Goal: Task Accomplishment & Management: Manage account settings

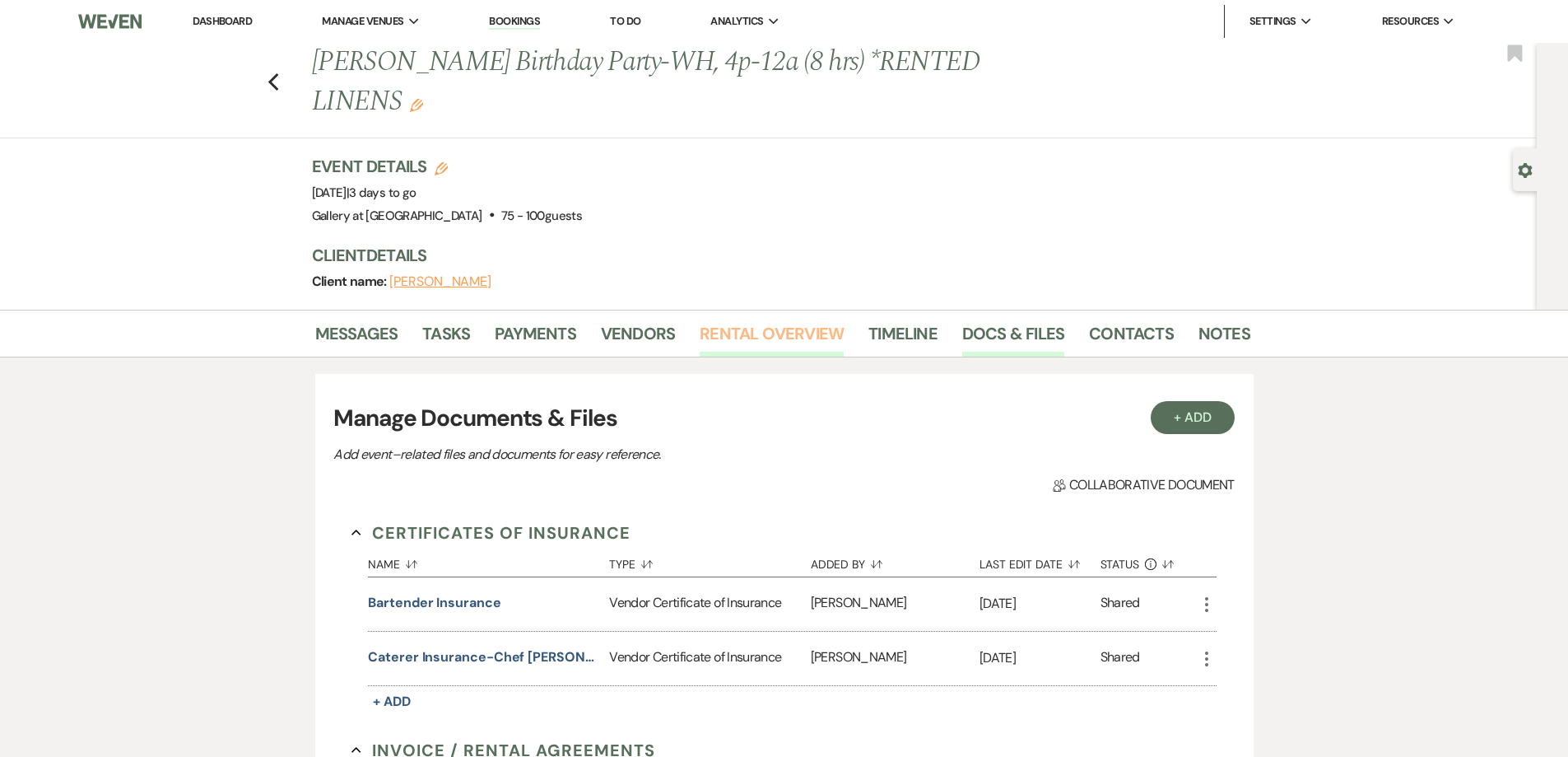
click at [732, 332] on link "Rental Overview" at bounding box center [771, 339] width 144 height 36
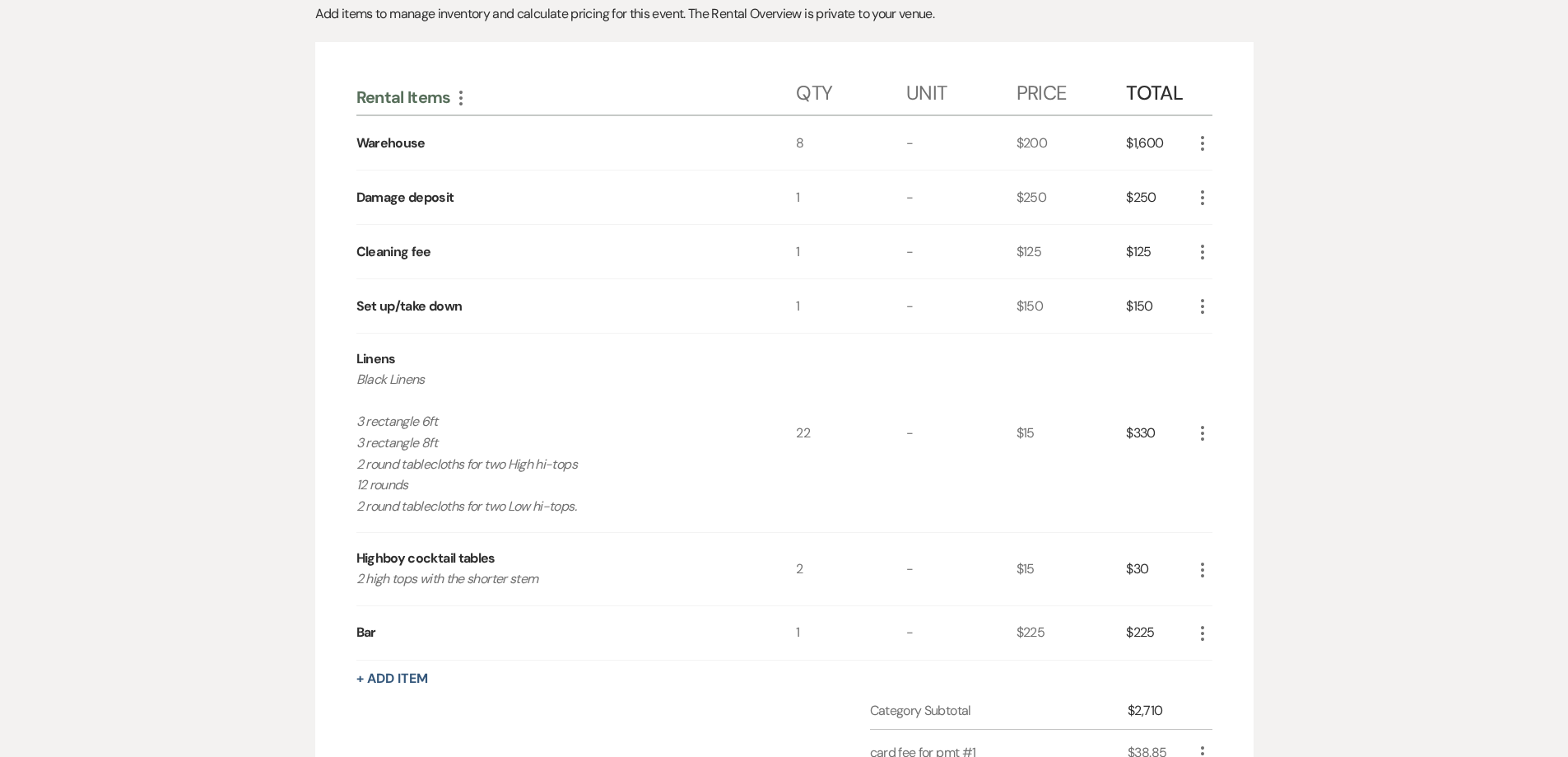
scroll to position [83, 0]
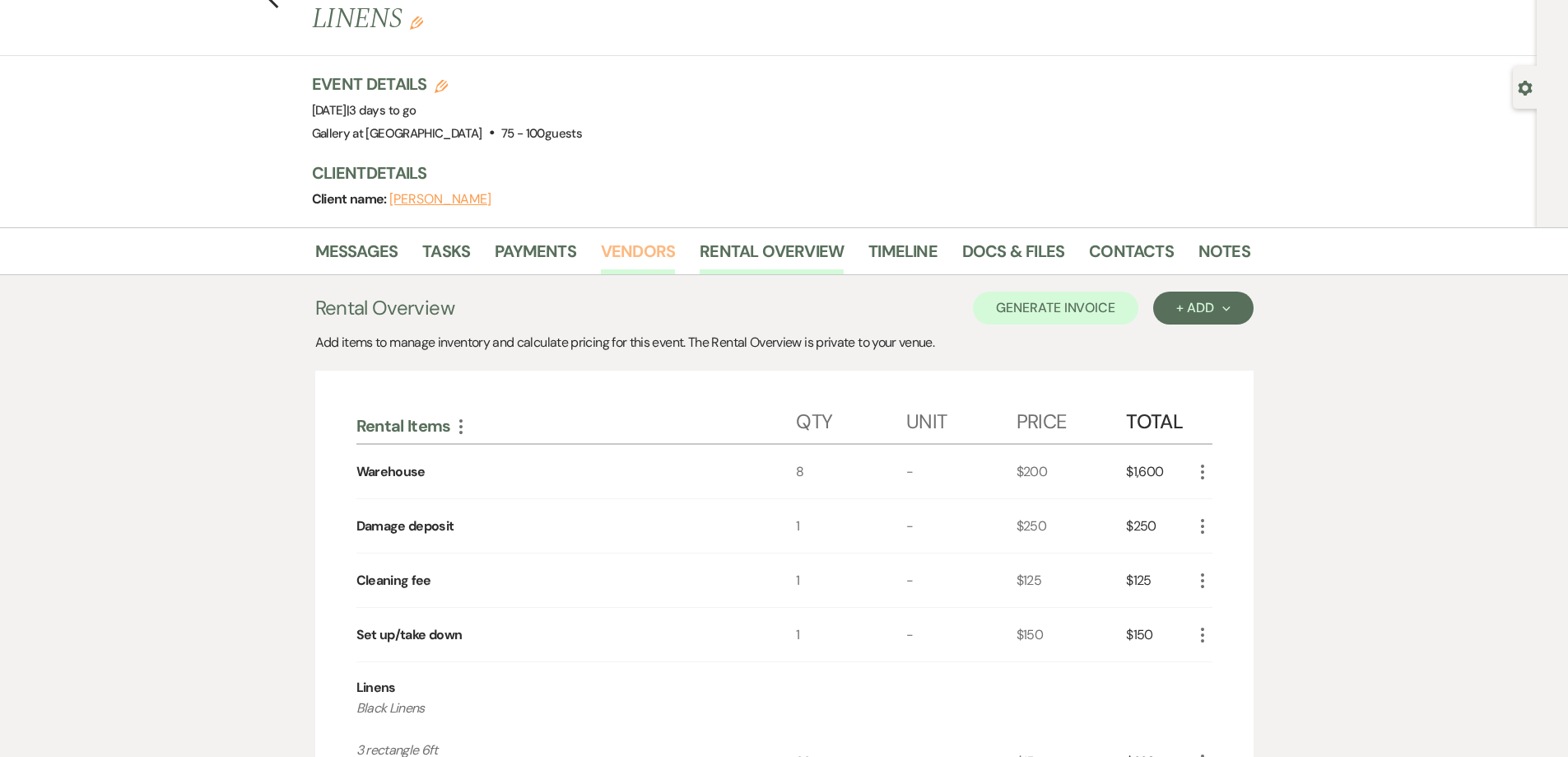
click at [625, 254] on link "Vendors" at bounding box center [637, 256] width 74 height 36
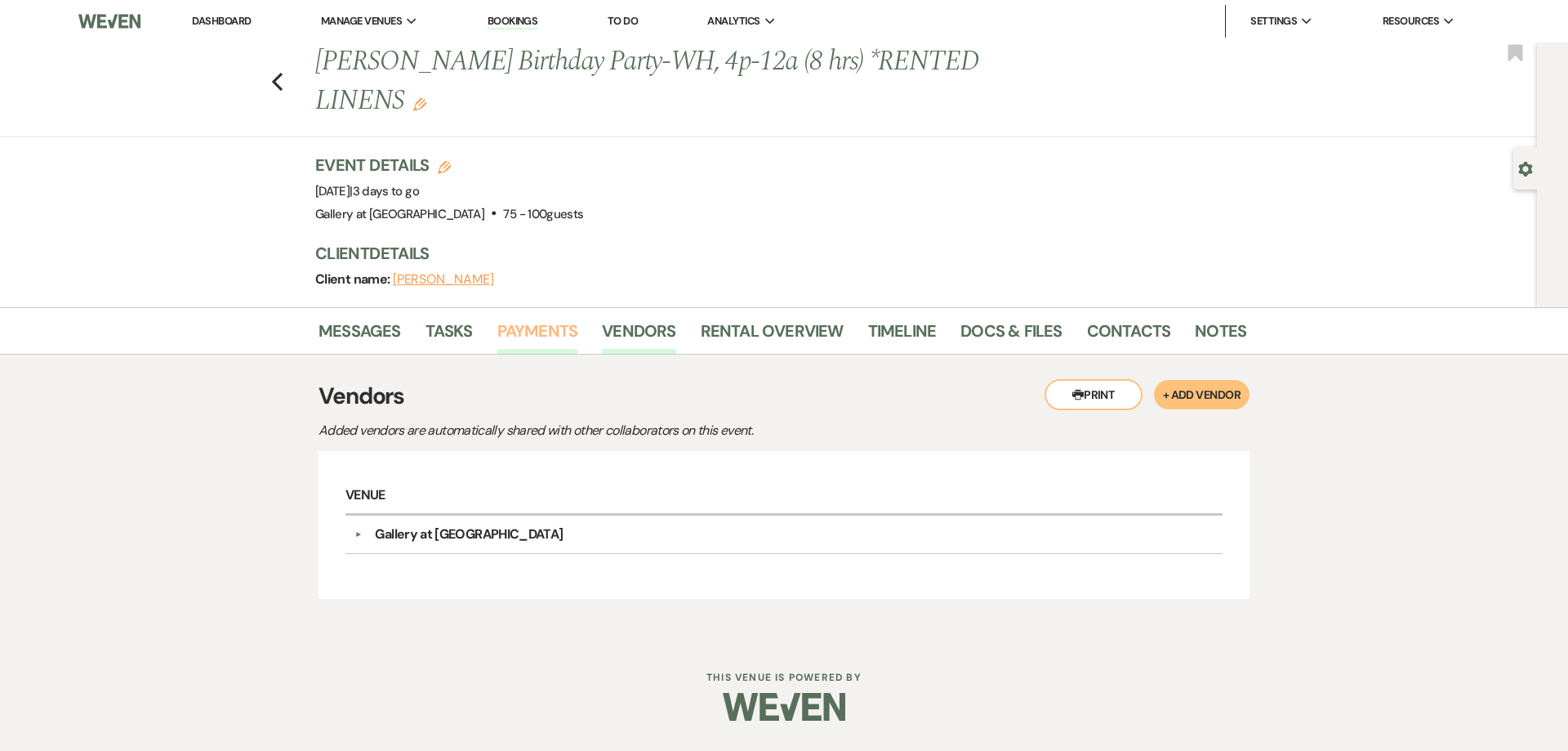
drag, startPoint x: 557, startPoint y: 328, endPoint x: 562, endPoint y: 311, distance: 17.7
click at [557, 327] on link "Payments" at bounding box center [537, 336] width 81 height 36
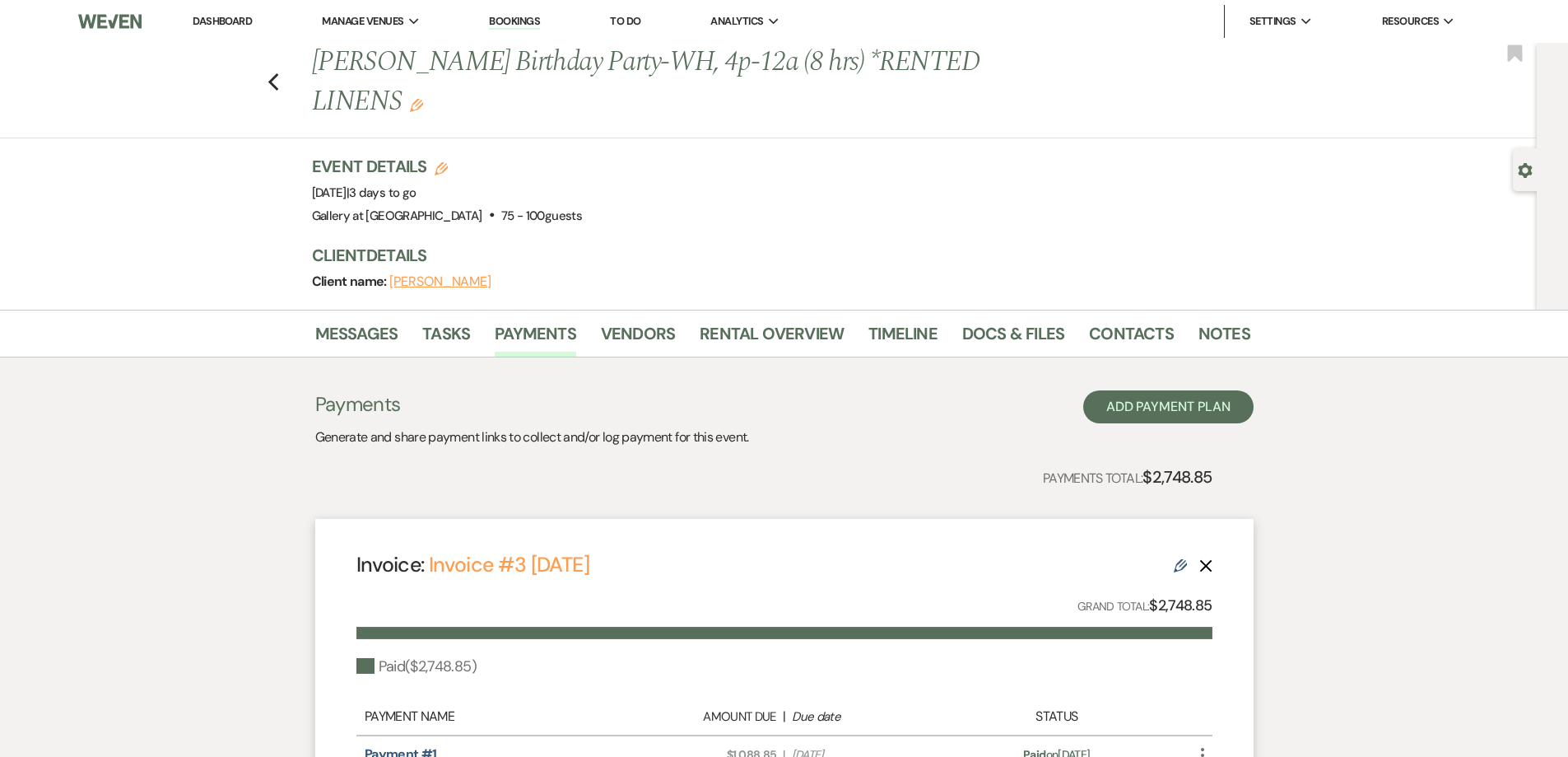
click at [246, 22] on link "Dashboard" at bounding box center [223, 22] width 59 height 14
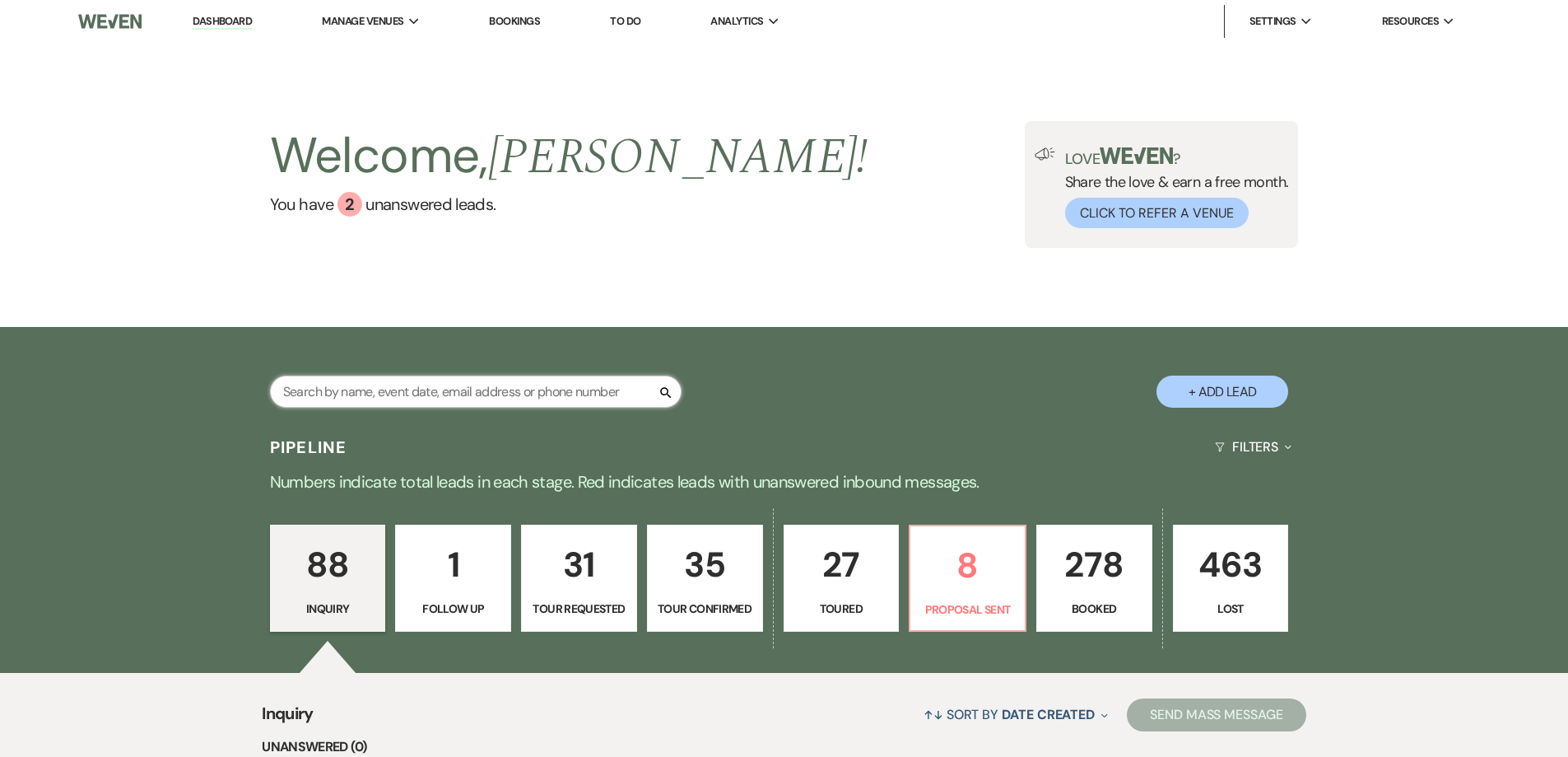
click at [403, 396] on input "text" at bounding box center [476, 392] width 411 height 32
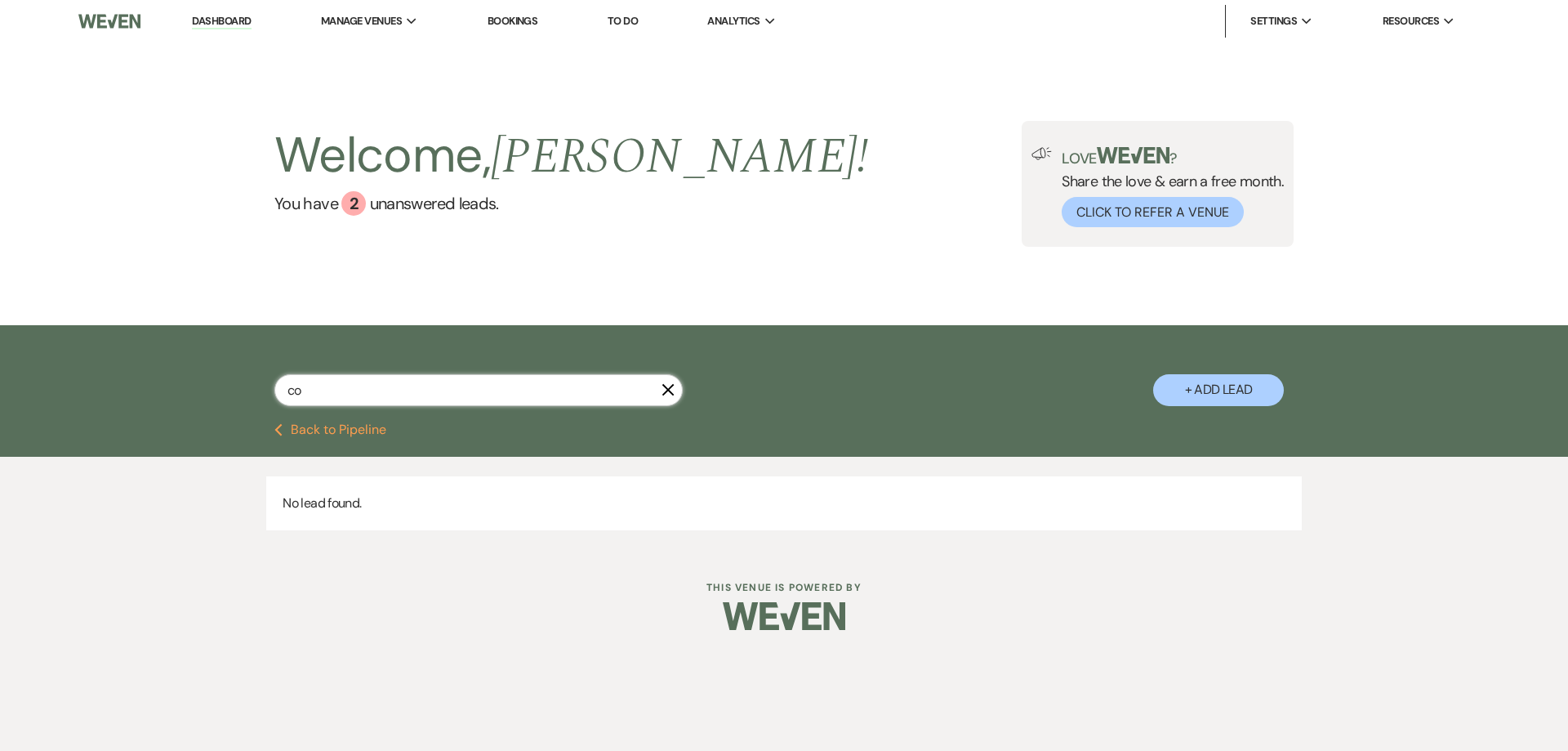
type input "c"
type input "kou"
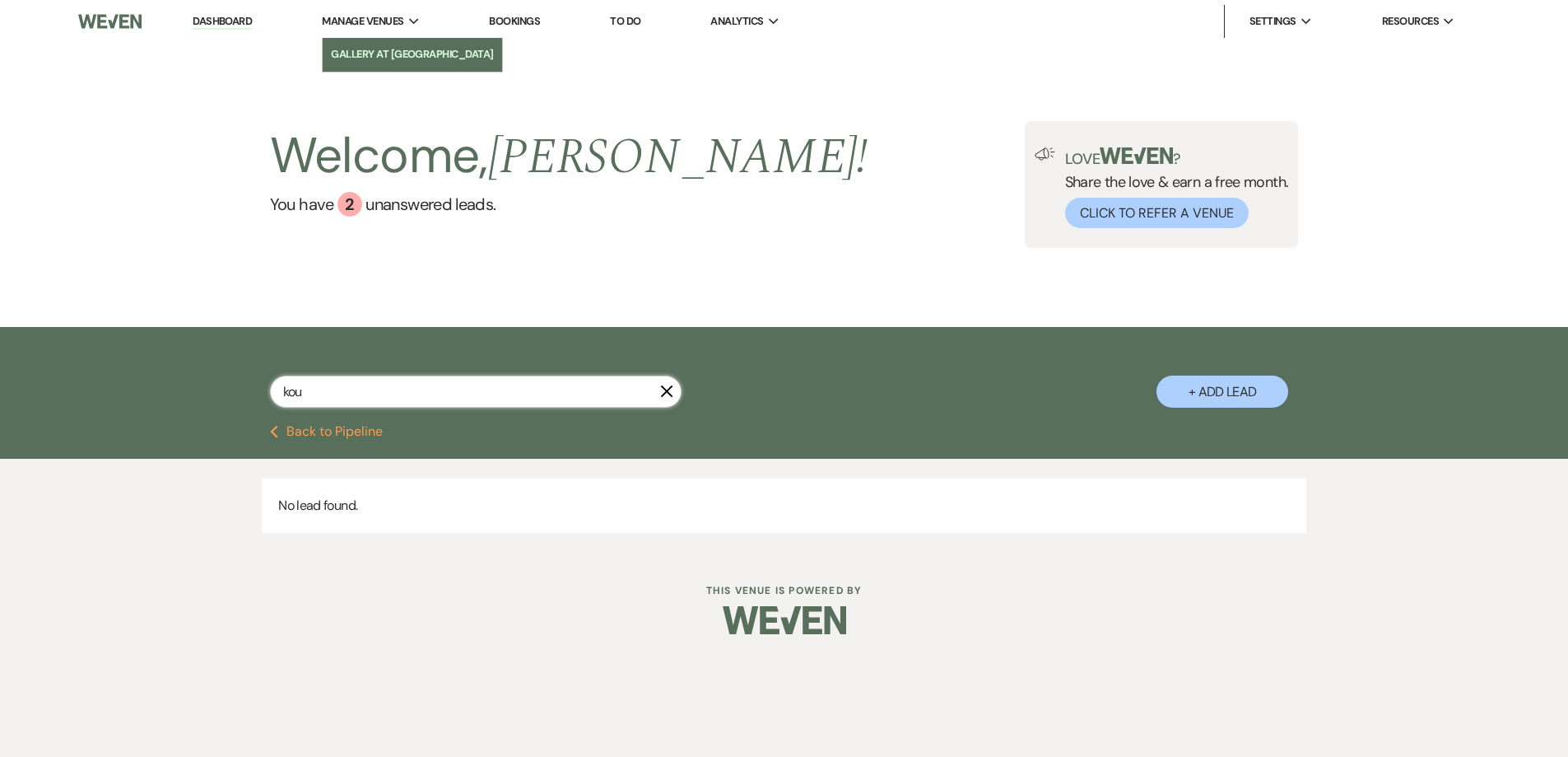
select select "8"
select select "5"
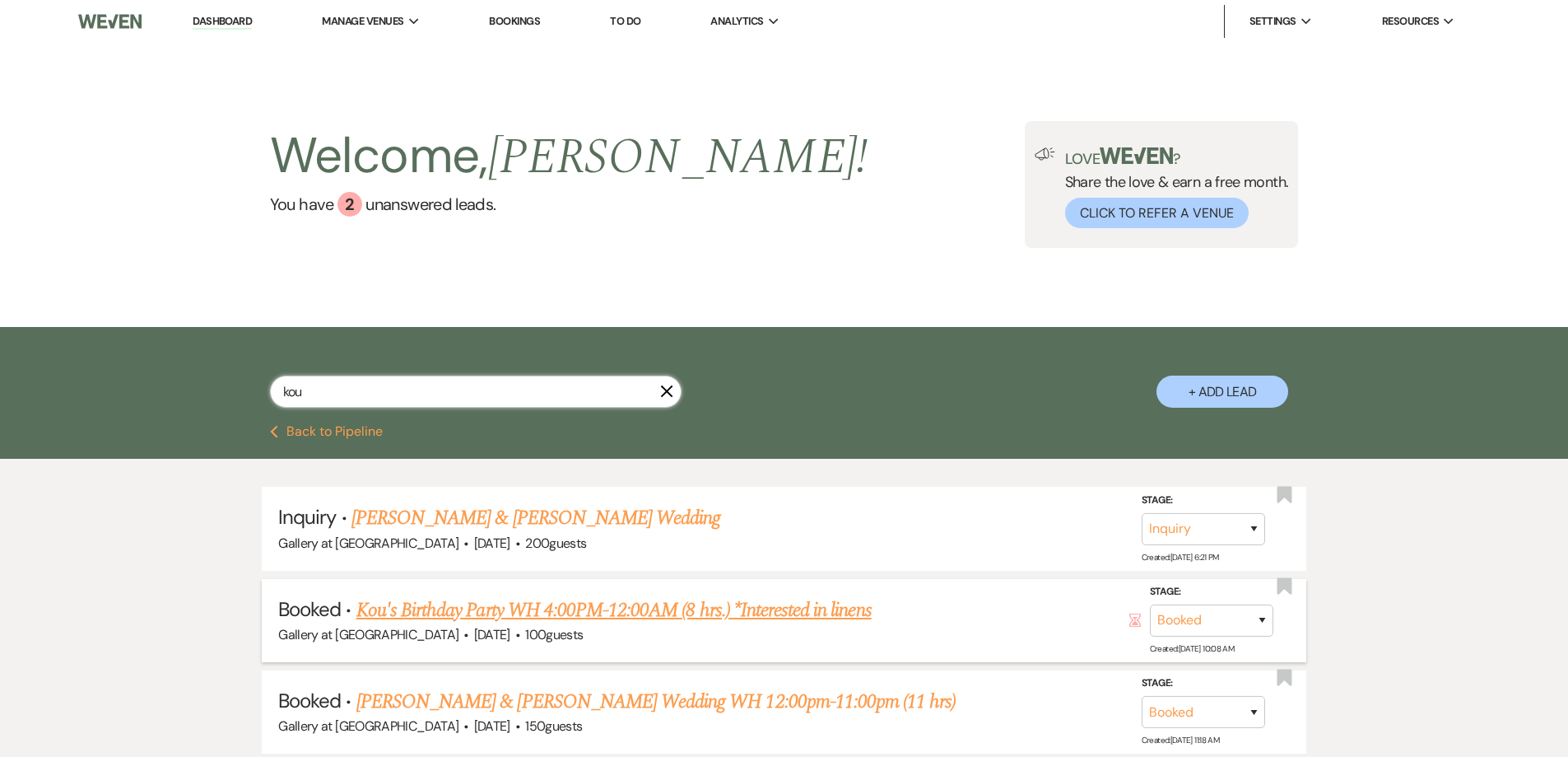
type input "kou"
click at [514, 620] on link "Kou's Birthday Party WH 4:00PM-12:00AM (8 hrs.) *Interested in linens" at bounding box center [614, 610] width 515 height 30
select select "5"
select select "4"
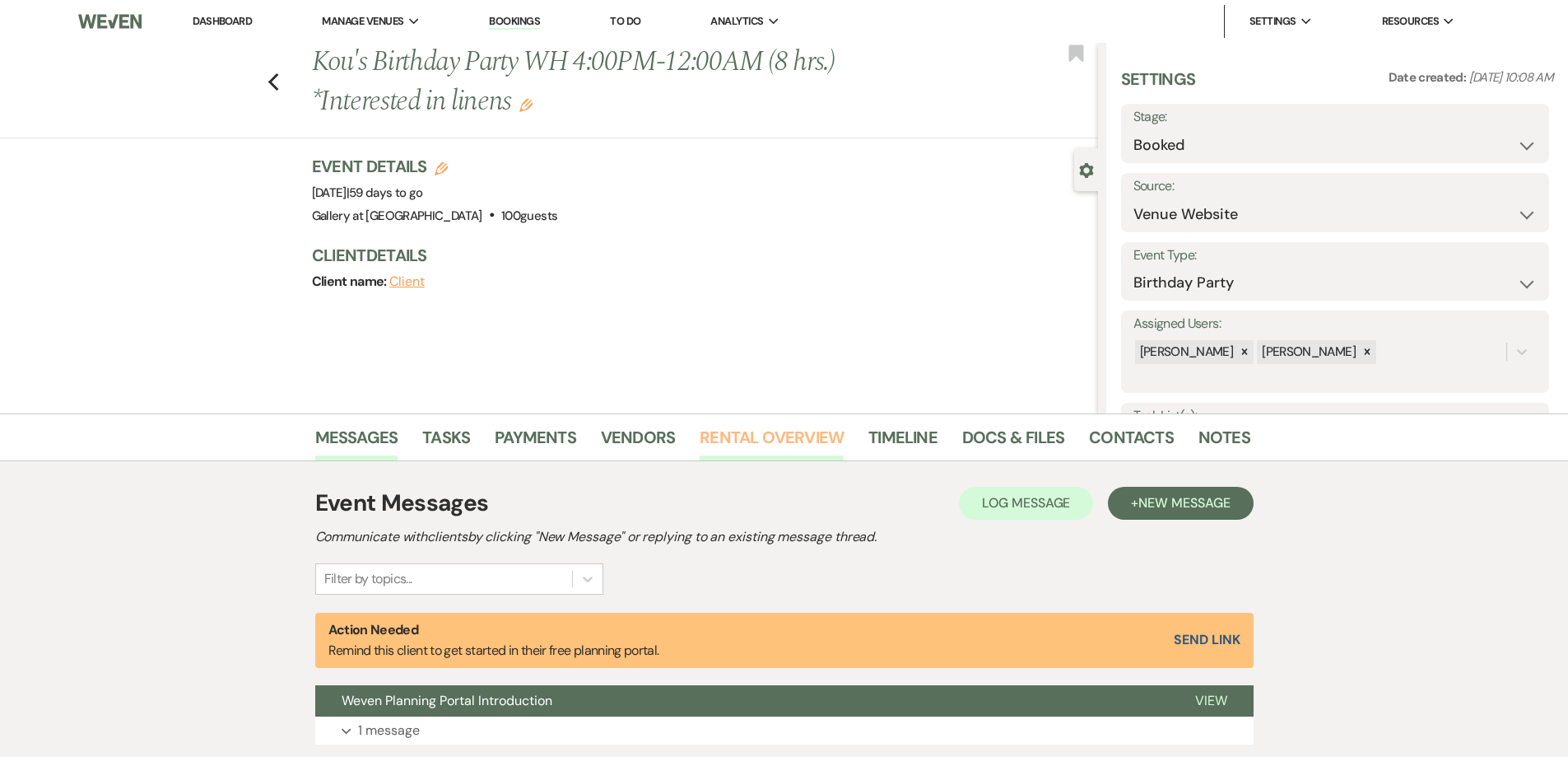
click at [762, 443] on link "Rental Overview" at bounding box center [771, 442] width 144 height 36
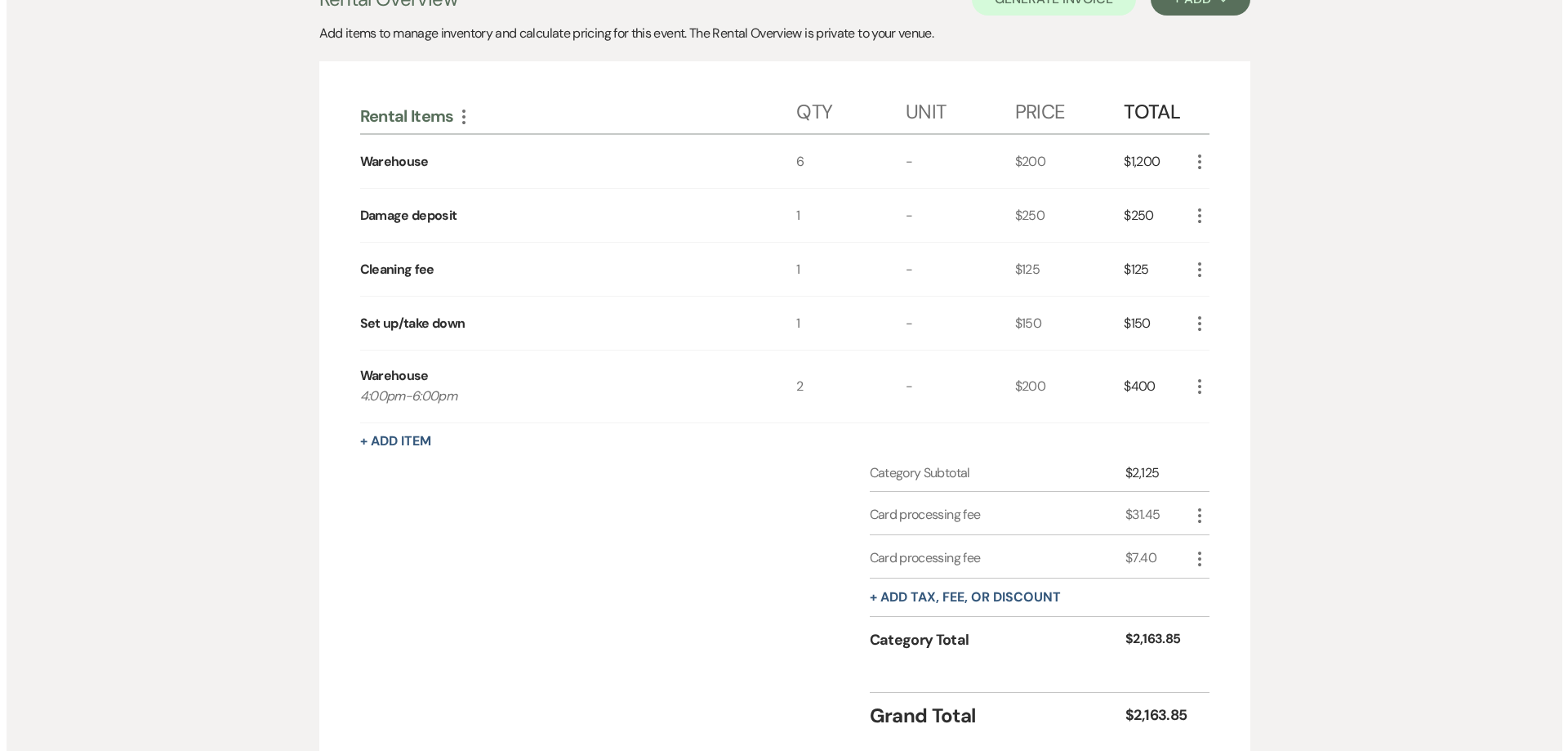
scroll to position [572, 0]
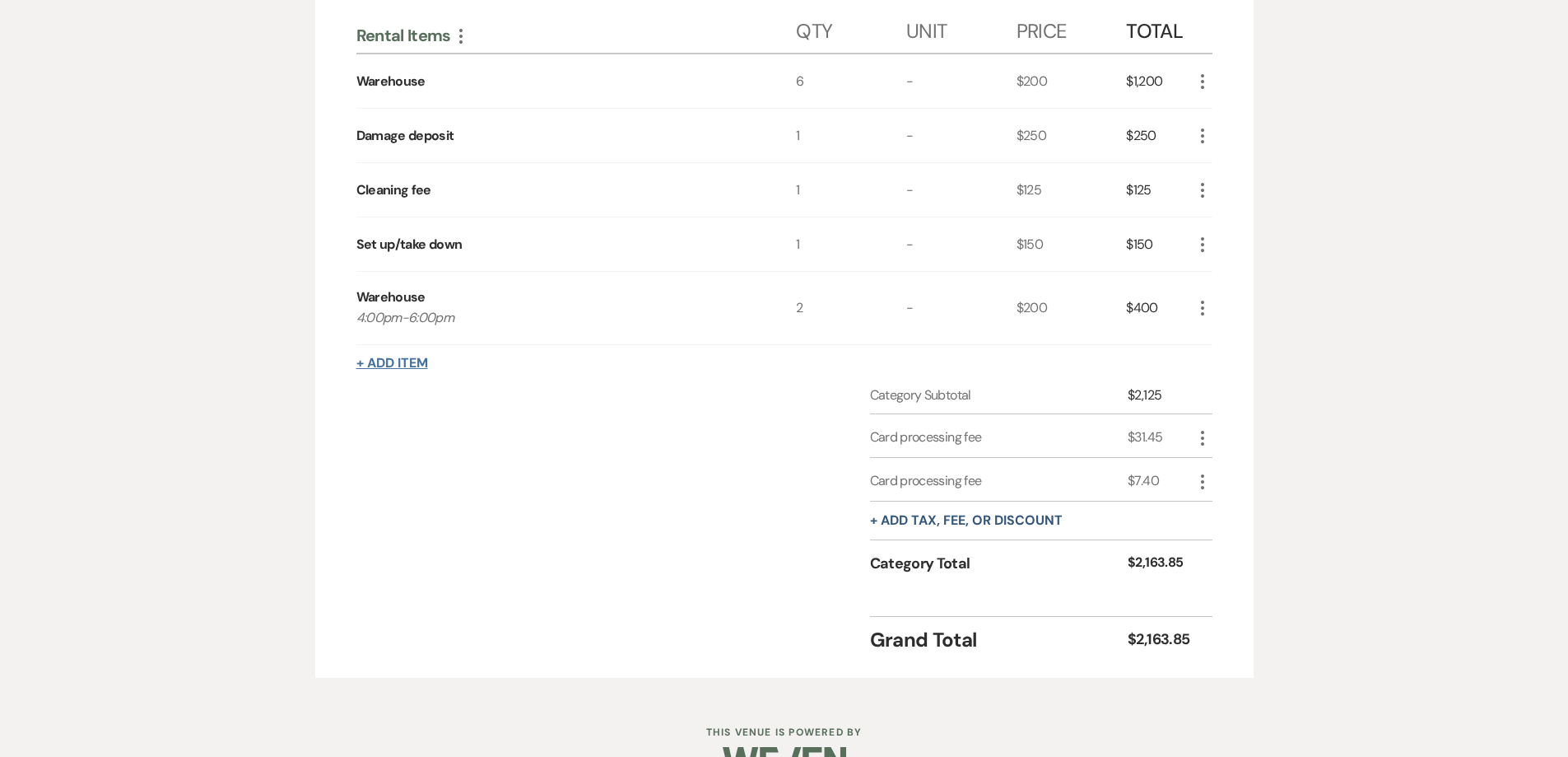
click at [409, 363] on button "+ Add Item" at bounding box center [392, 363] width 72 height 13
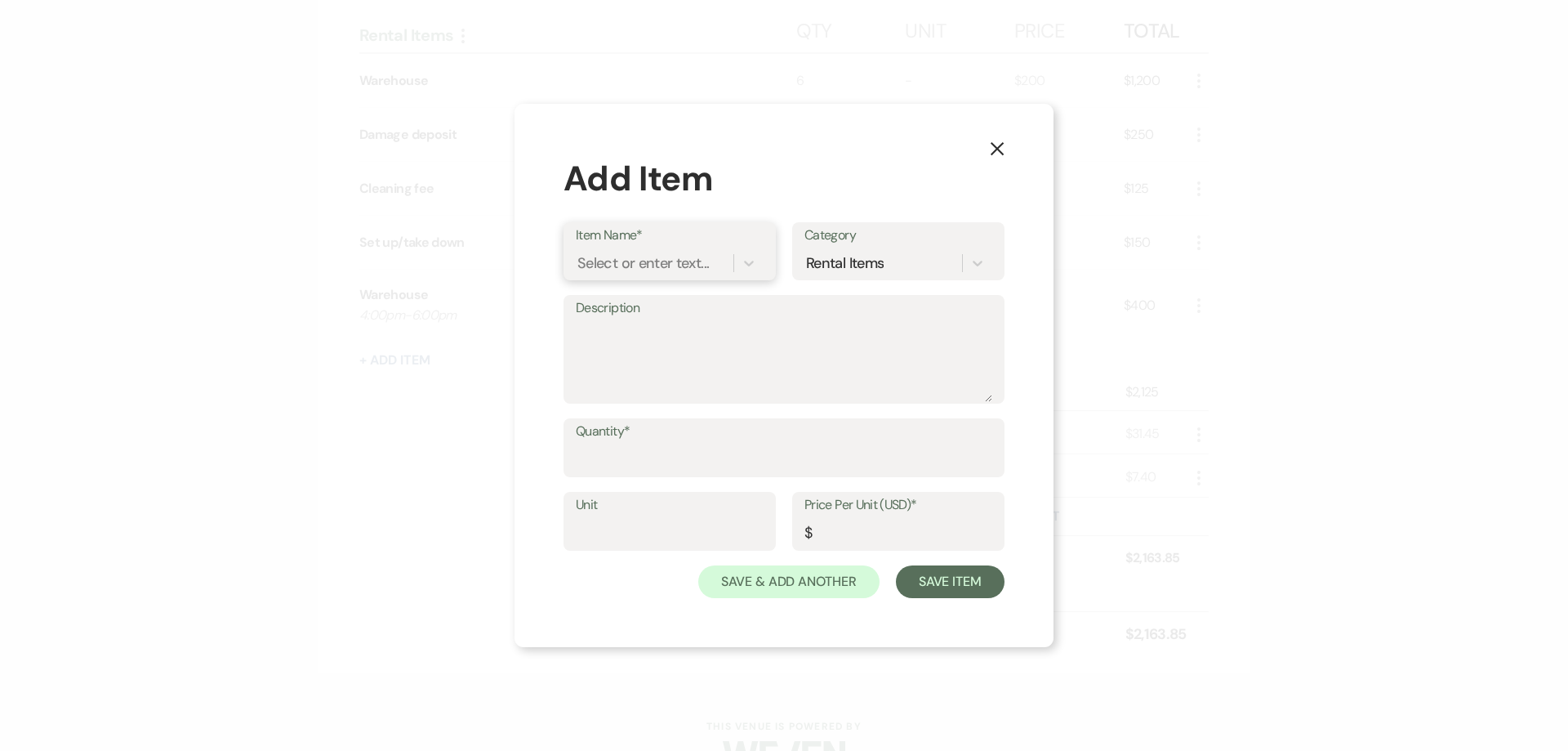
click at [696, 271] on div "Select or enter text..." at bounding box center [643, 263] width 132 height 22
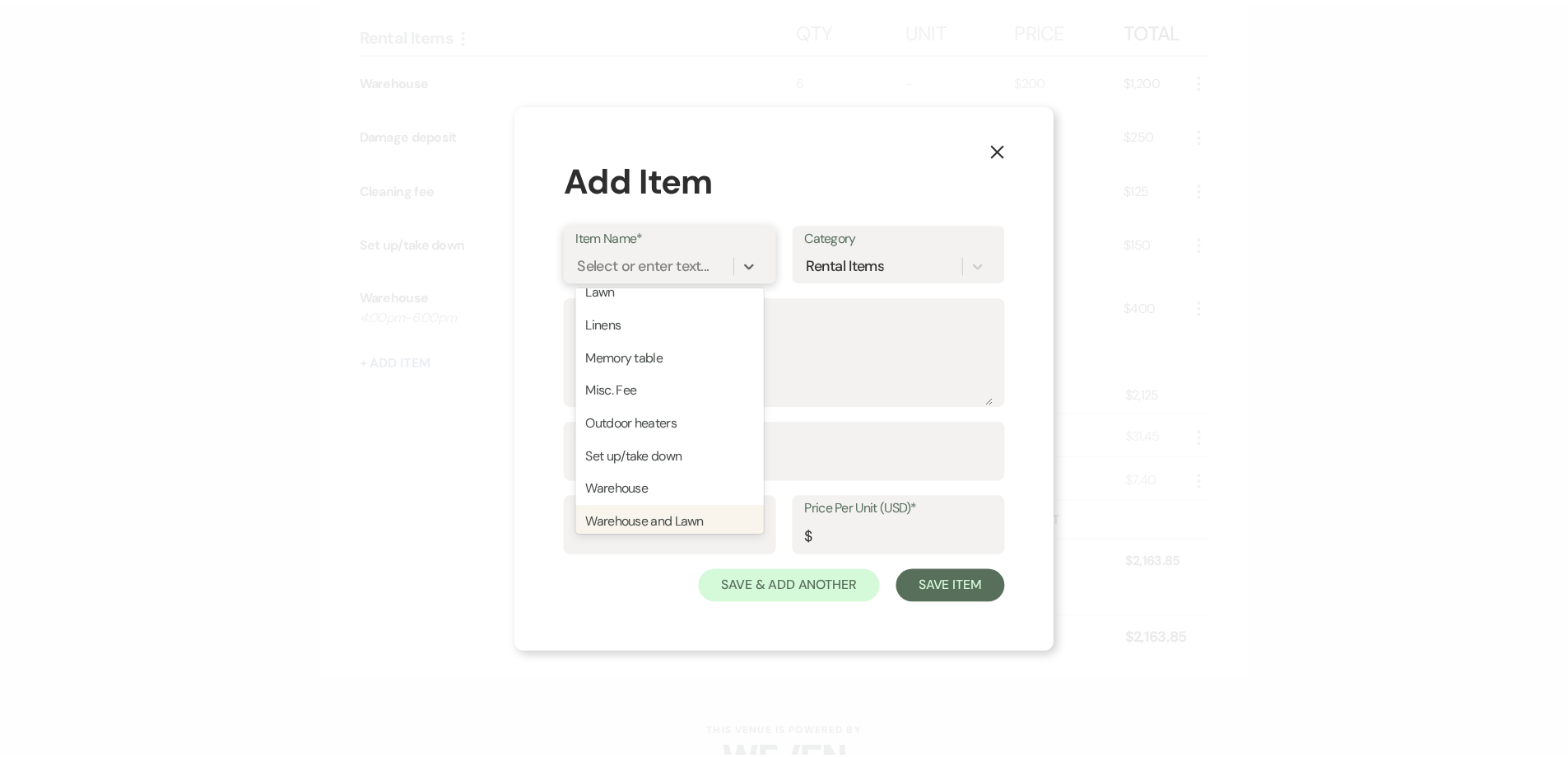
scroll to position [372, 0]
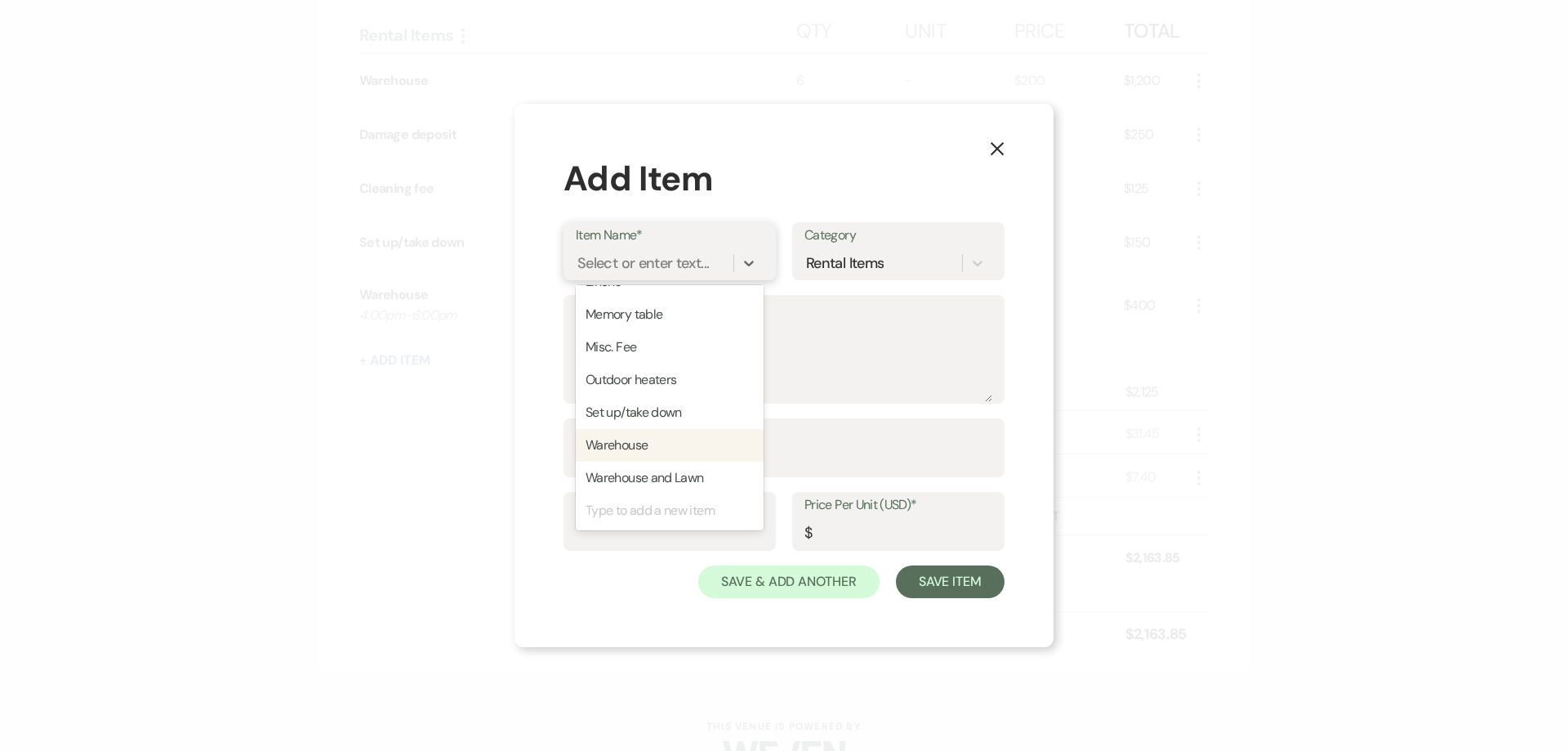
click at [634, 447] on div "Warehouse" at bounding box center [669, 445] width 188 height 33
type input "200"
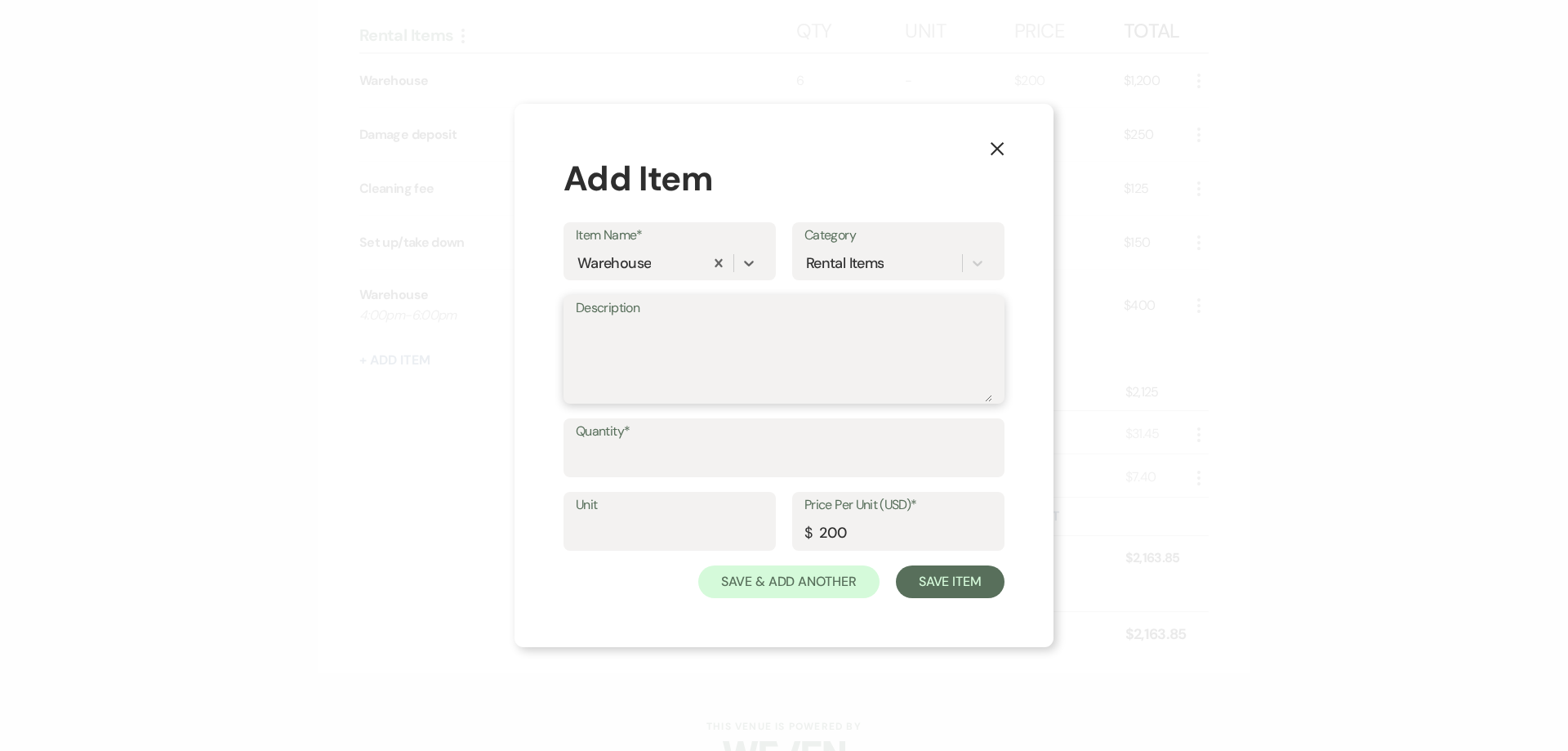
click at [622, 351] on textarea "Description" at bounding box center [784, 361] width 417 height 82
type textarea "3:00pm-4:00pm"
click at [712, 457] on input "Quantity*" at bounding box center [784, 460] width 417 height 32
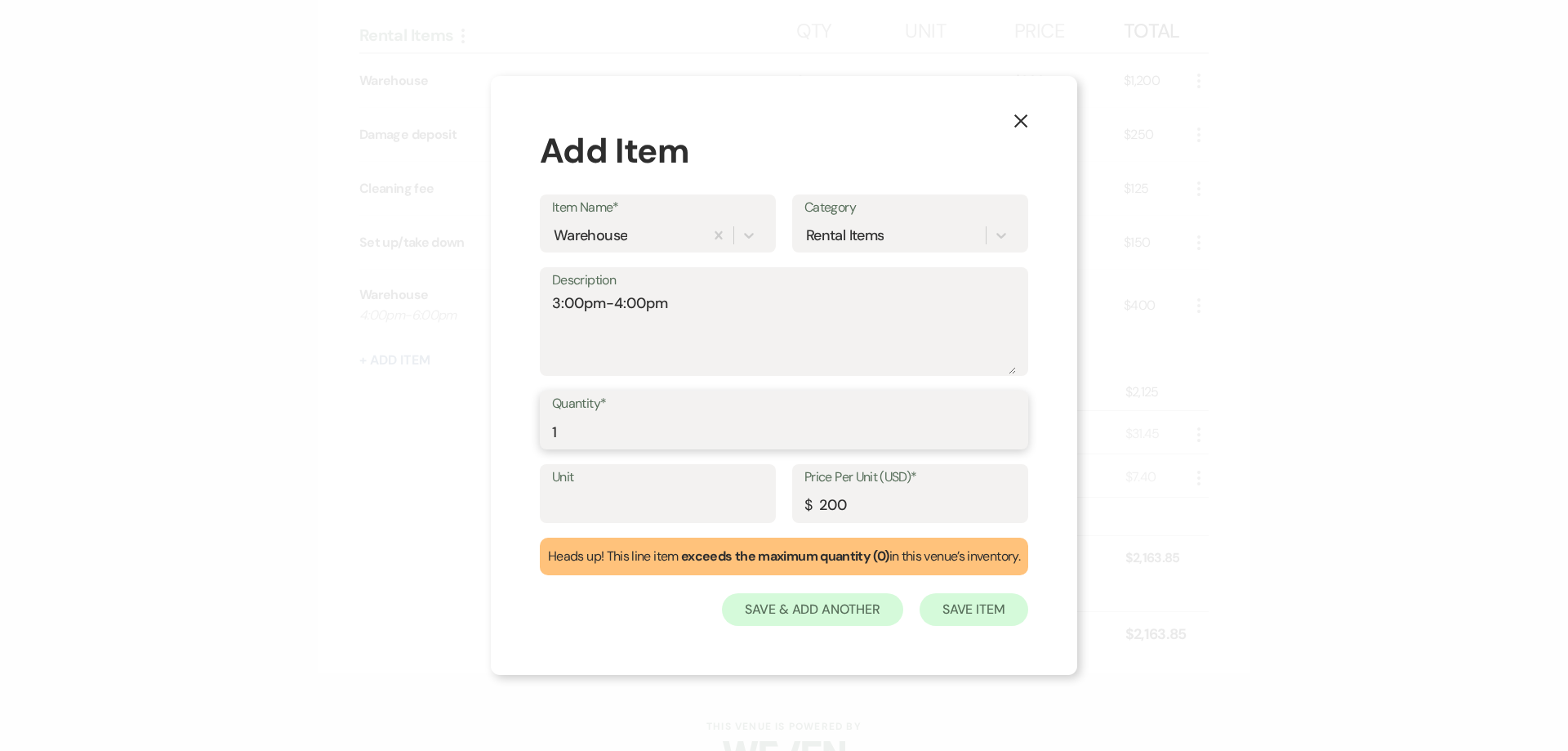
type input "1"
click at [973, 616] on button "Save Item" at bounding box center [973, 609] width 109 height 33
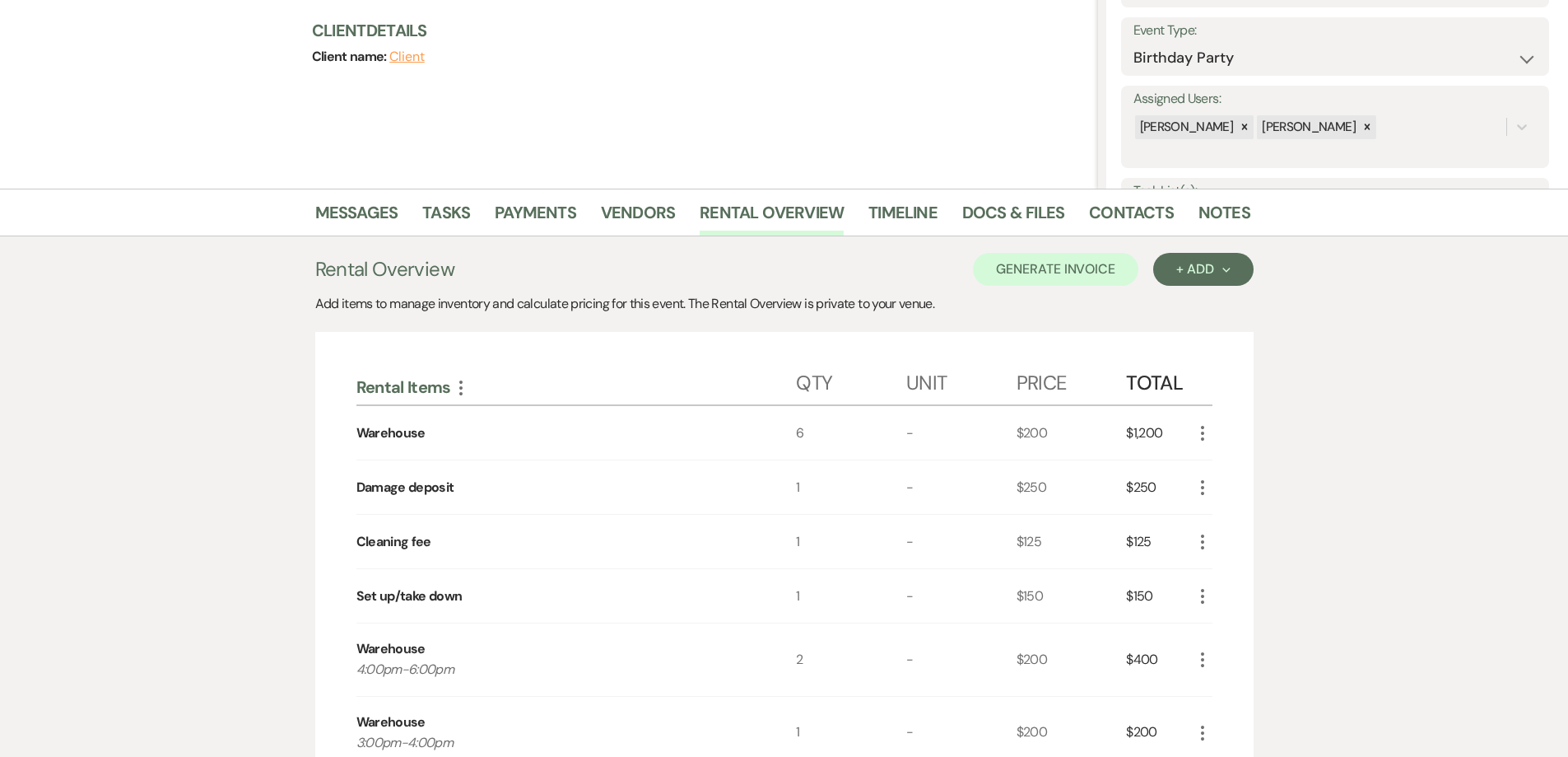
scroll to position [83, 0]
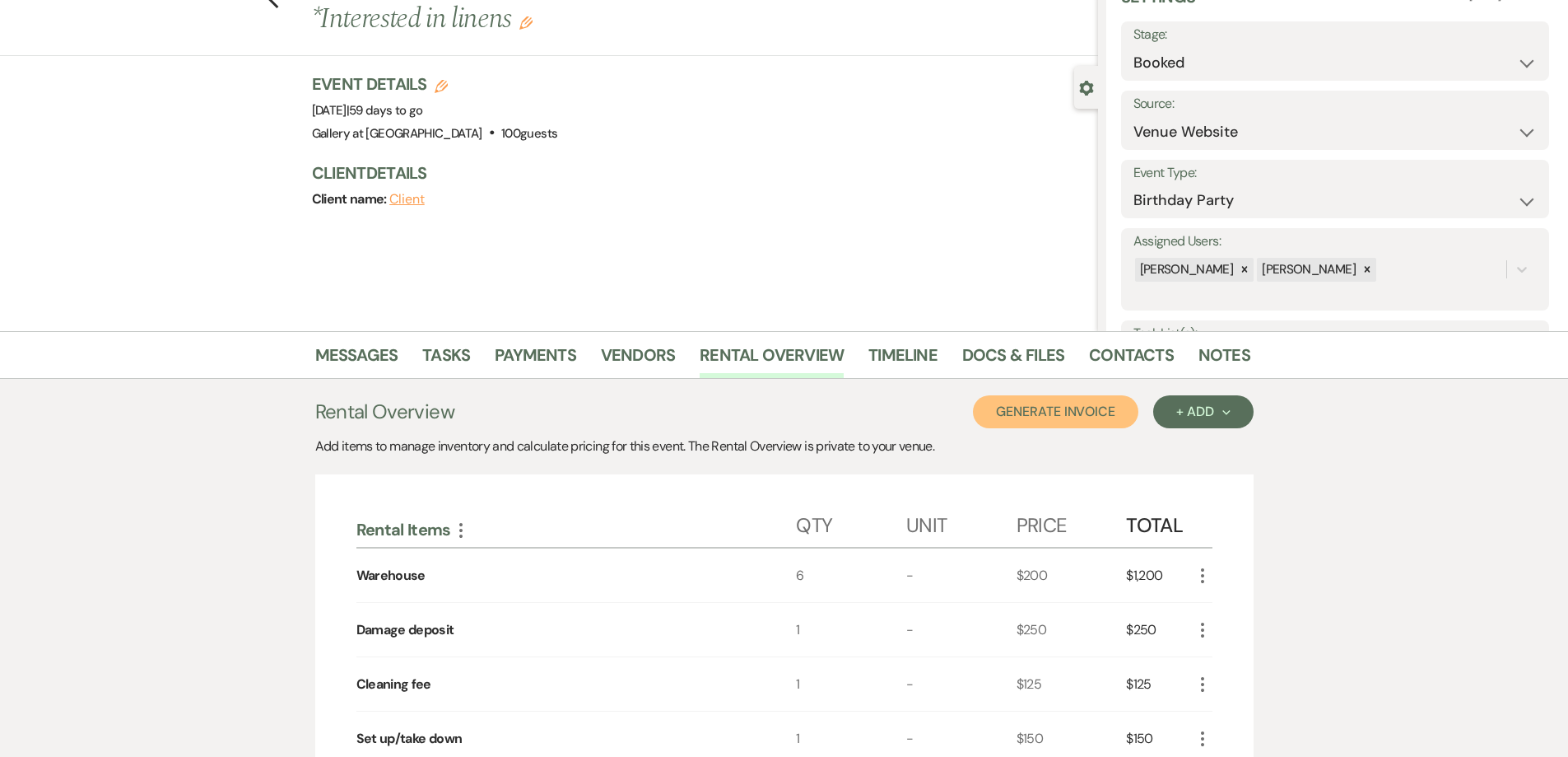
click at [1075, 413] on button "Generate Invoice" at bounding box center [1056, 411] width 165 height 33
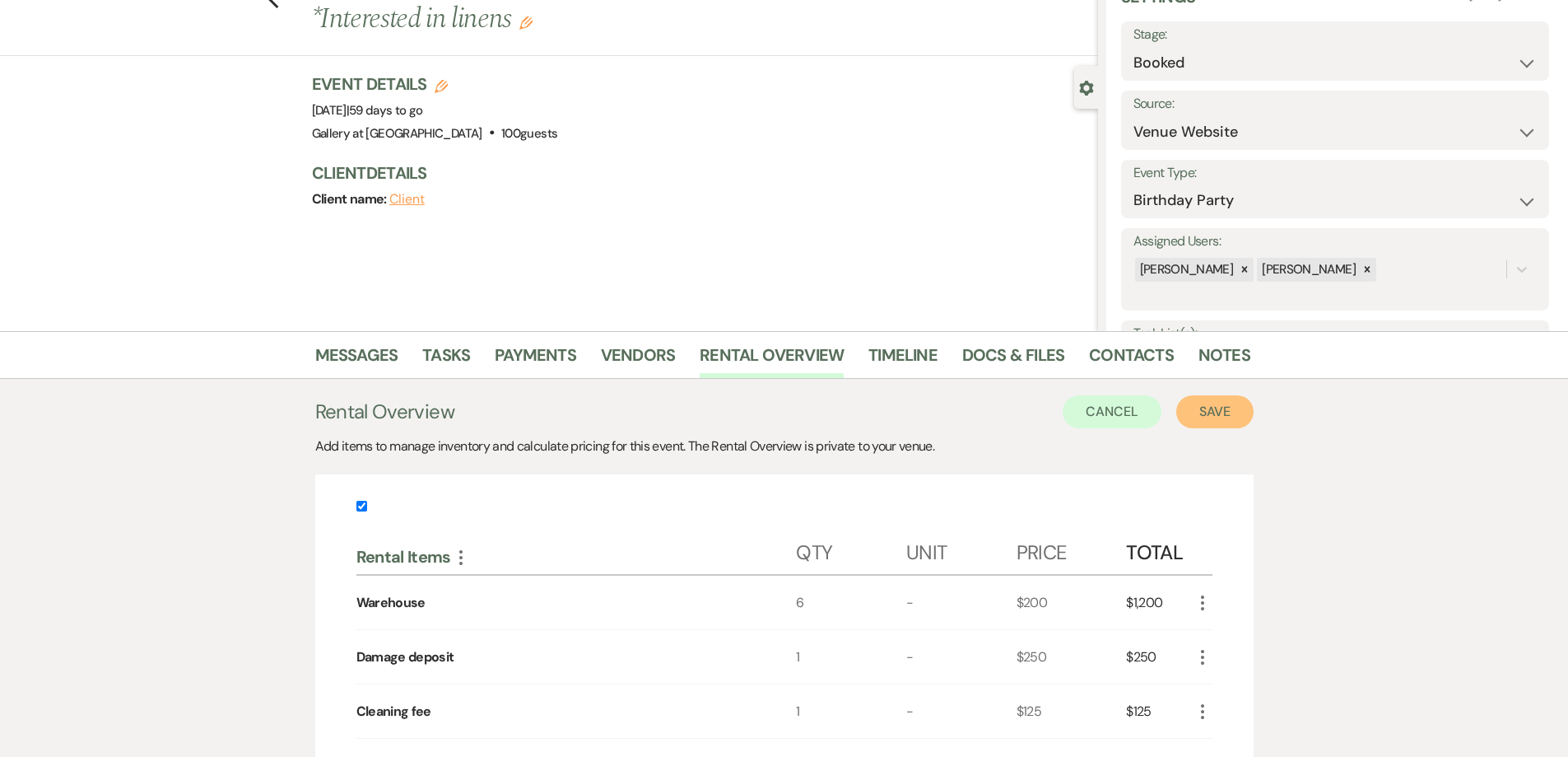
click at [1202, 416] on button "Save" at bounding box center [1214, 411] width 77 height 33
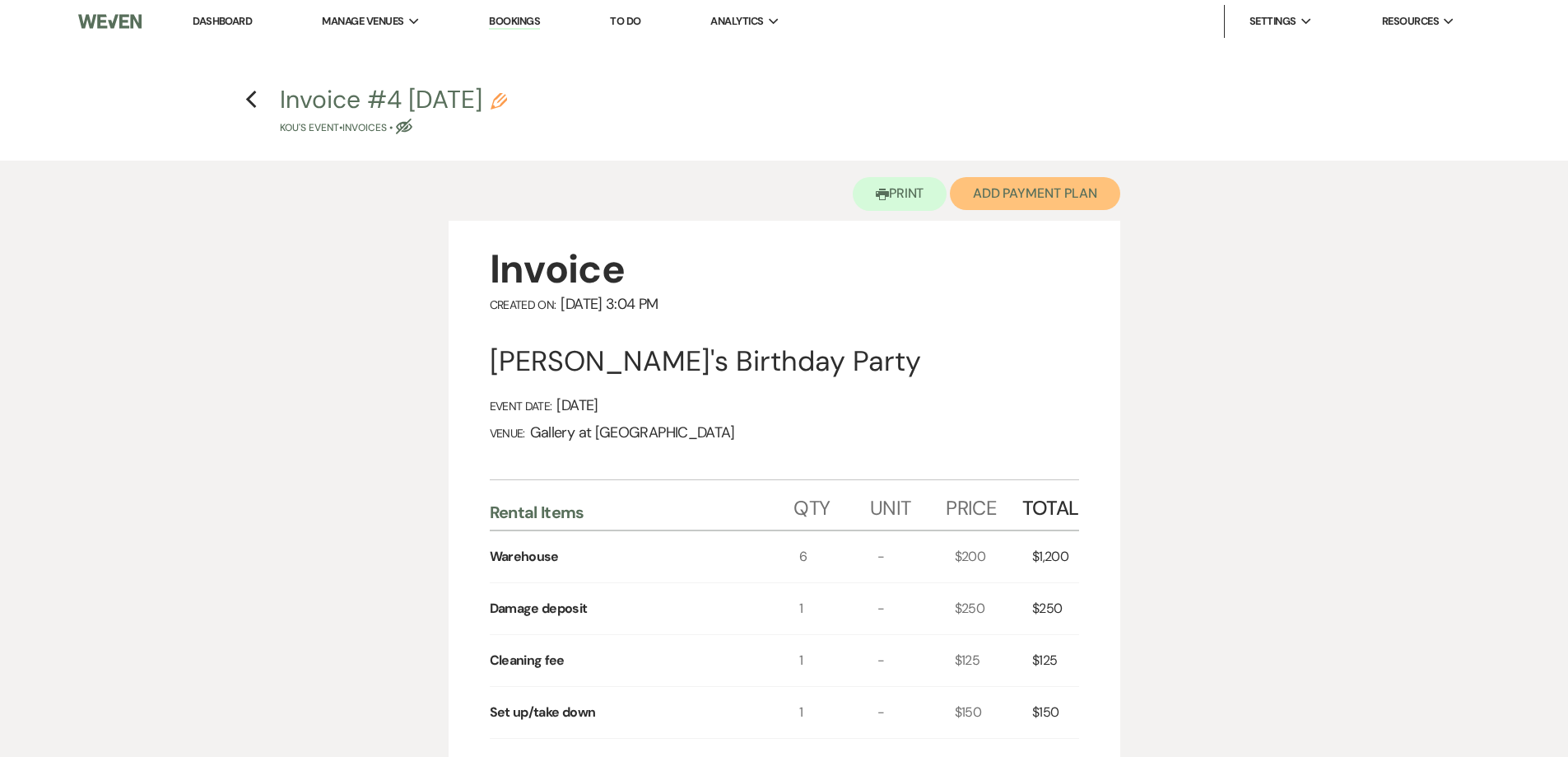
click at [1015, 204] on button "Add Payment Plan" at bounding box center [1035, 193] width 171 height 33
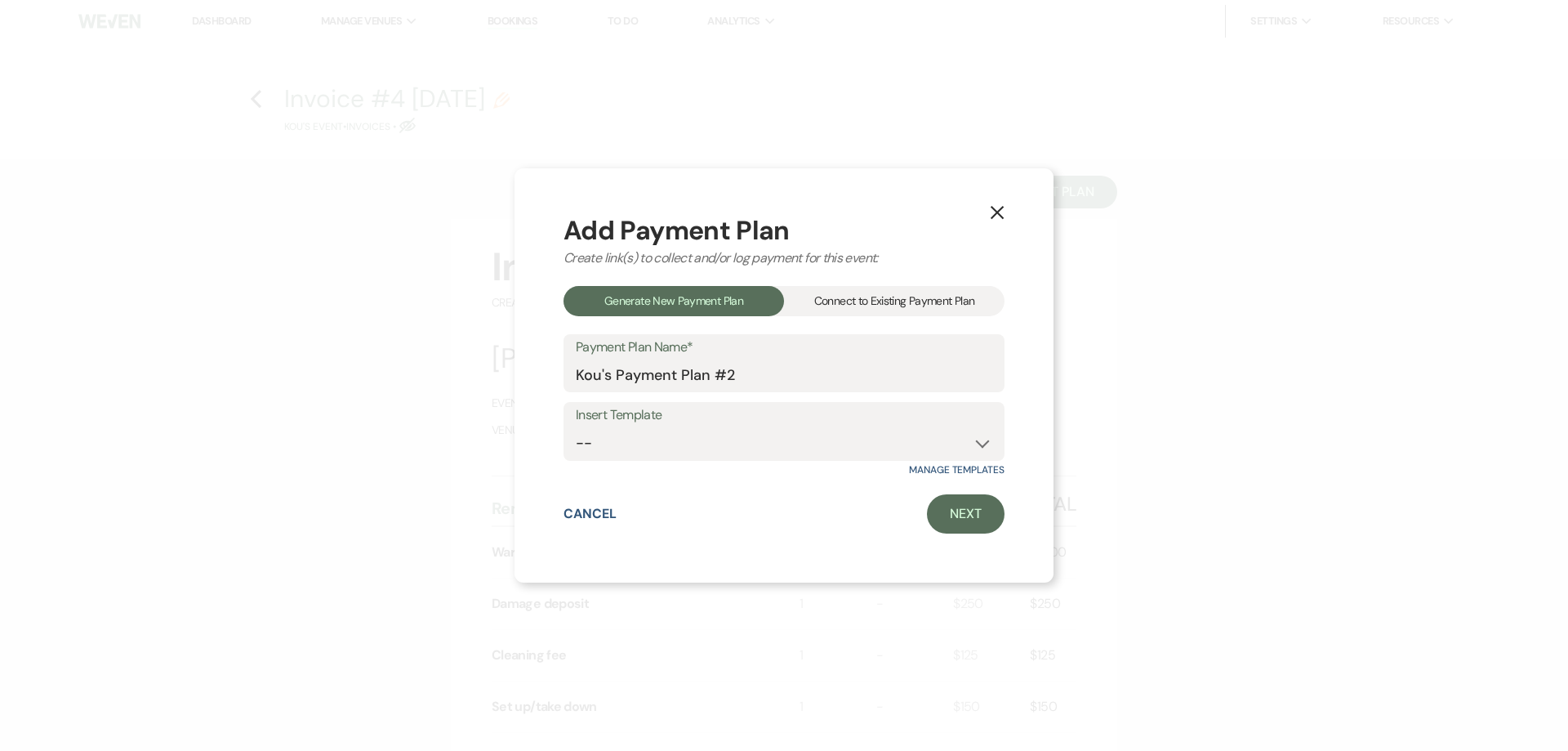
click at [893, 295] on div "Connect to Existing Payment Plan" at bounding box center [894, 301] width 221 height 30
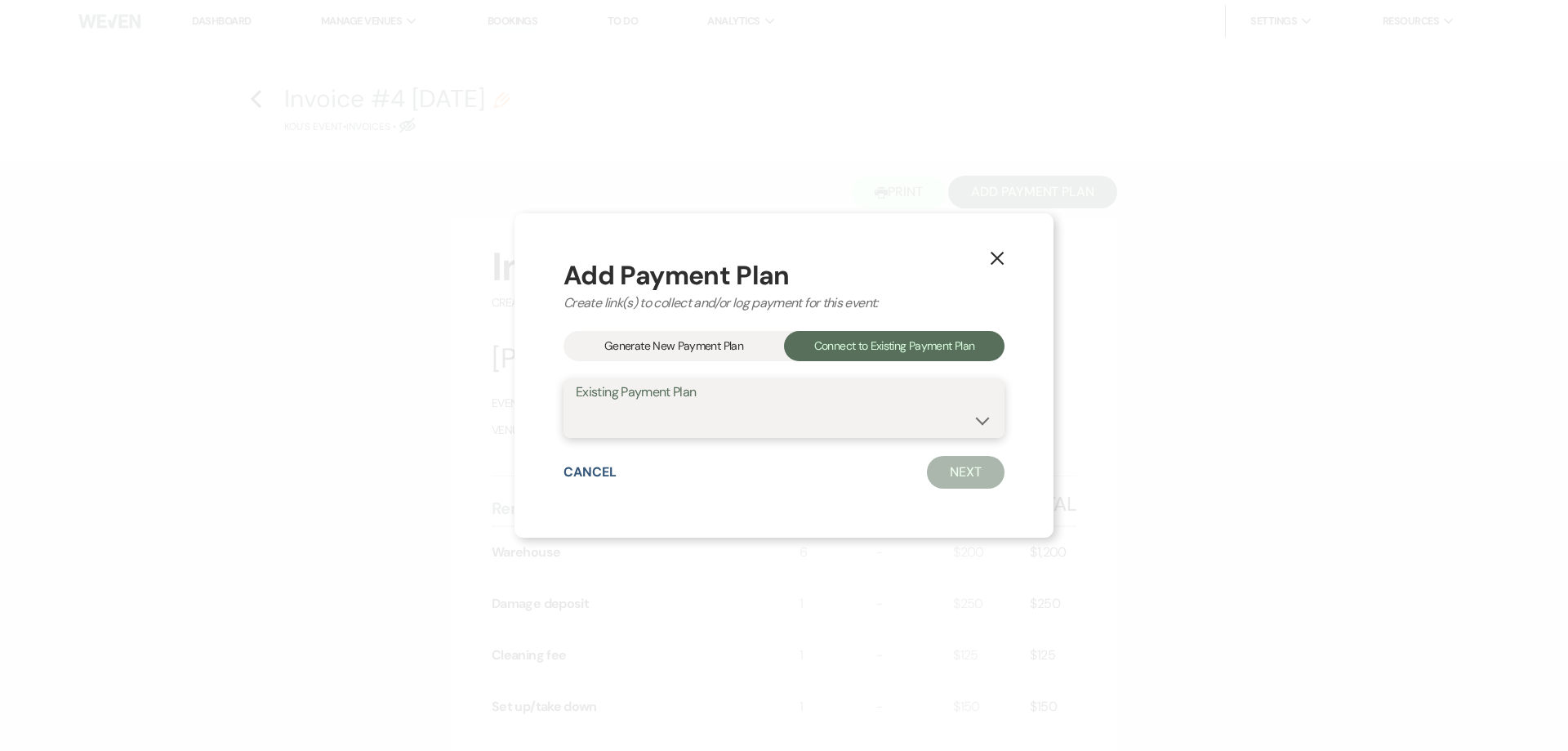
click at [876, 410] on select "Kou's Payment Plan #1" at bounding box center [784, 420] width 417 height 32
select select "21533"
click at [575, 404] on select "Kou's Payment Plan #1" at bounding box center [784, 420] width 417 height 32
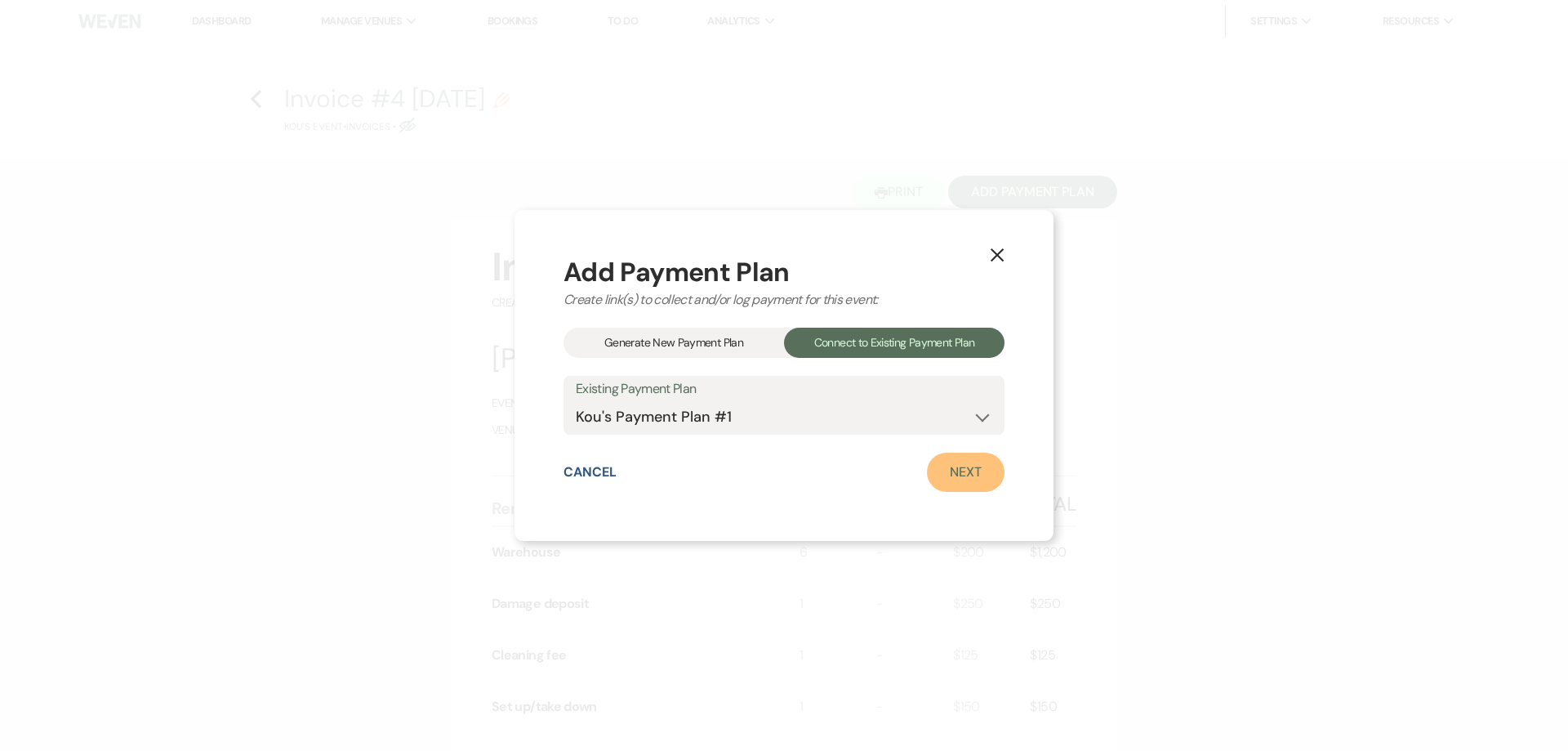
click at [947, 466] on link "Next" at bounding box center [965, 472] width 77 height 39
select select "27209"
select select "1"
select select "true"
select select "1"
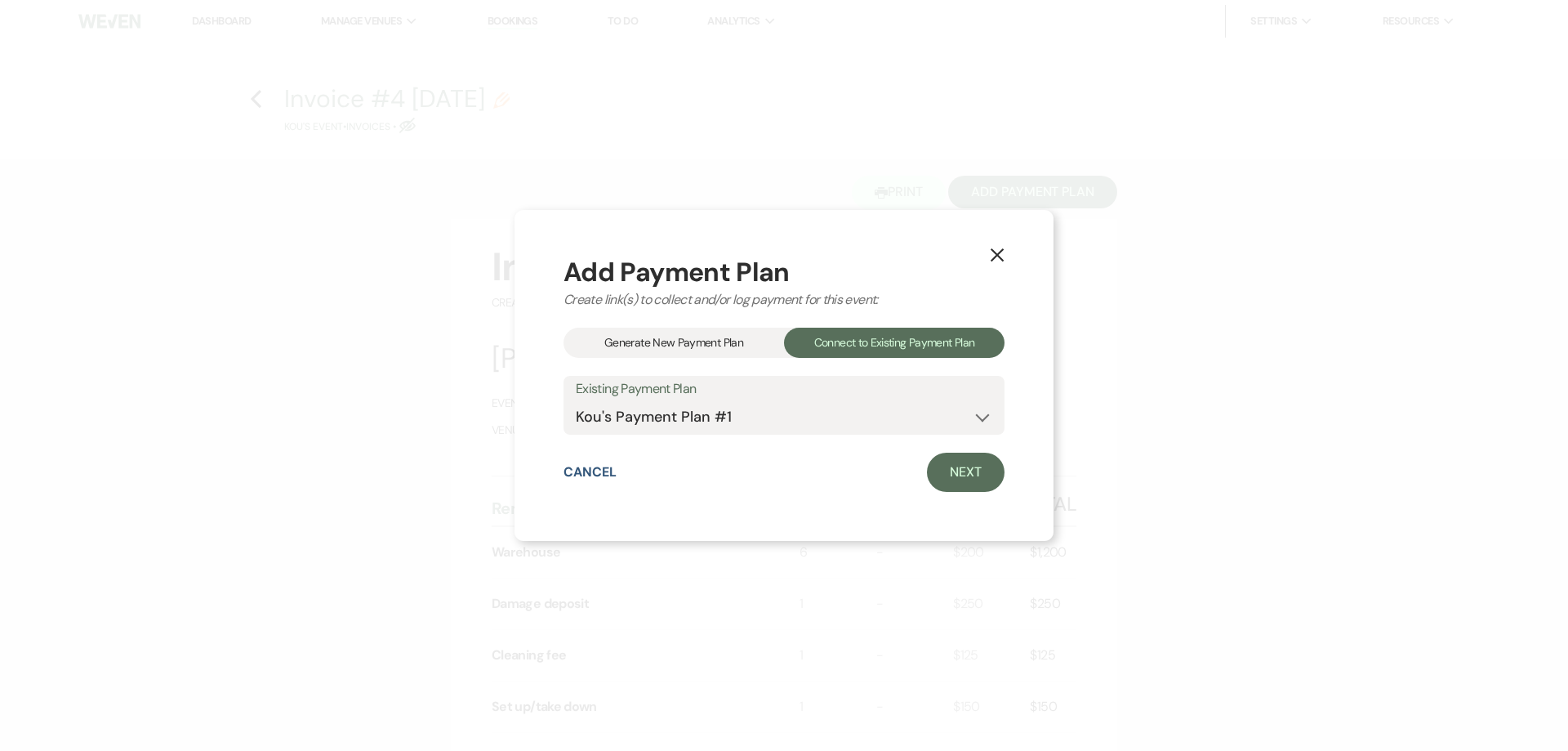
select select "true"
select select "2"
select select "flat"
select select "true"
select select "both"
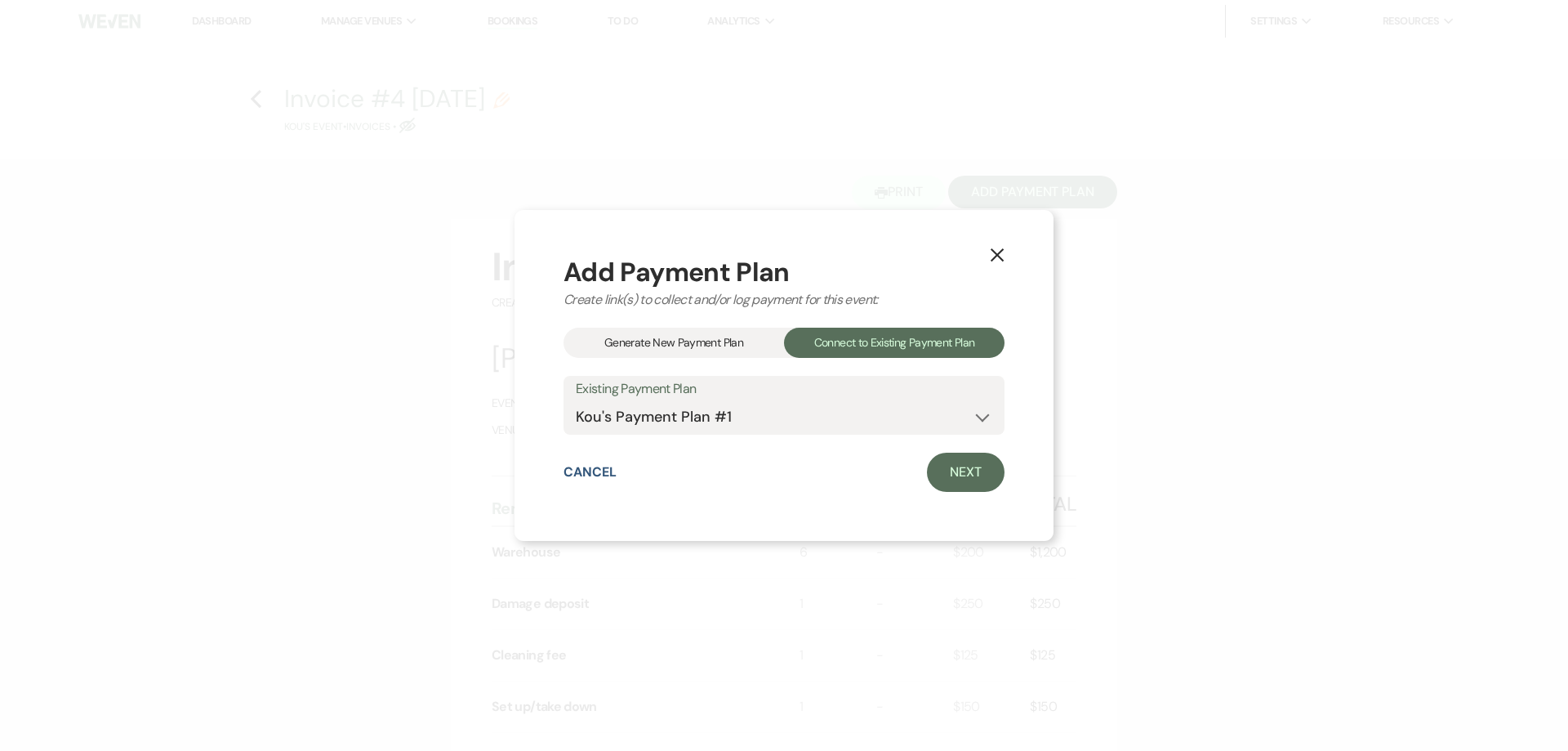
select select "weeks"
select select "both"
select select "weeks"
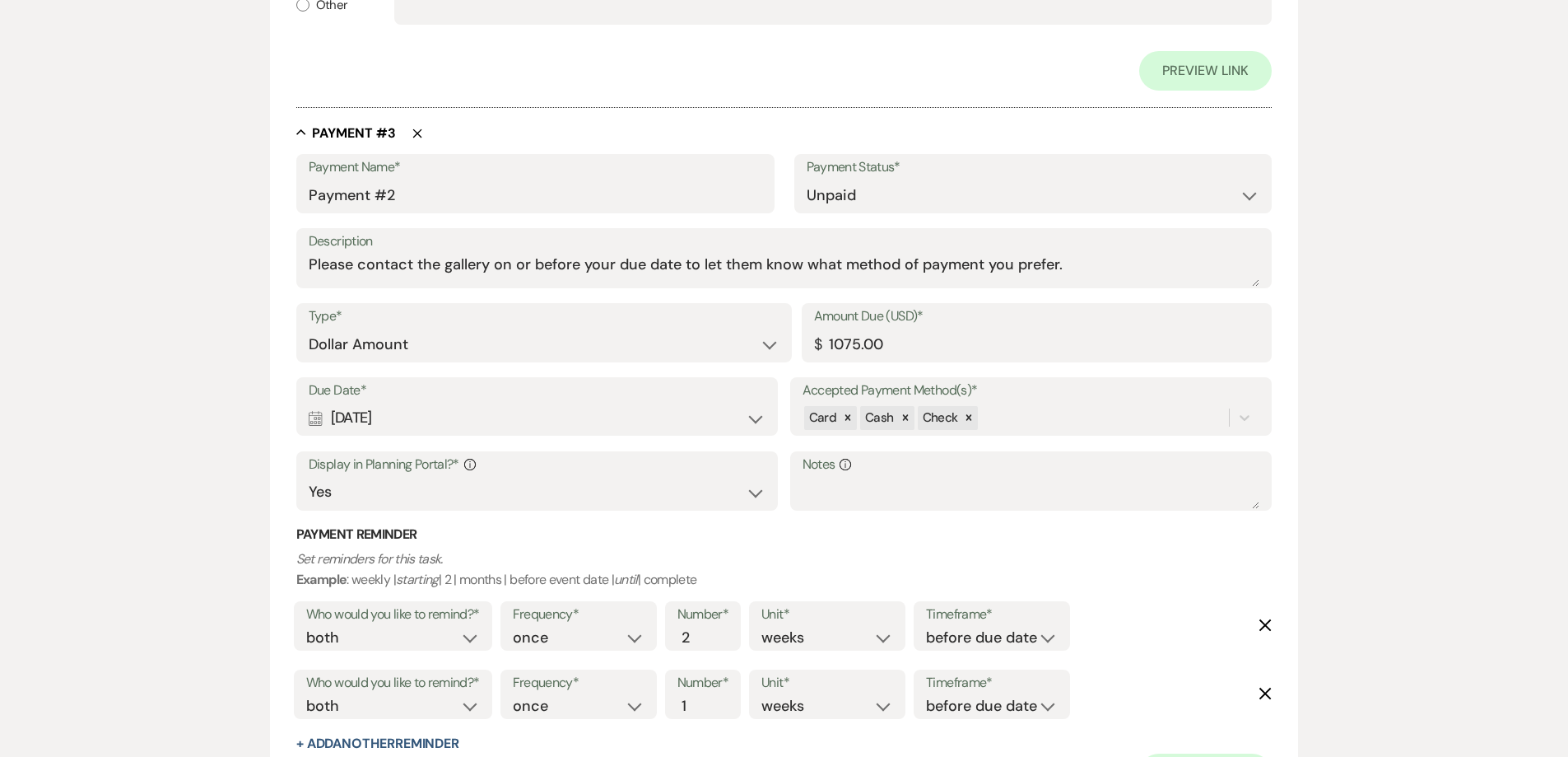
scroll to position [1565, 0]
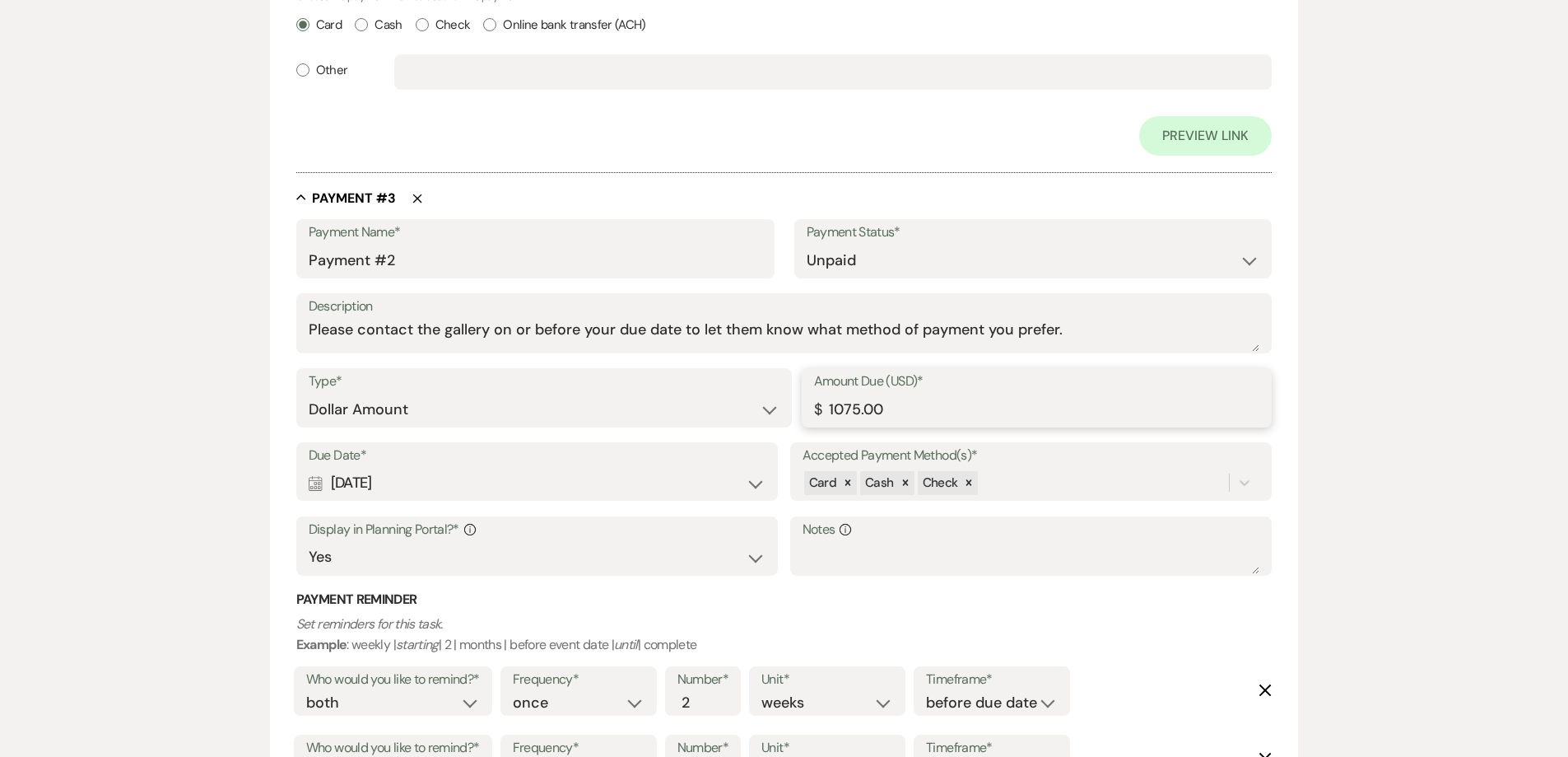
drag, startPoint x: 840, startPoint y: 411, endPoint x: 797, endPoint y: 411, distance: 43.0
click at [797, 411] on div "Type* Dollar Amount Percentage of Grand Total Amount Due (USD)* $ 1075.00" at bounding box center [784, 405] width 976 height 75
click at [842, 404] on input "1075.00" at bounding box center [1037, 409] width 446 height 32
click at [844, 404] on input "1075.00" at bounding box center [1037, 409] width 446 height 32
click at [841, 407] on input "1075.00" at bounding box center [1037, 409] width 446 height 32
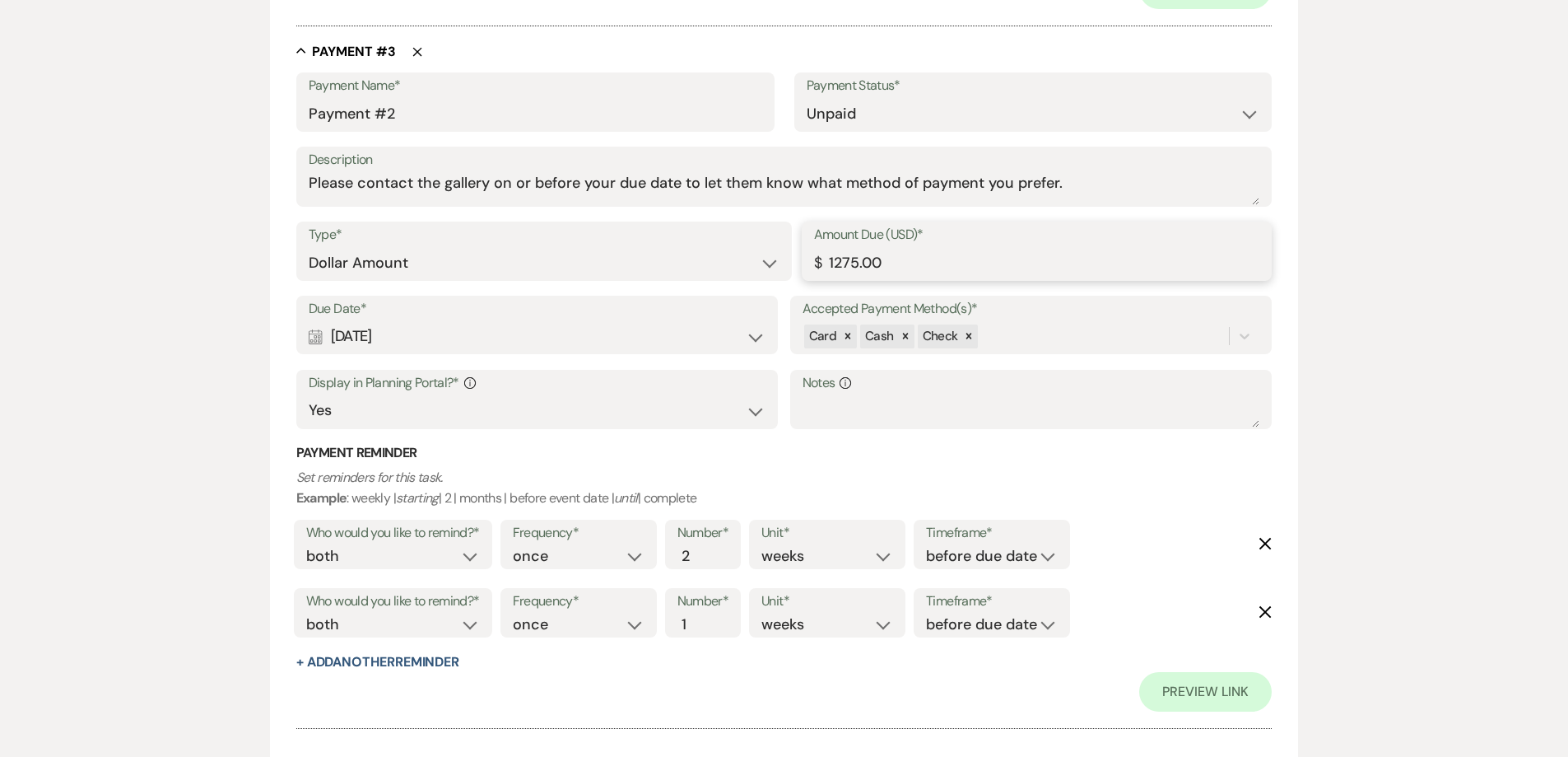
scroll to position [1884, 0]
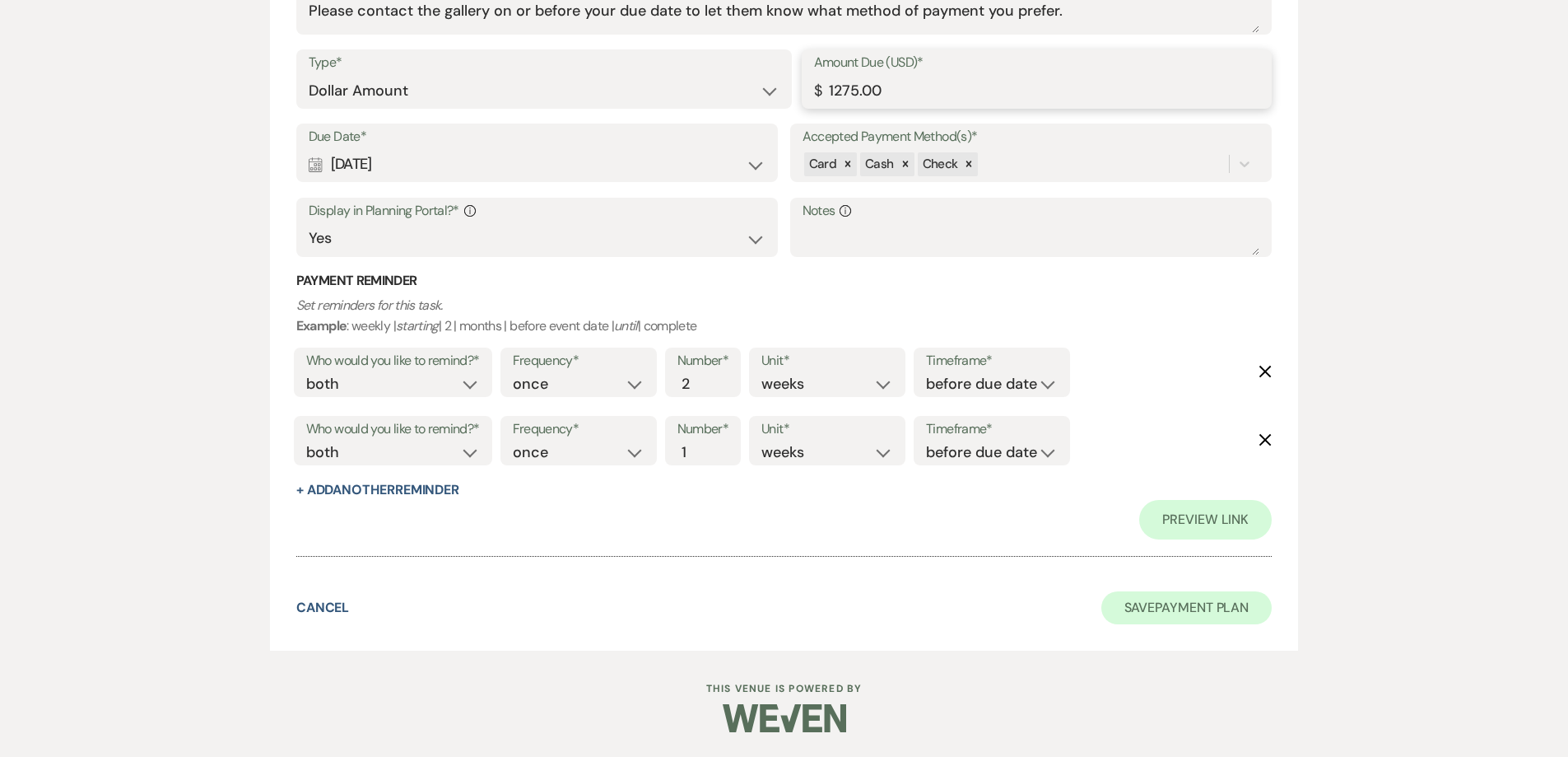
type input "1275.00"
click at [1173, 616] on button "Save Payment Plan" at bounding box center [1187, 607] width 171 height 33
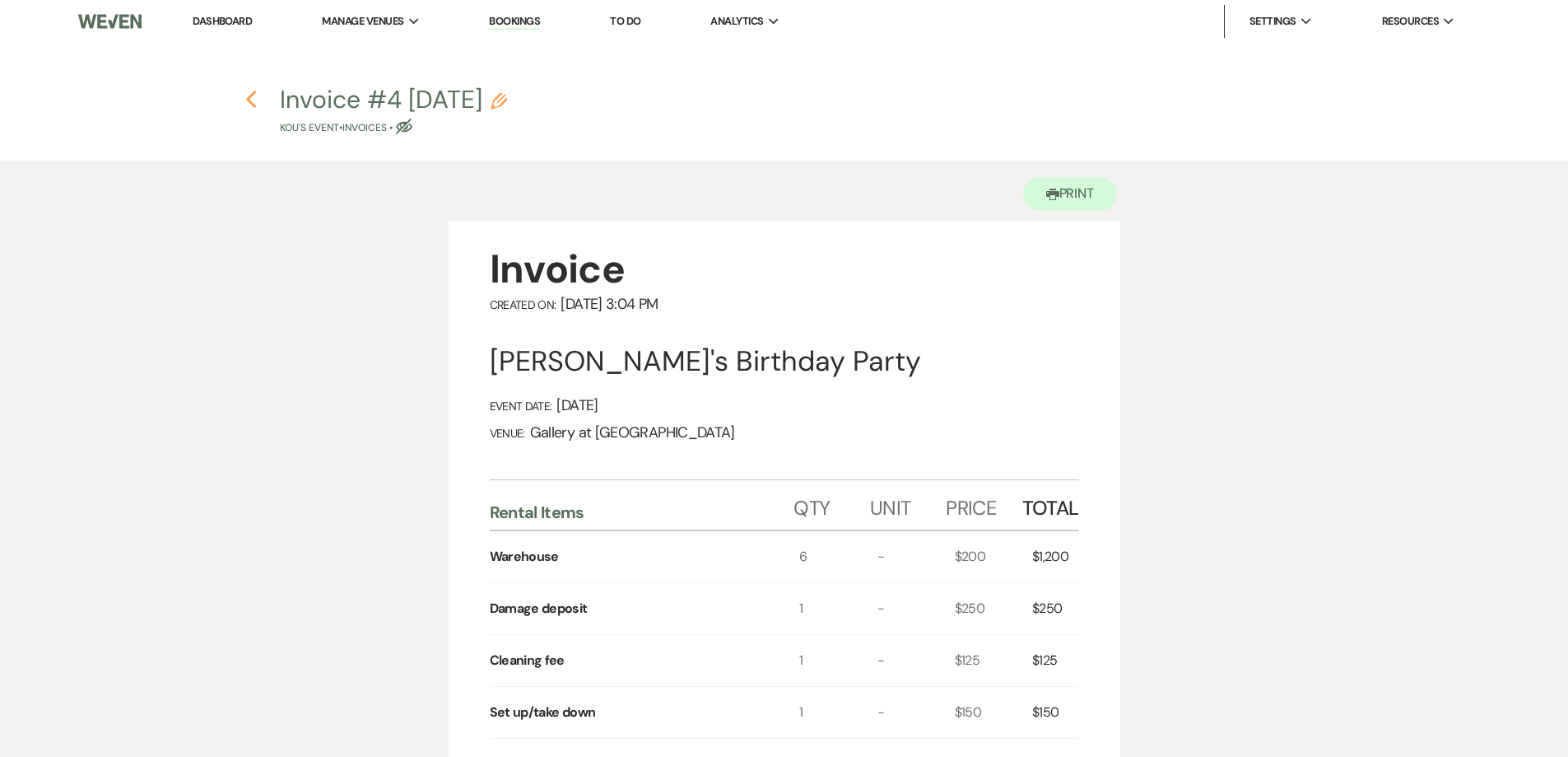
click at [250, 99] on icon "Previous" at bounding box center [251, 100] width 13 height 20
select select "5"
select select "4"
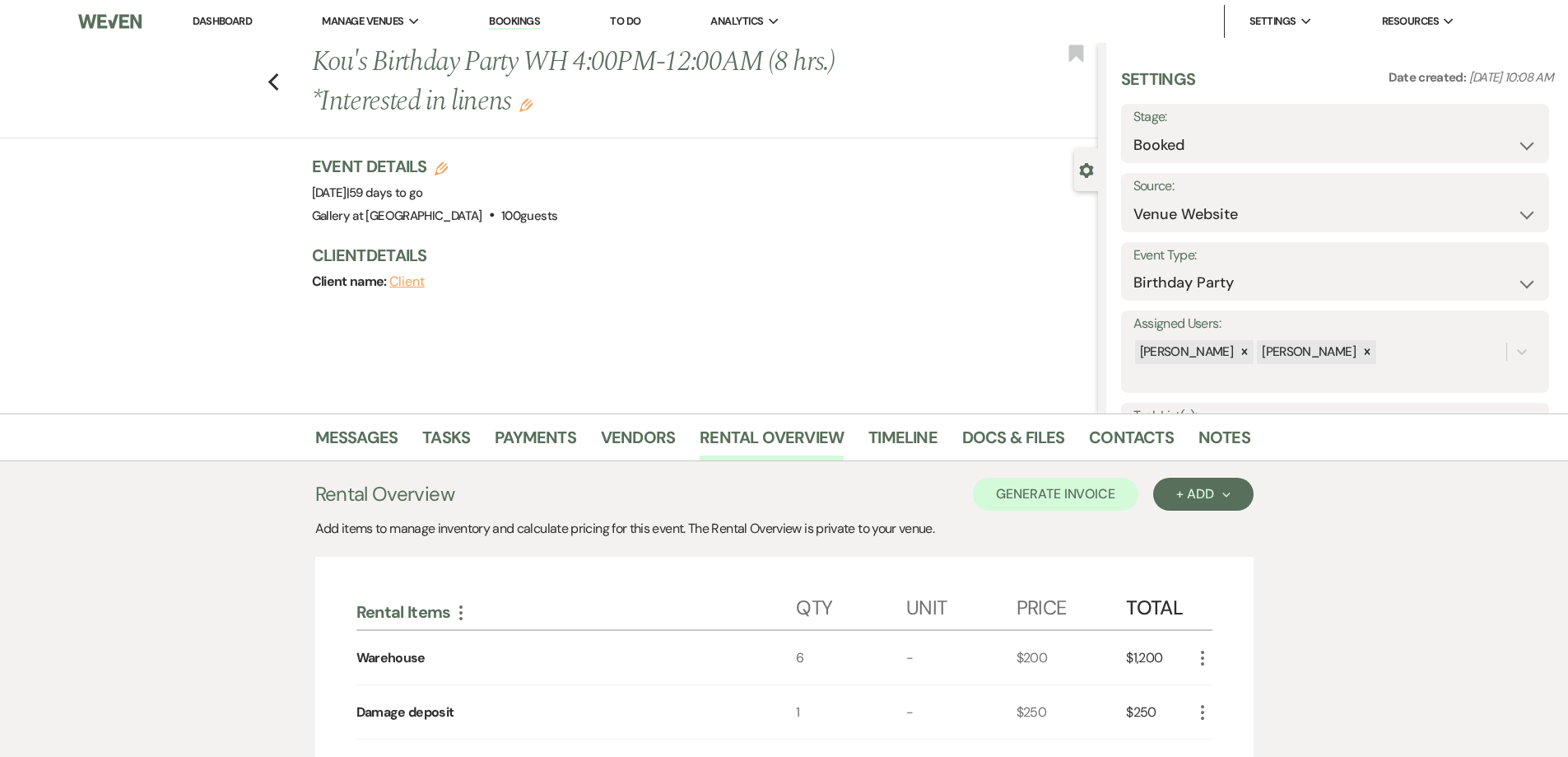
click at [530, 105] on use "button" at bounding box center [526, 105] width 13 height 13
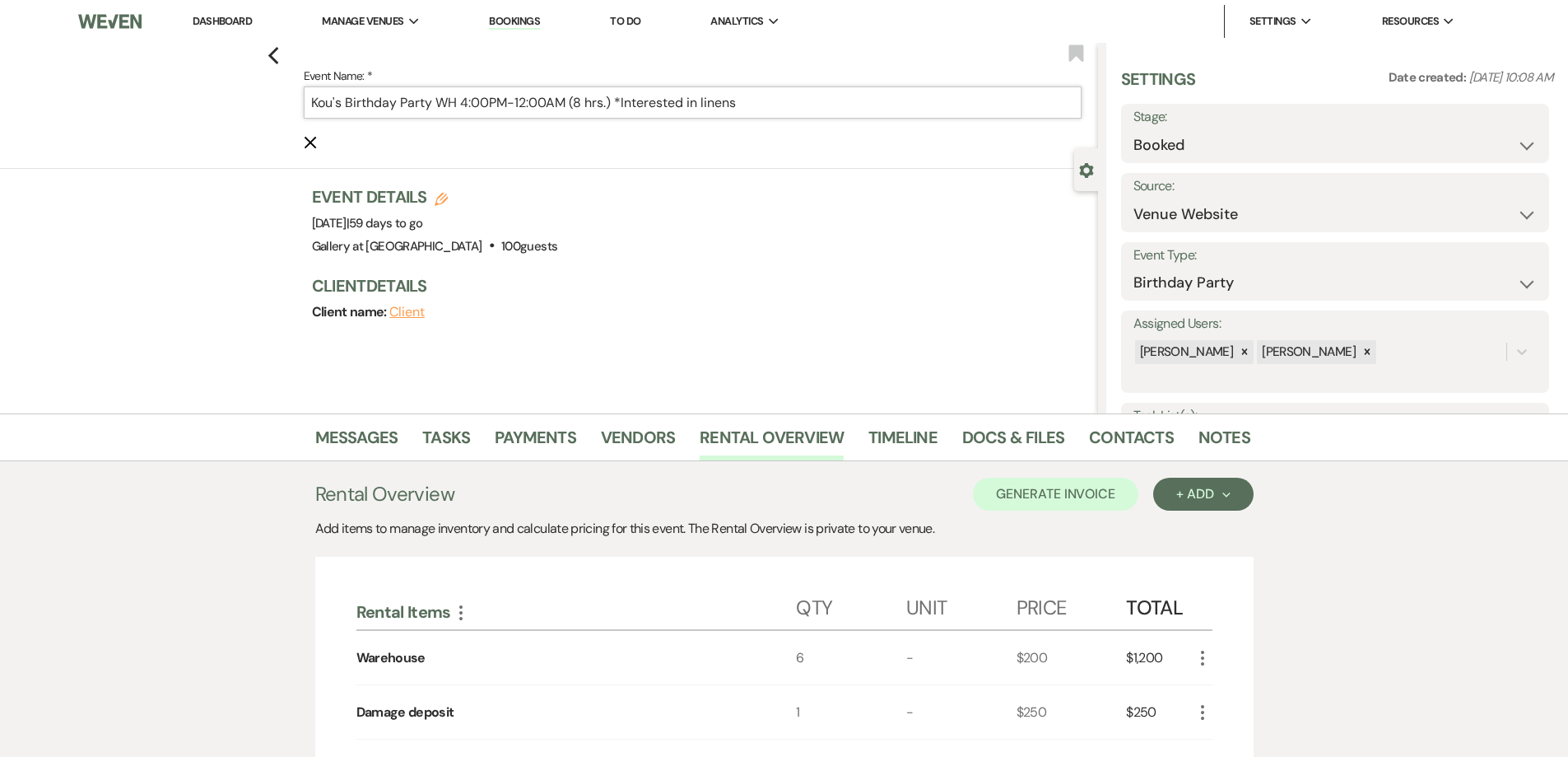
click at [476, 108] on input "Kou's Birthday Party WH 4:00PM-12:00AM (8 hrs.) *Interested in linens" at bounding box center [692, 102] width 778 height 32
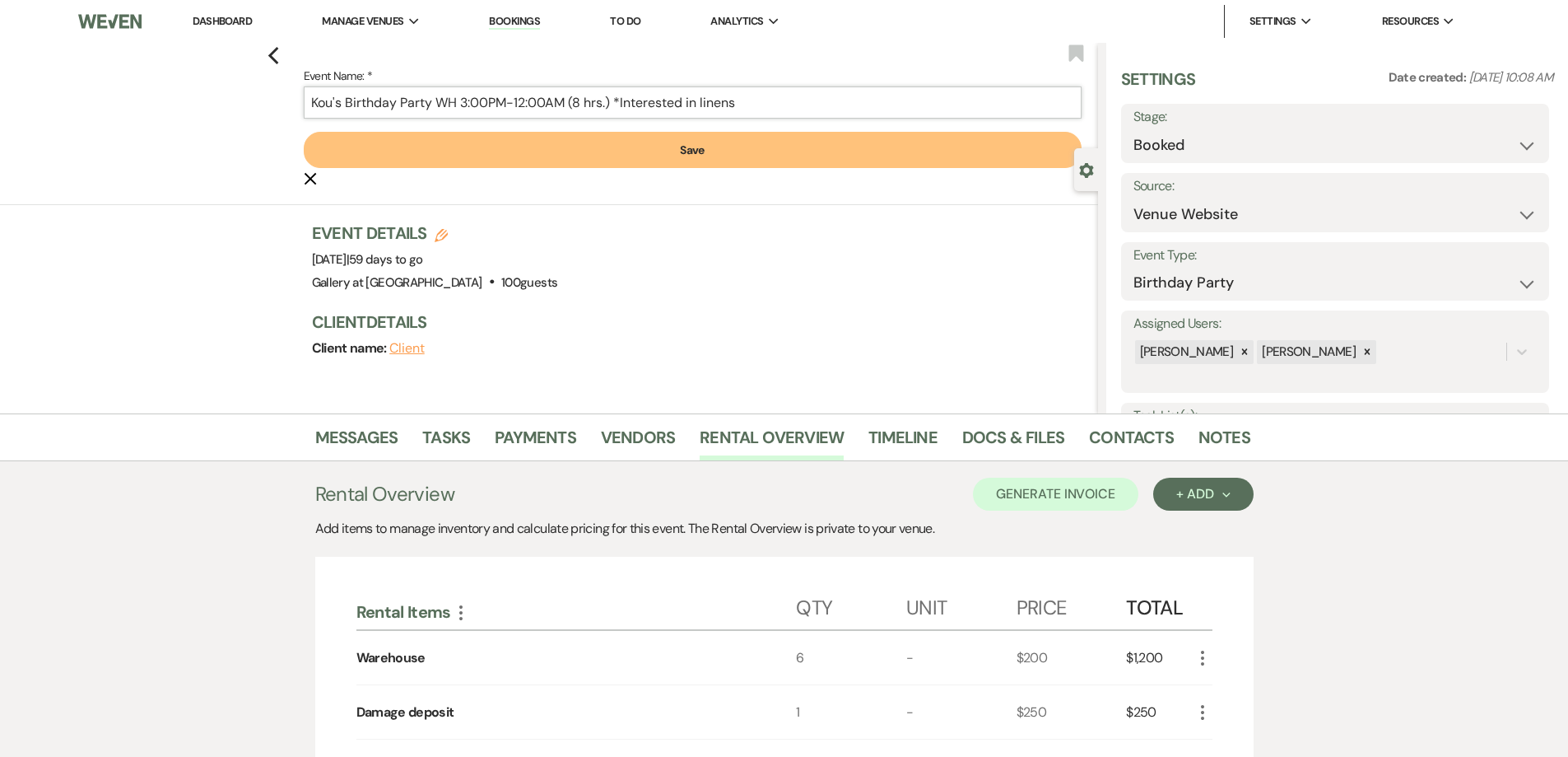
type input "Kou's Birthday Party WH 3:00PM-12:00AM (8 hrs.) *Interested in linens"
click at [530, 163] on button "Save" at bounding box center [692, 150] width 778 height 36
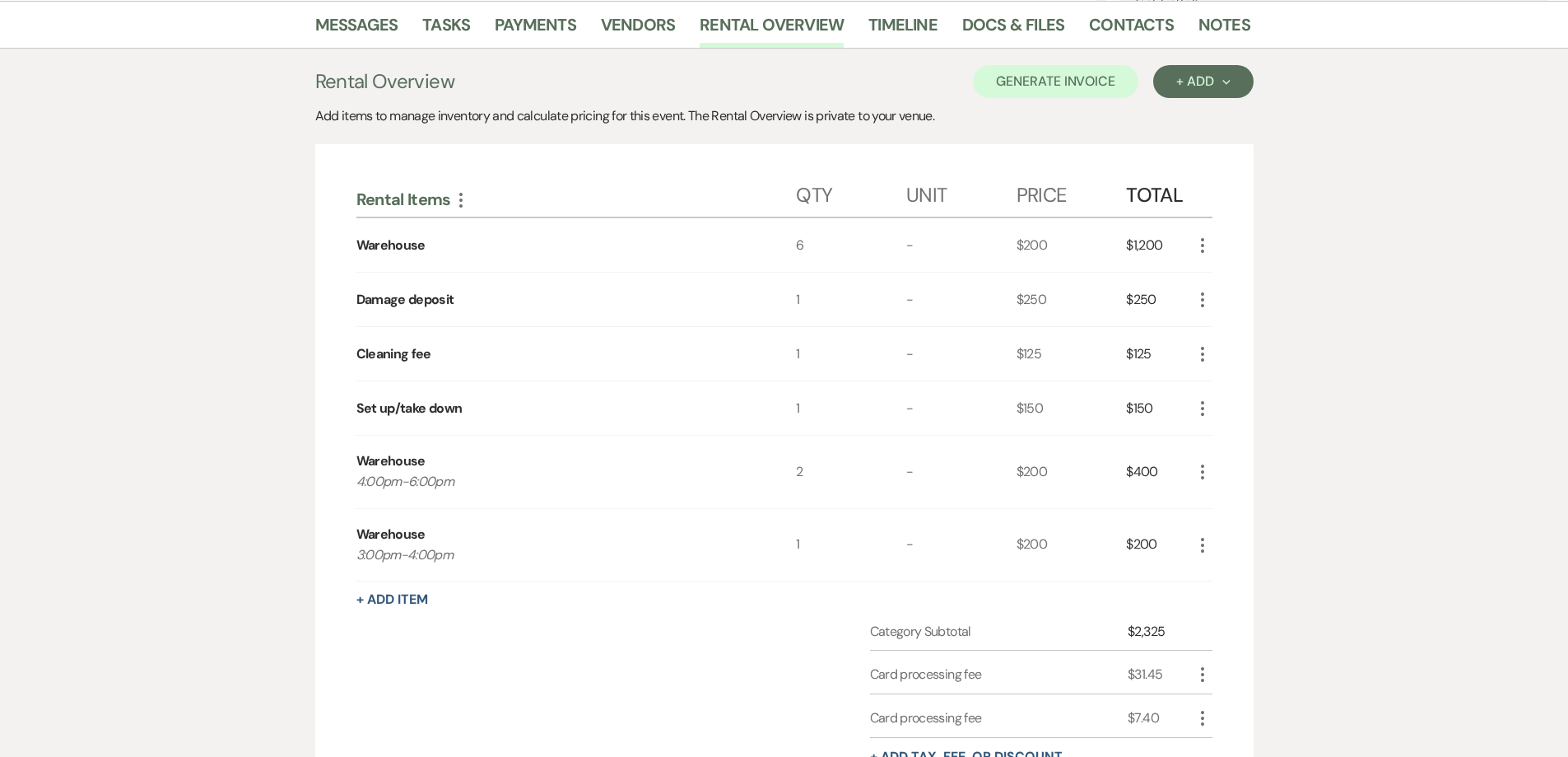
scroll to position [116, 0]
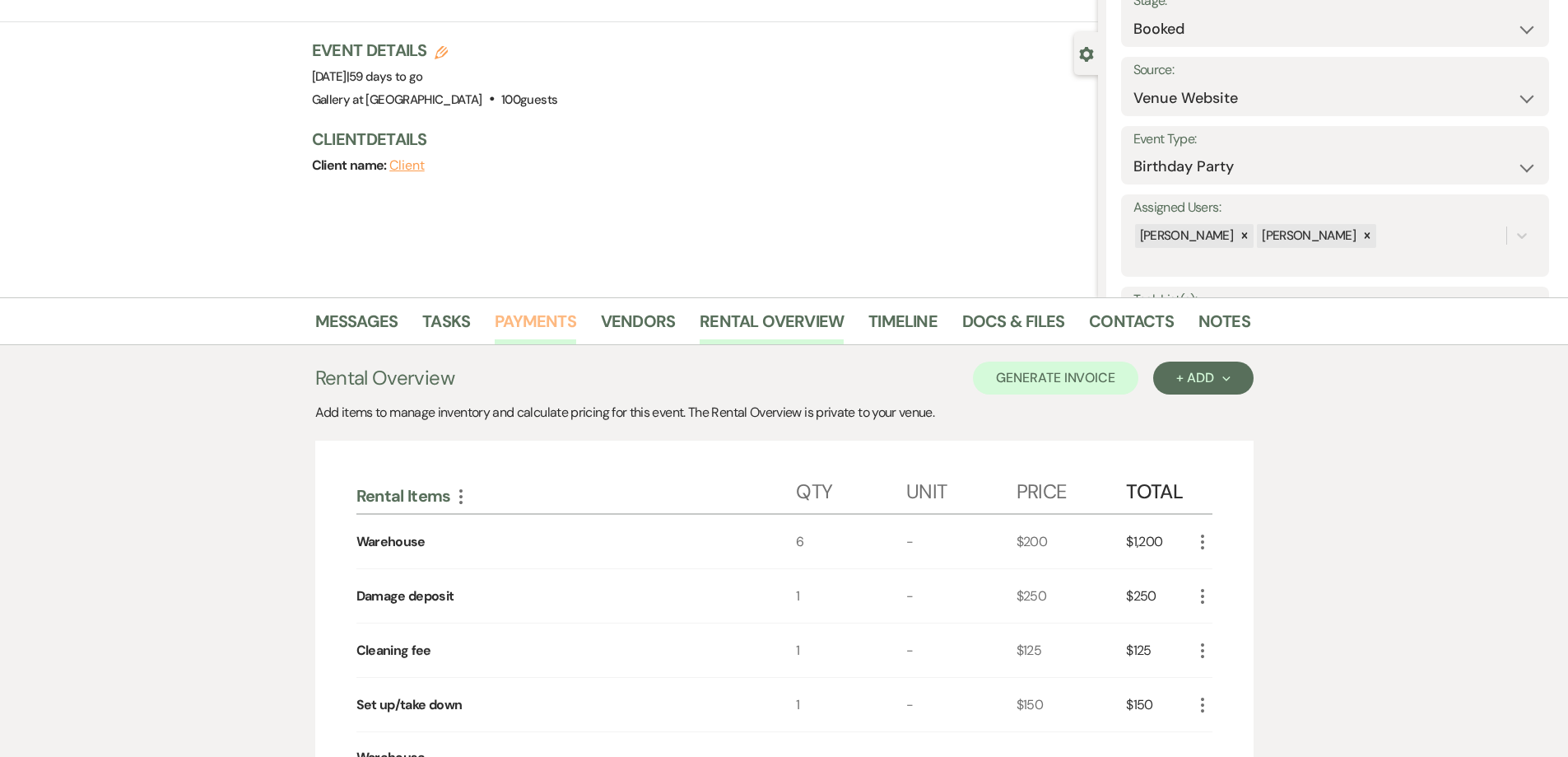
click at [547, 325] on link "Payments" at bounding box center [535, 326] width 82 height 36
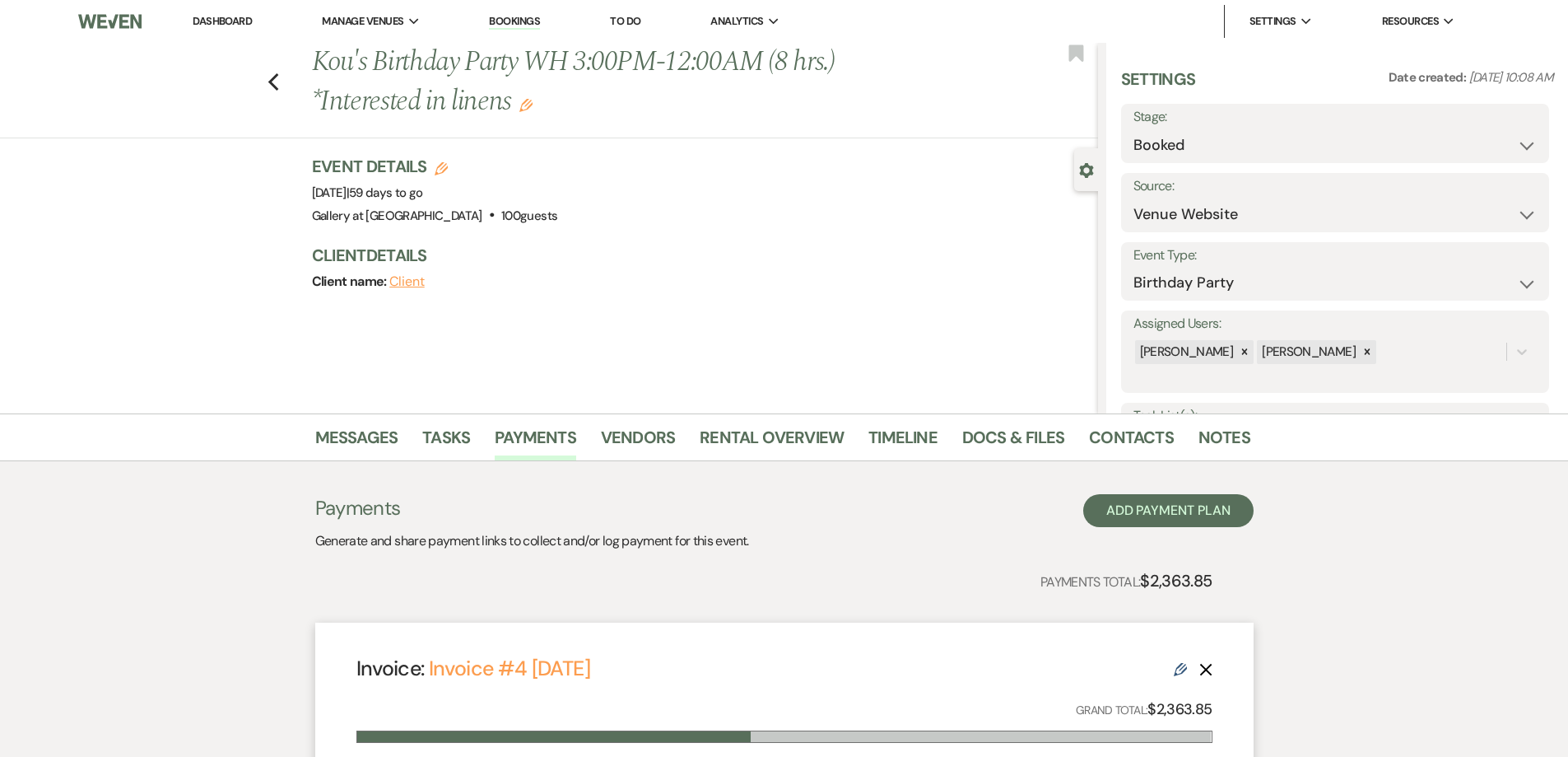
click at [524, 110] on use "button" at bounding box center [526, 105] width 13 height 13
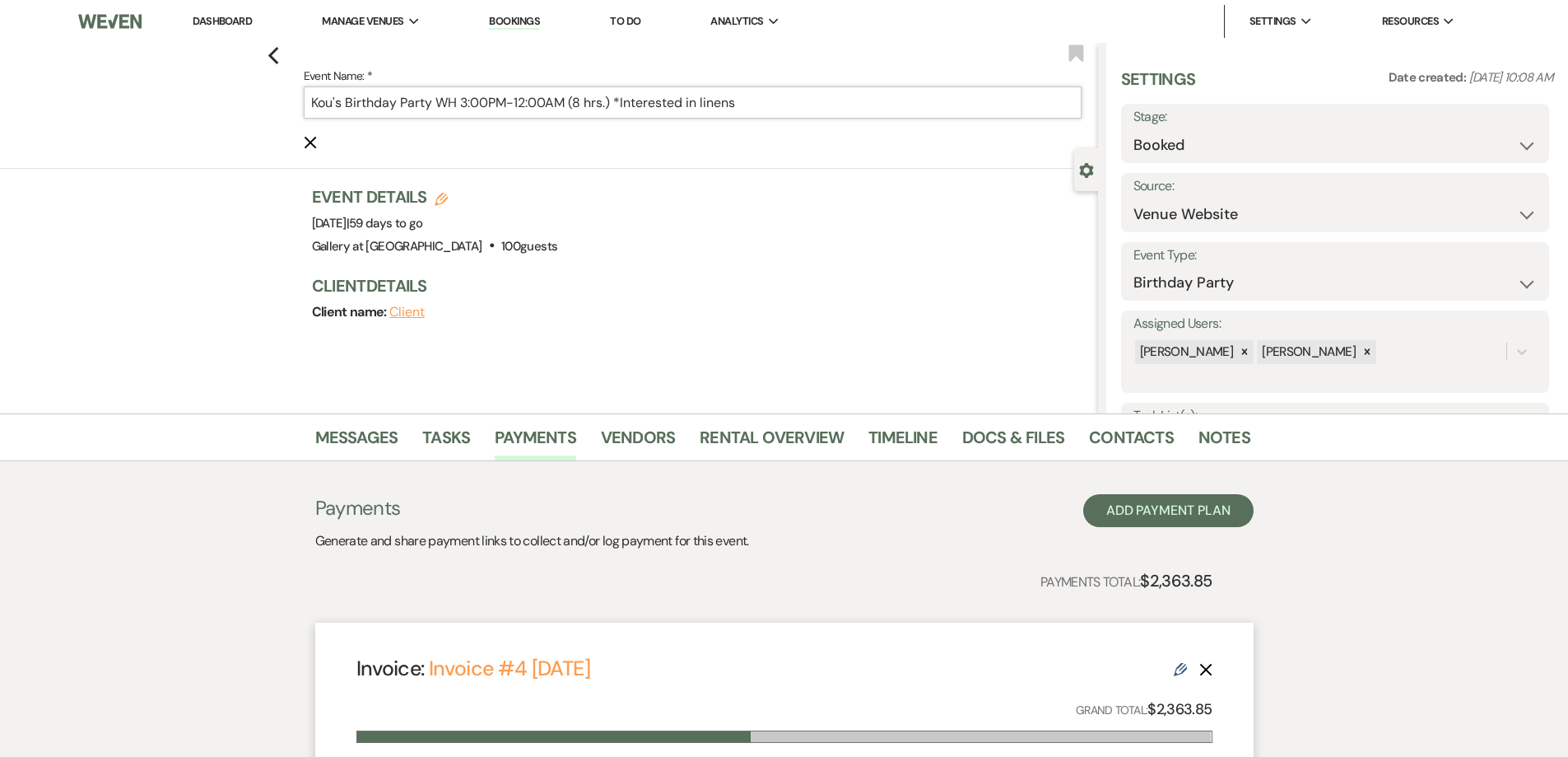
click at [583, 106] on input "Kou's Birthday Party WH 3:00PM-12:00AM (8 hrs.) *Interested in linens" at bounding box center [692, 102] width 778 height 32
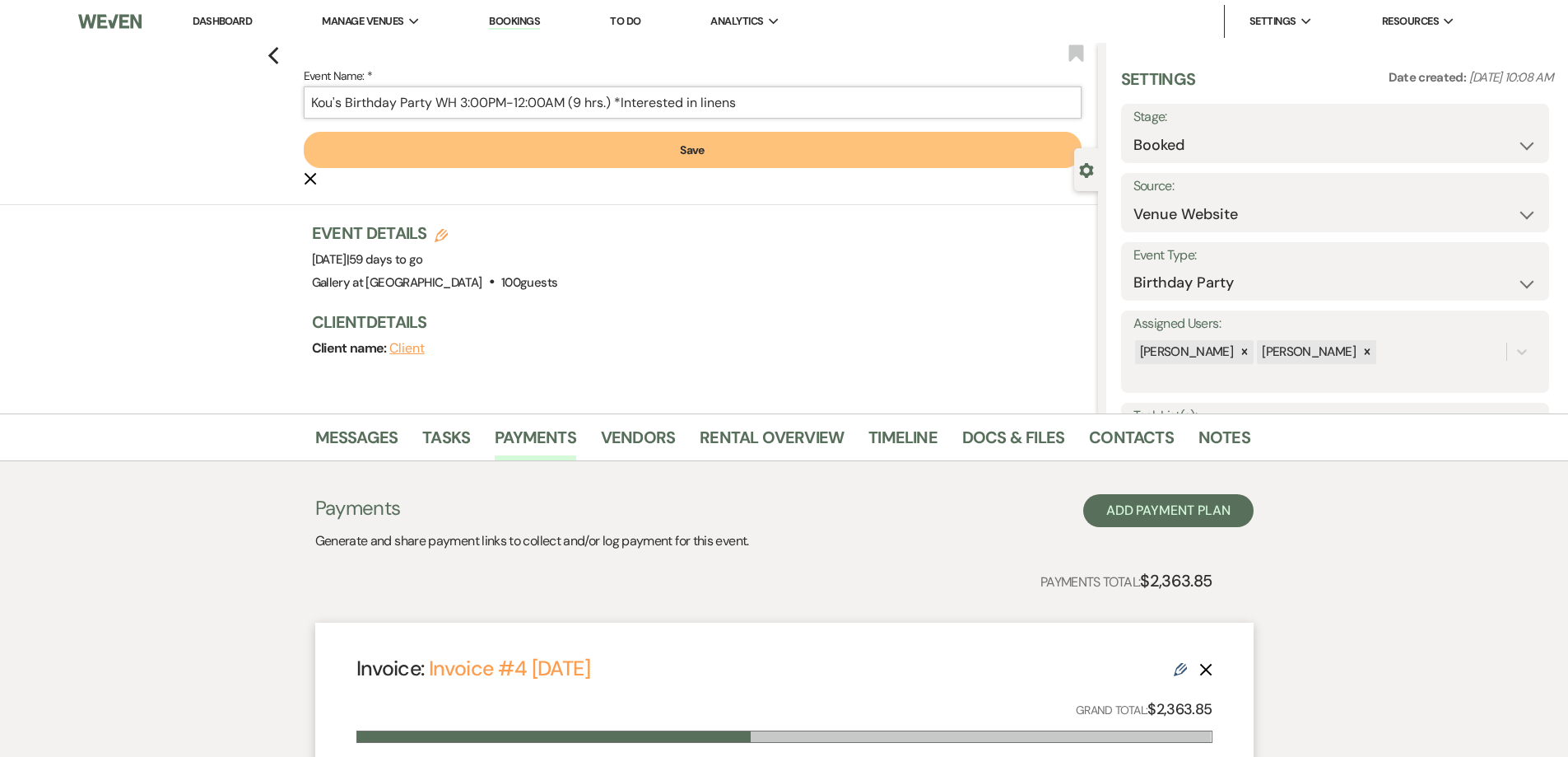
type input "Kou's Birthday Party WH 3:00PM-12:00AM (9 hrs.) *Interested in linens"
click at [619, 154] on button "Save" at bounding box center [692, 150] width 778 height 36
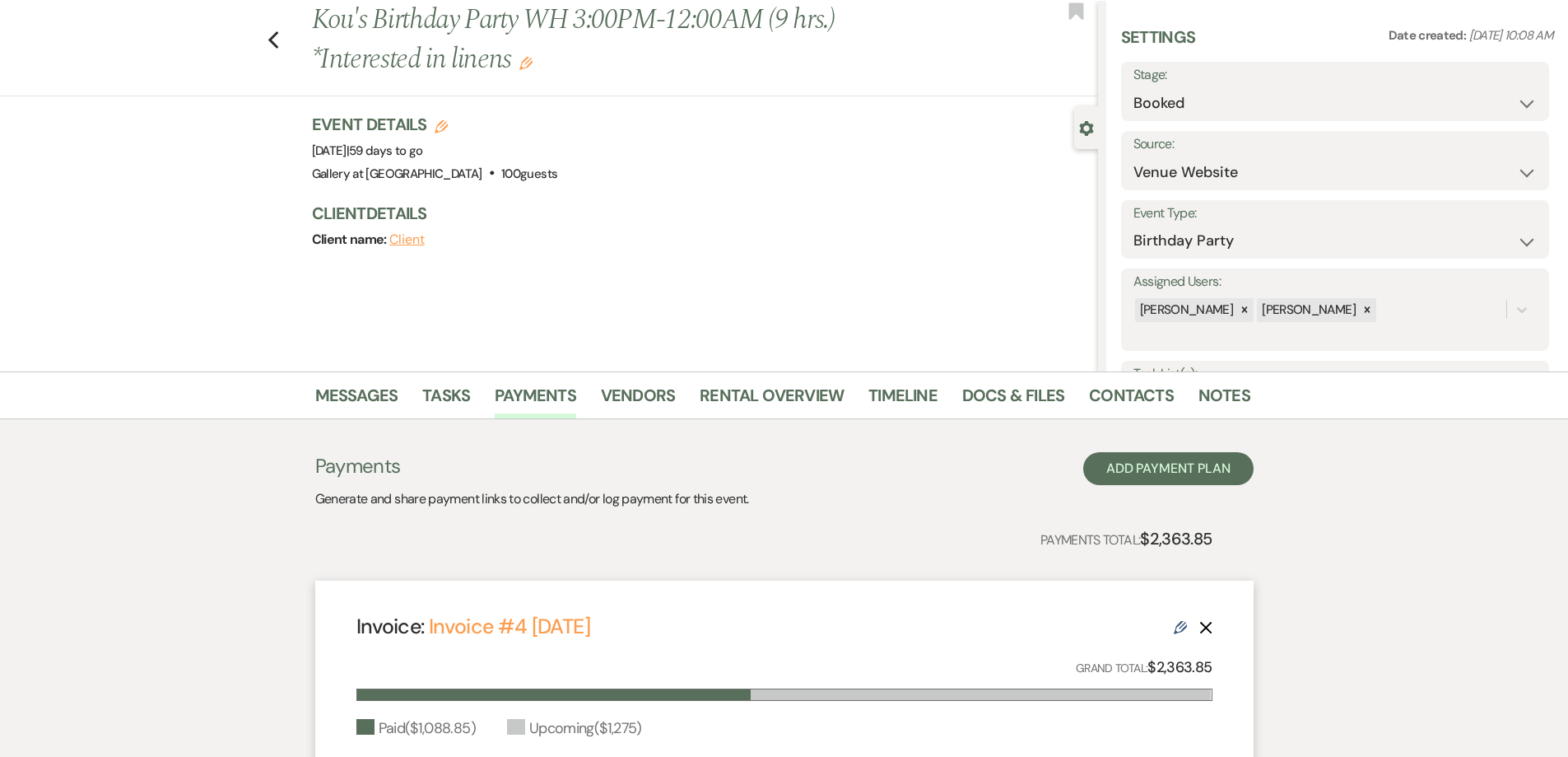
scroll to position [83, 0]
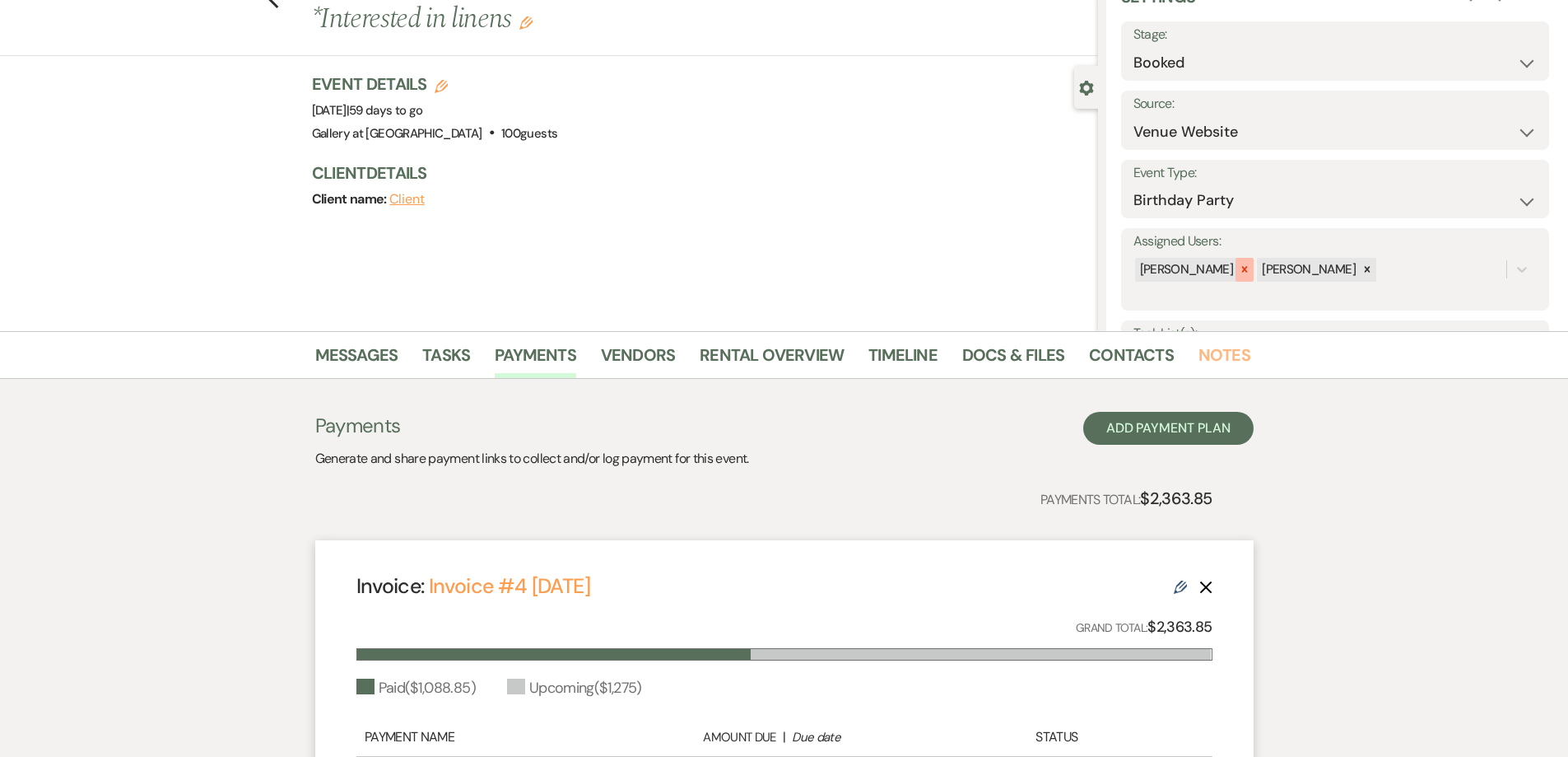
click at [1213, 356] on link "Notes" at bounding box center [1224, 360] width 52 height 36
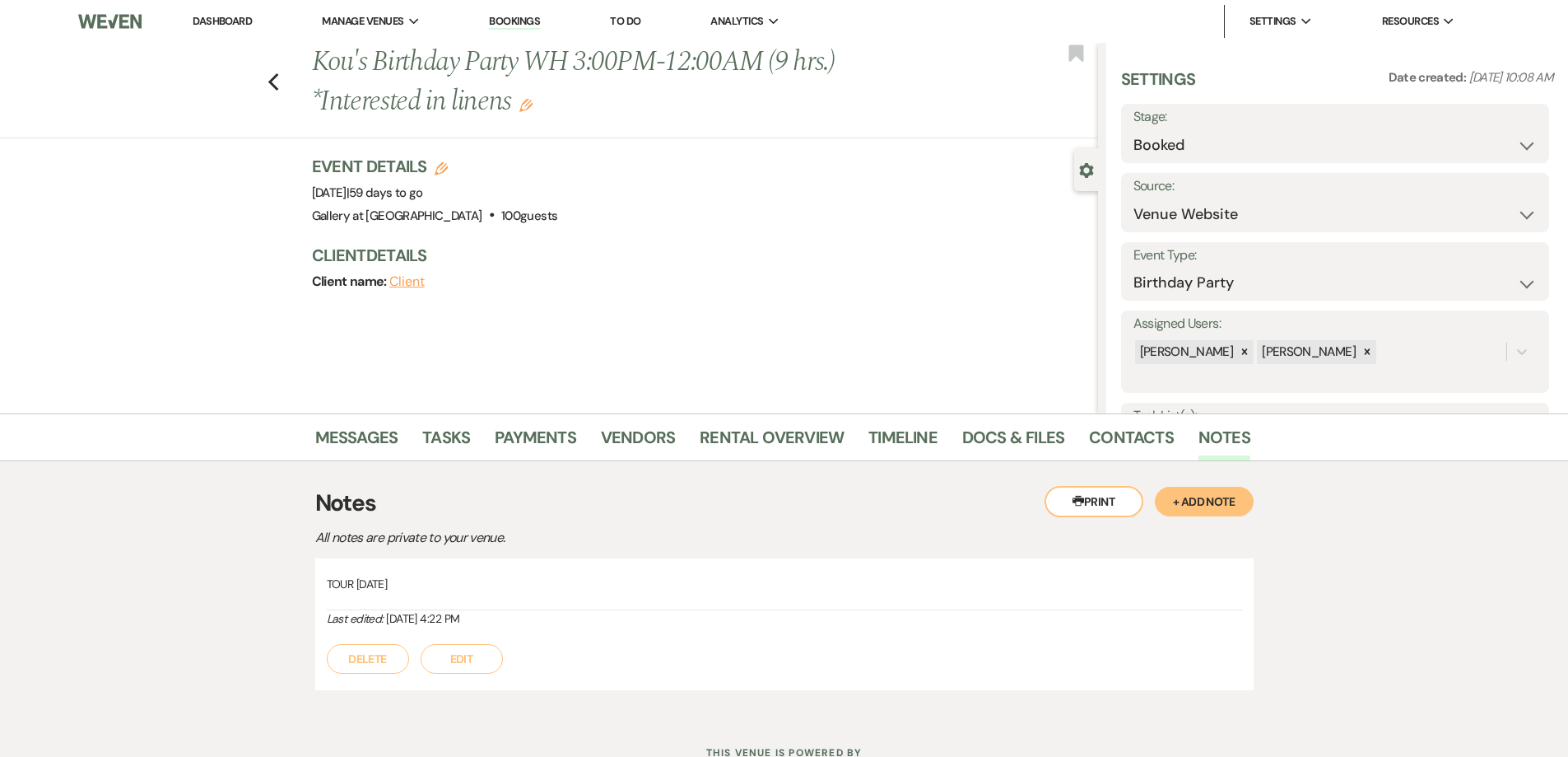
click at [1225, 492] on button "+ Add Note" at bounding box center [1204, 501] width 99 height 30
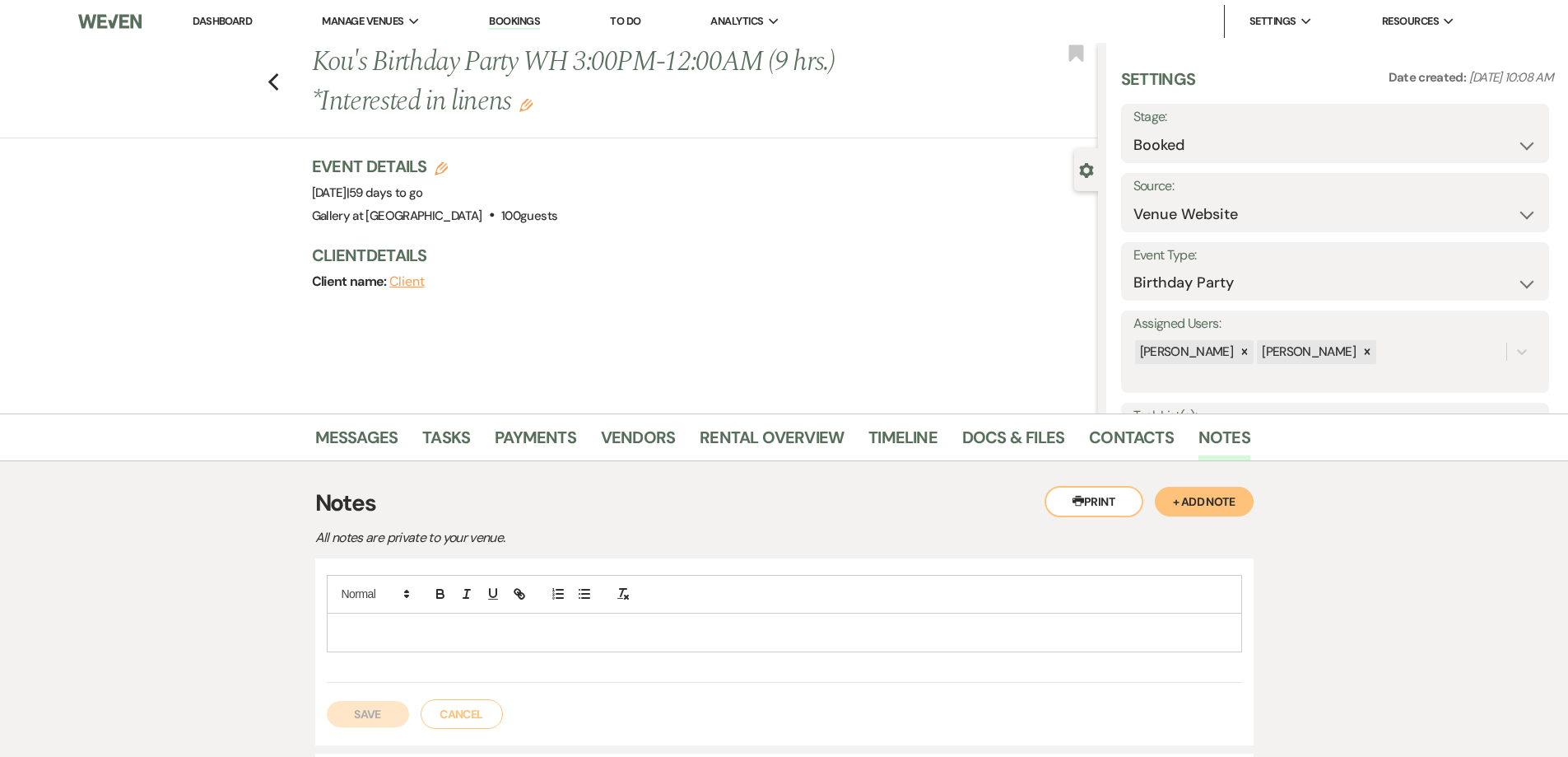
click at [616, 639] on p at bounding box center [784, 632] width 889 height 18
click at [380, 713] on button "Save" at bounding box center [368, 713] width 83 height 26
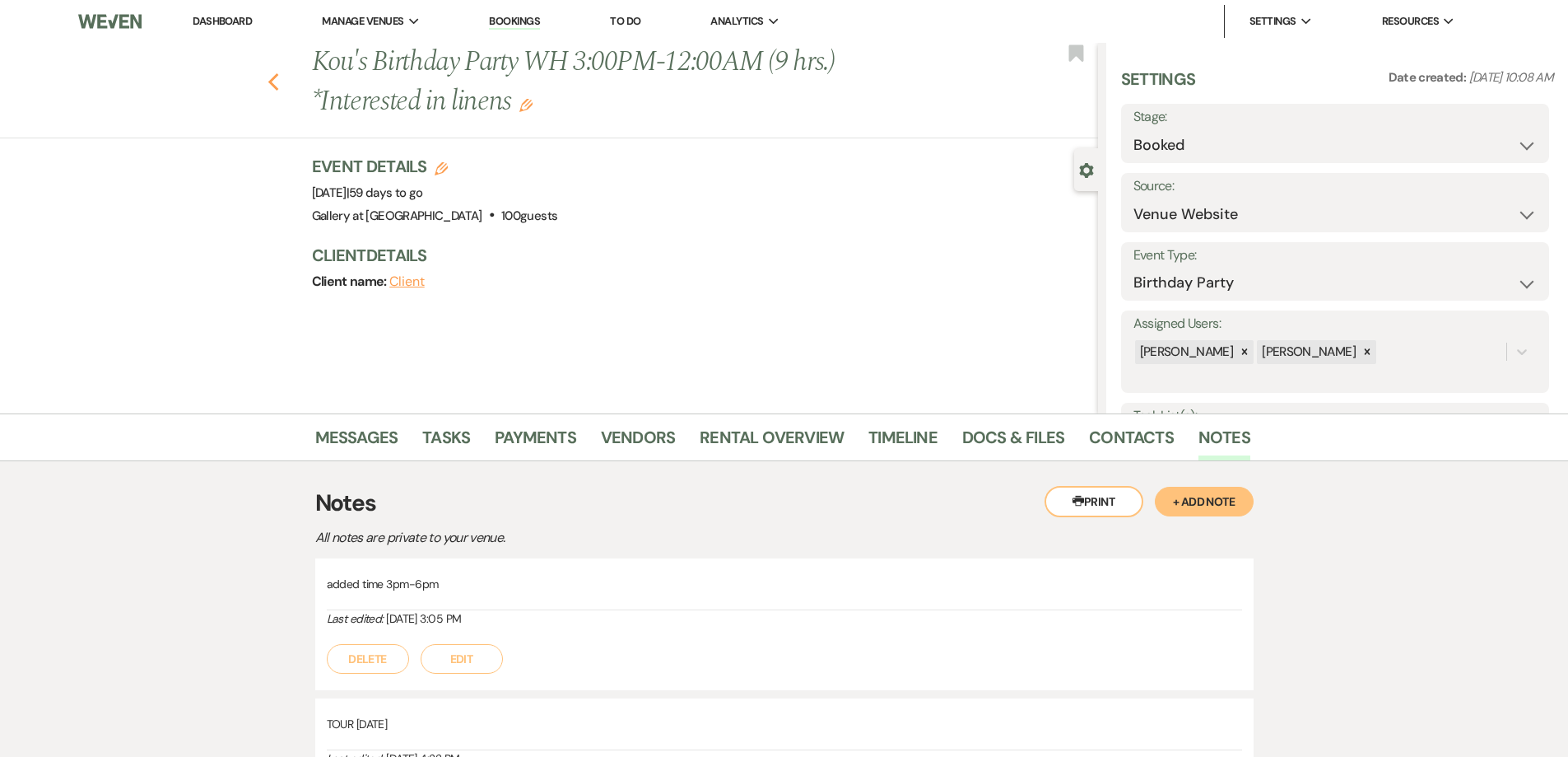
click at [276, 84] on use "button" at bounding box center [273, 83] width 11 height 18
select select "8"
select select "5"
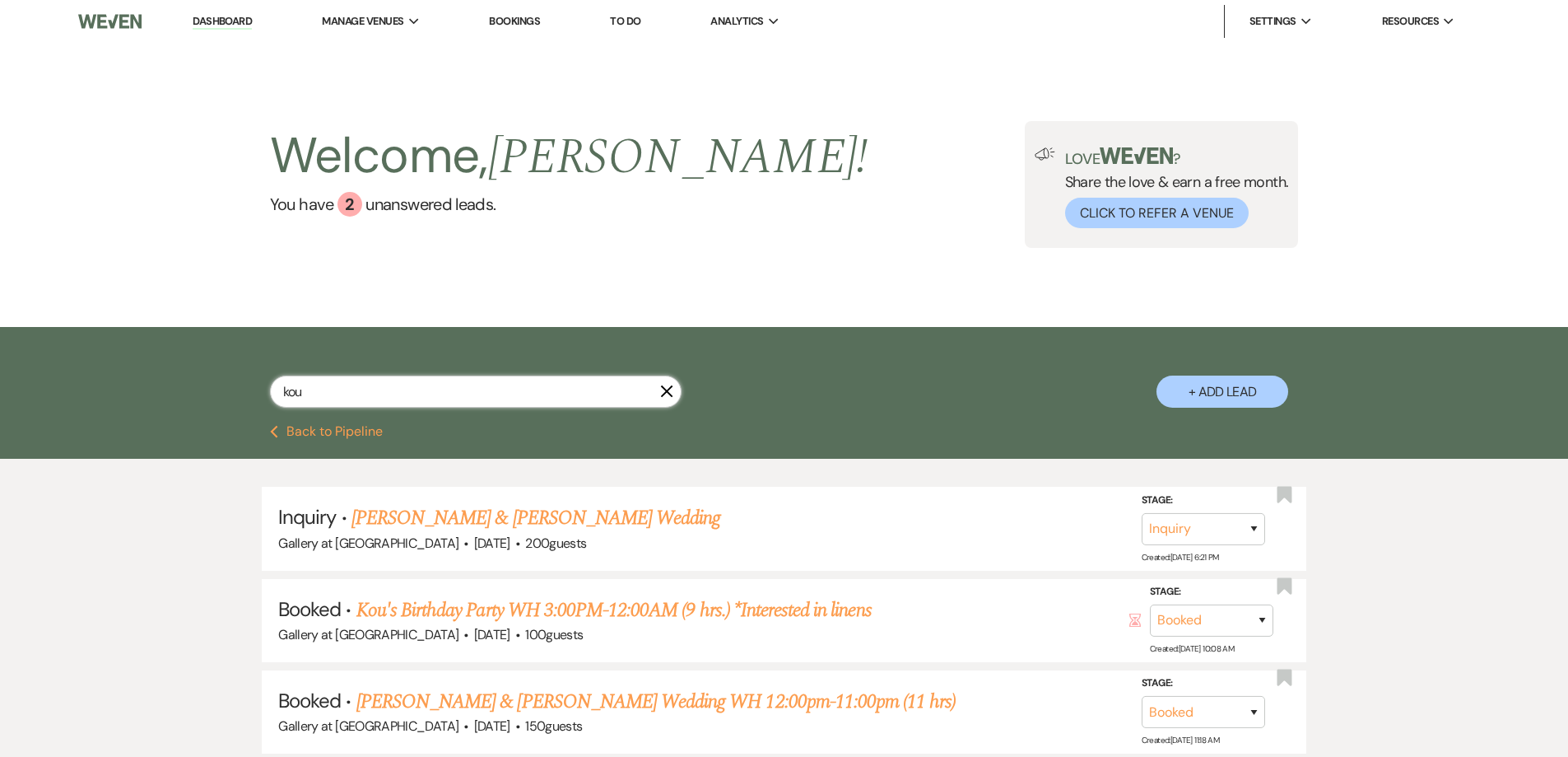
drag, startPoint x: 423, startPoint y: 393, endPoint x: 222, endPoint y: 375, distance: 201.8
click at [222, 375] on div "kou X + Add Lead" at bounding box center [784, 378] width 1185 height 86
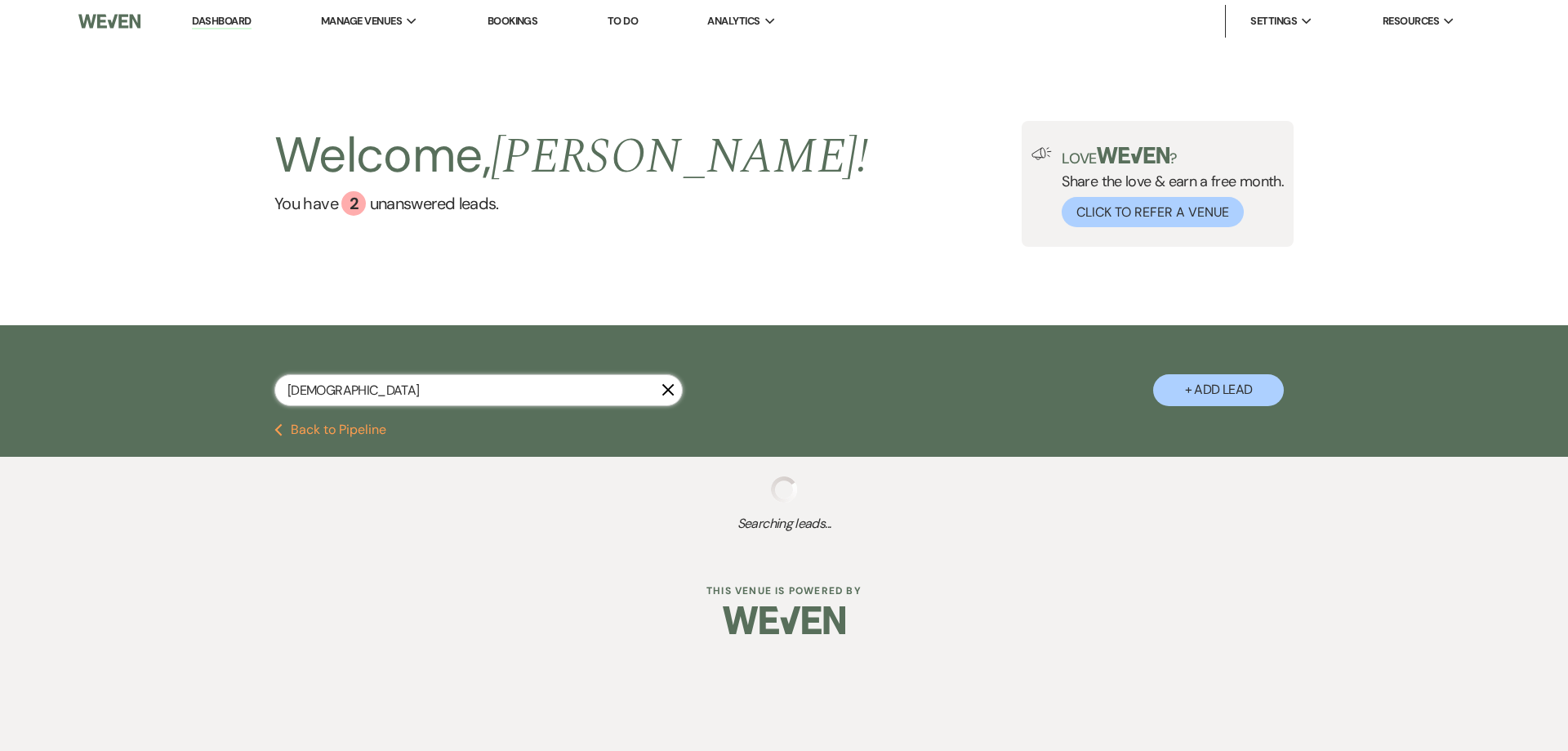
type input "gayl"
select select "8"
select select "5"
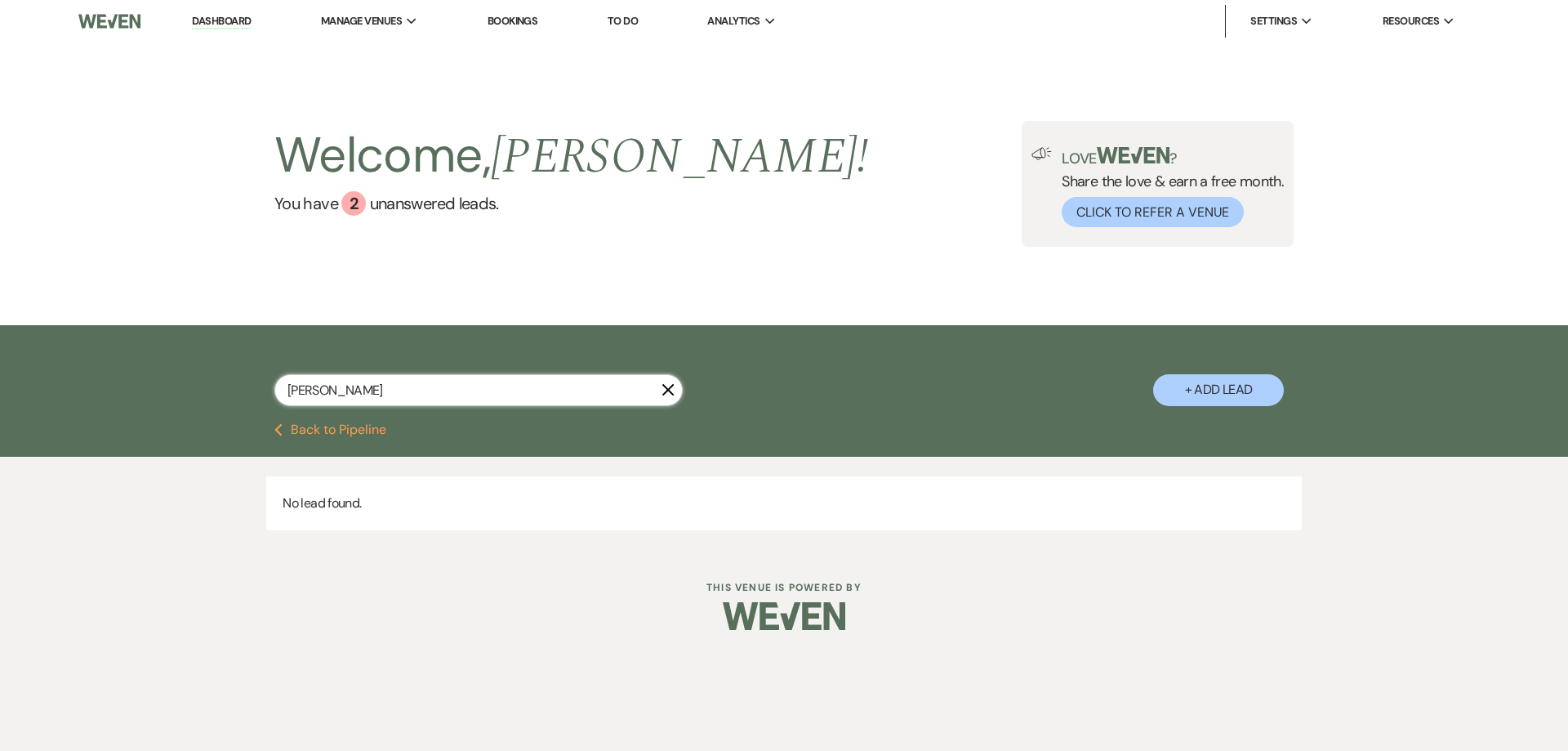
type input "gay"
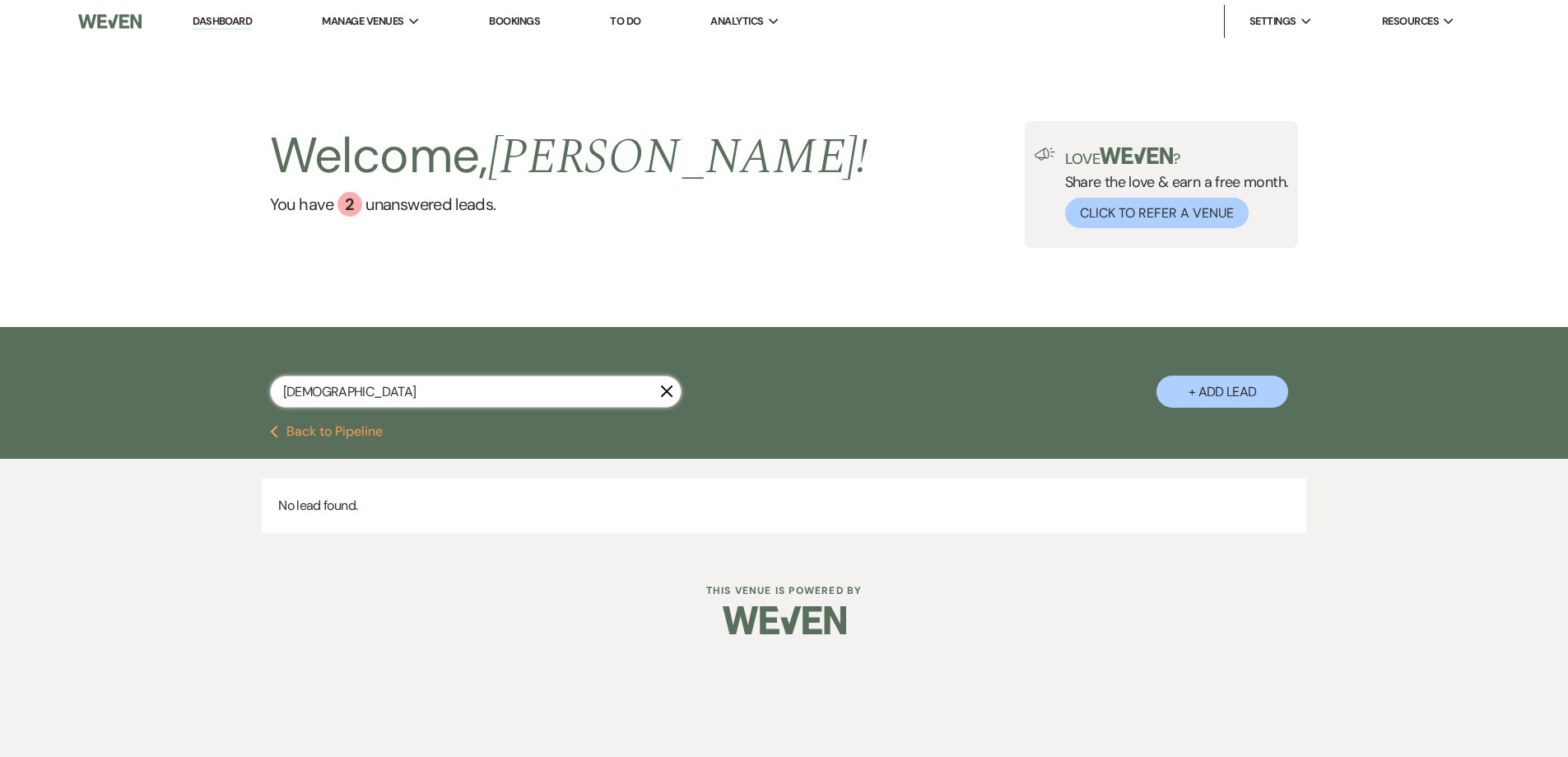
select select "8"
select select "5"
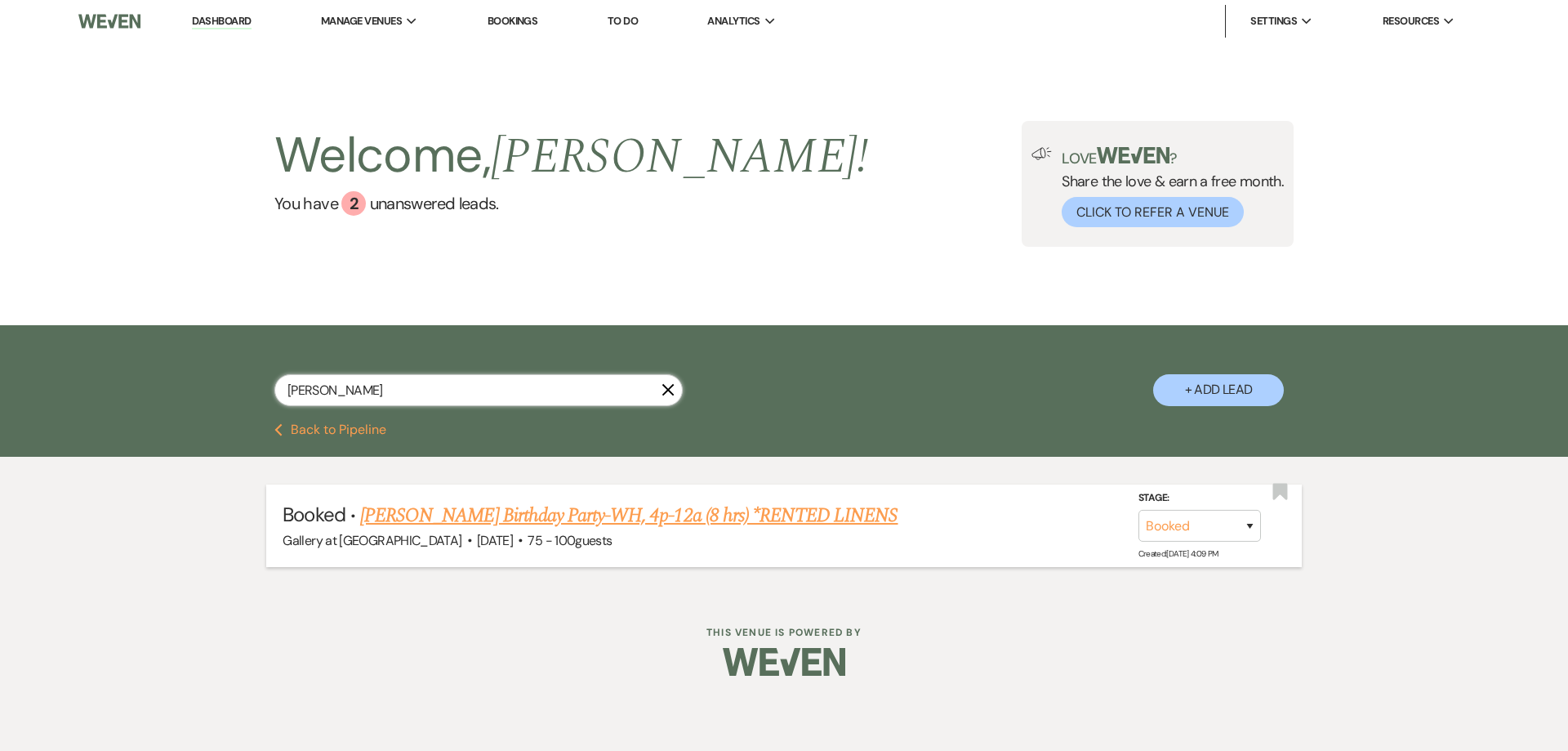
type input "gaynell"
click at [511, 518] on link "Gaynell Miller's Birthday Party-WH, 4p-12a (8 hrs) *RENTED LINENS" at bounding box center [628, 515] width 537 height 29
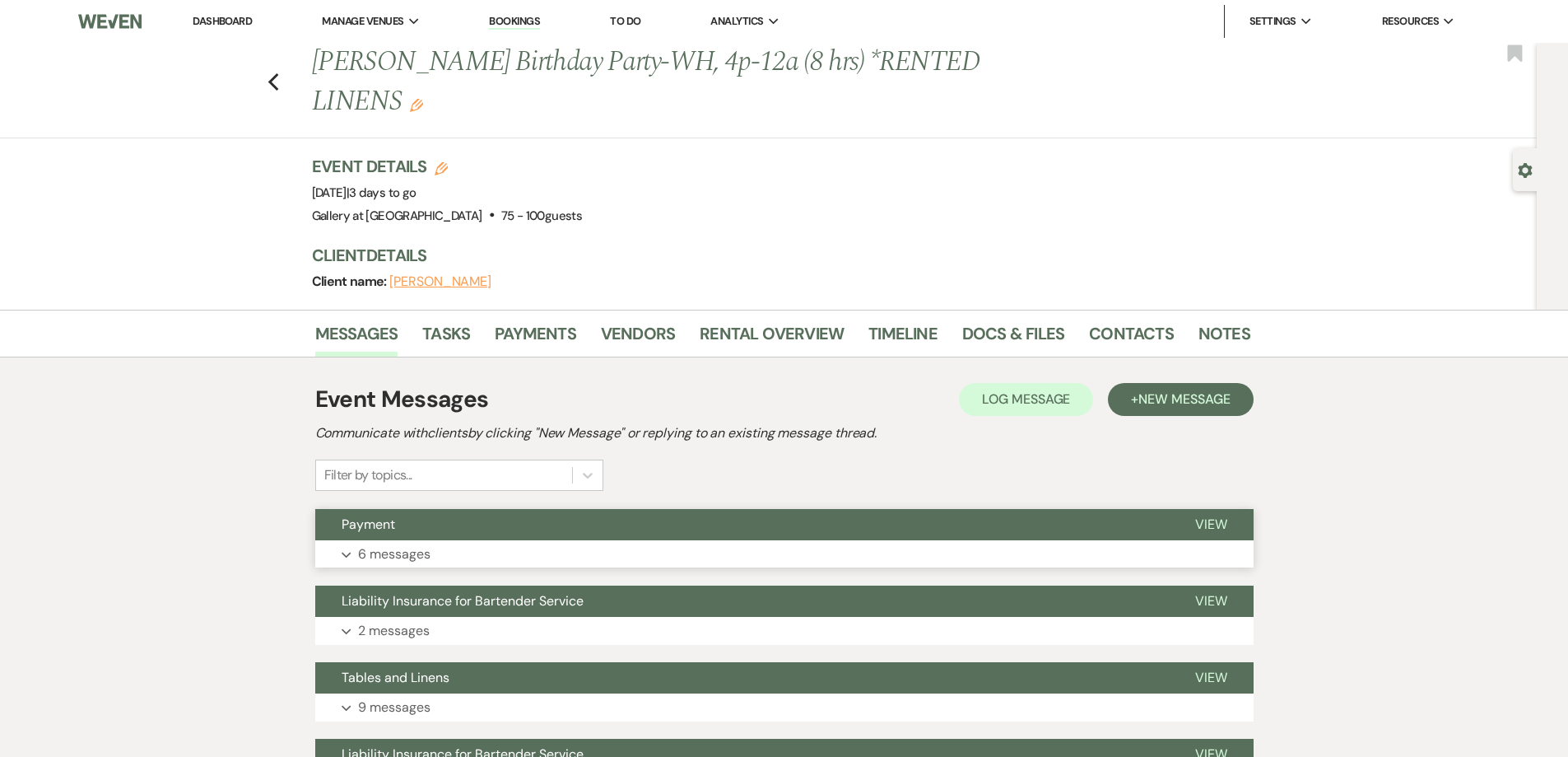
click at [635, 557] on button "Expand 6 messages" at bounding box center [784, 554] width 938 height 28
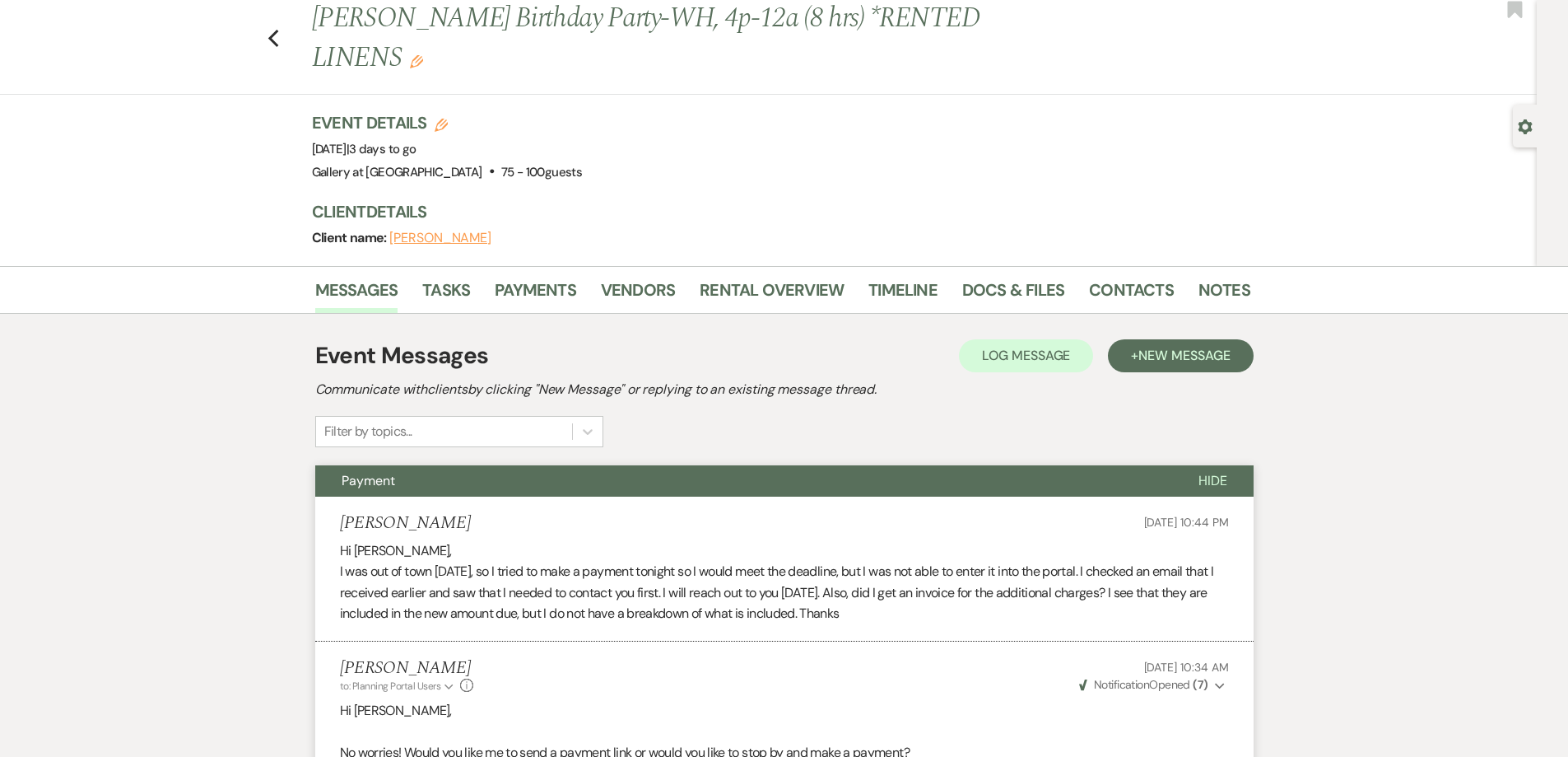
scroll to position [83, 0]
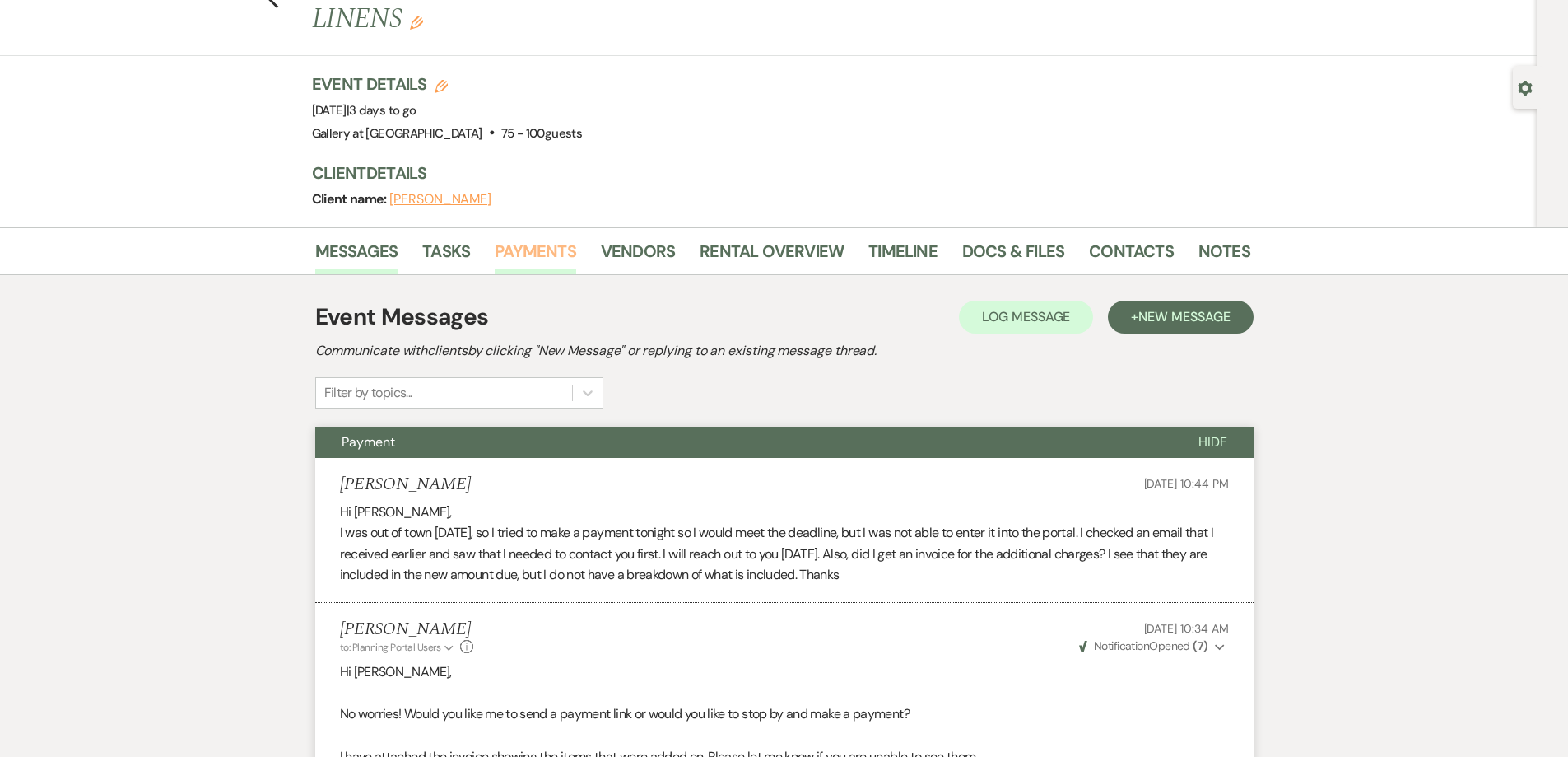
click at [548, 249] on link "Payments" at bounding box center [535, 256] width 82 height 36
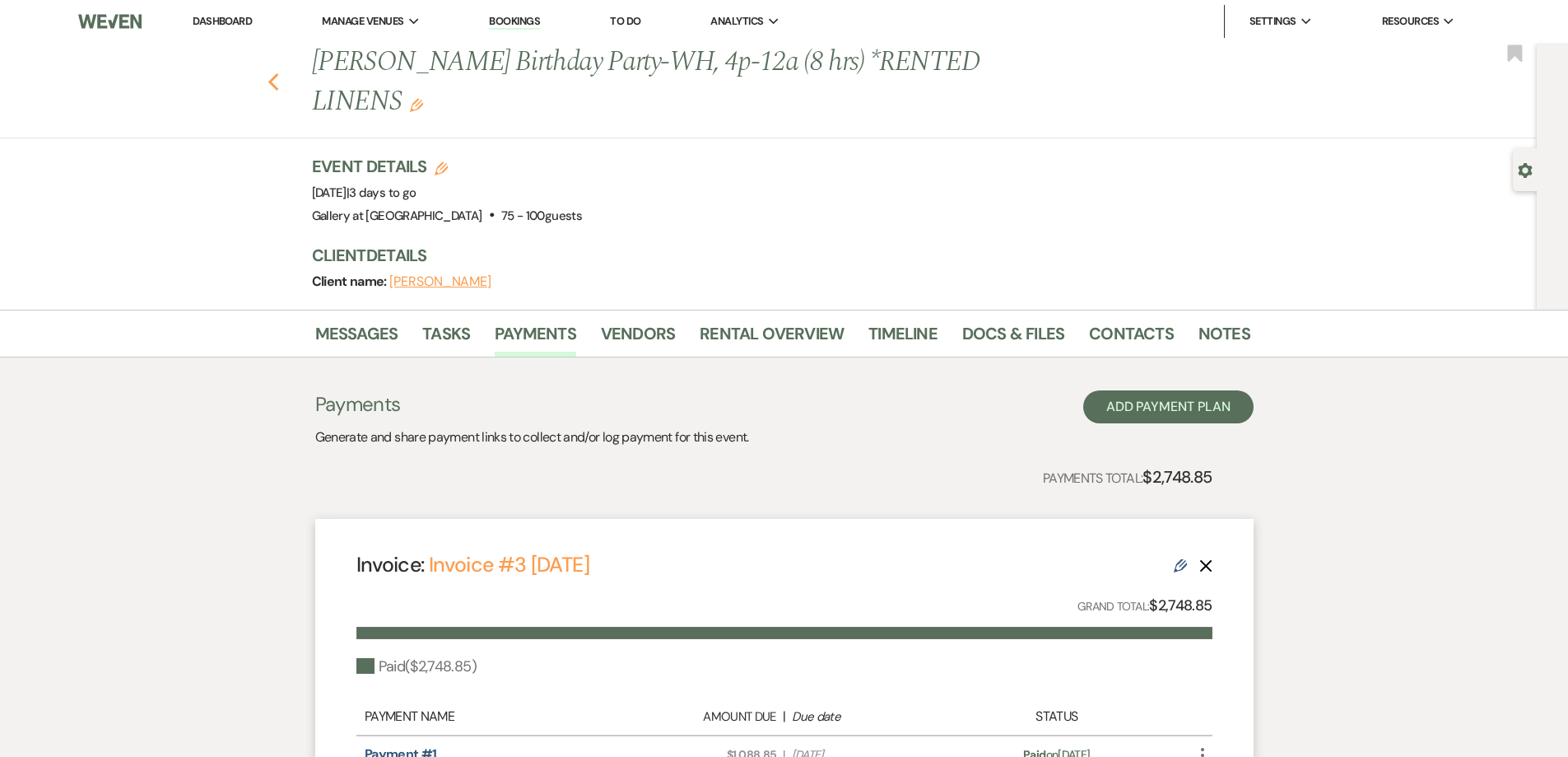
click at [277, 76] on icon "Previous" at bounding box center [274, 83] width 13 height 20
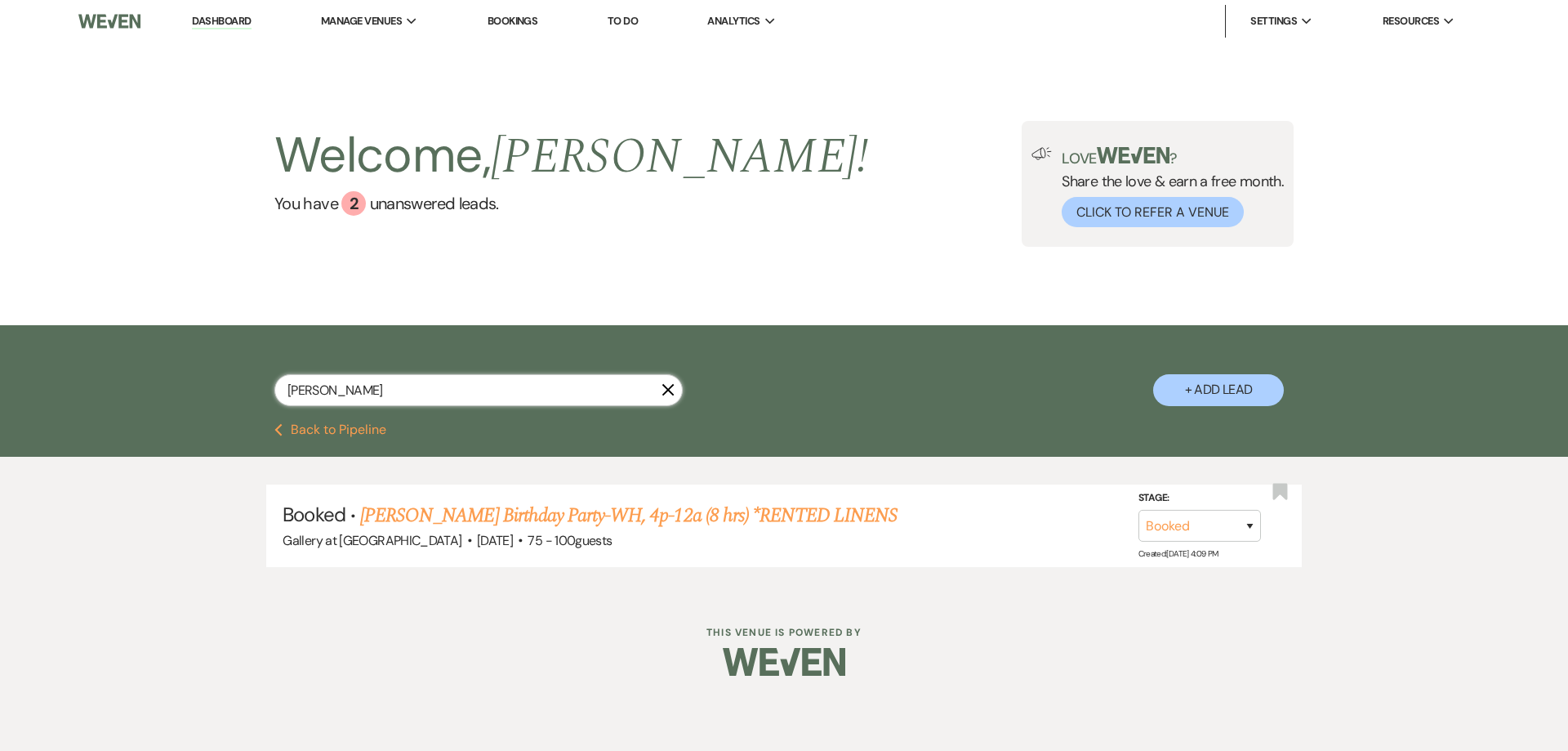
drag, startPoint x: 443, startPoint y: 392, endPoint x: 257, endPoint y: 375, distance: 186.8
click at [257, 375] on div "gaynell X + Add Lead" at bounding box center [784, 376] width 1175 height 86
type input "carla"
select select "8"
select select "10"
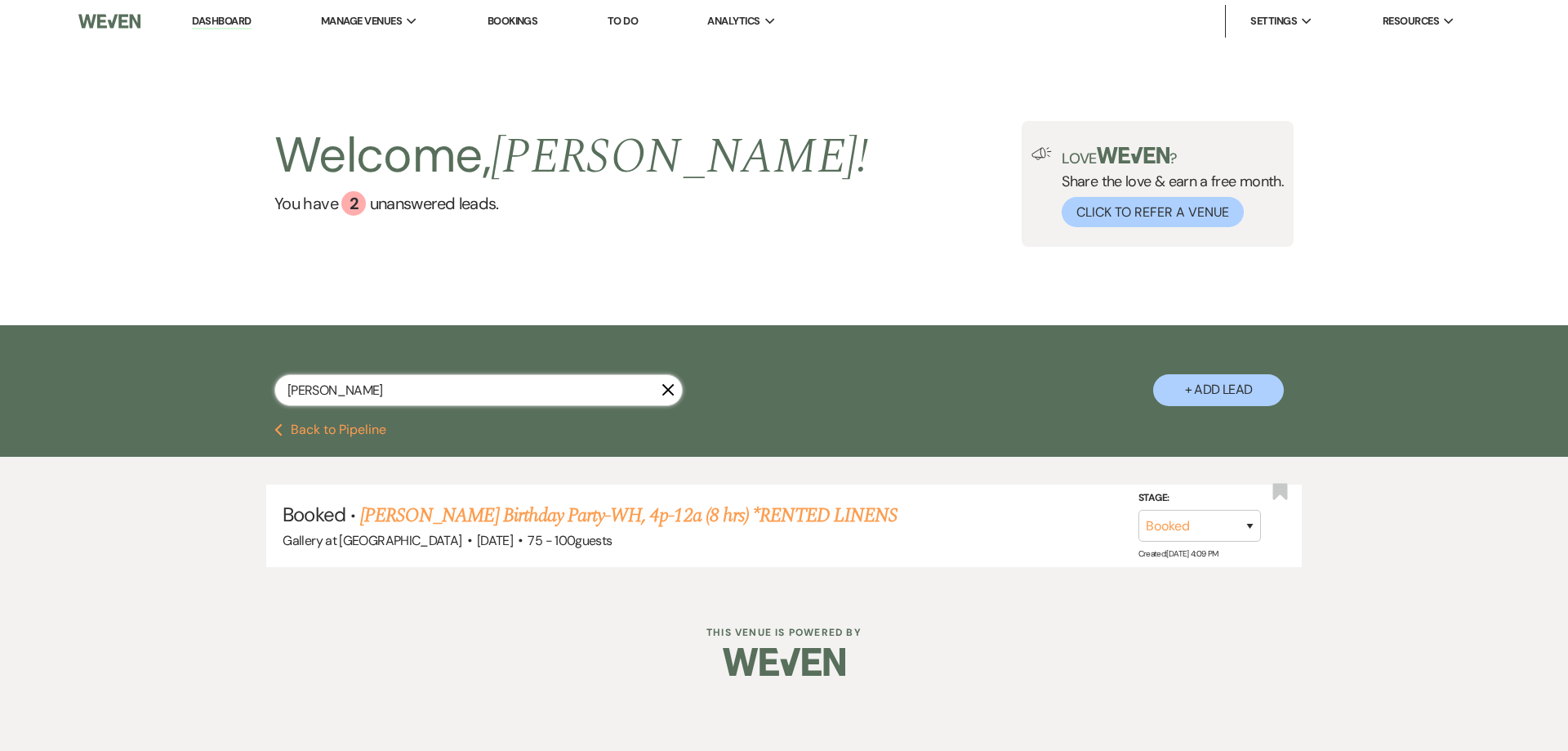
select select "8"
select select "5"
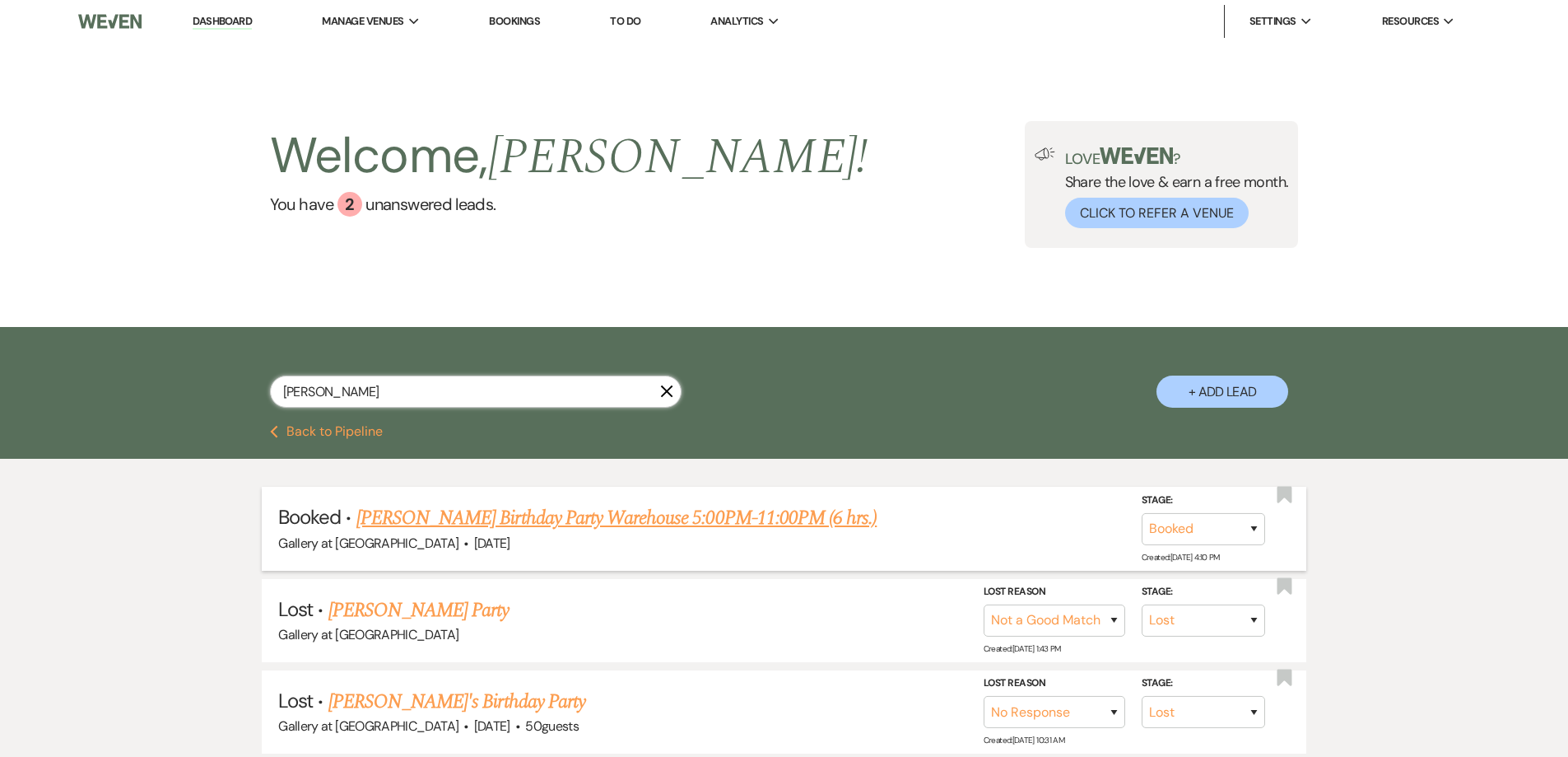
type input "carla"
click at [502, 515] on link "Carla Morgan's Birthday Party Warehouse 5:00PM-11:00PM (6 hrs.)" at bounding box center [617, 517] width 521 height 30
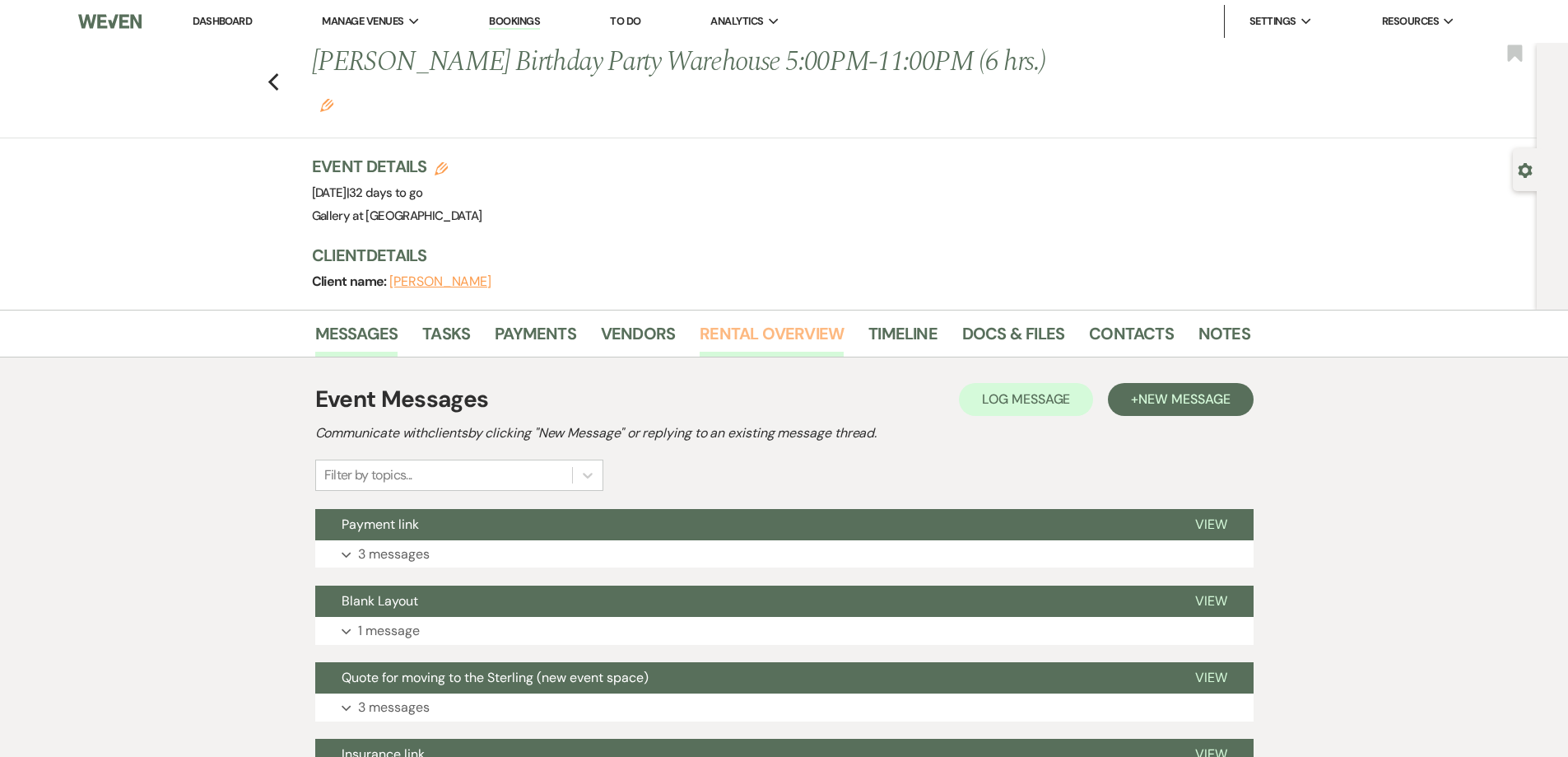
click at [761, 321] on link "Rental Overview" at bounding box center [771, 339] width 144 height 36
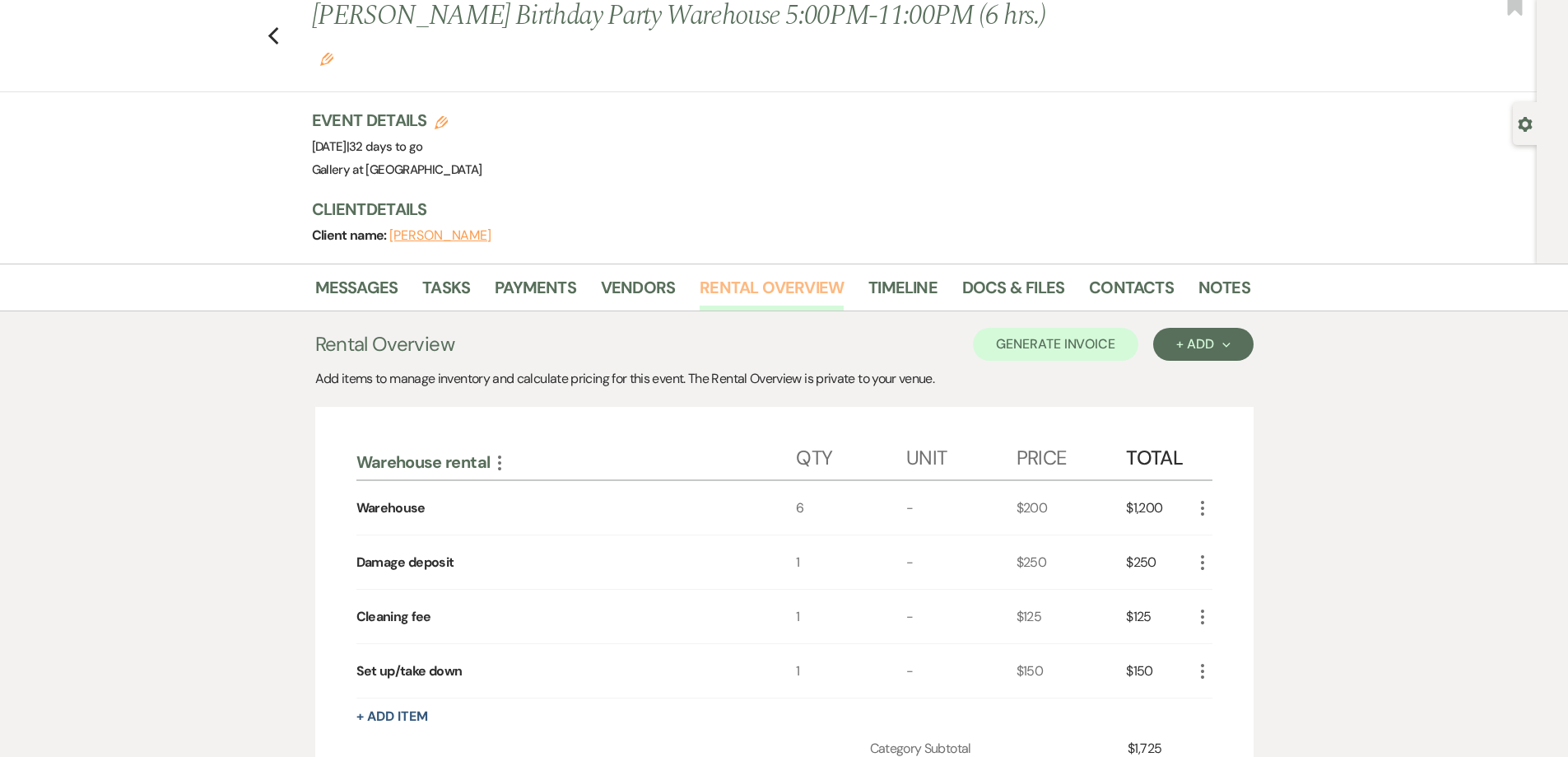
scroll to position [83, 0]
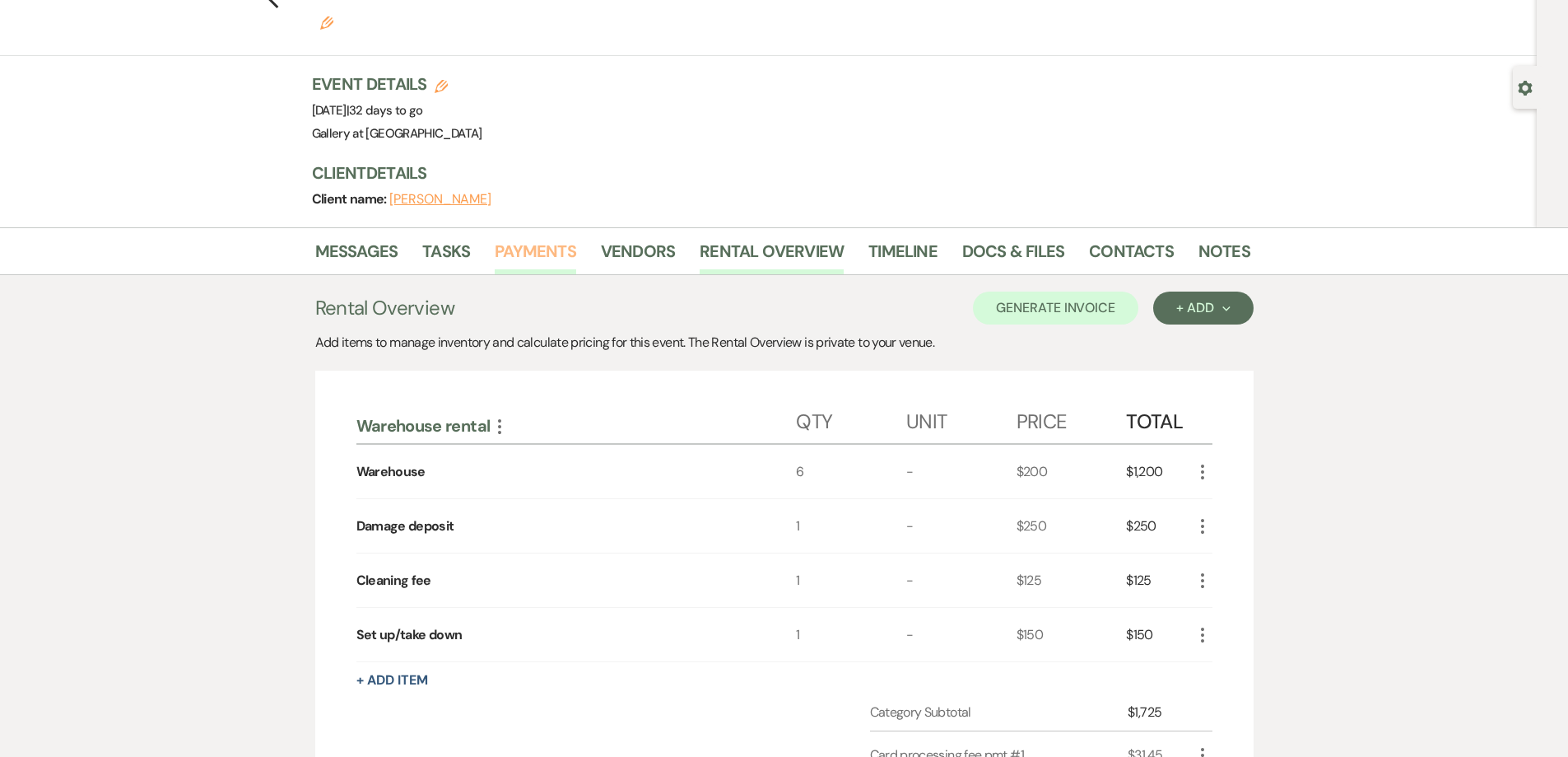
click at [519, 238] on link "Payments" at bounding box center [535, 256] width 82 height 36
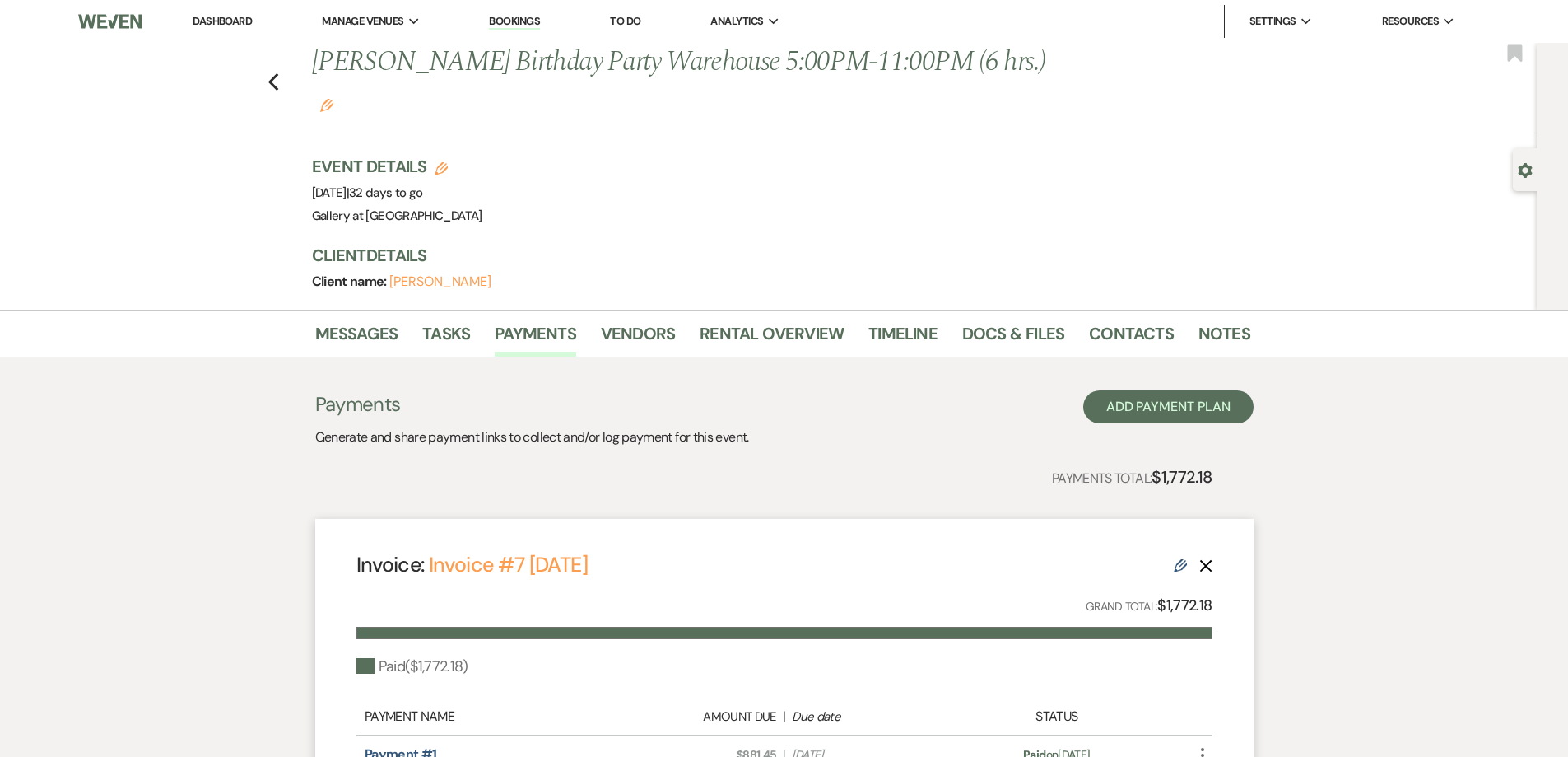
click at [226, 16] on link "Dashboard" at bounding box center [223, 22] width 59 height 14
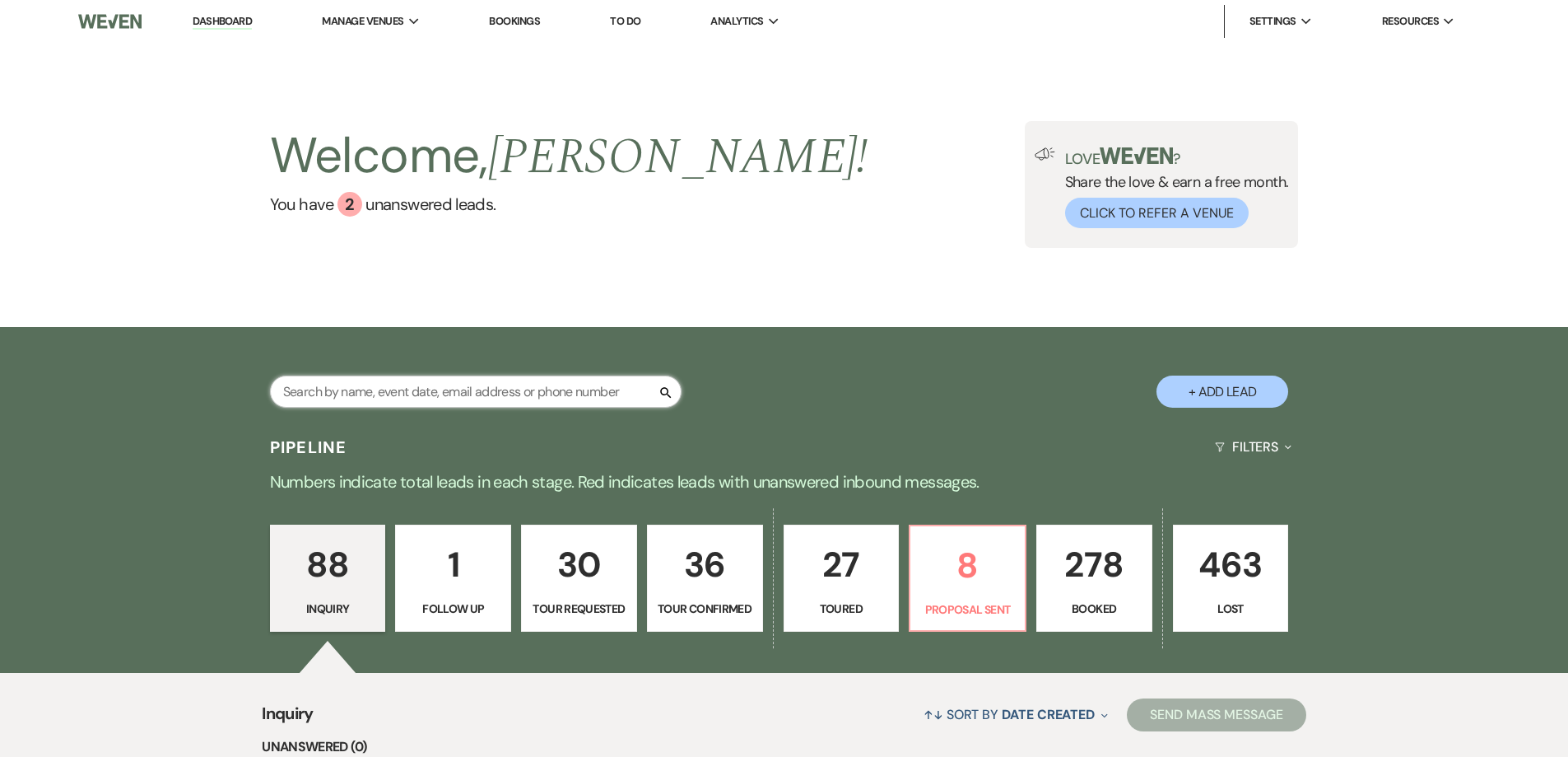
click at [496, 401] on input "text" at bounding box center [476, 392] width 411 height 32
type input "keisha"
select select "8"
select select "6"
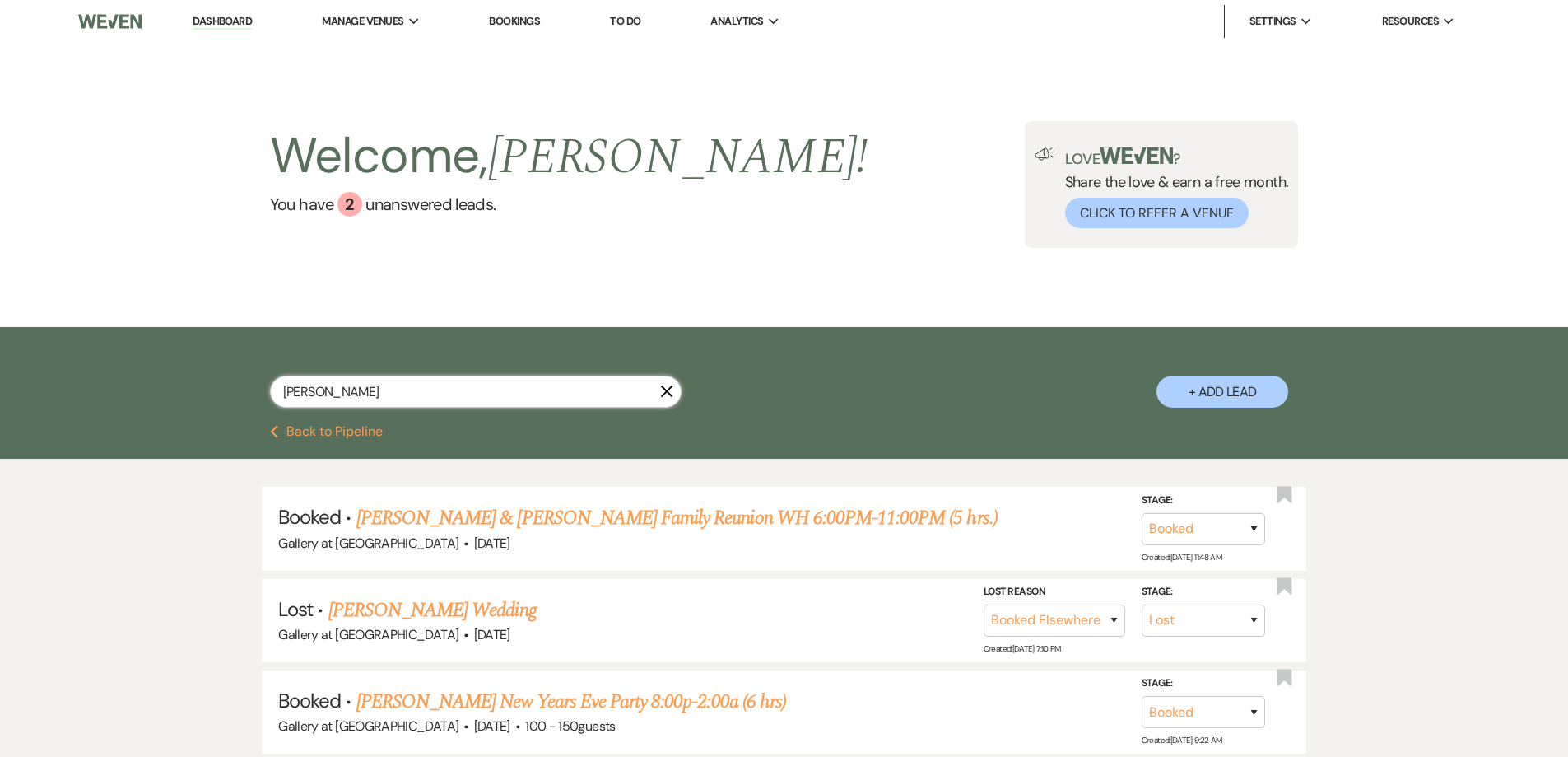
drag, startPoint x: 353, startPoint y: 397, endPoint x: 232, endPoint y: 392, distance: 121.1
click at [232, 392] on div "keisha X + Add Lead" at bounding box center [784, 378] width 1185 height 86
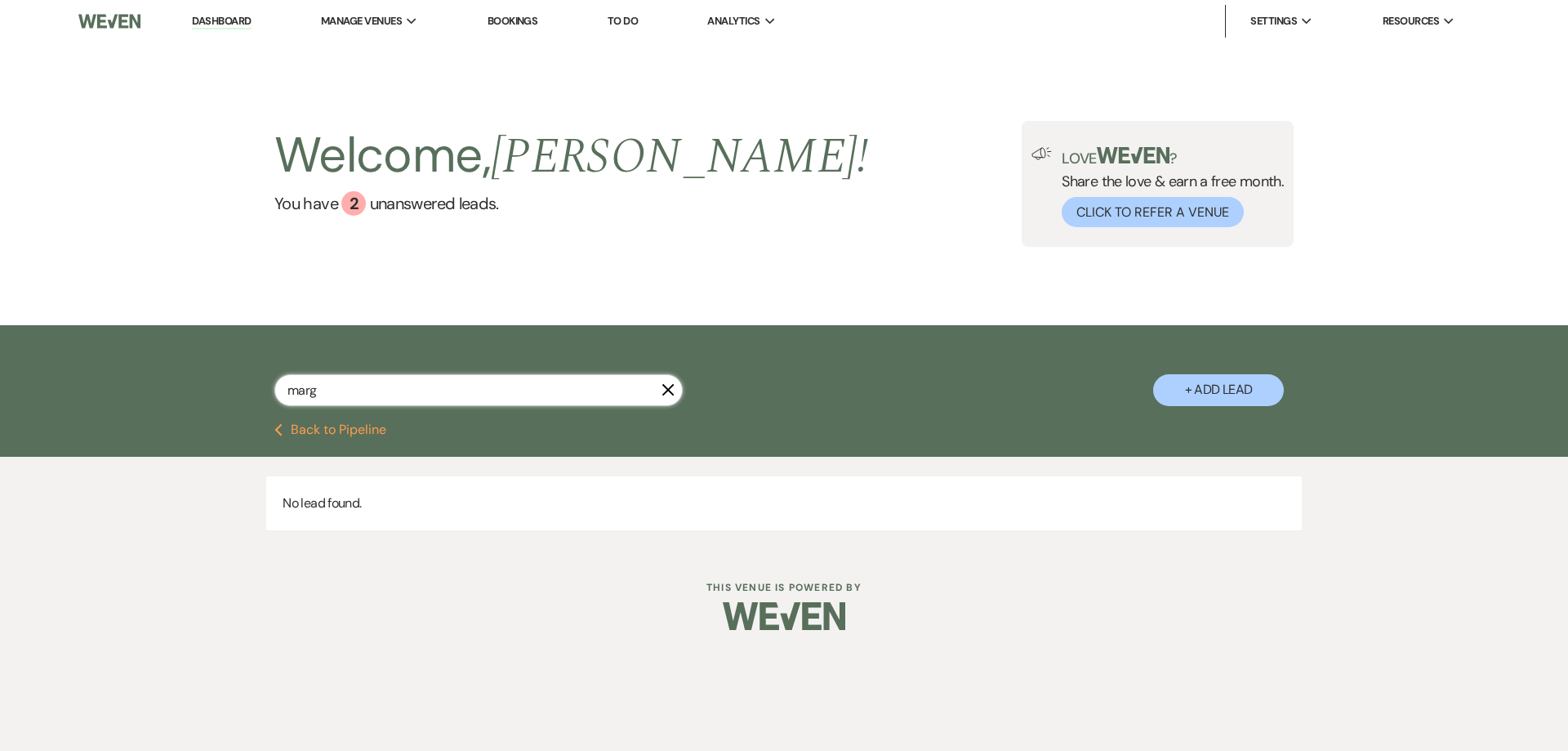
type input "mar"
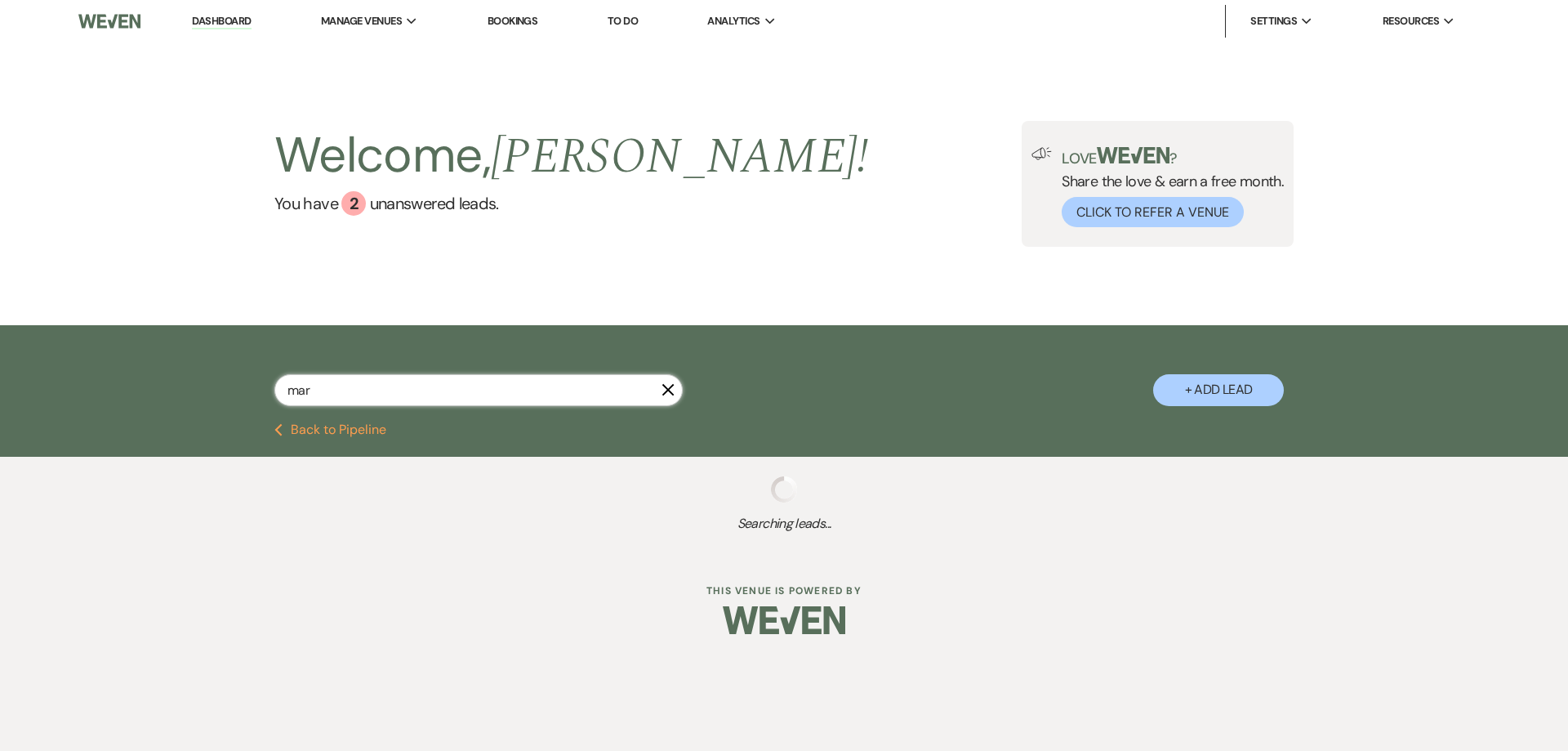
select select "5"
select select "4"
select select "8"
select select "6"
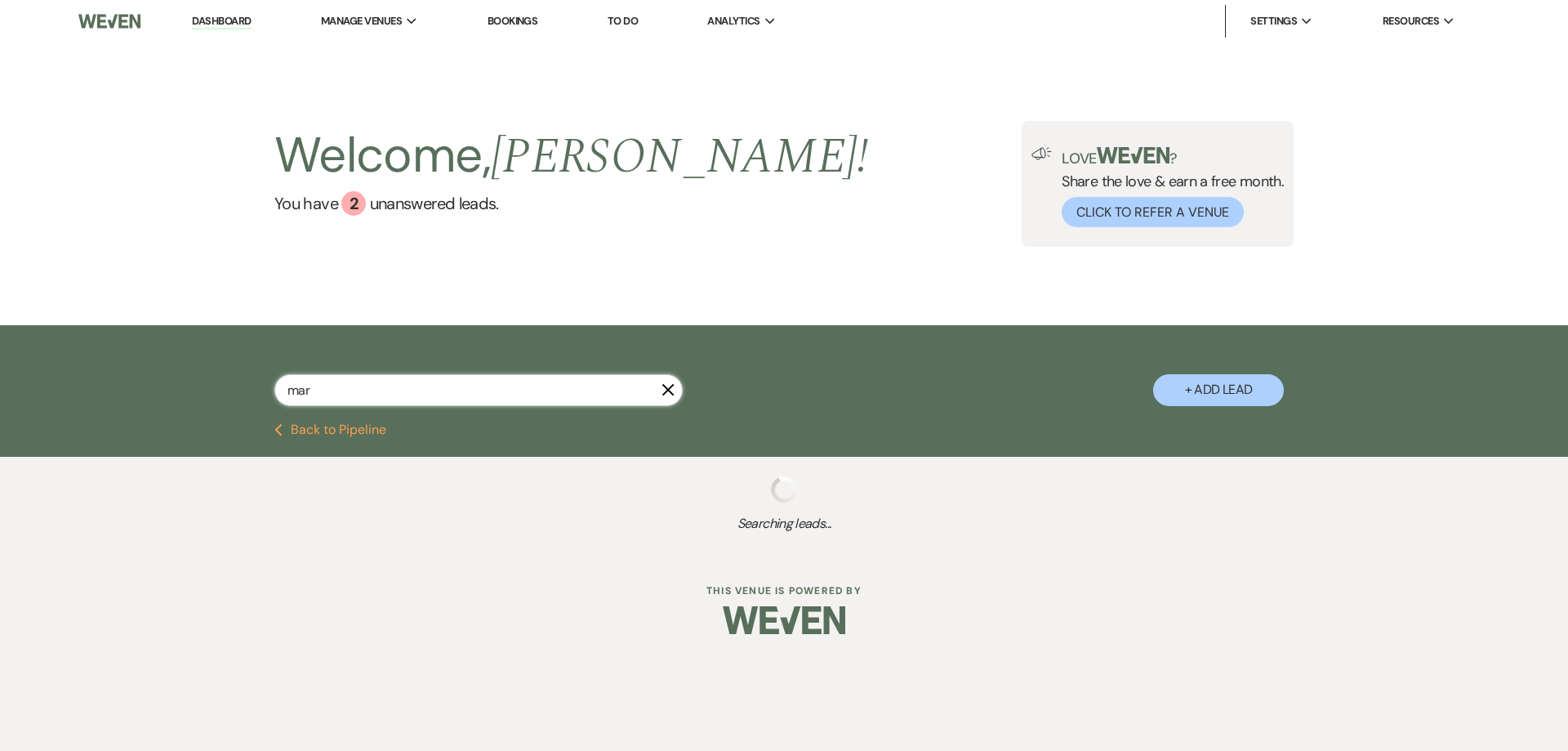
select select "2"
select select "5"
select select "8"
select select "5"
select select "8"
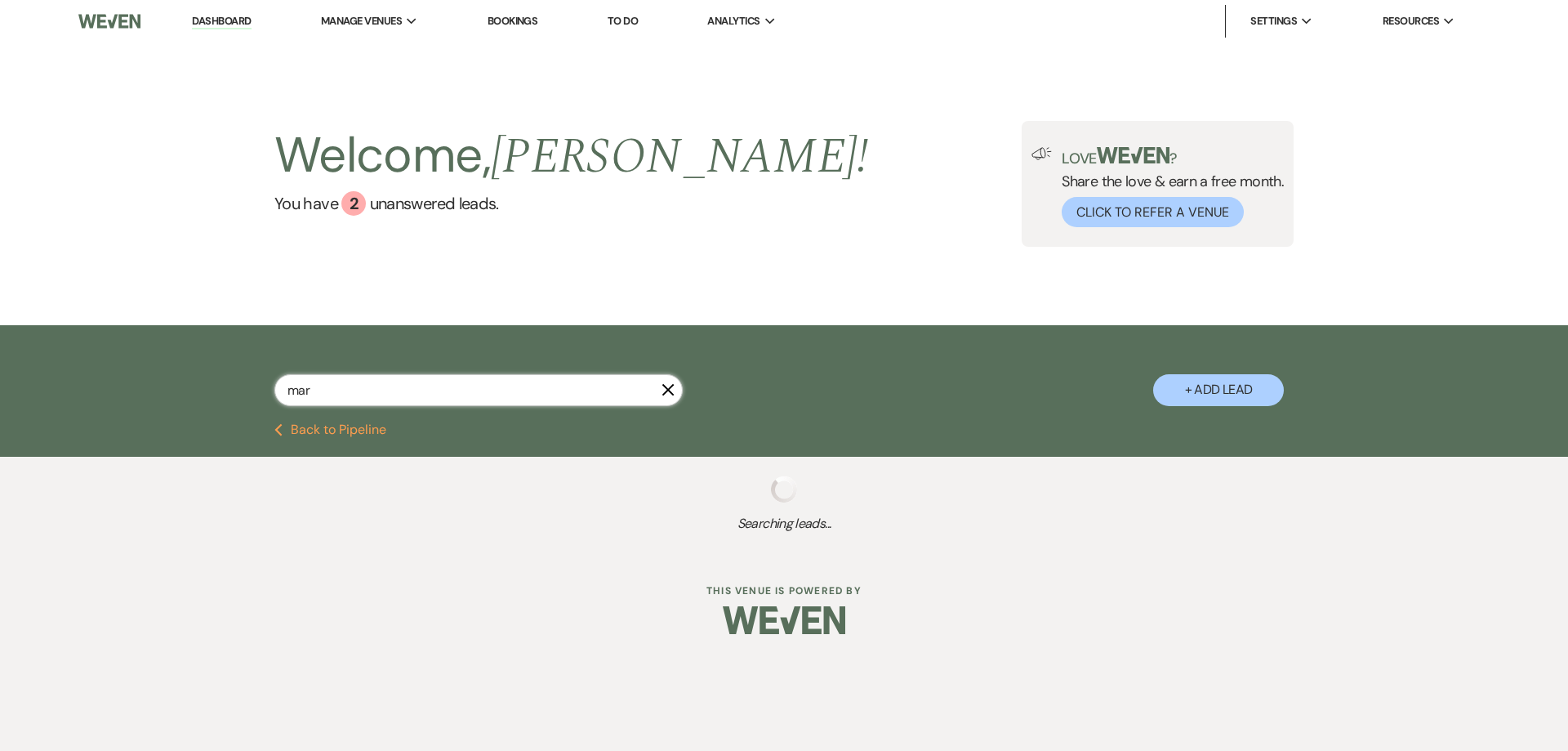
select select "5"
select select "8"
select select "5"
select select "8"
select select "5"
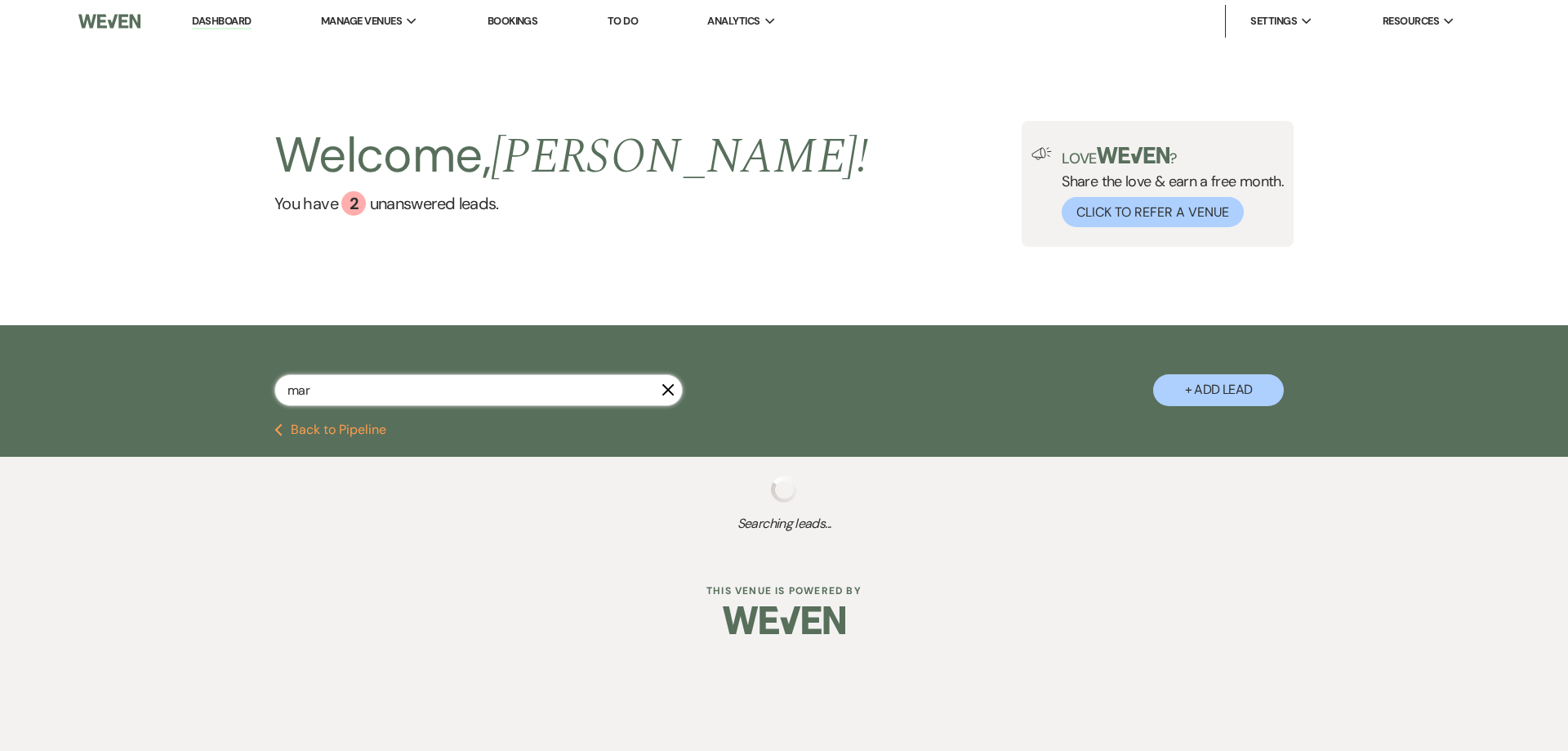
select select "5"
select select "8"
select select "5"
select select "8"
select select "5"
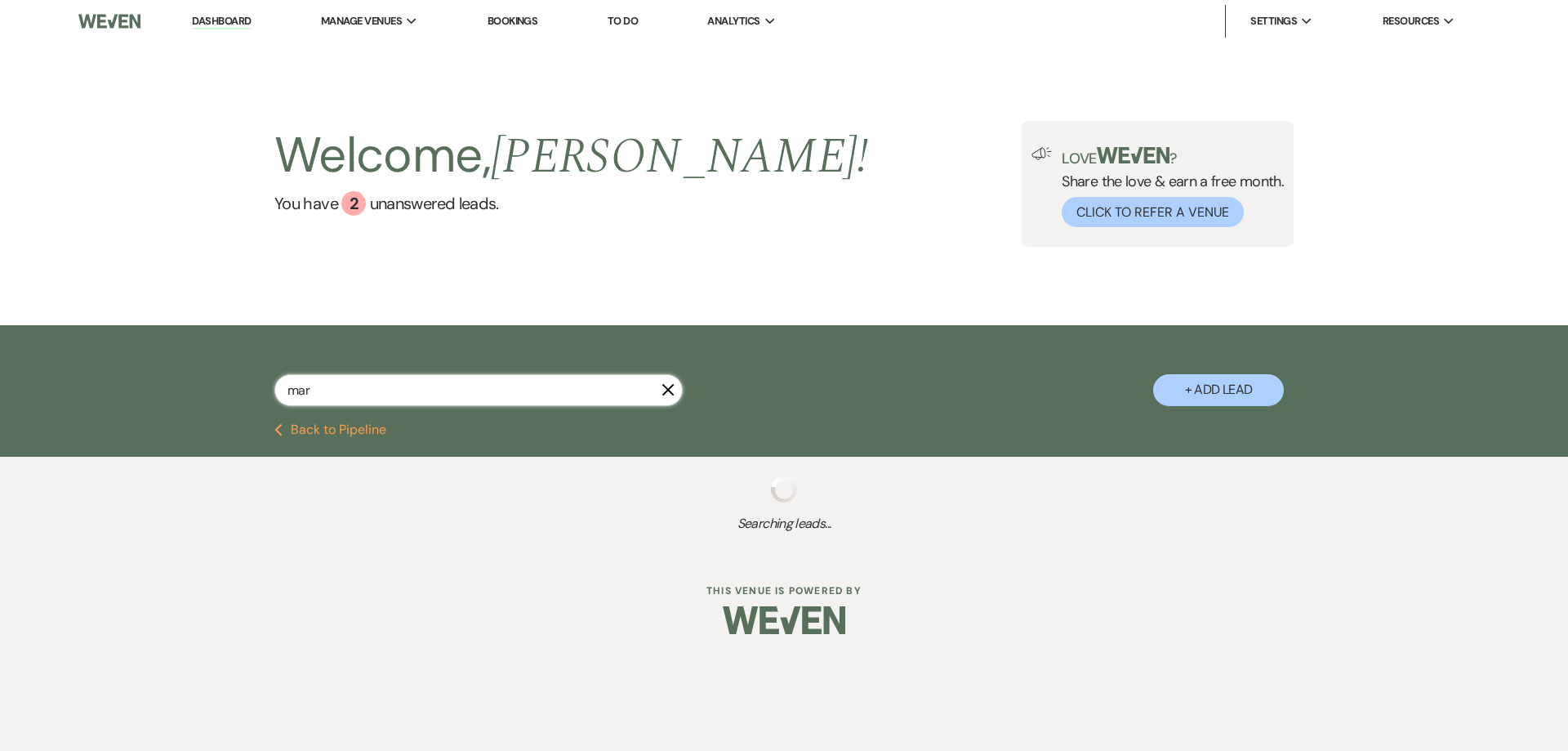
select select "8"
select select "5"
select select "8"
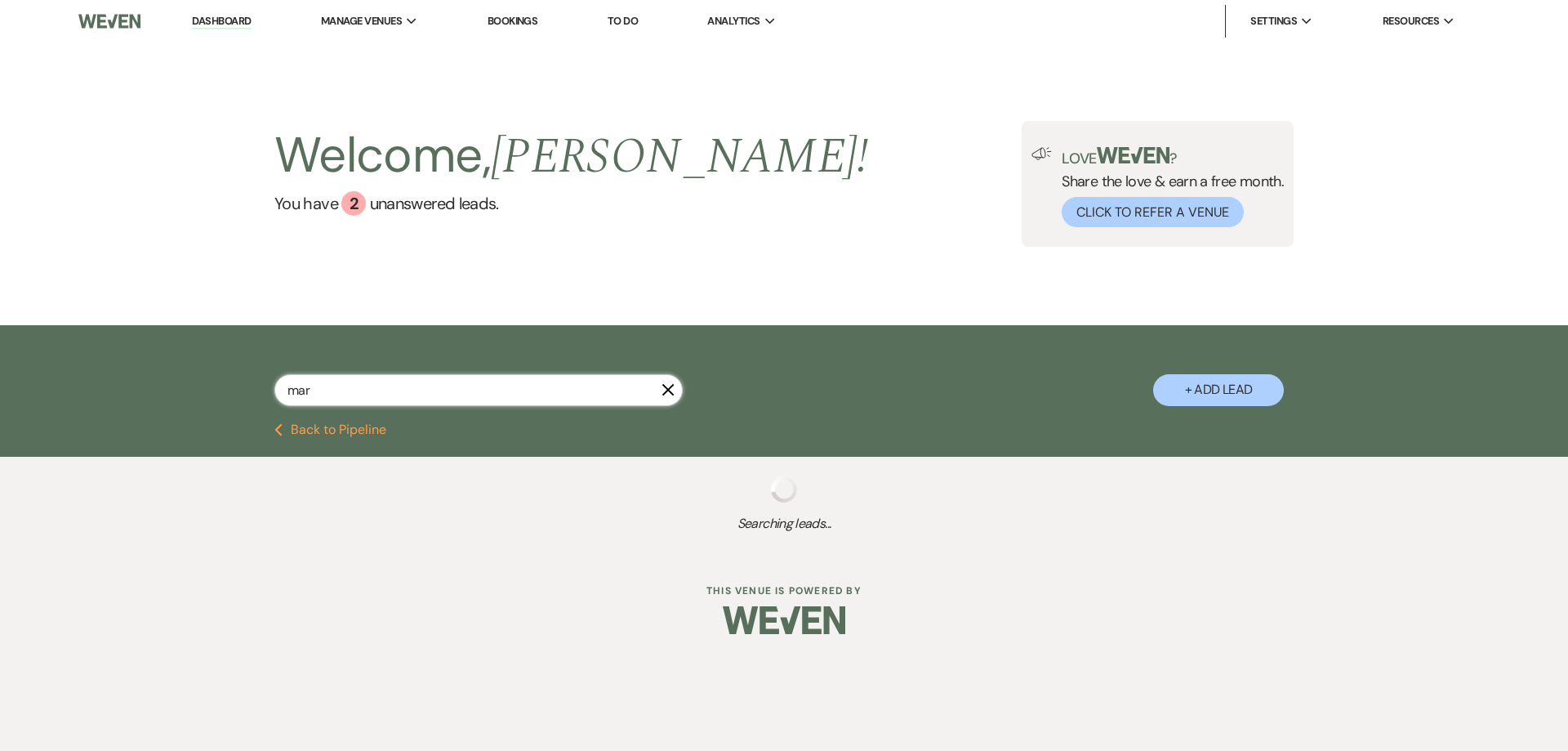
select select "5"
select select "8"
select select "5"
select select "8"
select select "5"
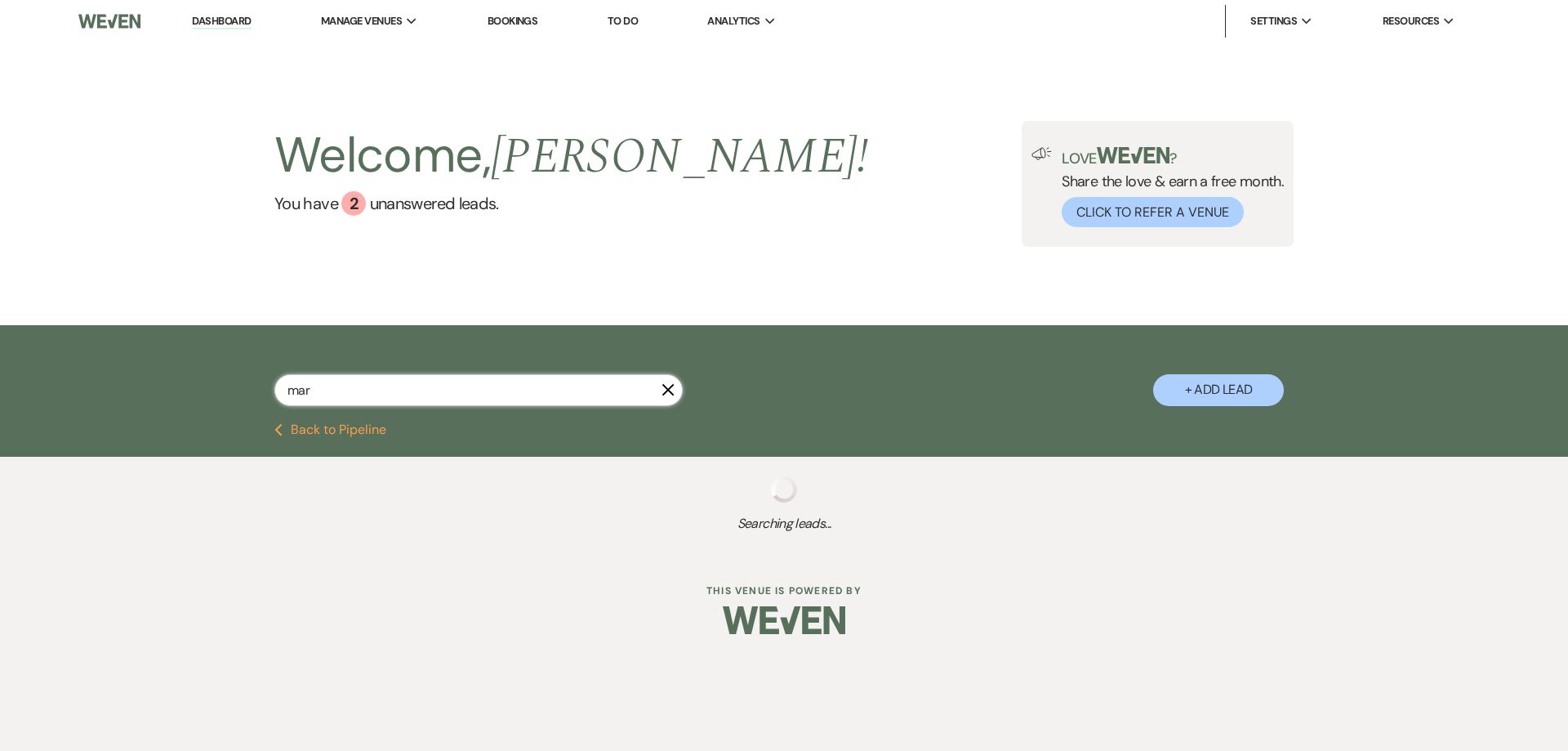
select select "8"
select select "10"
select select "8"
select select "5"
select select "8"
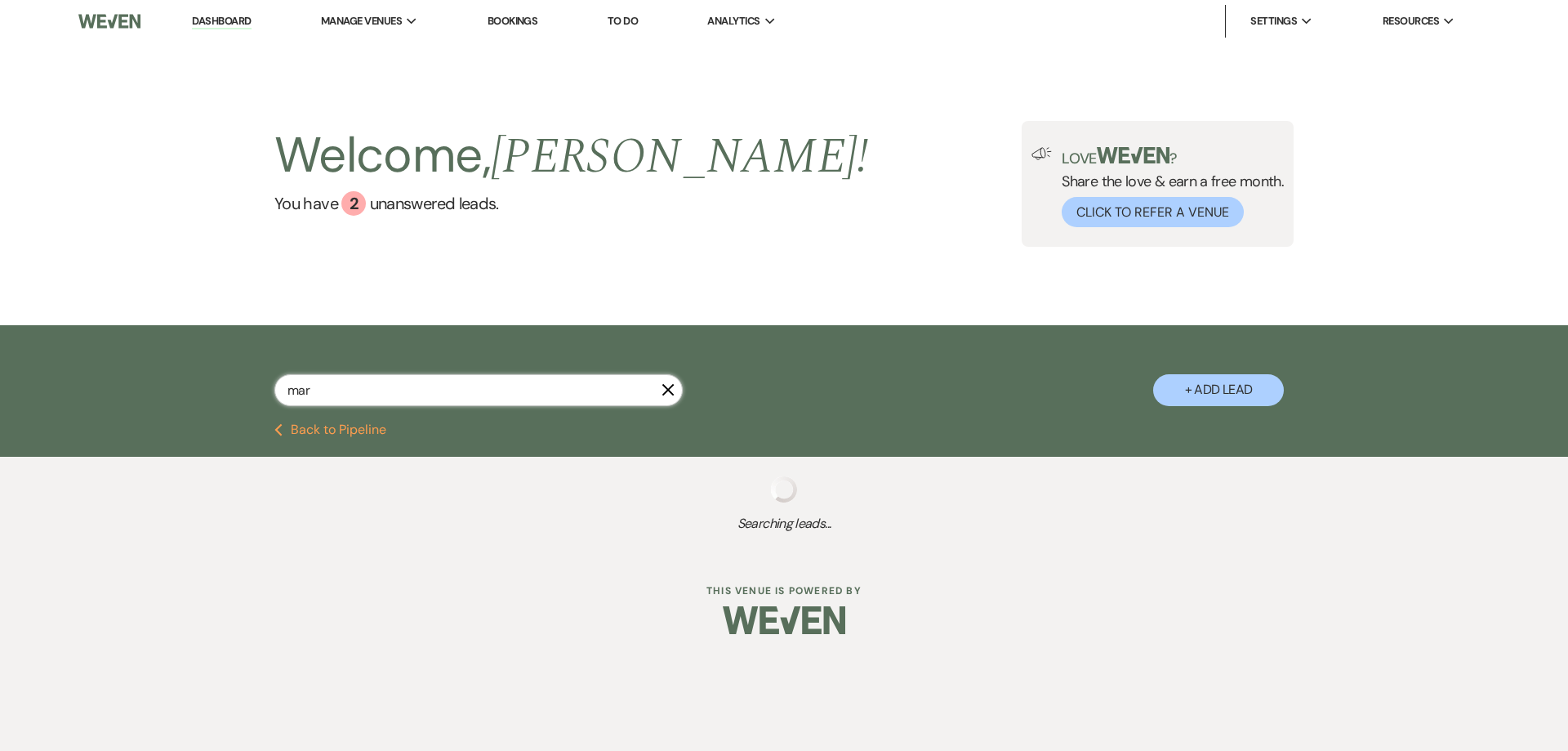
select select "4"
select select "8"
select select "3"
select select "8"
select select "5"
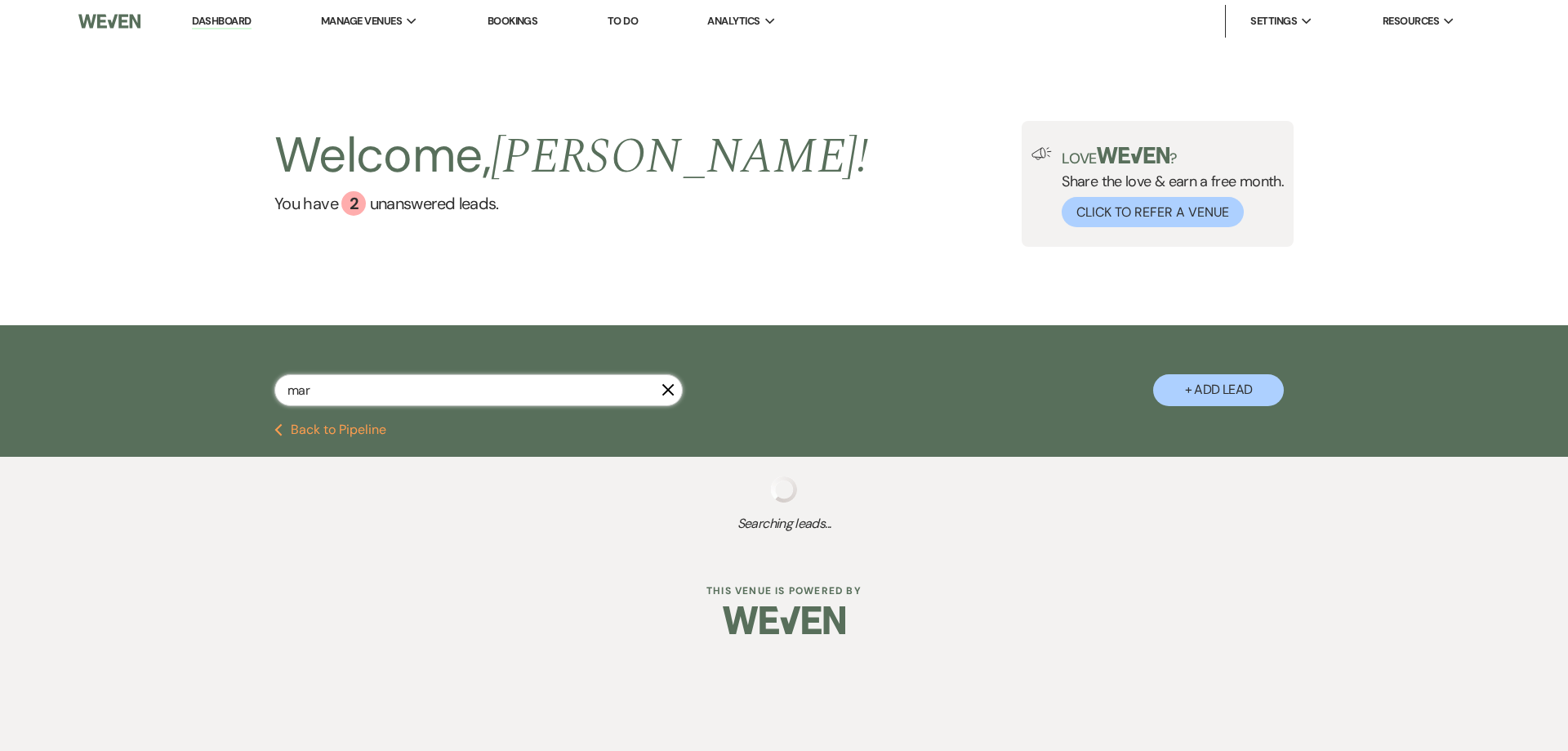
select select "8"
select select "4"
select select "8"
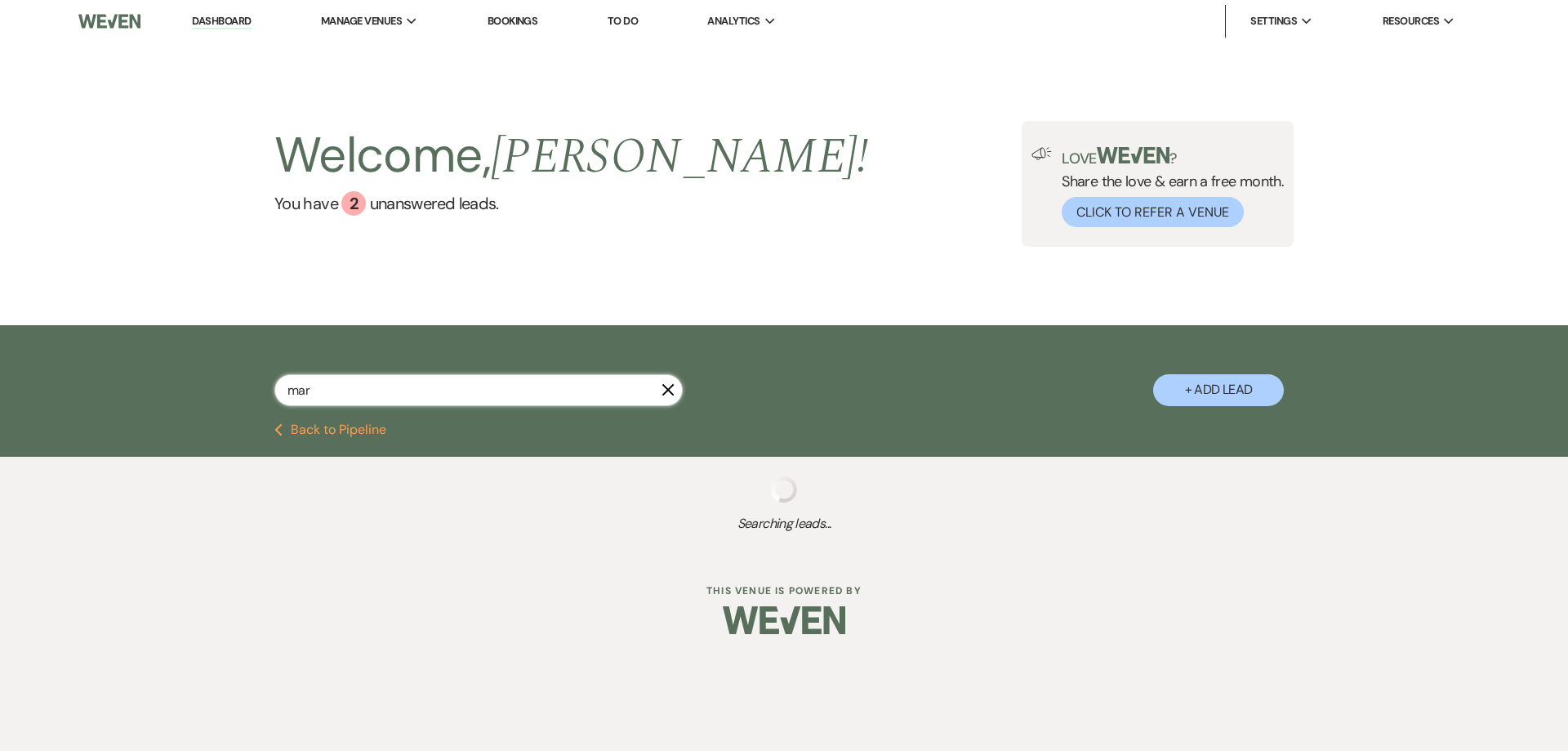
select select "8"
select select "5"
select select "8"
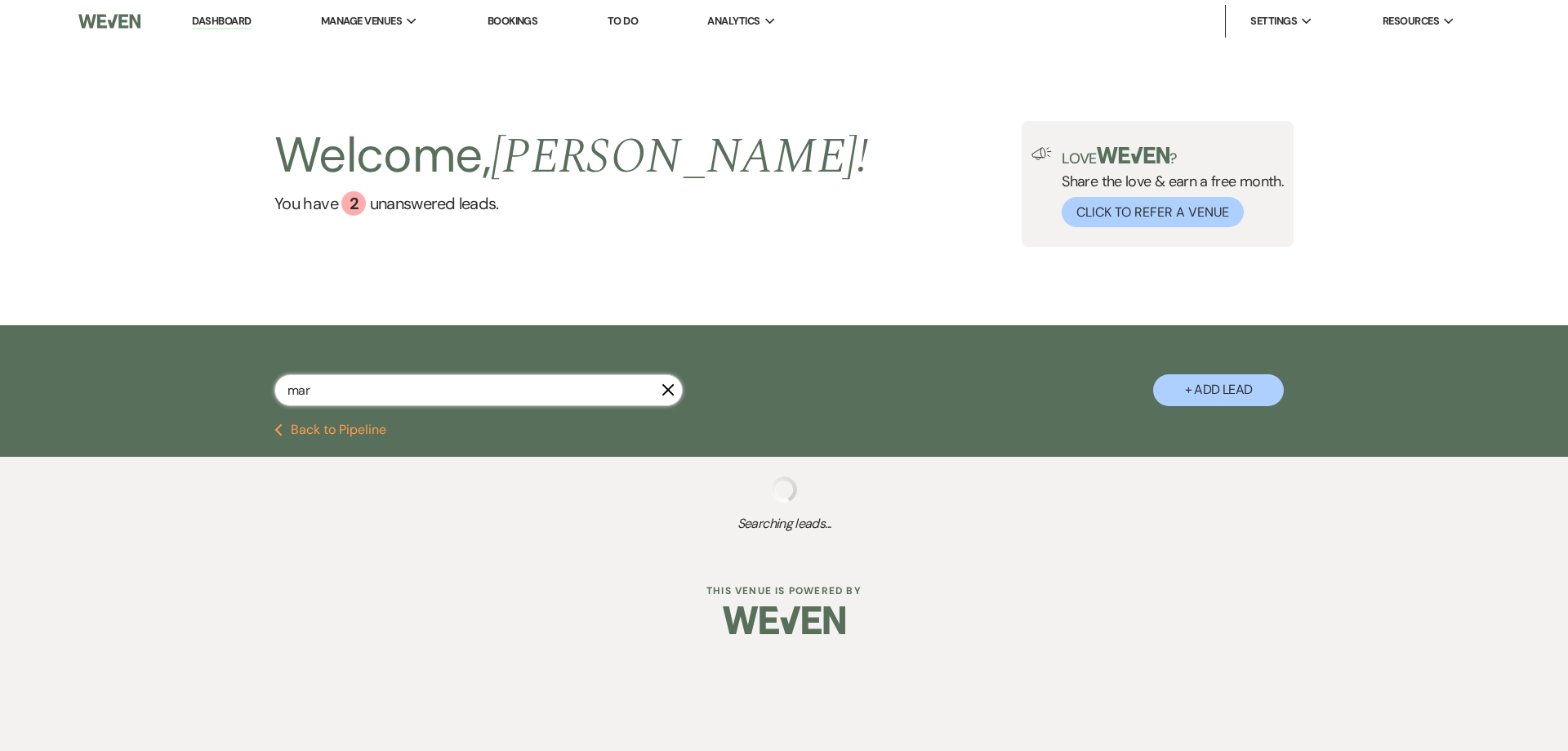
select select "5"
select select "8"
select select "5"
select select "8"
select select "5"
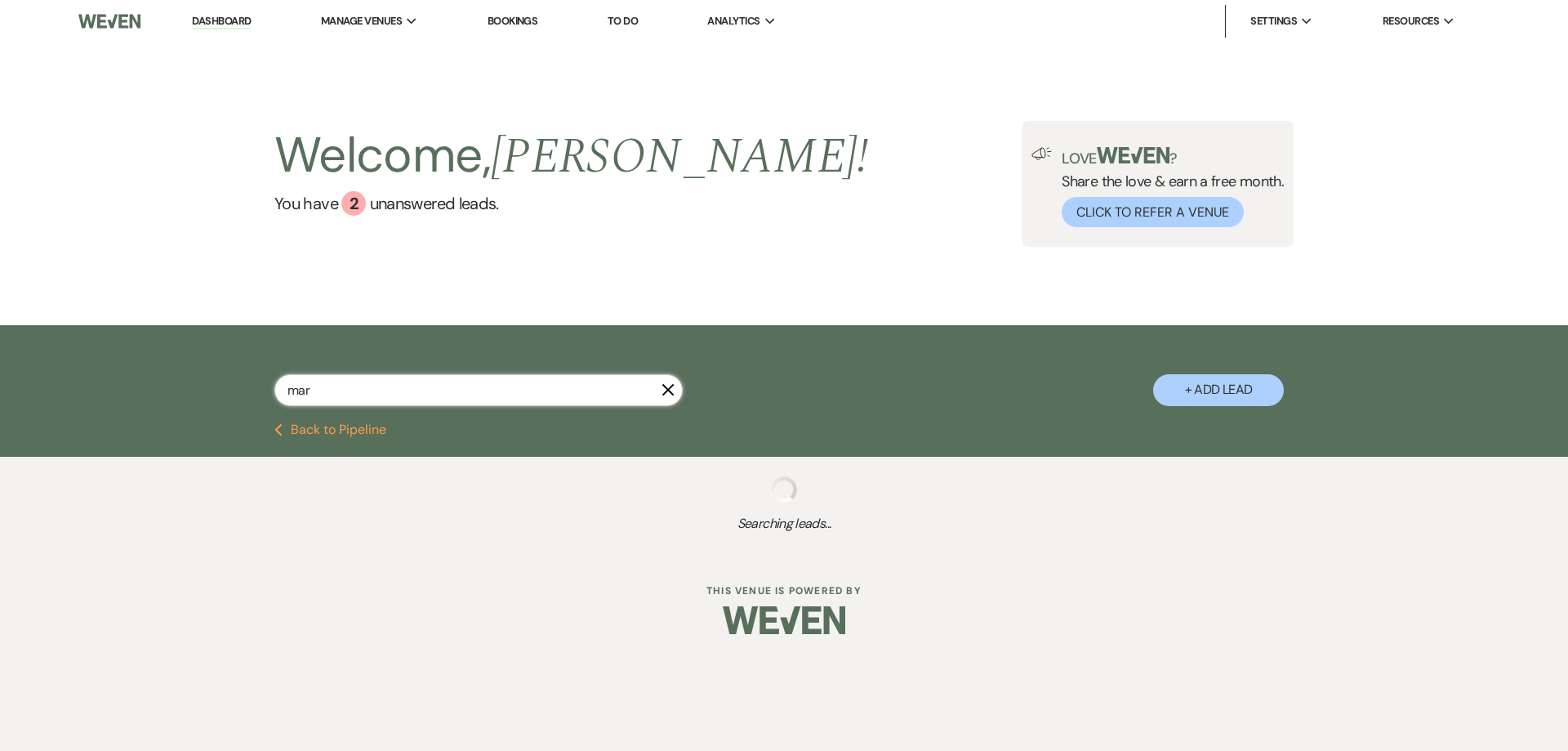
select select "8"
select select "5"
select select "8"
select select "4"
select select "8"
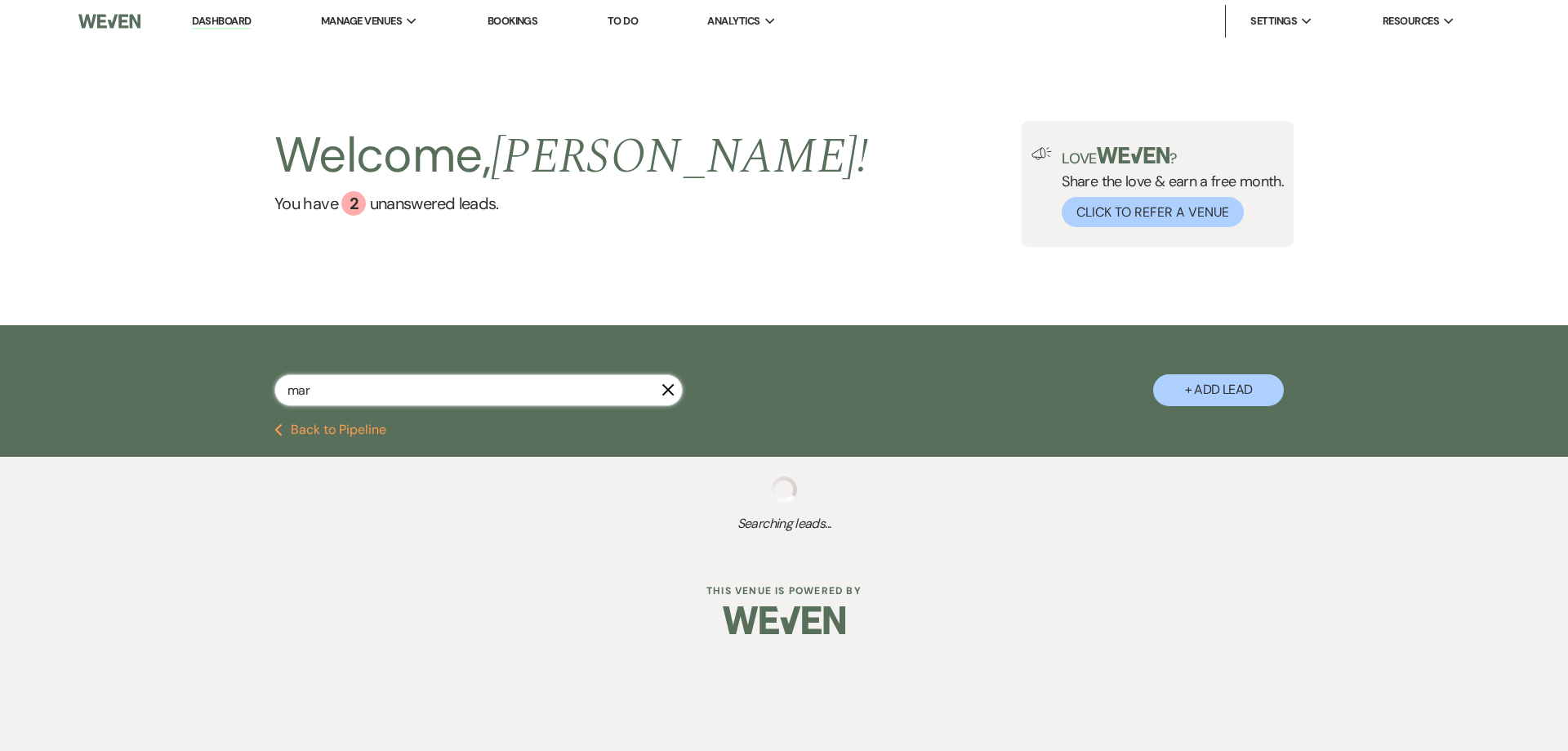
select select "8"
select select "5"
select select "8"
select select "5"
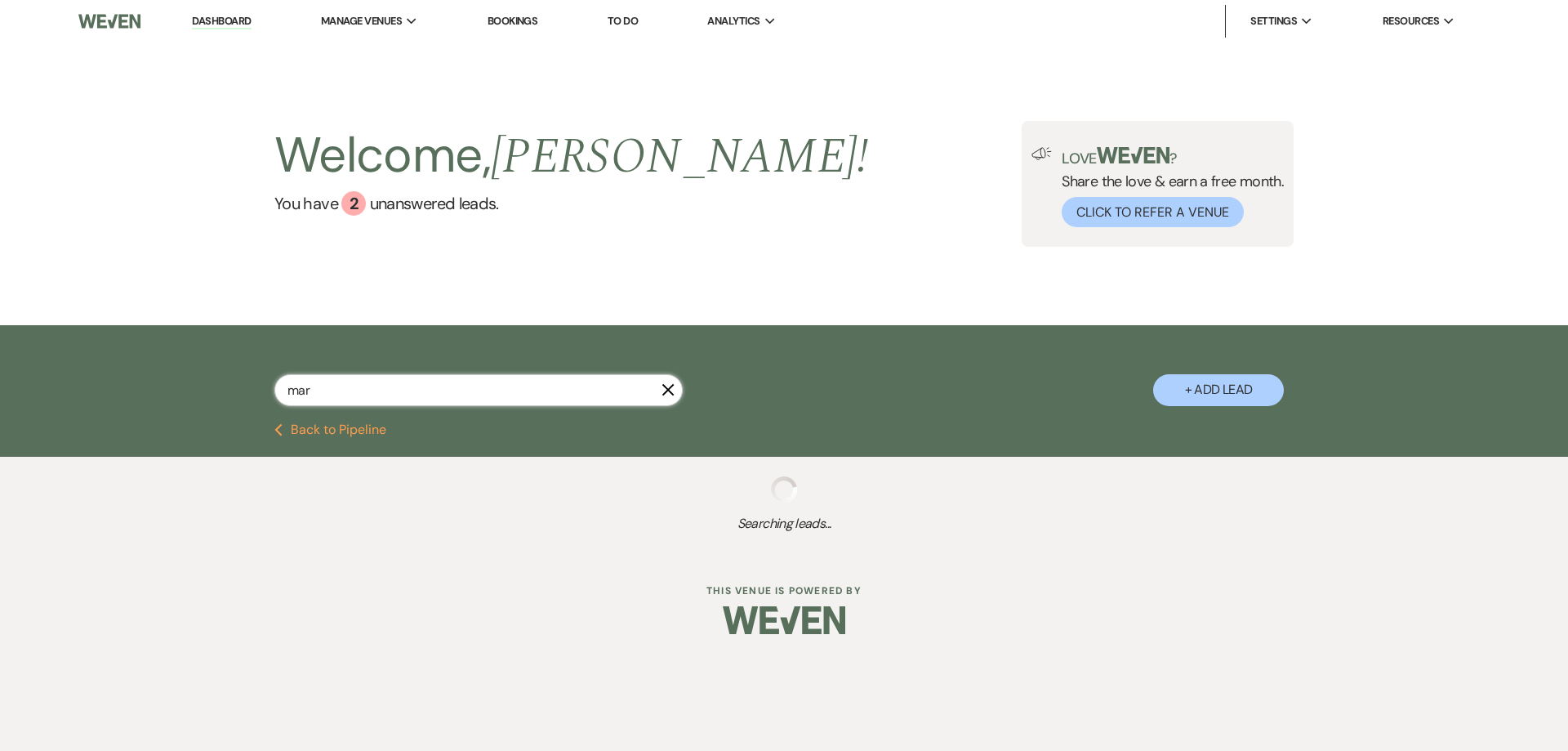
select select "8"
select select "5"
select select "8"
select select "5"
select select "8"
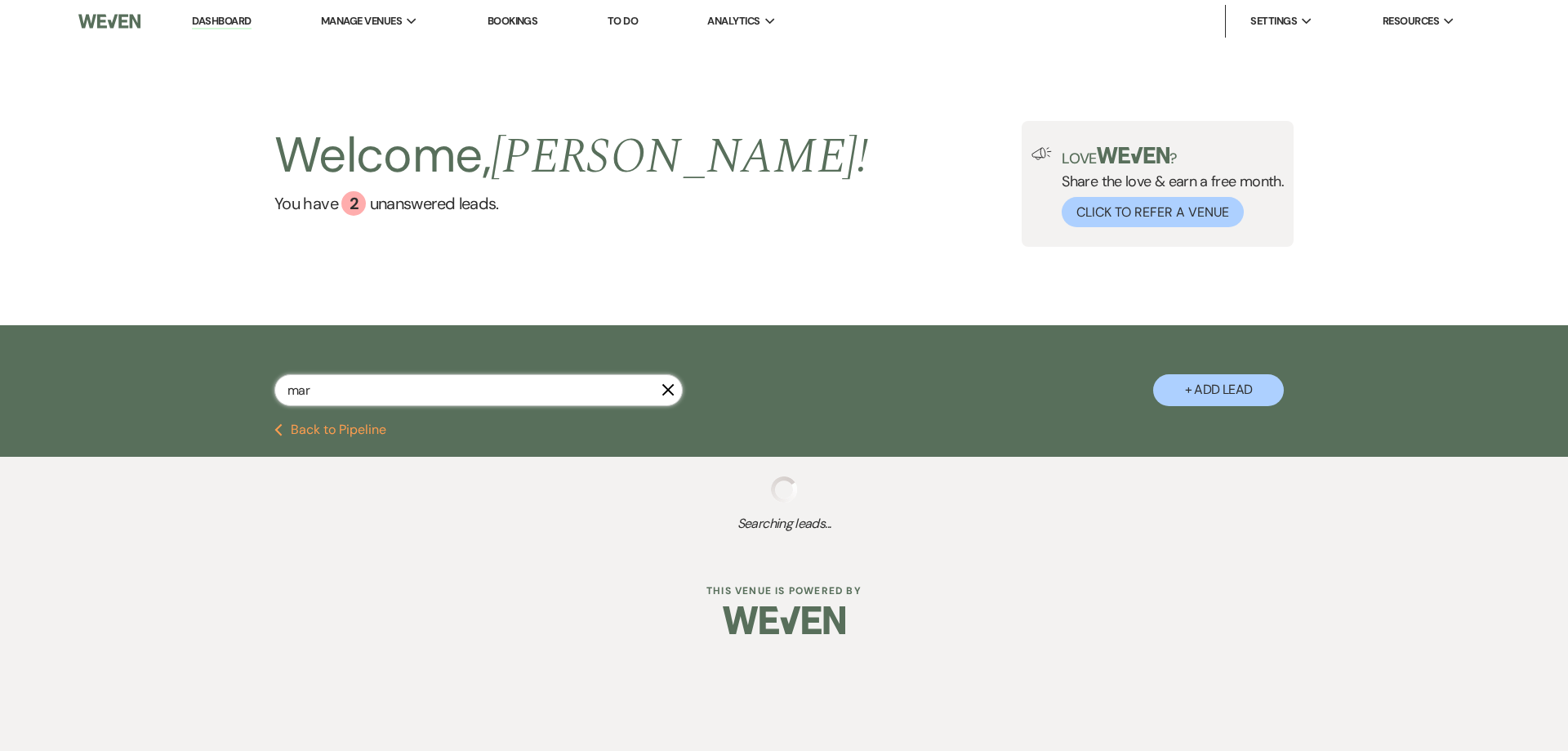
select select "7"
select select "8"
select select "1"
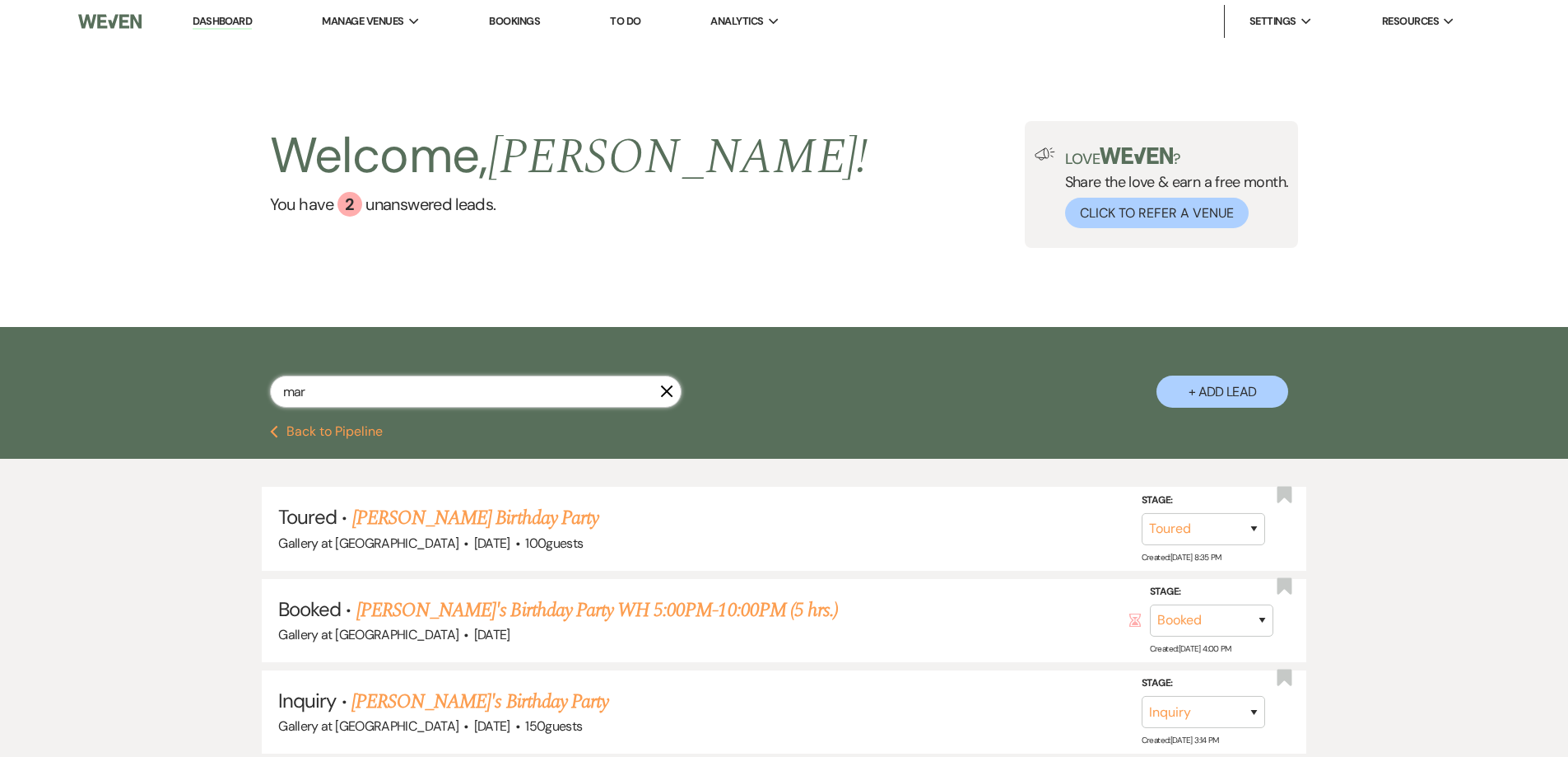
drag, startPoint x: 356, startPoint y: 393, endPoint x: 215, endPoint y: 392, distance: 141.0
click at [215, 392] on div "mar X + Add Lead" at bounding box center [784, 378] width 1185 height 86
type input "maurice miller"
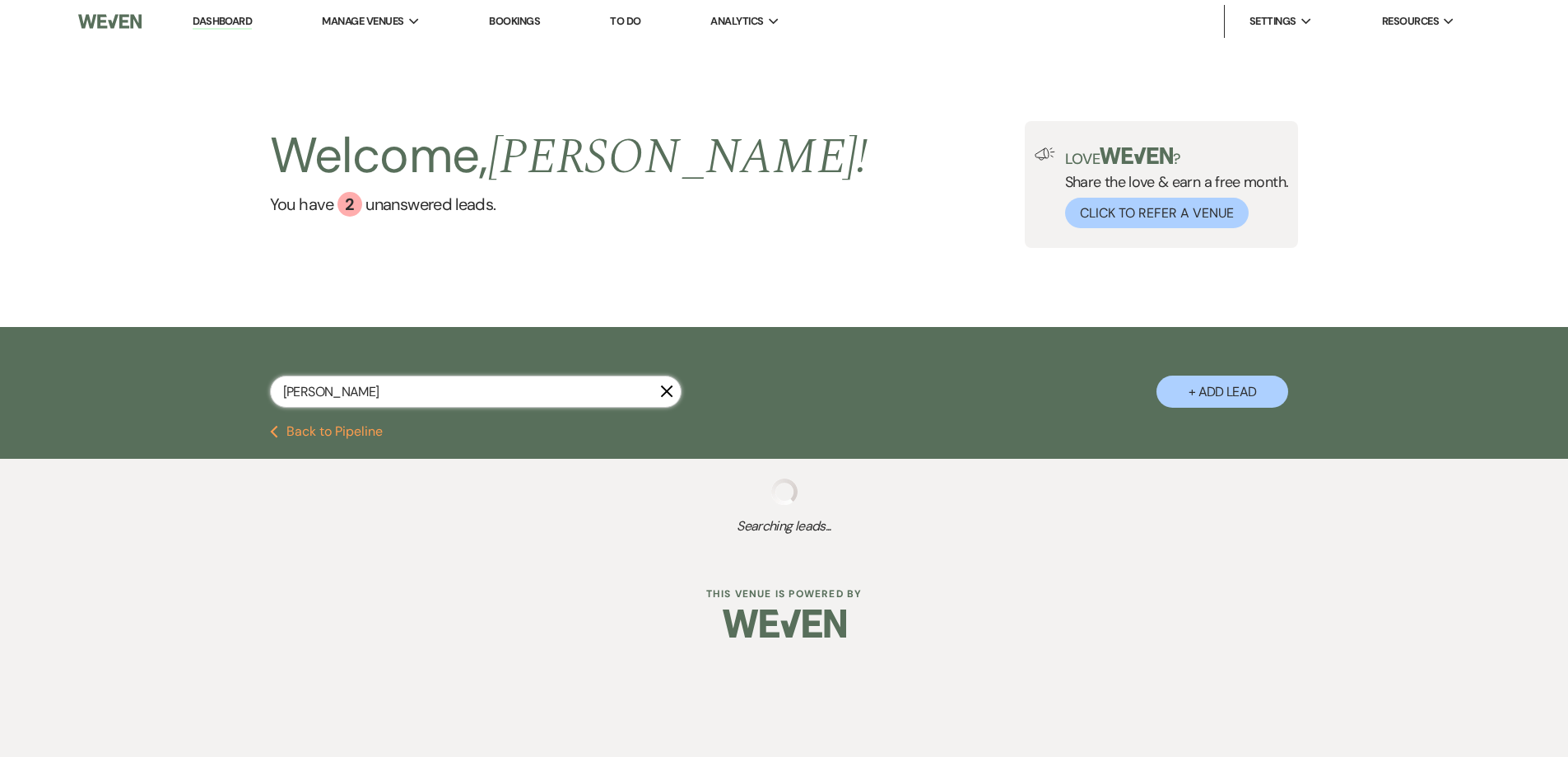
select select "8"
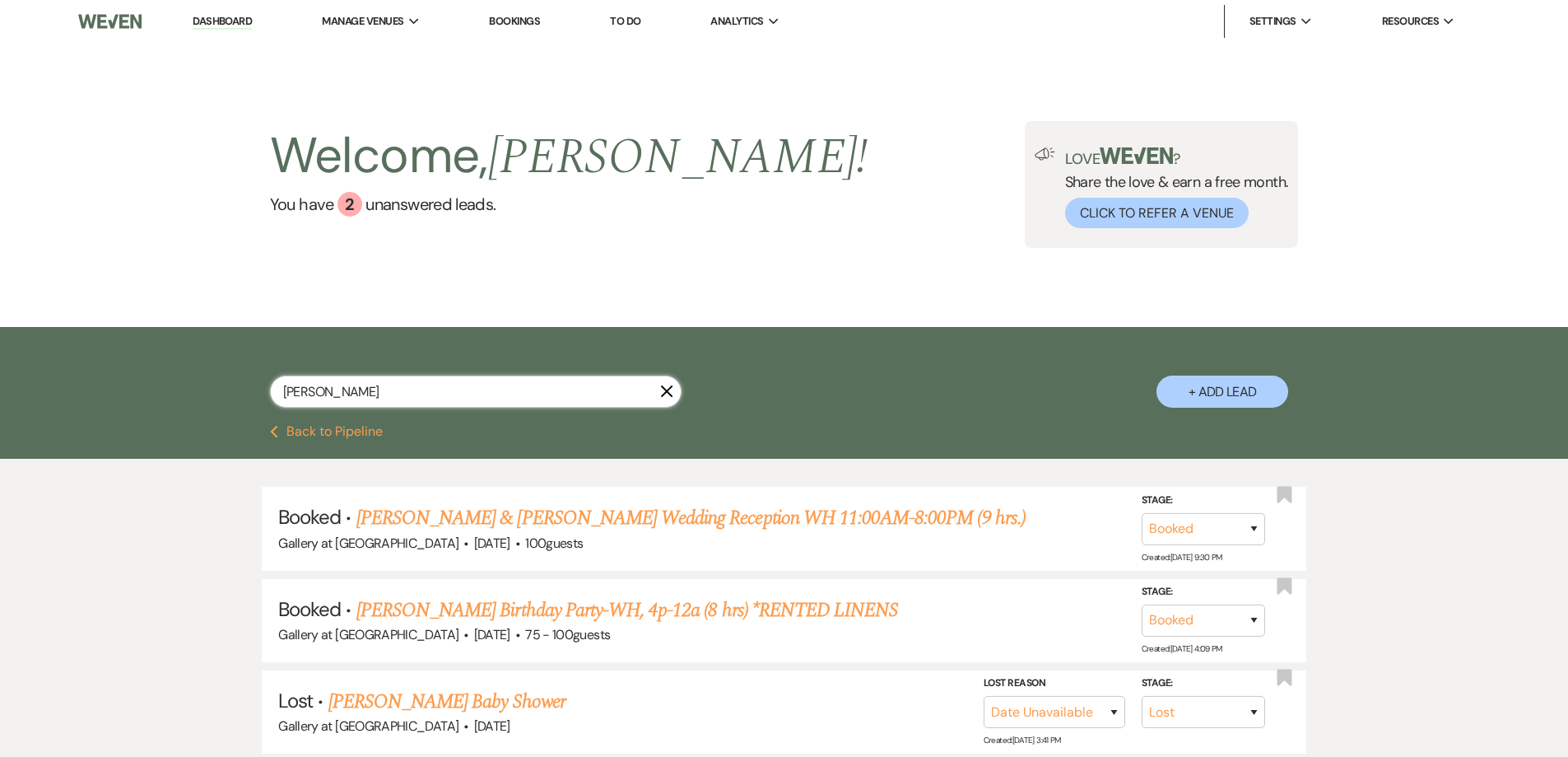
drag, startPoint x: 385, startPoint y: 395, endPoint x: 242, endPoint y: 395, distance: 143.0
click at [245, 398] on div "maurice miller X + Add Lead" at bounding box center [784, 378] width 1185 height 86
type input "teresa"
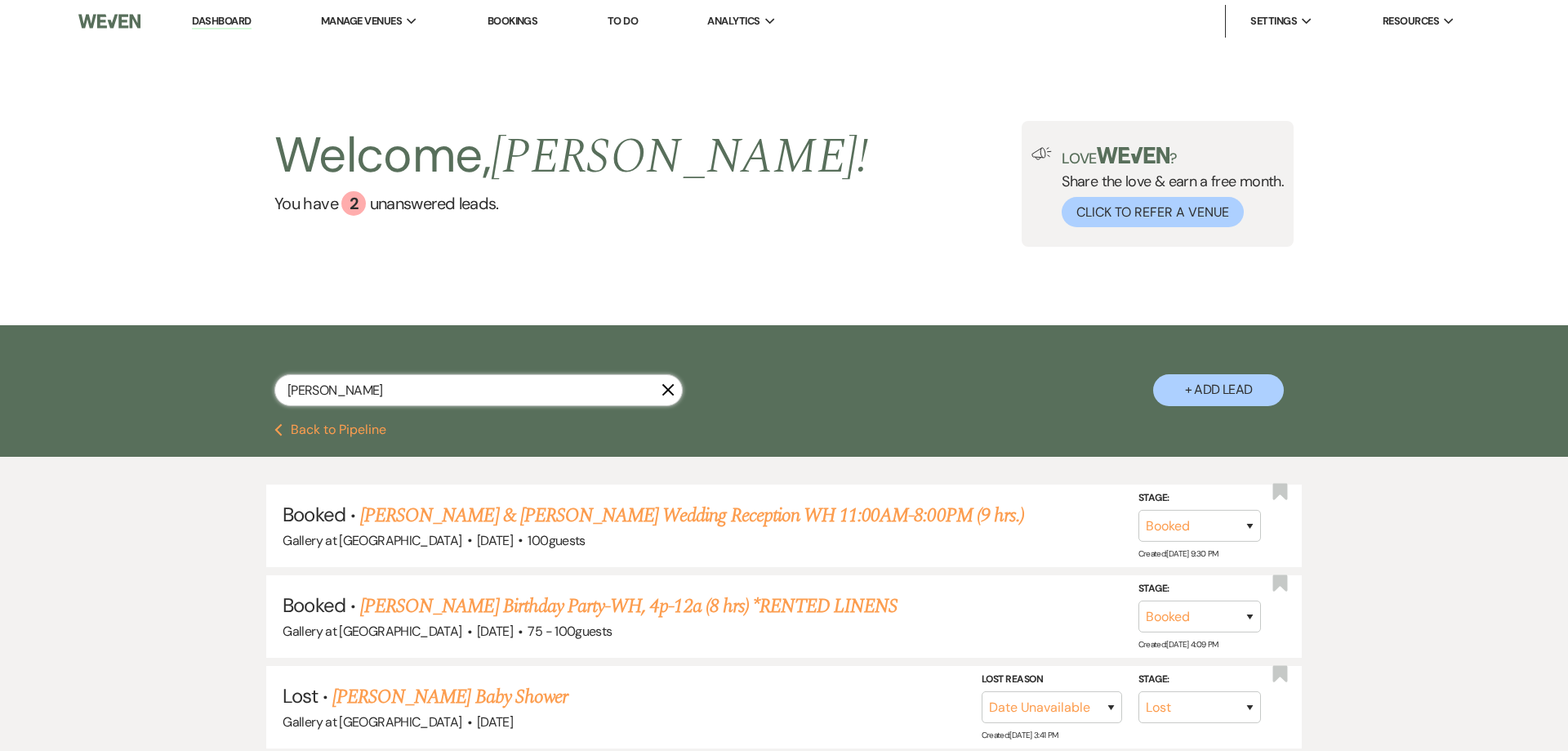
select select "5"
select select "8"
select select "7"
select select "6"
select select "8"
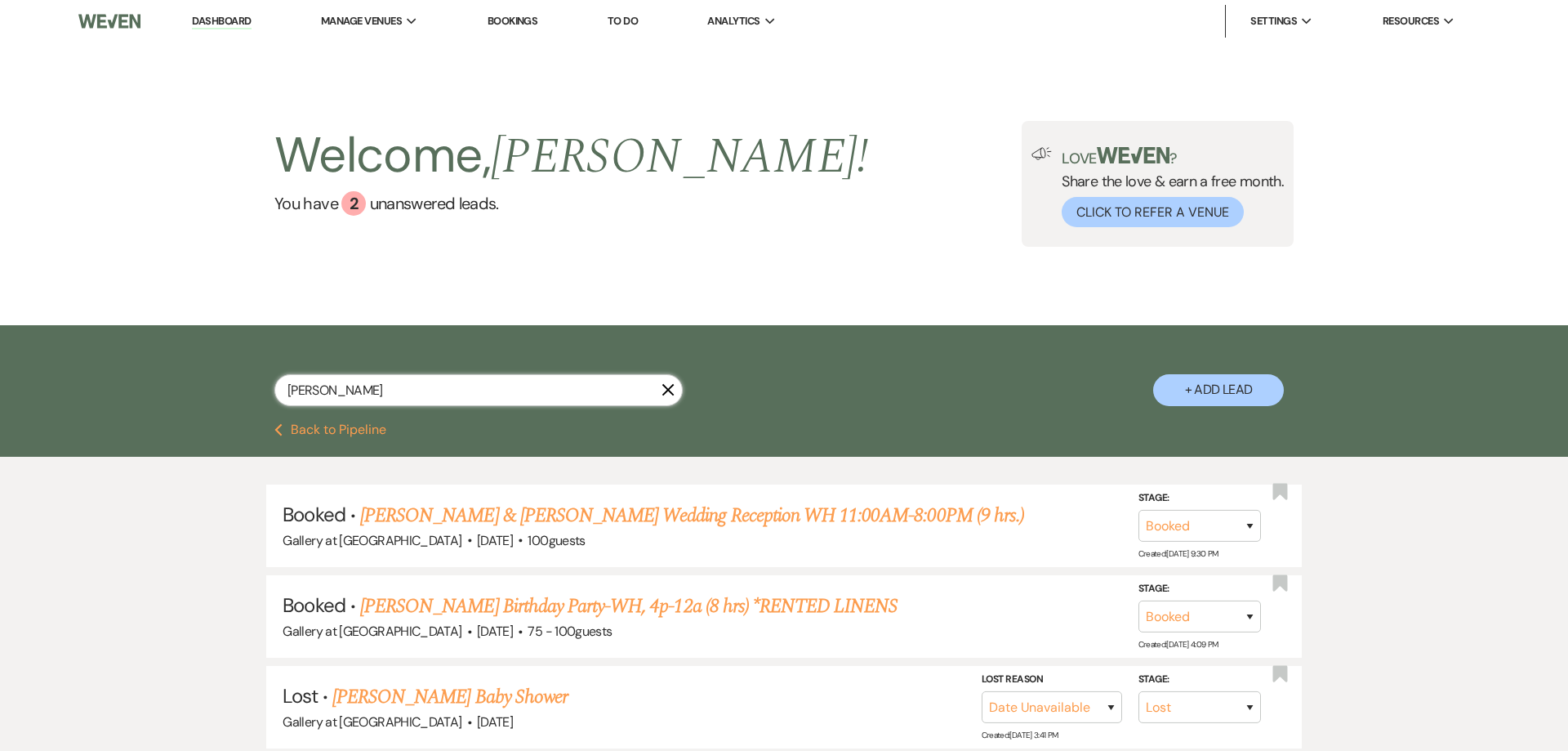
select select "11"
select select "8"
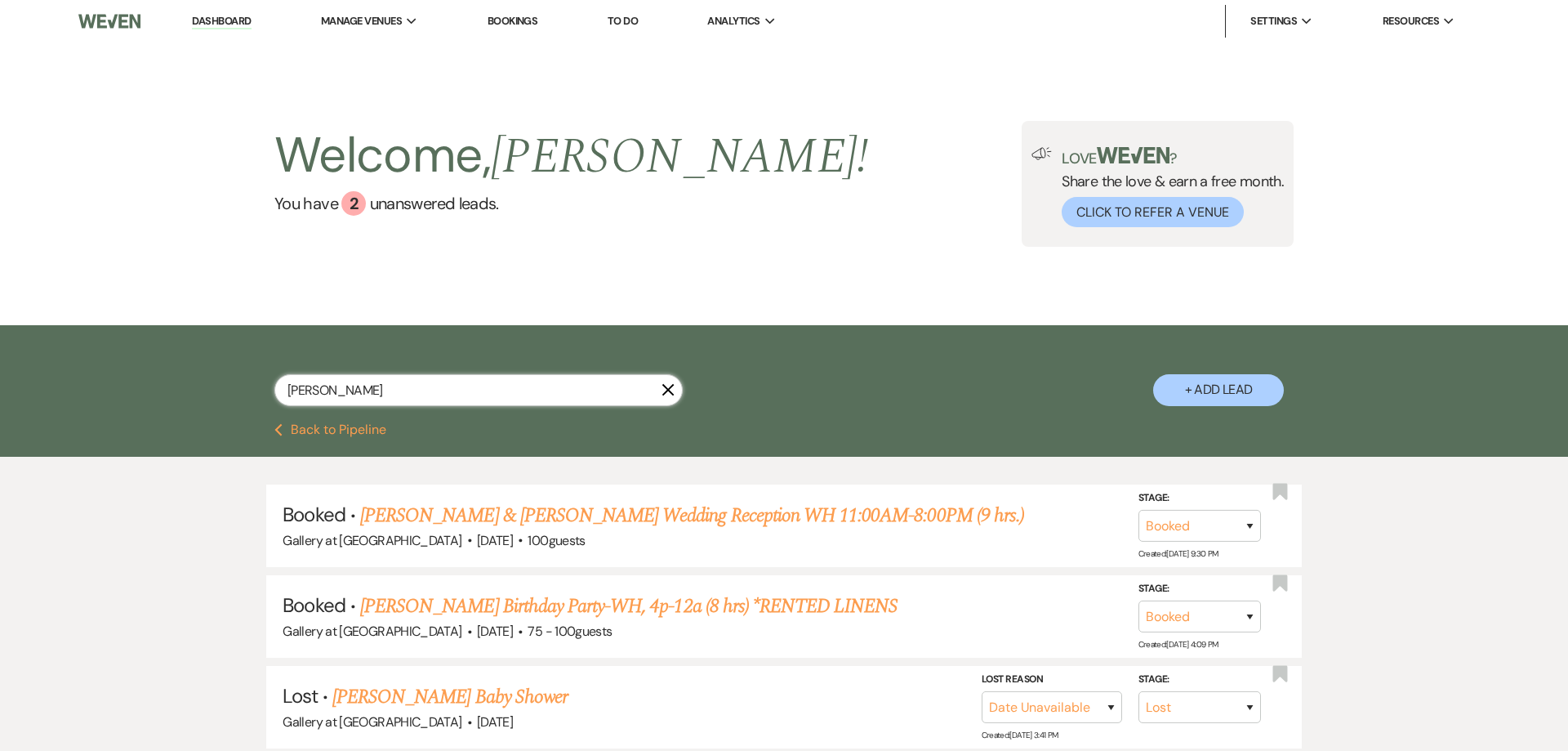
select select "10"
select select "8"
select select "5"
select select "8"
select select "5"
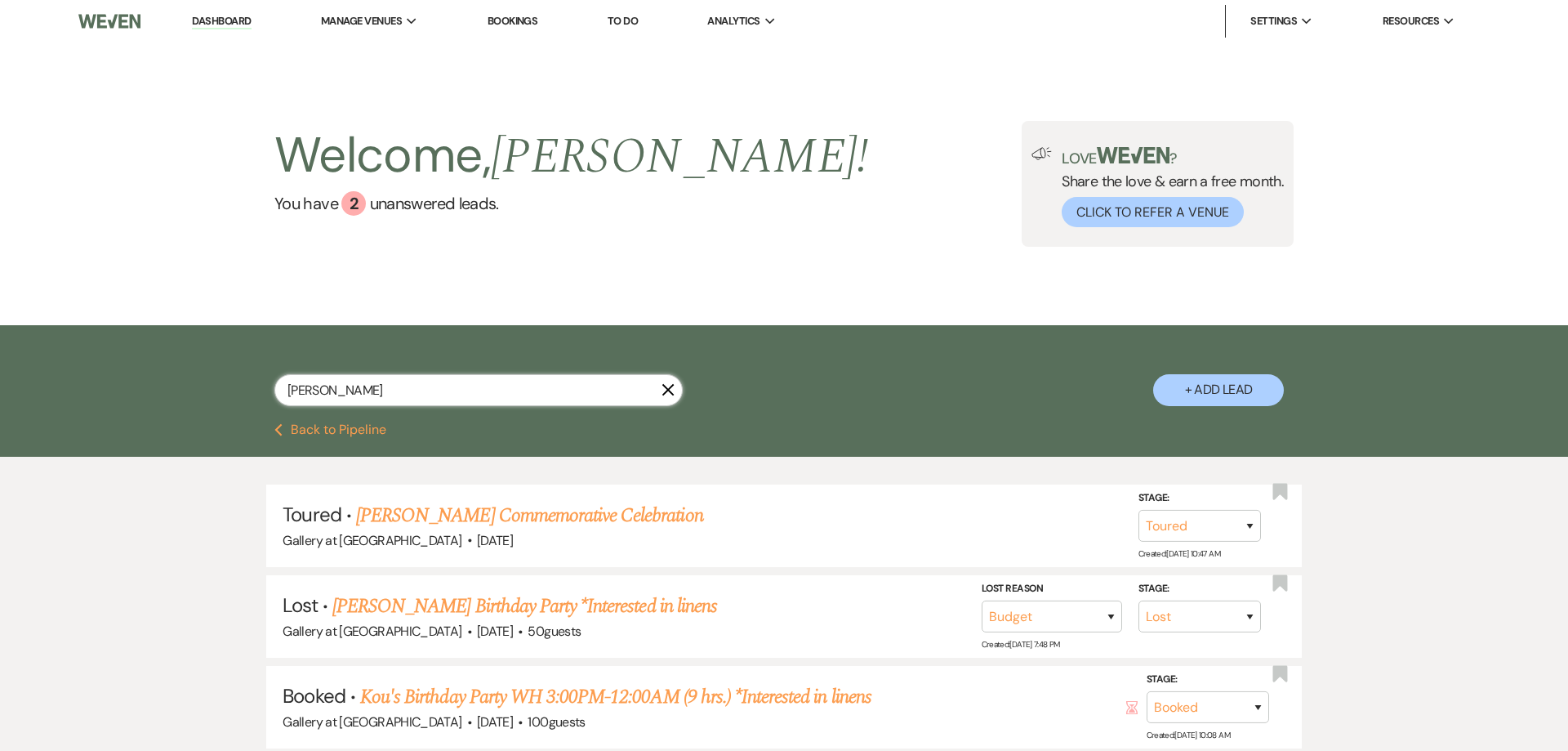
select select "5"
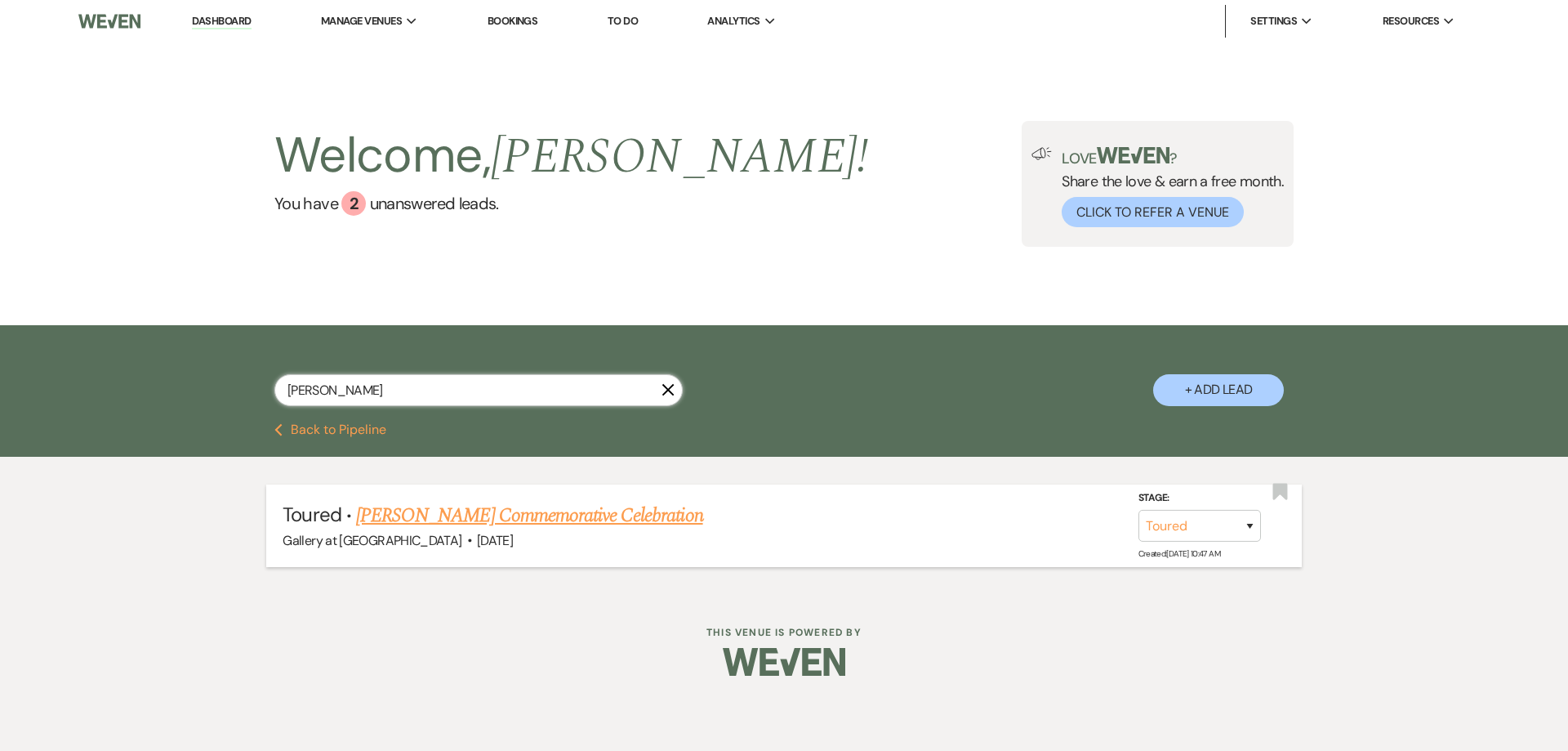
type input "teresa"
click at [457, 511] on link "Teresa Robinson's Commemorative Celebration" at bounding box center [530, 515] width 347 height 29
select select "5"
select select "23"
select select "13"
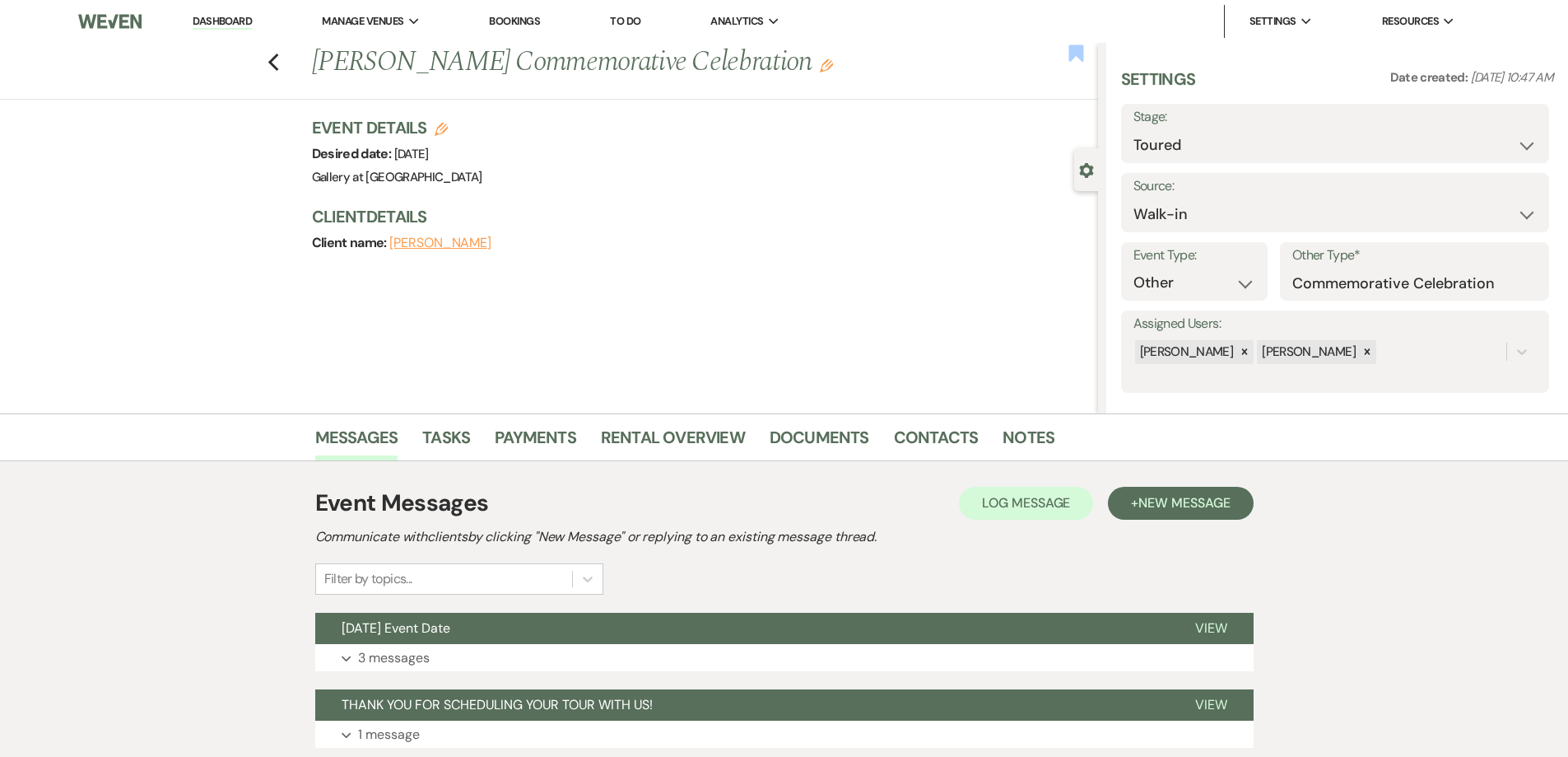
click at [1078, 57] on use "button" at bounding box center [1075, 53] width 15 height 16
click at [910, 441] on link "Contacts" at bounding box center [936, 442] width 84 height 36
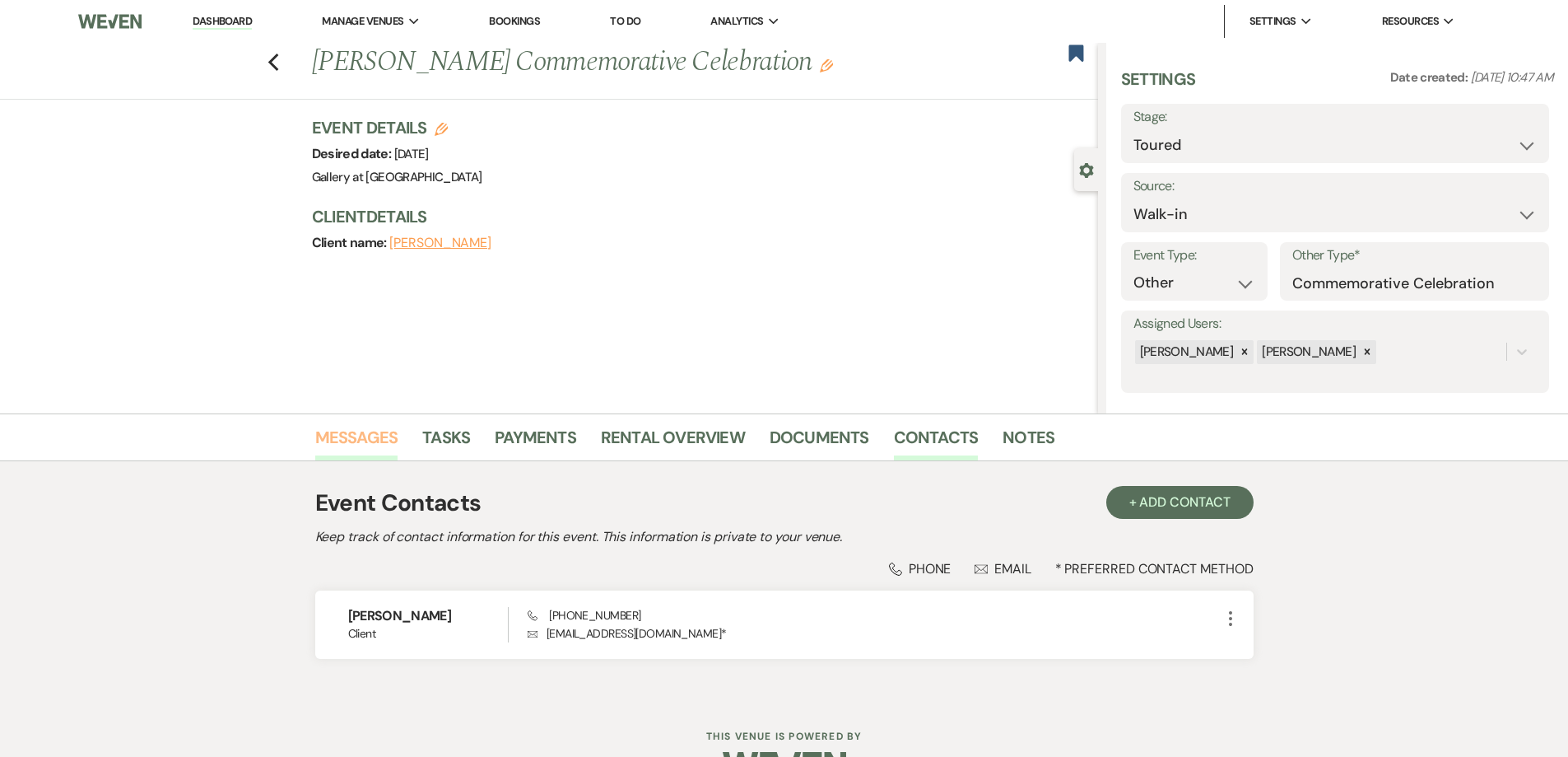
click at [378, 441] on link "Messages" at bounding box center [356, 442] width 83 height 36
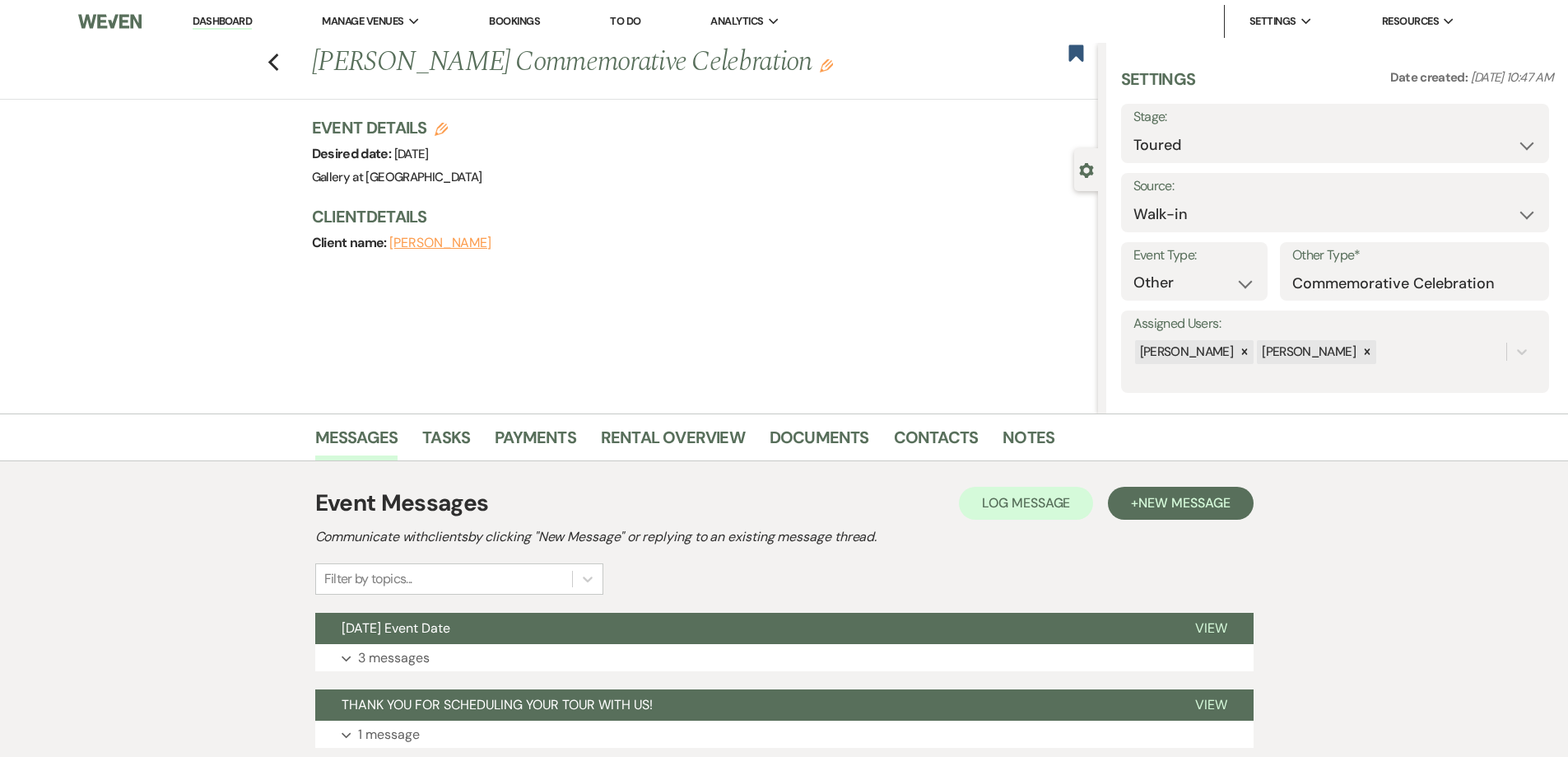
click at [216, 18] on link "Dashboard" at bounding box center [223, 22] width 59 height 15
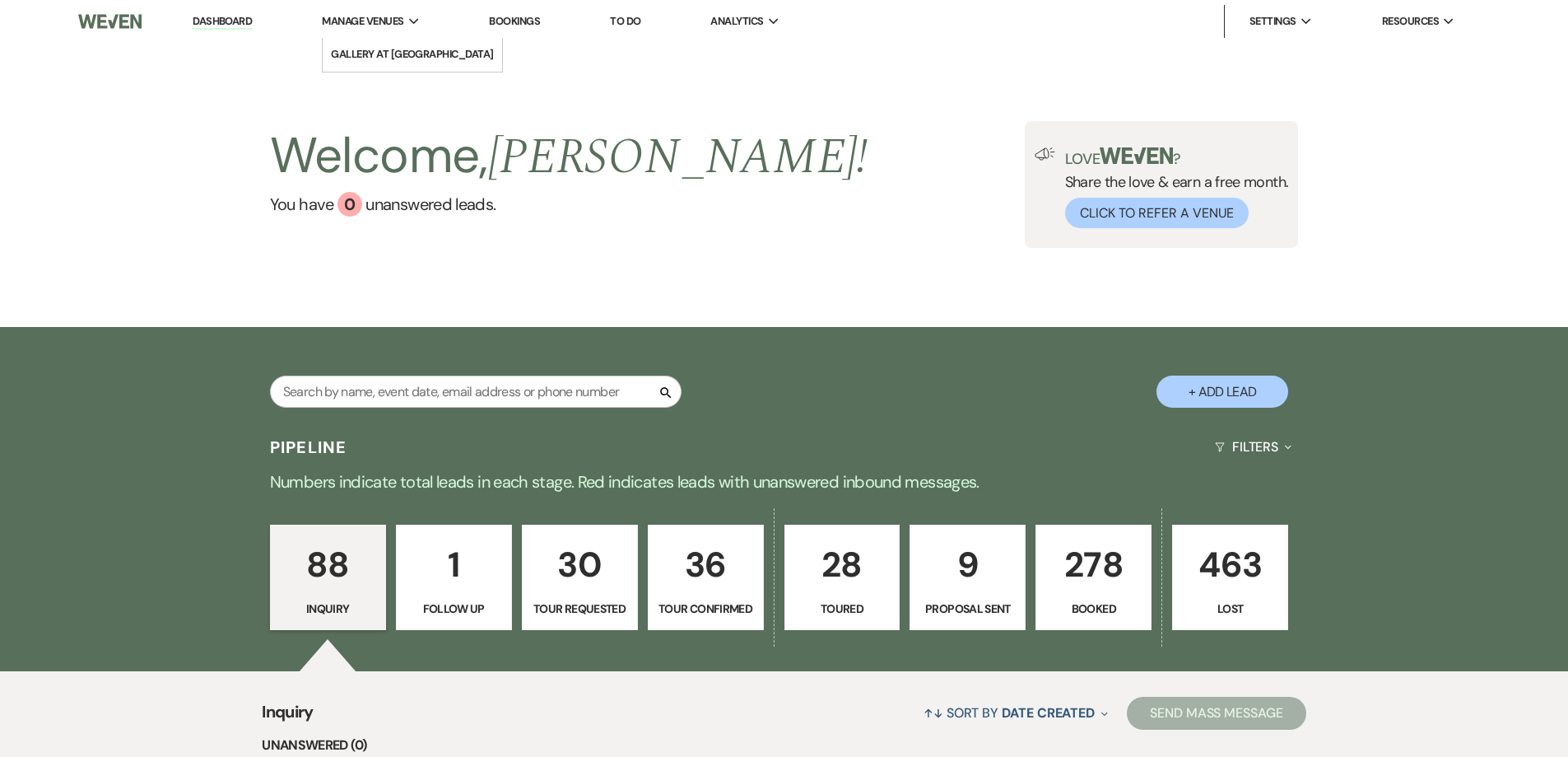
click at [394, 21] on span "Manage Venues" at bounding box center [363, 22] width 82 height 16
click at [401, 43] on link "Gallery at [GEOGRAPHIC_DATA]" at bounding box center [412, 54] width 180 height 33
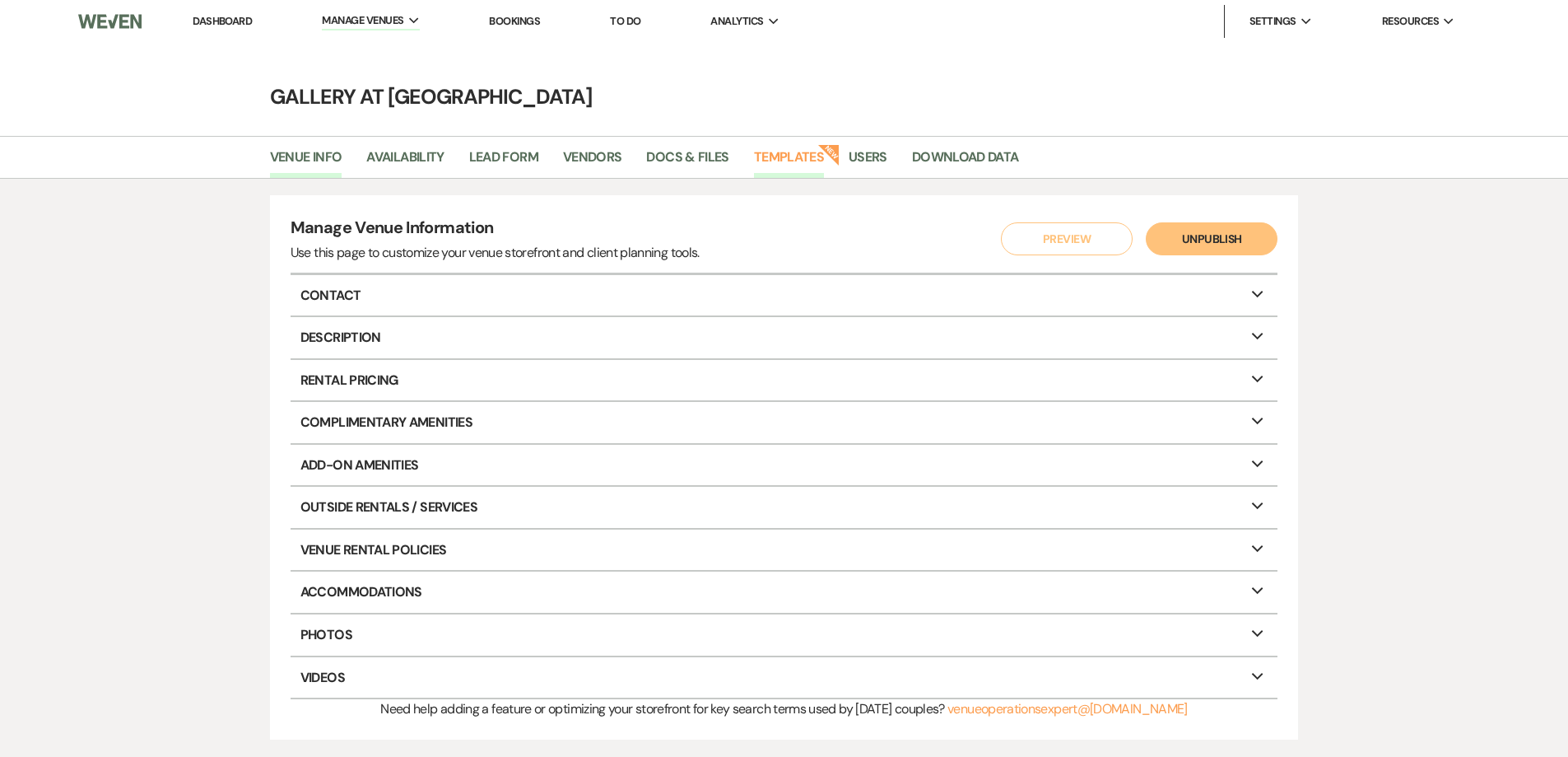
click at [801, 161] on link "Templates" at bounding box center [789, 162] width 70 height 31
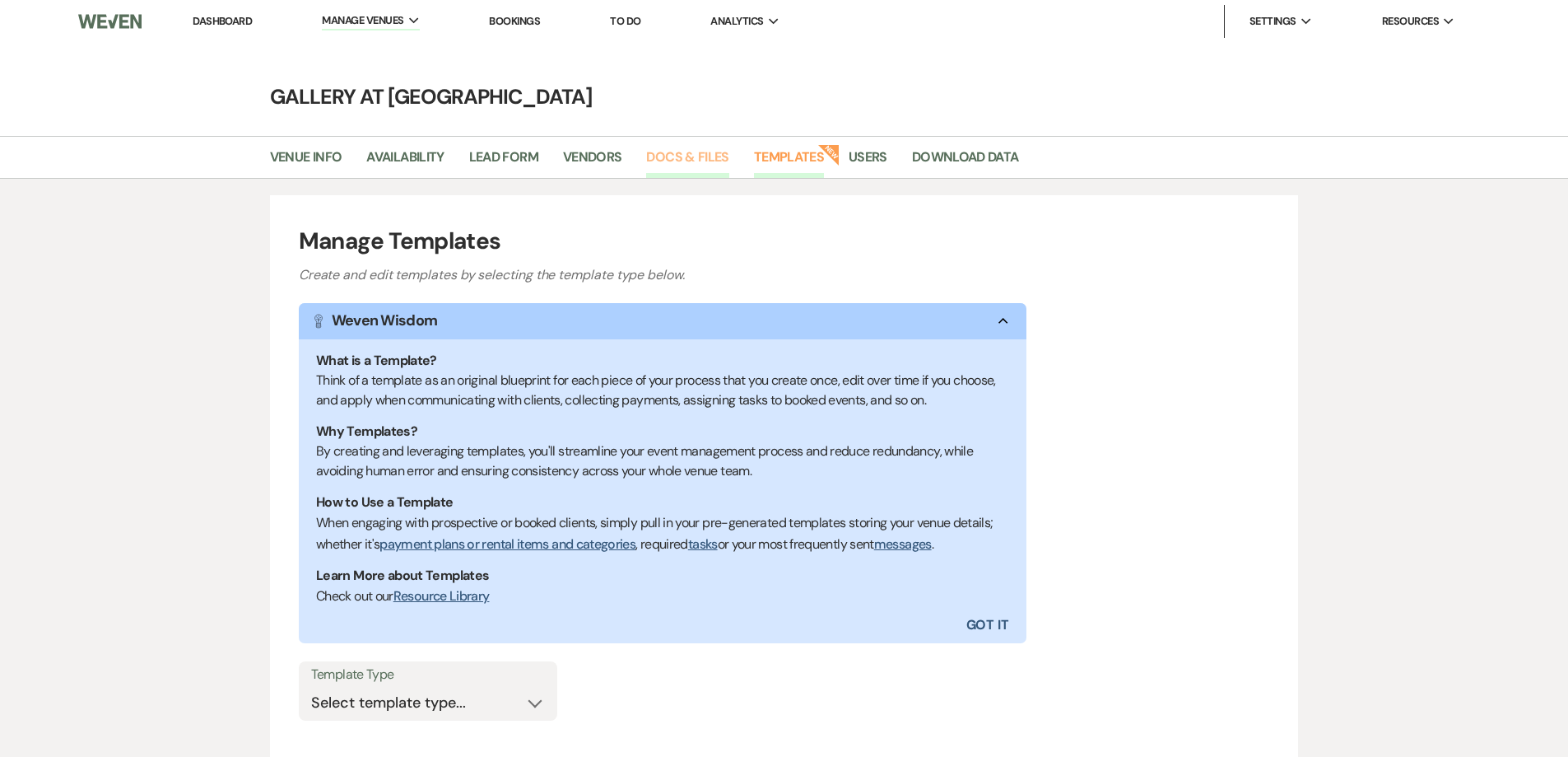
click at [698, 157] on link "Docs & Files" at bounding box center [688, 162] width 83 height 31
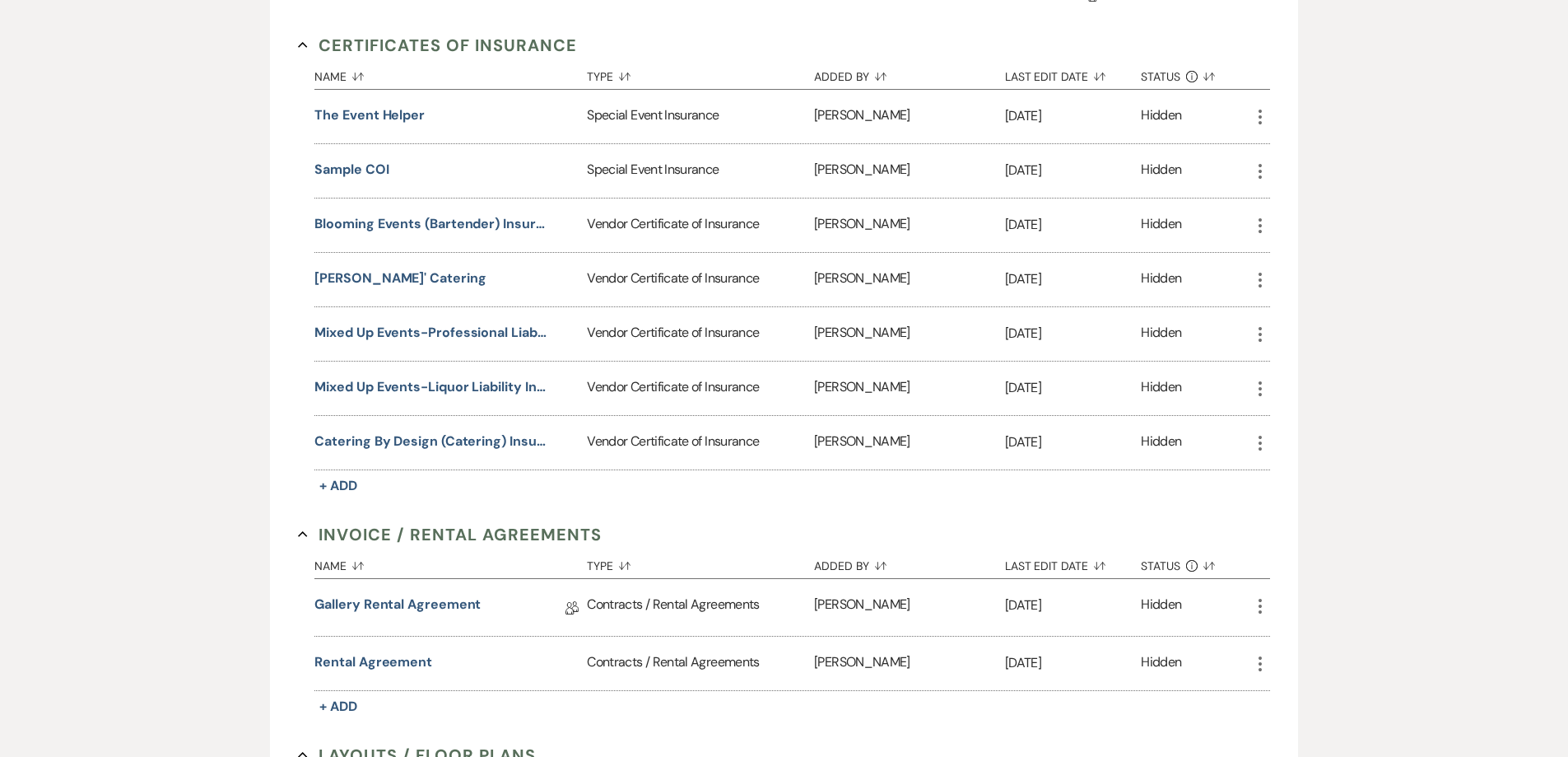
scroll to position [494, 0]
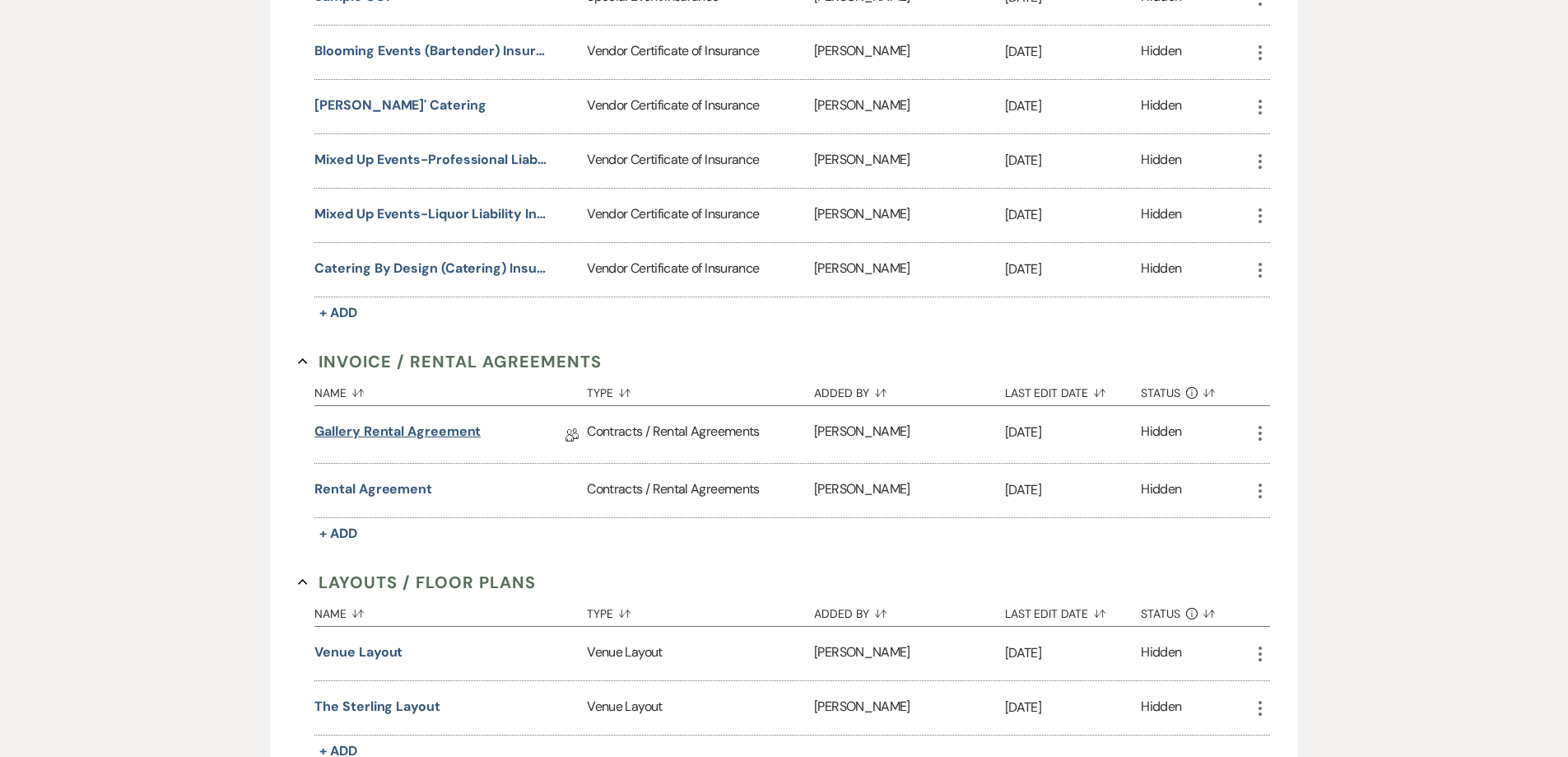
click at [452, 431] on link "Gallery Rental Agreement" at bounding box center [397, 434] width 166 height 25
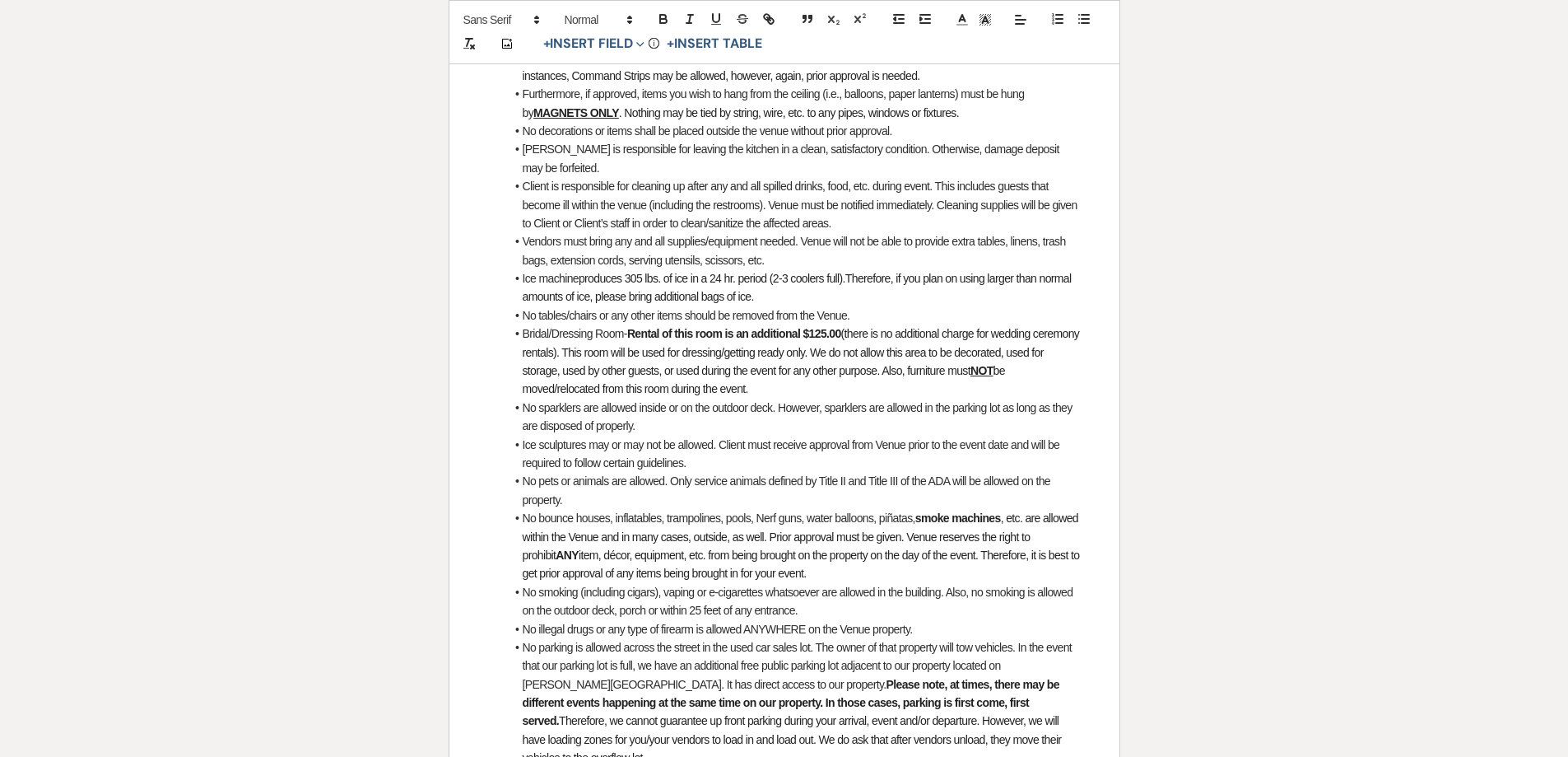
scroll to position [5846, 0]
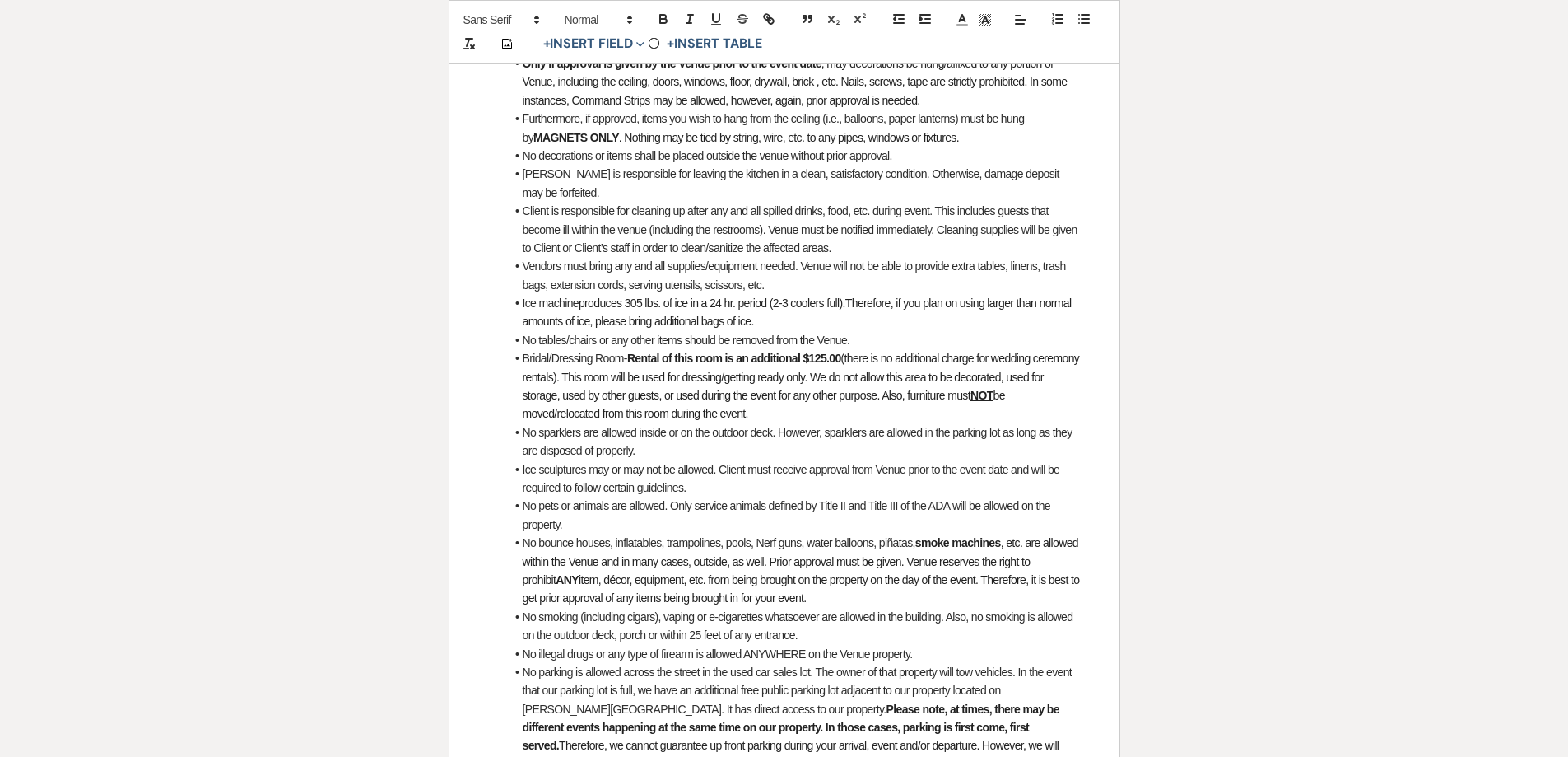
click at [839, 352] on strong "Rental of this room is an additional $125.00" at bounding box center [734, 358] width 214 height 13
drag, startPoint x: 839, startPoint y: 295, endPoint x: 809, endPoint y: 297, distance: 30.1
click at [809, 352] on strong "Rental of this room is an additional $125.00" at bounding box center [734, 358] width 214 height 13
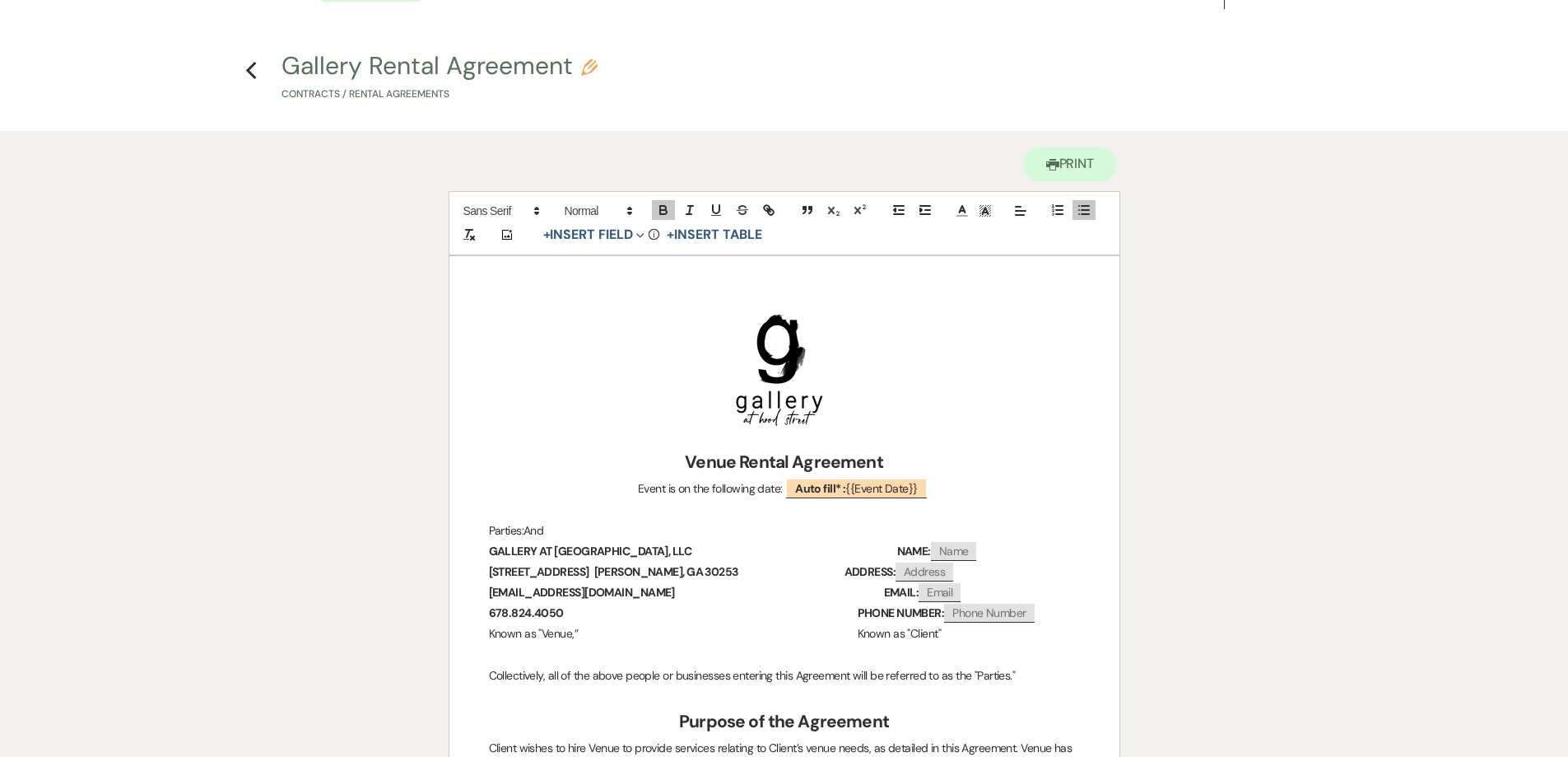
scroll to position [0, 0]
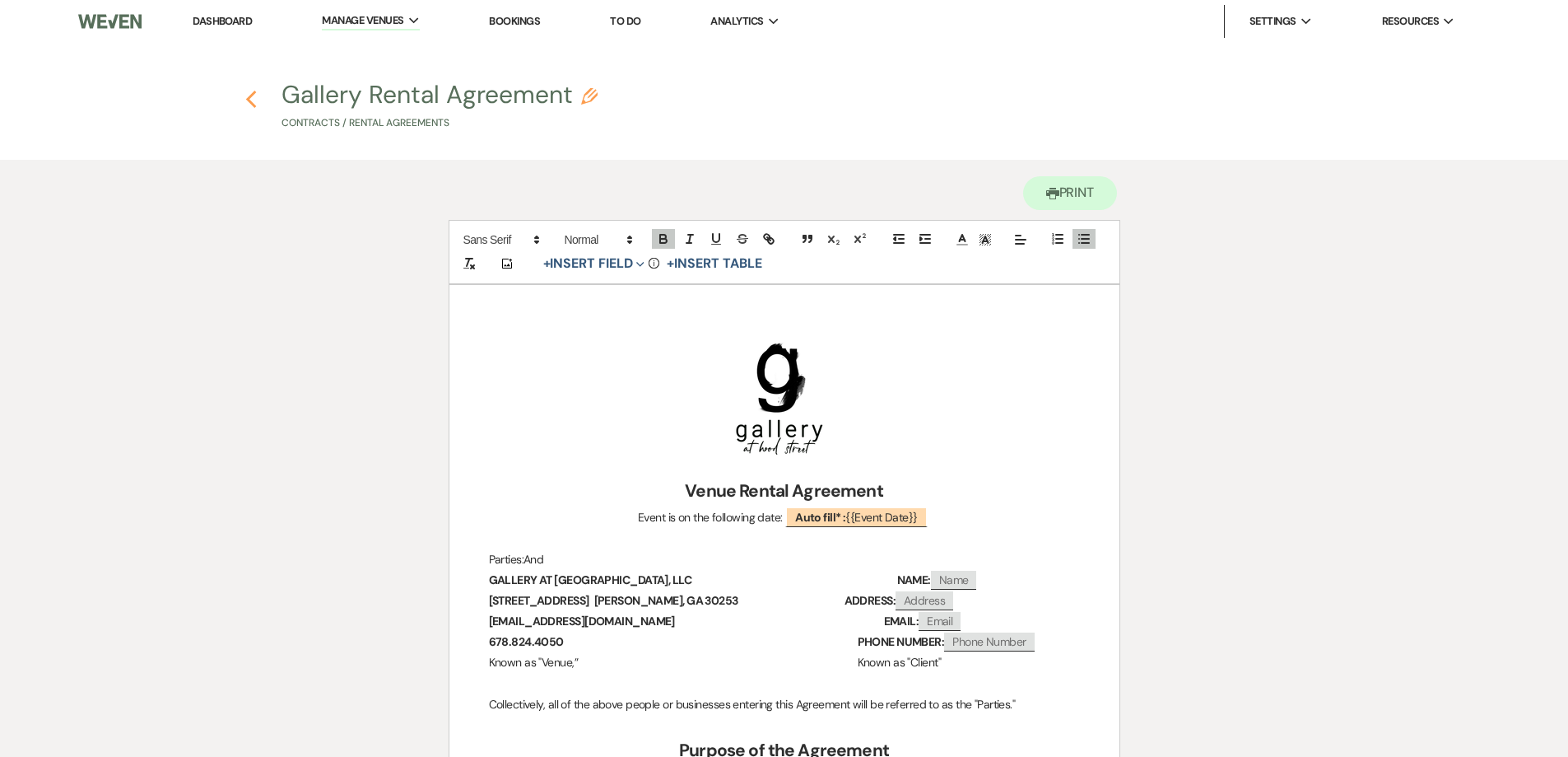
click at [248, 101] on use "button" at bounding box center [251, 100] width 11 height 18
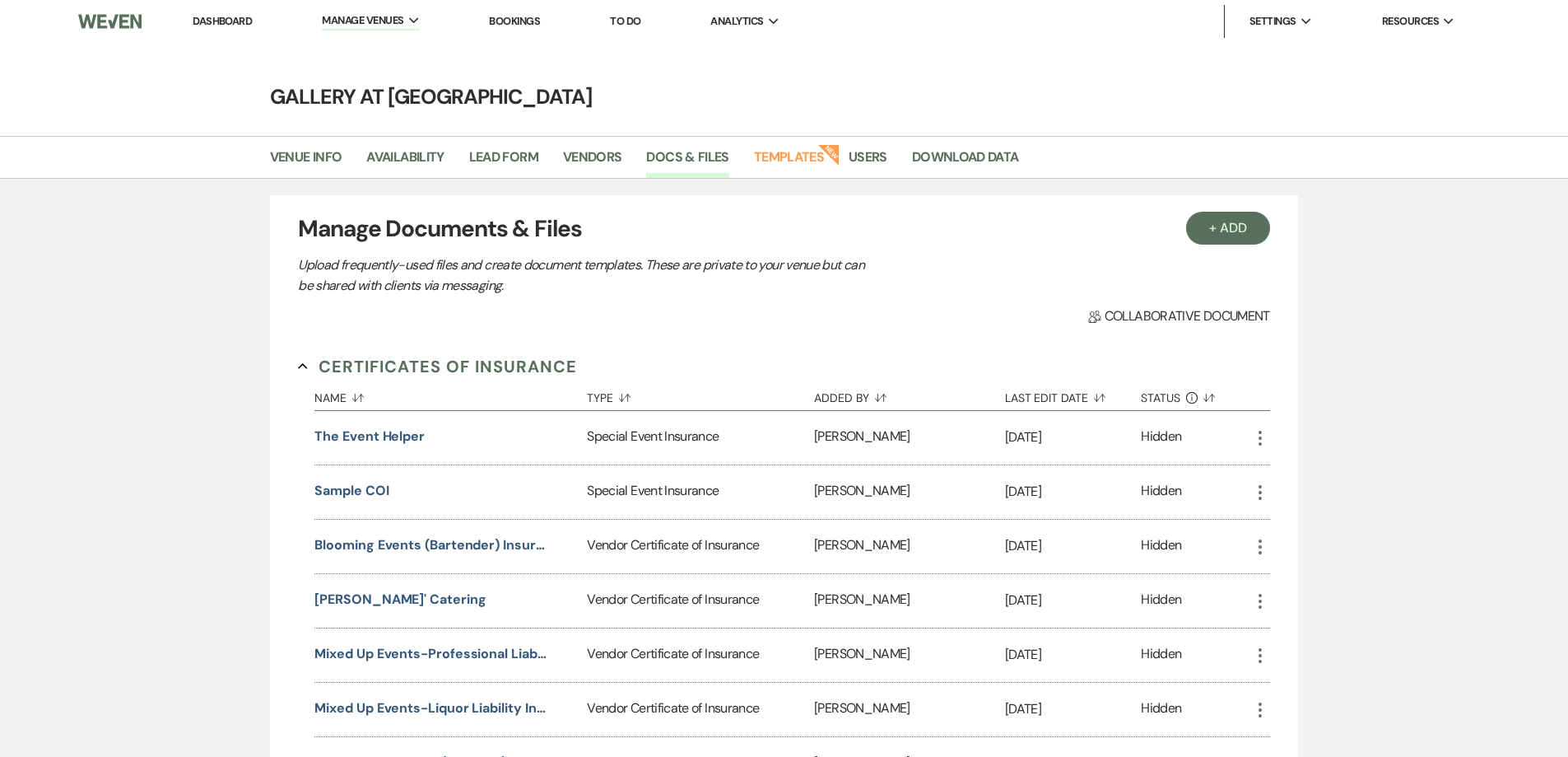
click at [213, 24] on link "Dashboard" at bounding box center [223, 22] width 59 height 14
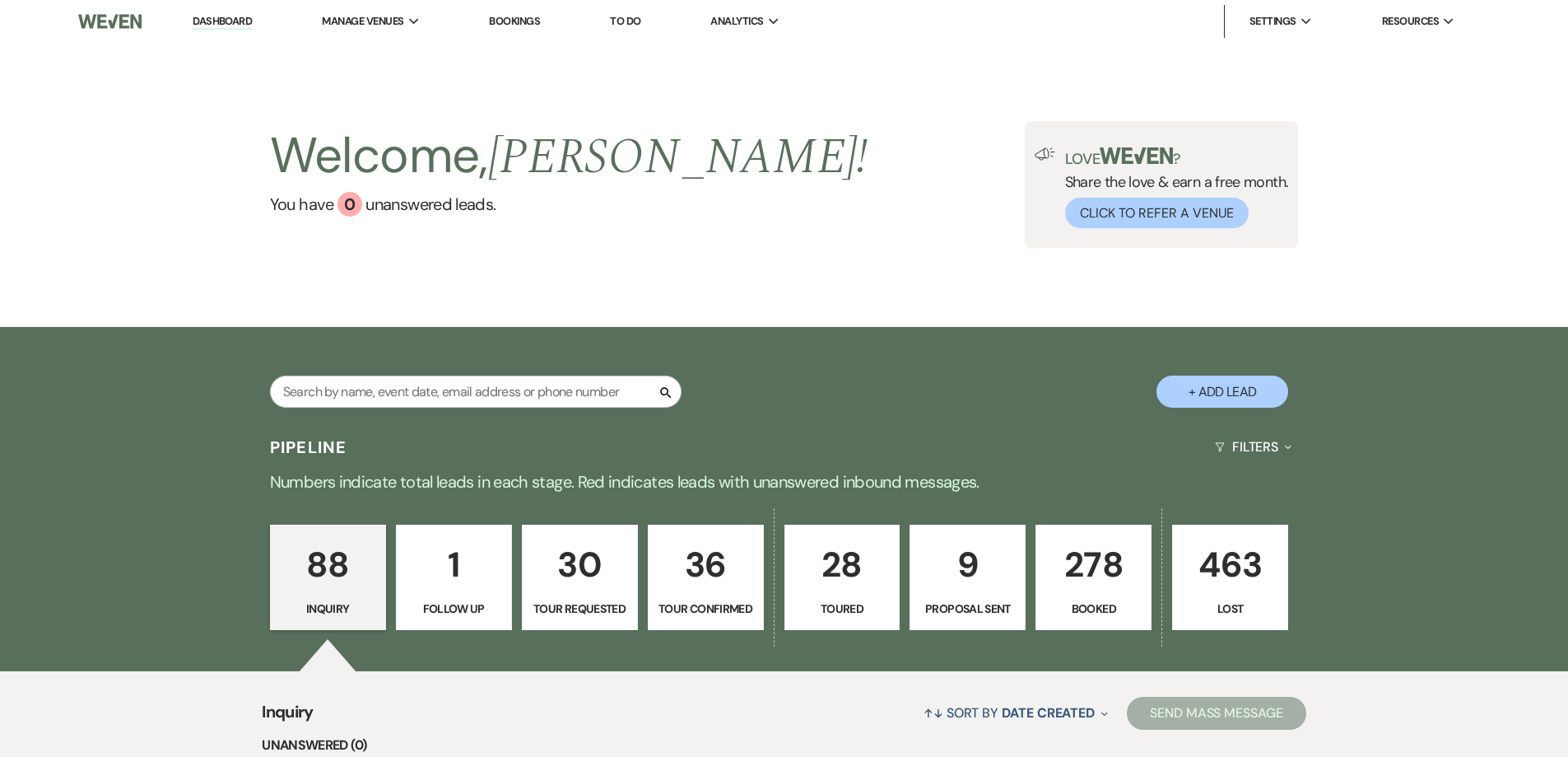
click at [943, 557] on p "9" at bounding box center [967, 564] width 94 height 55
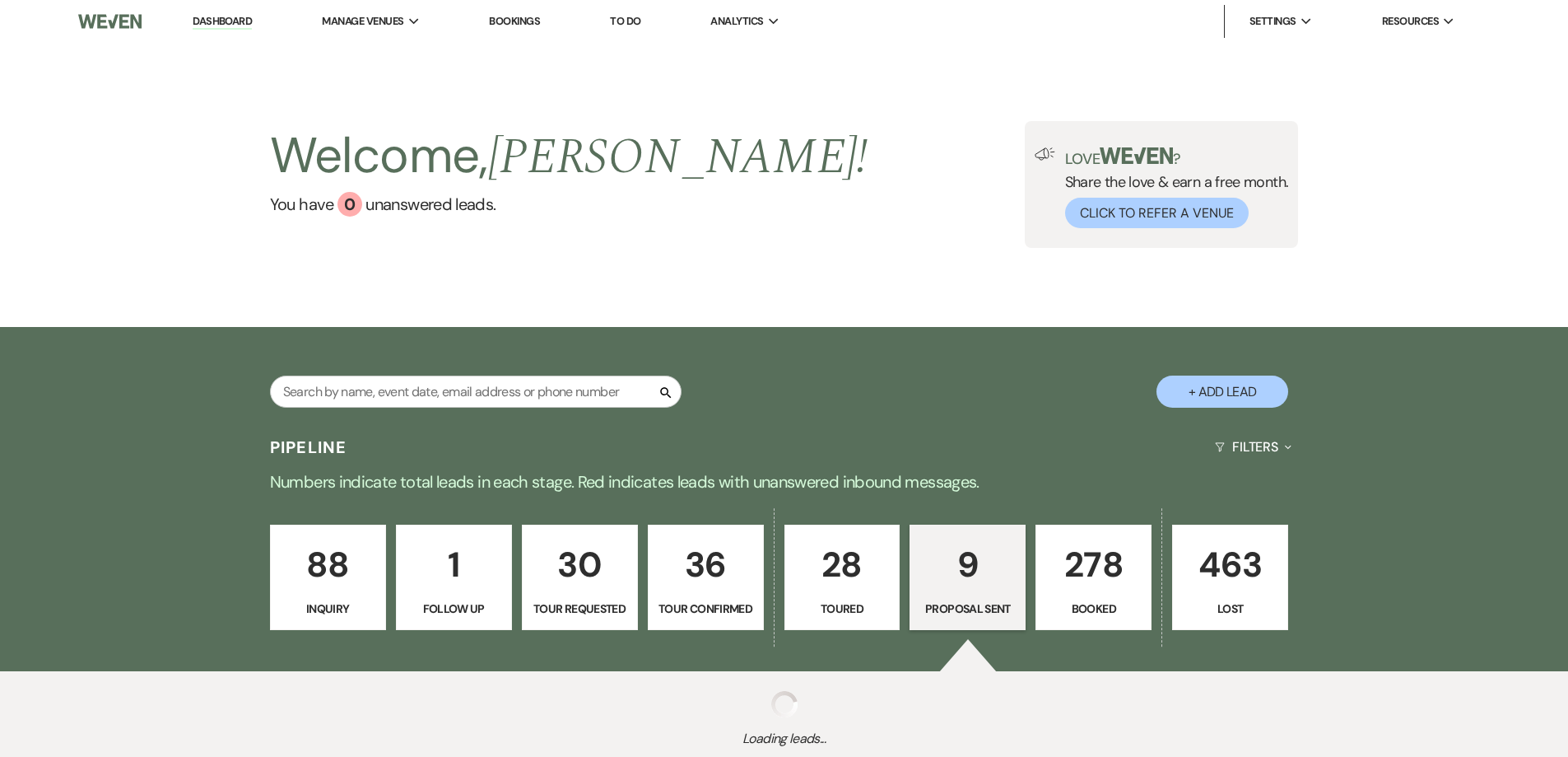
select select "6"
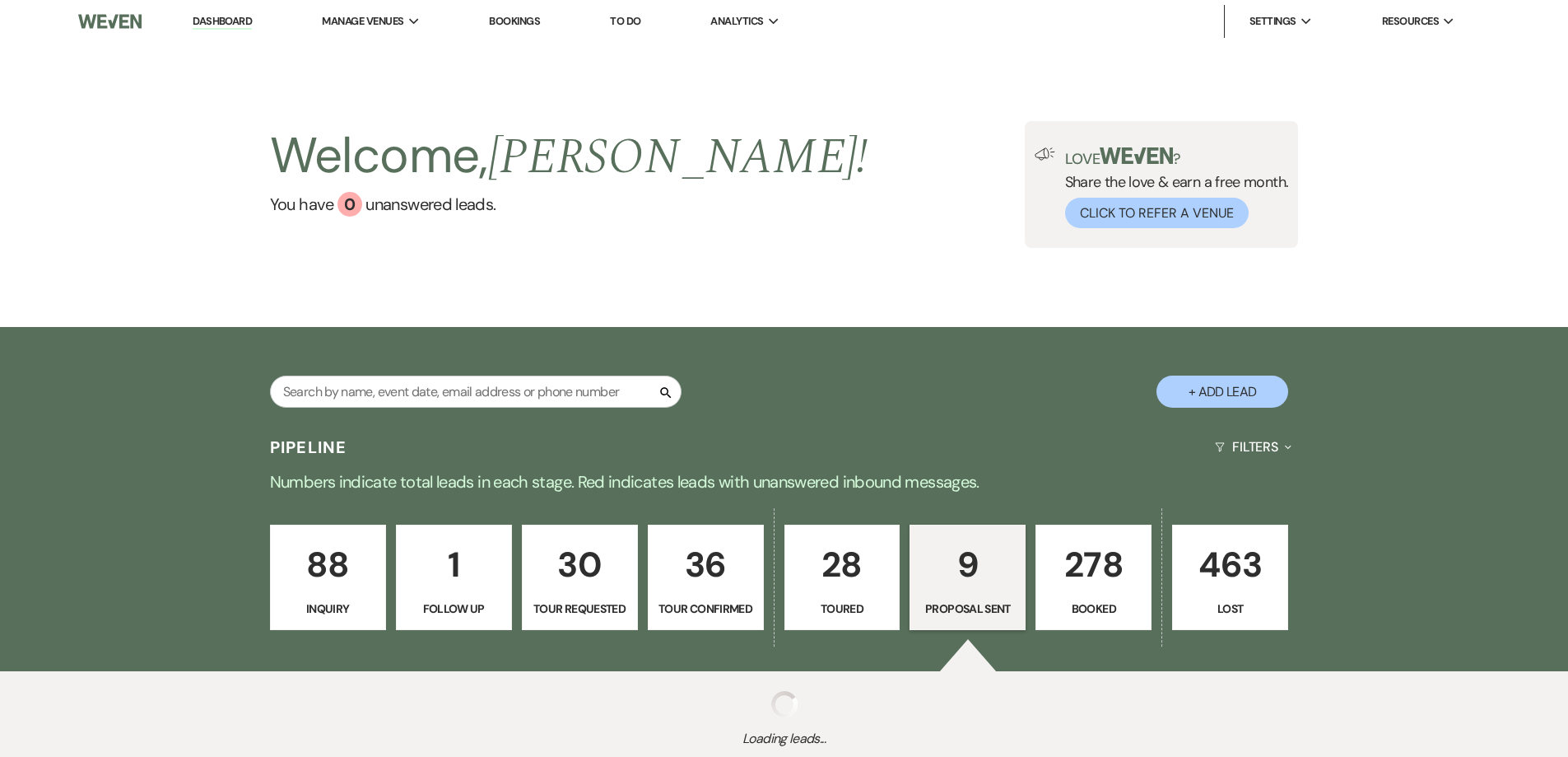
select select "6"
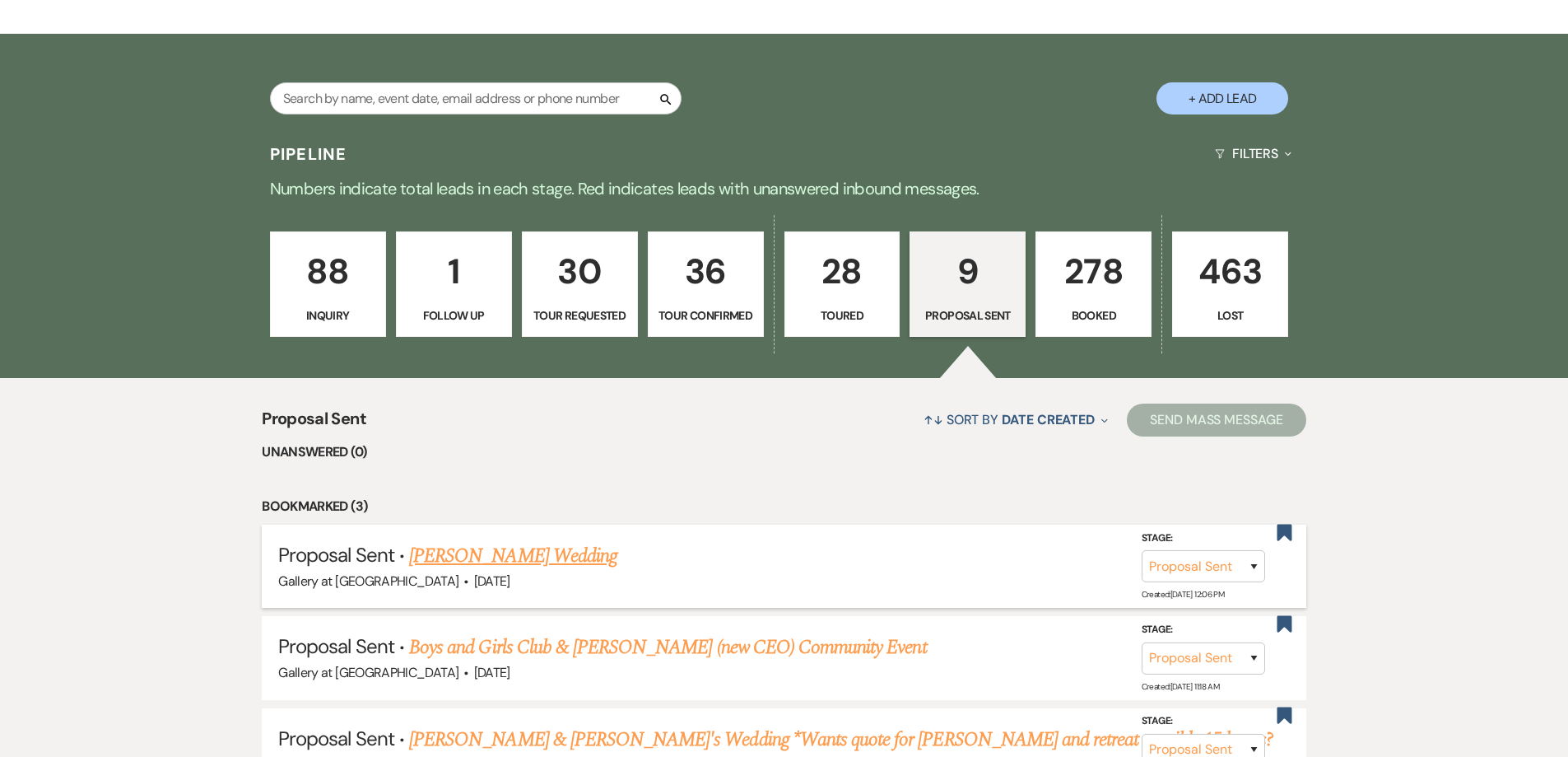
scroll to position [330, 0]
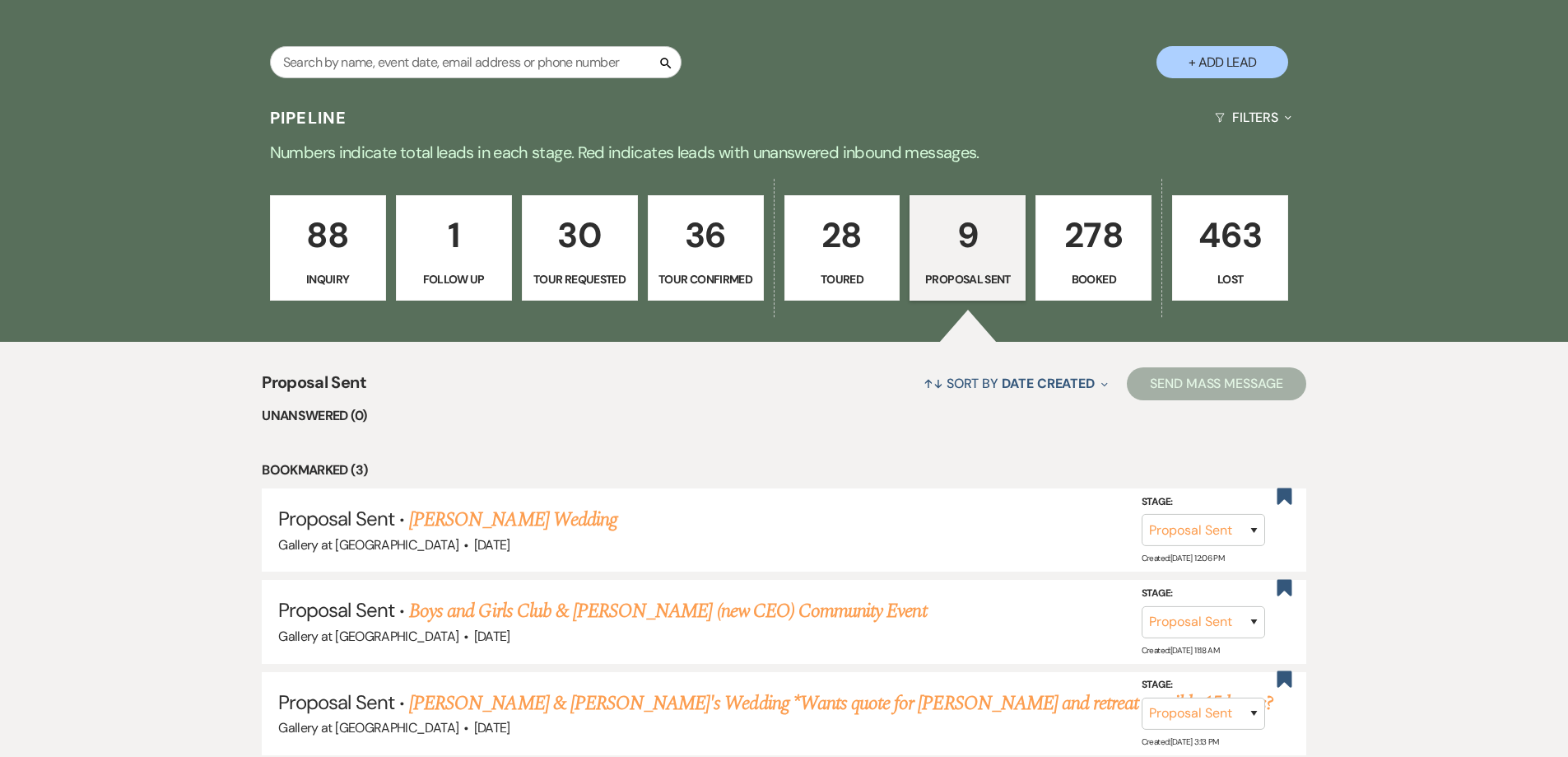
click at [811, 286] on p "Toured" at bounding box center [842, 279] width 94 height 18
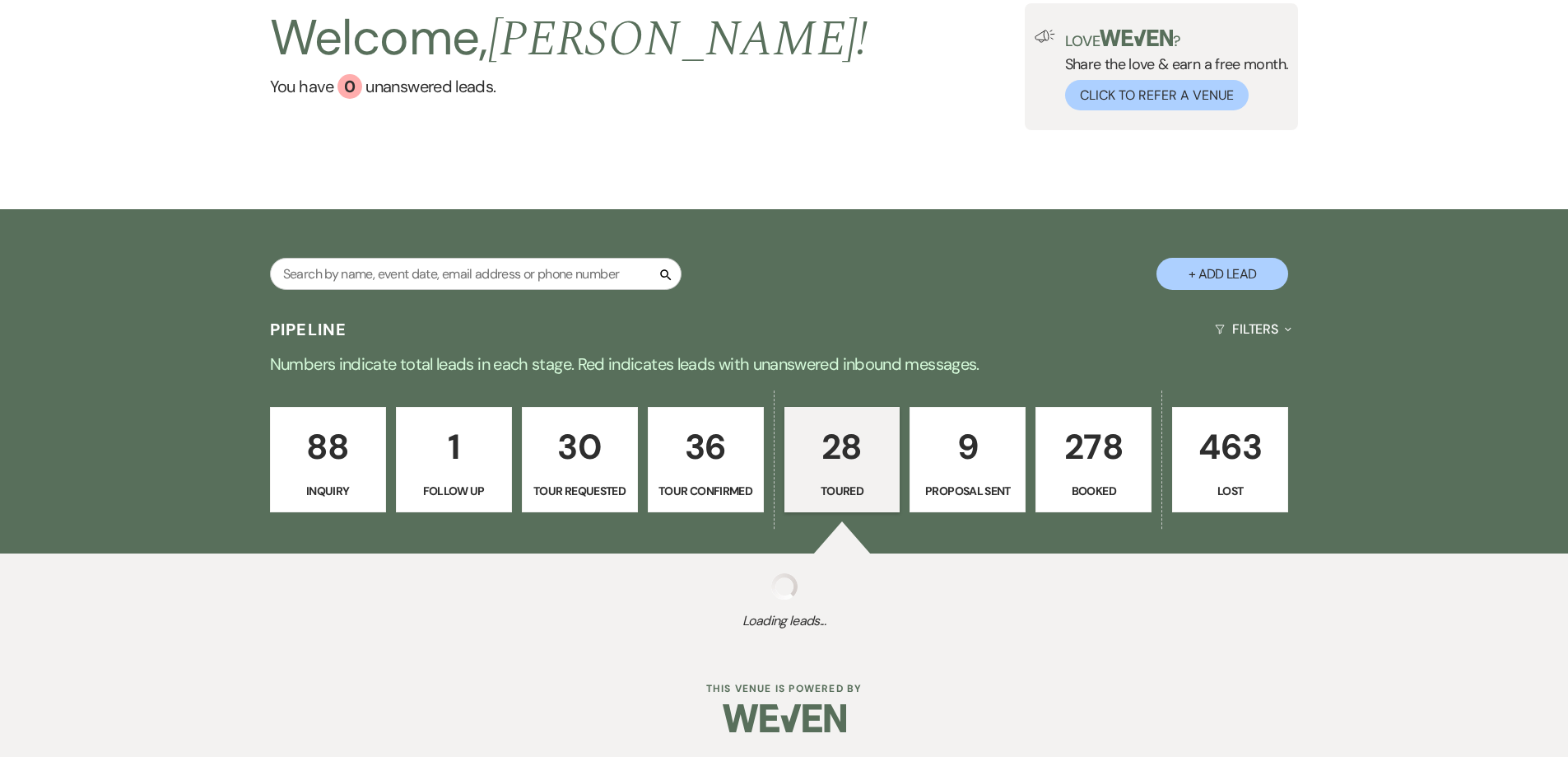
select select "5"
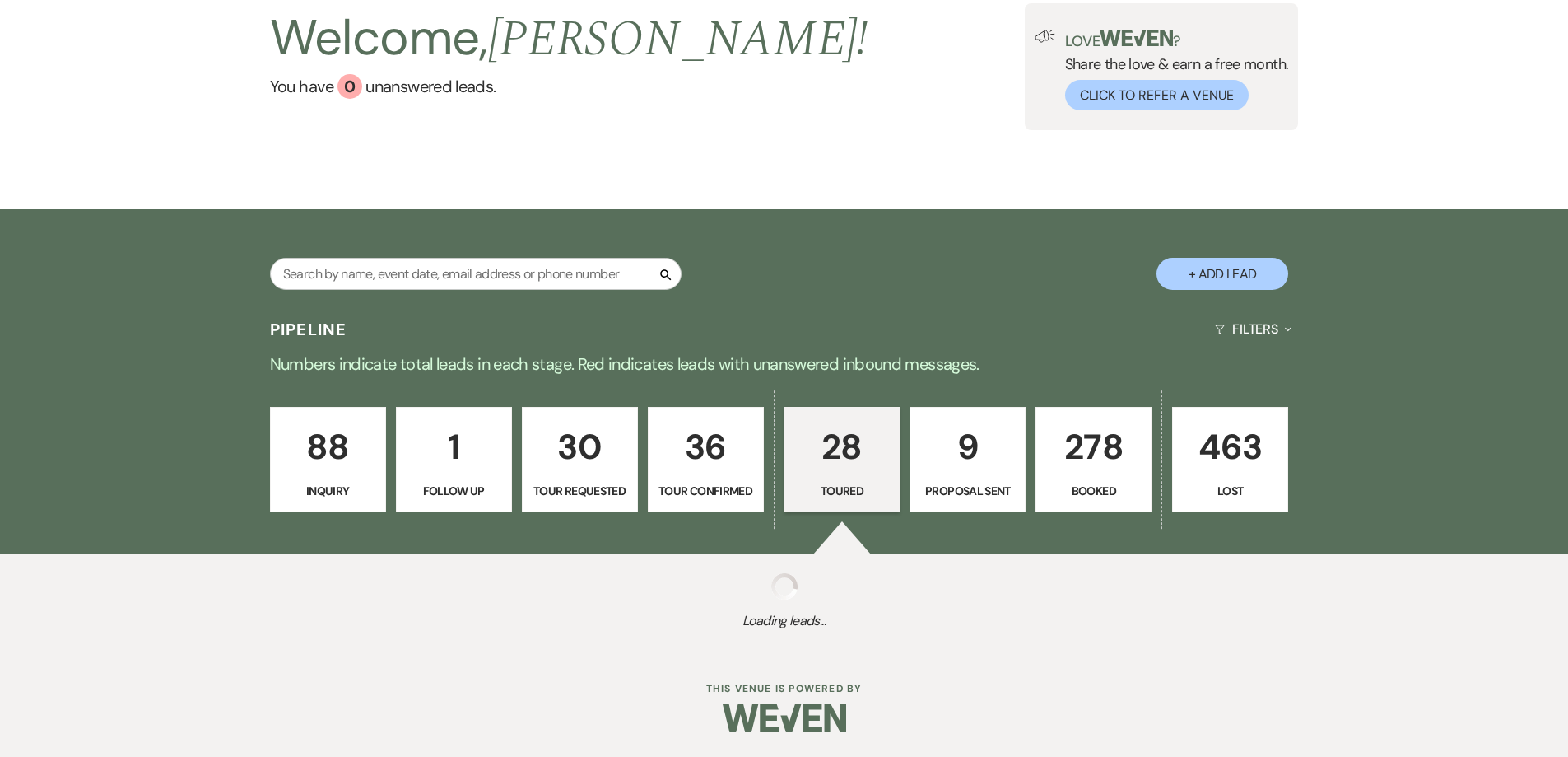
select select "5"
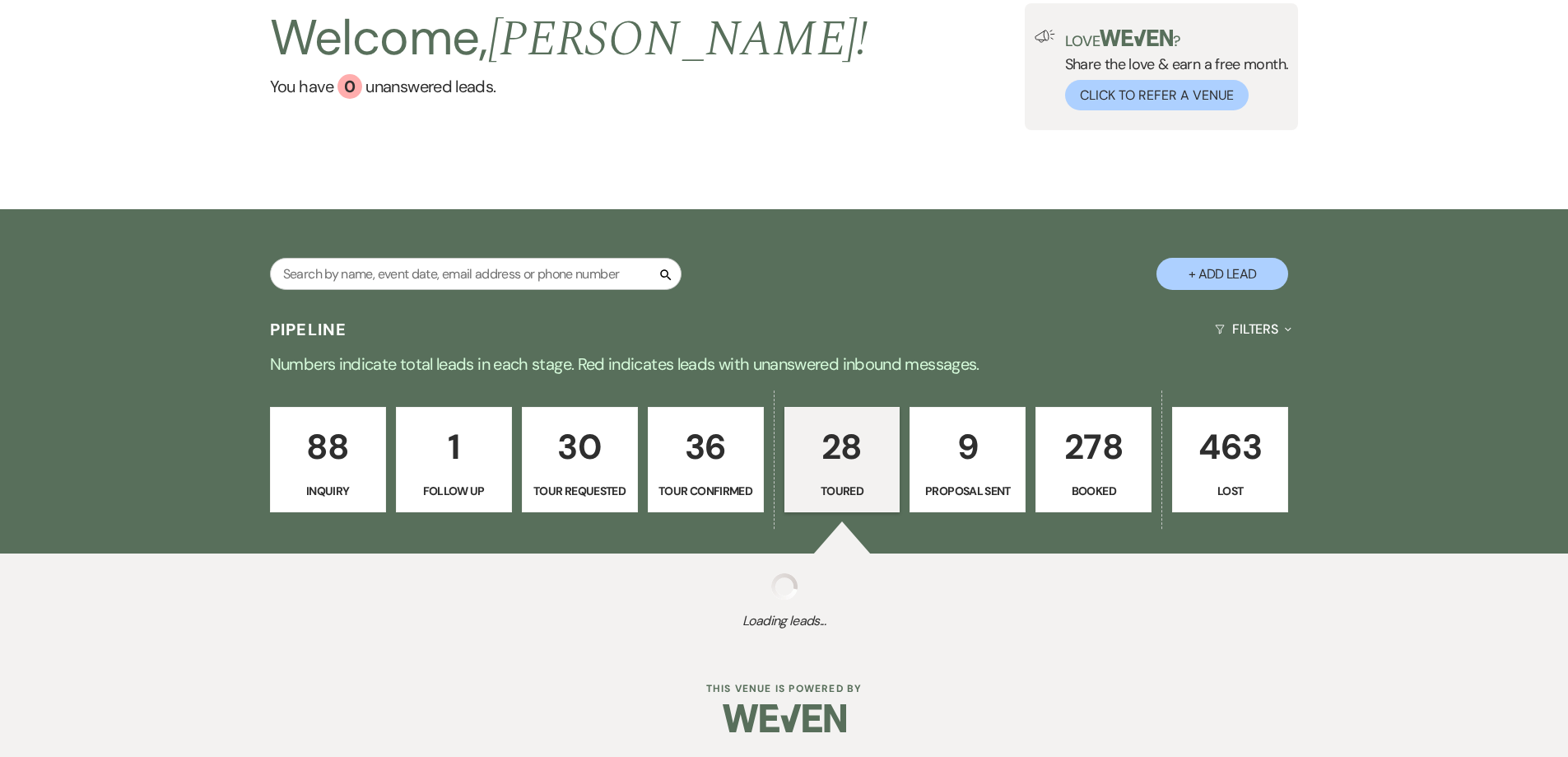
select select "5"
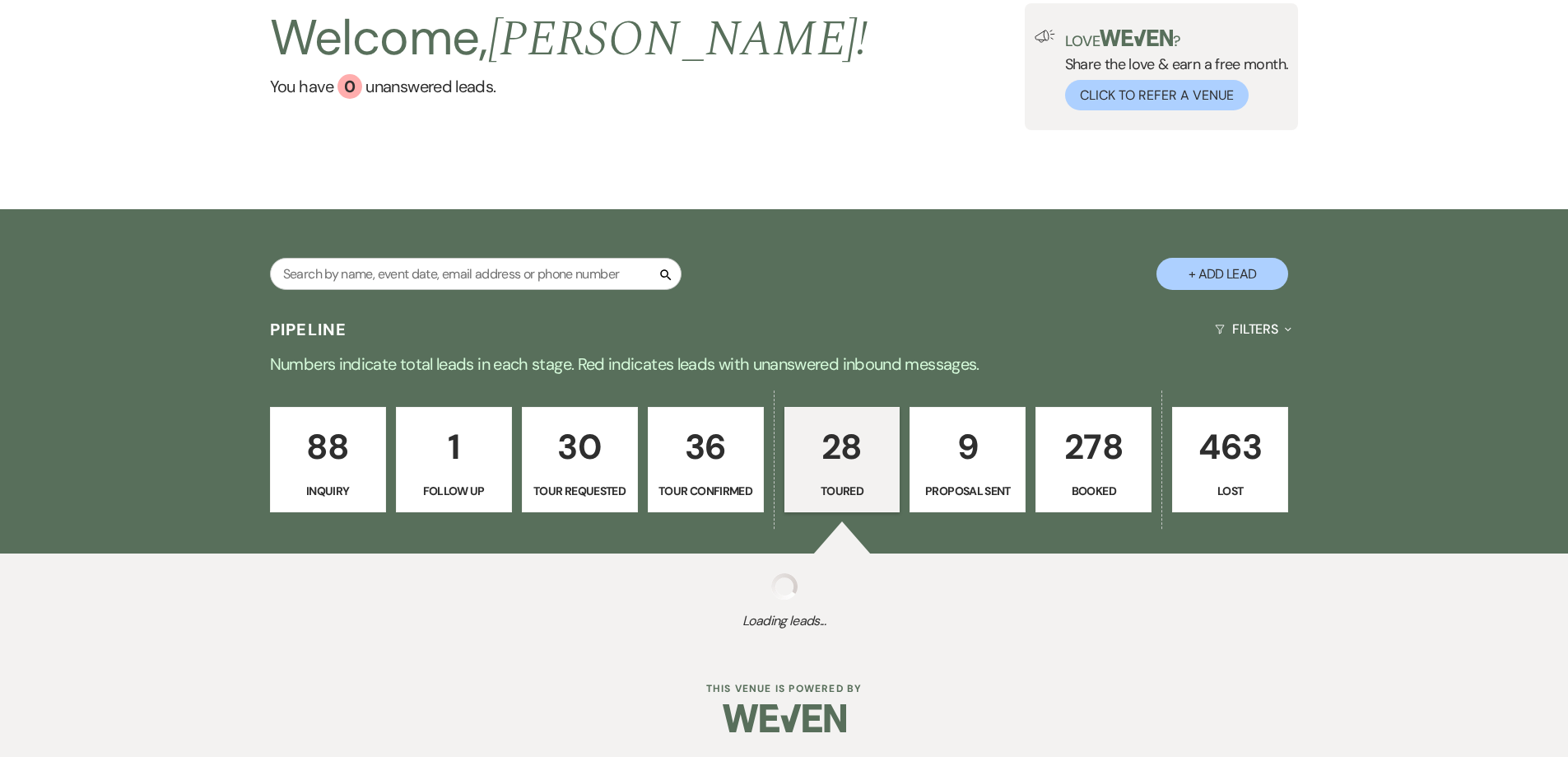
select select "5"
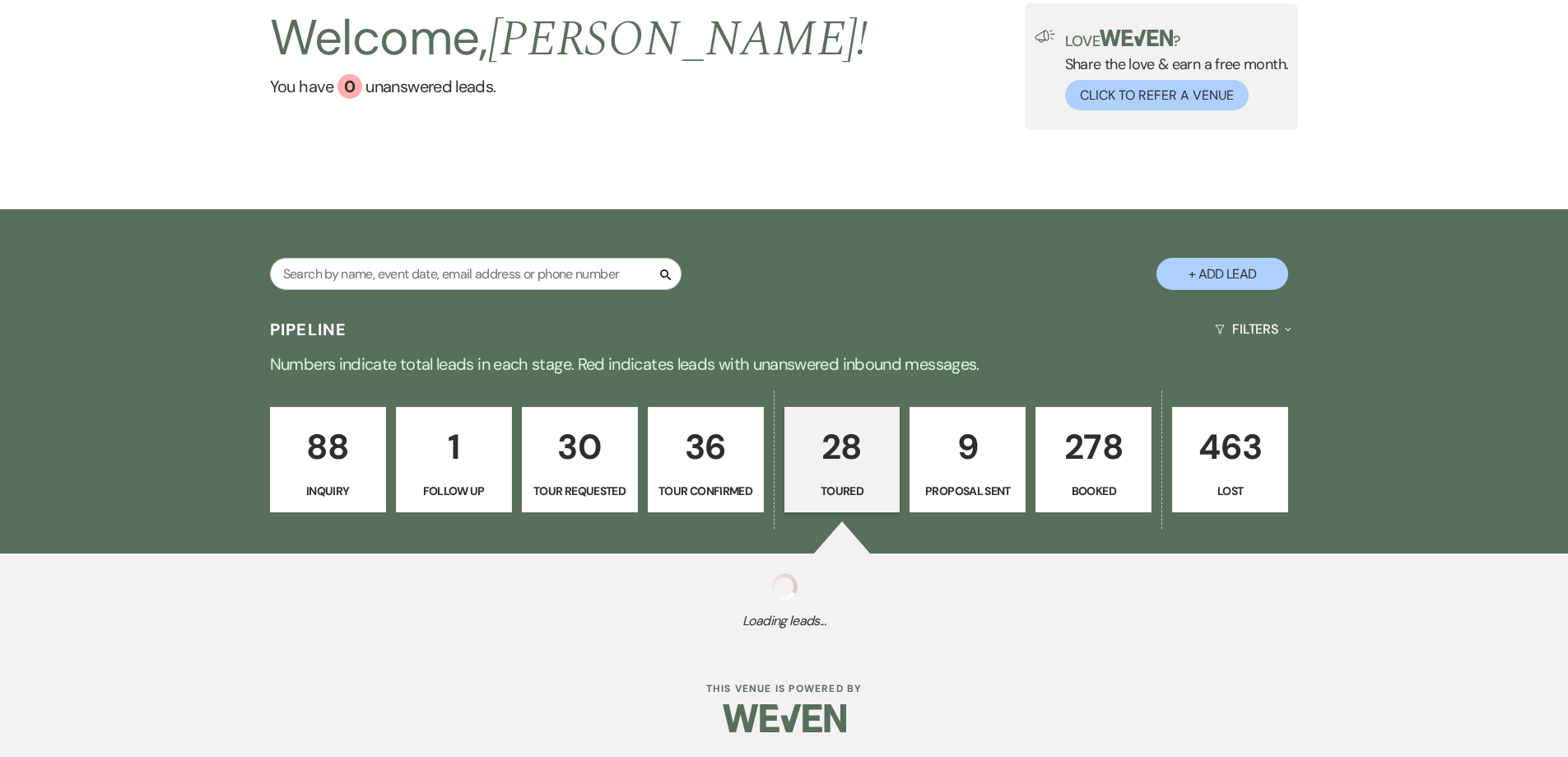
select select "5"
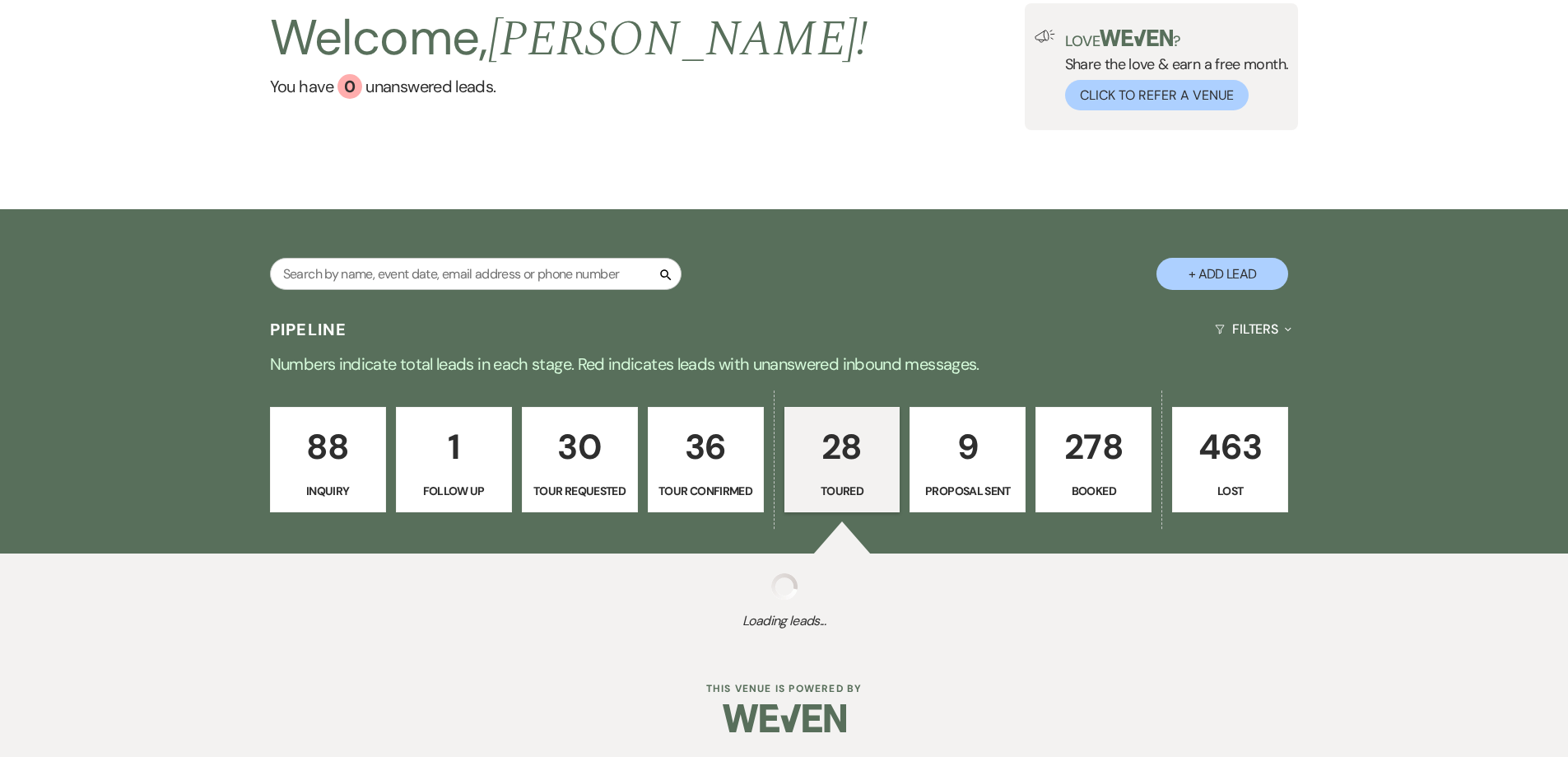
select select "5"
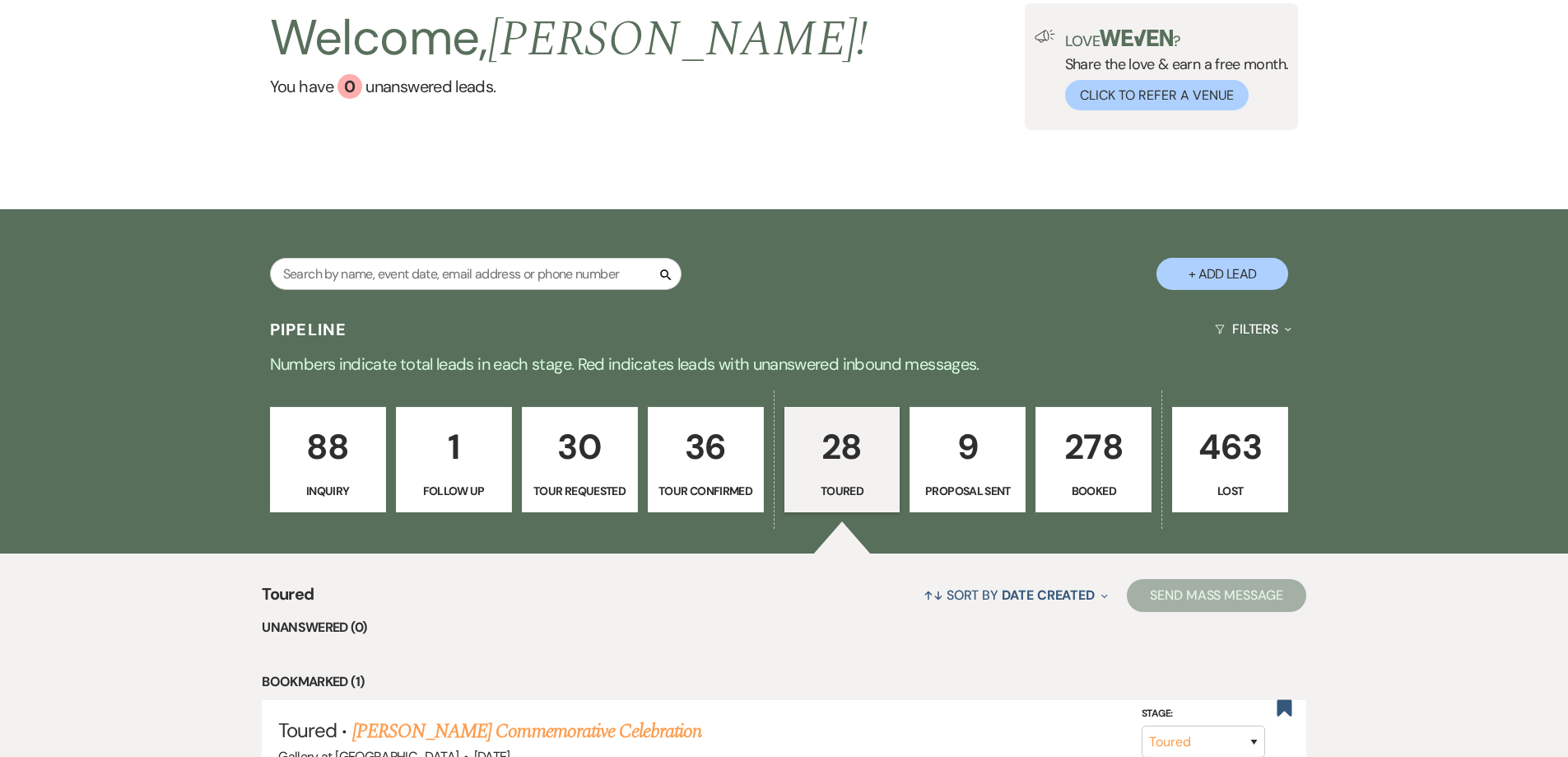
scroll to position [330, 0]
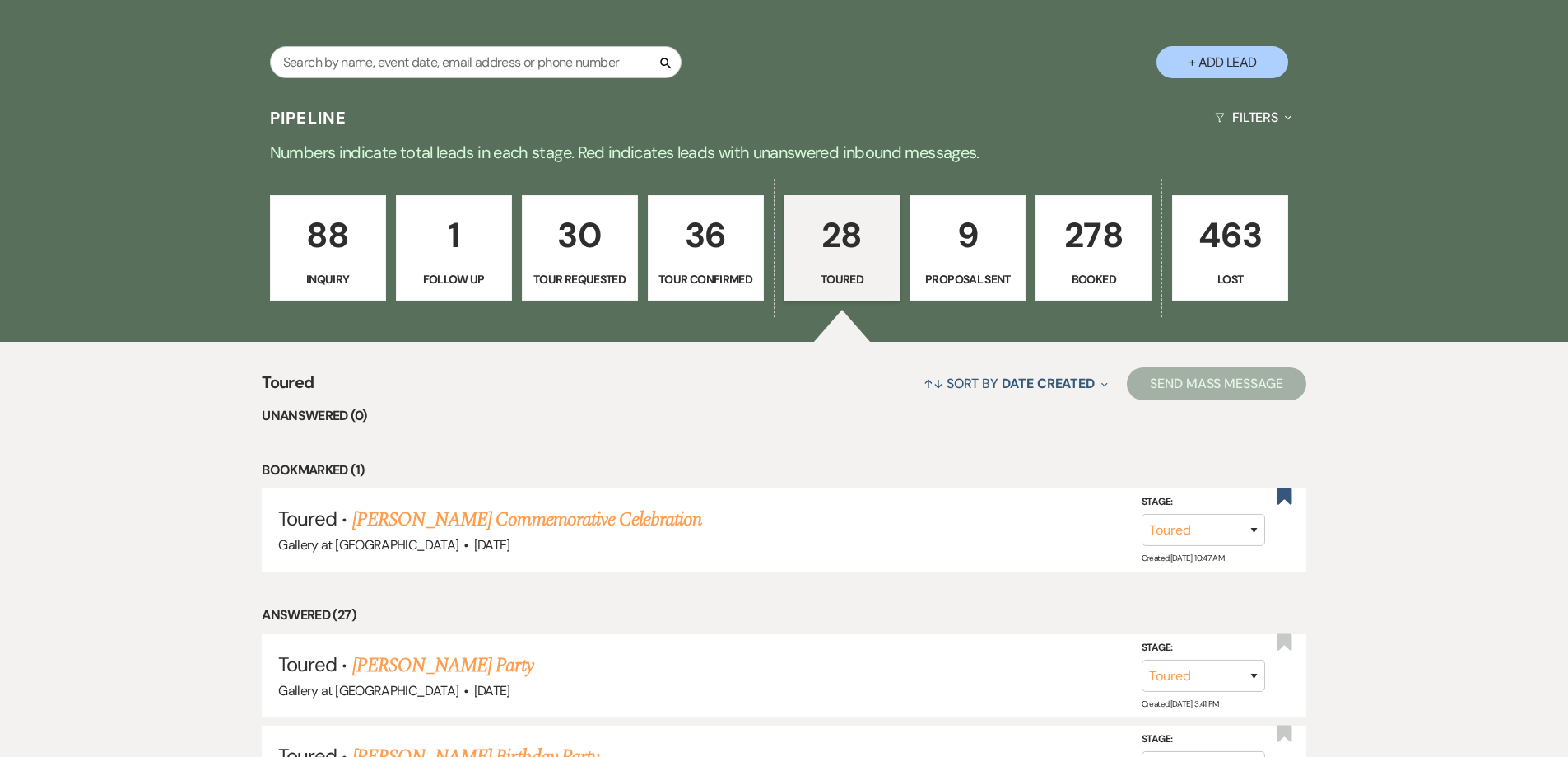
click at [995, 254] on p "9" at bounding box center [967, 234] width 94 height 55
select select "6"
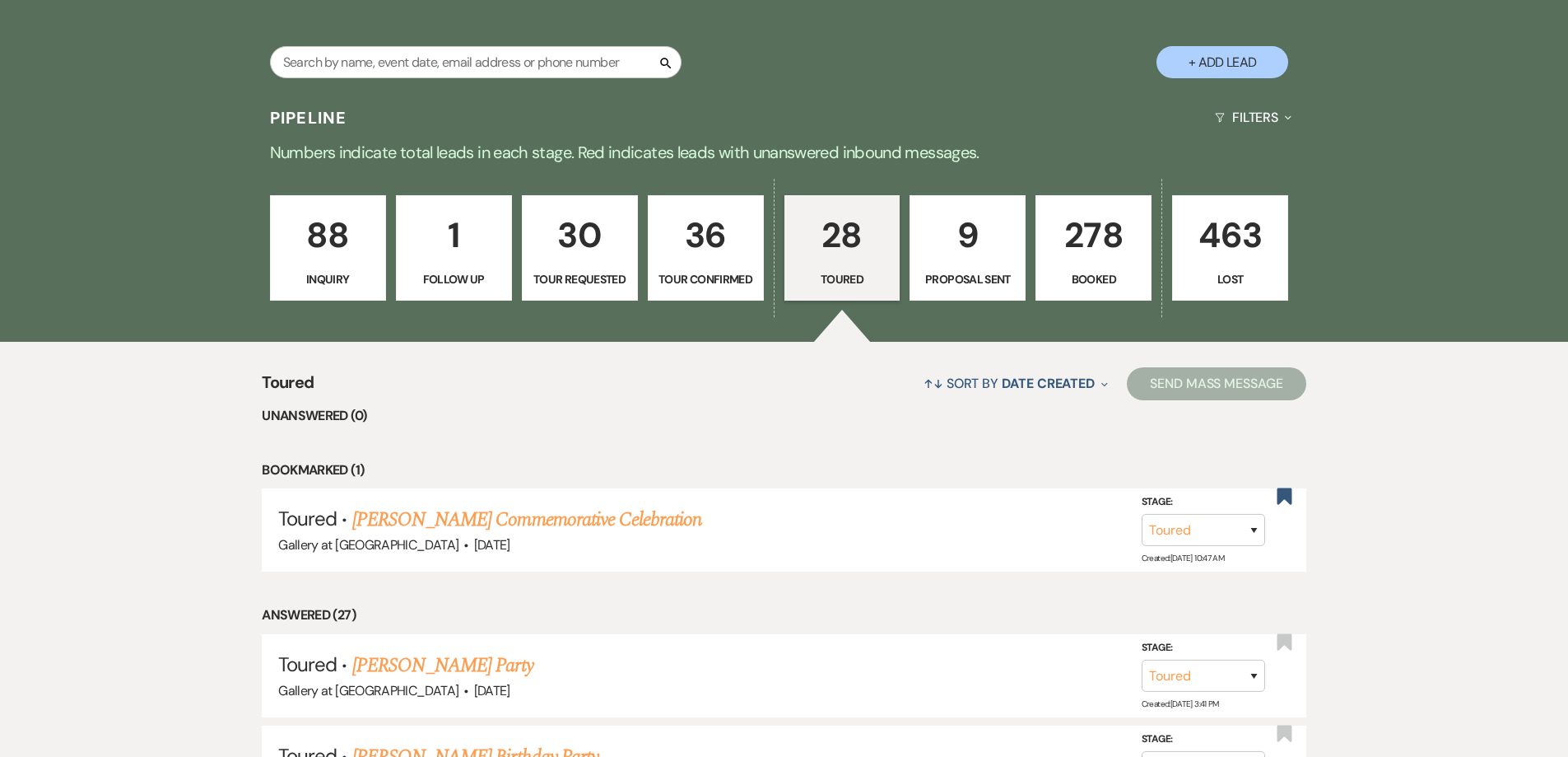
select select "6"
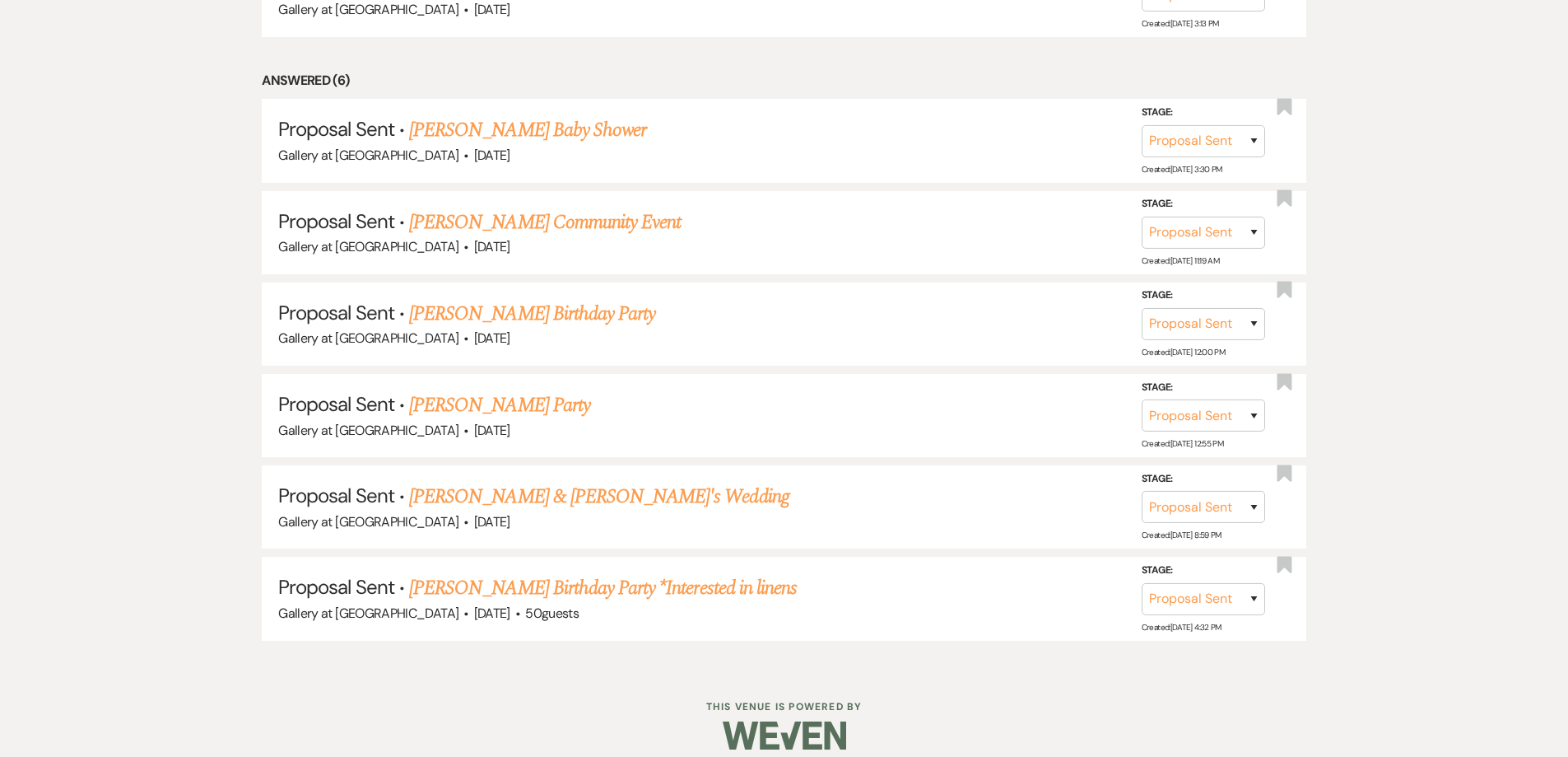
scroll to position [1065, 0]
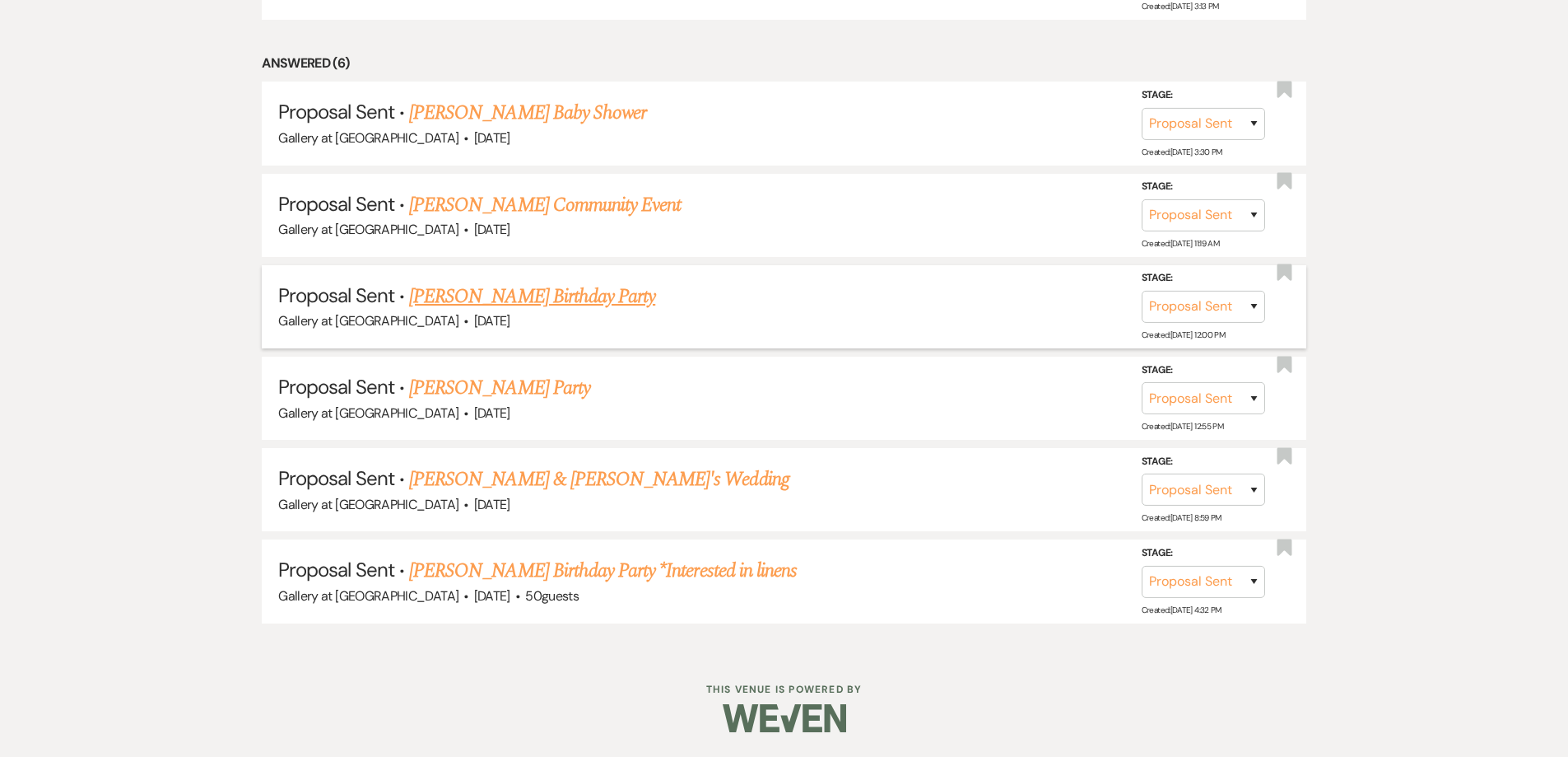
click at [501, 295] on link "Jerine M. Campbell Birthday Party" at bounding box center [532, 296] width 246 height 30
select select "6"
select select "24"
select select "4"
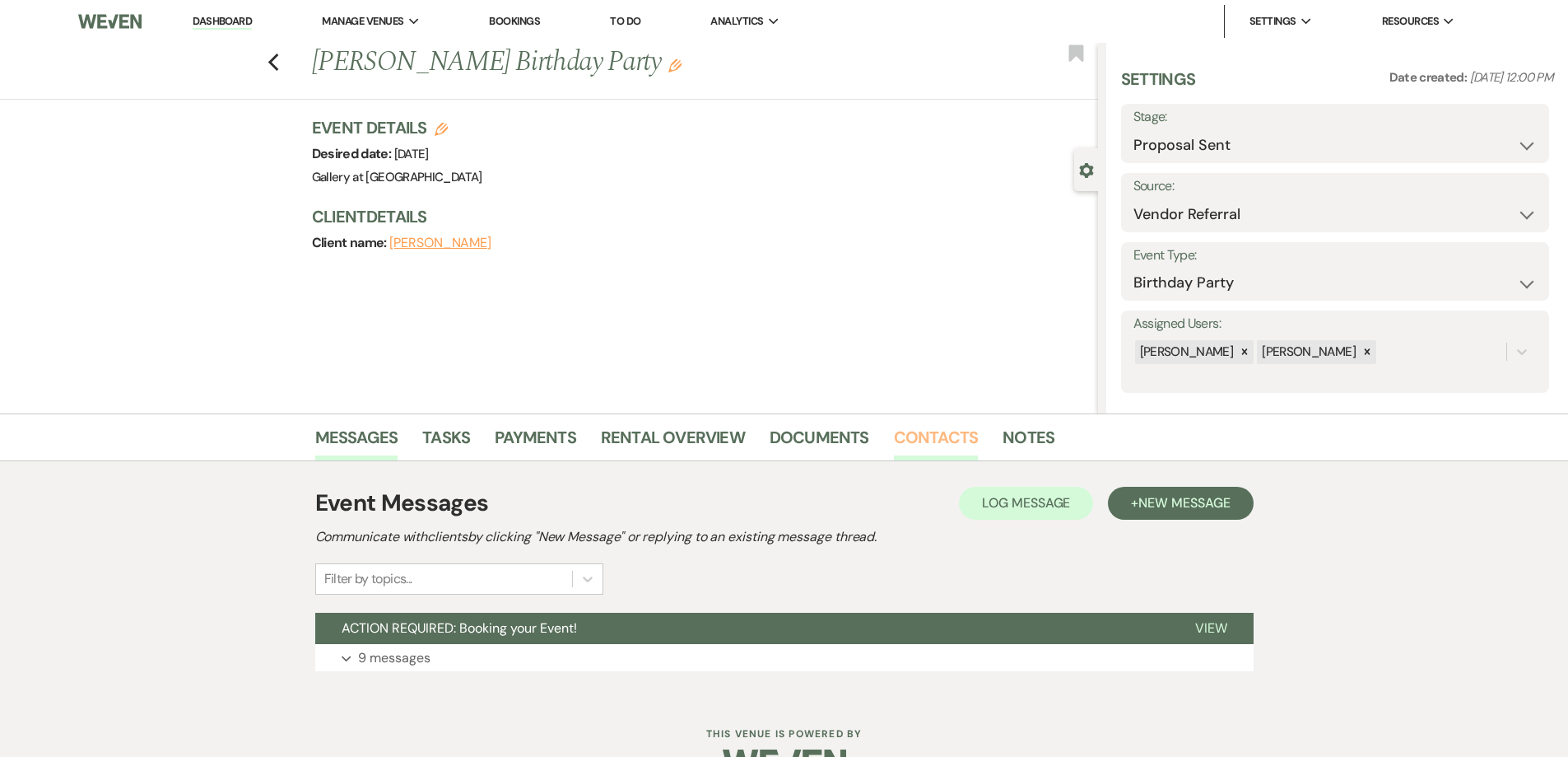
click at [903, 433] on link "Contacts" at bounding box center [936, 442] width 84 height 36
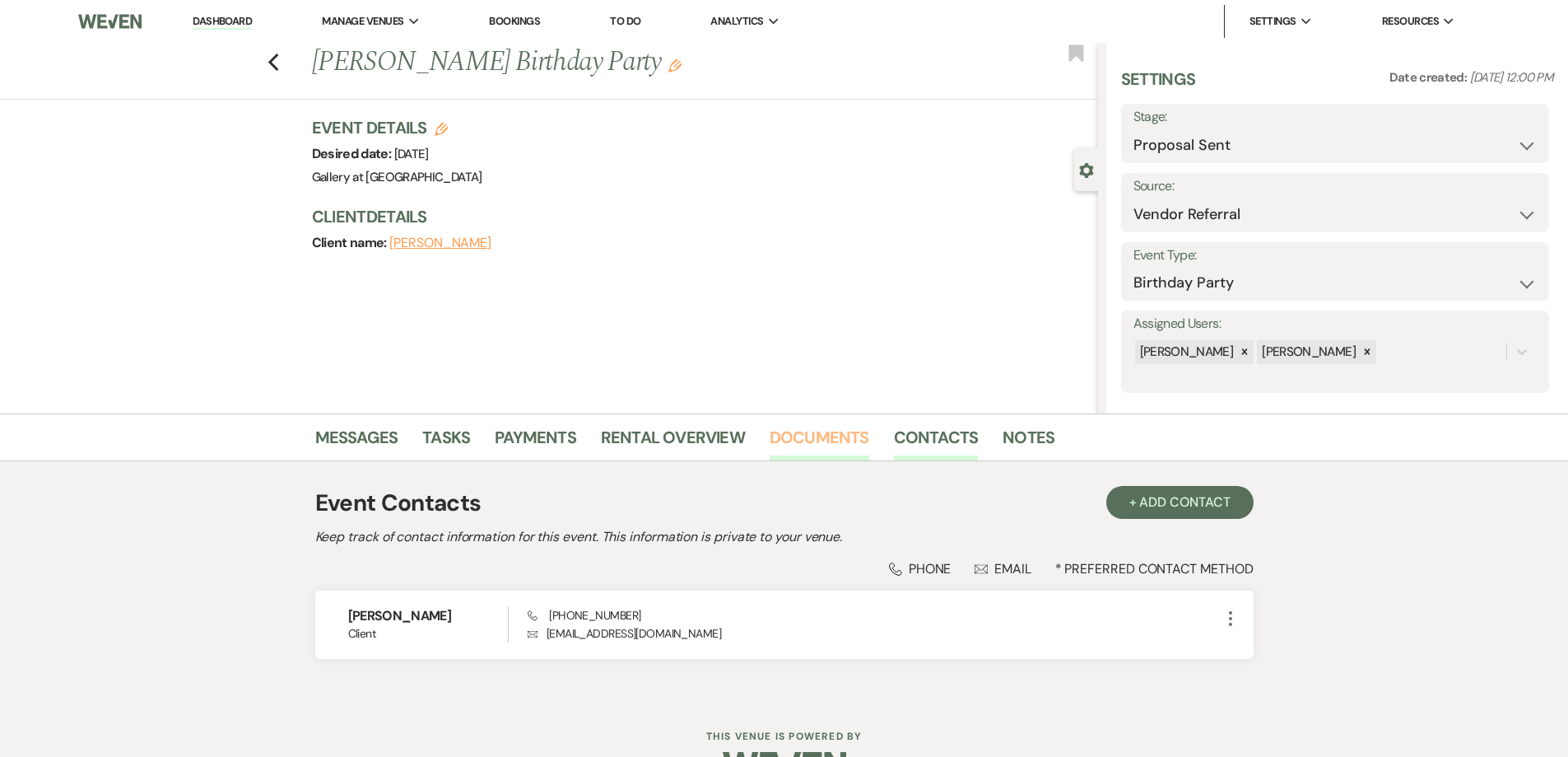
click at [798, 432] on link "Documents" at bounding box center [819, 442] width 100 height 36
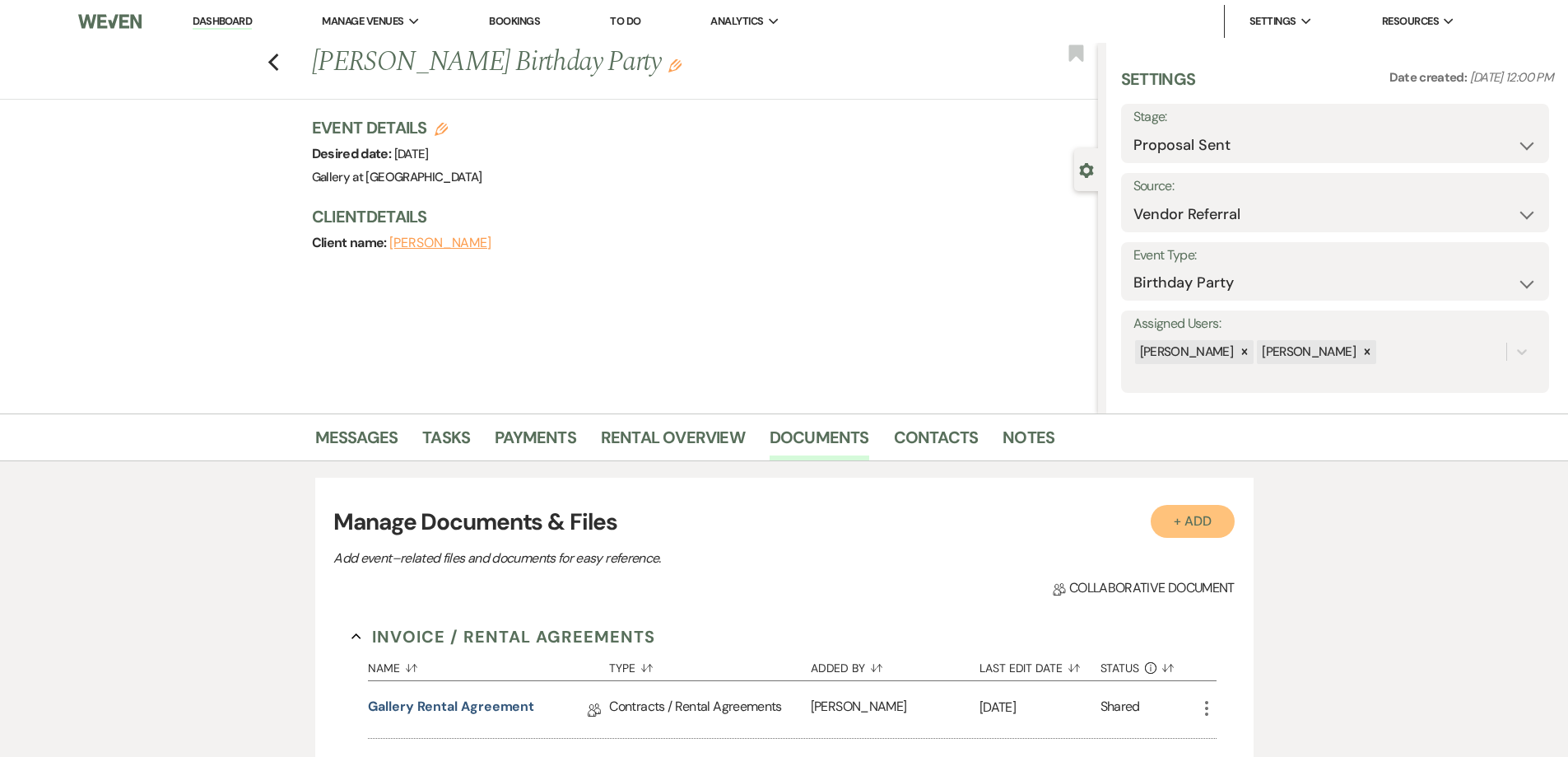
click at [1213, 522] on button "+ Add" at bounding box center [1193, 521] width 84 height 33
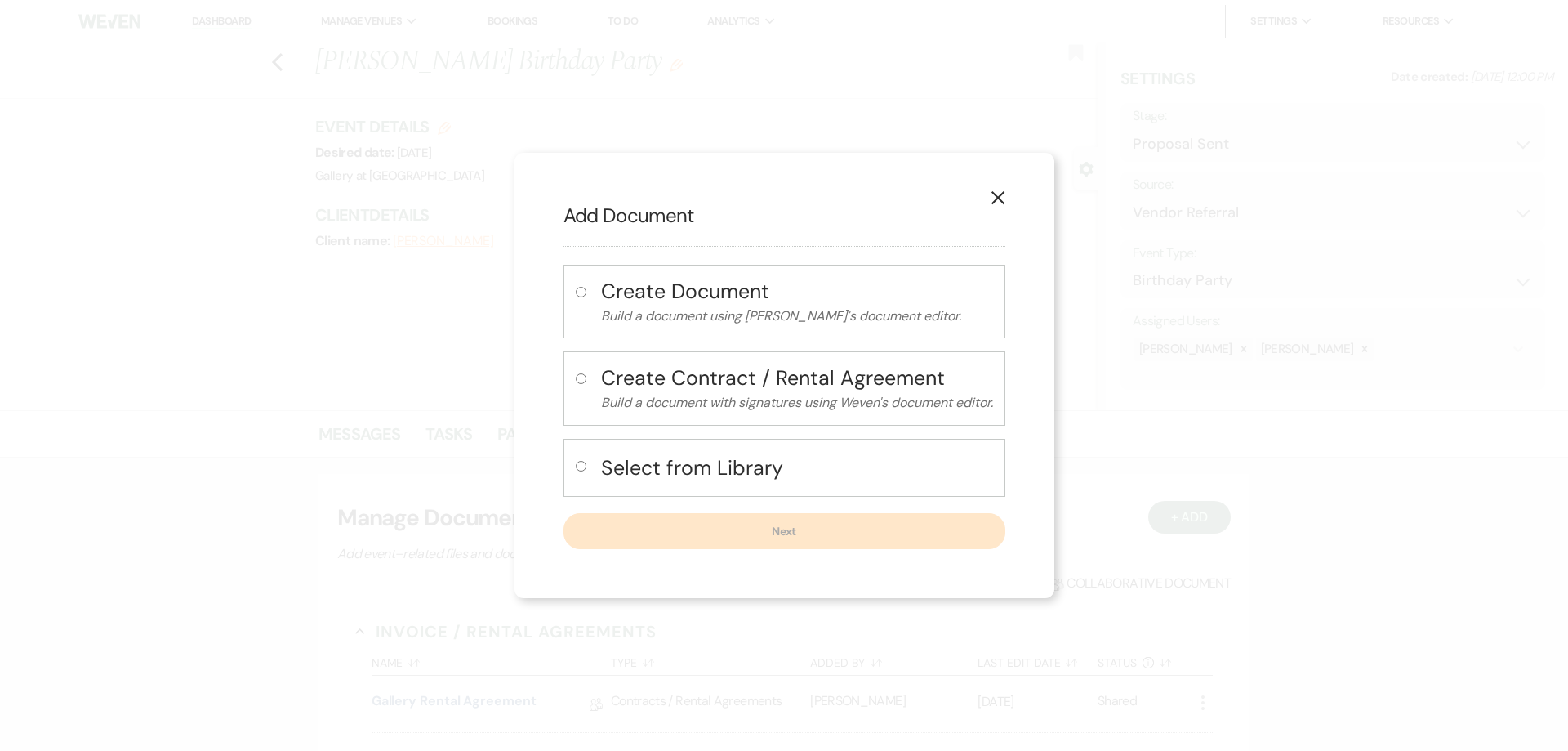
click at [582, 467] on input "radio" at bounding box center [581, 466] width 11 height 11
radio input "true"
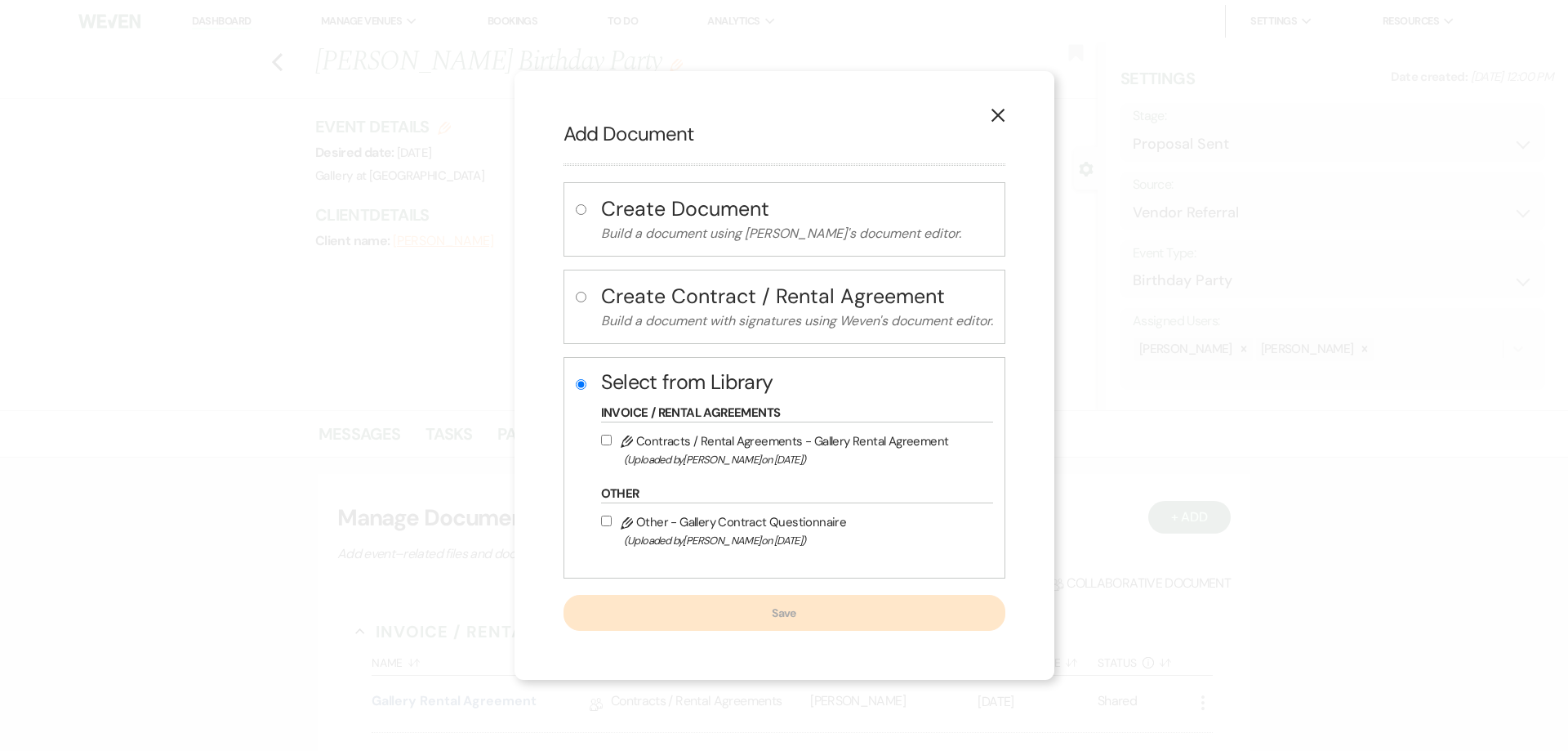
click at [606, 442] on input "Pencil Contracts / Rental Agreements - Gallery Rental Agreement (Uploaded by Ju…" at bounding box center [606, 440] width 11 height 11
checkbox input "true"
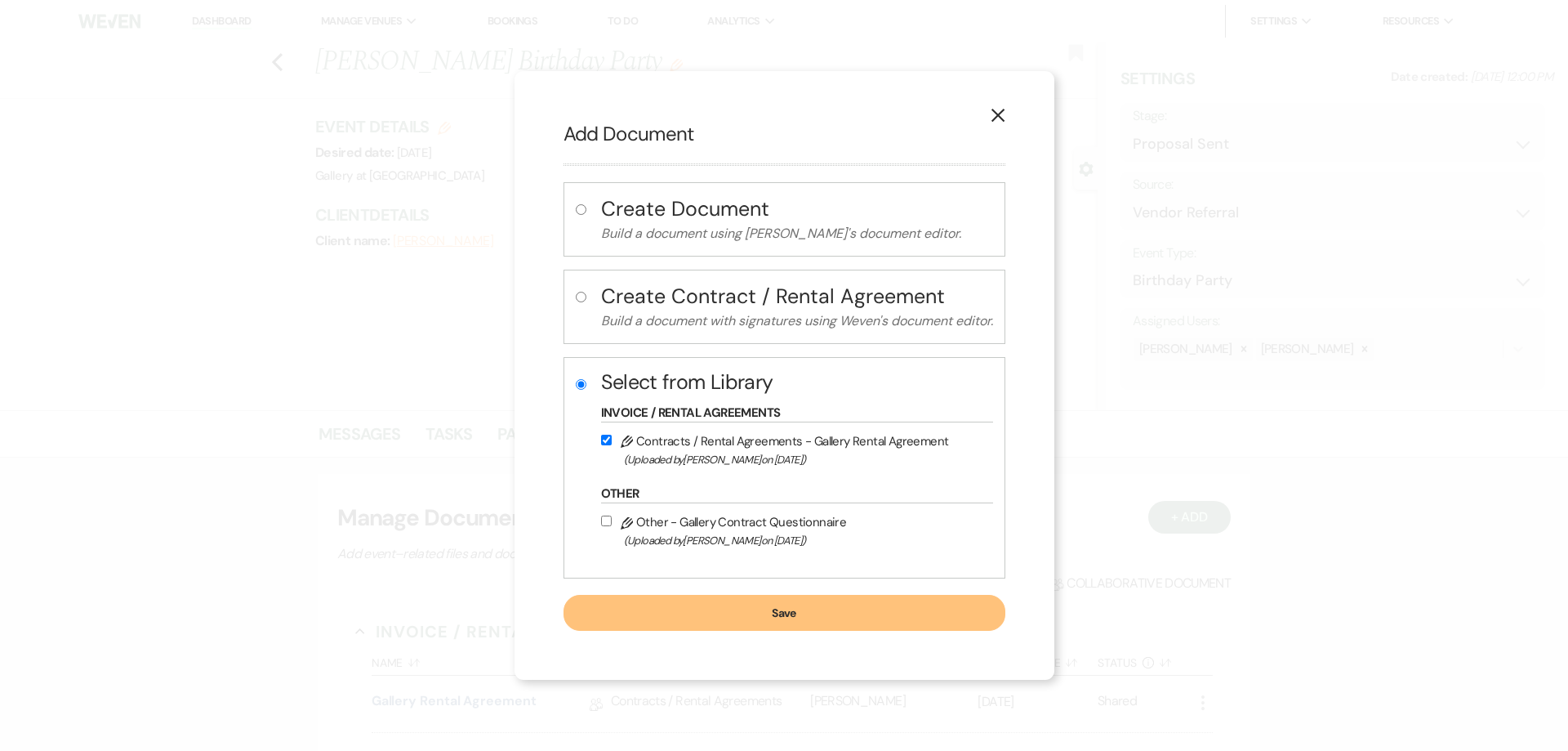
click at [698, 620] on button "Save" at bounding box center [784, 613] width 442 height 36
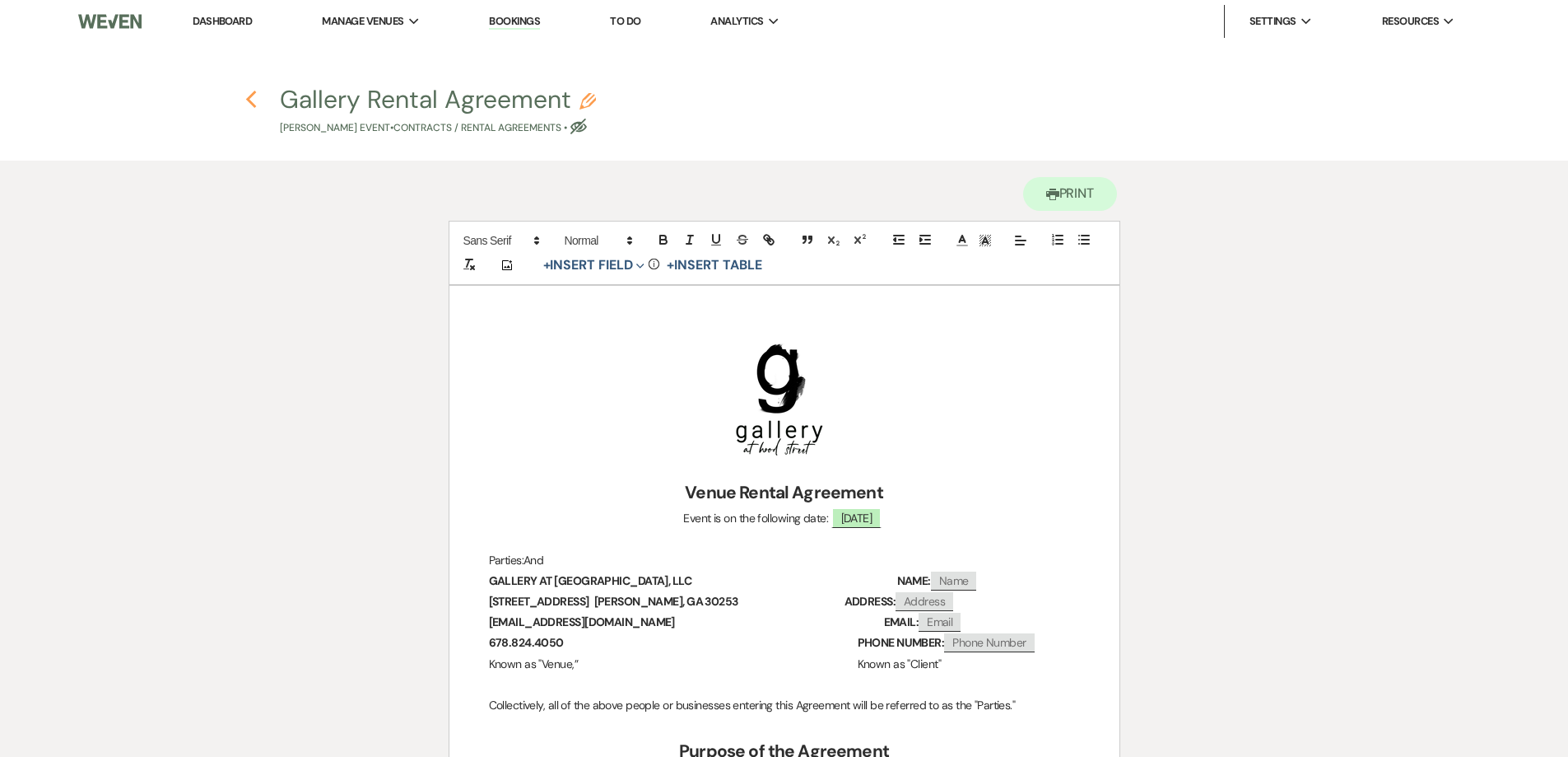
click at [255, 99] on icon "Previous" at bounding box center [251, 100] width 13 height 20
select select "6"
select select "24"
select select "4"
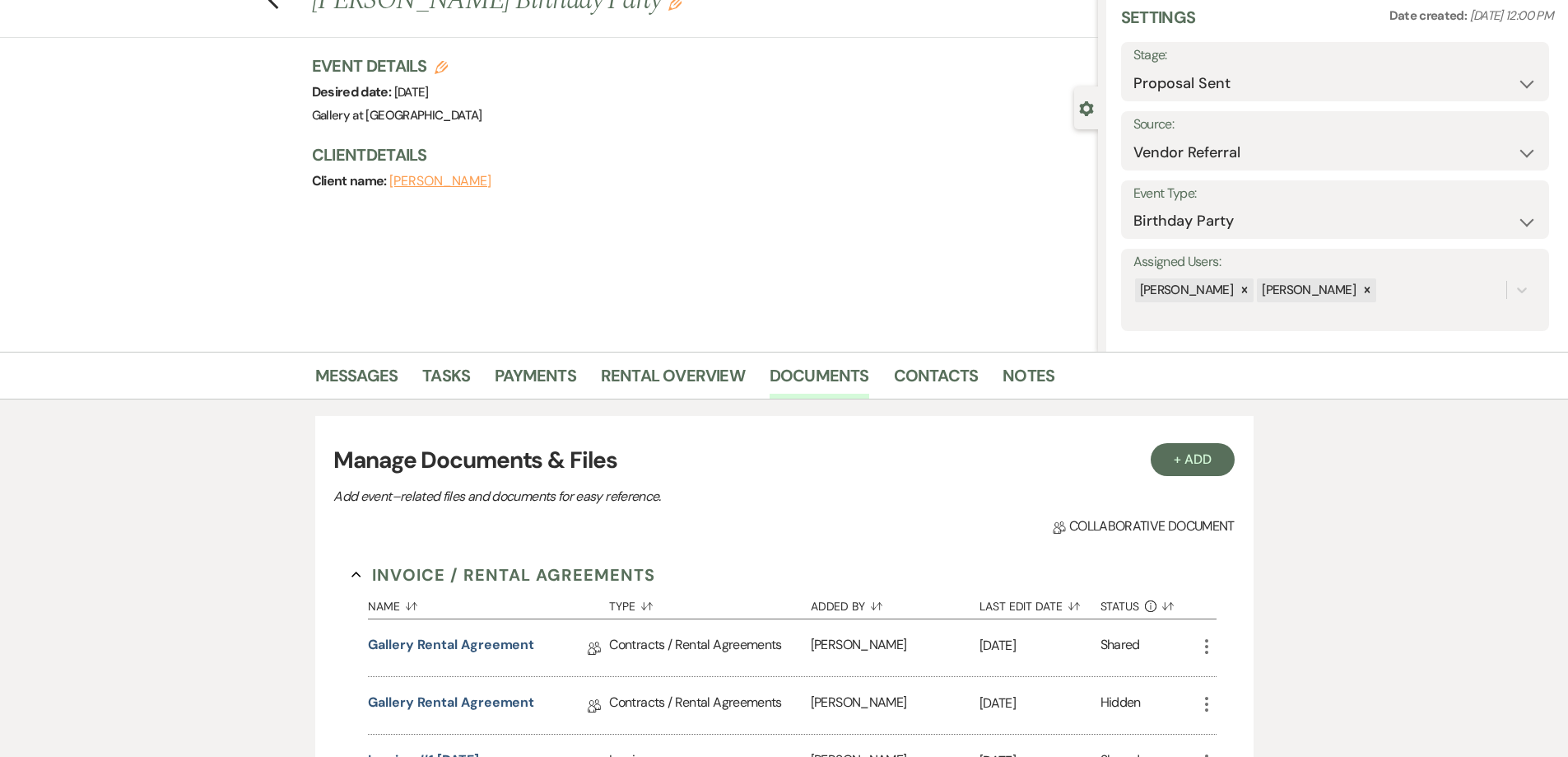
scroll to position [247, 0]
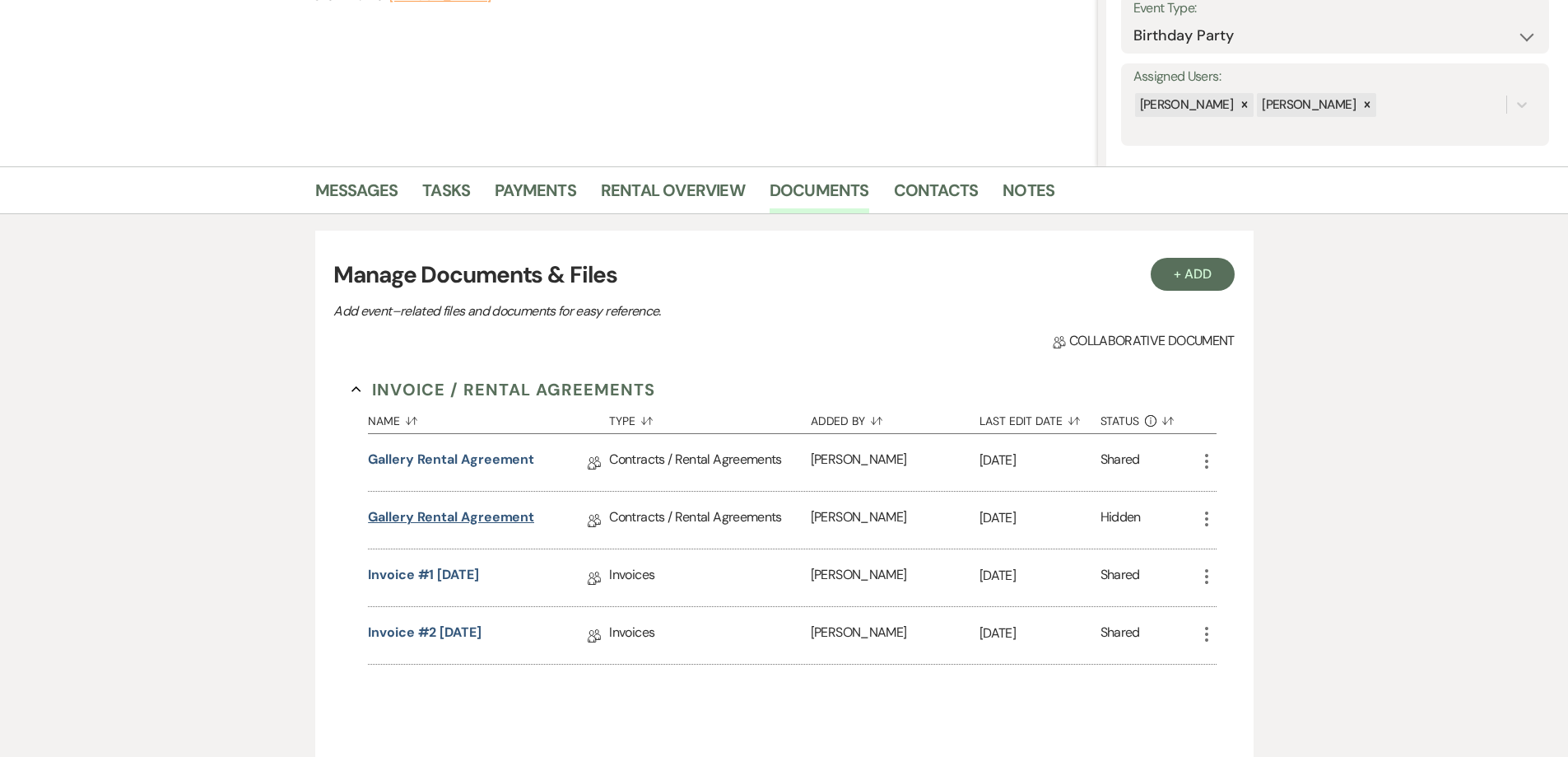
click at [464, 514] on link "Gallery Rental Agreement" at bounding box center [451, 520] width 166 height 25
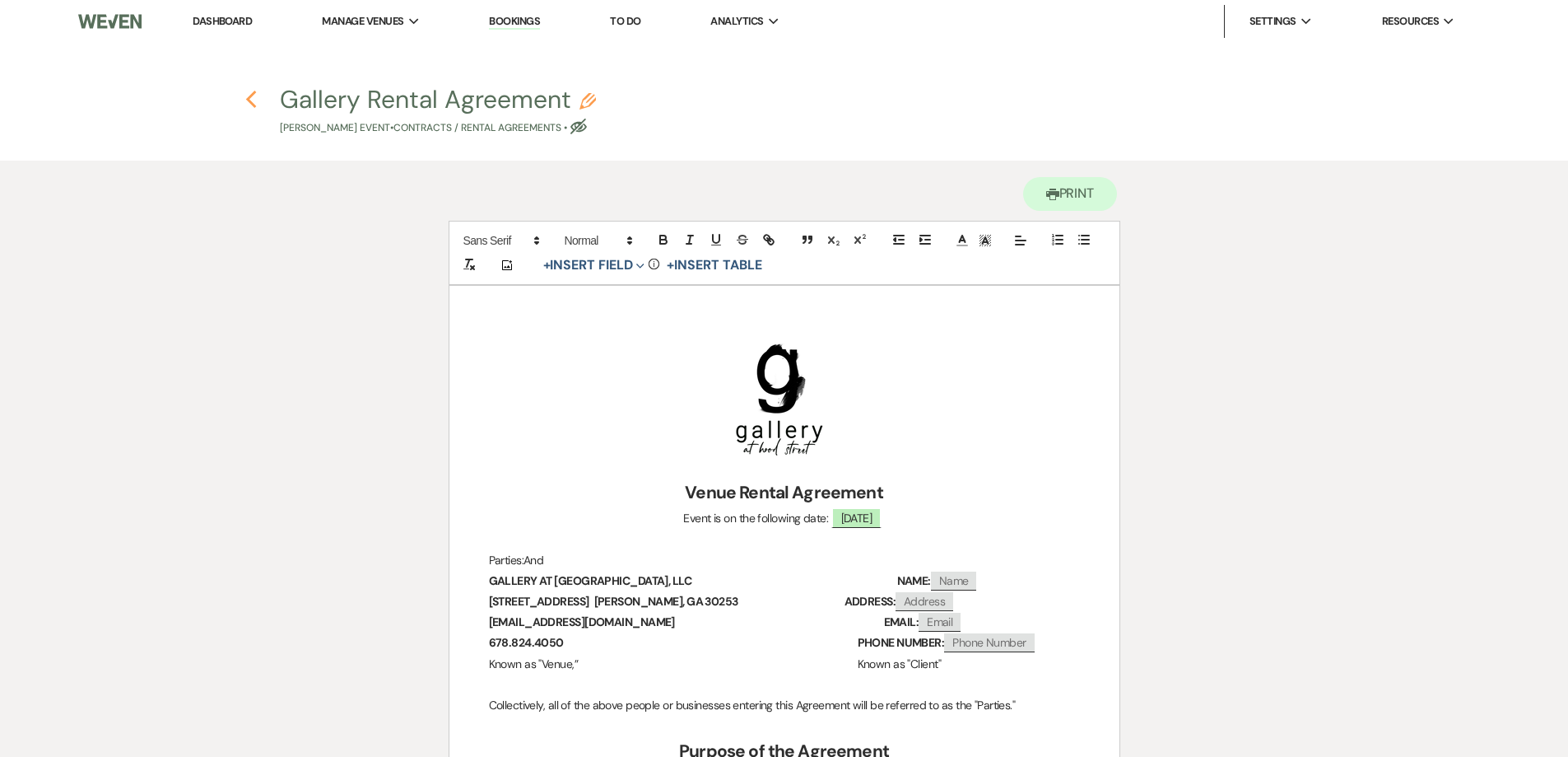
click at [250, 95] on use "button" at bounding box center [251, 100] width 11 height 18
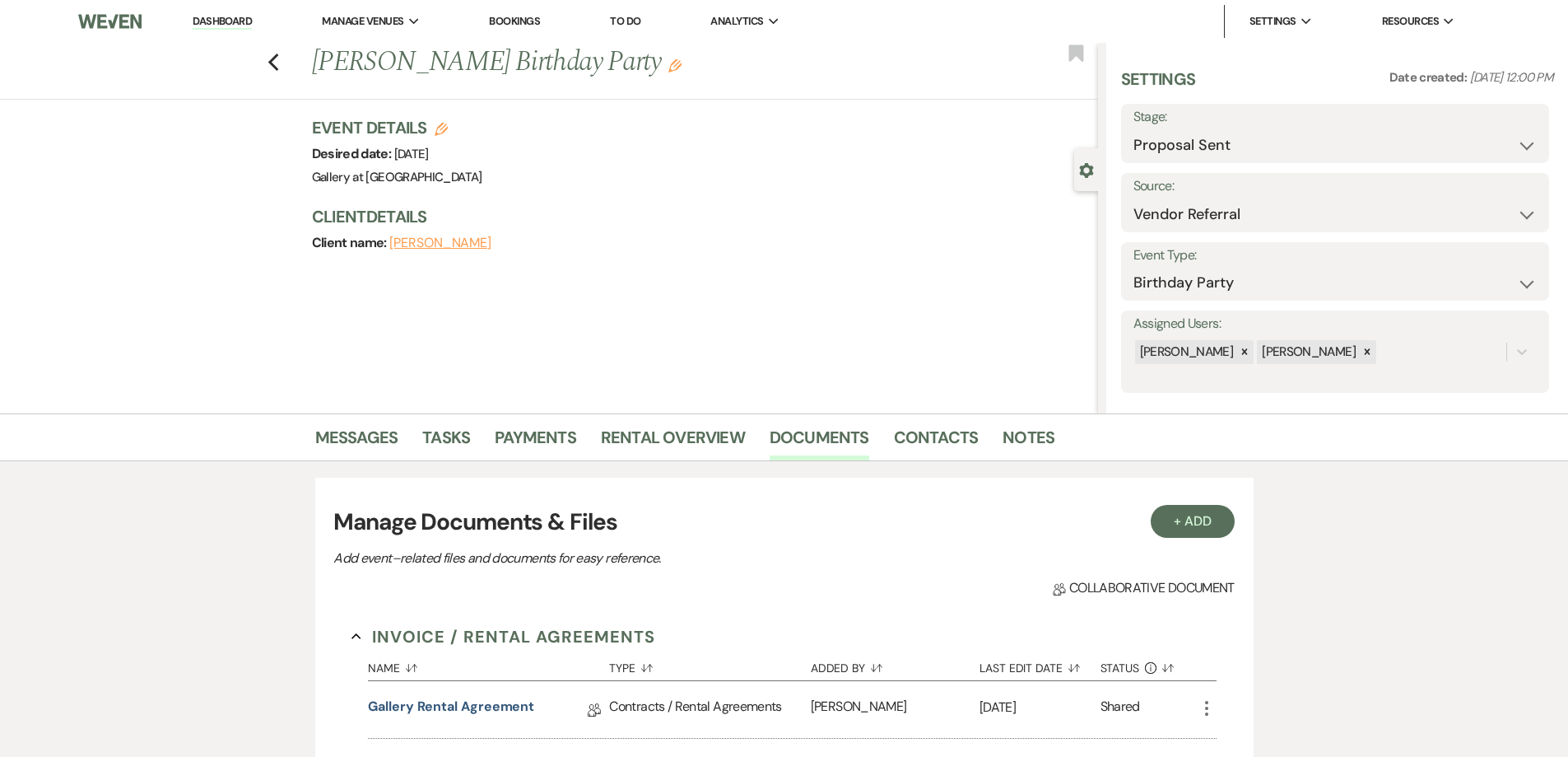
scroll to position [247, 0]
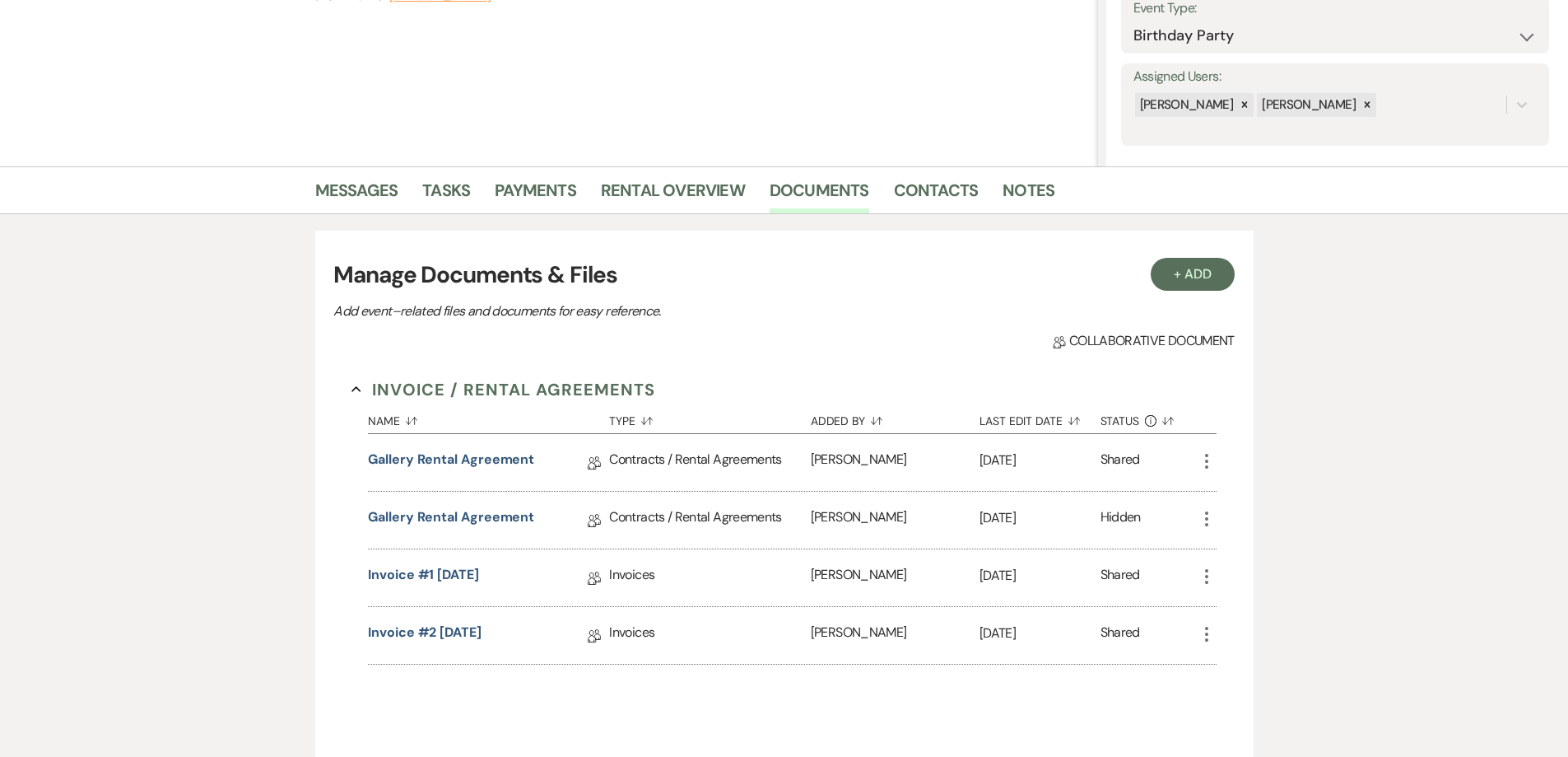
click at [1211, 517] on icon "More" at bounding box center [1206, 519] width 20 height 20
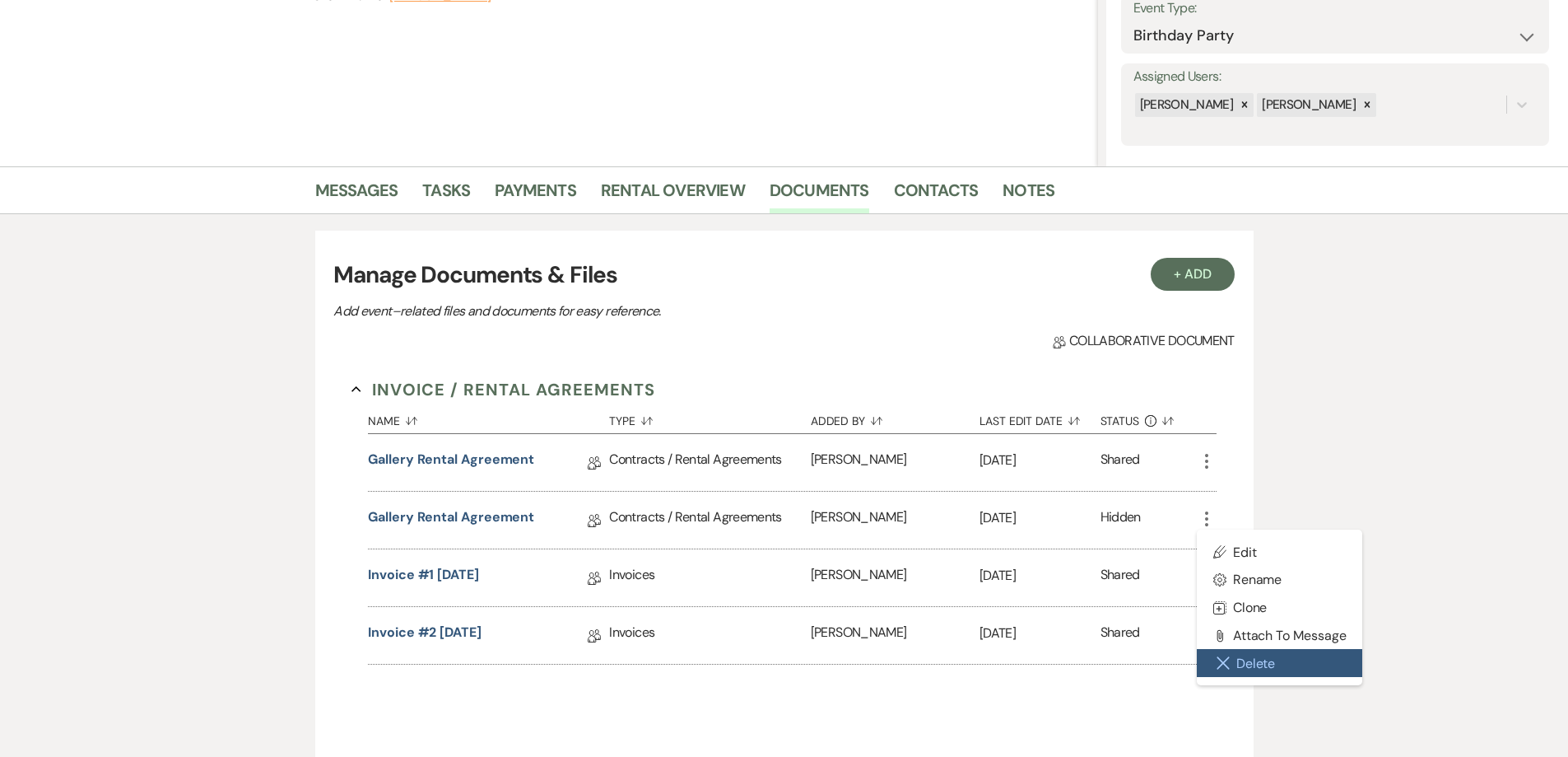
click at [1243, 659] on button "Close Delete X Delete" at bounding box center [1279, 663] width 166 height 28
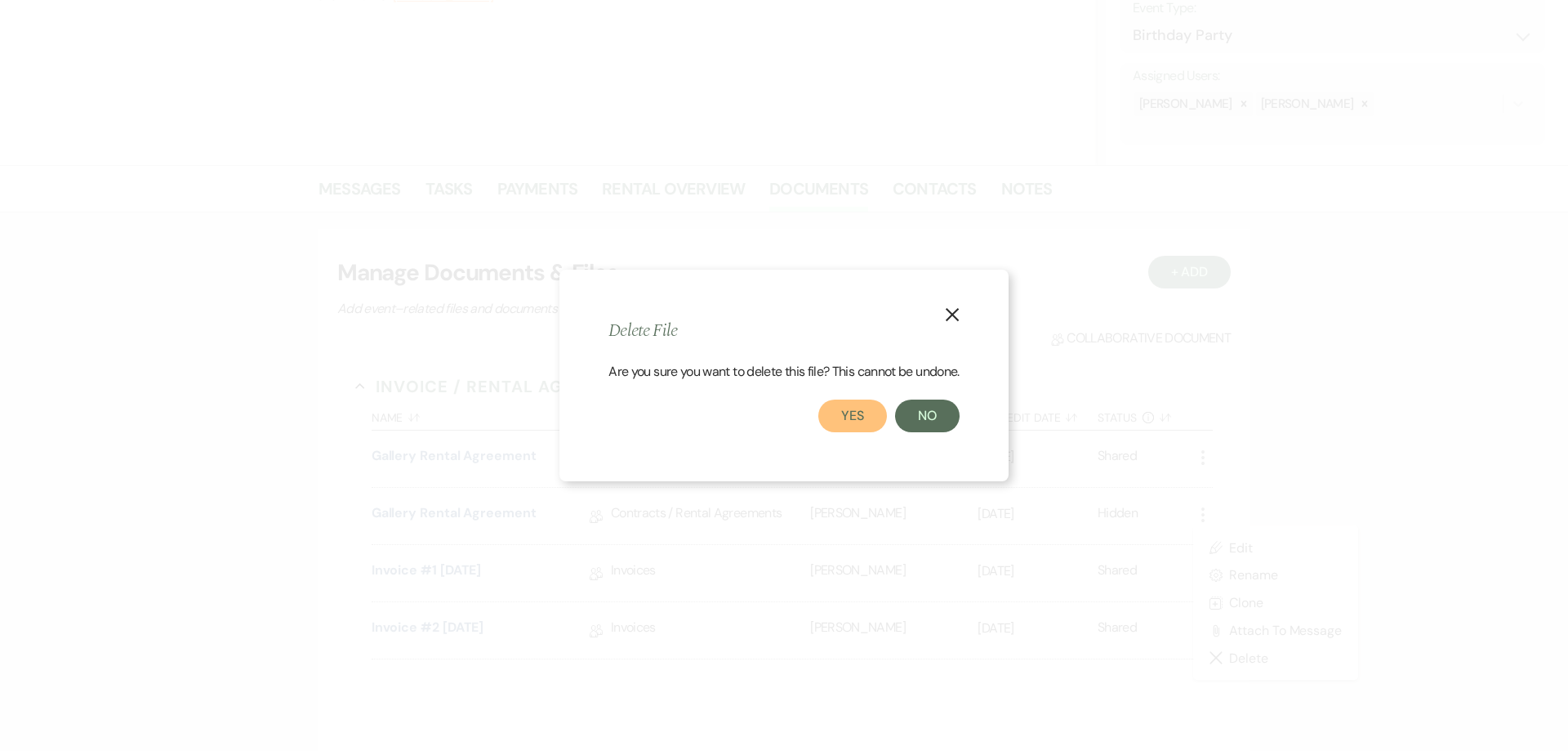
click at [874, 417] on button "Yes" at bounding box center [852, 415] width 69 height 33
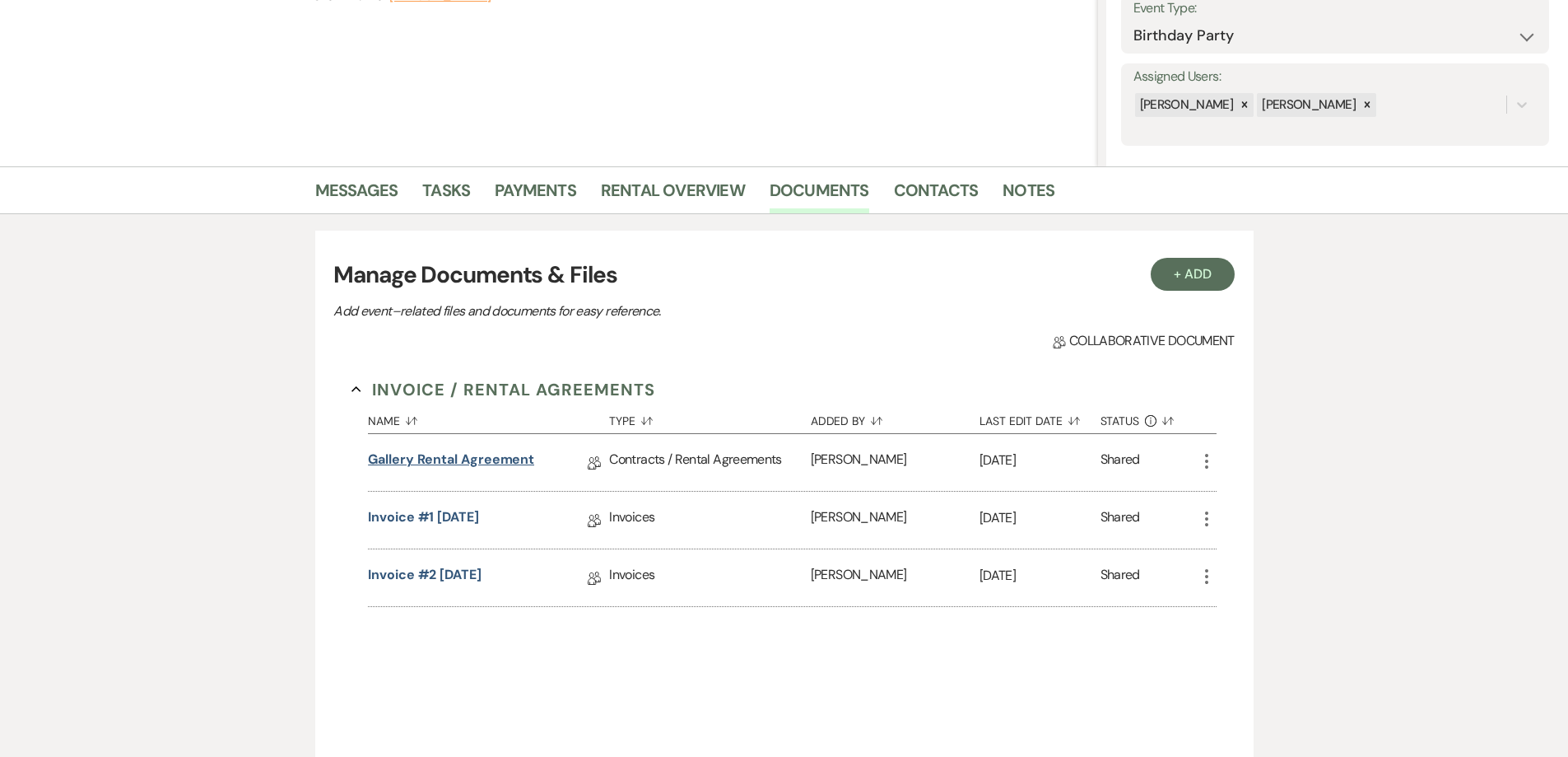
click at [505, 453] on link "Gallery Rental Agreement" at bounding box center [451, 462] width 166 height 25
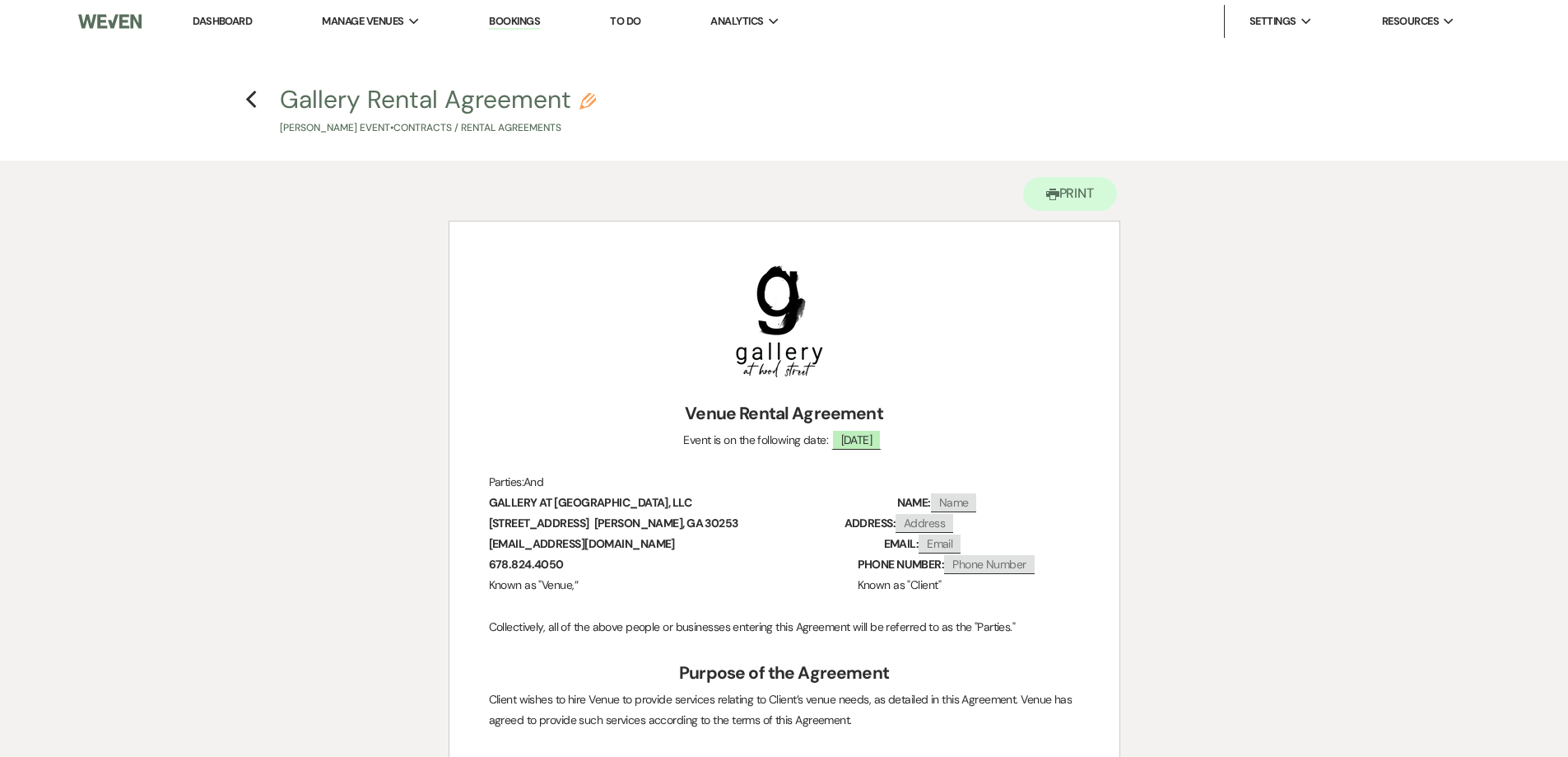
click at [258, 97] on h4 "Previous Gallery Rental Agreement Pencil Jerine M. Campbell's Event • Contracts…" at bounding box center [784, 110] width 1185 height 54
click at [255, 97] on icon "Previous" at bounding box center [251, 100] width 13 height 20
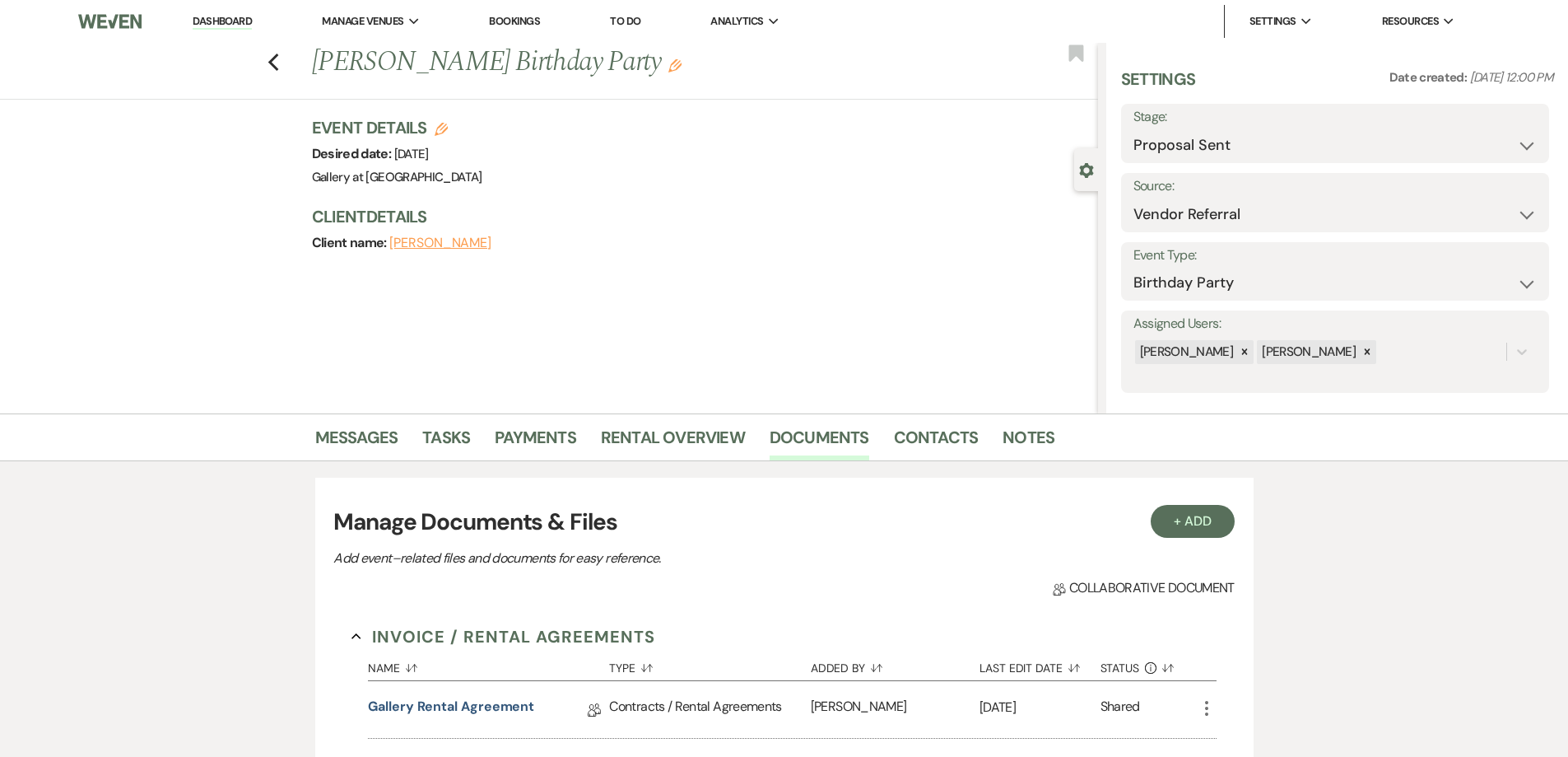
drag, startPoint x: 243, startPoint y: 21, endPoint x: 215, endPoint y: 1, distance: 34.4
click at [244, 22] on link "Dashboard" at bounding box center [223, 22] width 59 height 15
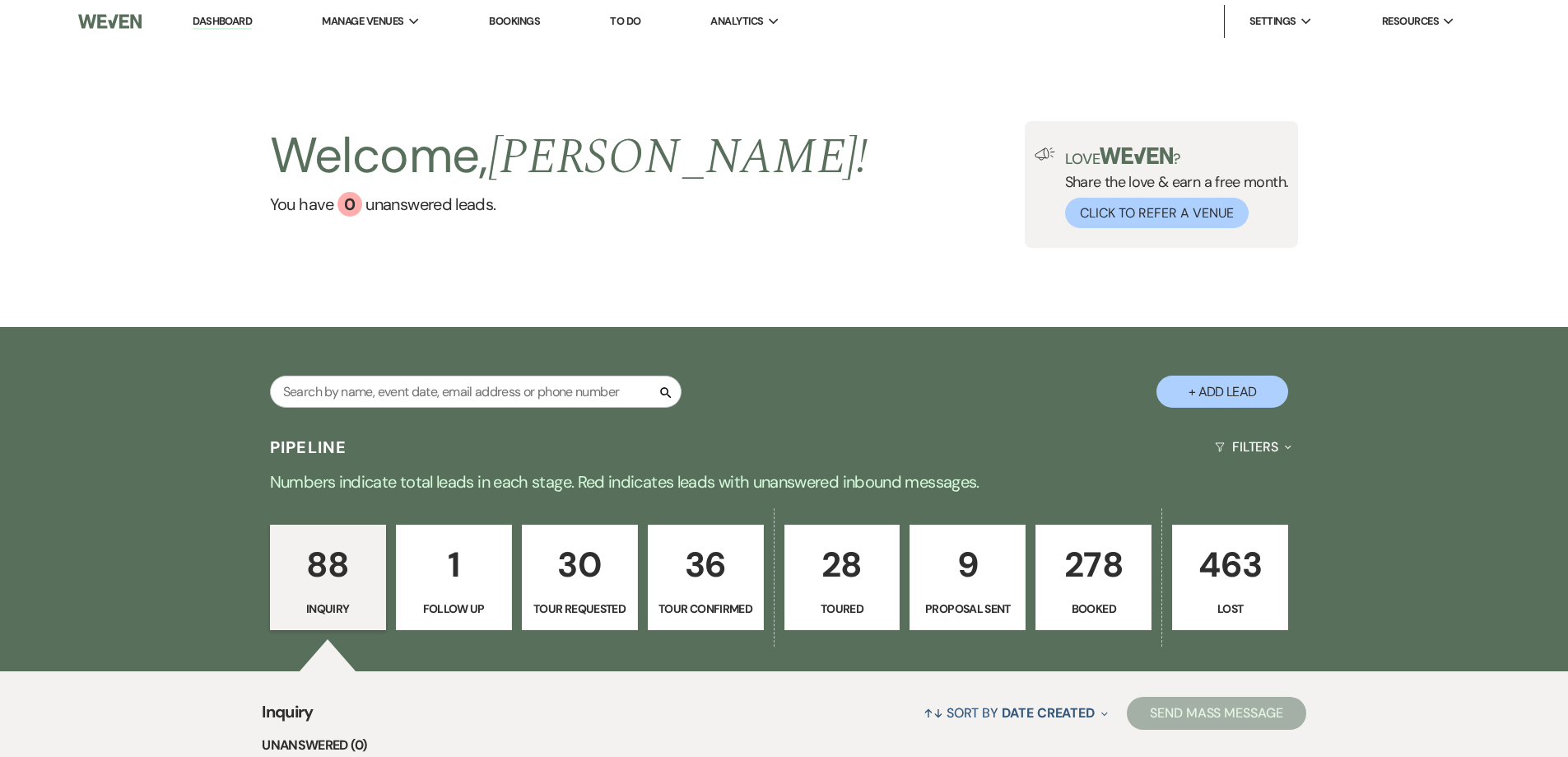
click at [1085, 582] on p "278" at bounding box center [1092, 564] width 94 height 55
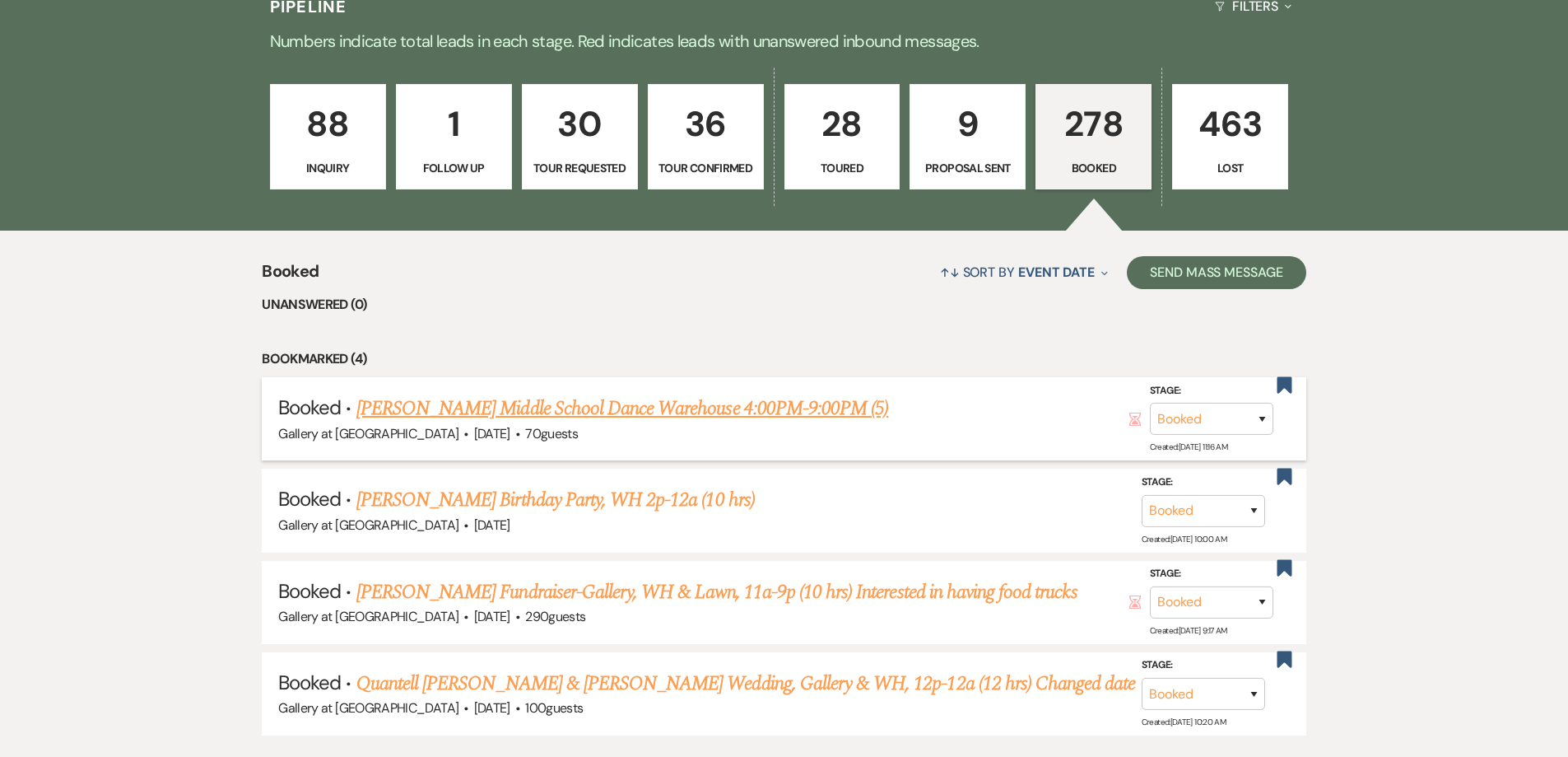
scroll to position [494, 0]
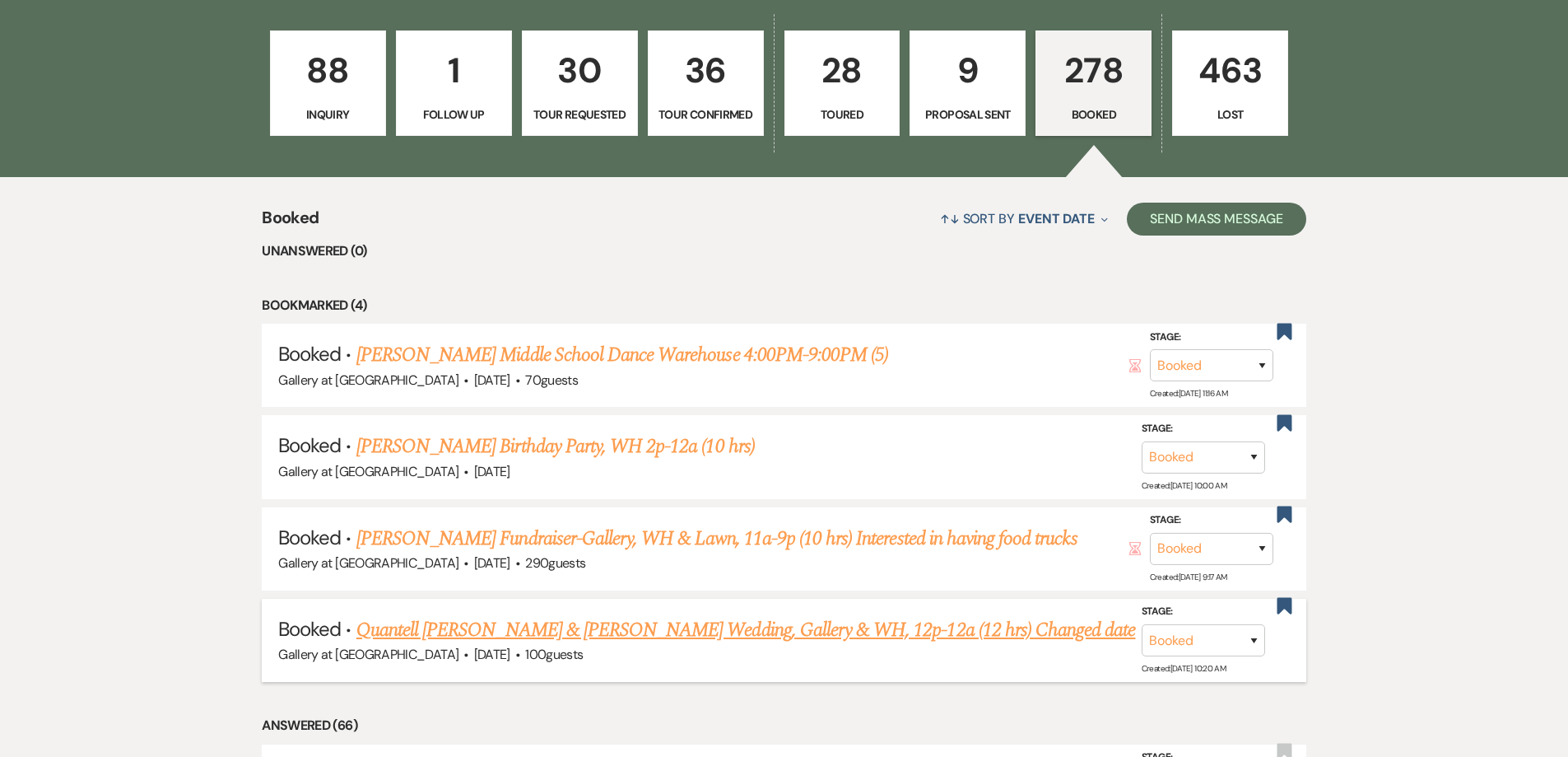
click at [1015, 629] on link "Quantell Ned & Lakeidra Billingsley's Wedding, Gallery & WH, 12p-12a (12 hrs) C…" at bounding box center [746, 629] width 779 height 30
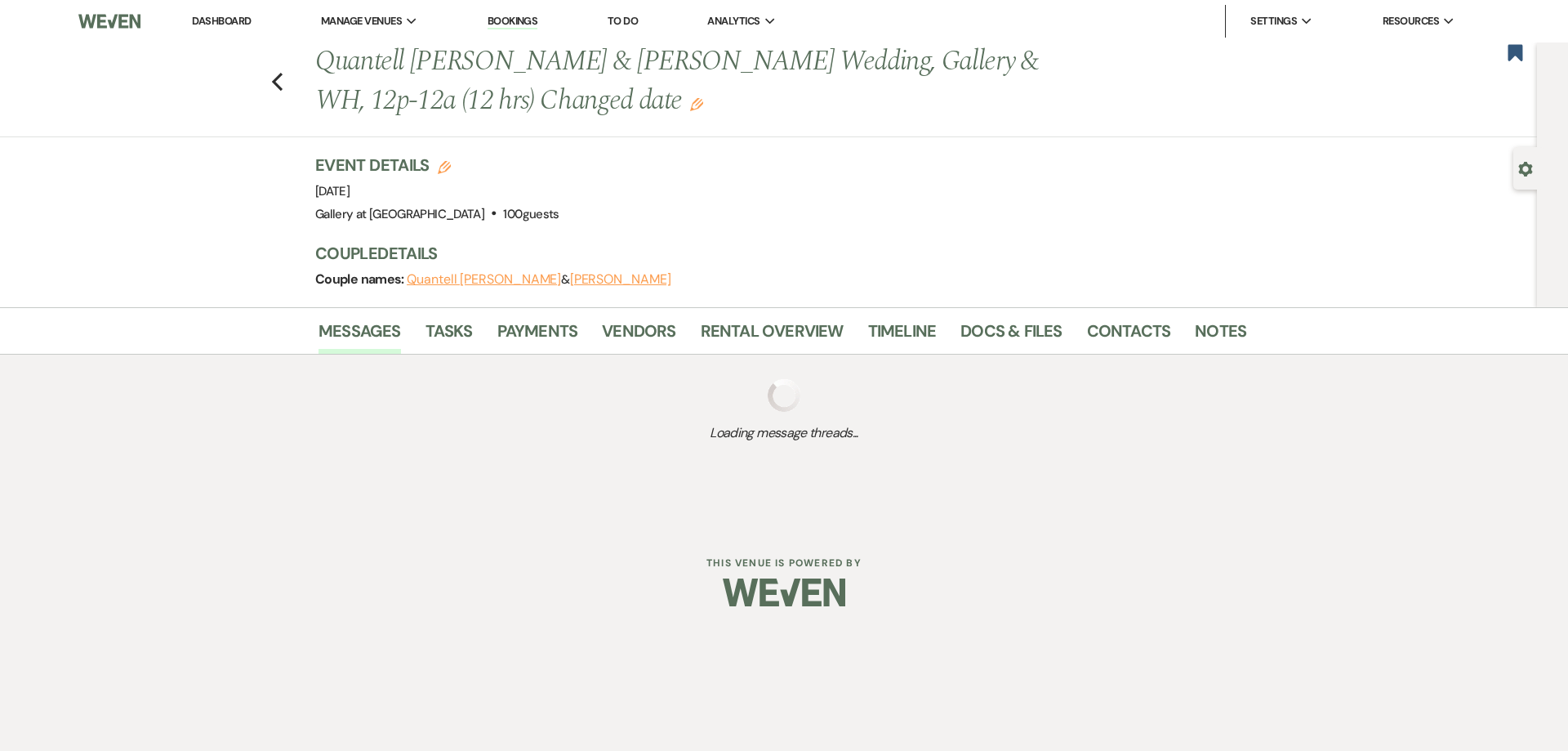
click at [901, 623] on div "Dashboard Manage Venues Expand Gallery at Hood Street Bookings To Do Analytics …" at bounding box center [784, 315] width 1568 height 631
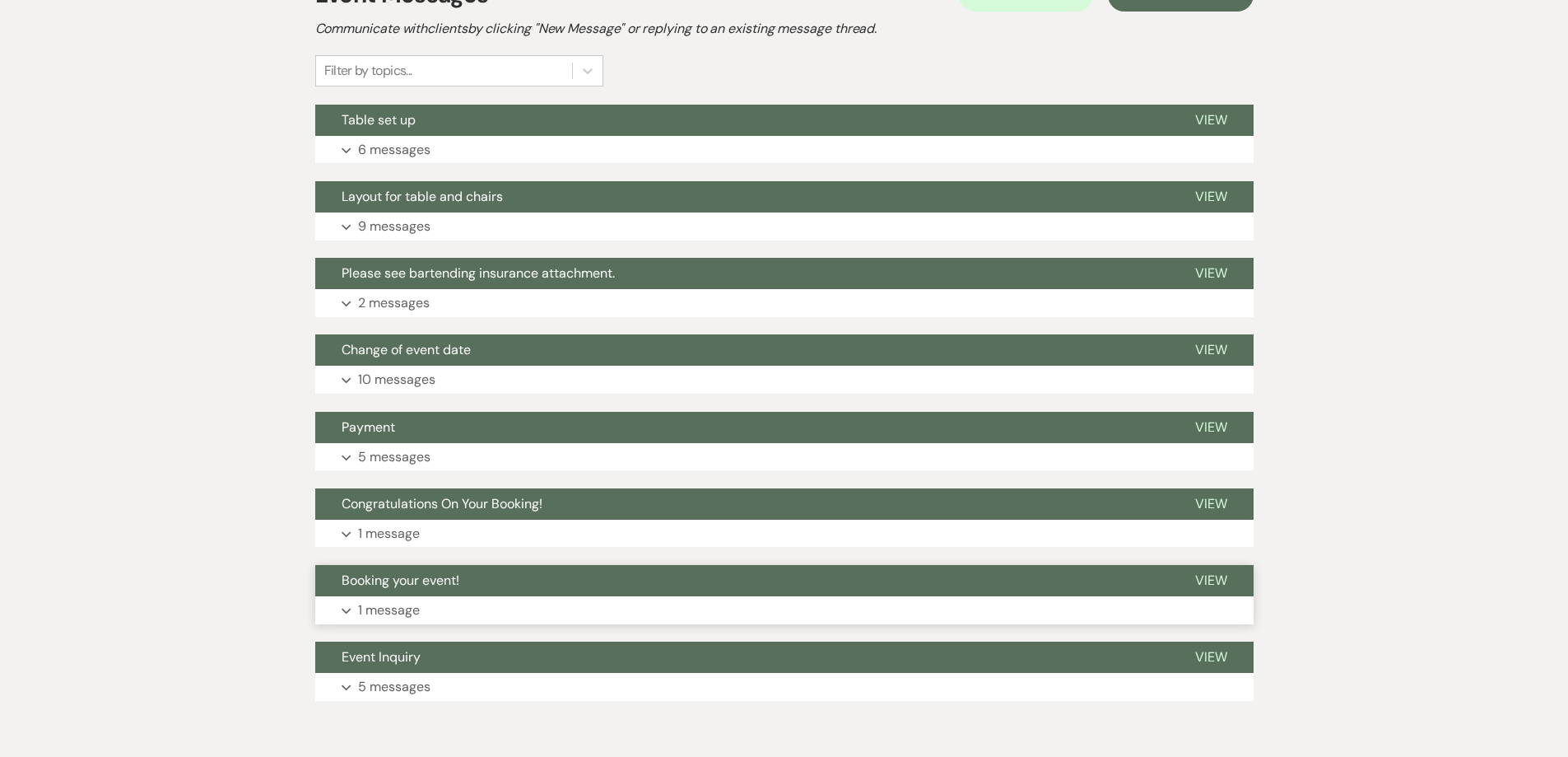
scroll to position [411, 0]
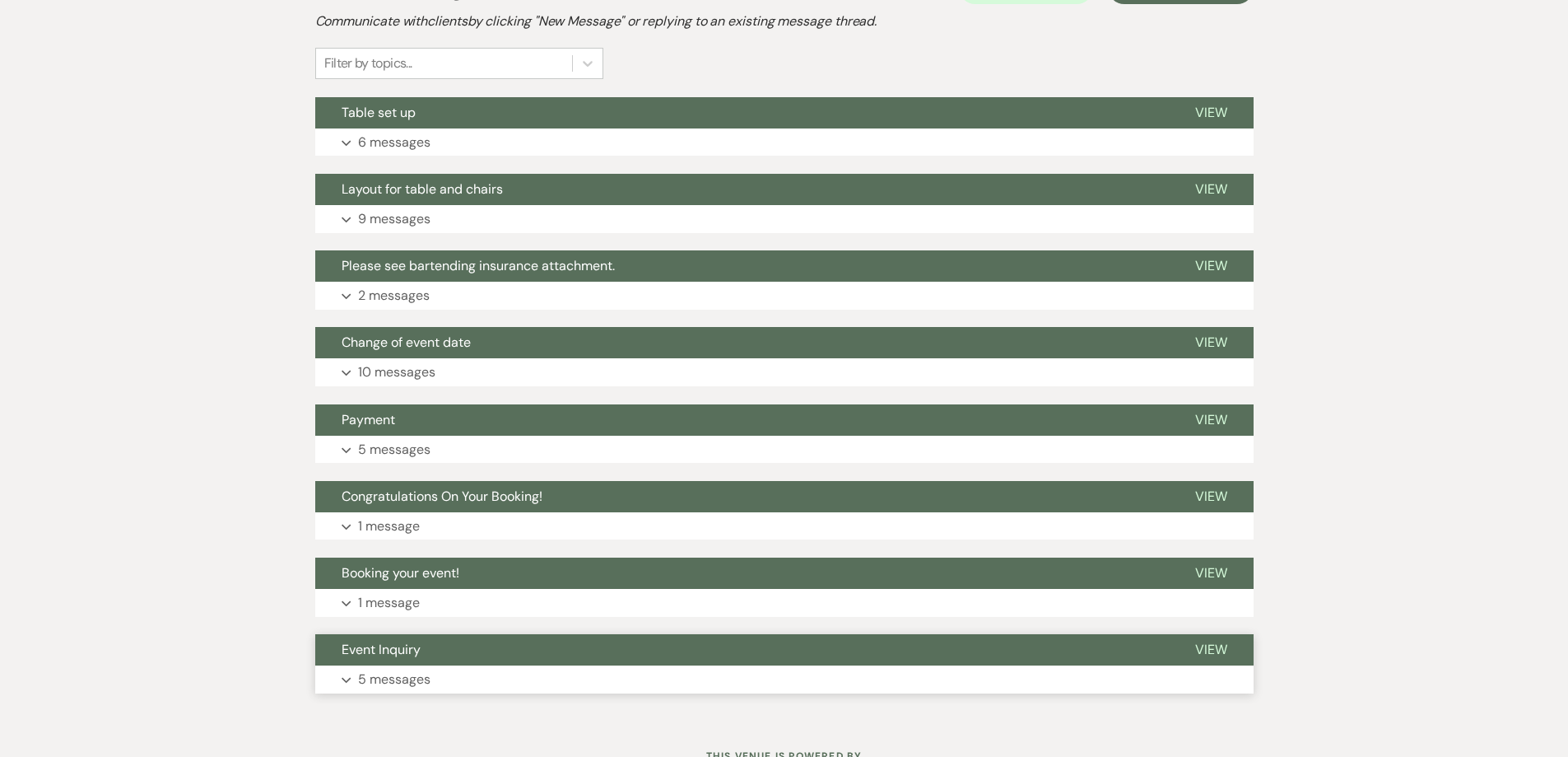
click at [694, 656] on button "Event Inquiry" at bounding box center [741, 649] width 854 height 31
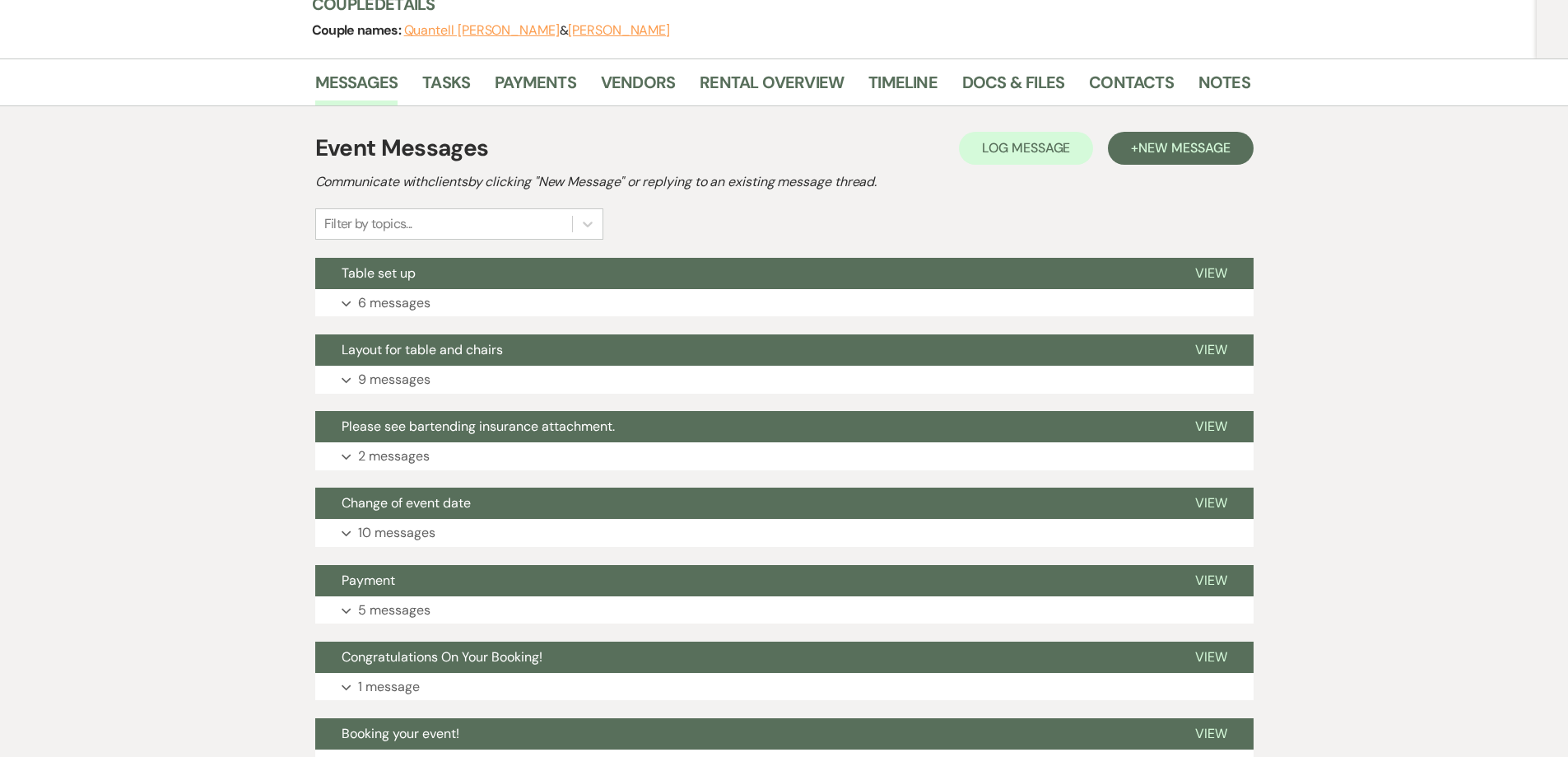
scroll to position [0, 0]
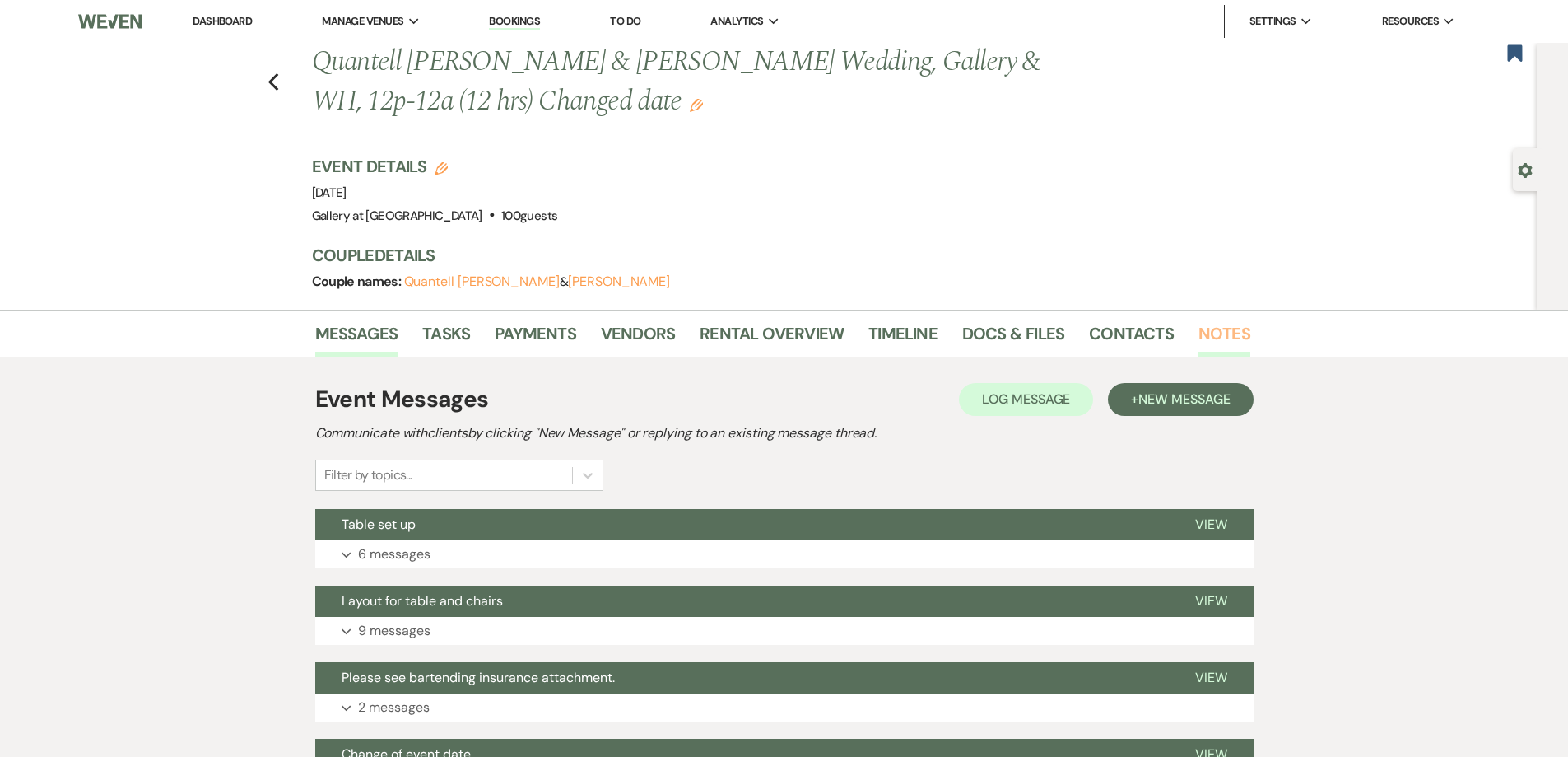
click at [1222, 324] on link "Notes" at bounding box center [1224, 339] width 52 height 36
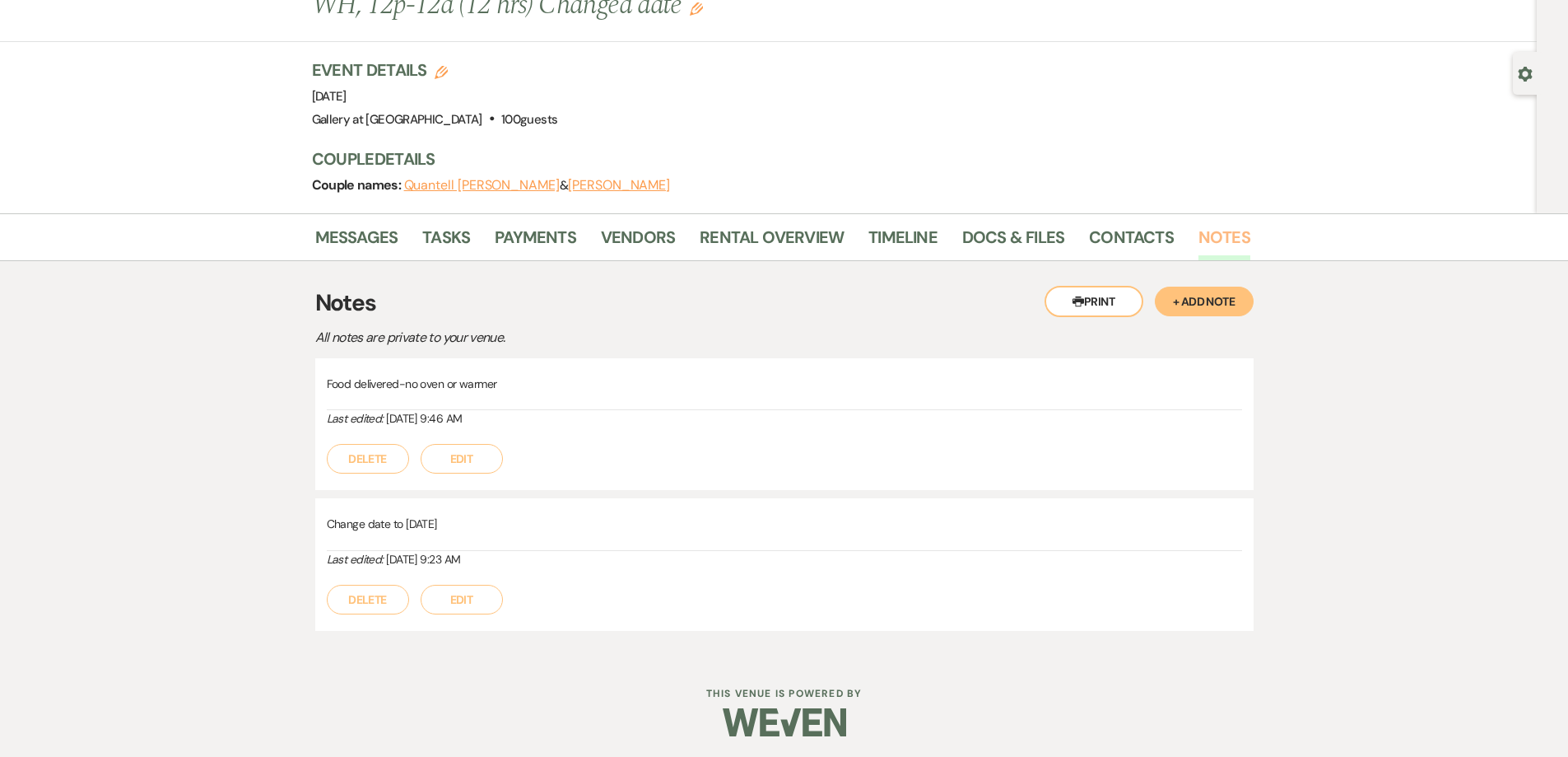
scroll to position [101, 0]
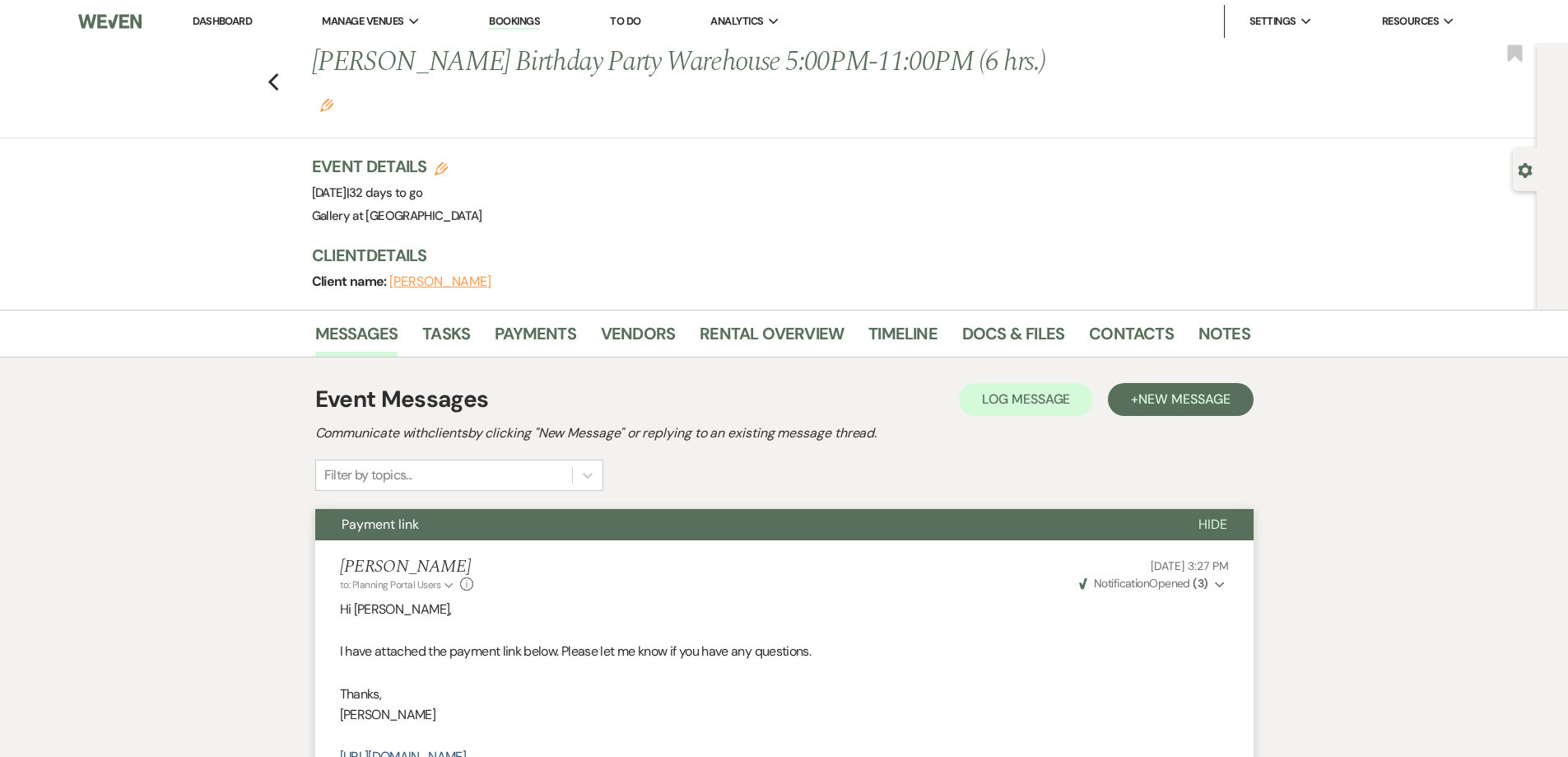
click at [224, 21] on link "Dashboard" at bounding box center [223, 22] width 59 height 14
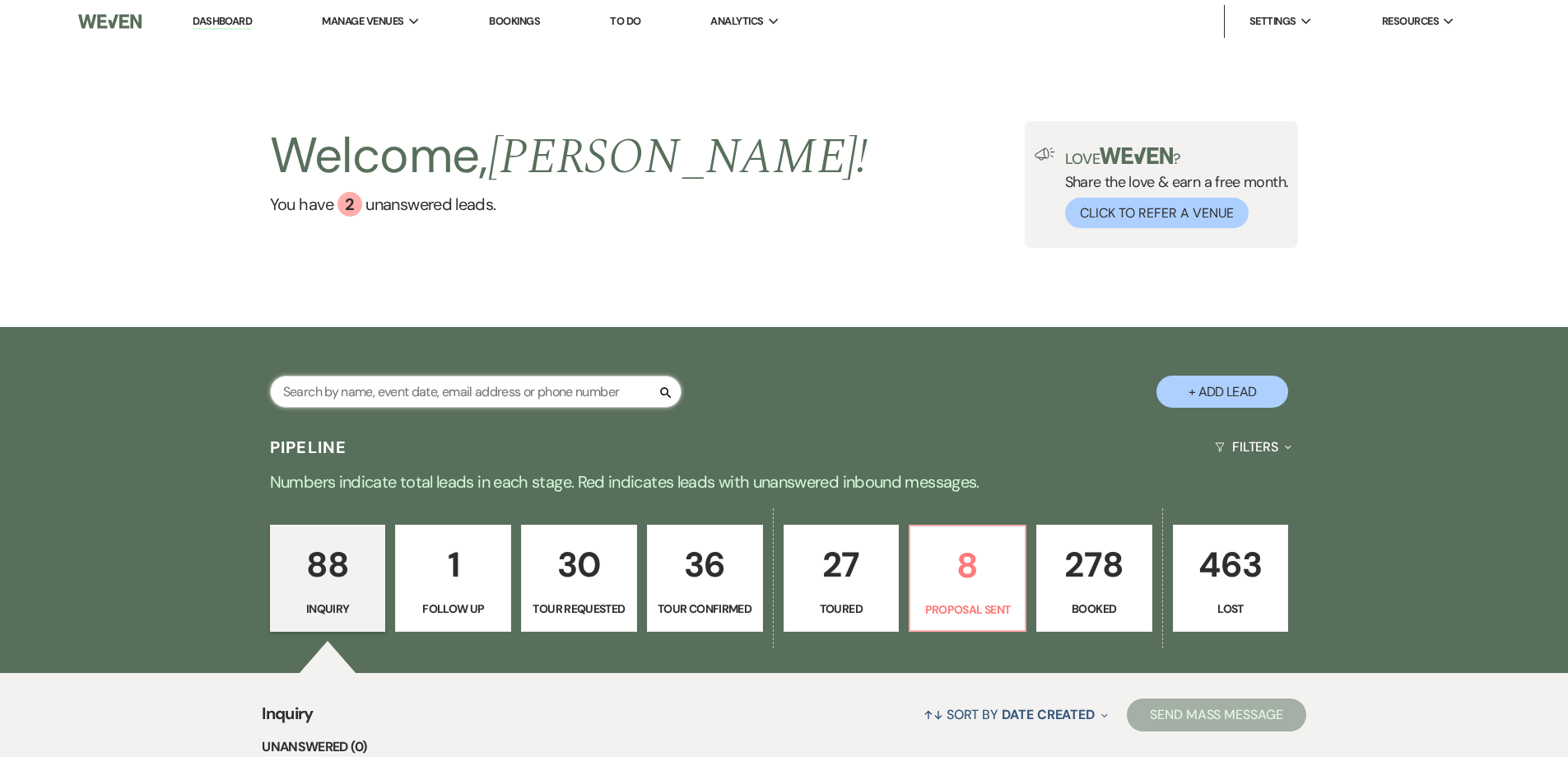
drag, startPoint x: 600, startPoint y: 407, endPoint x: 623, endPoint y: 411, distance: 23.3
click at [600, 407] on input "text" at bounding box center [476, 392] width 411 height 32
click at [975, 548] on p "8" at bounding box center [967, 565] width 94 height 55
select select "6"
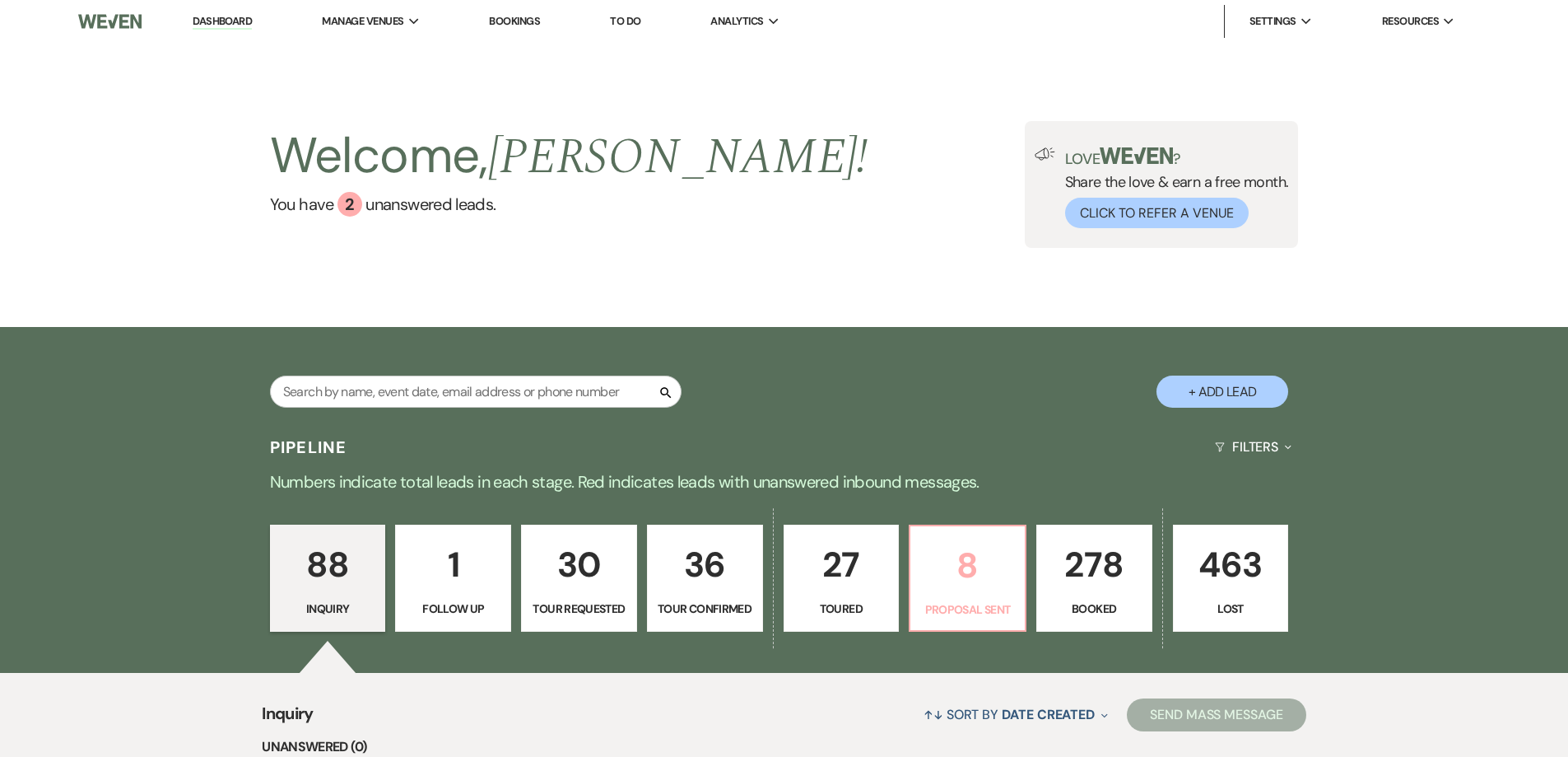
select select "6"
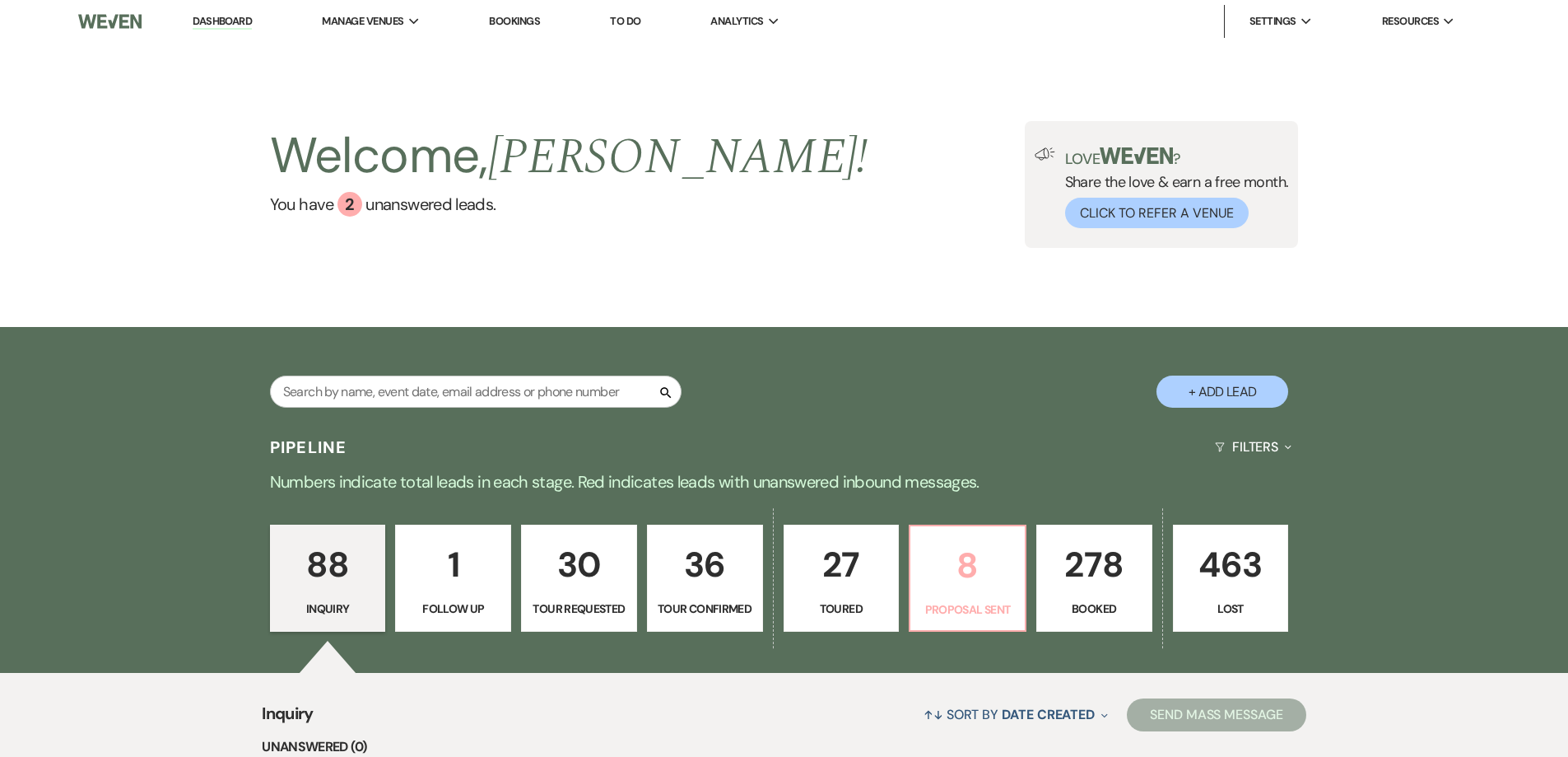
select select "6"
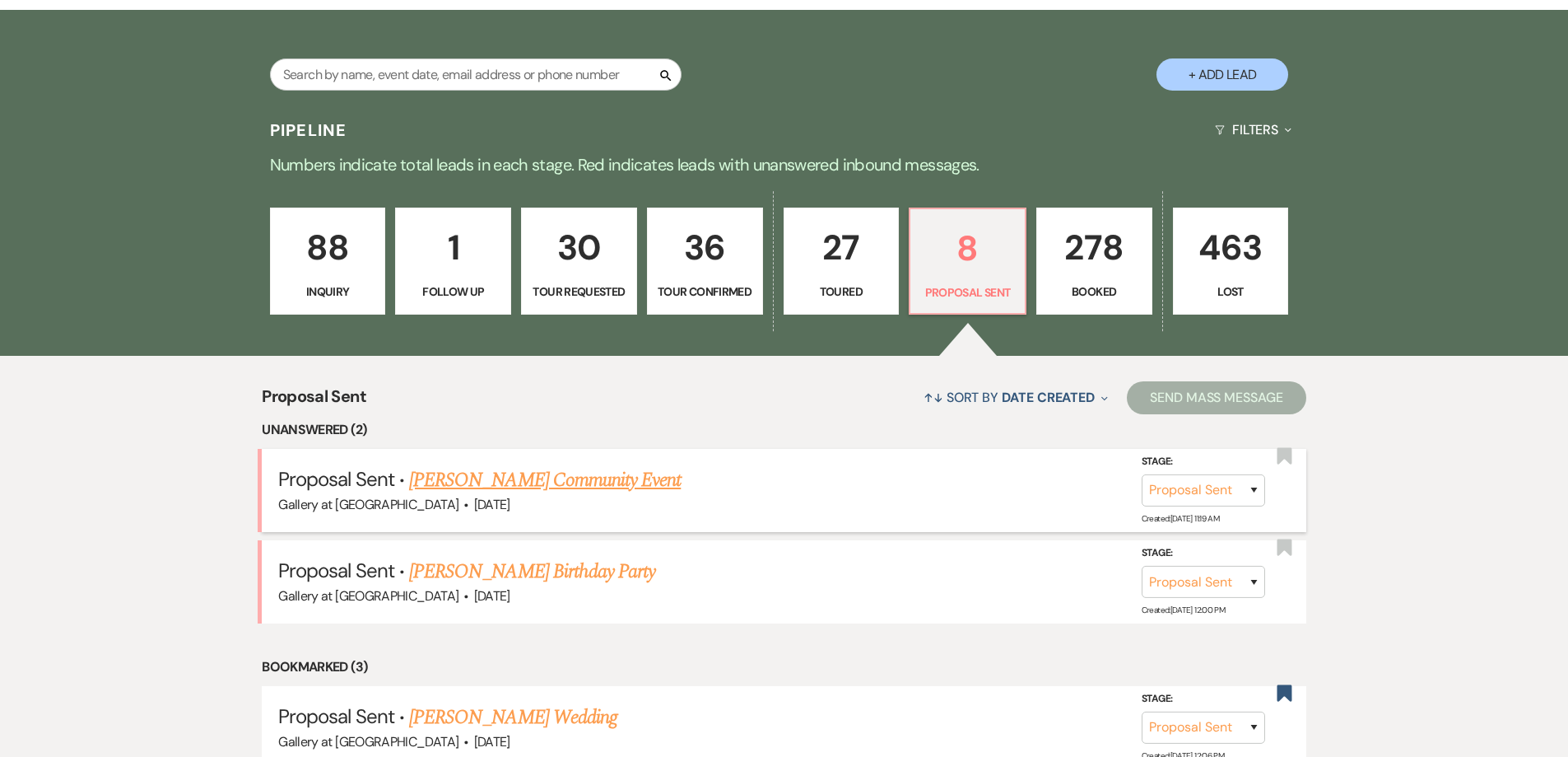
scroll to position [330, 0]
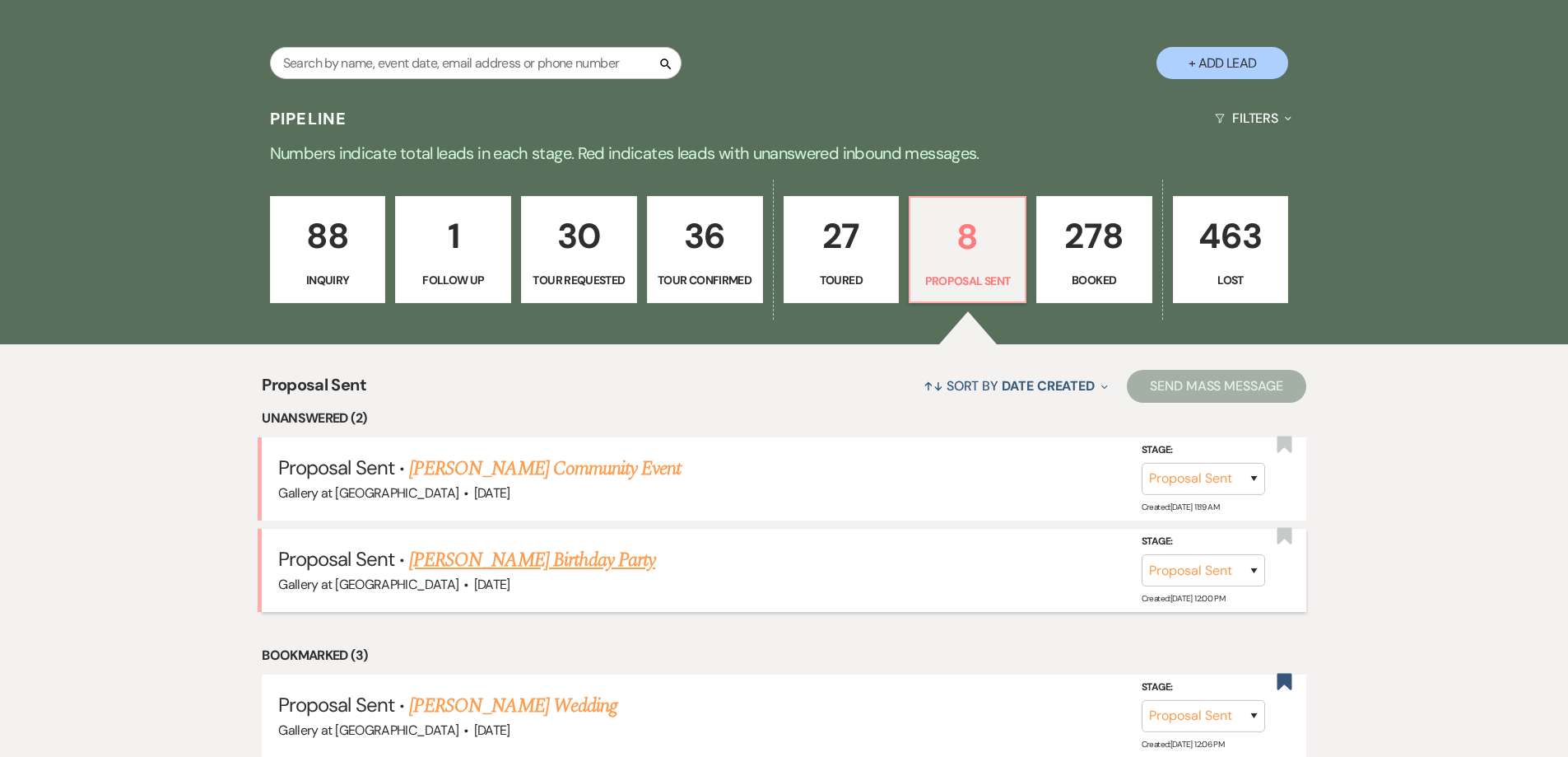
click at [572, 564] on link "[PERSON_NAME] Birthday Party" at bounding box center [532, 559] width 246 height 30
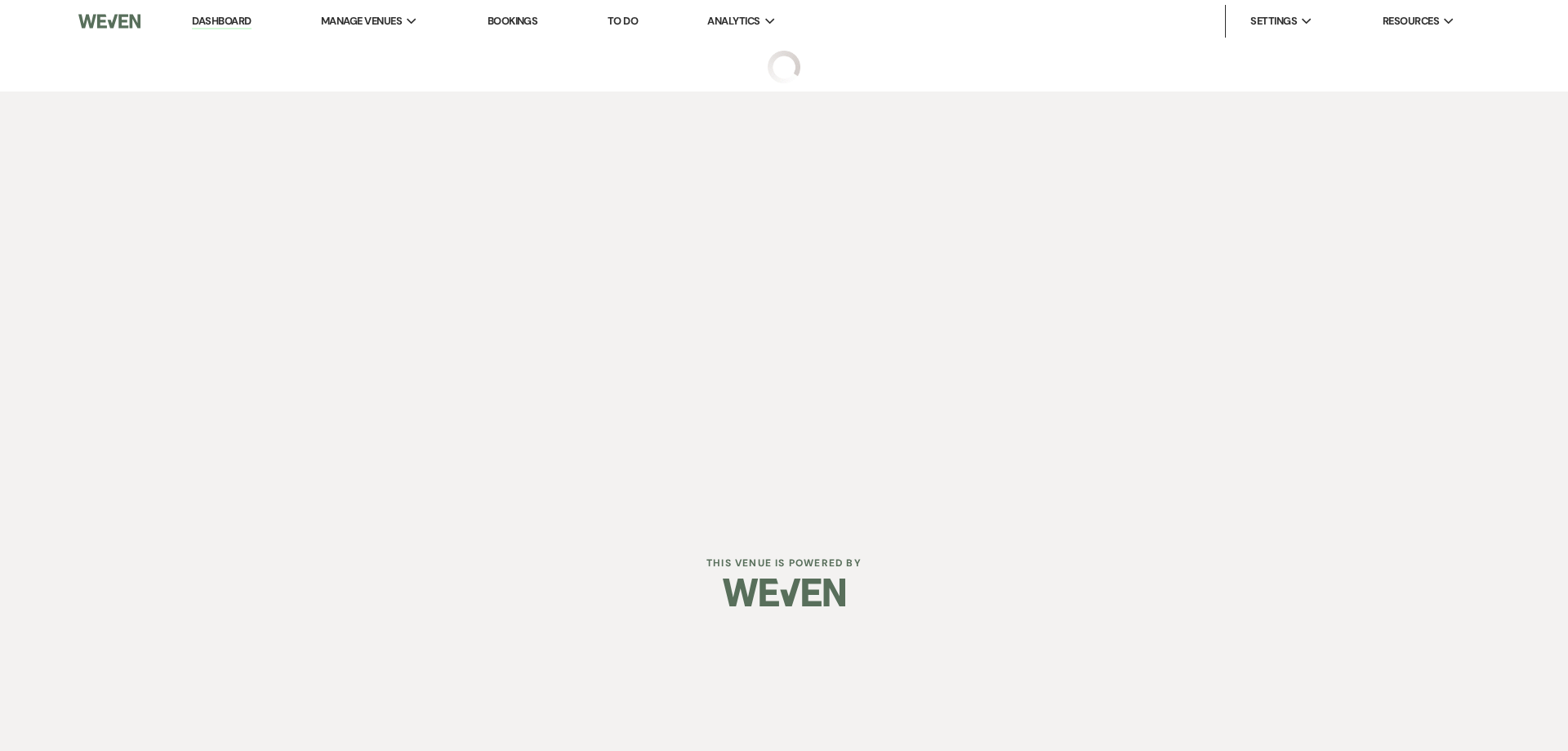
select select "6"
select select "24"
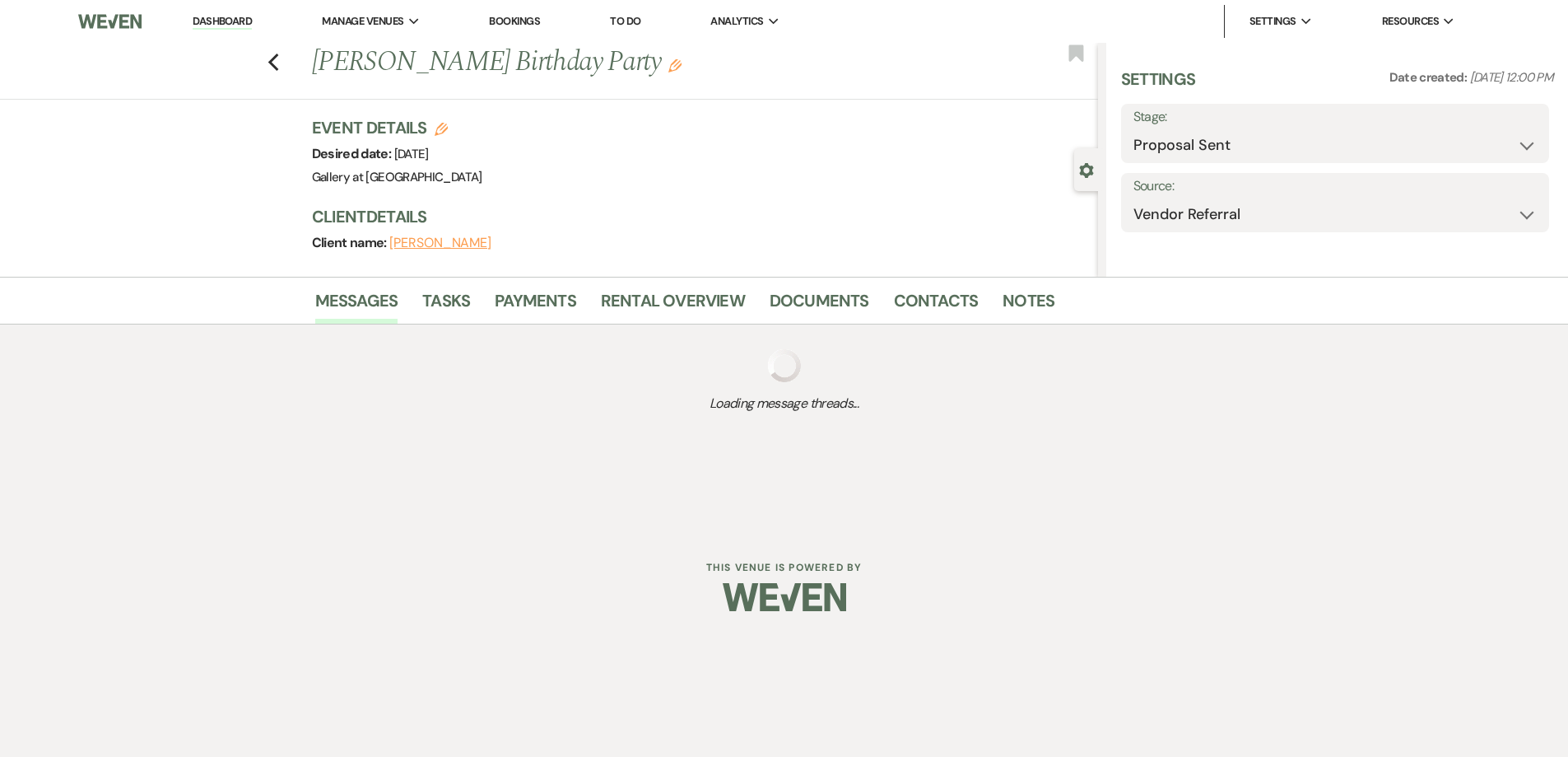
select select "4"
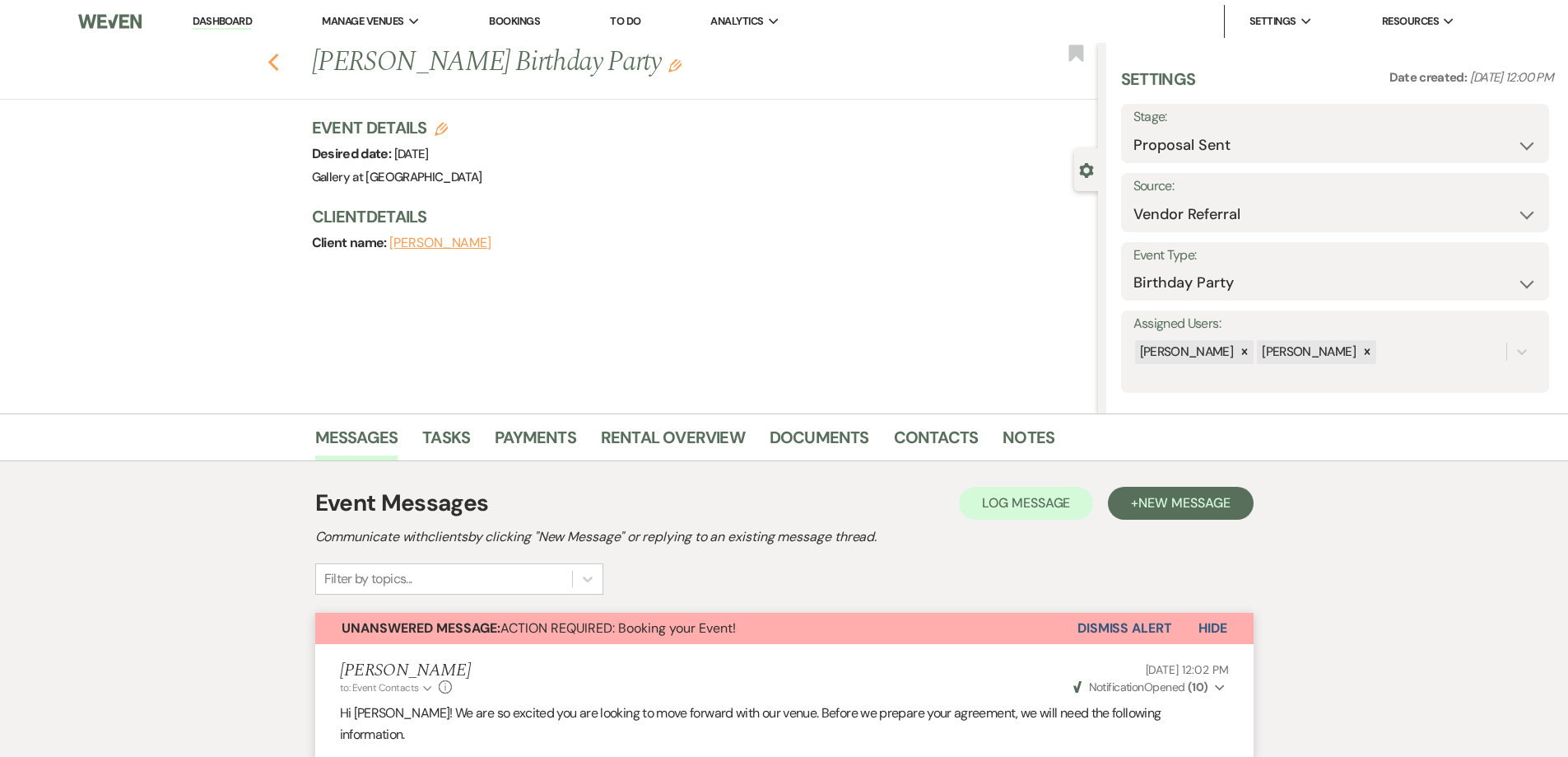
click at [278, 66] on use "button" at bounding box center [273, 63] width 11 height 18
select select "6"
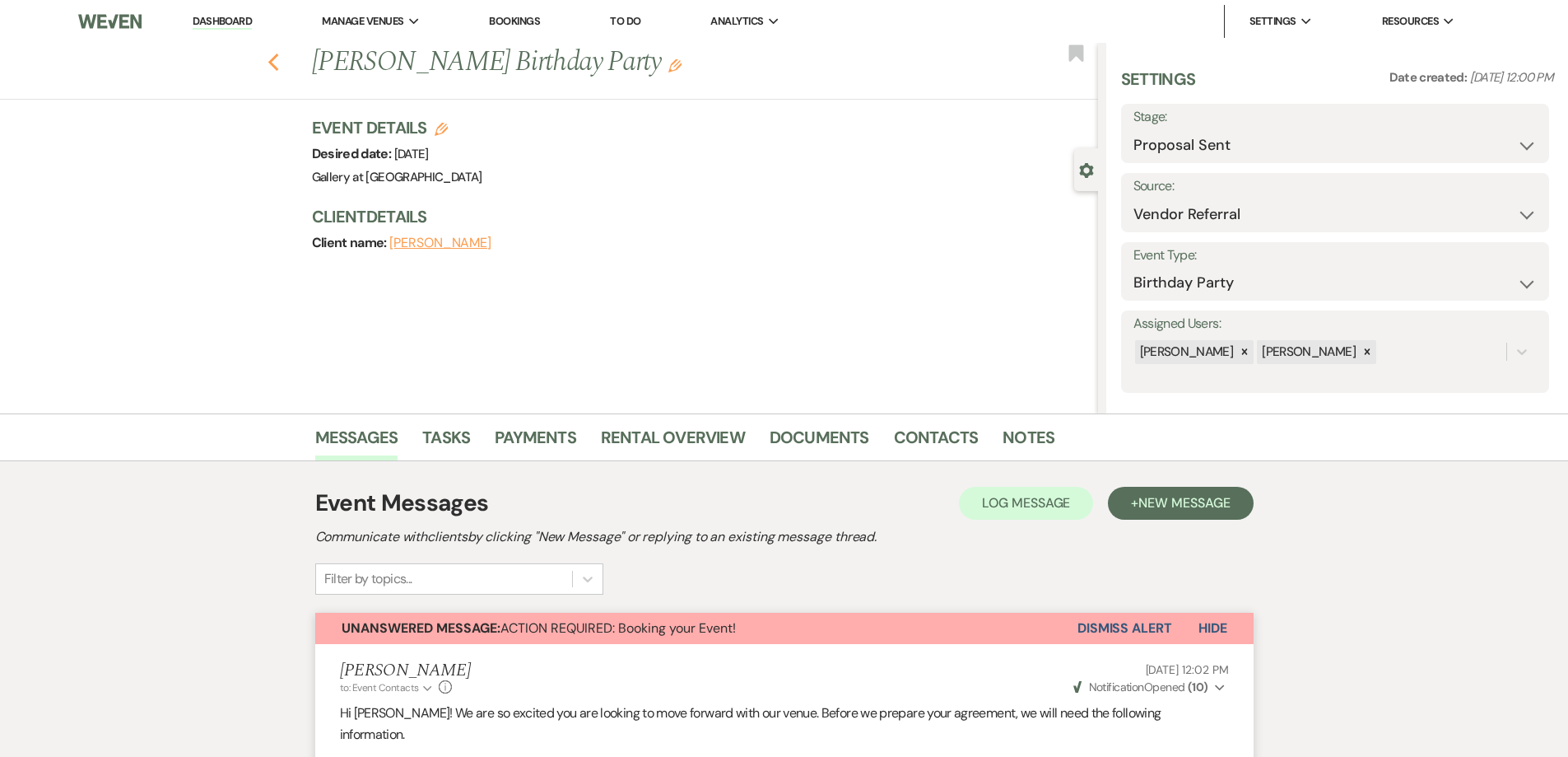
select select "6"
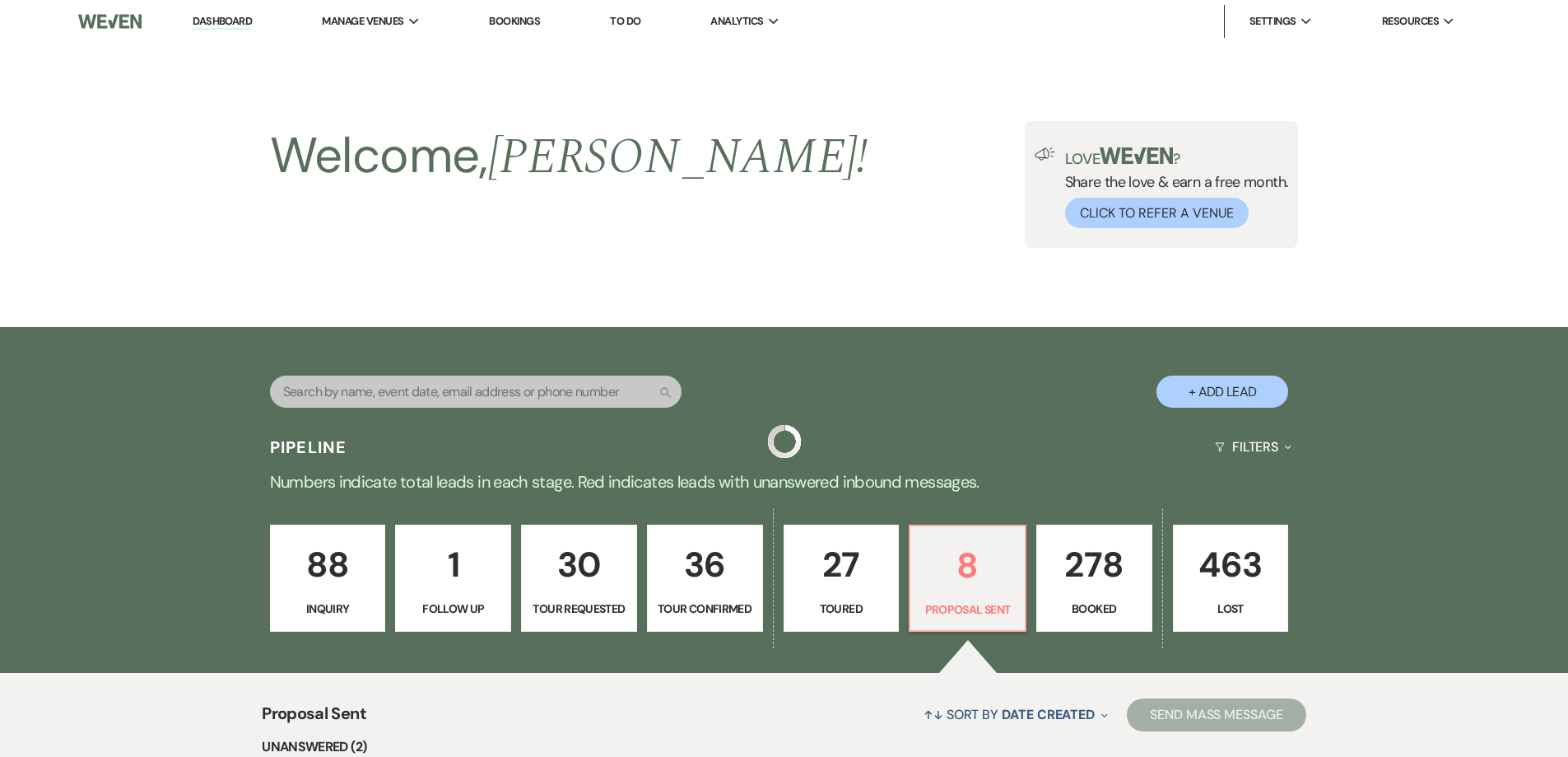
scroll to position [329, 0]
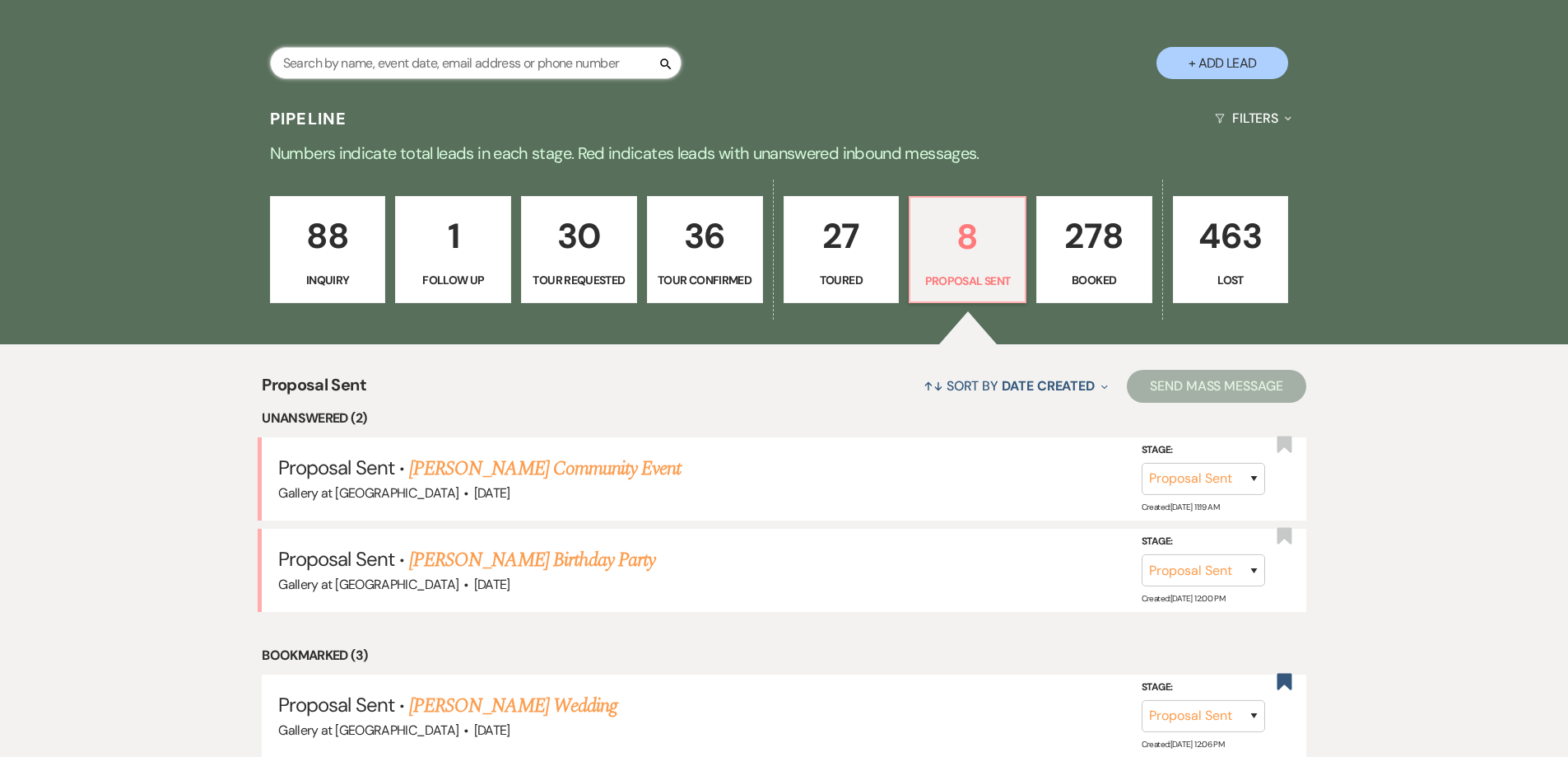
click at [502, 68] on input "text" at bounding box center [476, 63] width 411 height 32
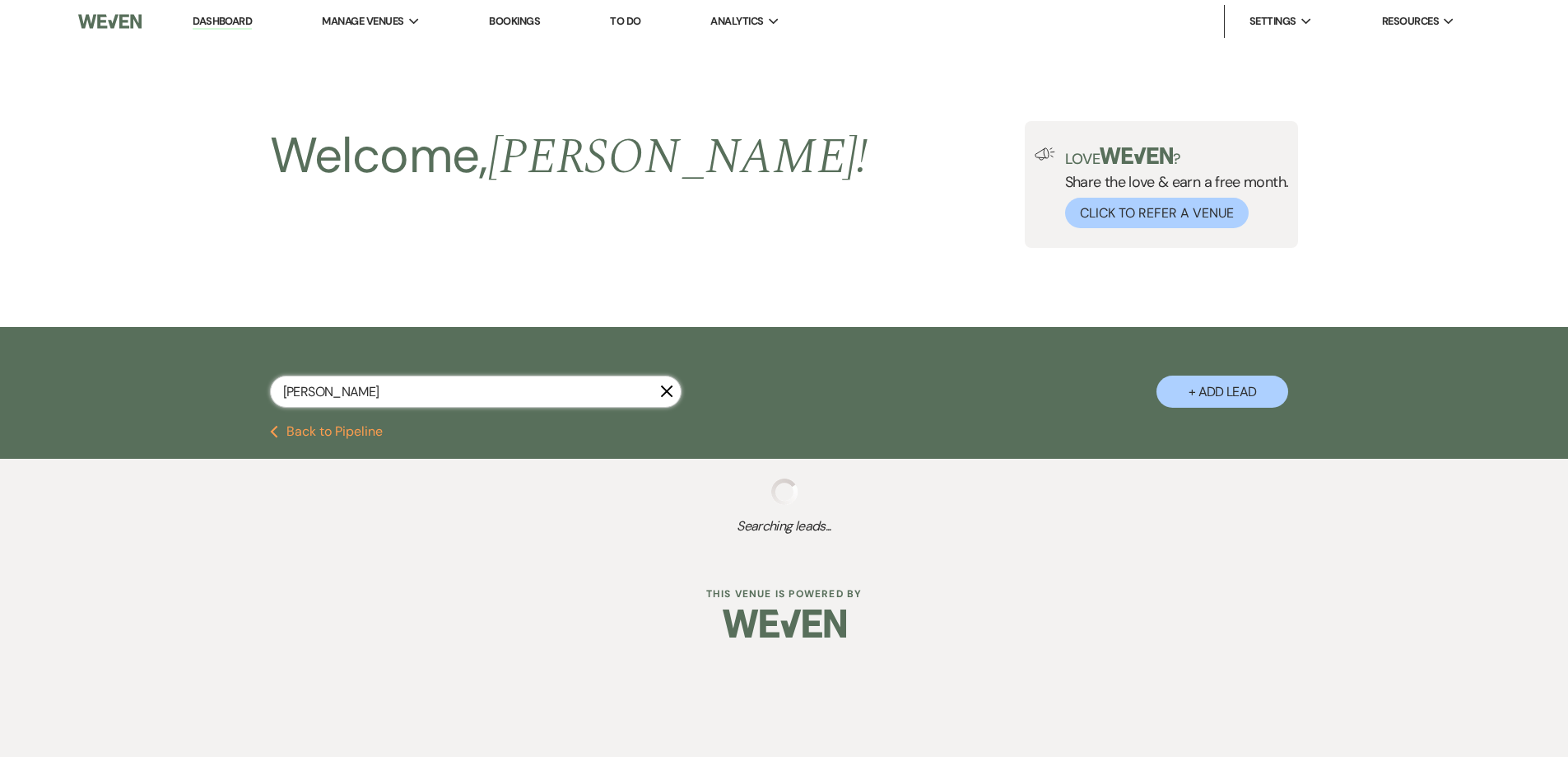
type input "[PERSON_NAME]"
select select "8"
select select "6"
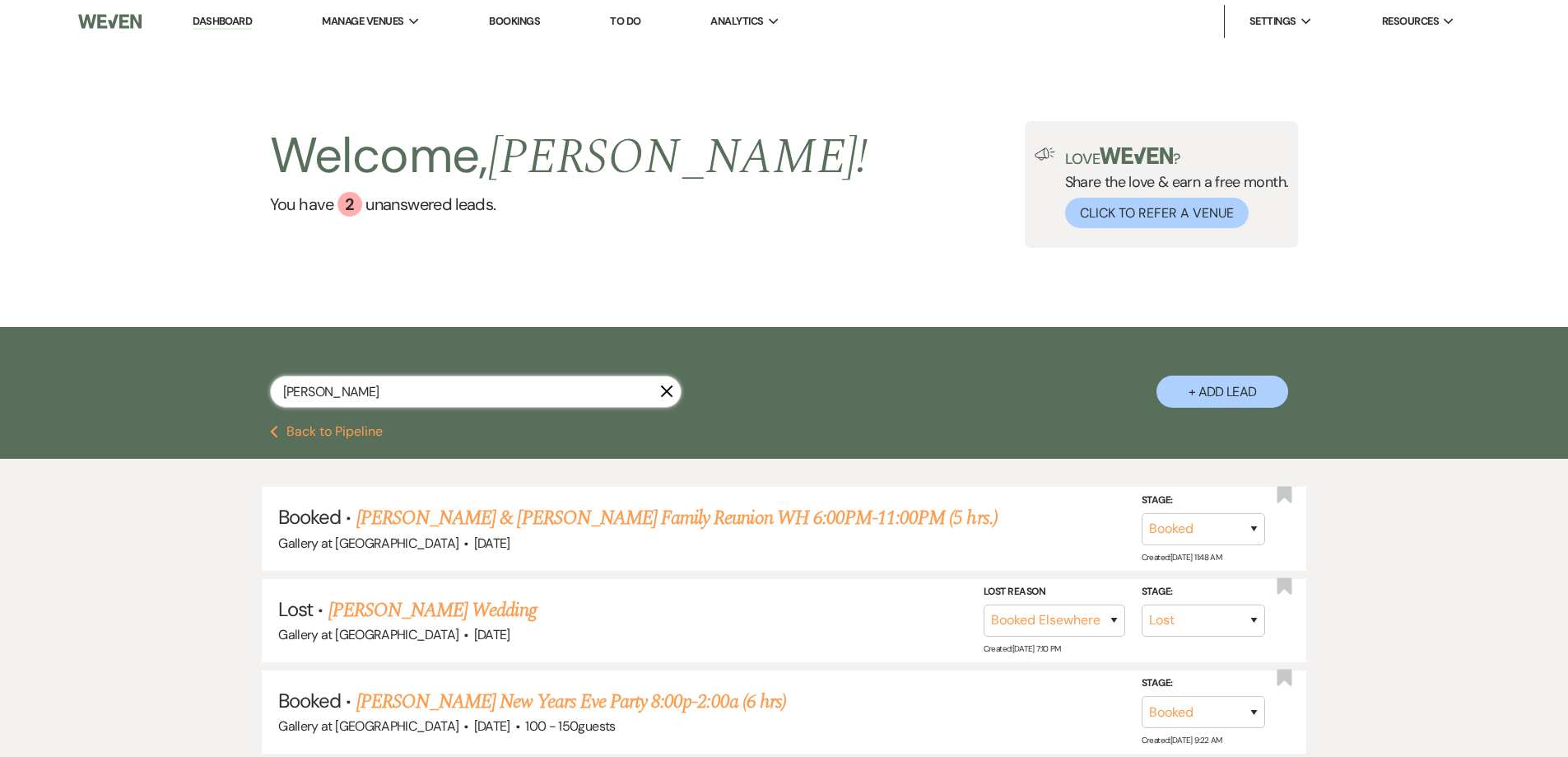
type input "keisha williams"
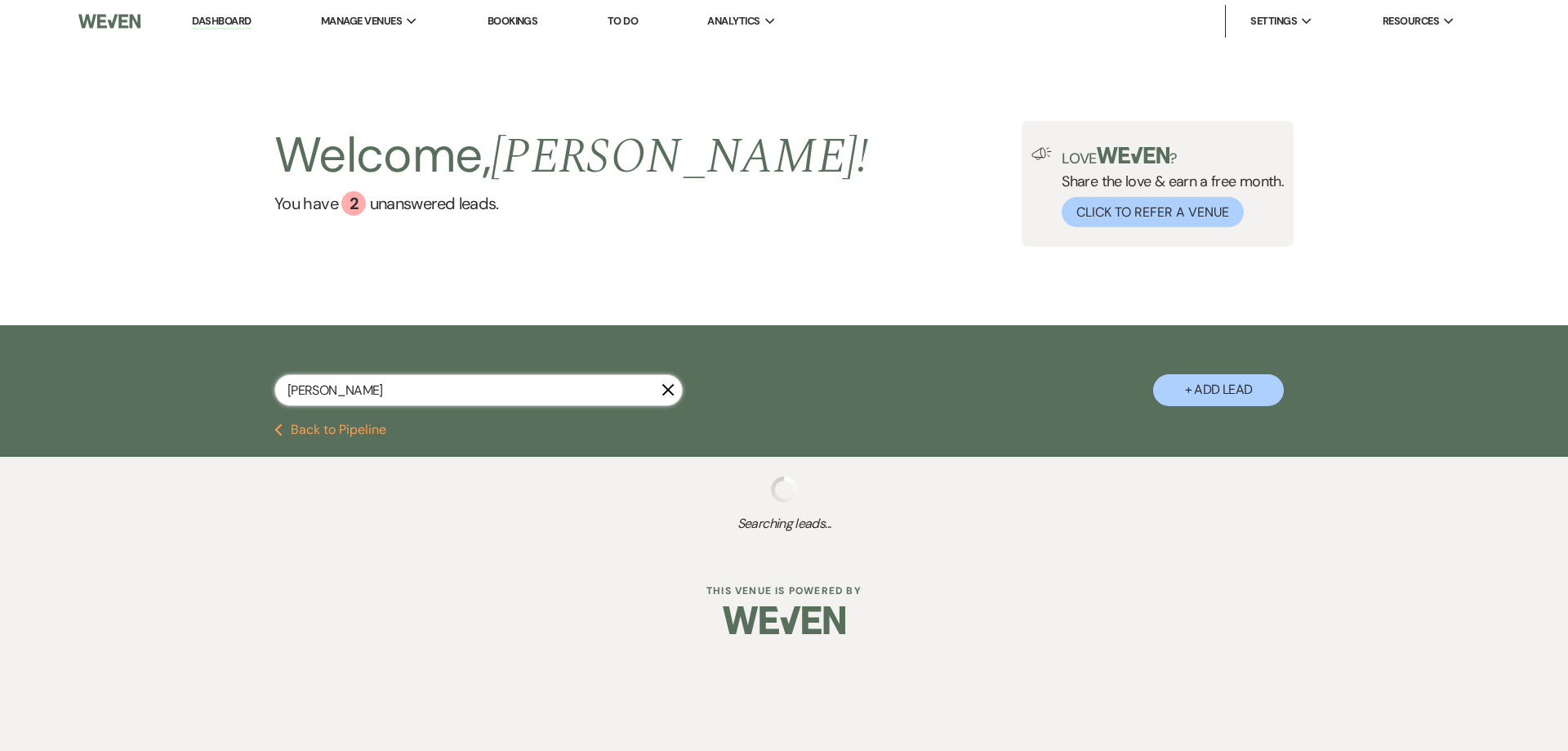
select select "2"
select select "4"
select select "2"
select select "8"
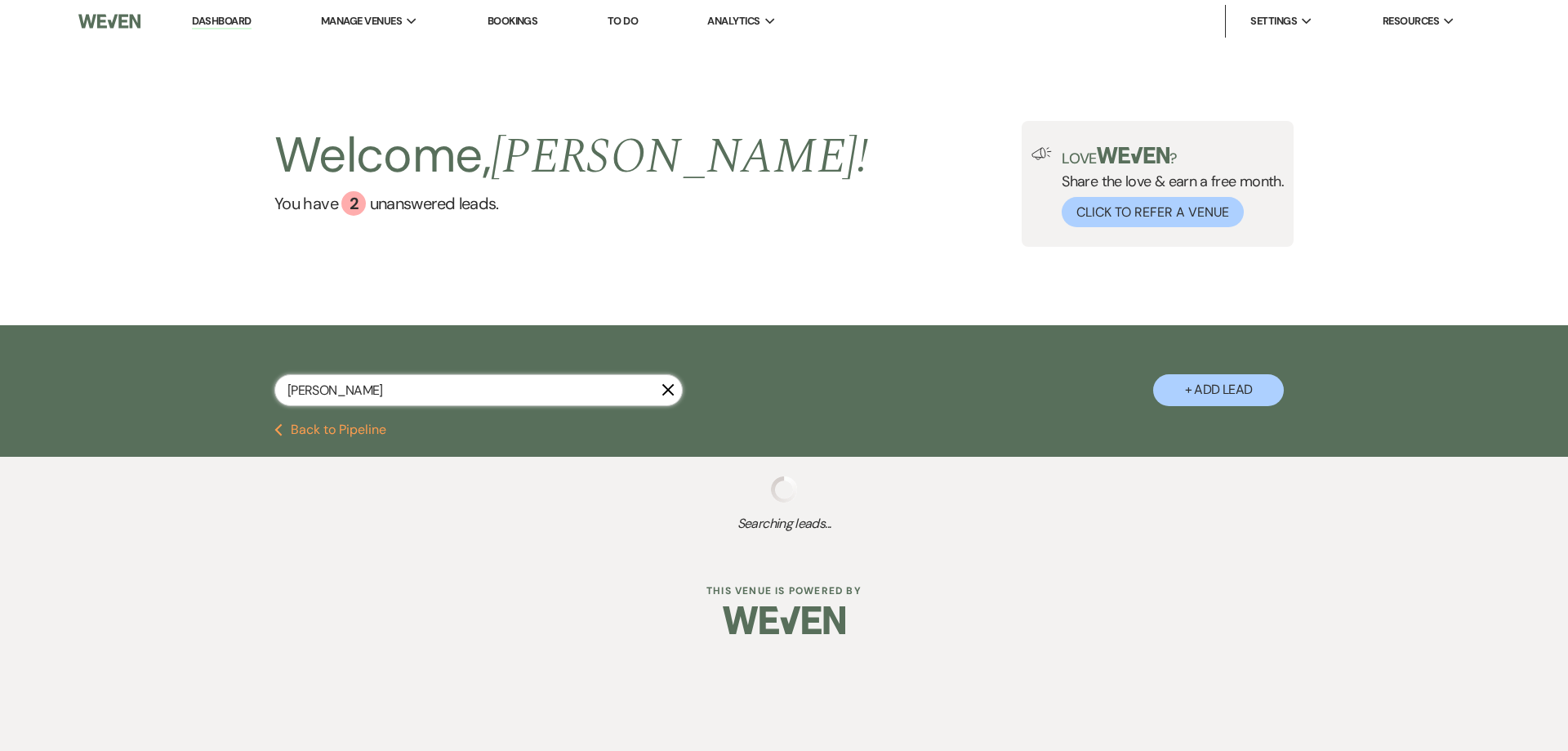
select select "8"
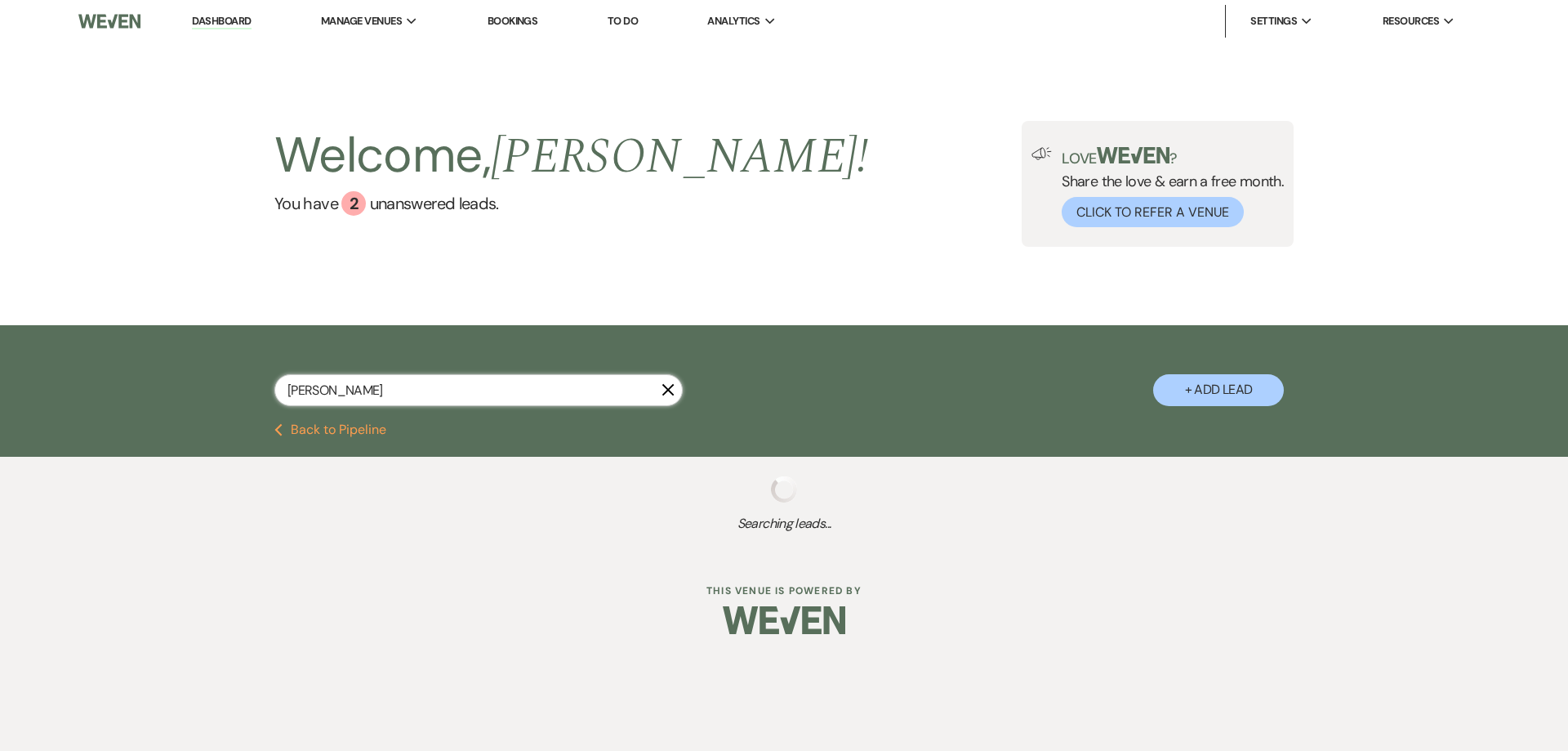
select select "8"
select select "5"
select select "4"
select select "8"
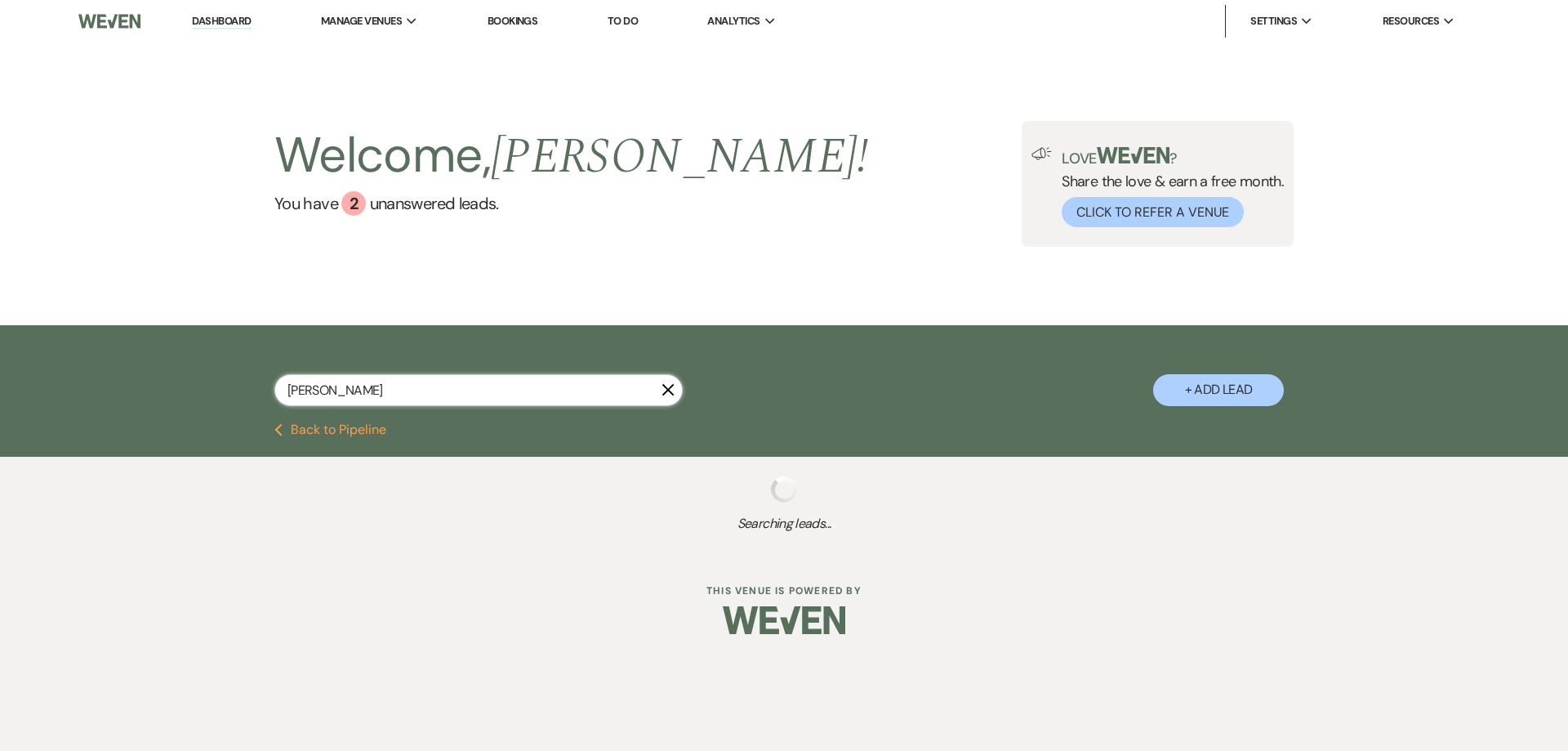
select select "8"
select select "4"
select select "8"
select select "5"
select select "8"
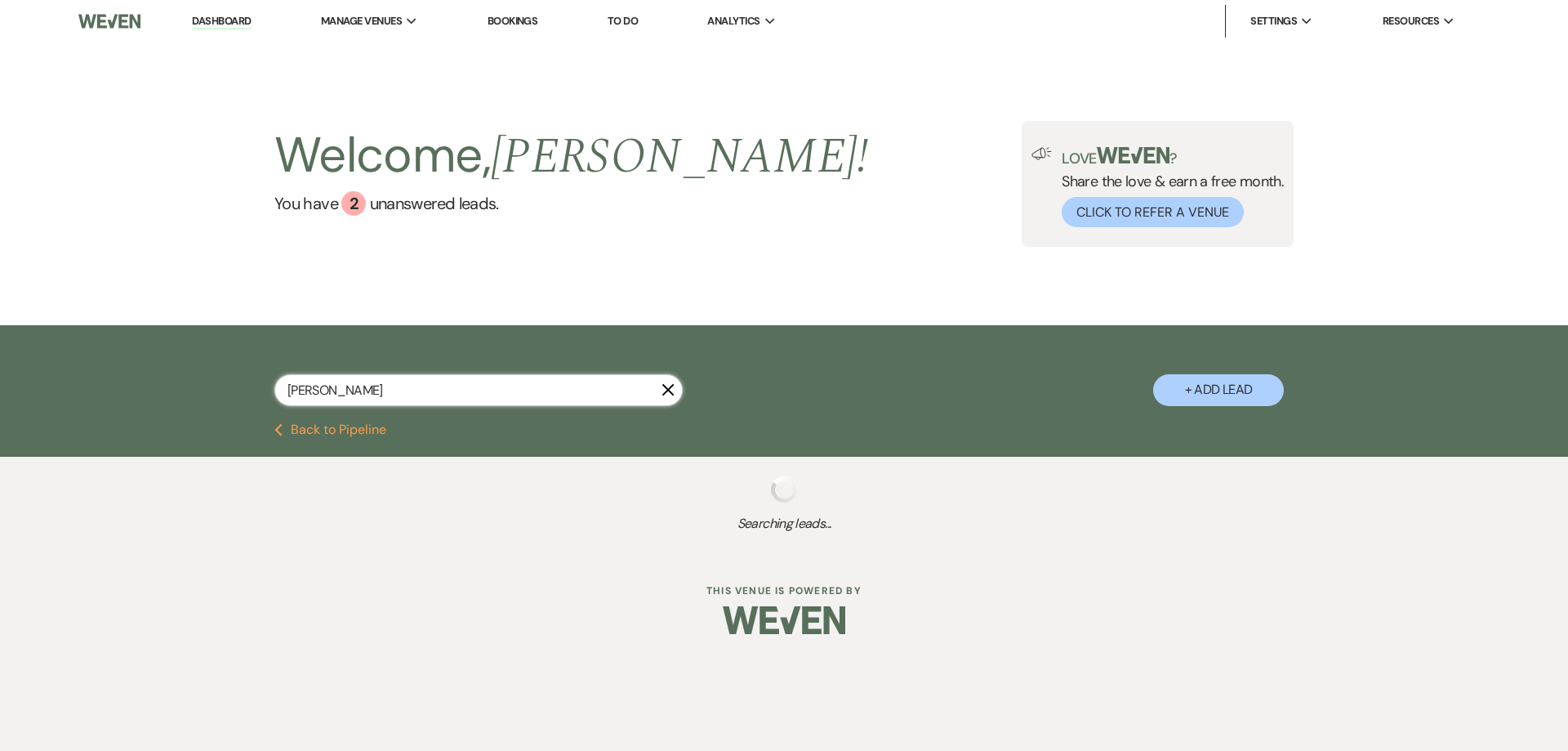
select select "5"
select select "8"
select select "5"
select select "8"
select select "5"
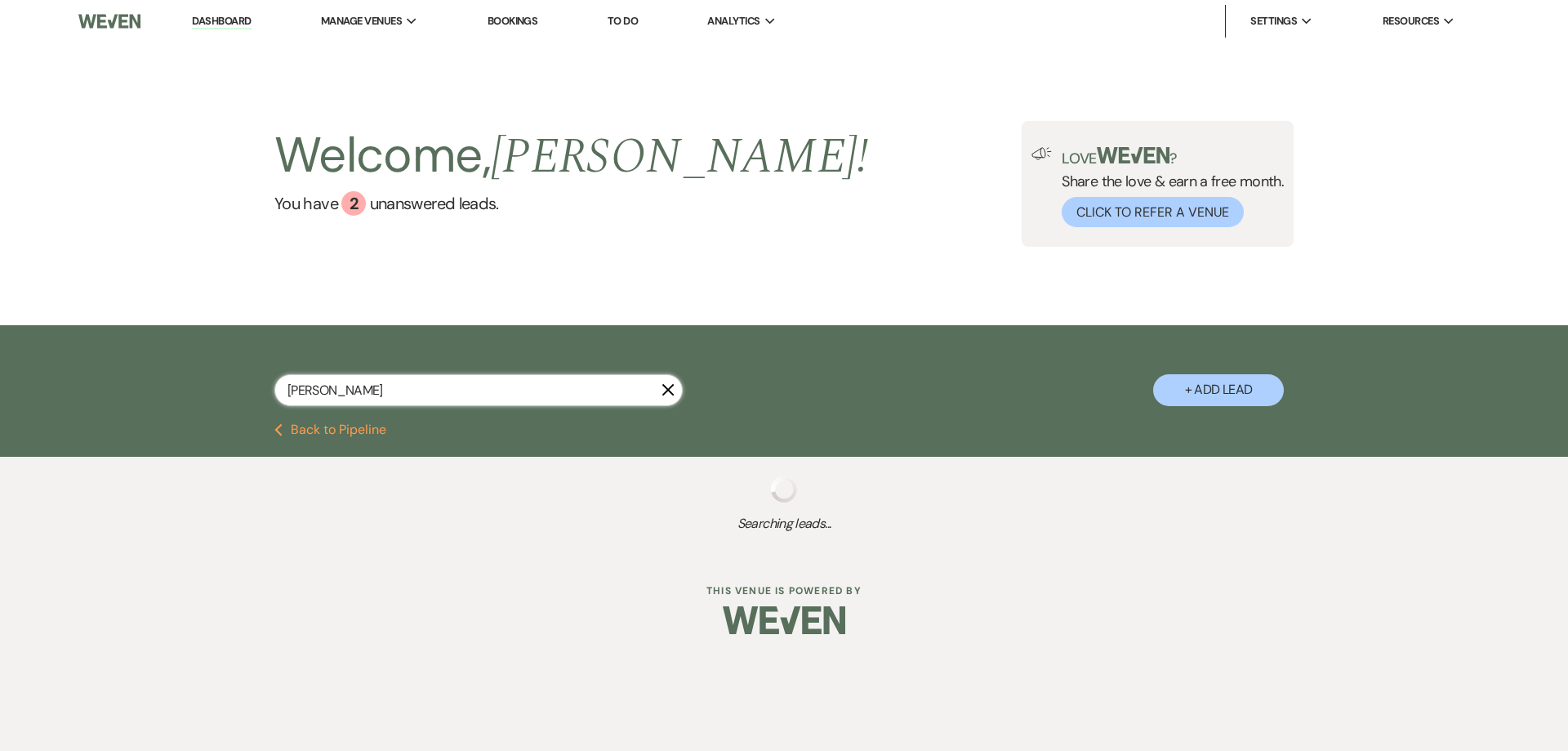
select select "8"
select select "5"
select select "8"
select select "5"
select select "8"
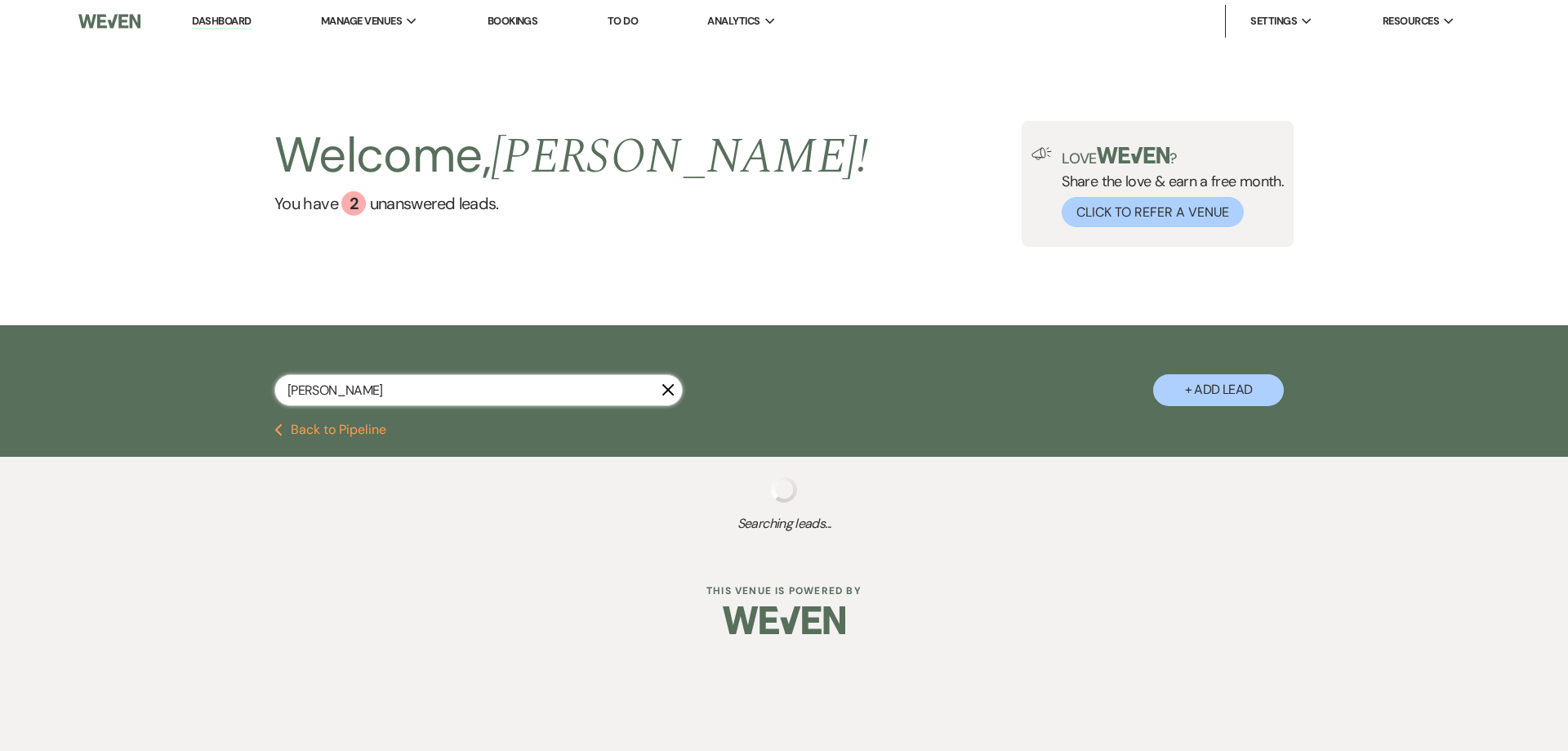
select select "5"
select select "8"
select select "5"
select select "8"
select select "5"
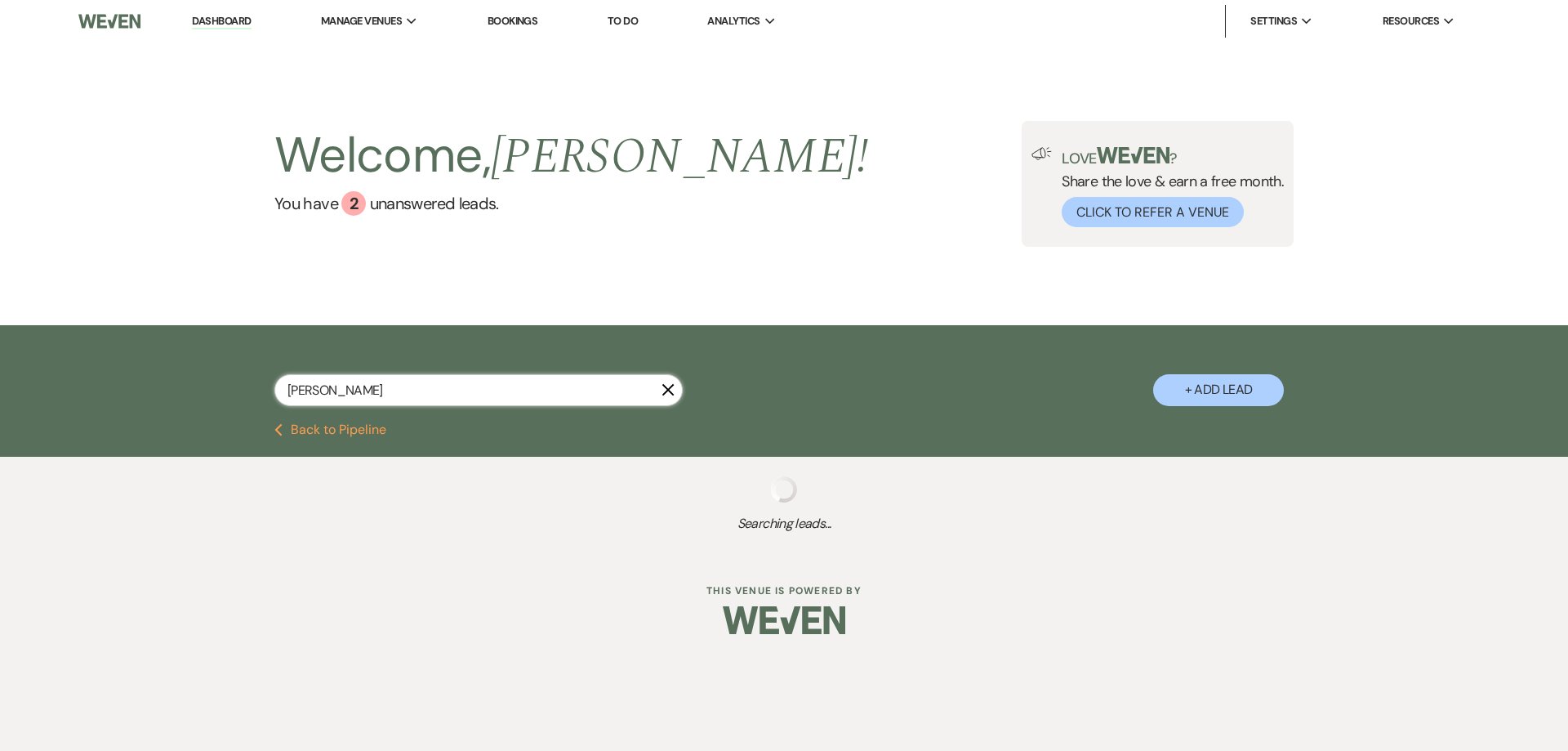
select select "8"
select select "6"
select select "8"
select select "5"
select select "8"
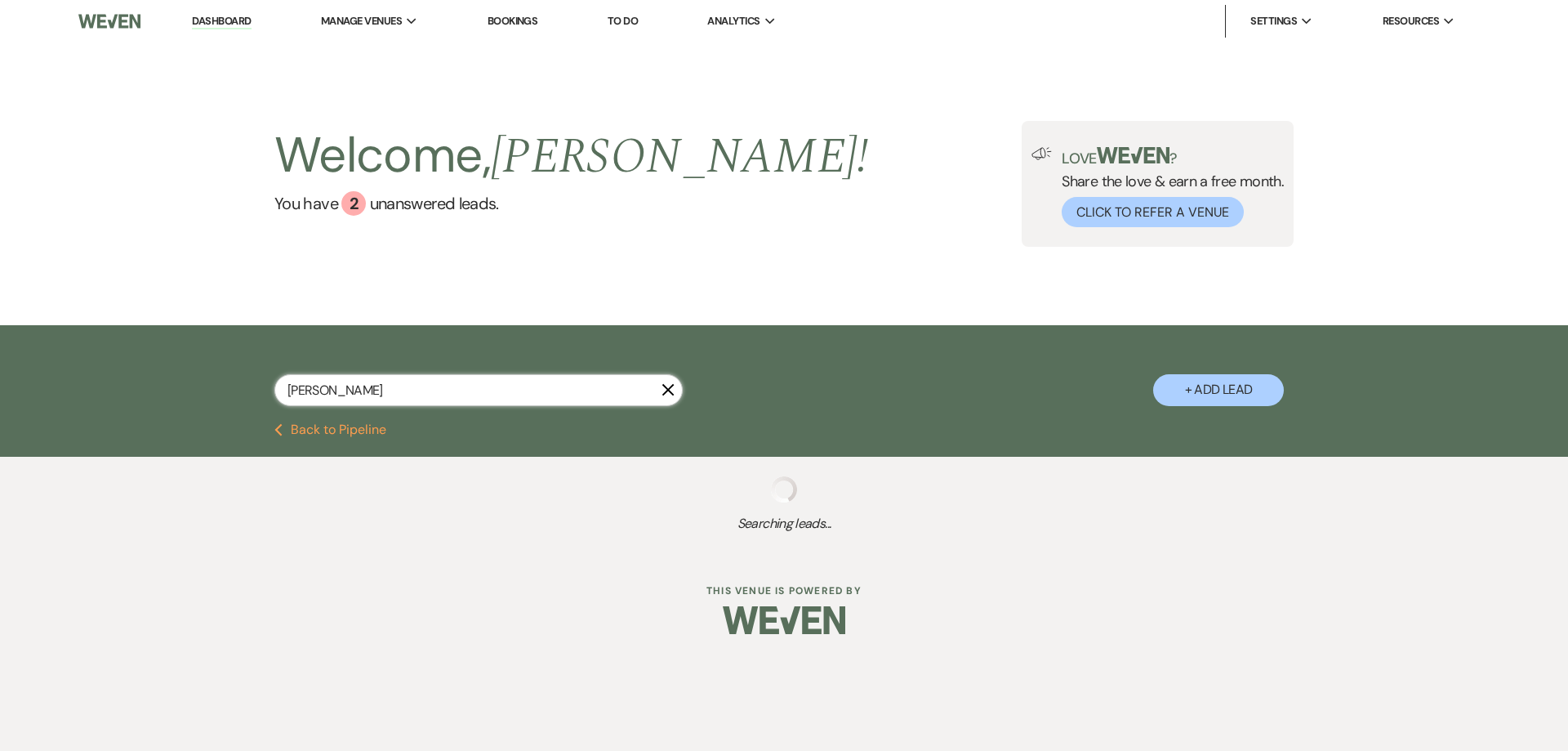
select select "5"
select select "8"
select select "5"
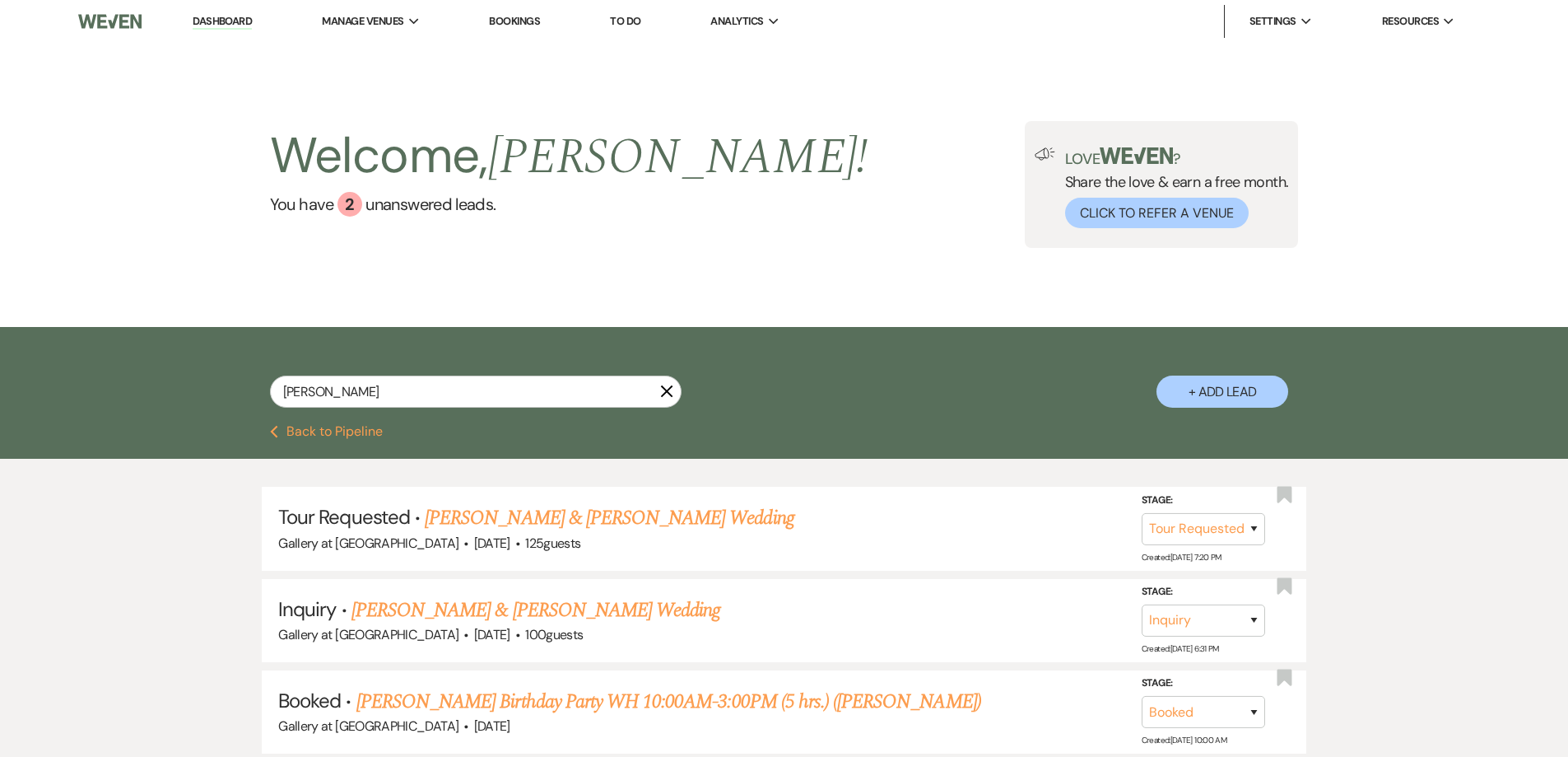
click at [1205, 397] on button "+ Add Lead" at bounding box center [1222, 392] width 132 height 32
select select "733"
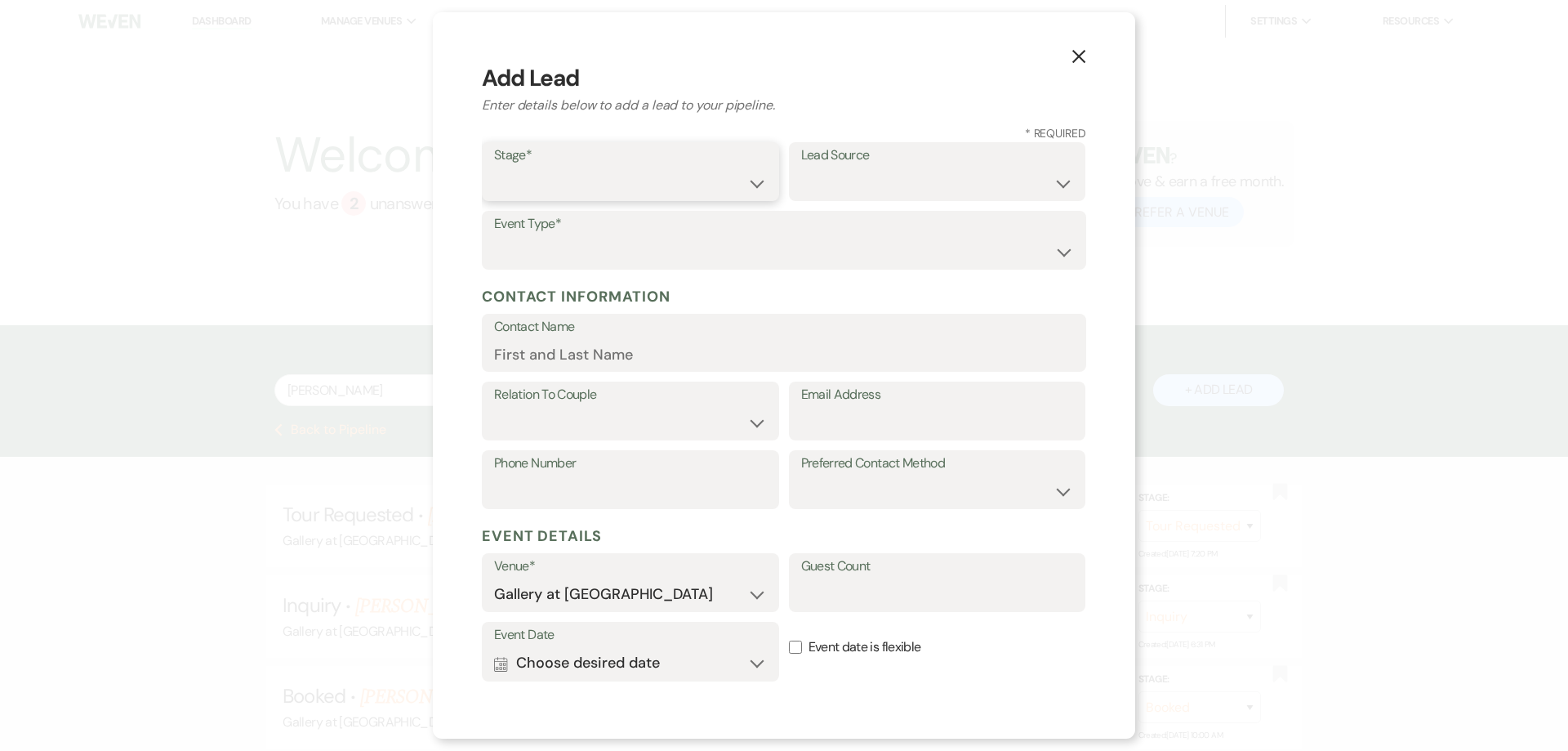
click at [615, 184] on select "Inquiry Follow Up Tour Requested Tour Confirmed Toured Proposal Sent Booked Lost" at bounding box center [630, 184] width 272 height 32
select select "5"
click at [494, 167] on select "Inquiry Follow Up Tour Requested Tour Confirmed Toured Proposal Sent Booked Lost" at bounding box center [630, 184] width 272 height 32
click at [831, 177] on select "Weven Venue Website Instagram Facebook Pinterest Google The Knot Wedding Wire H…" at bounding box center [938, 184] width 272 height 32
select select "12"
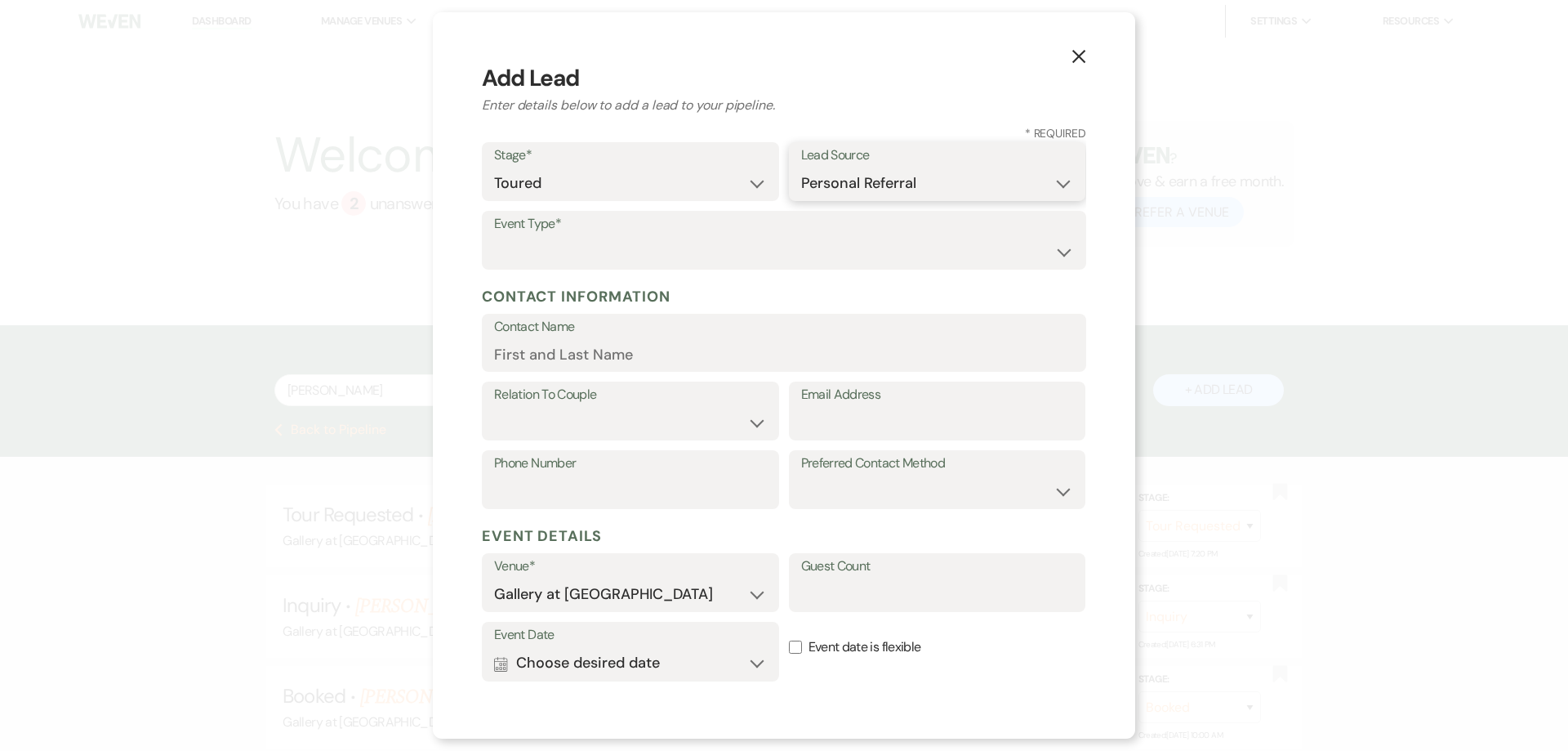
click at [801, 167] on select "Weven Venue Website Instagram Facebook Pinterest Google The Knot Wedding Wire H…" at bounding box center [938, 184] width 272 height 32
click at [538, 241] on select "Wedding Anniversary Party Baby Shower Bachelorette / Bachelor Party Birthday Pa…" at bounding box center [784, 252] width 580 height 32
select select "3"
click at [494, 236] on select "Wedding Anniversary Party Baby Shower Bachelorette / Bachelor Party Birthday Pa…" at bounding box center [784, 252] width 580 height 32
click at [629, 360] on input "Contact Name" at bounding box center [784, 355] width 580 height 32
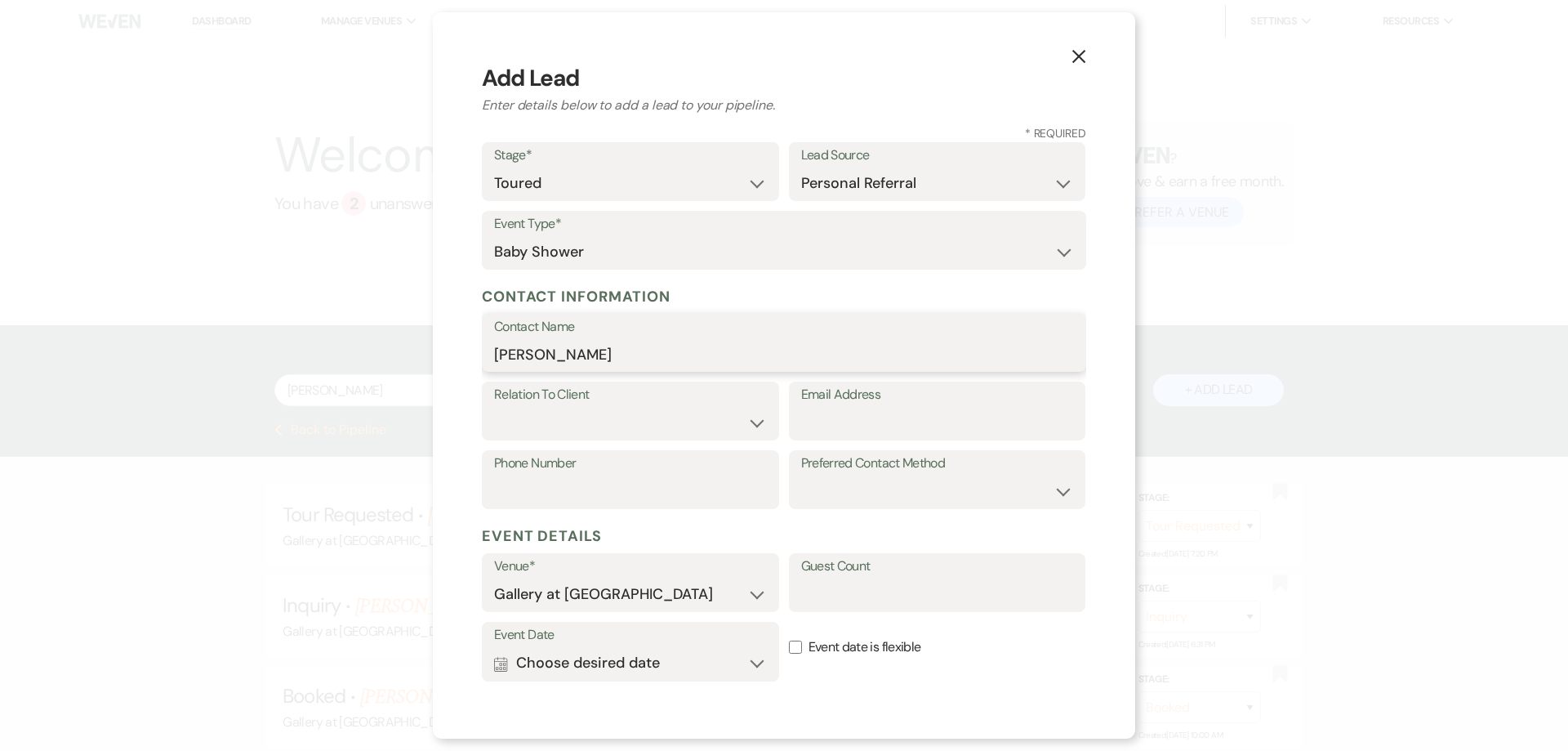
type input "Keisha Williams"
click at [674, 415] on select "Client Event Planner Parent of Client Family Member Friend Other" at bounding box center [630, 423] width 272 height 32
select select "1"
click at [494, 407] on select "Client Event Planner Parent of Client Family Member Friend Other" at bounding box center [630, 423] width 272 height 32
click at [846, 429] on input "Email Address" at bounding box center [938, 423] width 272 height 32
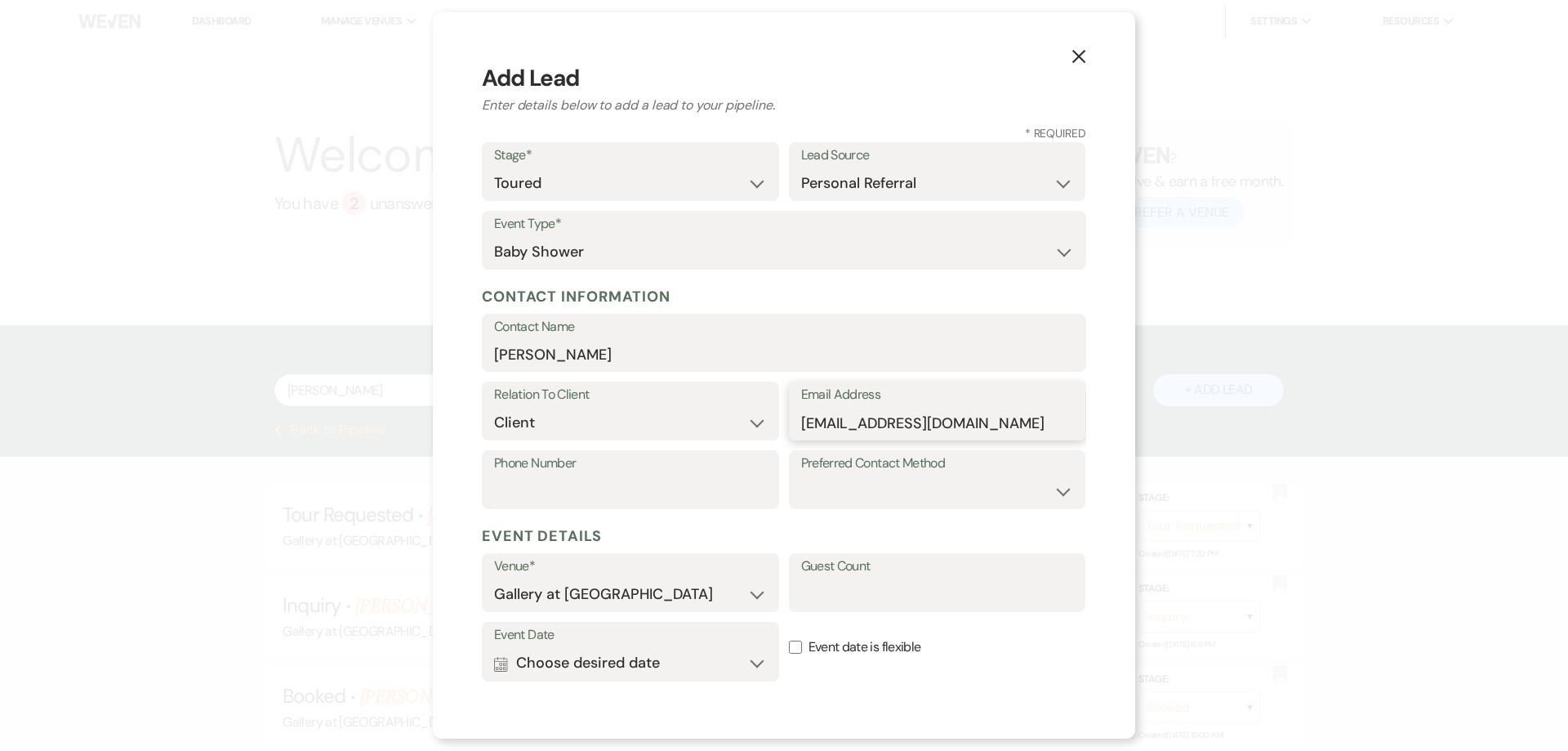
type input "keishawilliams30@yahoo.com"
click at [711, 491] on input "Phone Number" at bounding box center [630, 492] width 272 height 32
type input "4045430044"
click at [836, 492] on select "Email Phone Text" at bounding box center [938, 492] width 272 height 32
select select "email"
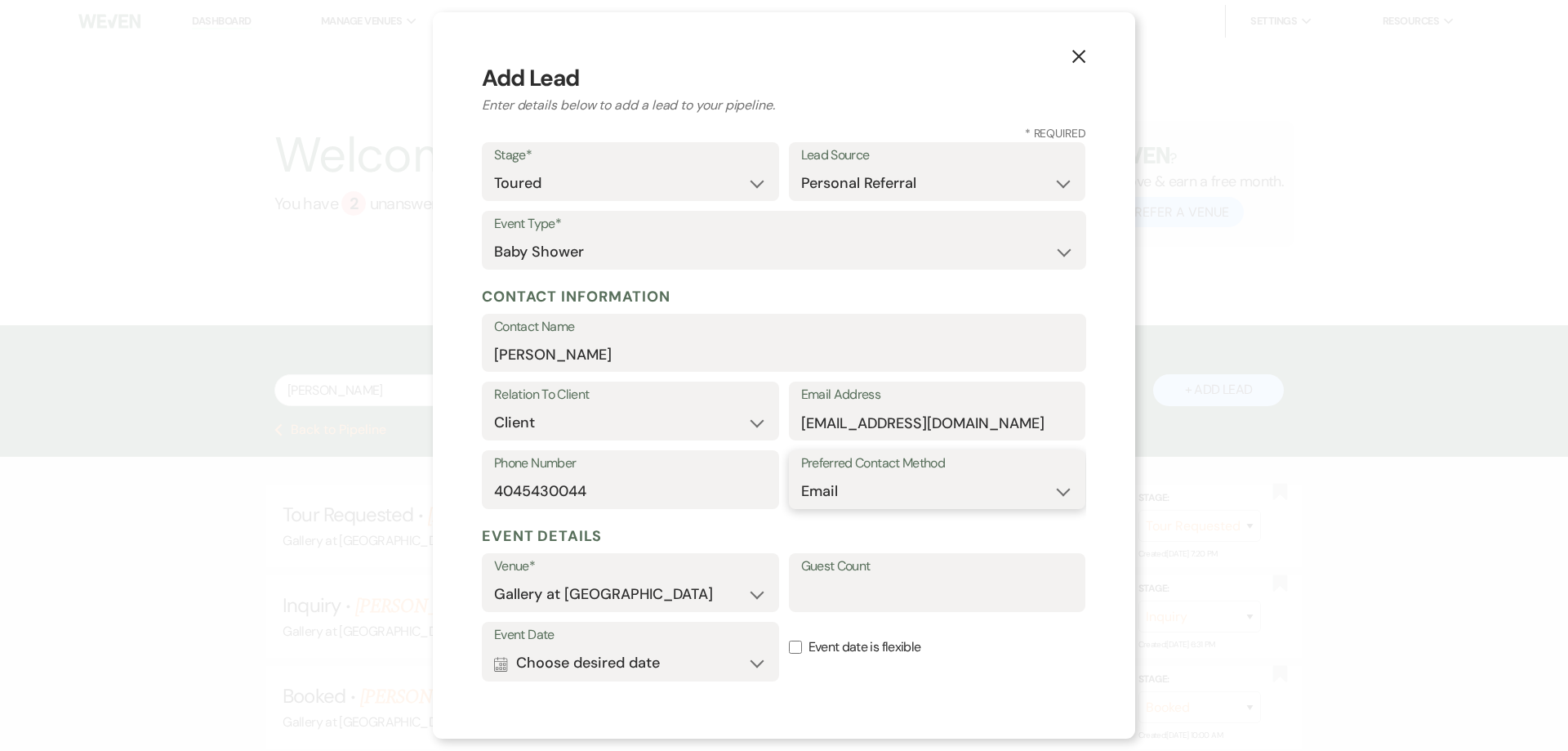
click at [801, 476] on select "Email Phone Text" at bounding box center [938, 492] width 272 height 32
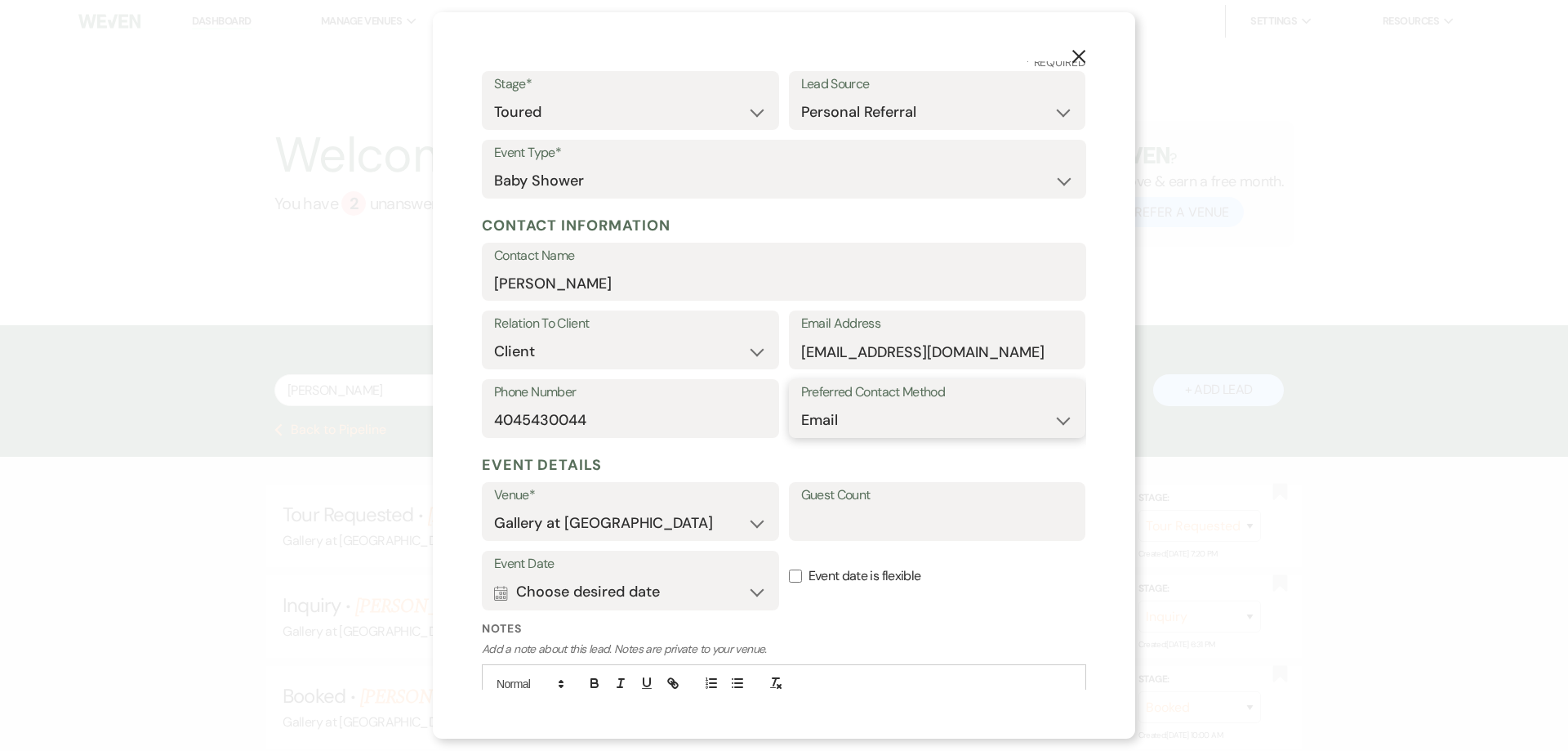
scroll to position [163, 0]
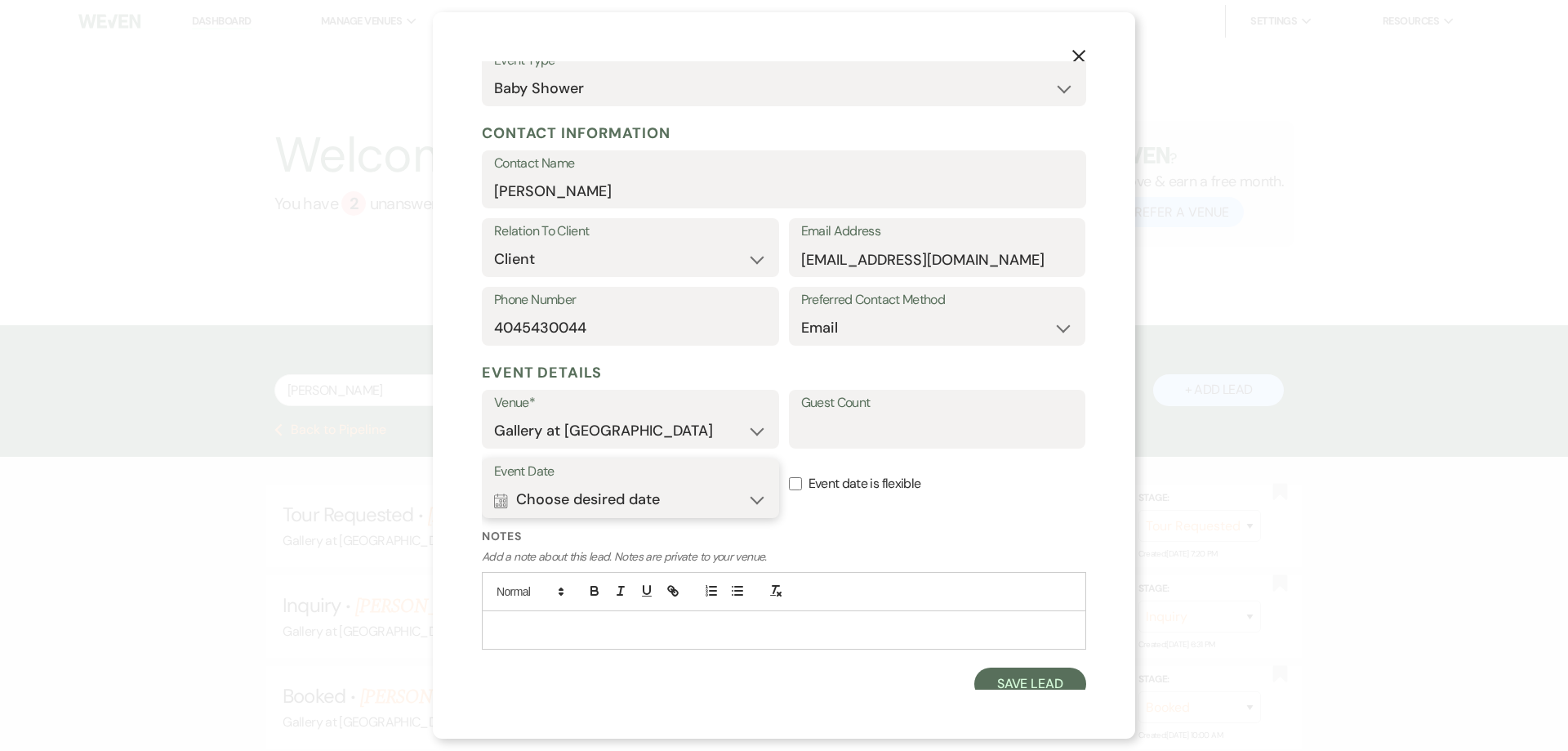
click at [663, 505] on button "Calendar Choose desired date Expand" at bounding box center [630, 500] width 272 height 33
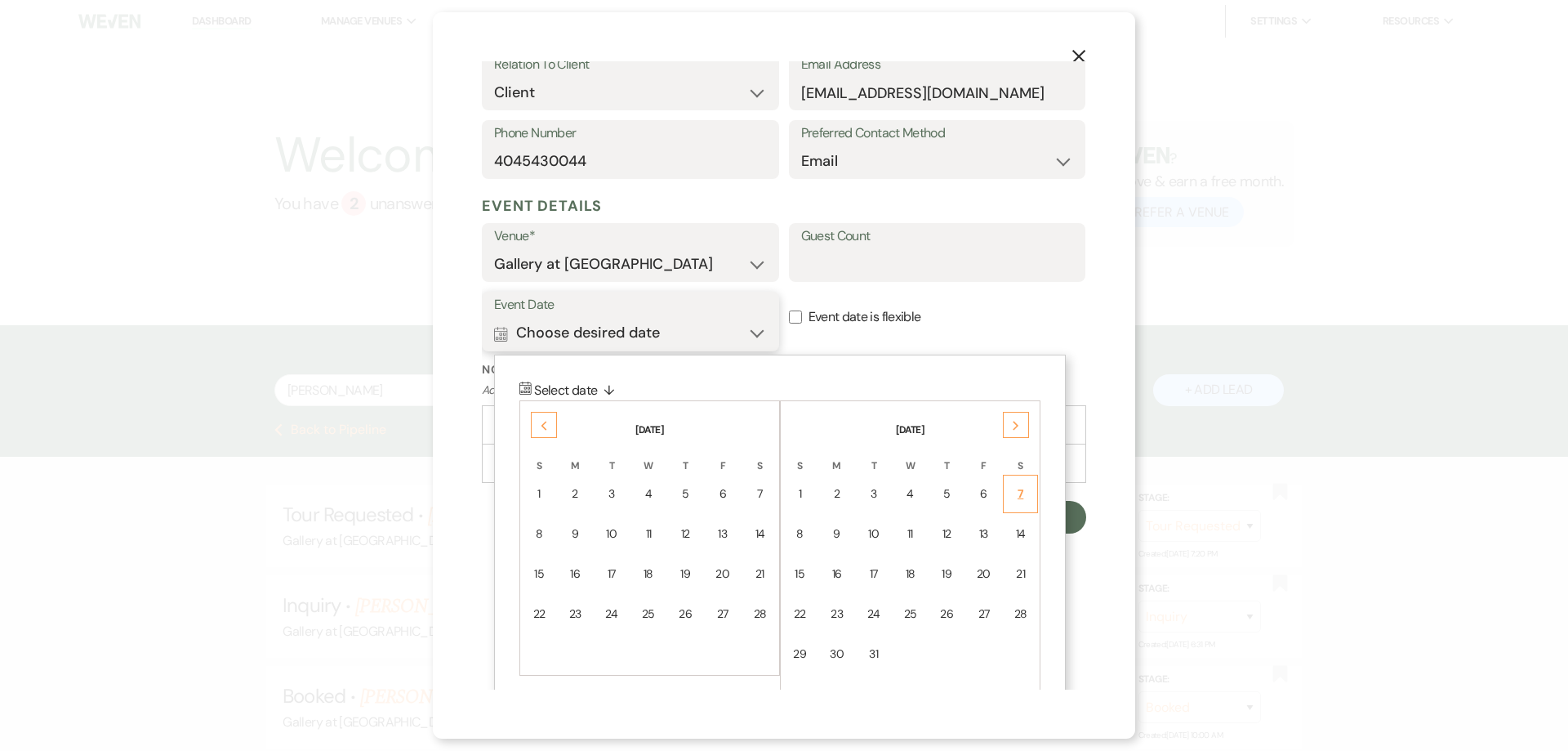
scroll to position [338, 0]
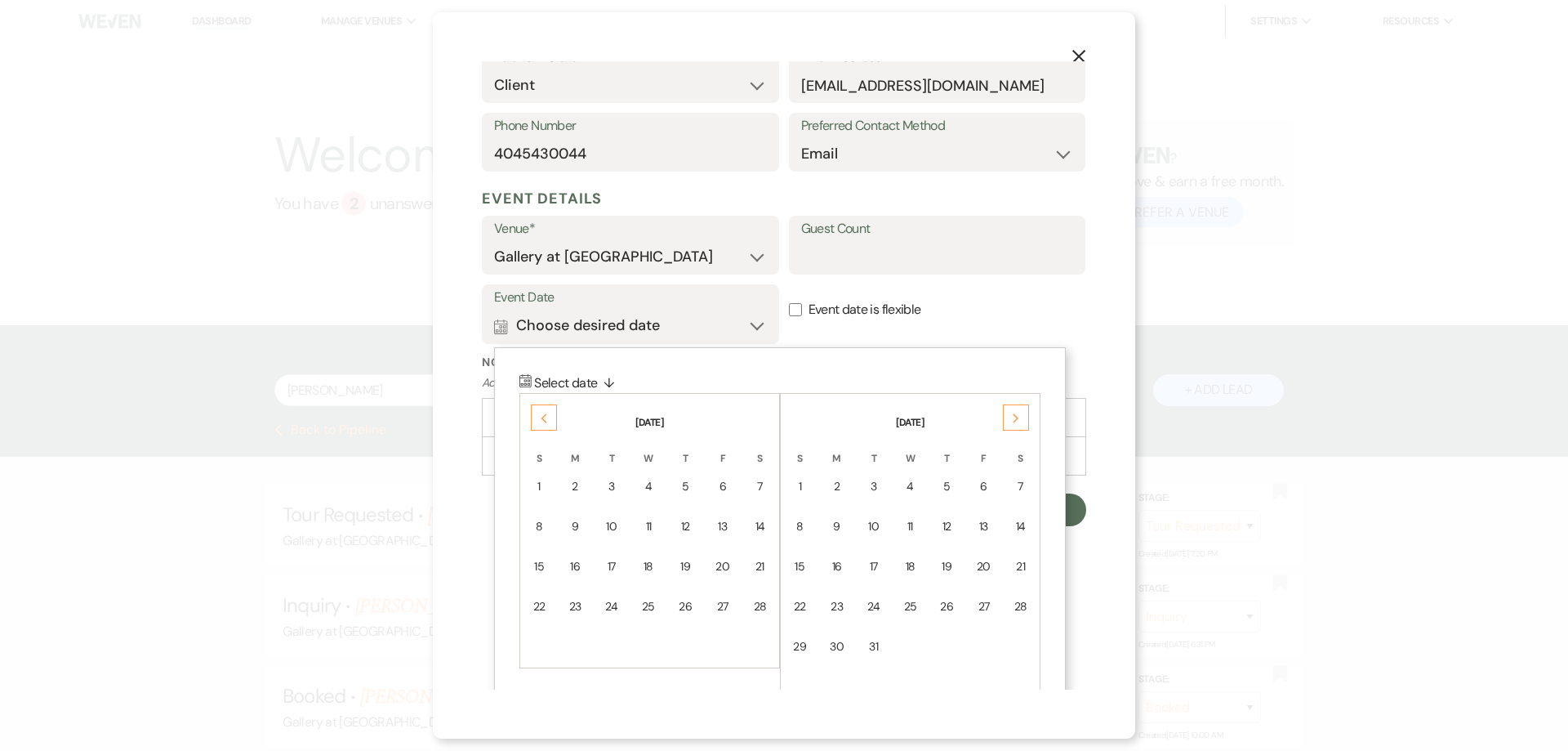
click at [1025, 426] on div "Next" at bounding box center [1015, 417] width 26 height 26
click at [540, 409] on div "Previous" at bounding box center [543, 417] width 26 height 26
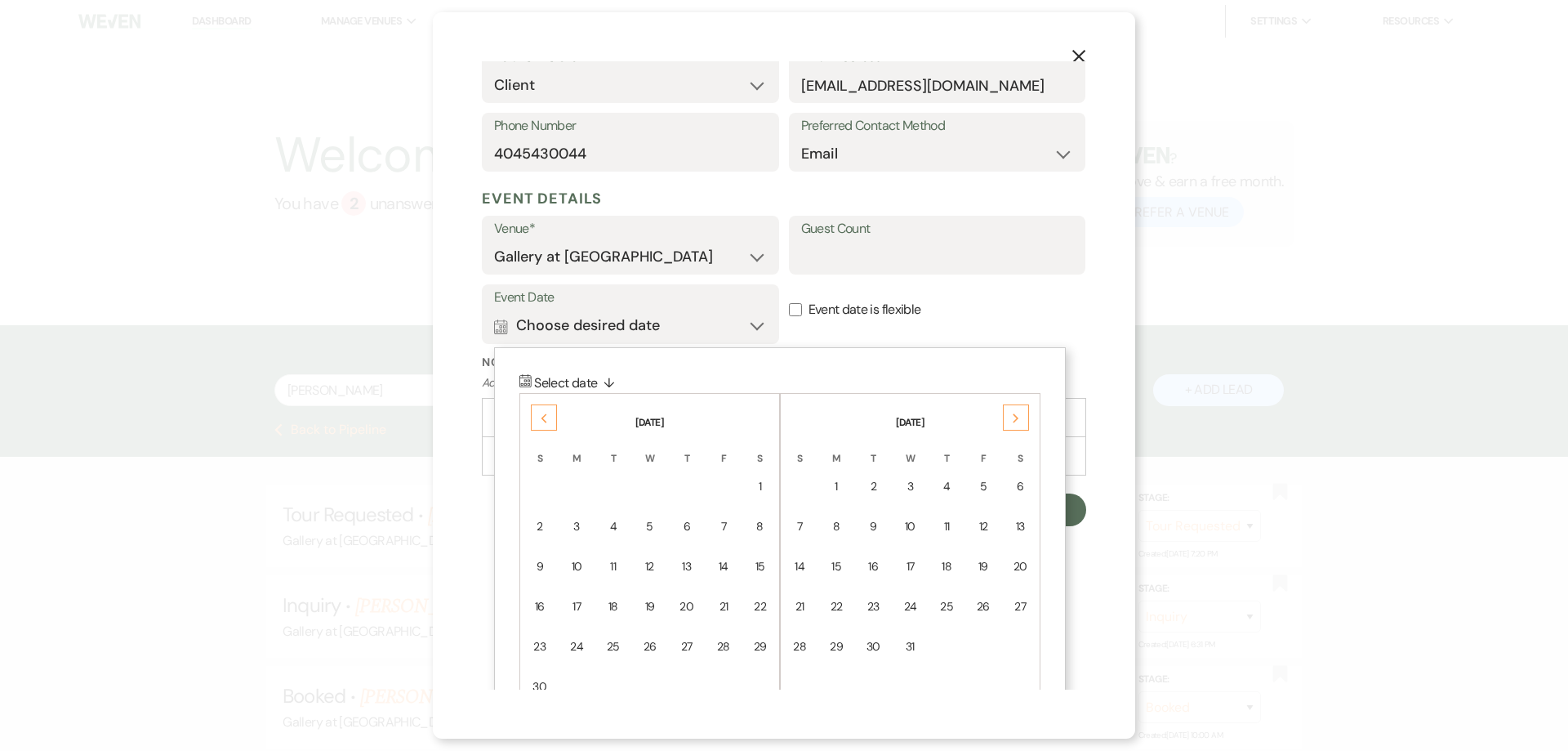
click at [540, 409] on div "Previous" at bounding box center [543, 417] width 26 height 26
click at [1020, 418] on div "Next" at bounding box center [1015, 417] width 26 height 26
click at [759, 570] on div "18" at bounding box center [760, 566] width 14 height 17
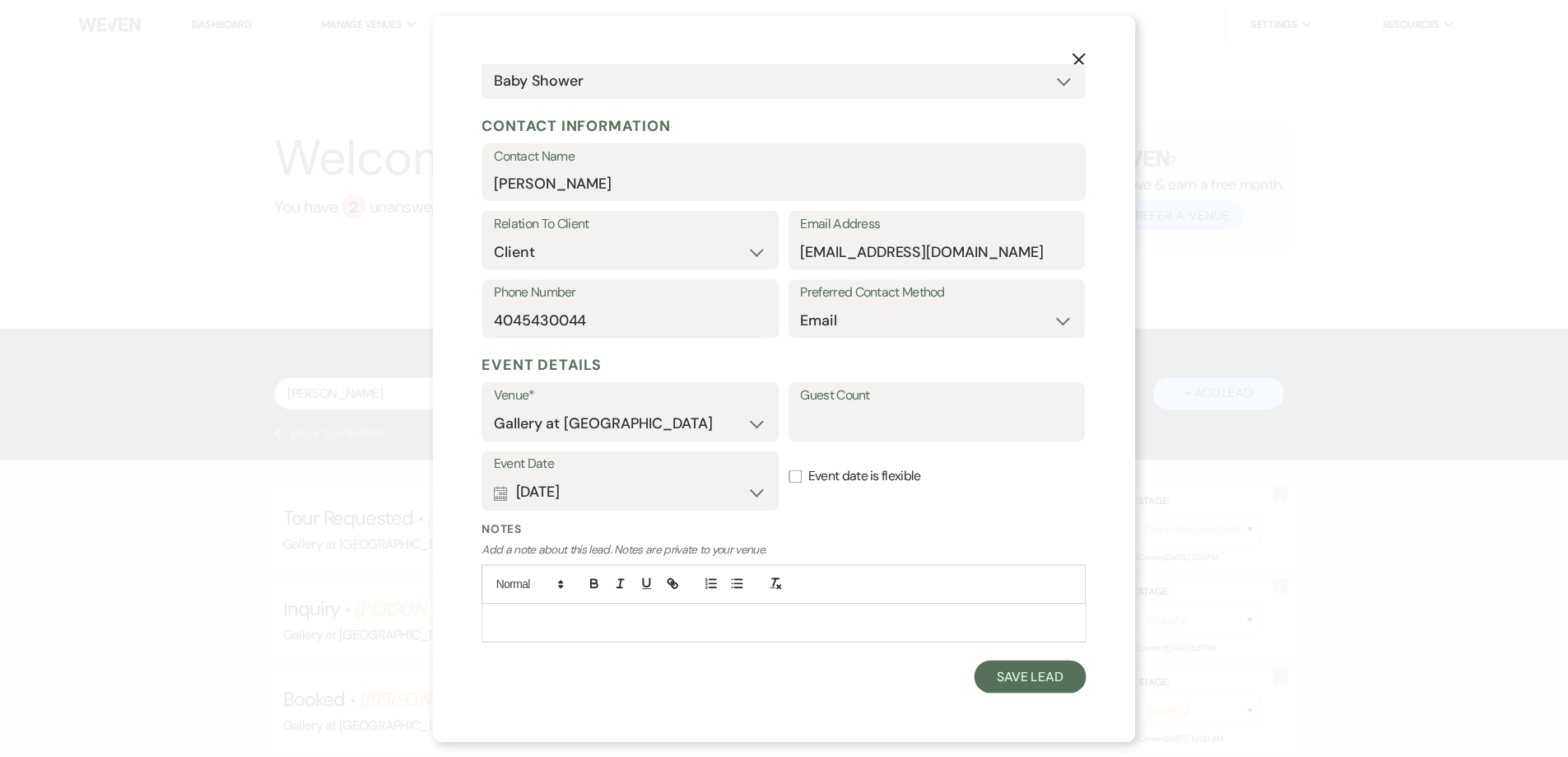
scroll to position [175, 0]
click at [1003, 677] on button "Save Lead" at bounding box center [1038, 678] width 113 height 33
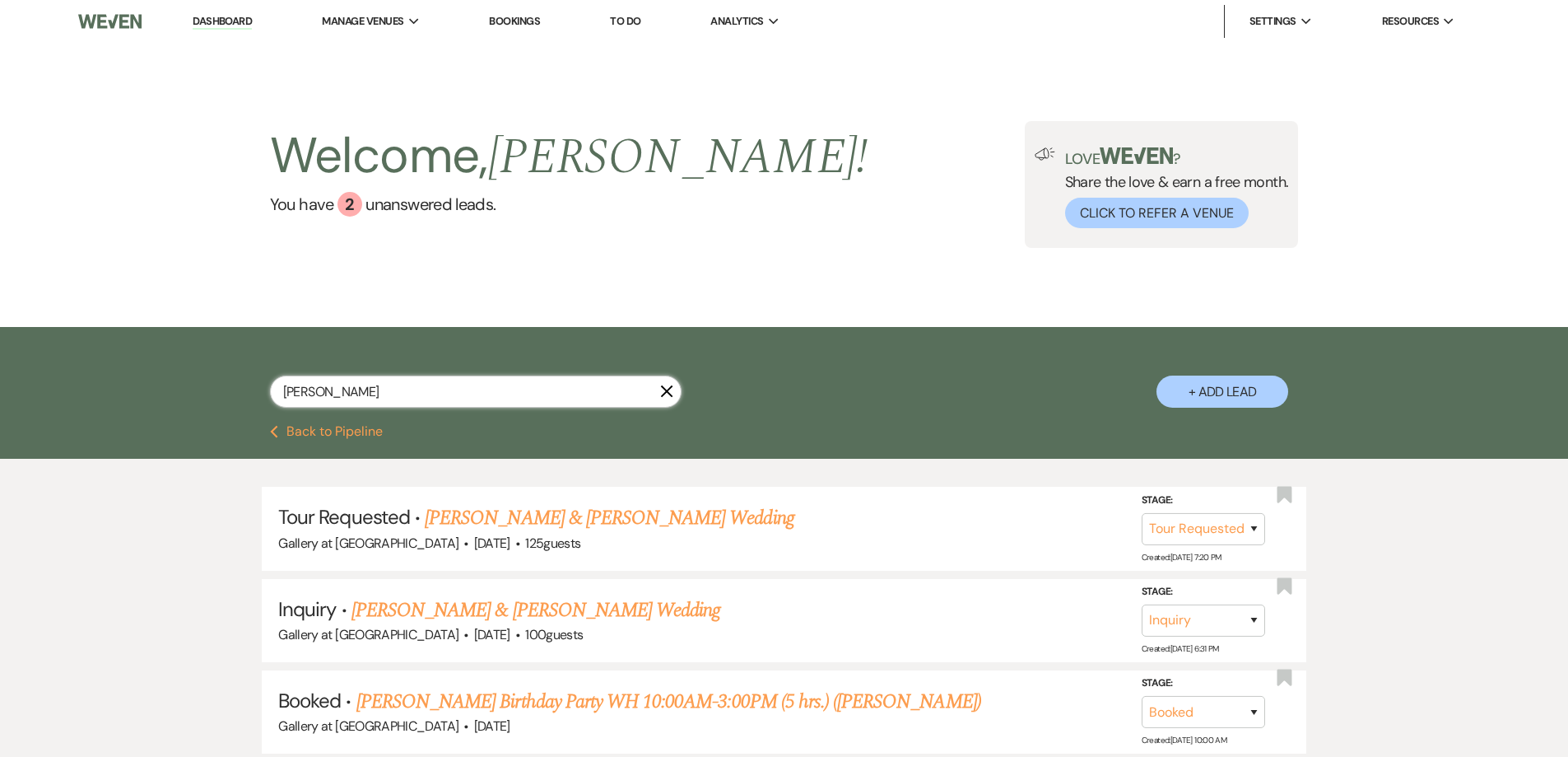
drag, startPoint x: 390, startPoint y: 388, endPoint x: 271, endPoint y: 391, distance: 119.0
click at [271, 391] on input "keisha williams" at bounding box center [476, 392] width 411 height 32
click at [444, 392] on input "keisha williams" at bounding box center [476, 392] width 411 height 32
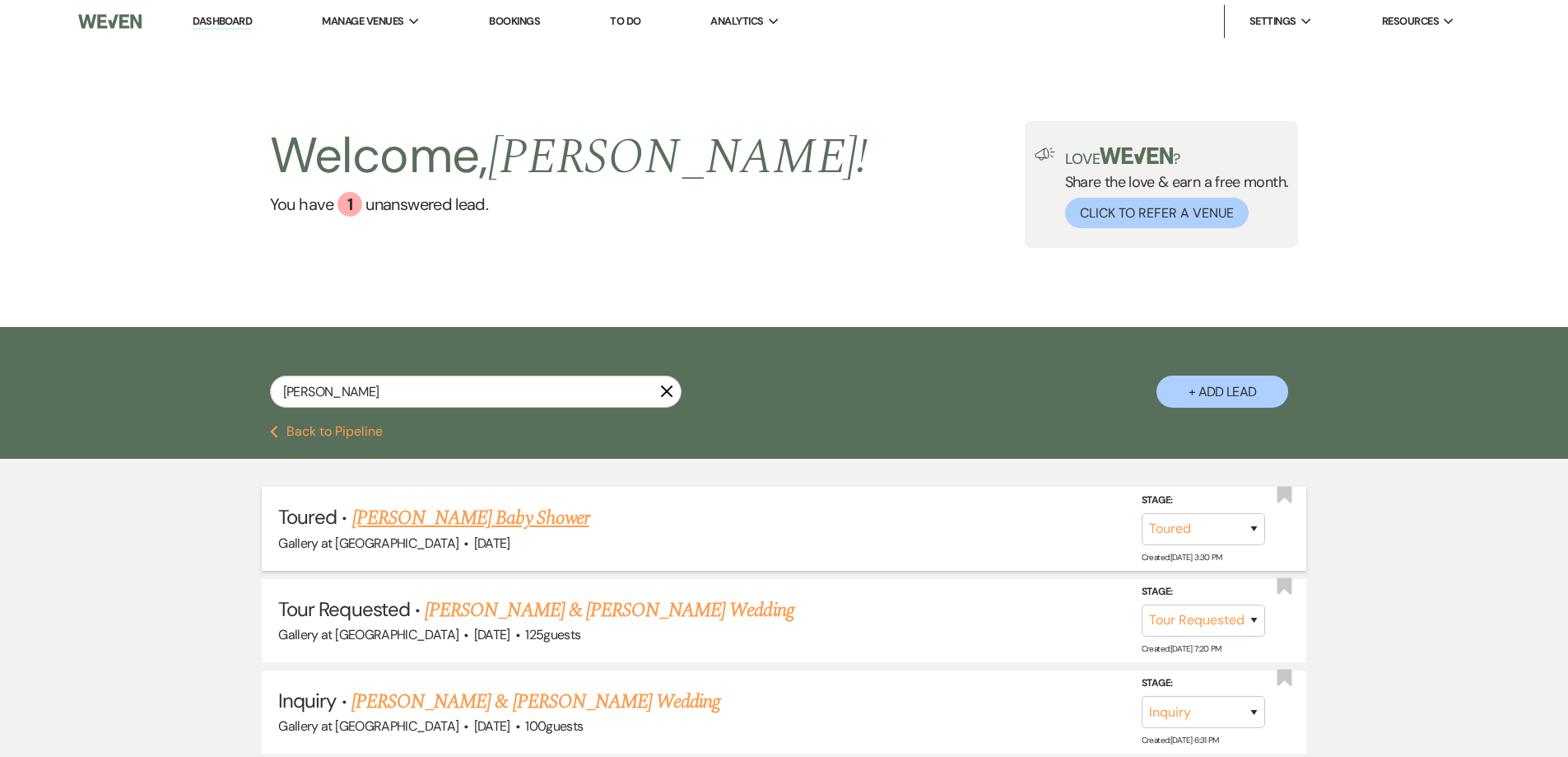
click at [548, 519] on link "Keisha Williams's Baby Shower" at bounding box center [470, 517] width 237 height 30
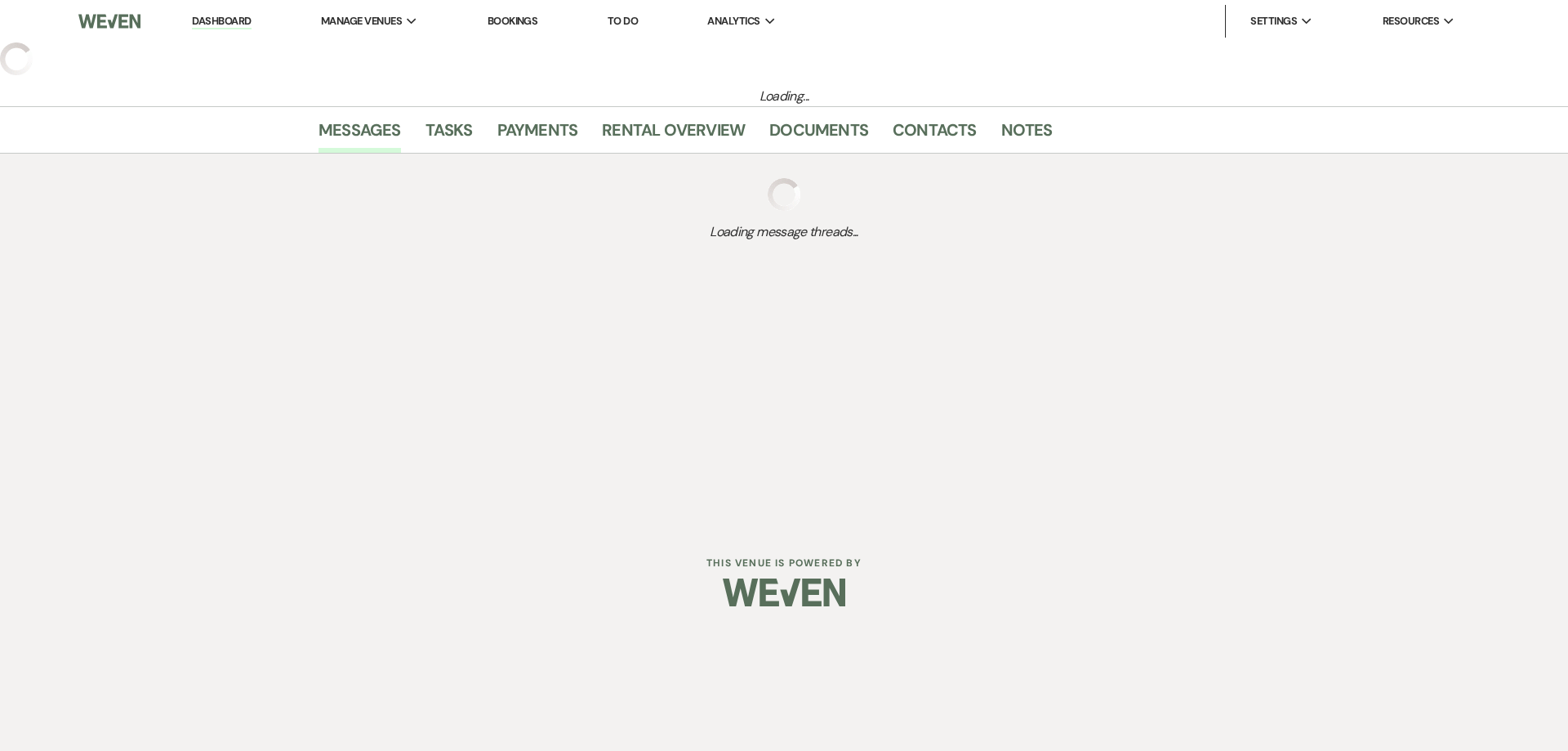
select select "5"
select select "12"
select select "3"
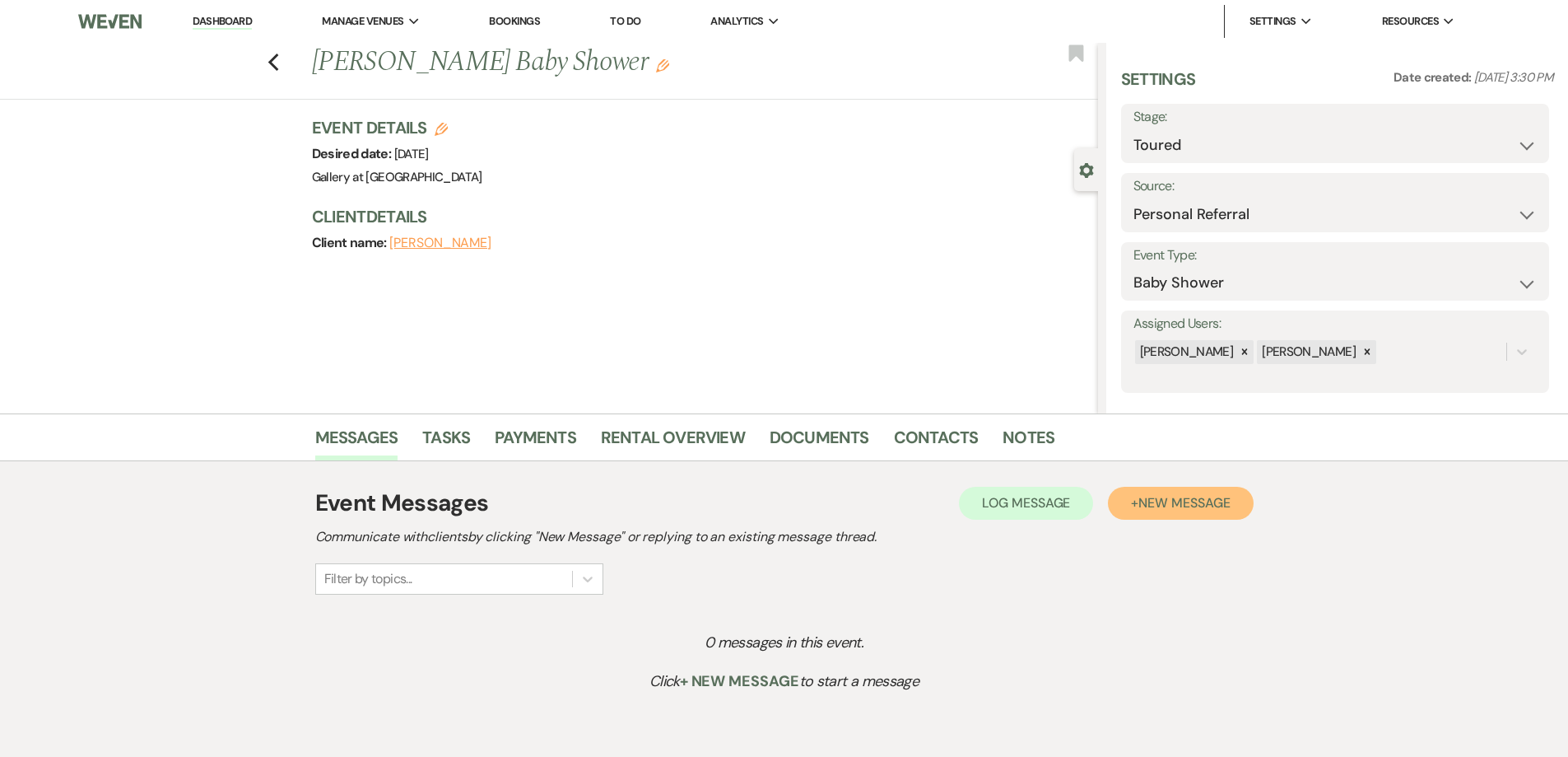
click at [1174, 511] on span "New Message" at bounding box center [1184, 502] width 92 height 17
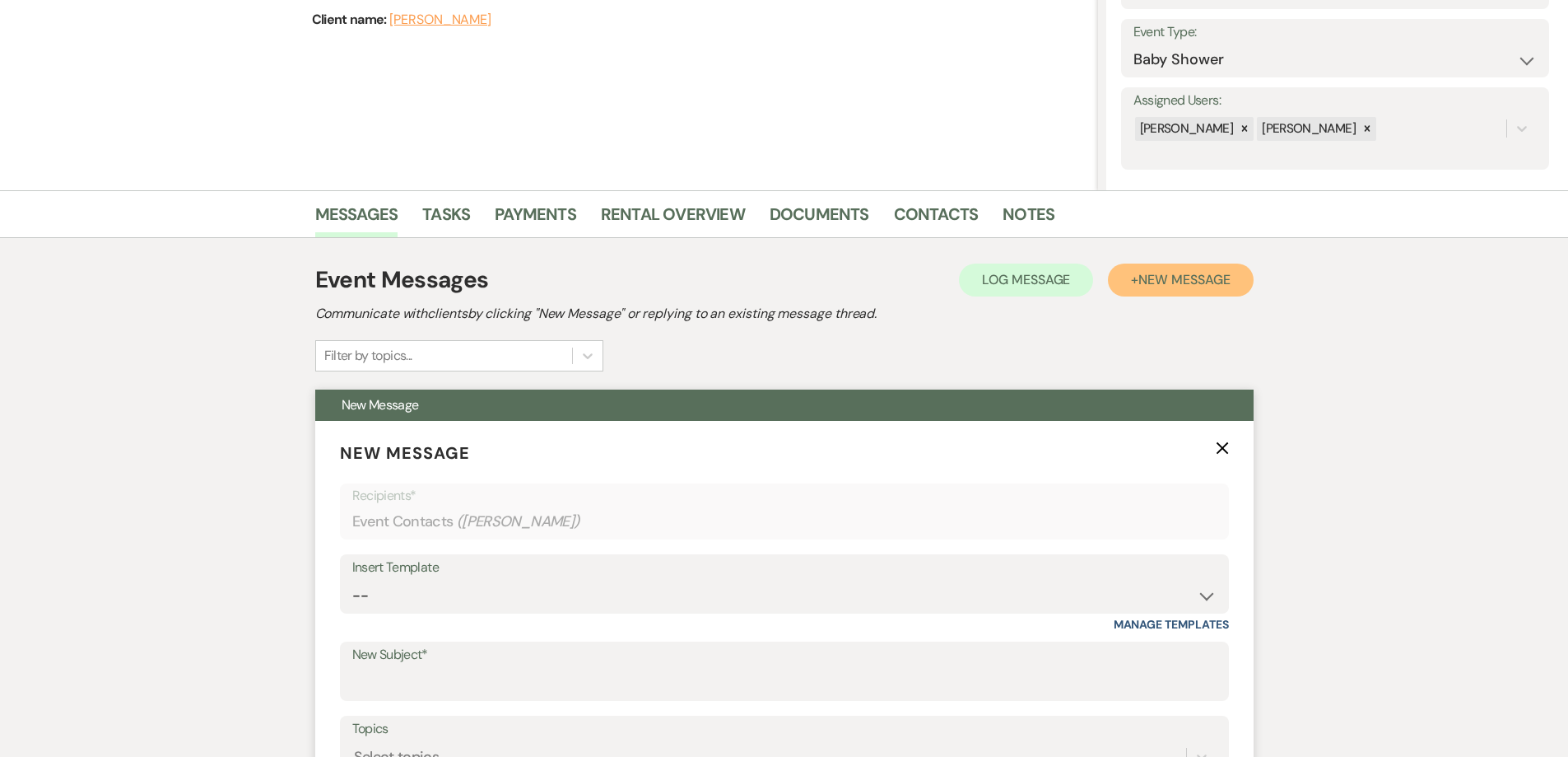
scroll to position [247, 0]
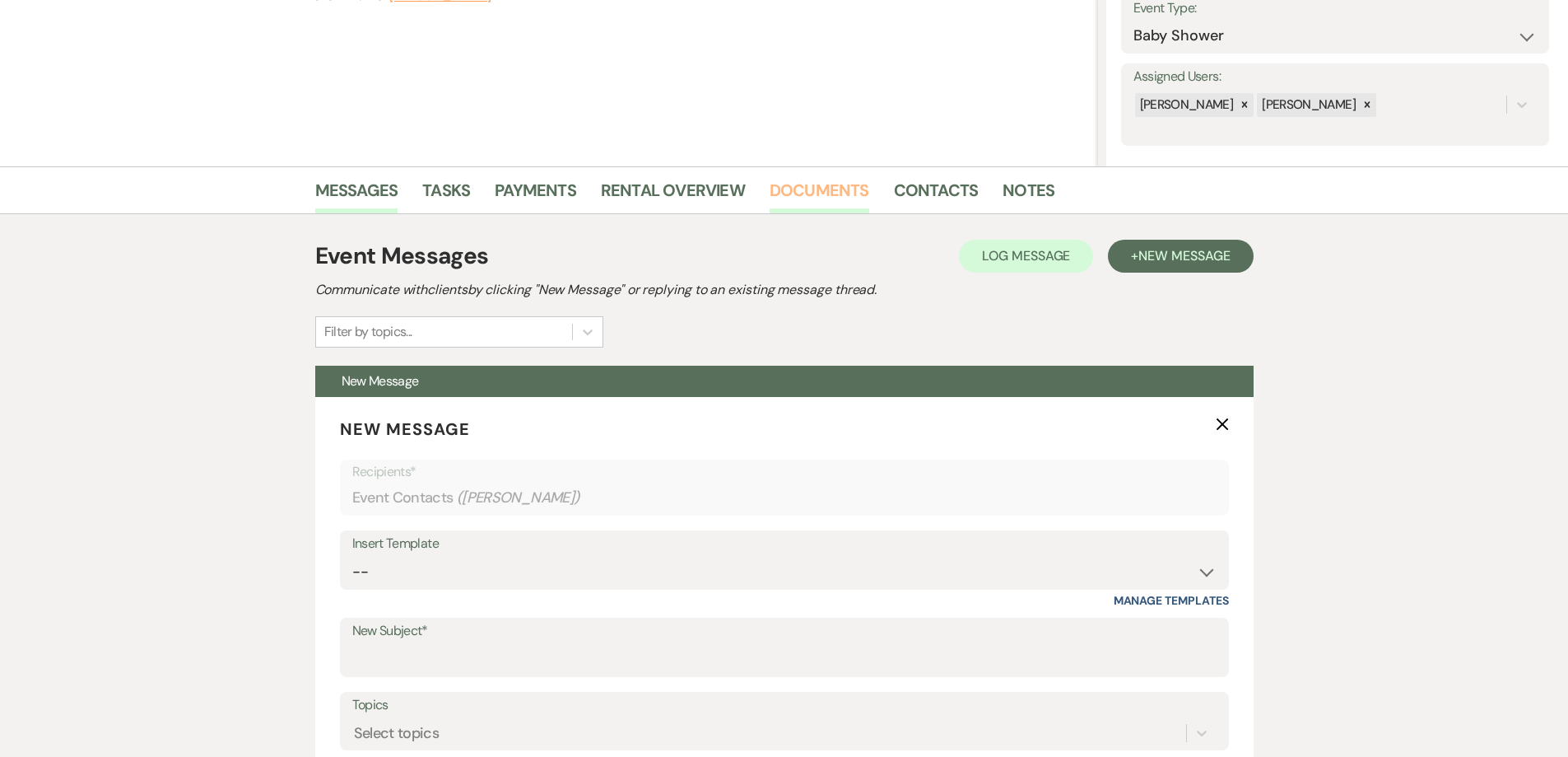
click at [842, 197] on link "Documents" at bounding box center [819, 195] width 100 height 36
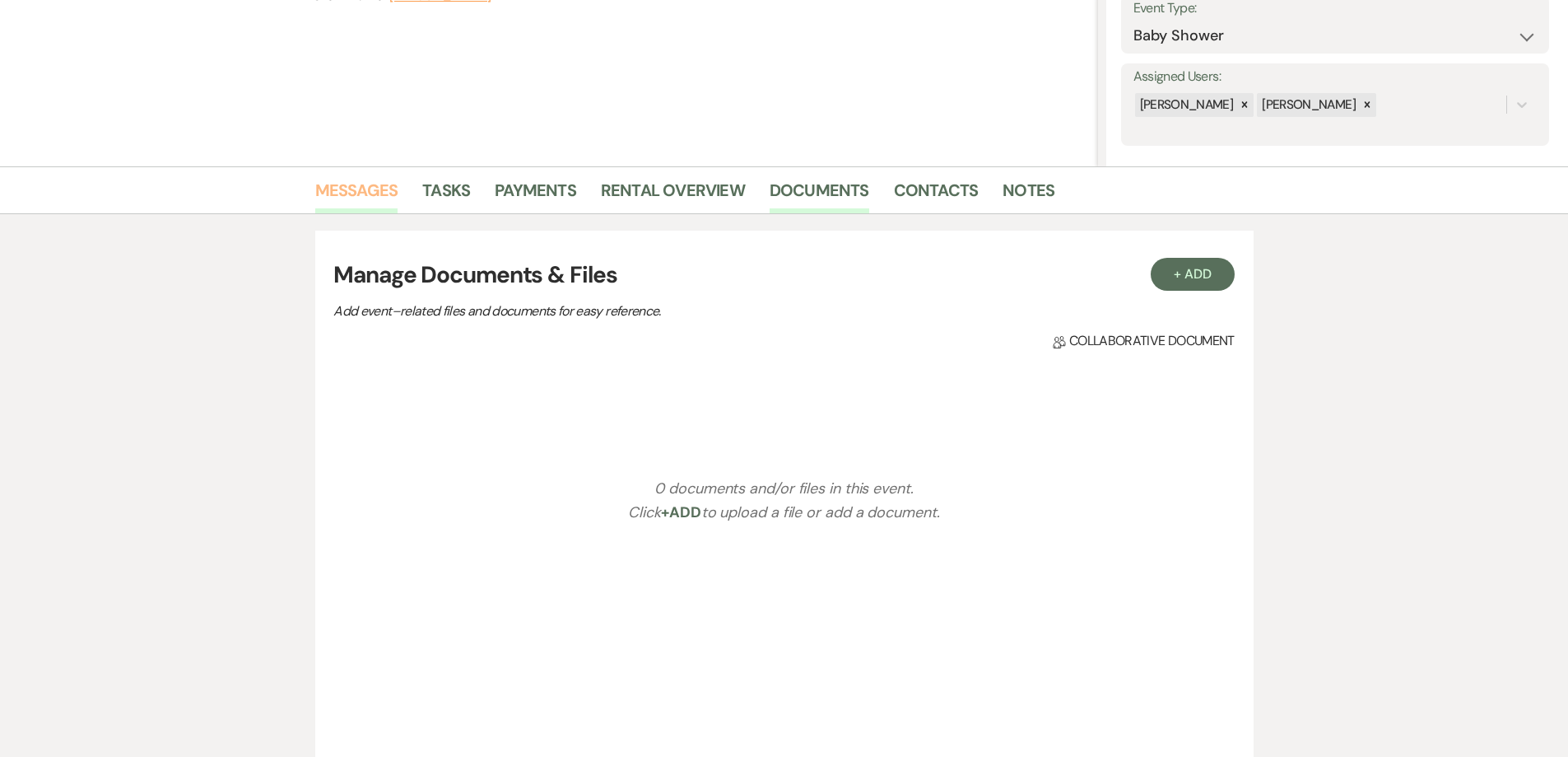
click at [354, 198] on link "Messages" at bounding box center [356, 195] width 83 height 36
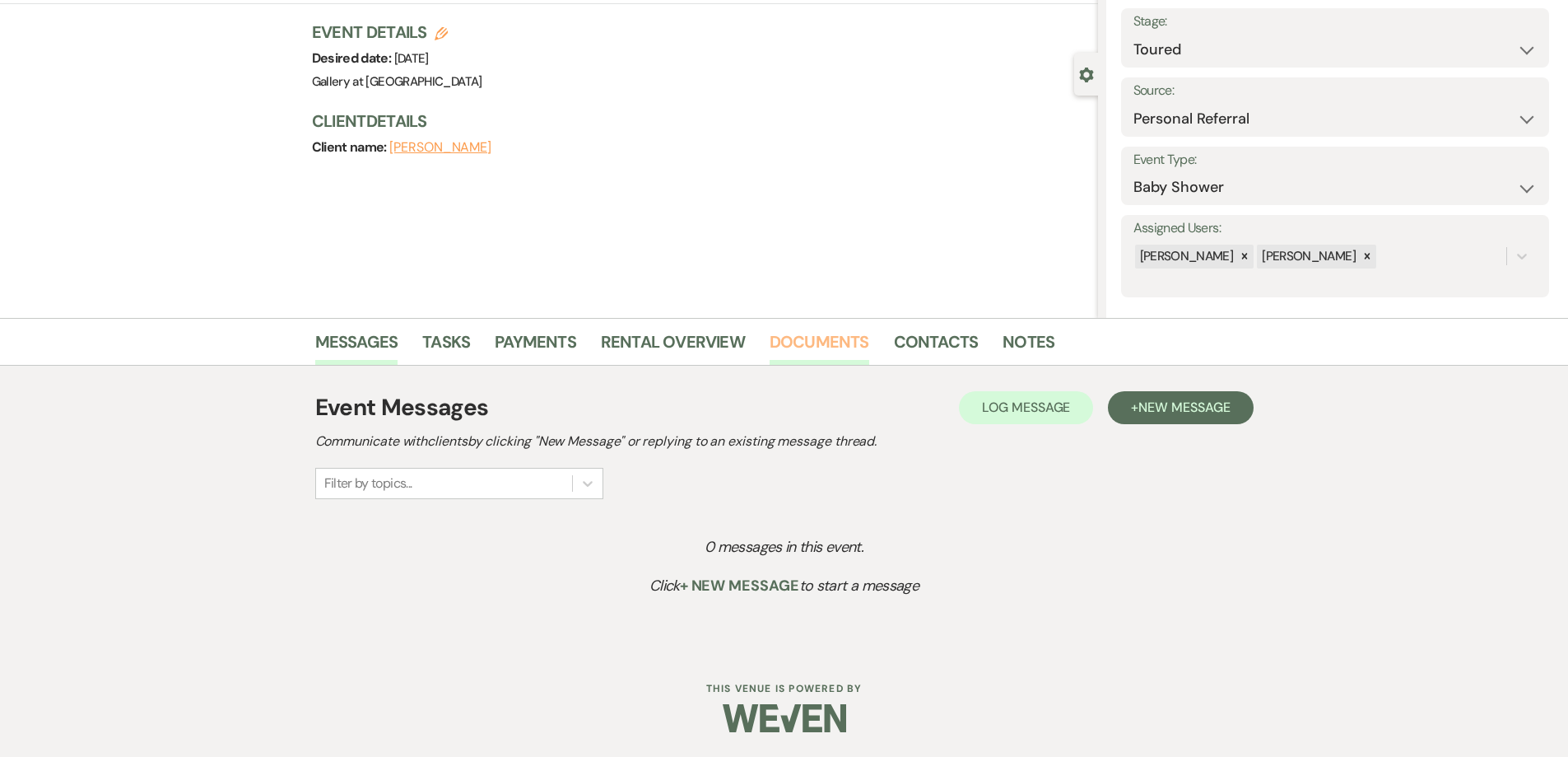
click at [804, 330] on link "Documents" at bounding box center [819, 347] width 100 height 36
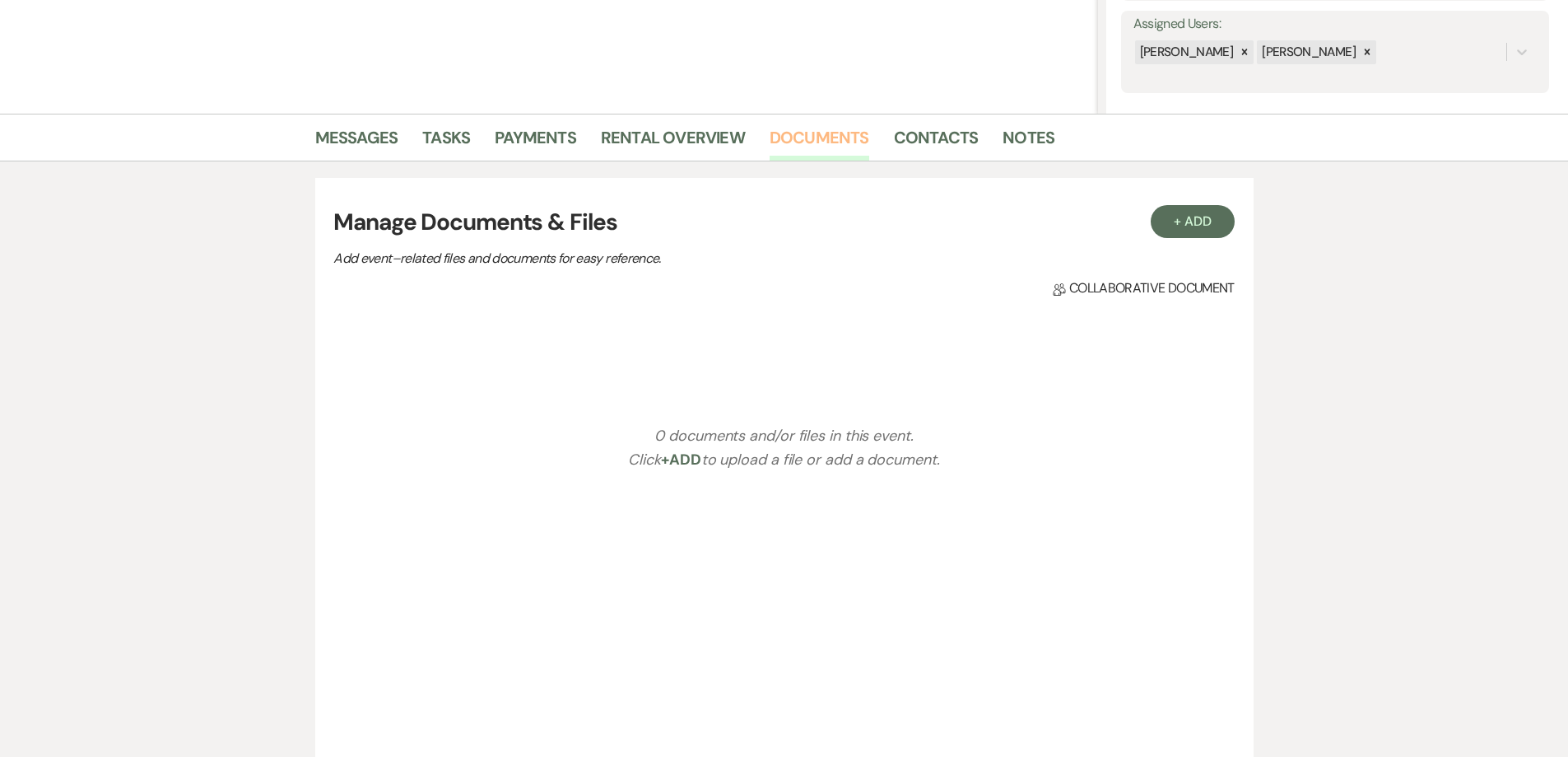
scroll to position [342, 0]
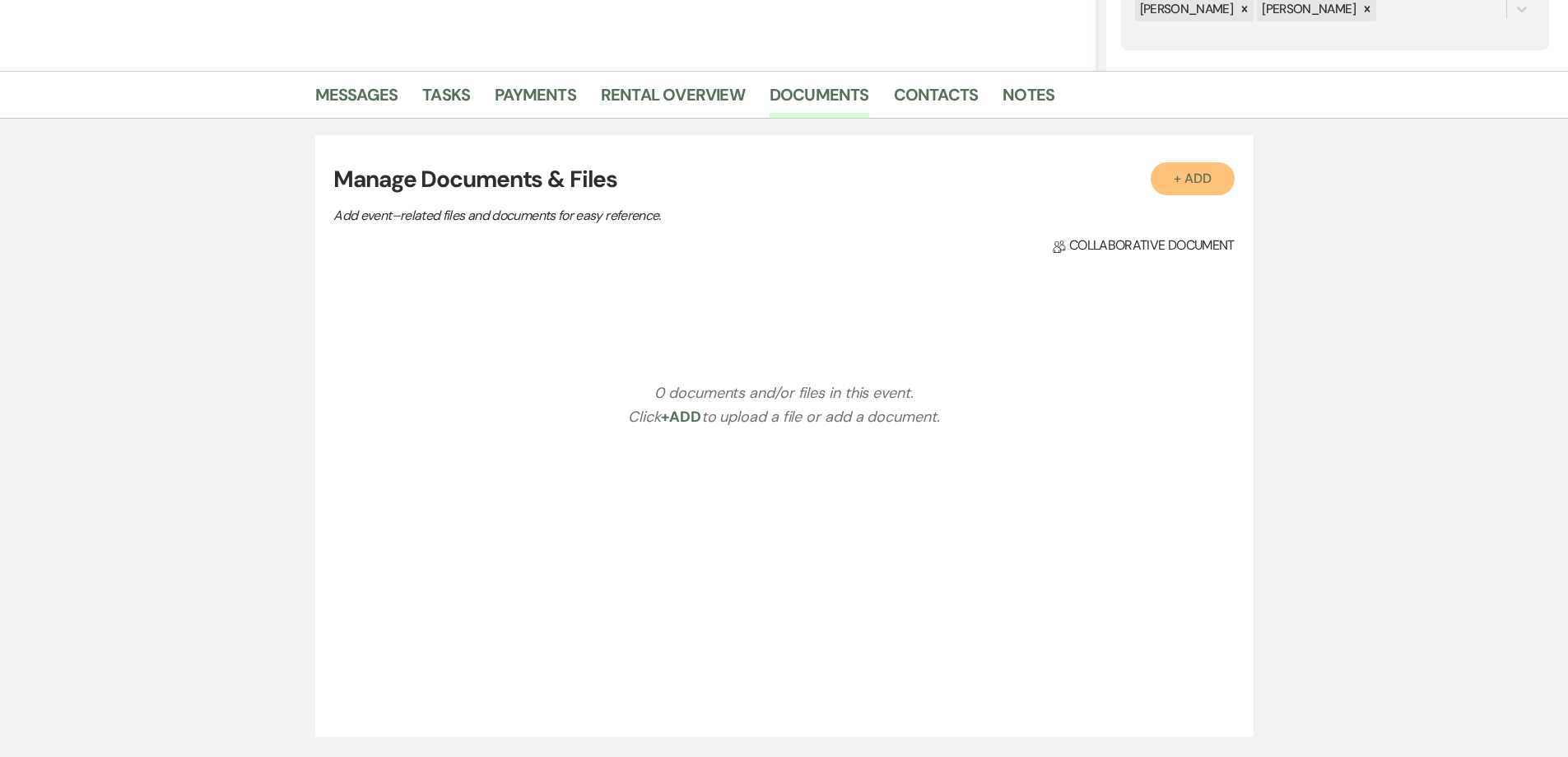
click at [1185, 179] on button "+ Add" at bounding box center [1193, 179] width 84 height 33
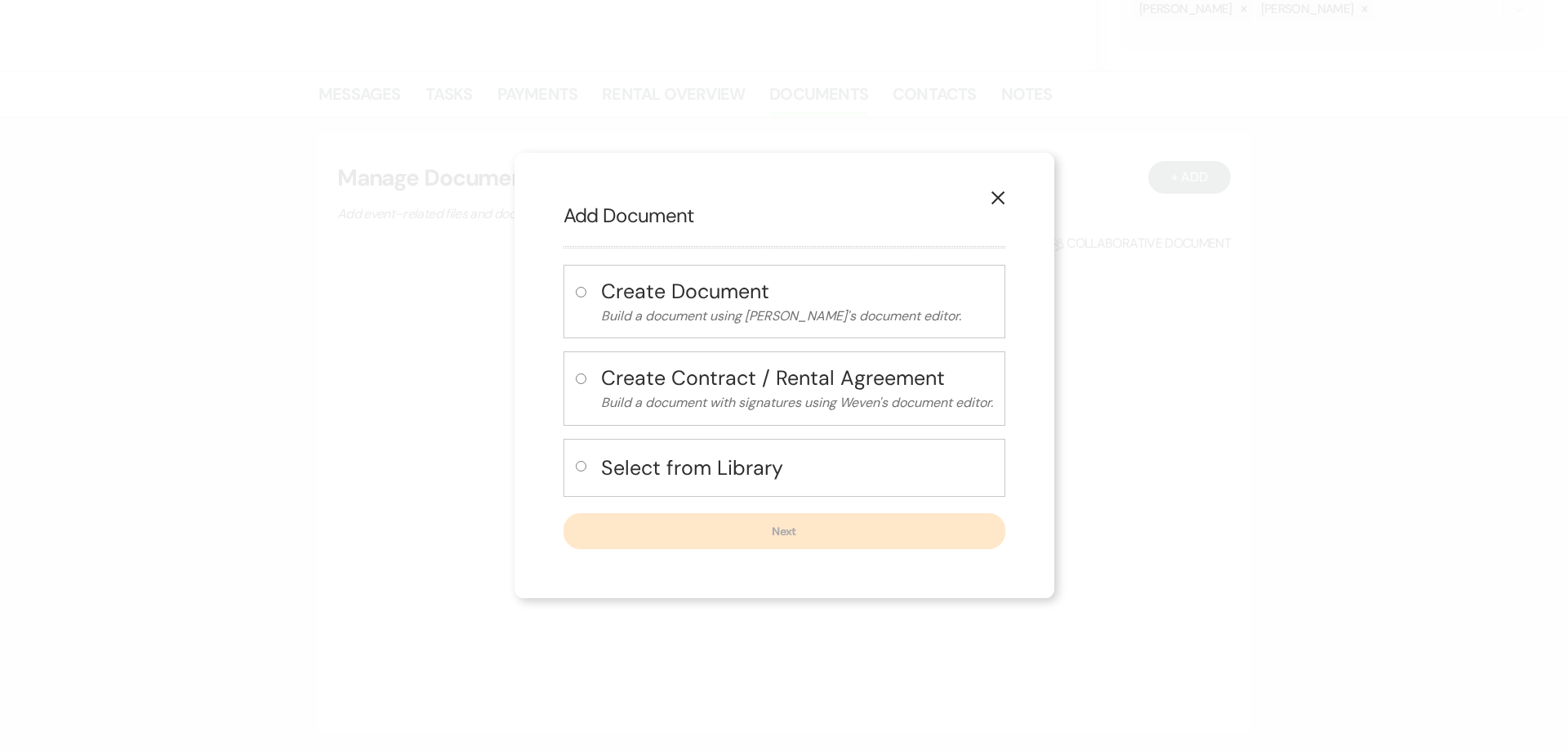
click at [584, 470] on label at bounding box center [583, 470] width 17 height 27
click at [584, 470] on input "radio" at bounding box center [581, 466] width 11 height 11
radio input "true"
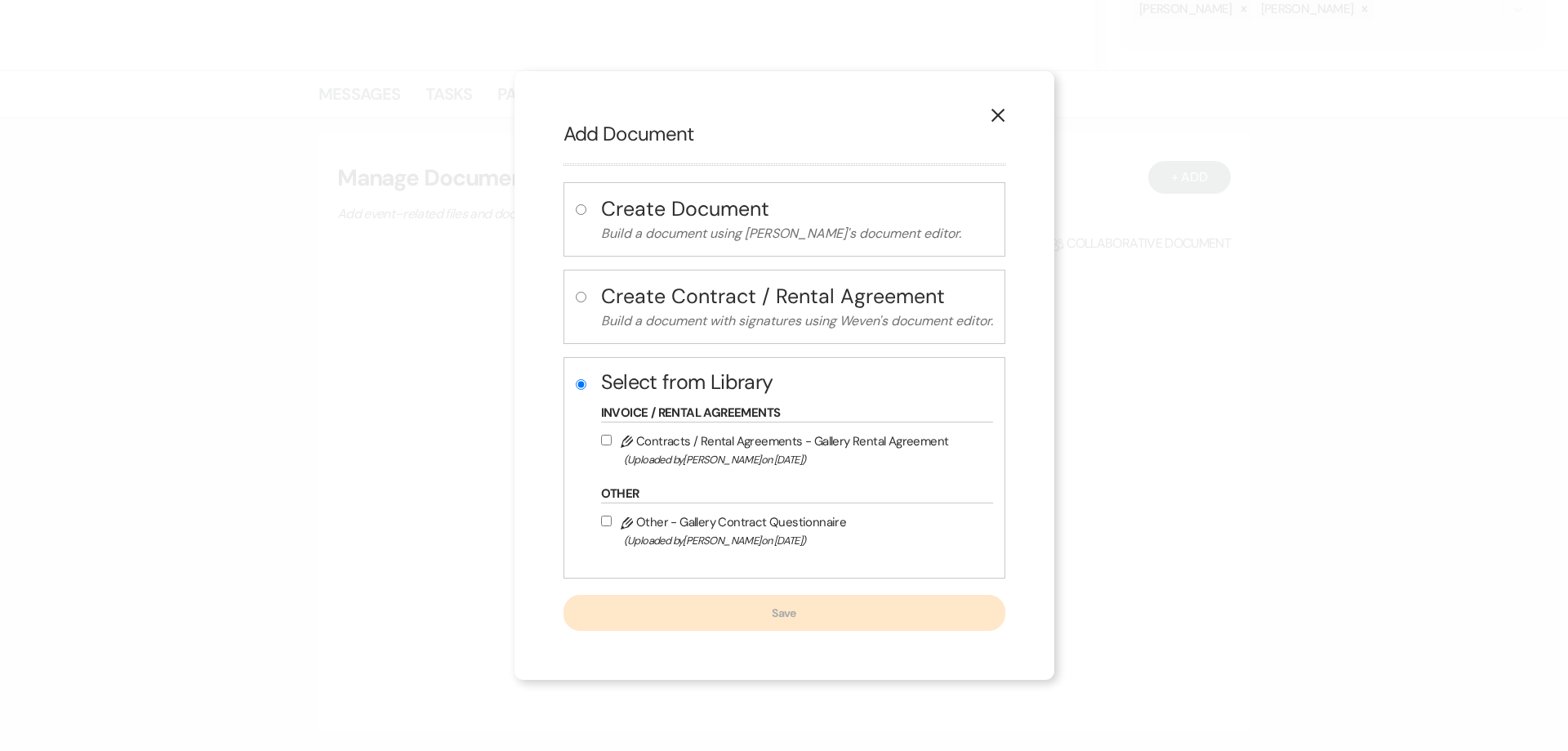
click at [603, 438] on input "Pencil Contracts / Rental Agreements - Gallery Rental Agreement (Uploaded by Ju…" at bounding box center [606, 440] width 11 height 11
checkbox input "true"
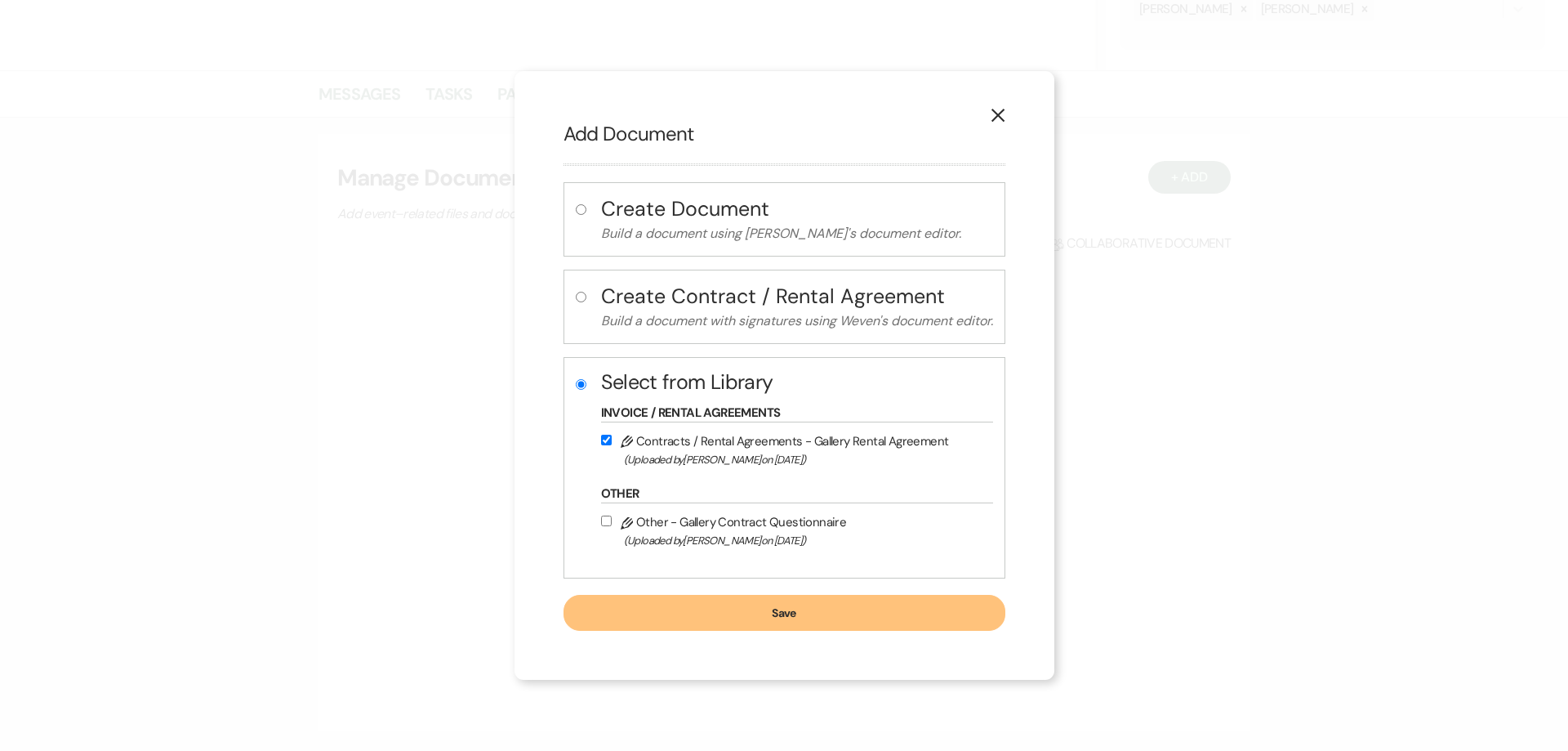
click at [669, 622] on button "Save" at bounding box center [784, 613] width 442 height 36
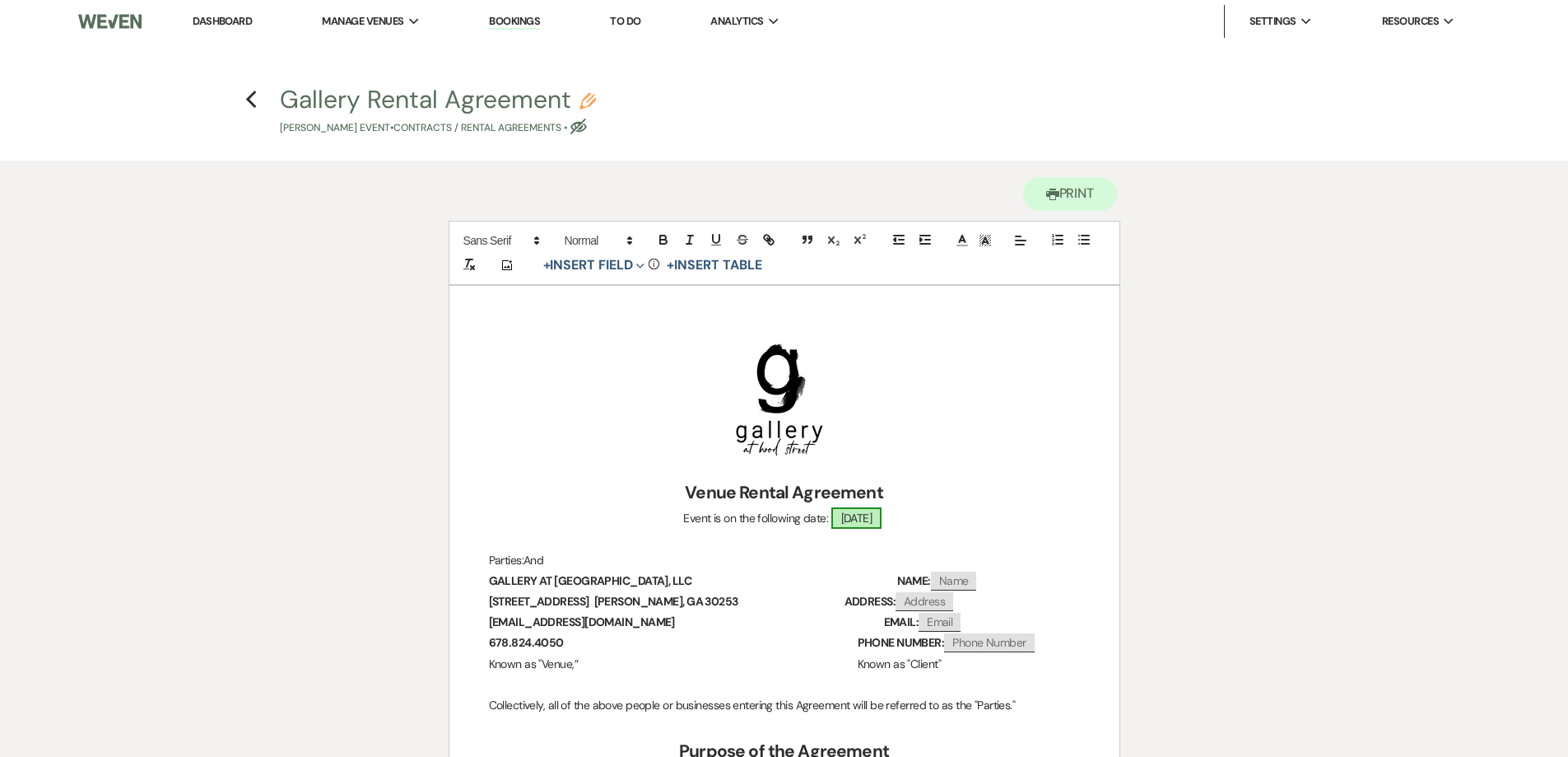
click at [882, 521] on span "10/18/2025" at bounding box center [856, 518] width 51 height 22
select select "smartCustomField"
select select "owner"
select select "{{eventDate}}"
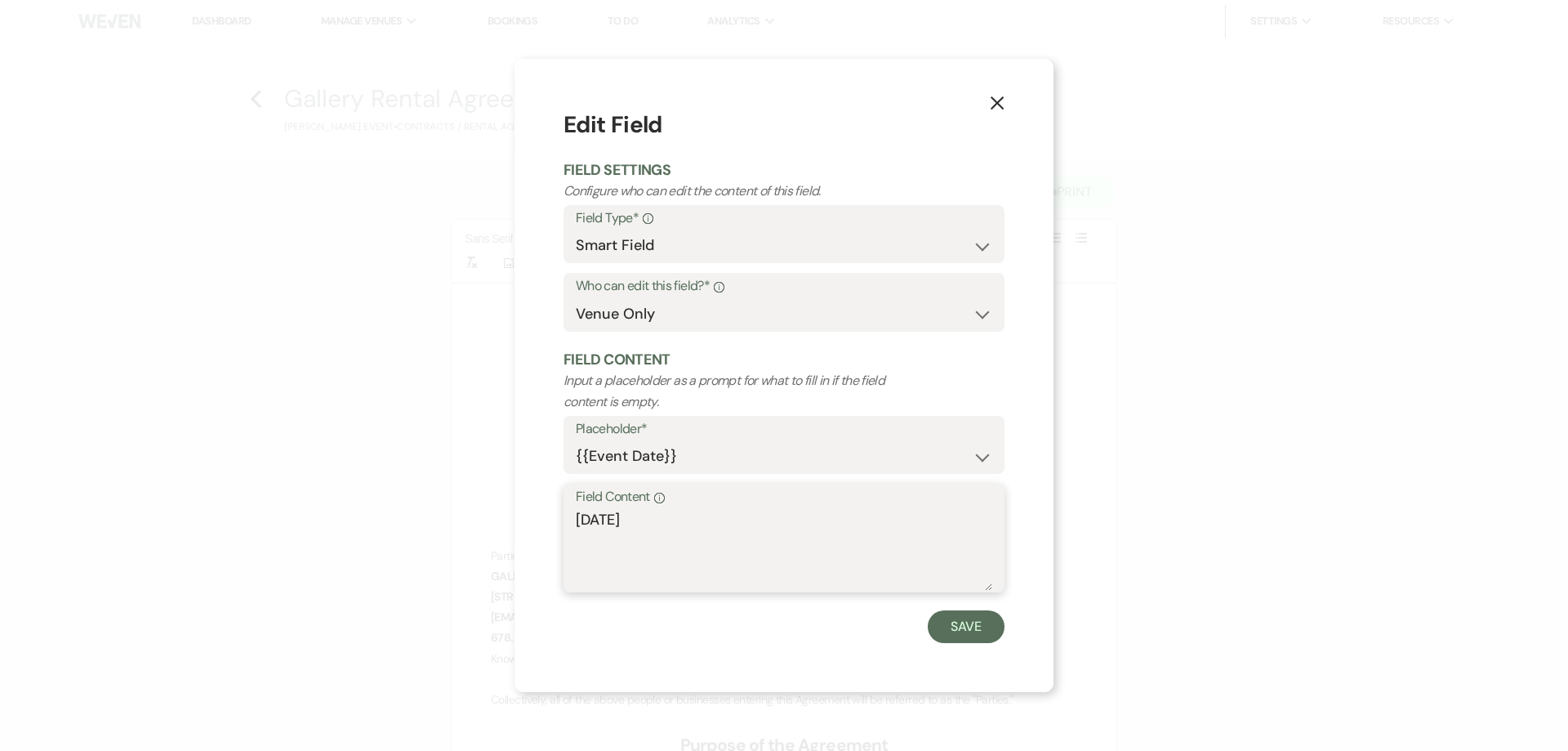
drag, startPoint x: 704, startPoint y: 518, endPoint x: 540, endPoint y: 538, distance: 165.2
click at [540, 538] on div "X Edit Field Field Settings Configure who can edit the content of this field. F…" at bounding box center [784, 375] width 539 height 633
type textarea "Saturday, October 18, 2025"
click at [978, 624] on button "Save" at bounding box center [966, 626] width 77 height 33
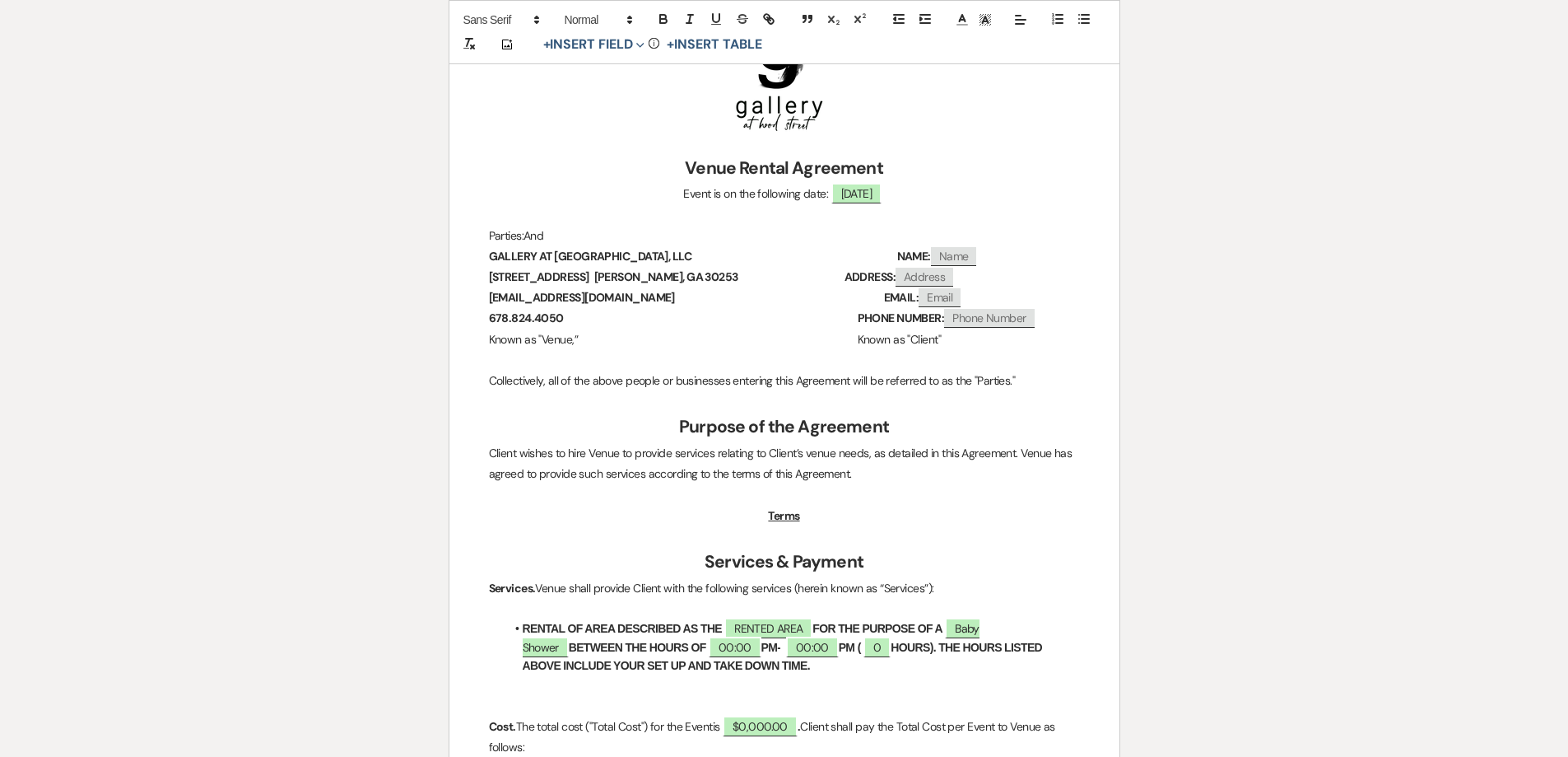
scroll to position [330, 0]
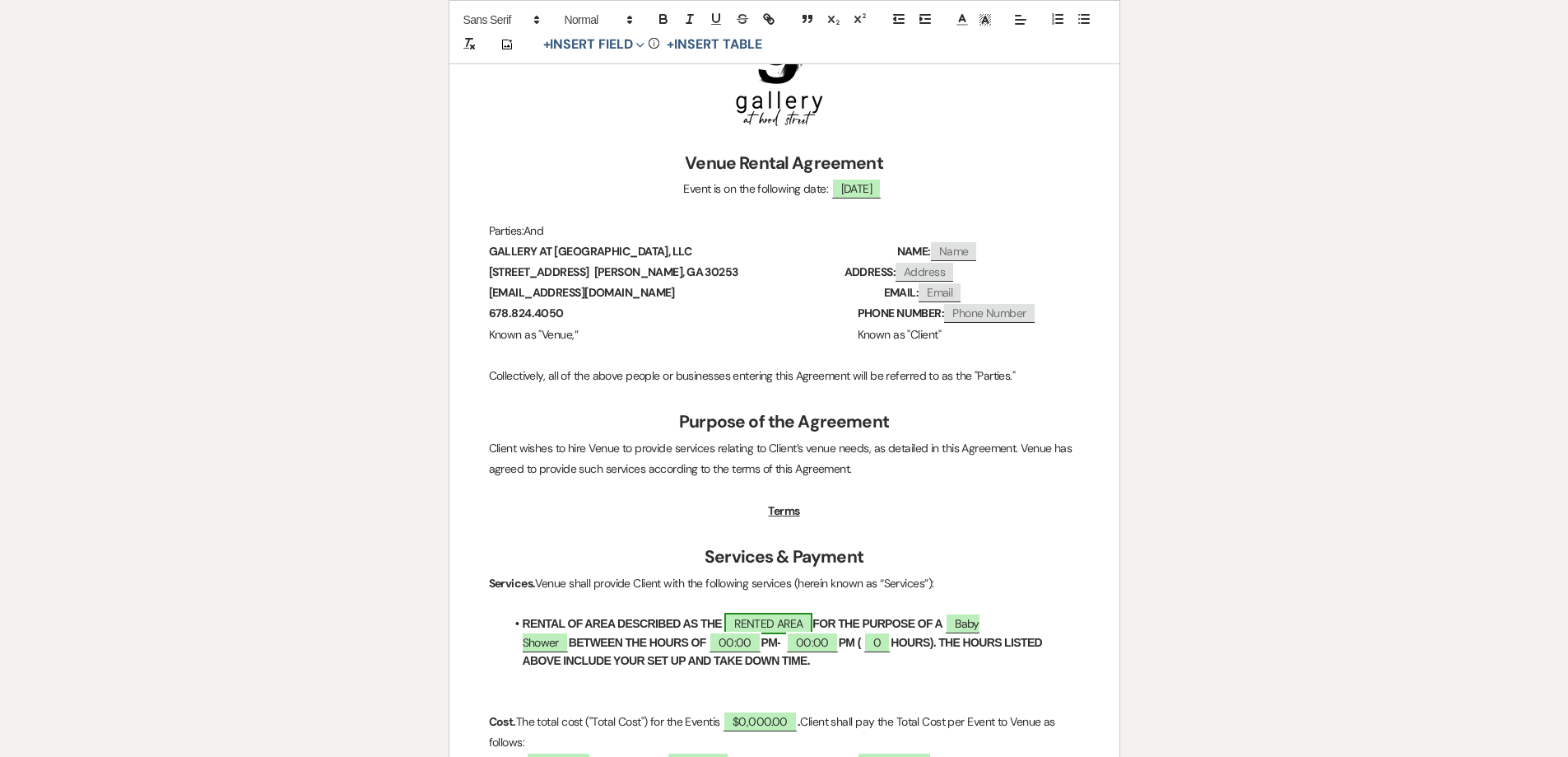
click at [804, 622] on span "RENTED AREA" at bounding box center [768, 623] width 88 height 22
select select "owner"
select select "Location"
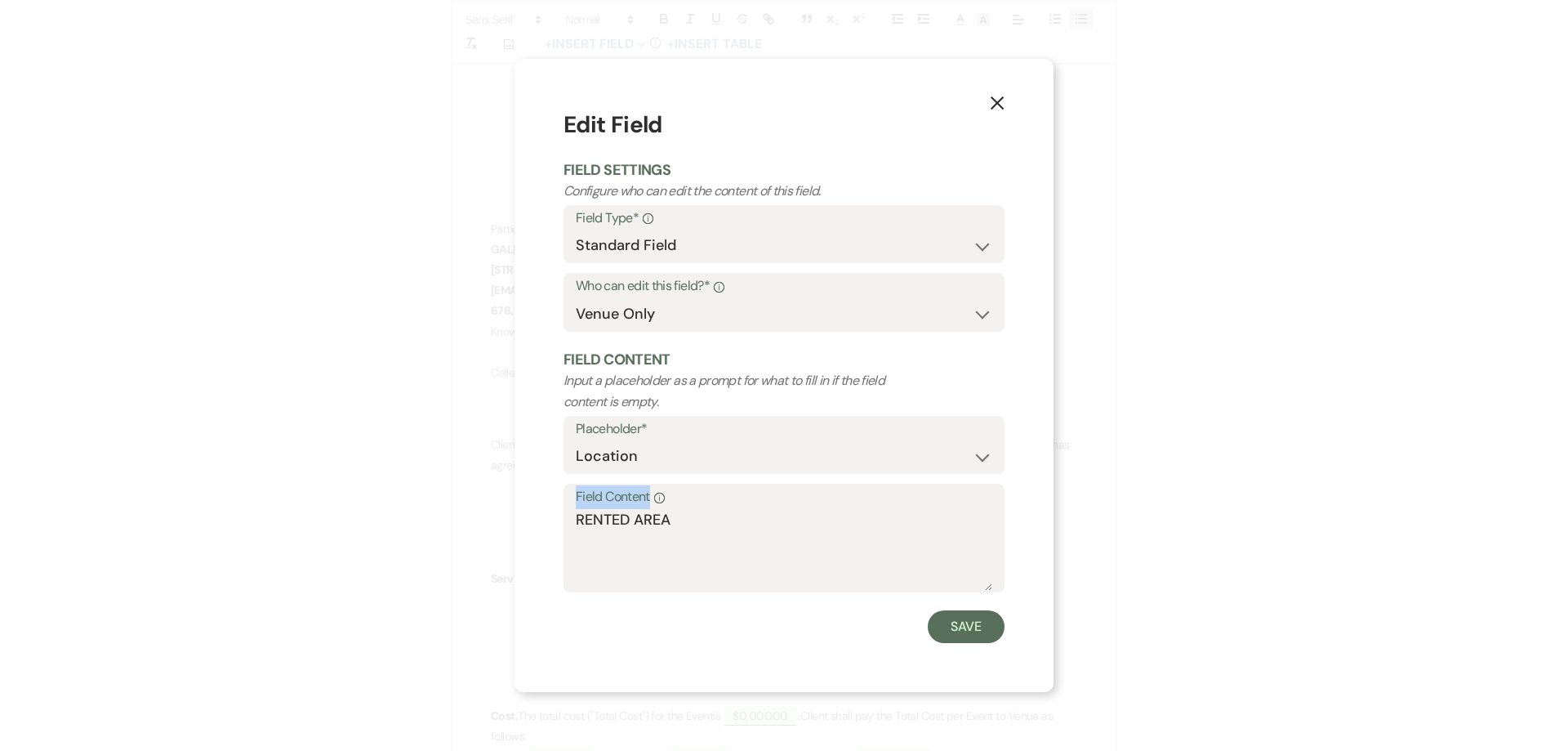
drag, startPoint x: 693, startPoint y: 507, endPoint x: 566, endPoint y: 516, distance: 127.3
click at [566, 516] on div "Field Content Info RENTED AREA" at bounding box center [784, 538] width 441 height 109
drag, startPoint x: 701, startPoint y: 518, endPoint x: 527, endPoint y: 524, distance: 174.1
click at [527, 523] on div "X Edit Field Field Settings Configure who can edit the content of this field. F…" at bounding box center [784, 375] width 539 height 633
type textarea "The Sterling"
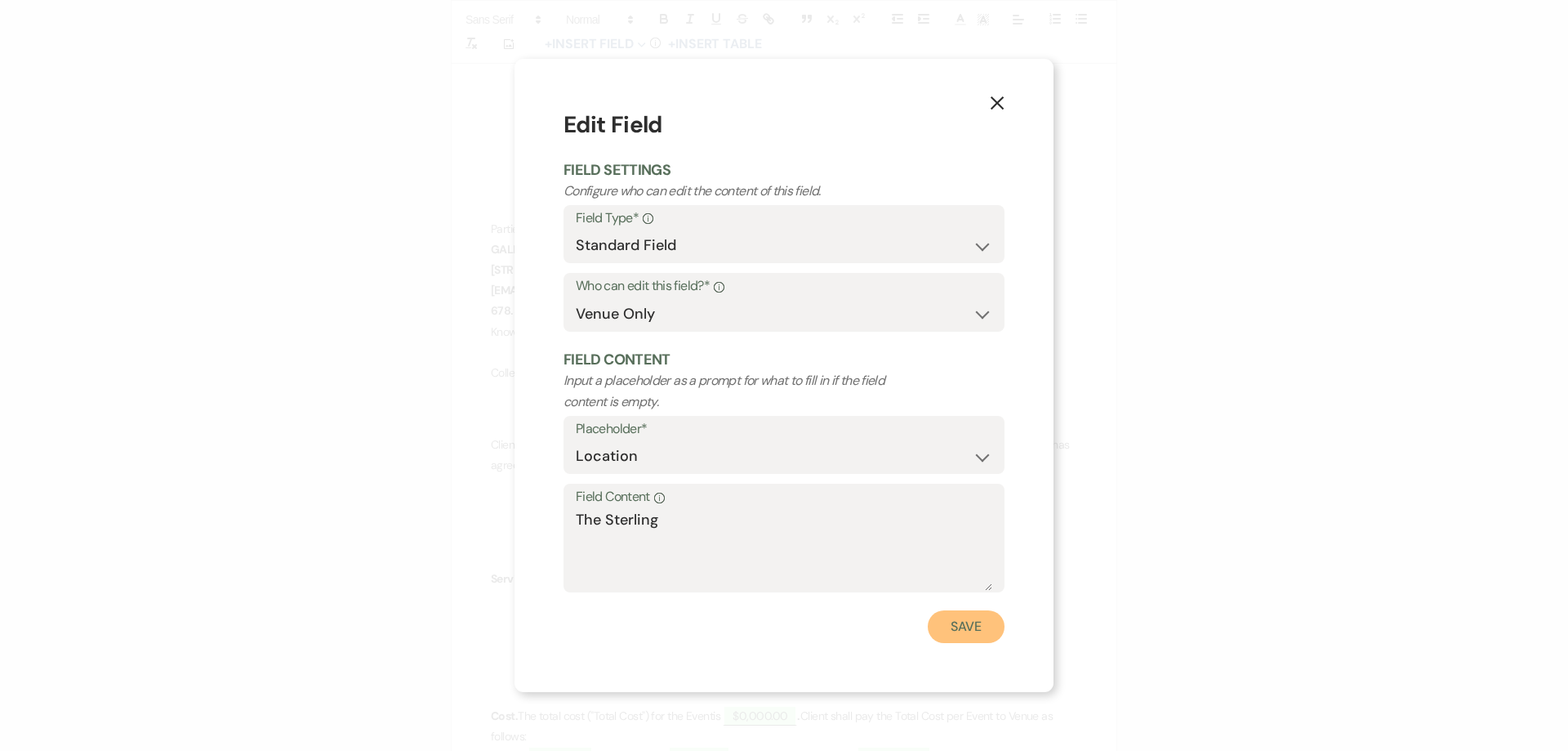
click at [972, 634] on button "Save" at bounding box center [966, 626] width 77 height 33
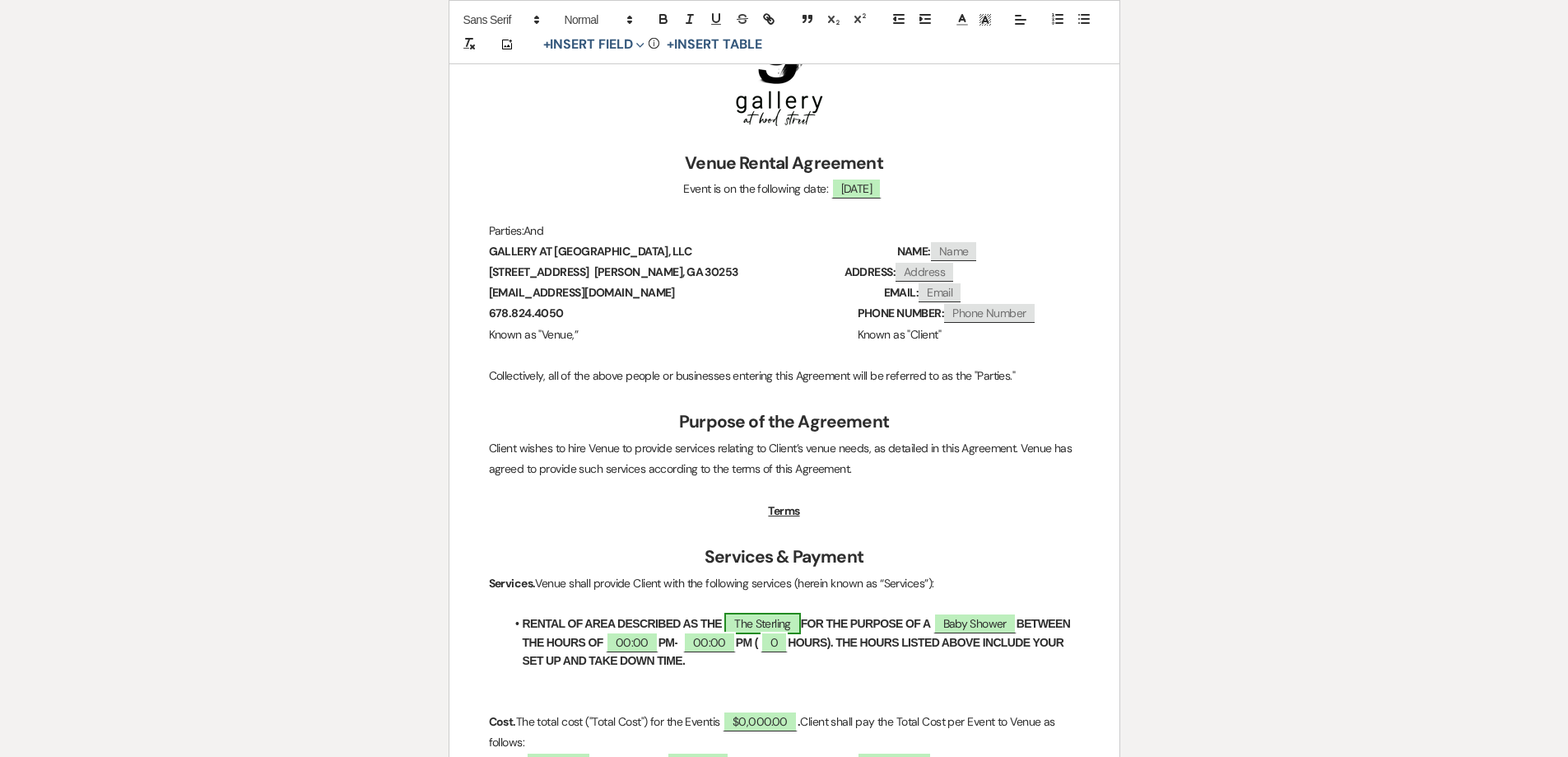
click at [798, 629] on span "The Sterling" at bounding box center [762, 623] width 75 height 22
select select "owner"
select select "Location"
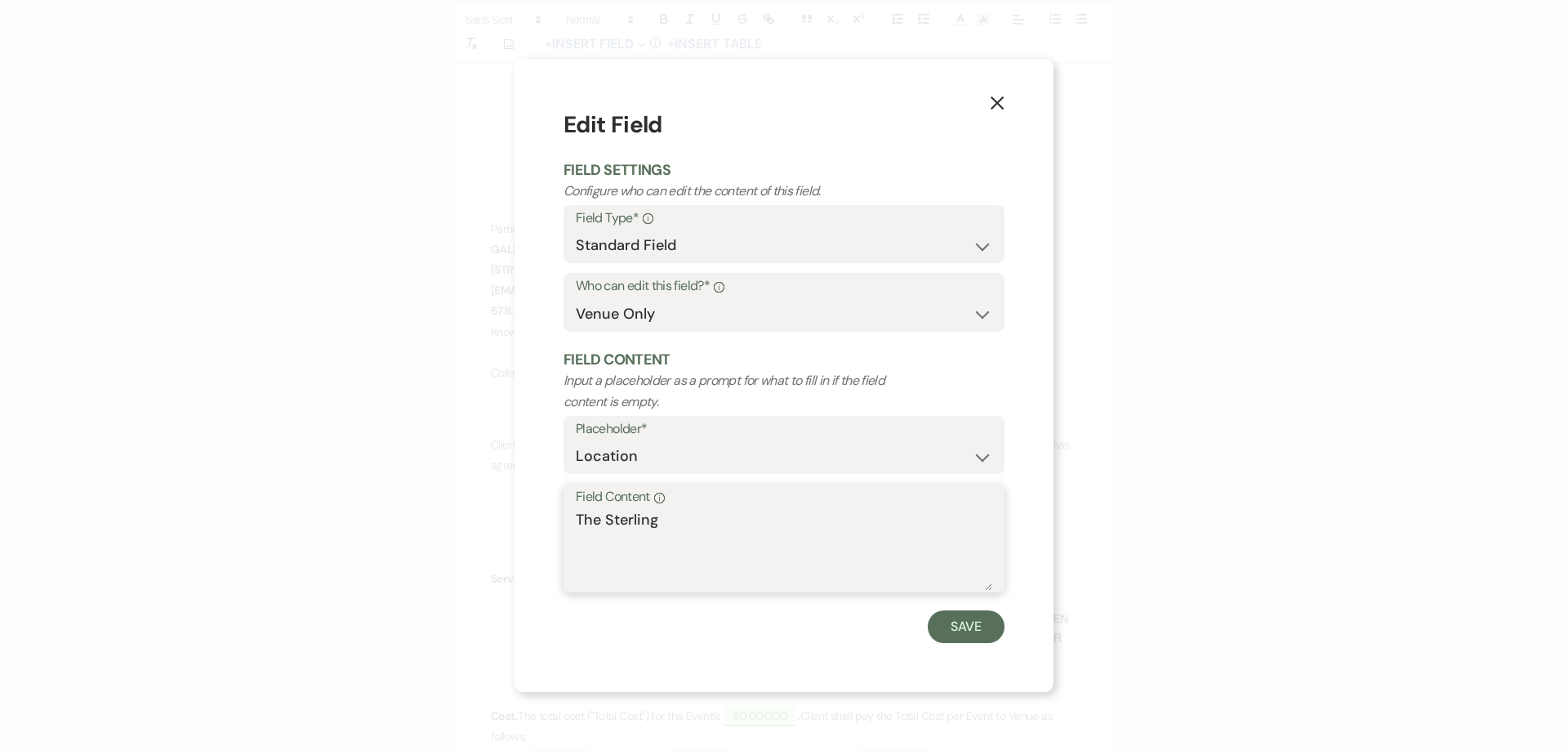
drag, startPoint x: 677, startPoint y: 530, endPoint x: 557, endPoint y: 526, distance: 120.1
click at [557, 526] on div "X Edit Field Field Settings Configure who can edit the content of this field. F…" at bounding box center [784, 375] width 539 height 633
type textarea "THE STERLING"
click at [963, 634] on button "Save" at bounding box center [966, 626] width 77 height 33
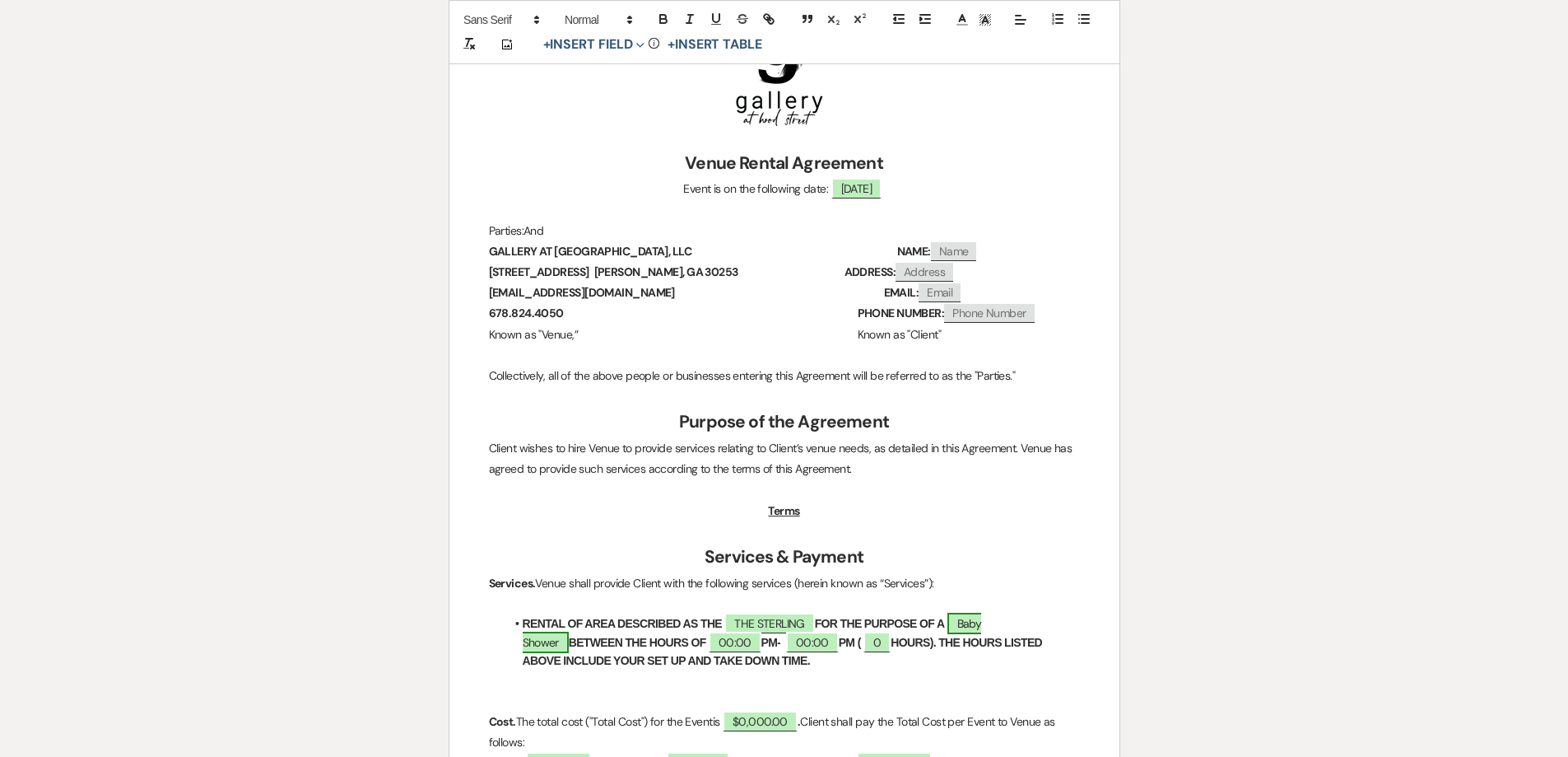
click at [982, 629] on span "Baby Shower" at bounding box center [752, 632] width 460 height 40
select select "smartCustomField"
select select "owner"
select select "{{eventType}}"
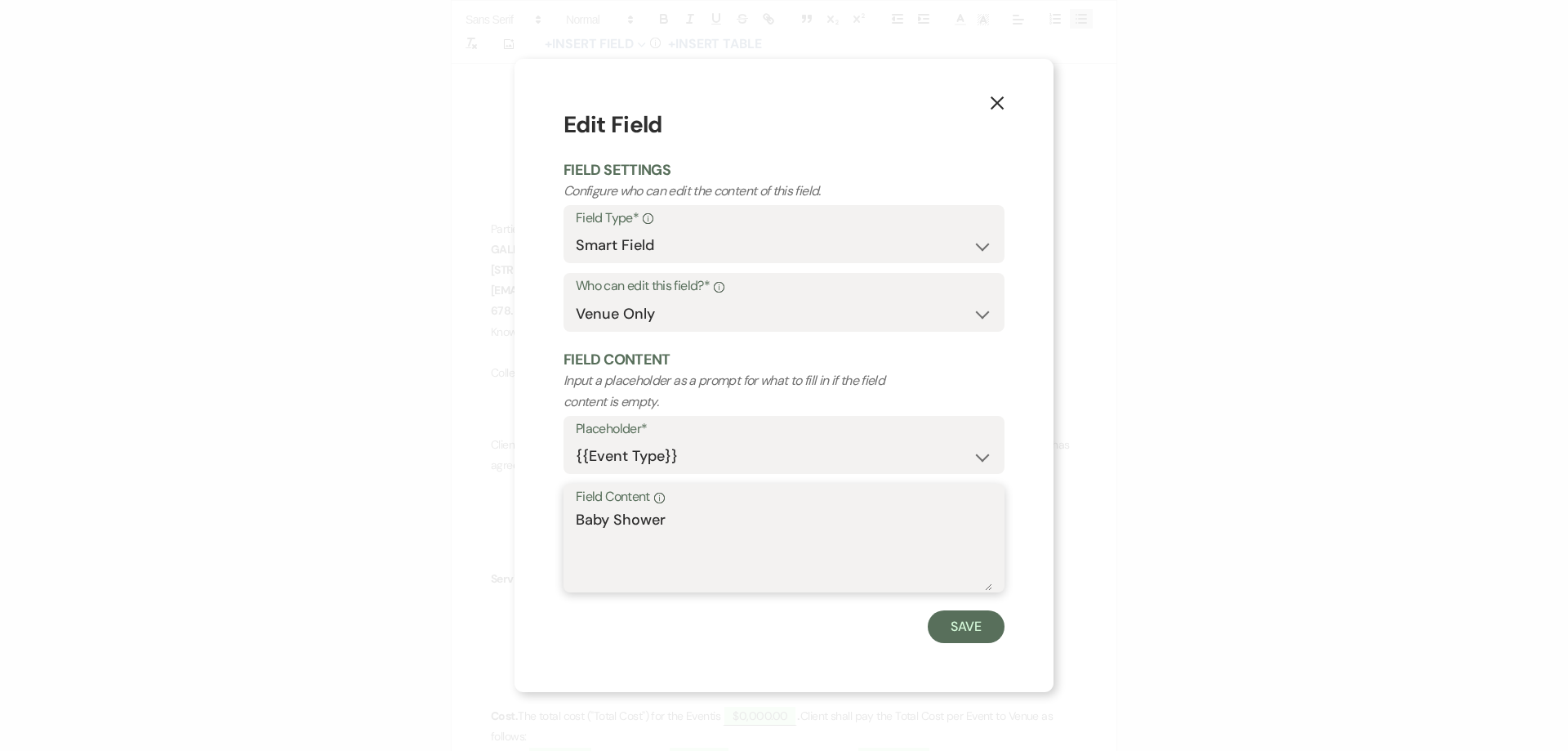
drag, startPoint x: 687, startPoint y: 534, endPoint x: 522, endPoint y: 524, distance: 165.3
click at [522, 524] on div "X Edit Field Field Settings Configure who can edit the content of this field. F…" at bounding box center [784, 375] width 539 height 633
type textarea "BABY SHOWER"
click at [982, 630] on button "Save" at bounding box center [966, 626] width 77 height 33
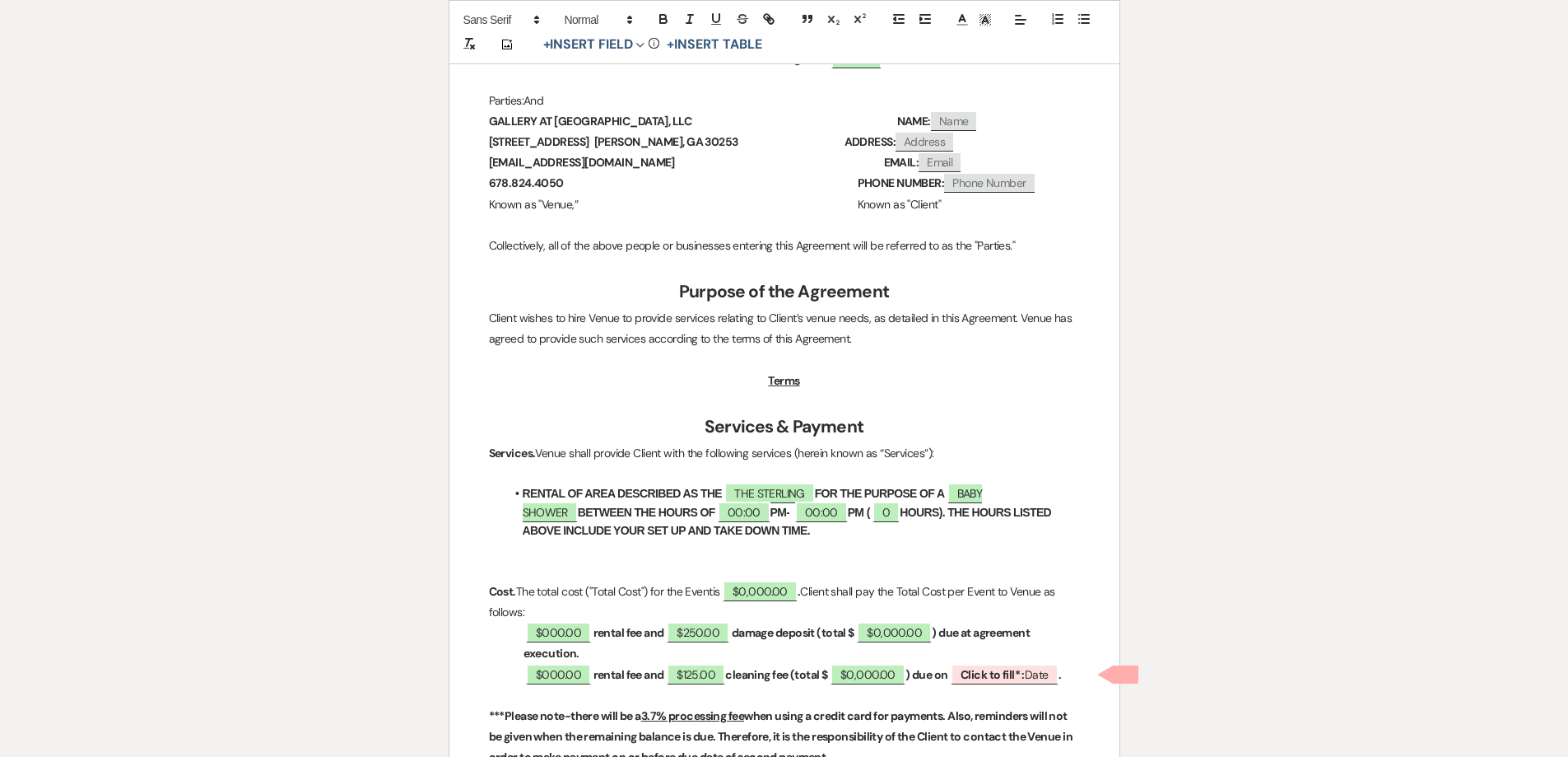
scroll to position [494, 0]
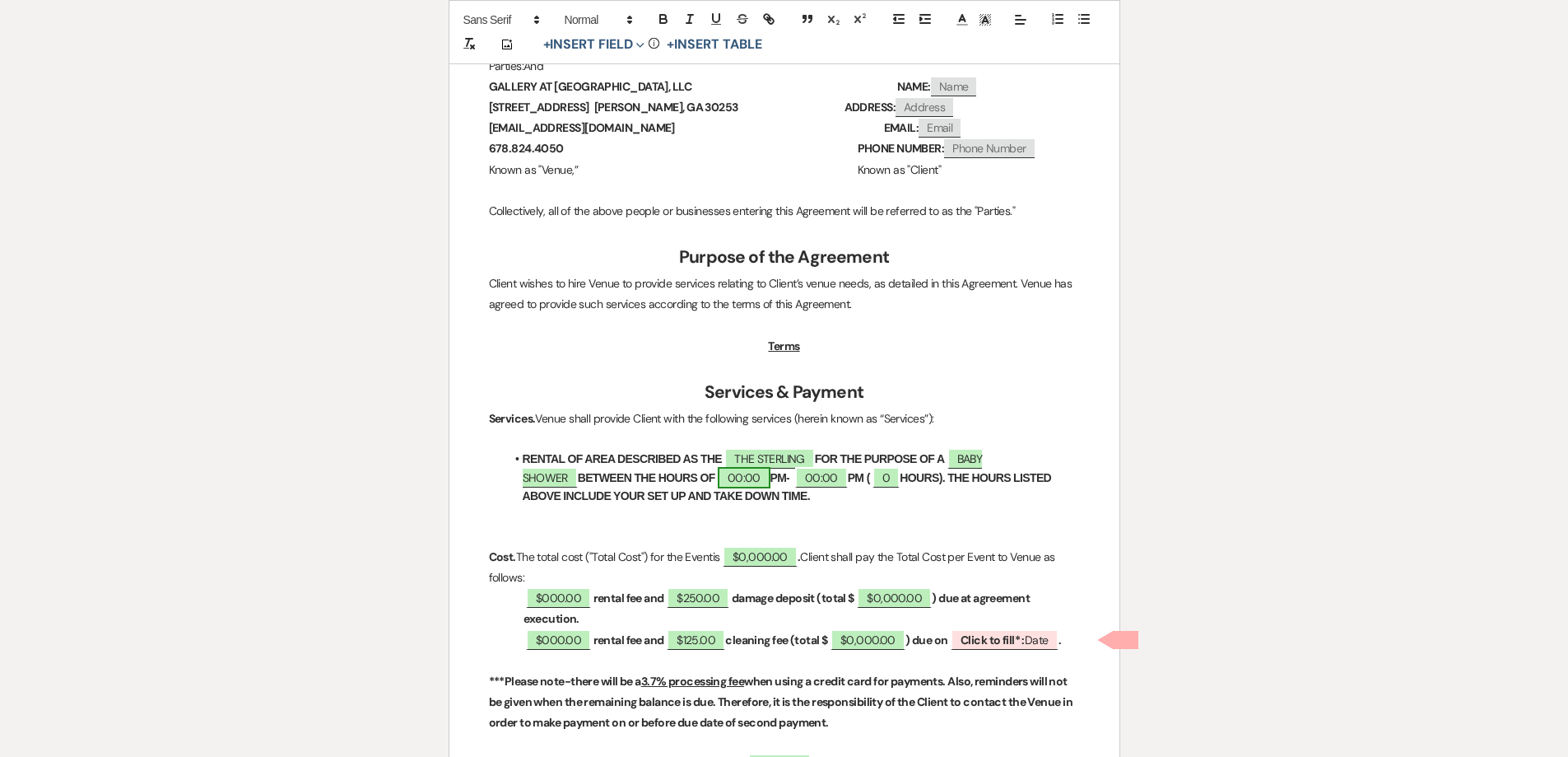
click at [718, 471] on span "00:00" at bounding box center [744, 478] width 53 height 22
select select "owner"
select select "Time"
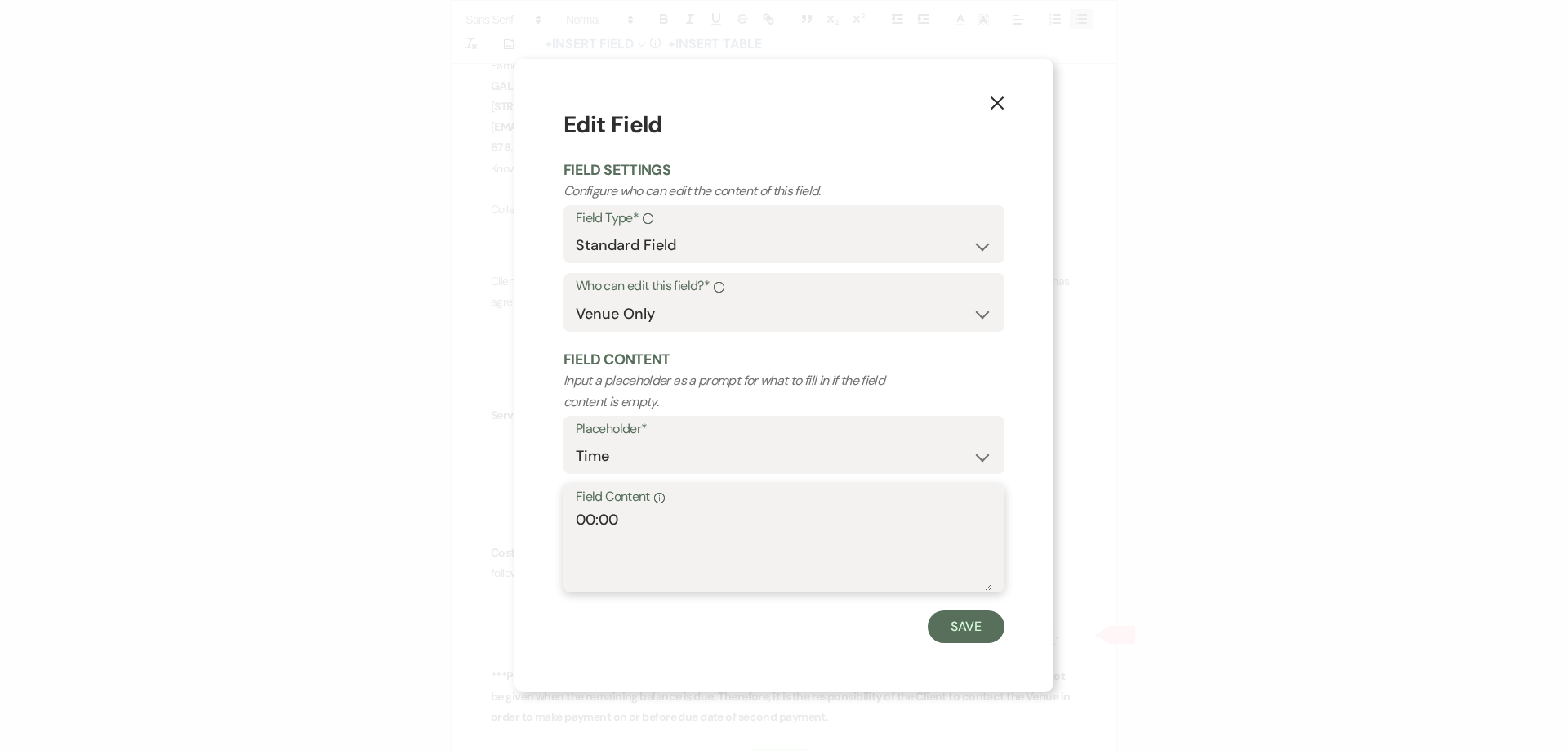
click at [593, 519] on textarea "00:00" at bounding box center [784, 550] width 417 height 82
type textarea "1:00"
click at [978, 624] on button "Save" at bounding box center [966, 626] width 77 height 33
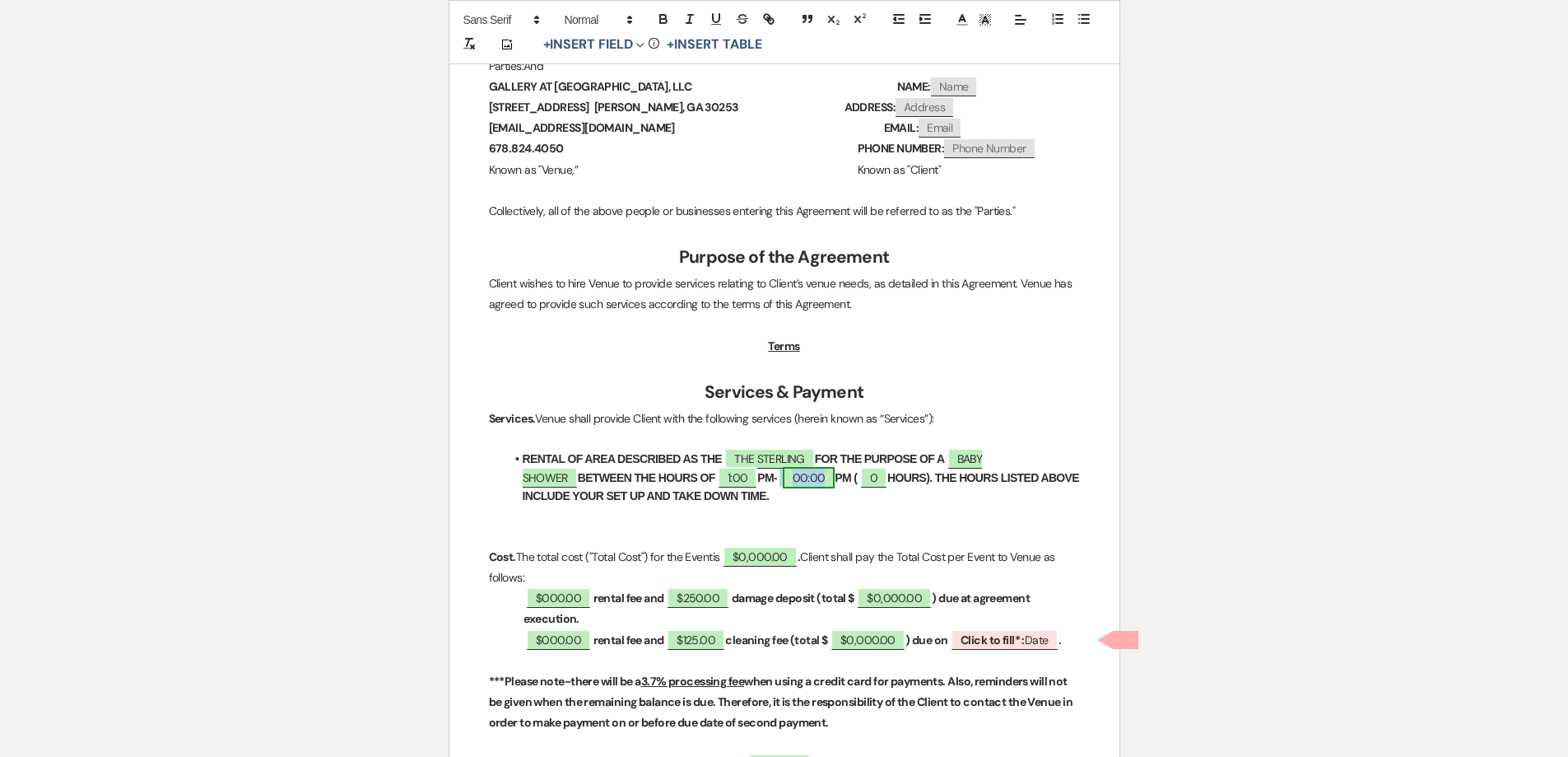
click at [783, 483] on span "00:00" at bounding box center [809, 478] width 53 height 22
select select "owner"
select select "Time"
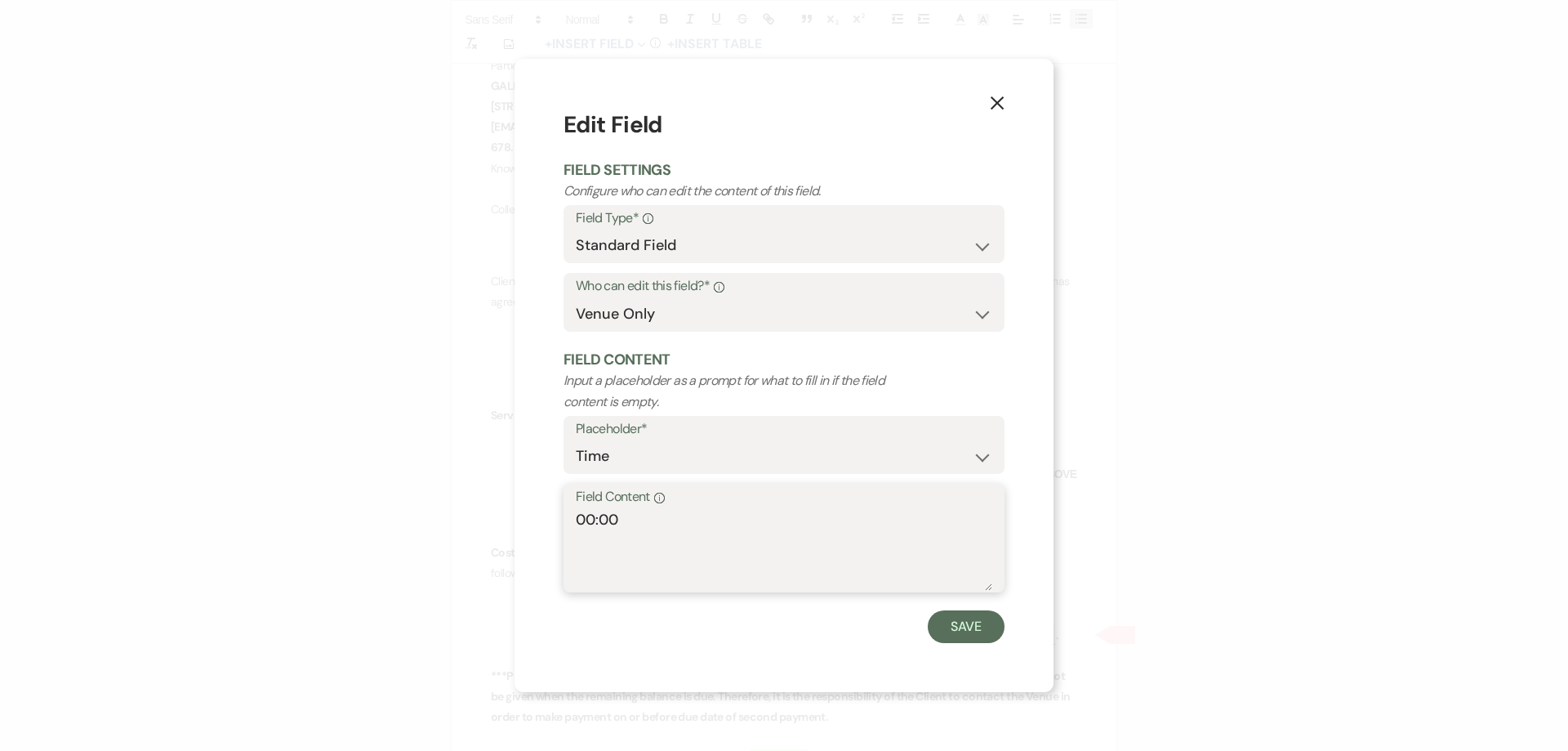
click at [591, 522] on textarea "00:00" at bounding box center [784, 550] width 417 height 82
type textarea "7:00"
click at [983, 630] on button "Save" at bounding box center [966, 626] width 77 height 33
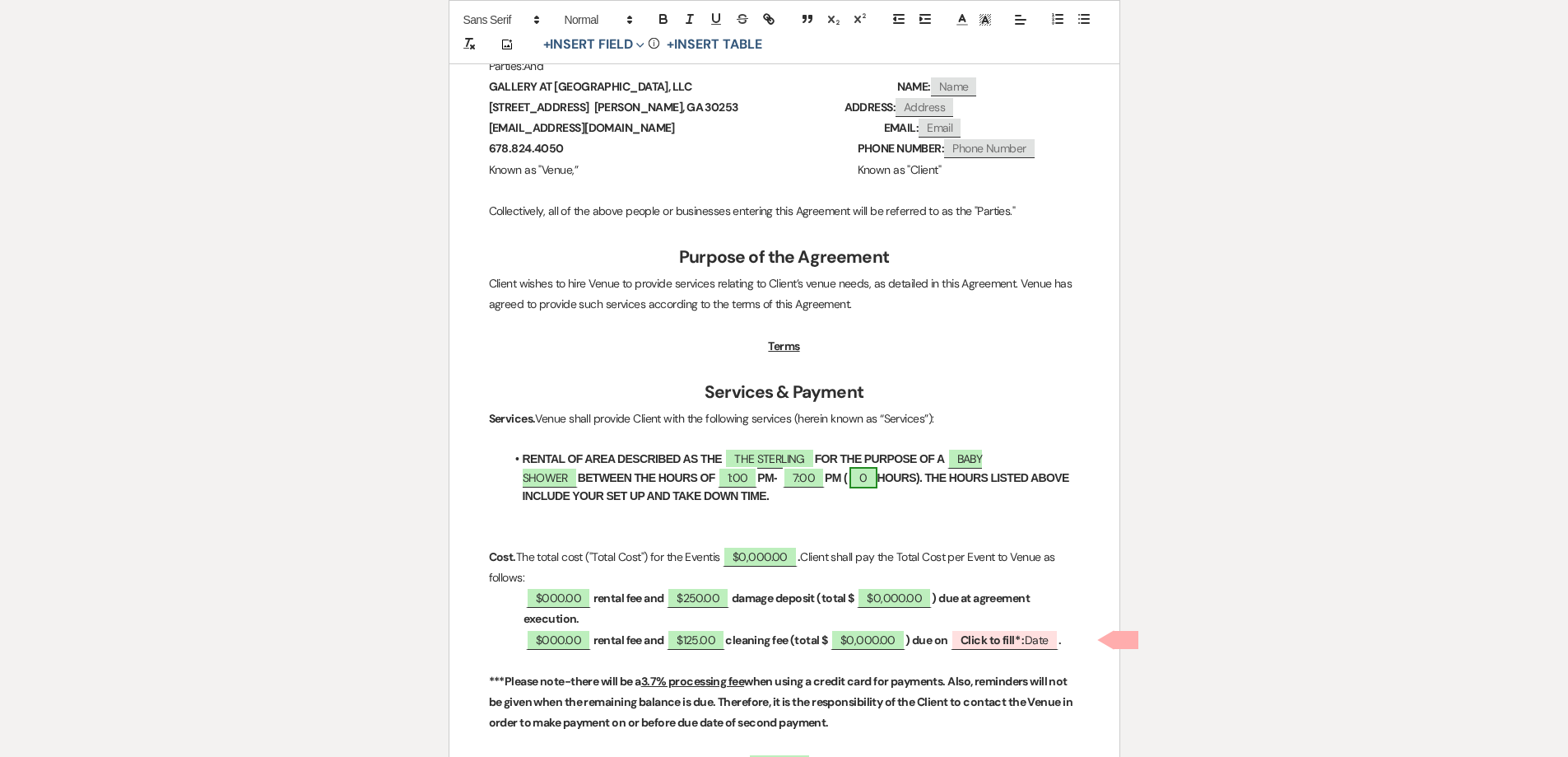
click at [849, 475] on span "0" at bounding box center [863, 478] width 27 height 22
select select "owner"
select select "Number"
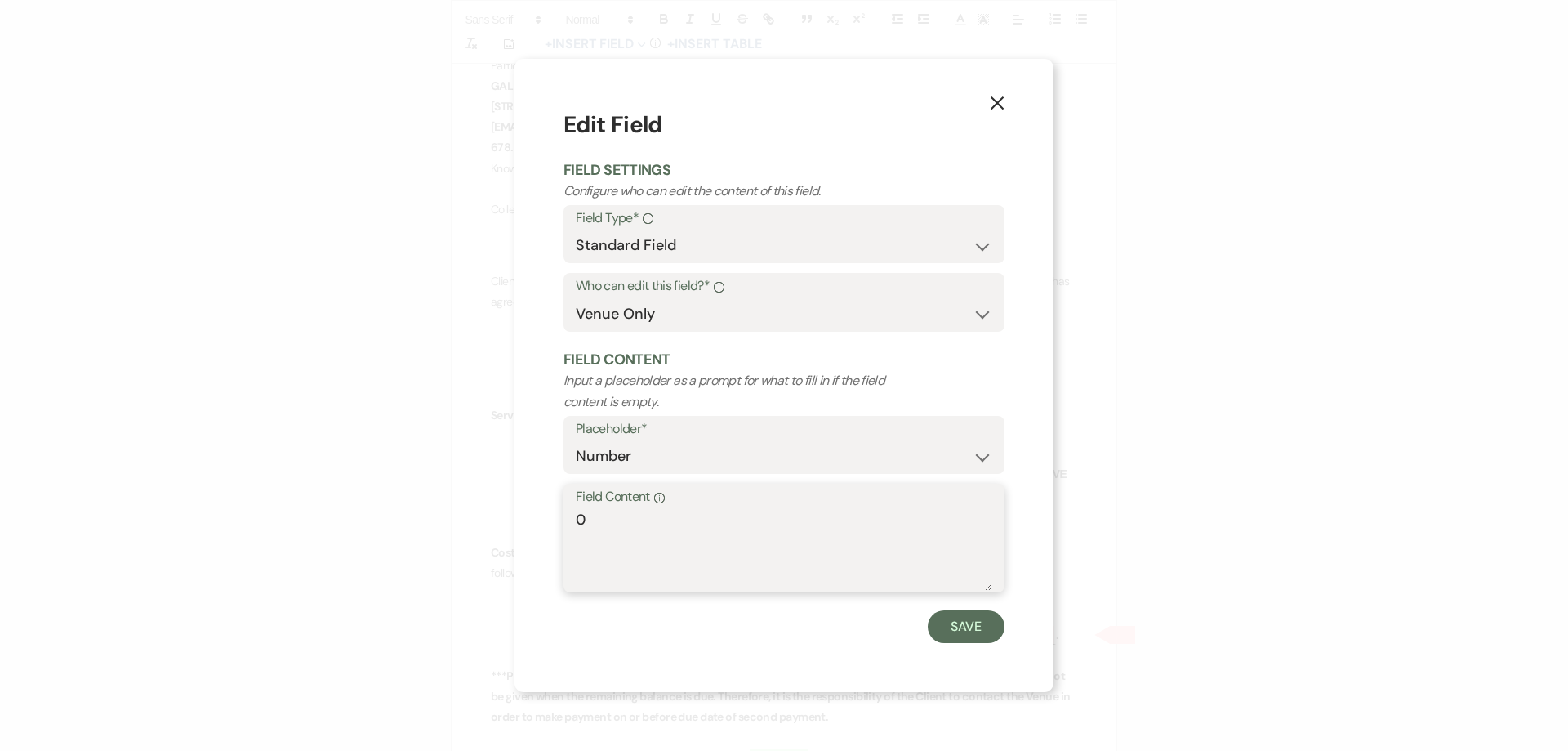
drag, startPoint x: 577, startPoint y: 530, endPoint x: 525, endPoint y: 536, distance: 52.3
click at [527, 536] on div "X Edit Field Field Settings Configure who can edit the content of this field. F…" at bounding box center [784, 375] width 539 height 633
type textarea "6"
click at [975, 624] on button "Save" at bounding box center [966, 626] width 77 height 33
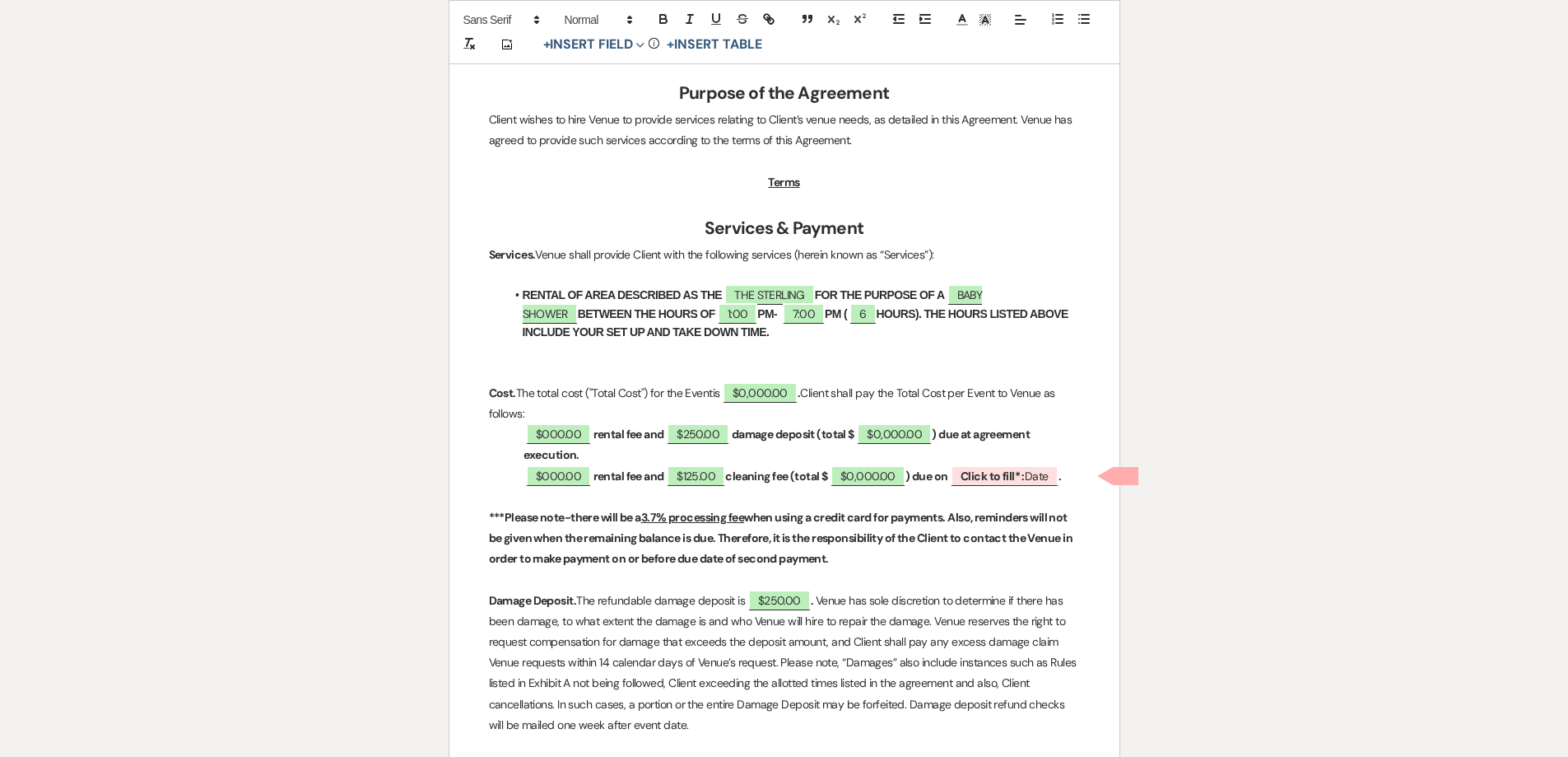
scroll to position [659, 0]
click at [774, 392] on span "$0,000.00" at bounding box center [759, 392] width 74 height 22
select select "owner"
select select "Total"
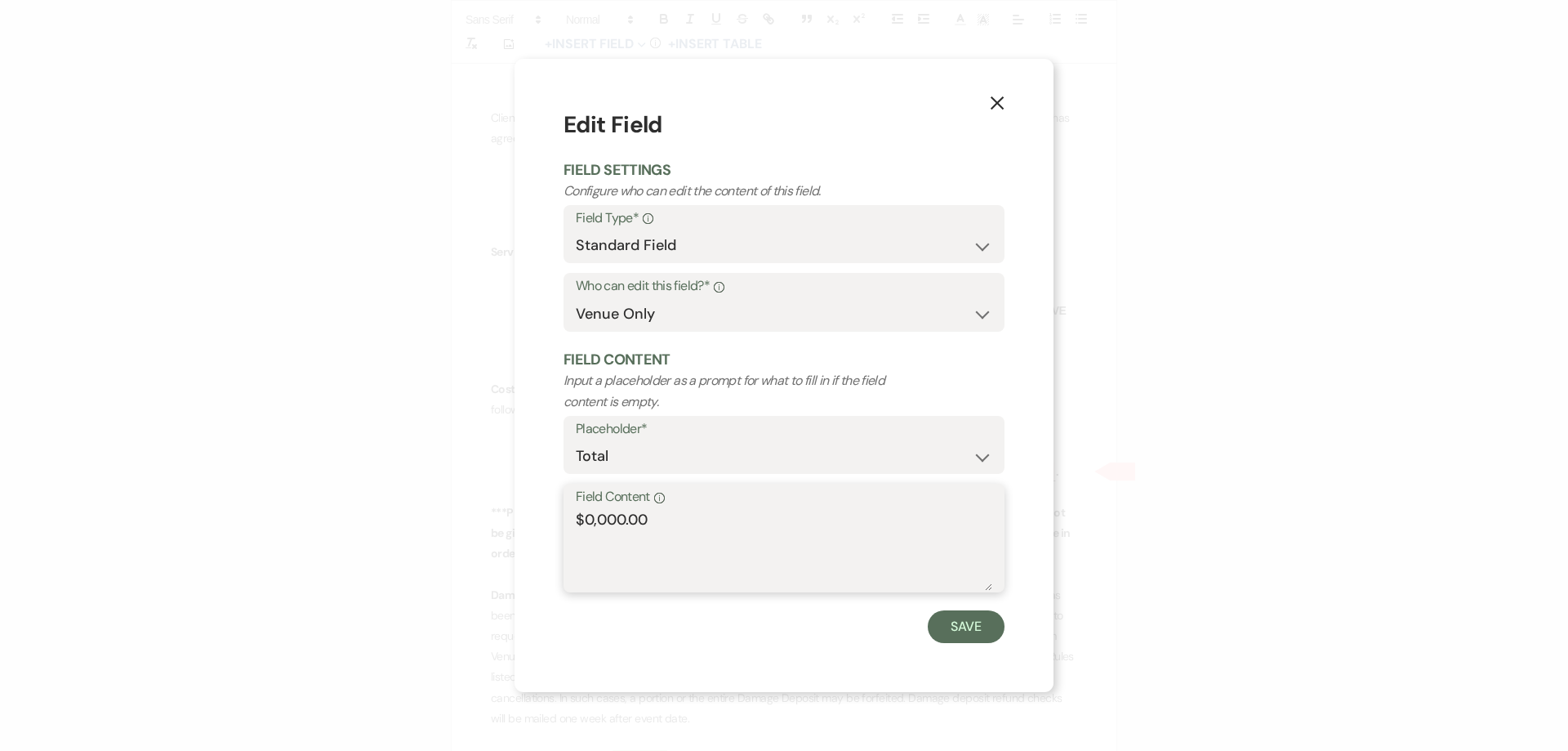
drag, startPoint x: 626, startPoint y: 517, endPoint x: 588, endPoint y: 521, distance: 38.2
click at [592, 521] on textarea "$0,000.00" at bounding box center [784, 550] width 417 height 82
type textarea "$2,765.00"
click at [976, 638] on button "Save" at bounding box center [966, 626] width 77 height 33
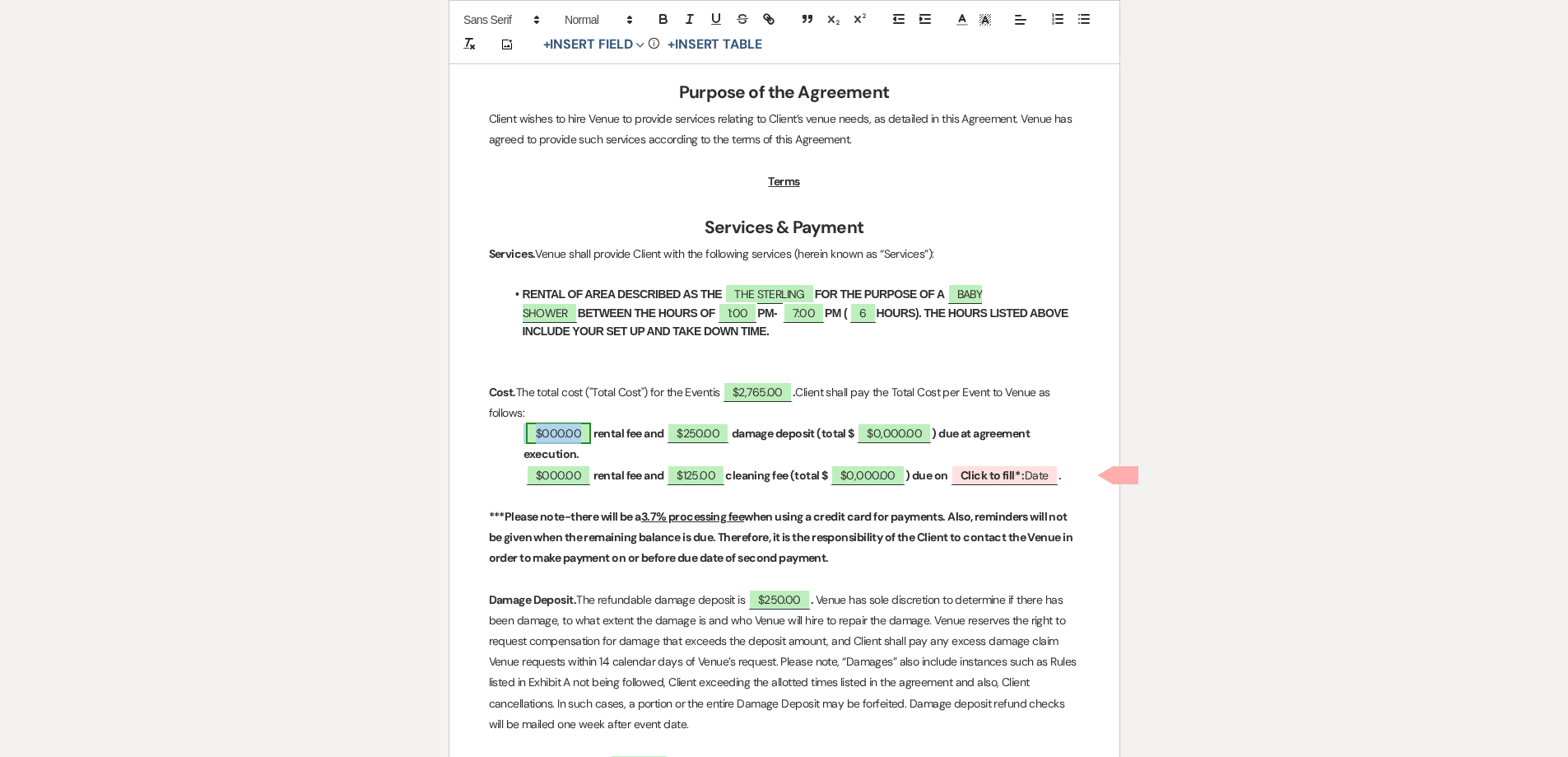
click at [570, 429] on span "$000.00" at bounding box center [558, 433] width 65 height 22
select select "owner"
select select "Amount"
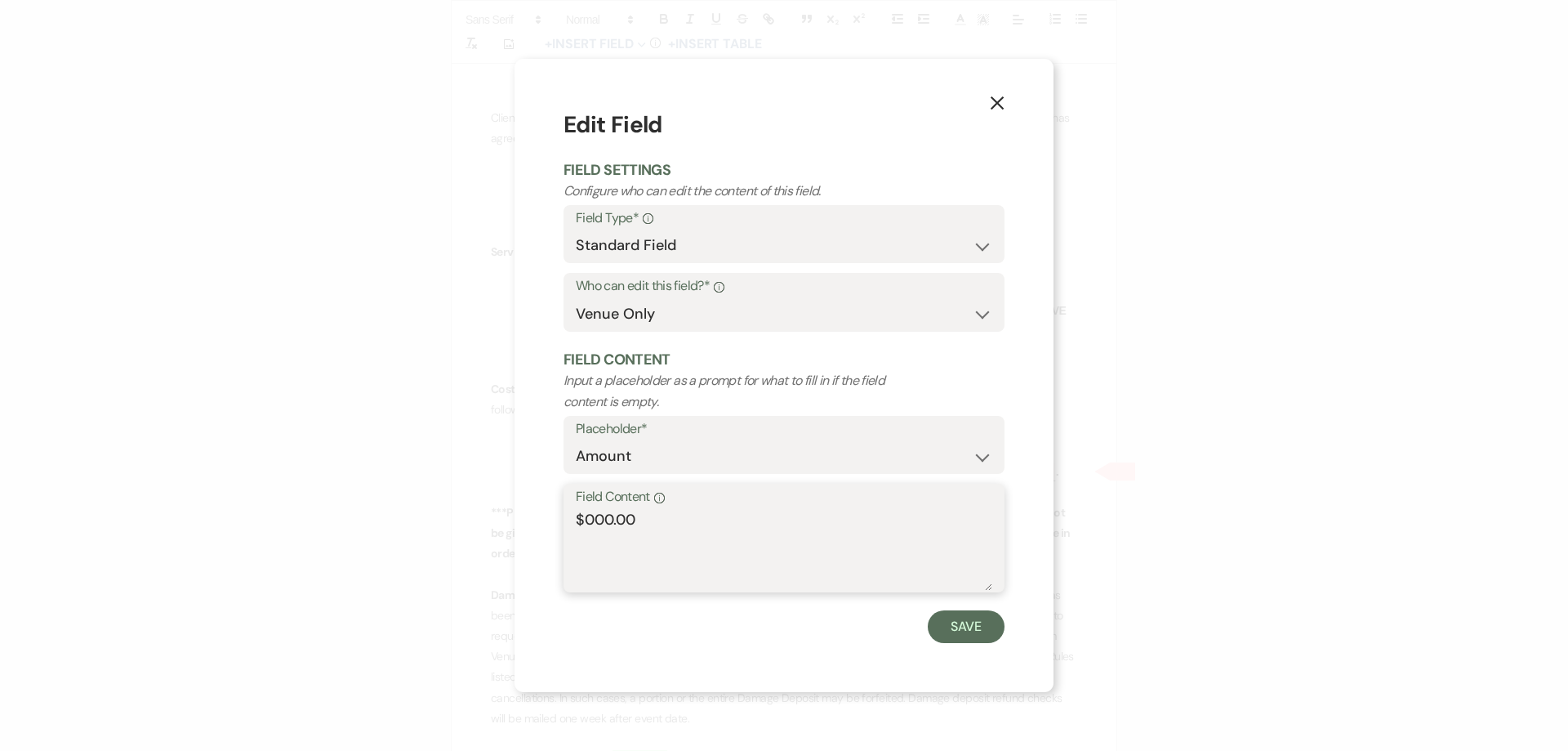
drag, startPoint x: 611, startPoint y: 517, endPoint x: 585, endPoint y: 520, distance: 26.2
click at [585, 520] on textarea "$000.00" at bounding box center [784, 550] width 417 height 82
type textarea "$1,095.00"
click at [987, 611] on button "Save" at bounding box center [966, 626] width 77 height 33
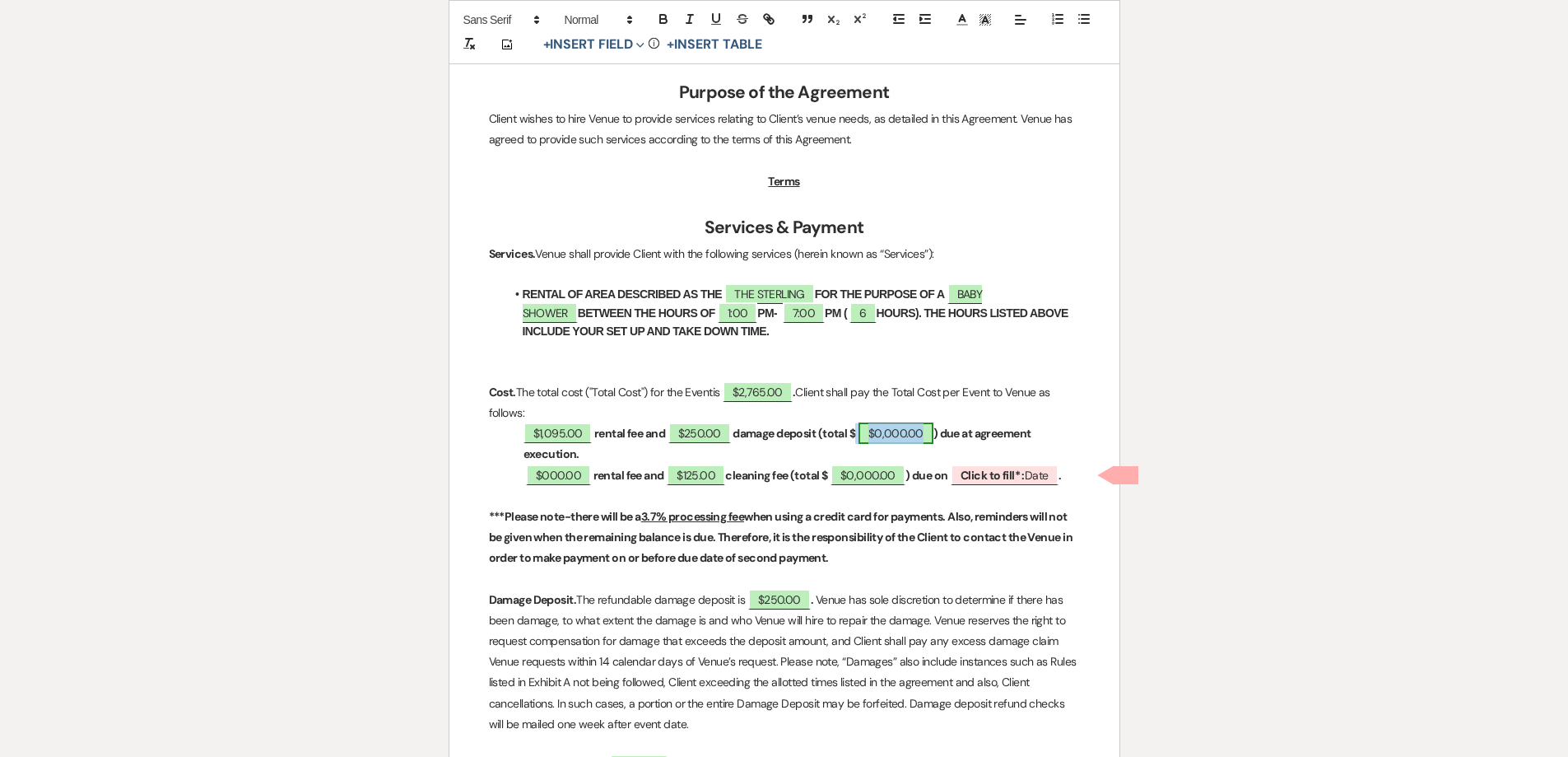
click at [887, 437] on span "$0,000.00" at bounding box center [895, 433] width 74 height 22
select select "owner"
select select "Total"
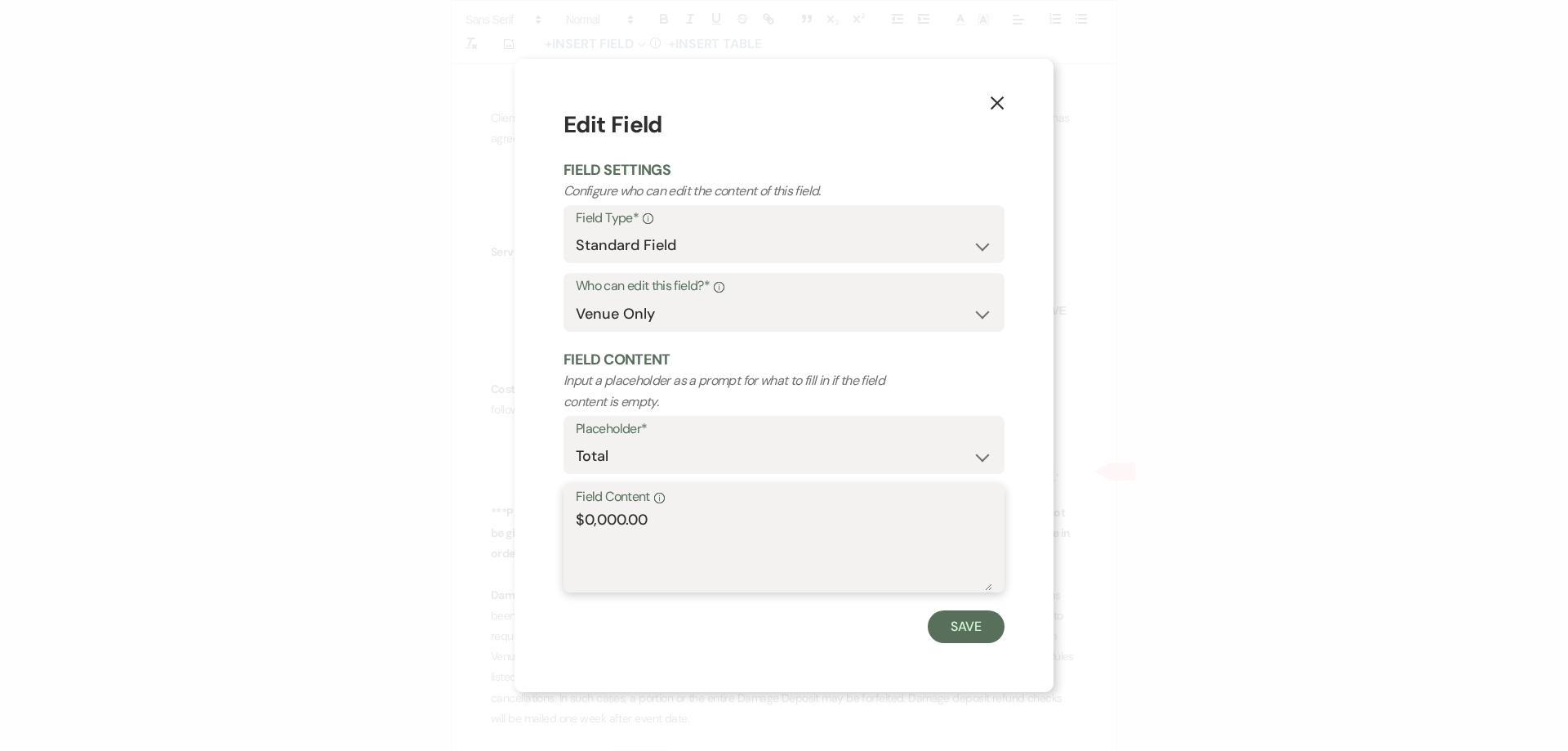
drag, startPoint x: 627, startPoint y: 518, endPoint x: 587, endPoint y: 524, distance: 40.4
click at [587, 524] on textarea "$0,000.00" at bounding box center [784, 550] width 417 height 82
type textarea "$1,345.00"
click at [943, 629] on button "Save" at bounding box center [966, 626] width 77 height 33
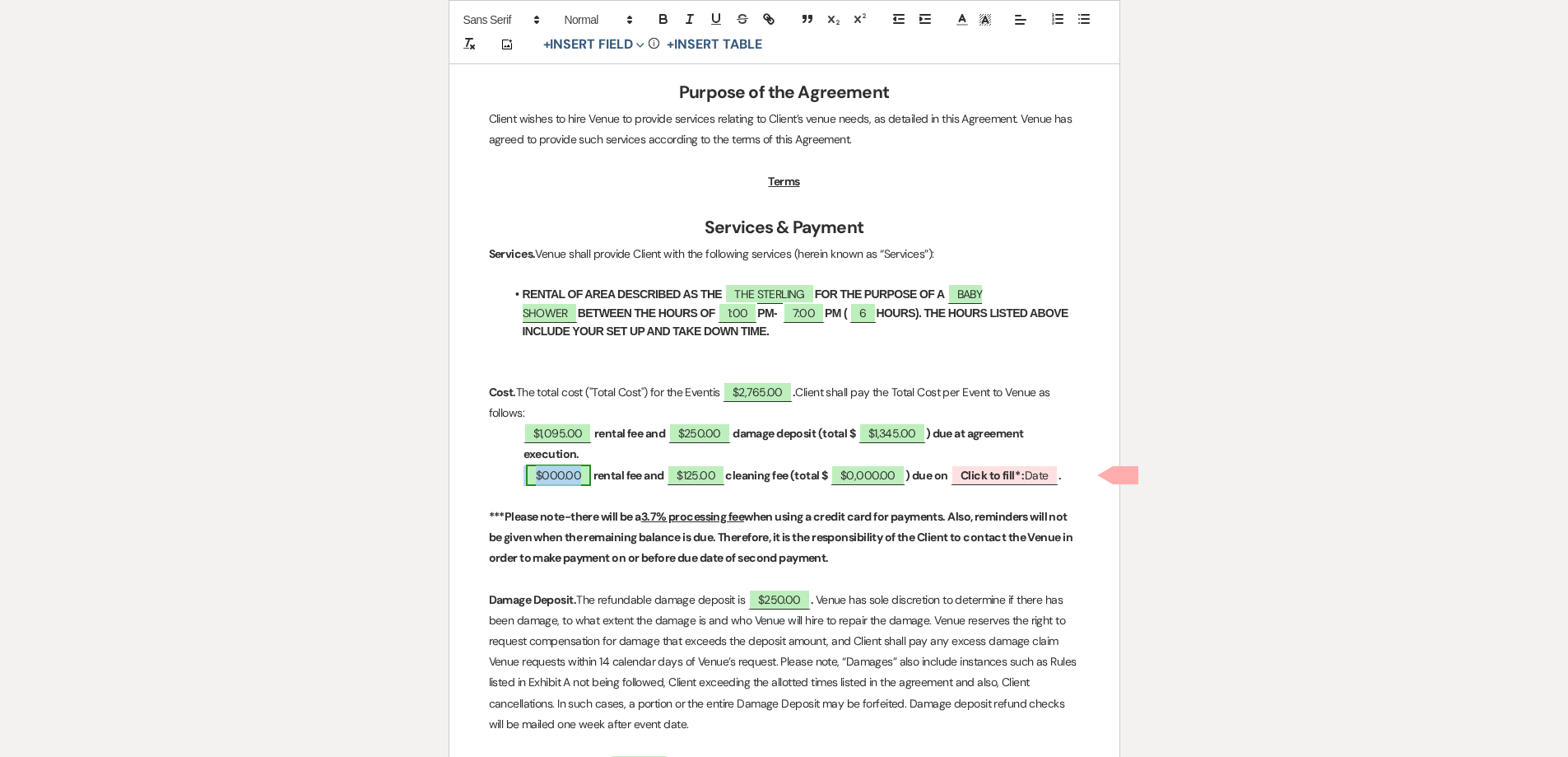
click at [562, 477] on span "$000.00" at bounding box center [558, 475] width 65 height 22
select select "owner"
select select "Amount"
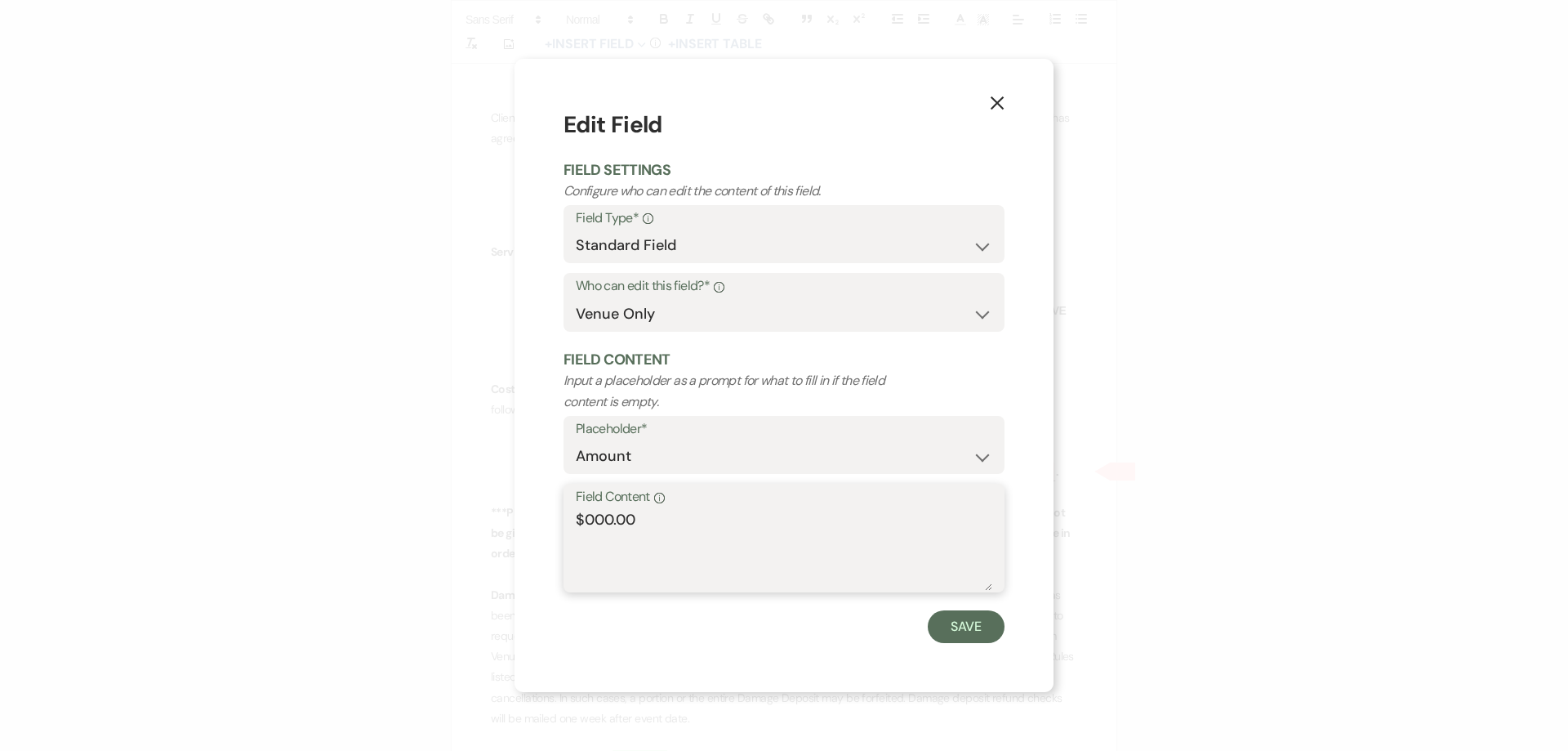
click at [611, 521] on textarea "$000.00" at bounding box center [784, 550] width 417 height 82
drag, startPoint x: 595, startPoint y: 522, endPoint x: 585, endPoint y: 523, distance: 10.0
click at [585, 523] on textarea "$000.00" at bounding box center [784, 550] width 417 height 82
click at [613, 520] on textarea "$000.00" at bounding box center [784, 550] width 417 height 82
drag, startPoint x: 613, startPoint y: 520, endPoint x: 584, endPoint y: 522, distance: 29.1
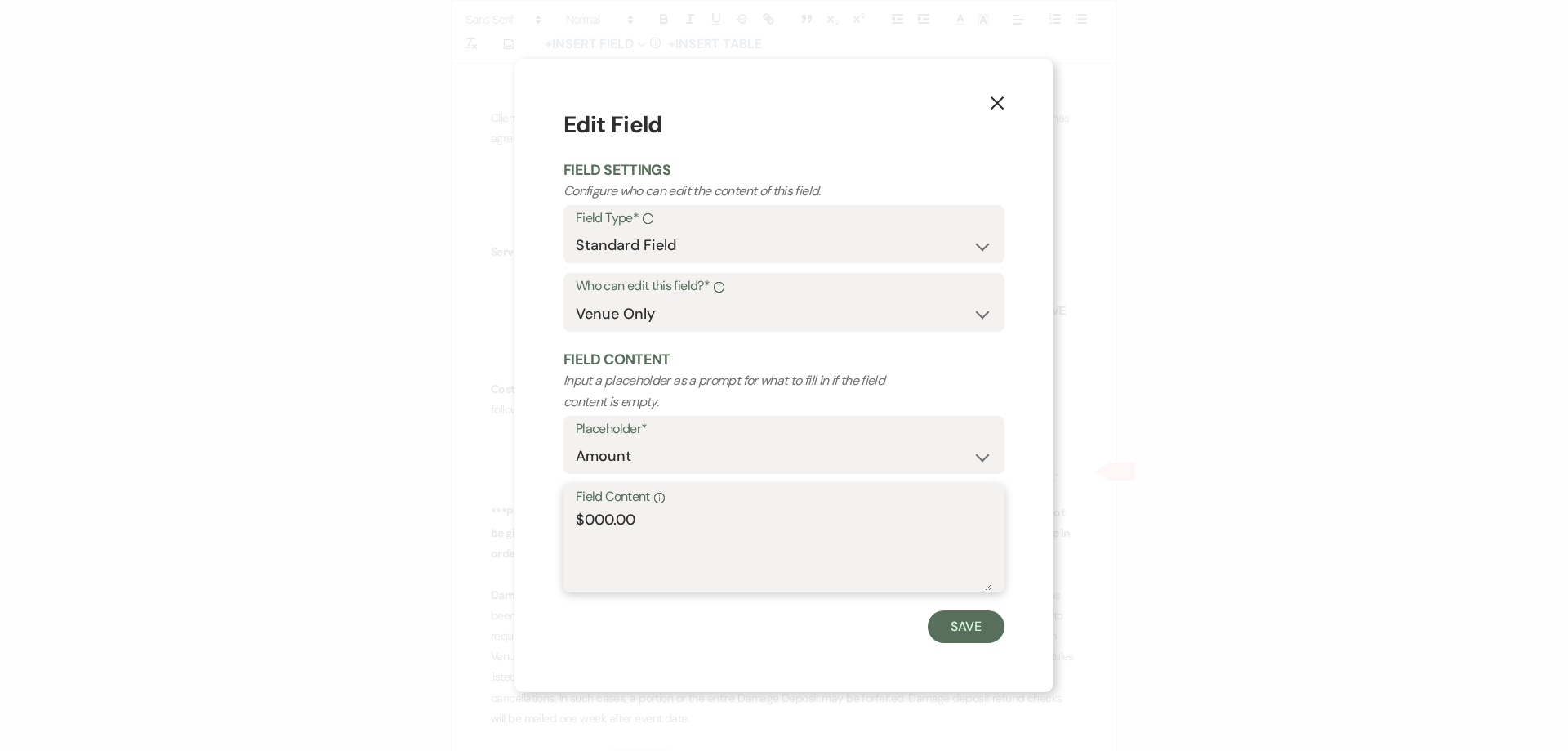
click at [584, 522] on textarea "$000.00" at bounding box center [784, 550] width 417 height 82
click at [611, 519] on textarea "$000.00" at bounding box center [784, 550] width 417 height 82
drag, startPoint x: 611, startPoint y: 519, endPoint x: 595, endPoint y: 521, distance: 16.1
click at [595, 521] on textarea "$000.00" at bounding box center [784, 550] width 417 height 82
click at [609, 517] on textarea "$000.00" at bounding box center [784, 550] width 417 height 82
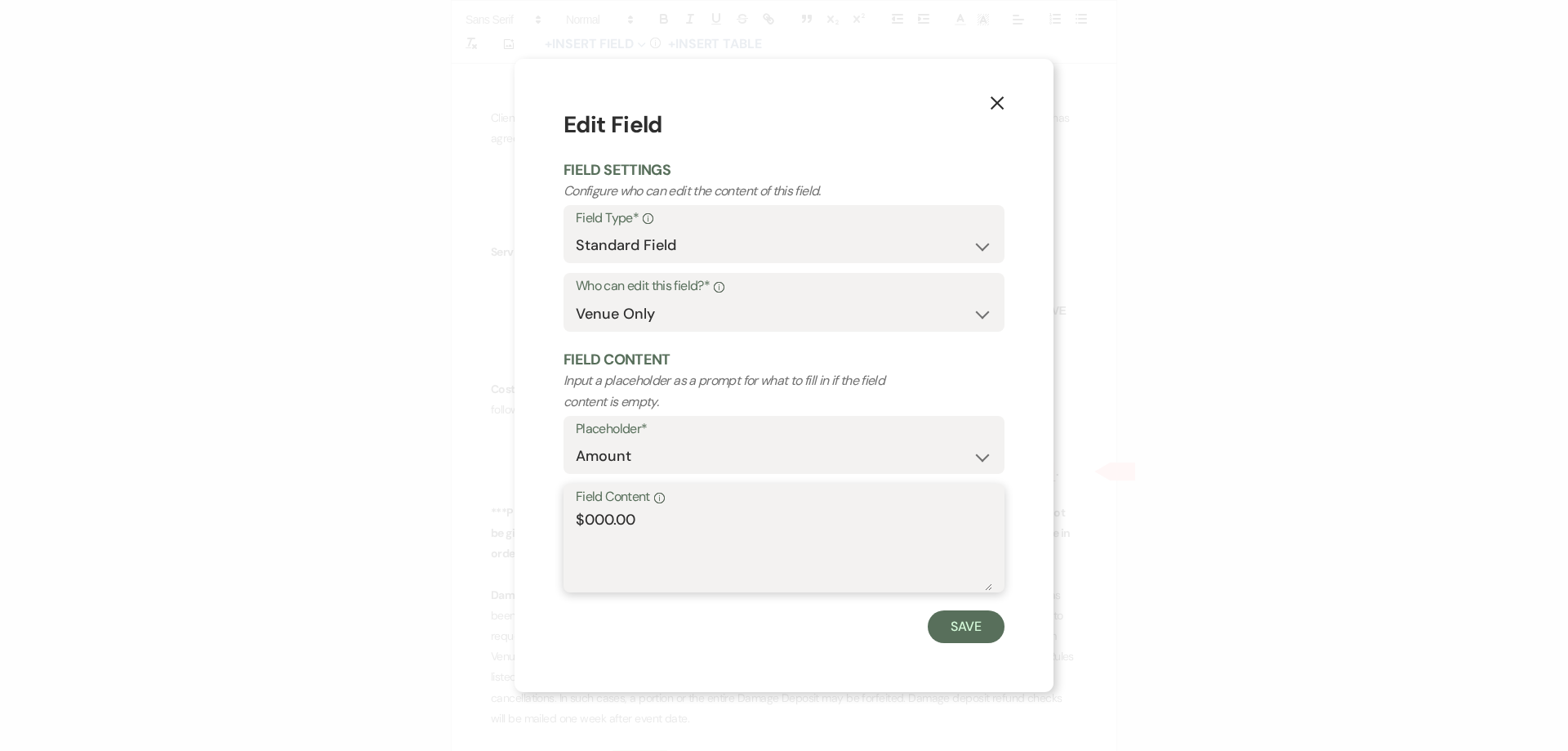
drag, startPoint x: 611, startPoint y: 517, endPoint x: 587, endPoint y: 518, distance: 24.0
click at [587, 518] on textarea "$000.00" at bounding box center [784, 550] width 417 height 82
click at [588, 522] on textarea "$1095.00" at bounding box center [784, 550] width 417 height 82
type textarea "$1,095.00"
click at [959, 618] on button "Save" at bounding box center [966, 626] width 77 height 33
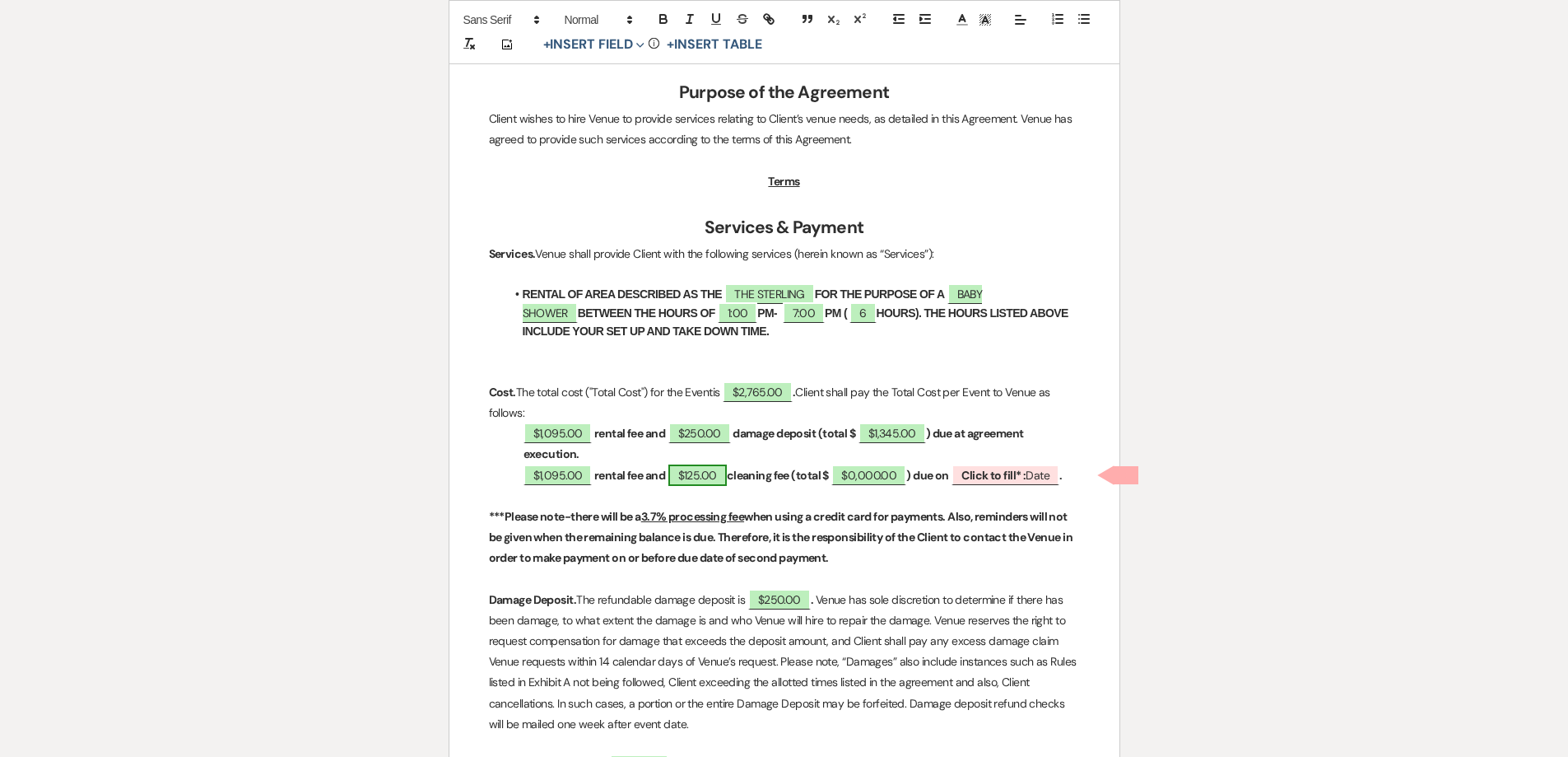
click at [690, 479] on span "$125.00" at bounding box center [697, 475] width 58 height 22
select select "owner"
select select "Amount"
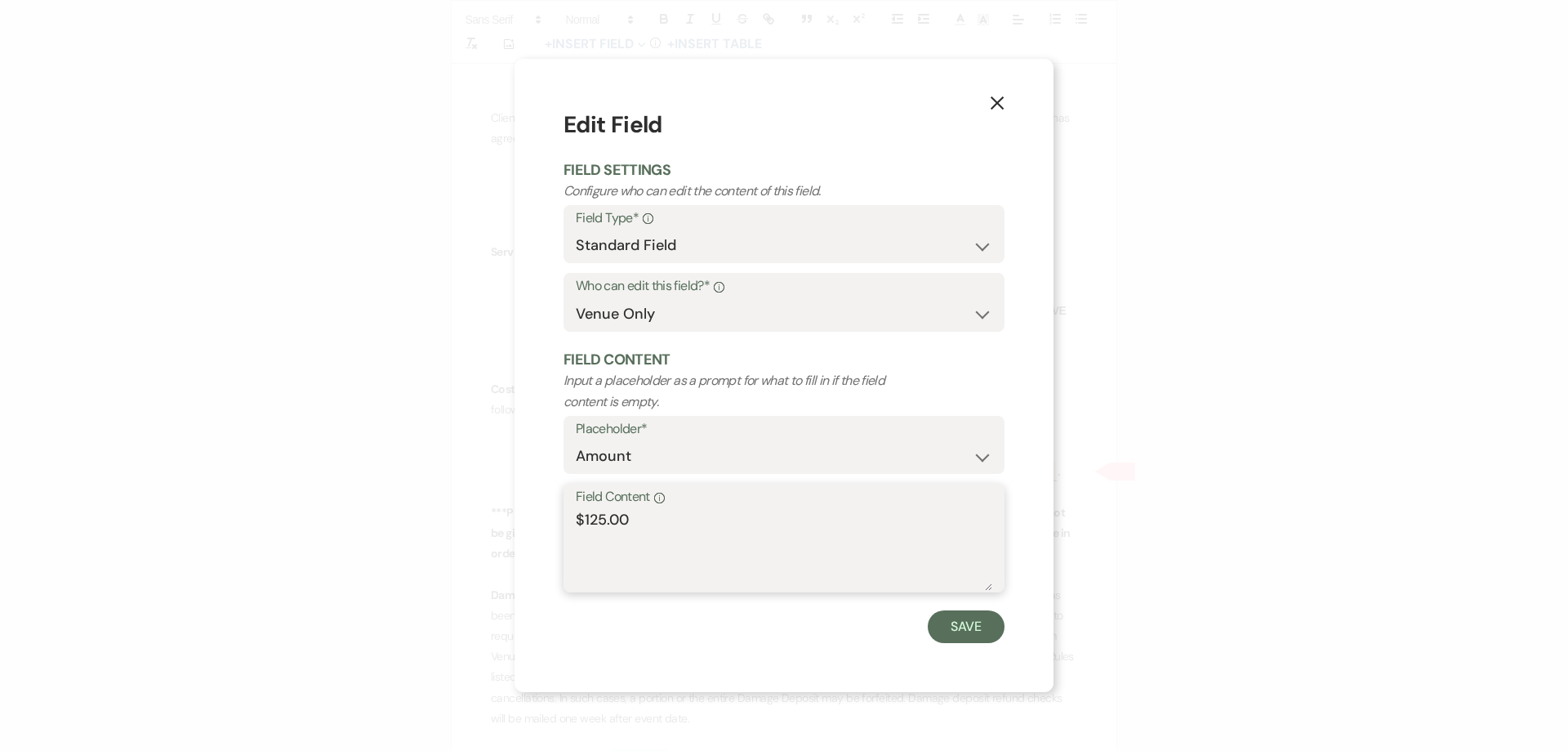
click at [588, 523] on textarea "$125.00" at bounding box center [784, 550] width 417 height 82
type textarea "$325.00"
click at [949, 615] on button "Save" at bounding box center [966, 626] width 77 height 33
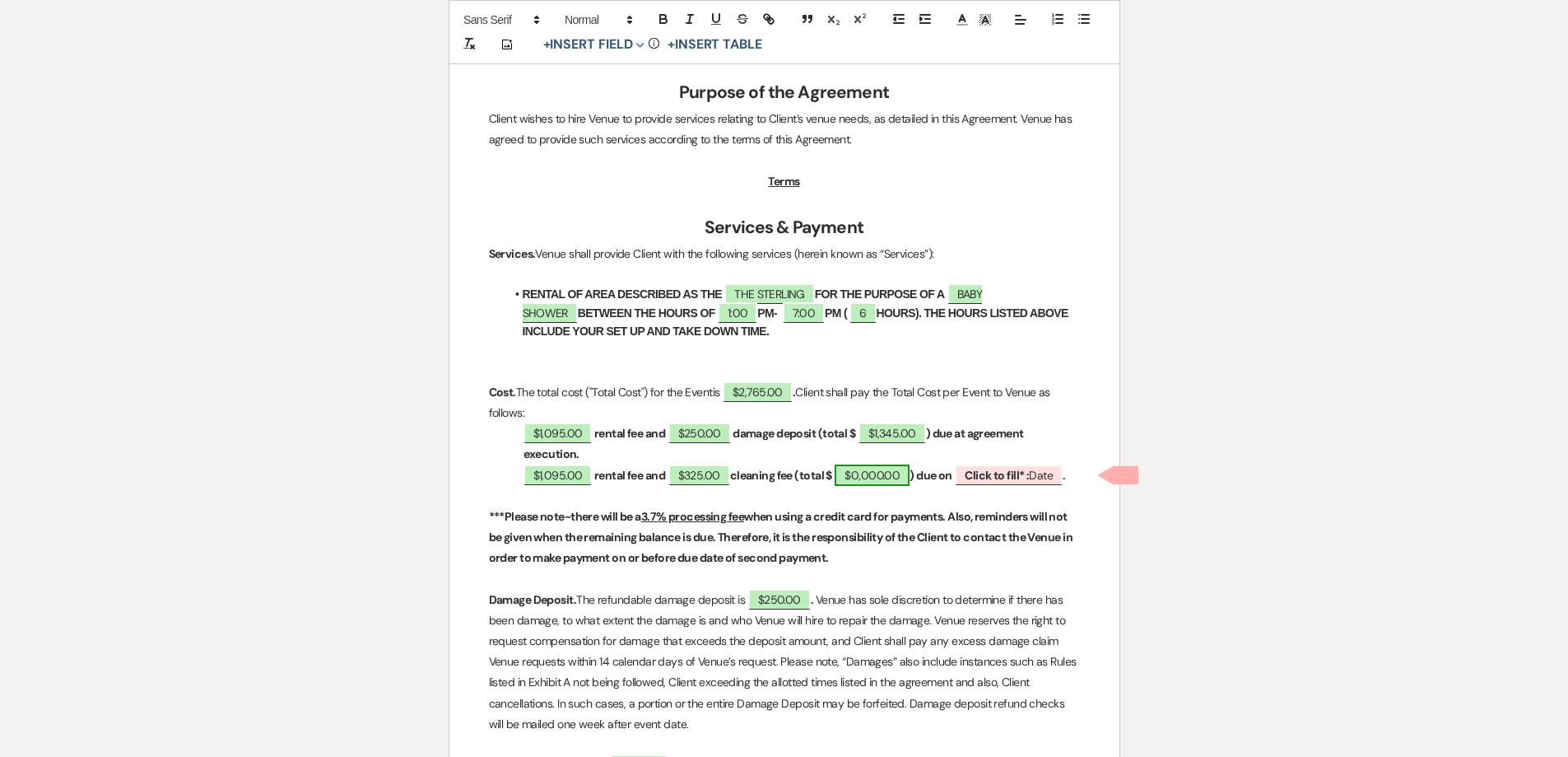
click at [871, 471] on span "$0,000.00" at bounding box center [872, 475] width 74 height 22
select select "owner"
select select "Total"
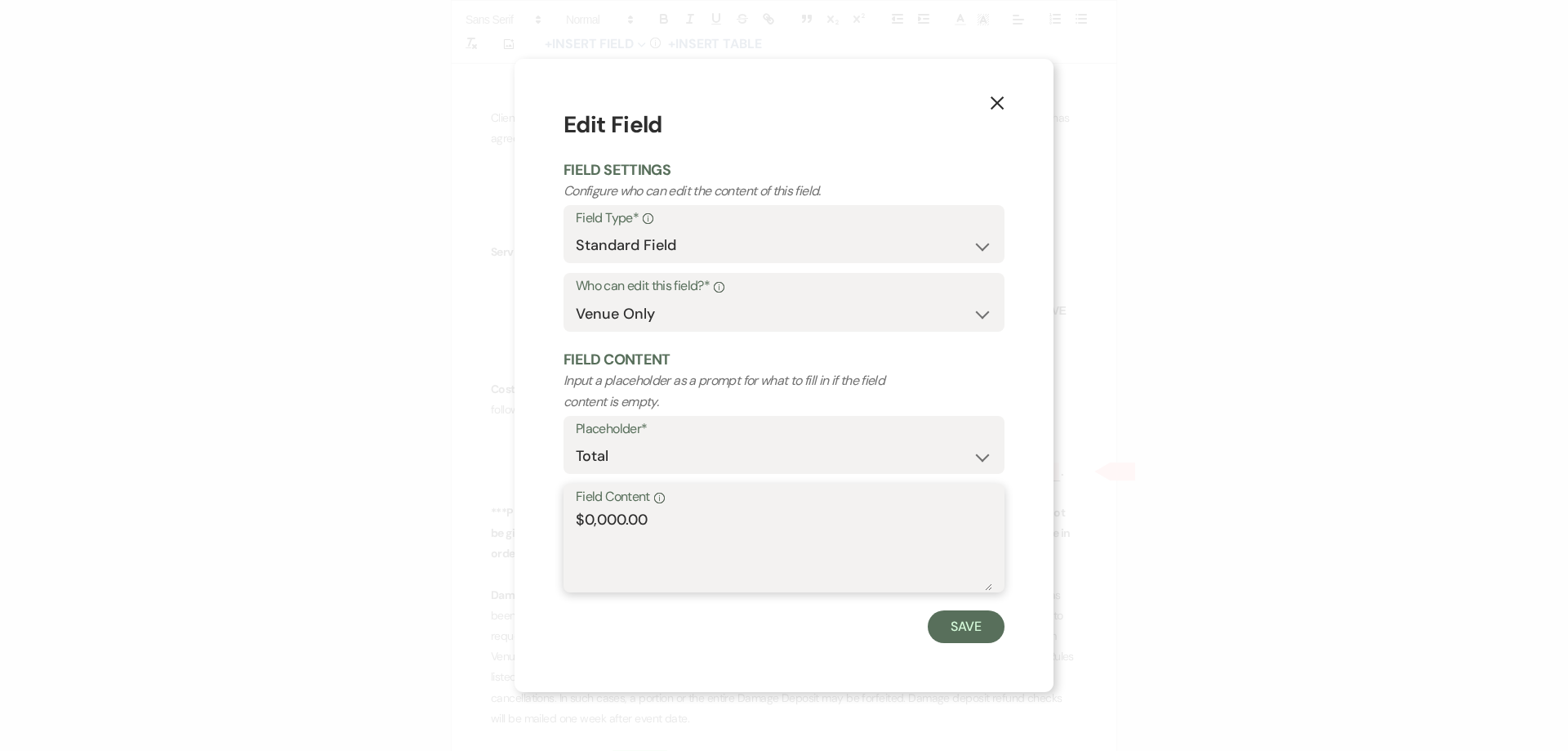
drag, startPoint x: 624, startPoint y: 522, endPoint x: 584, endPoint y: 521, distance: 40.0
click at [584, 521] on textarea "$0,000.00" at bounding box center [784, 550] width 417 height 82
type textarea "$1,420.00"
click at [955, 628] on button "Save" at bounding box center [966, 626] width 77 height 33
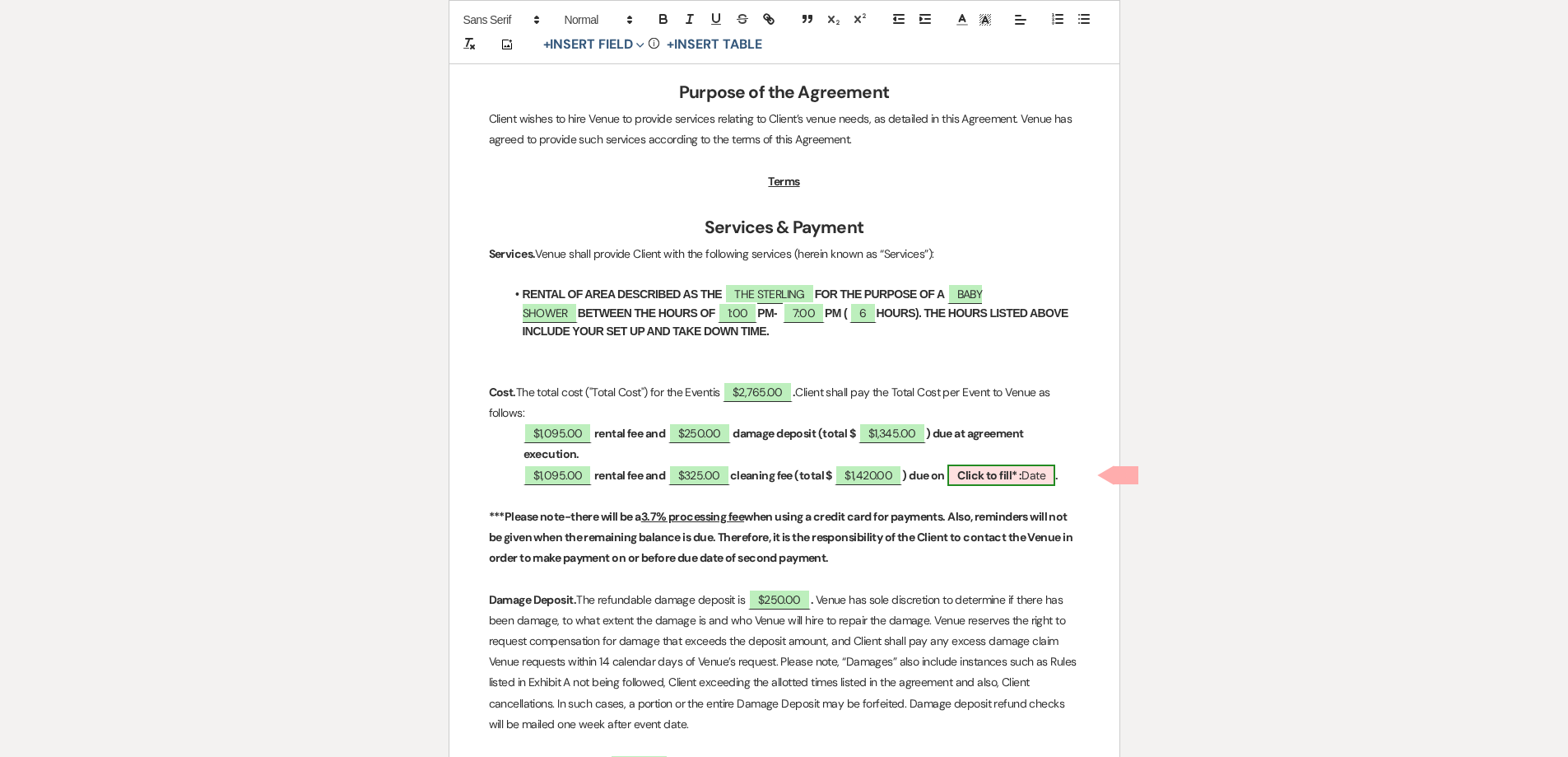
click at [1021, 477] on b "Click to fill* :" at bounding box center [989, 475] width 65 height 15
select select "owner"
select select "Date"
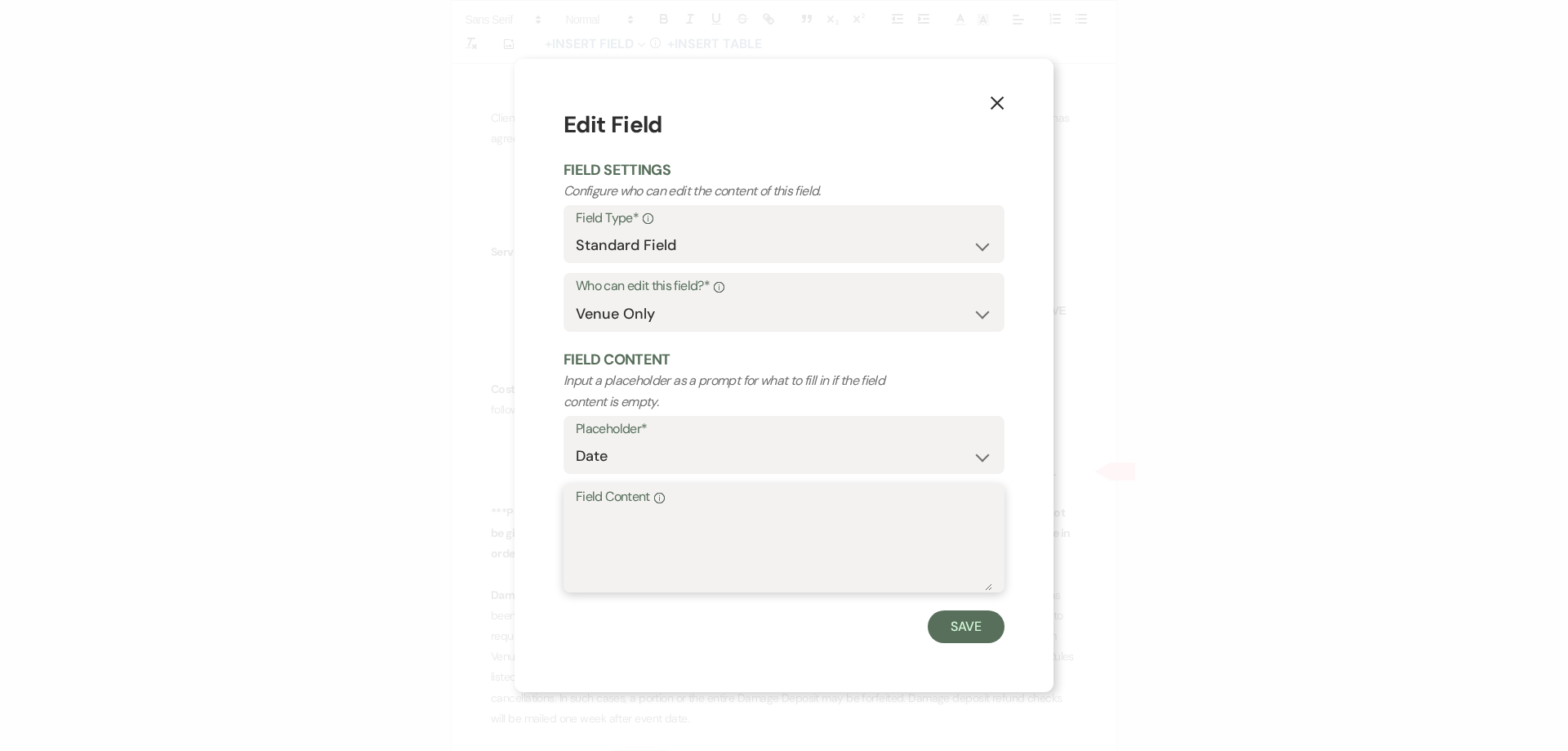
click at [790, 526] on textarea "Field Content Info" at bounding box center [784, 550] width 417 height 82
type textarea "September 19, 2025"
click at [948, 641] on button "Save" at bounding box center [966, 626] width 77 height 33
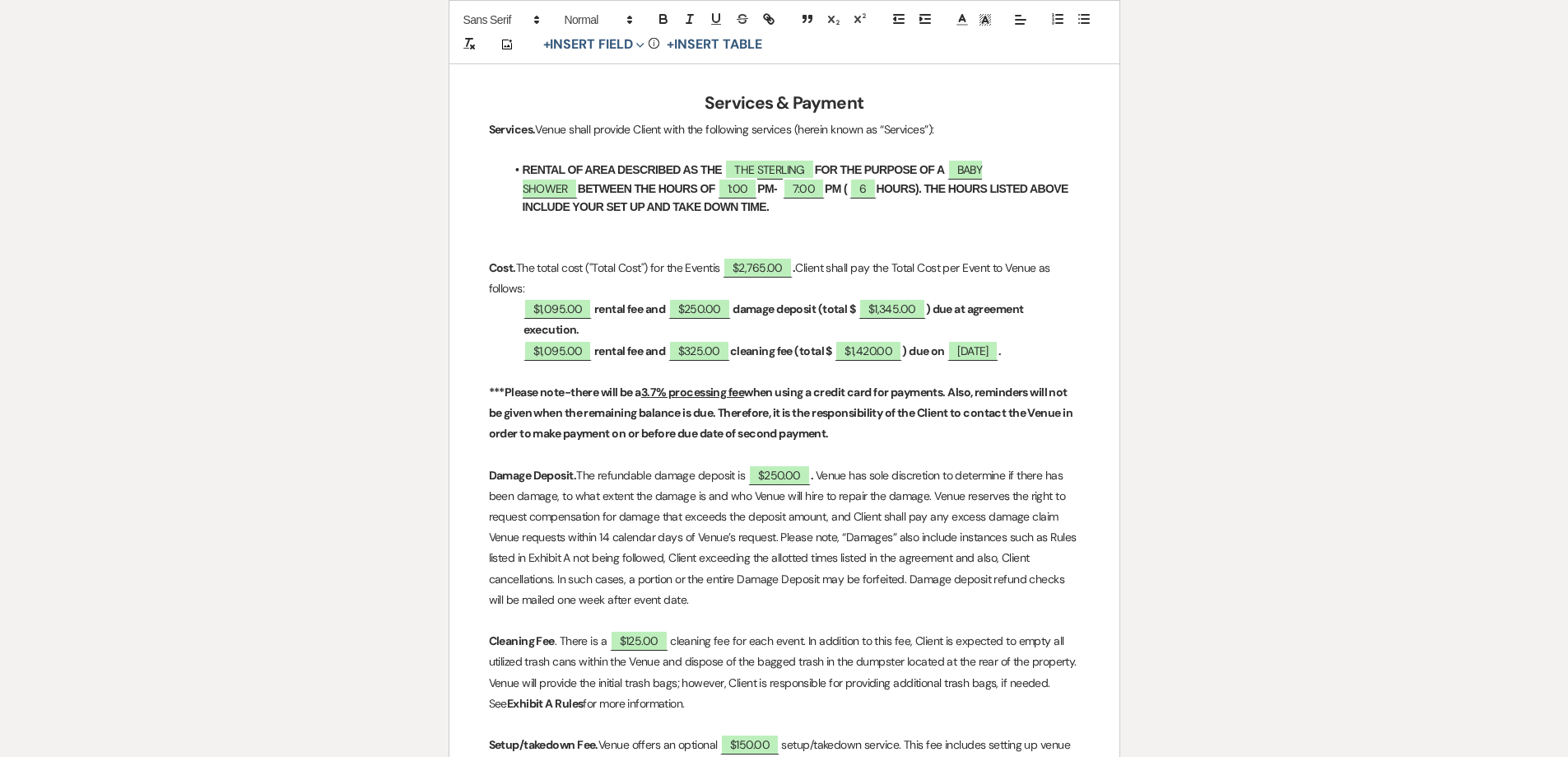
scroll to position [906, 0]
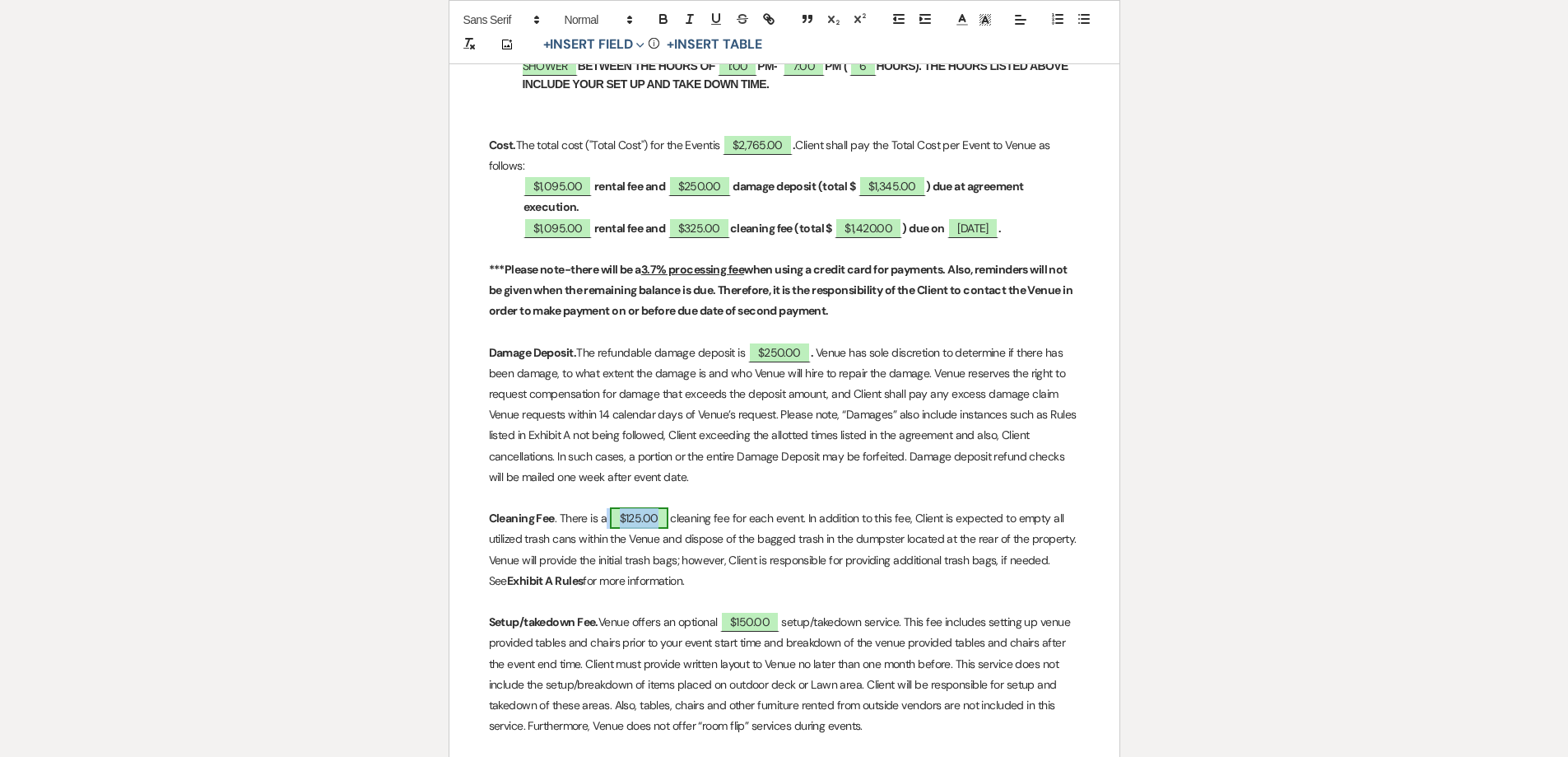
click at [639, 529] on span "$125.00" at bounding box center [638, 518] width 58 height 22
select select "owner"
select select "Amount"
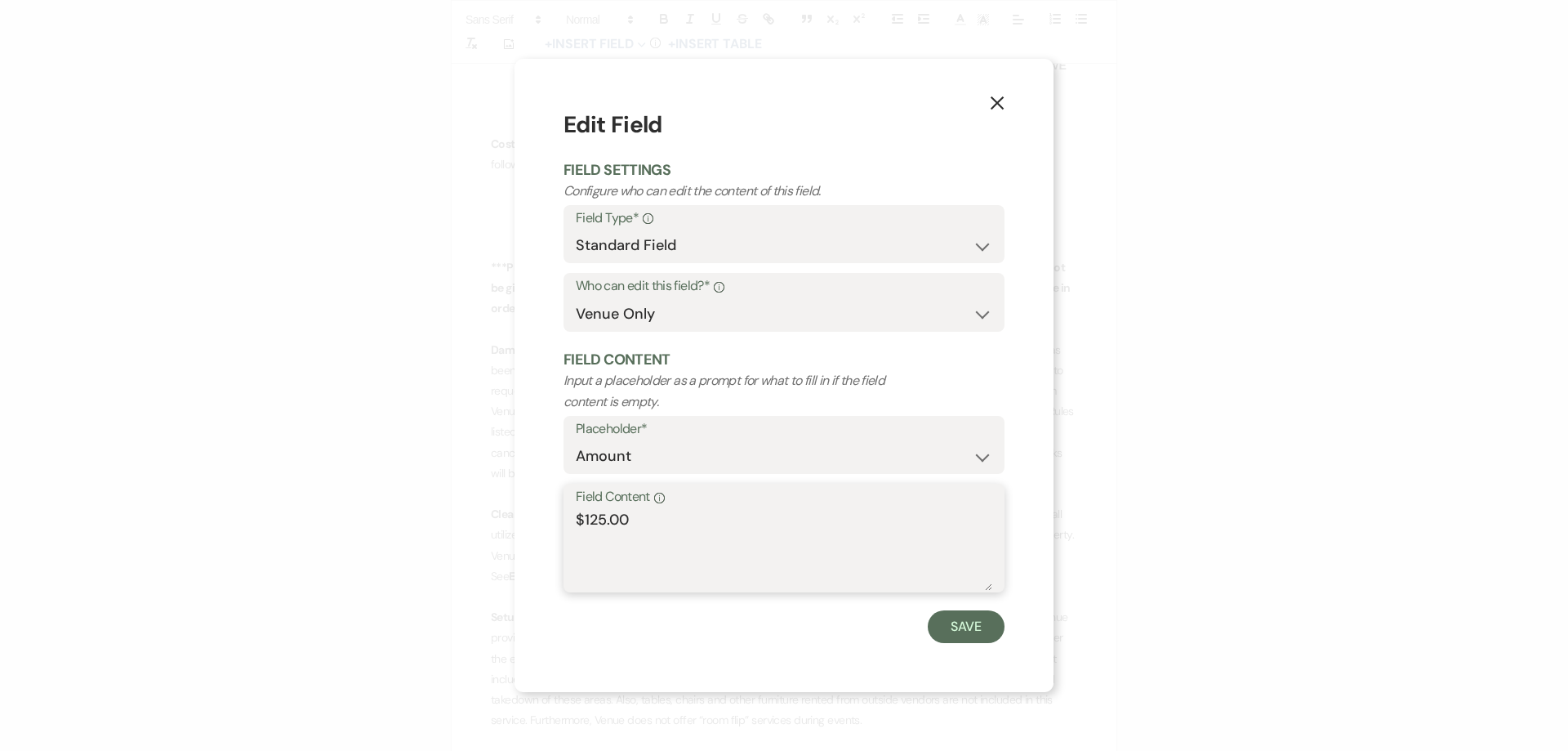
click at [589, 520] on textarea "$125.00" at bounding box center [784, 550] width 417 height 82
type textarea "$325.00"
click at [961, 623] on button "Save" at bounding box center [966, 626] width 77 height 33
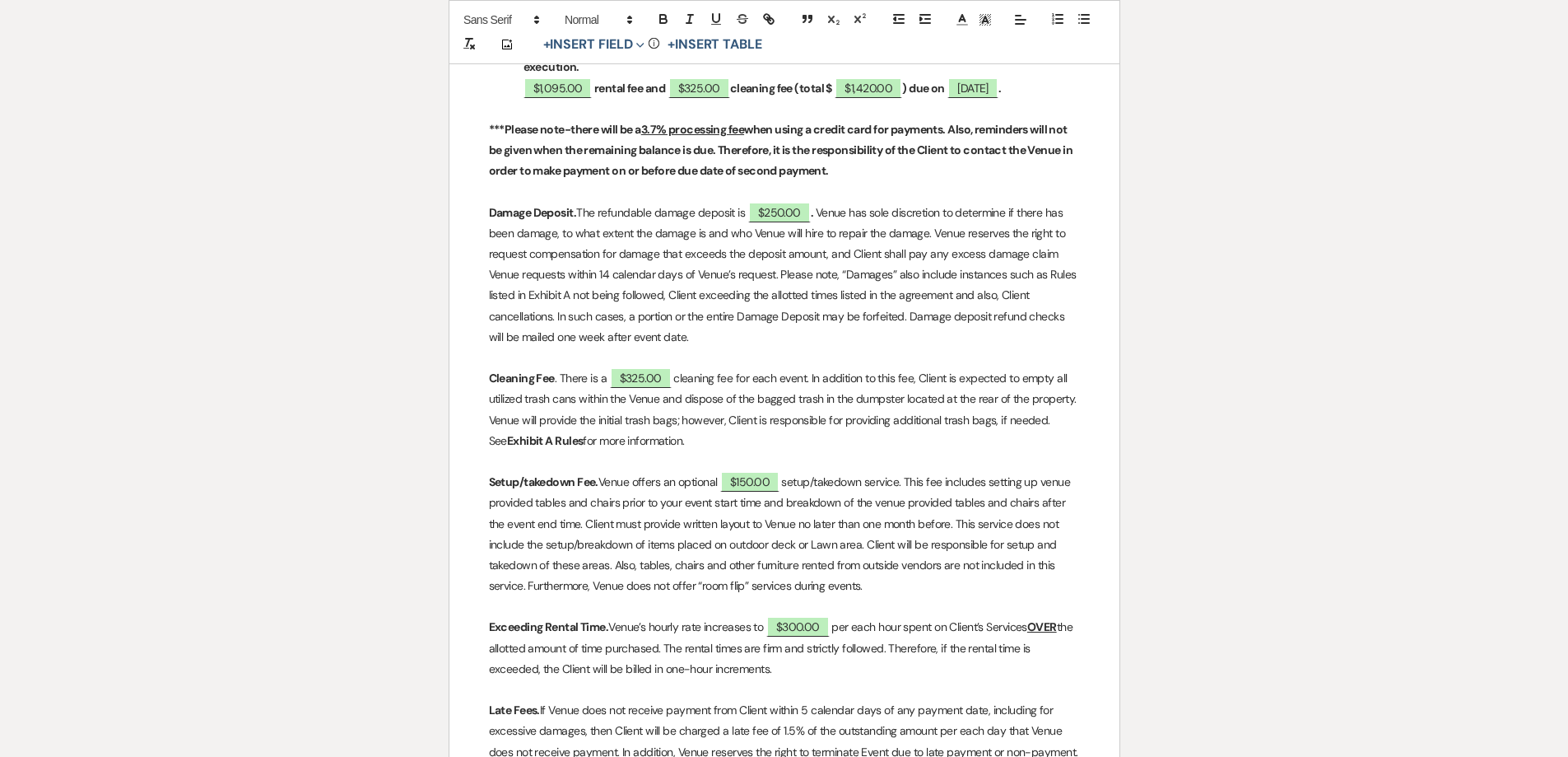
scroll to position [1070, 0]
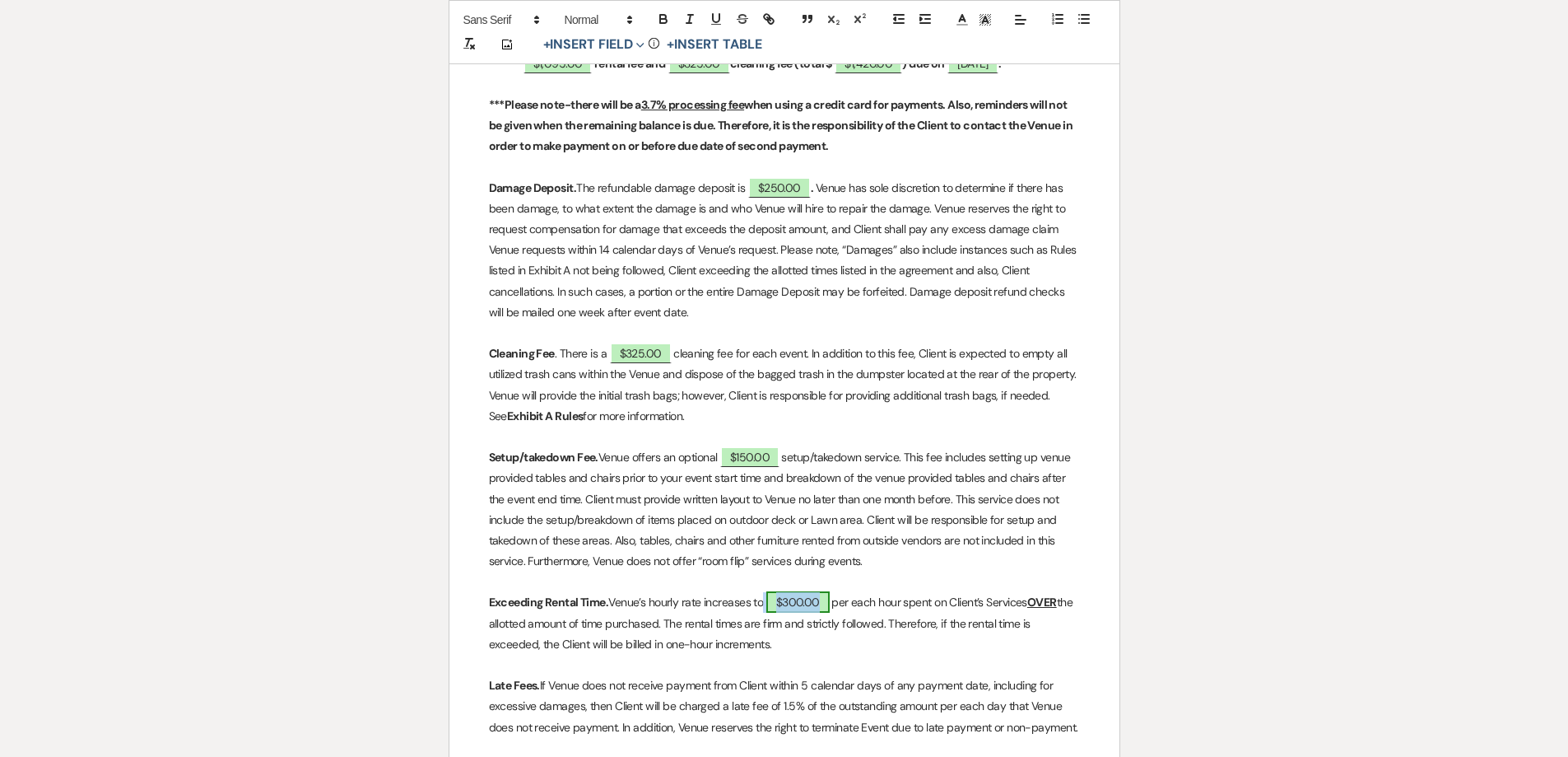
click at [798, 612] on span "$300.00" at bounding box center [798, 602] width 64 height 22
select select "owner"
select select "Amount"
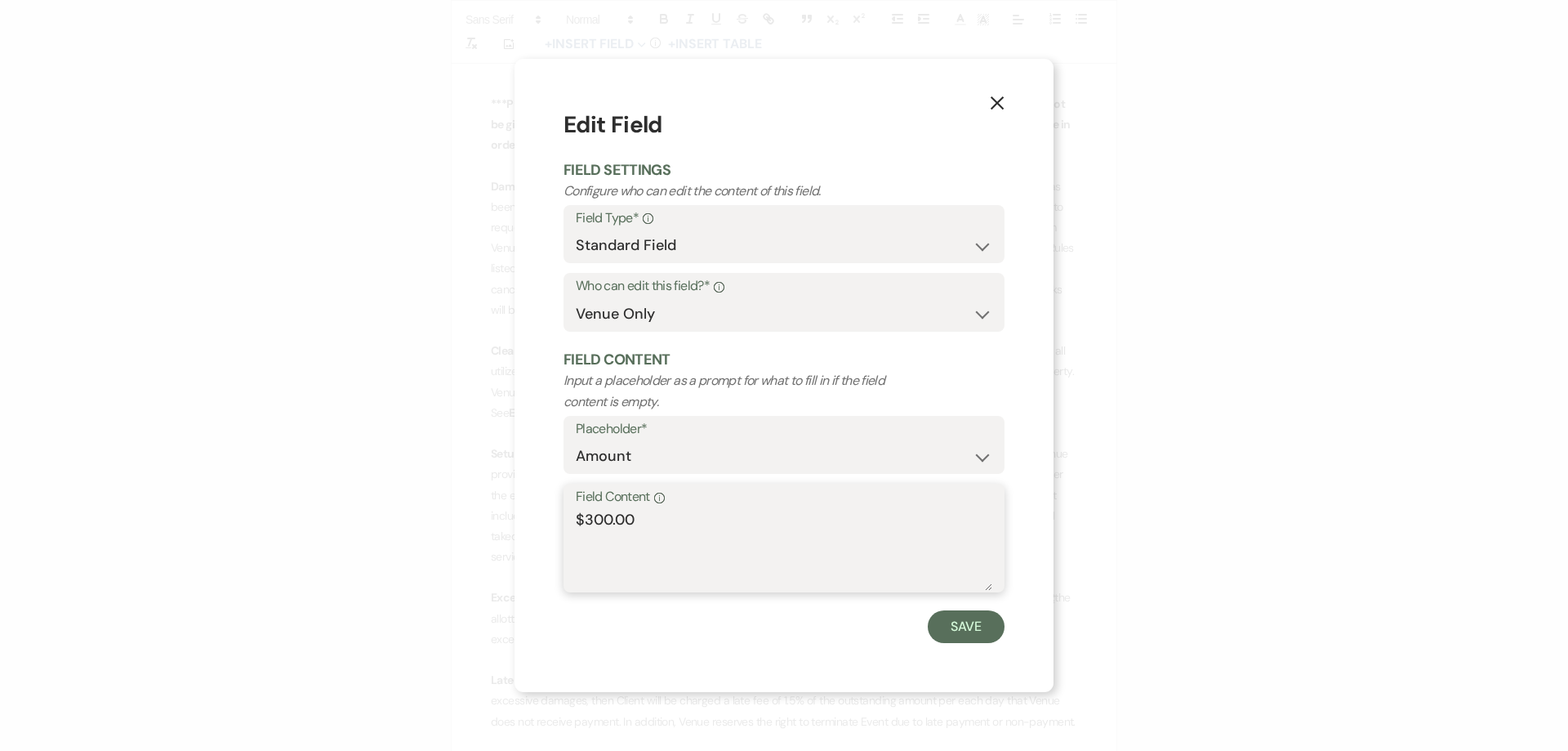
drag, startPoint x: 612, startPoint y: 526, endPoint x: 587, endPoint y: 518, distance: 26.2
click at [587, 518] on textarea "$300.00" at bounding box center [784, 550] width 417 height 82
type textarea "$465.00"
click at [958, 627] on button "Save" at bounding box center [966, 626] width 77 height 33
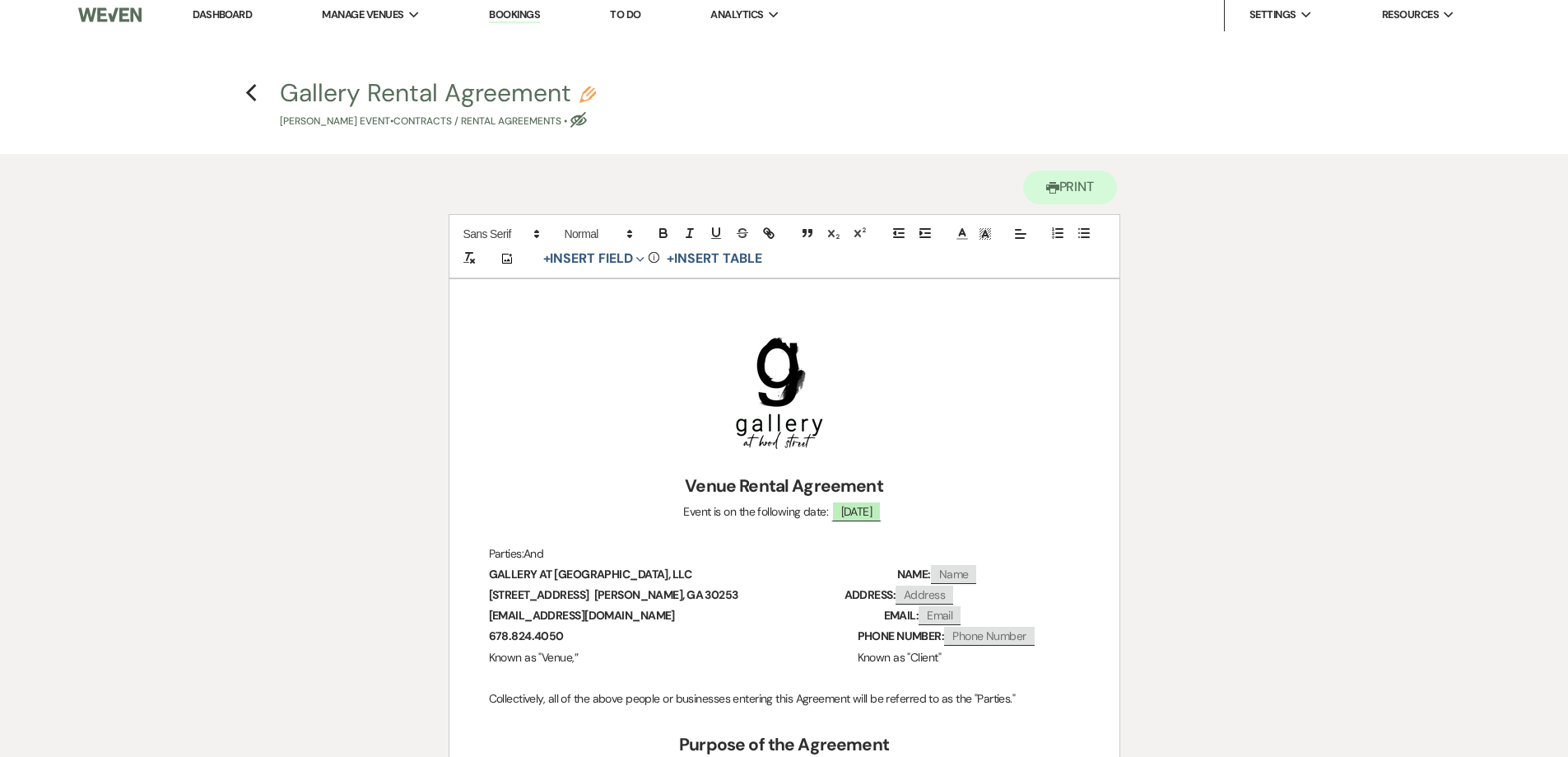
scroll to position [0, 0]
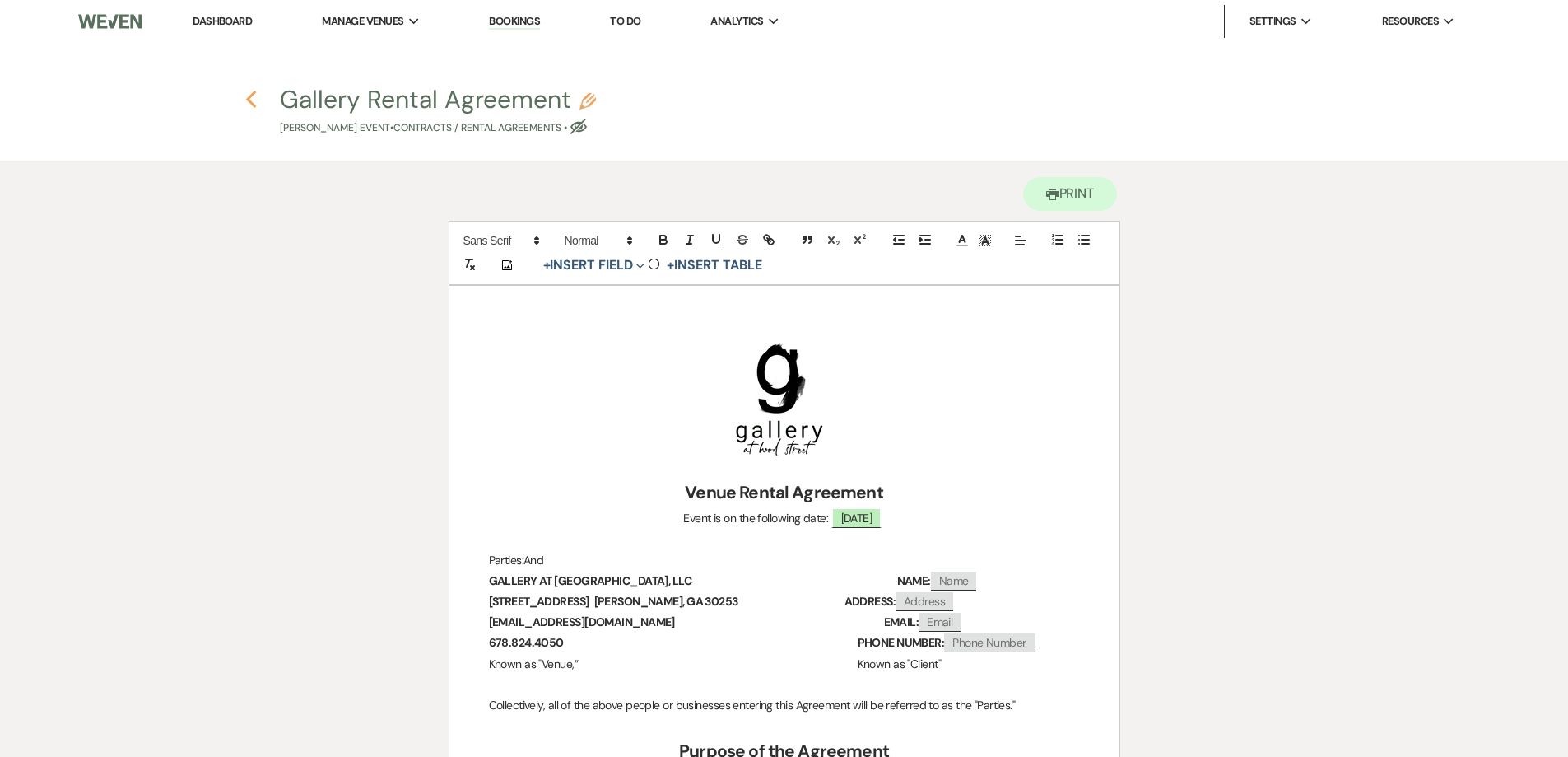
click at [252, 103] on icon "Previous" at bounding box center [251, 100] width 13 height 20
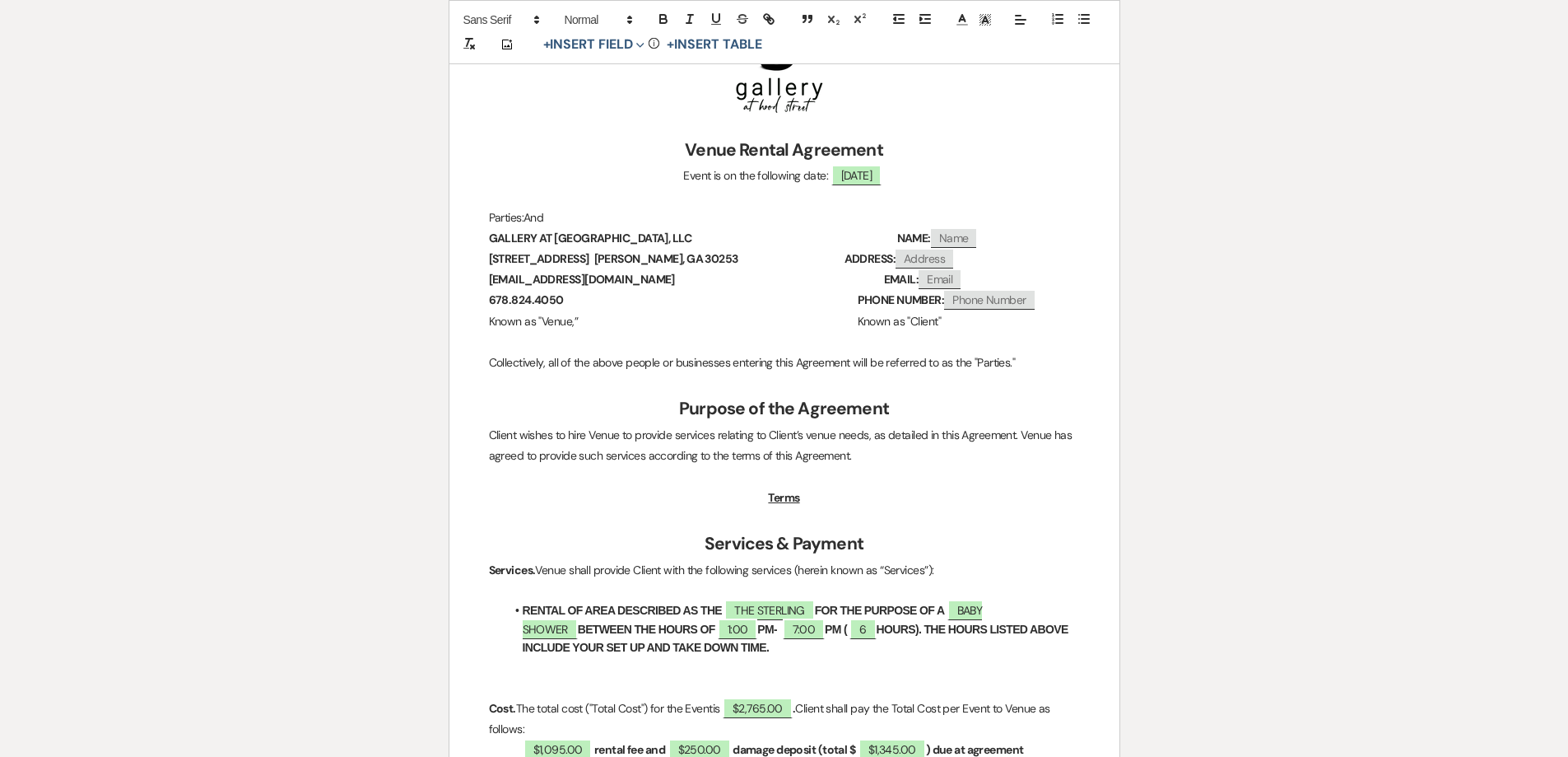
select select "5"
select select "12"
select select "3"
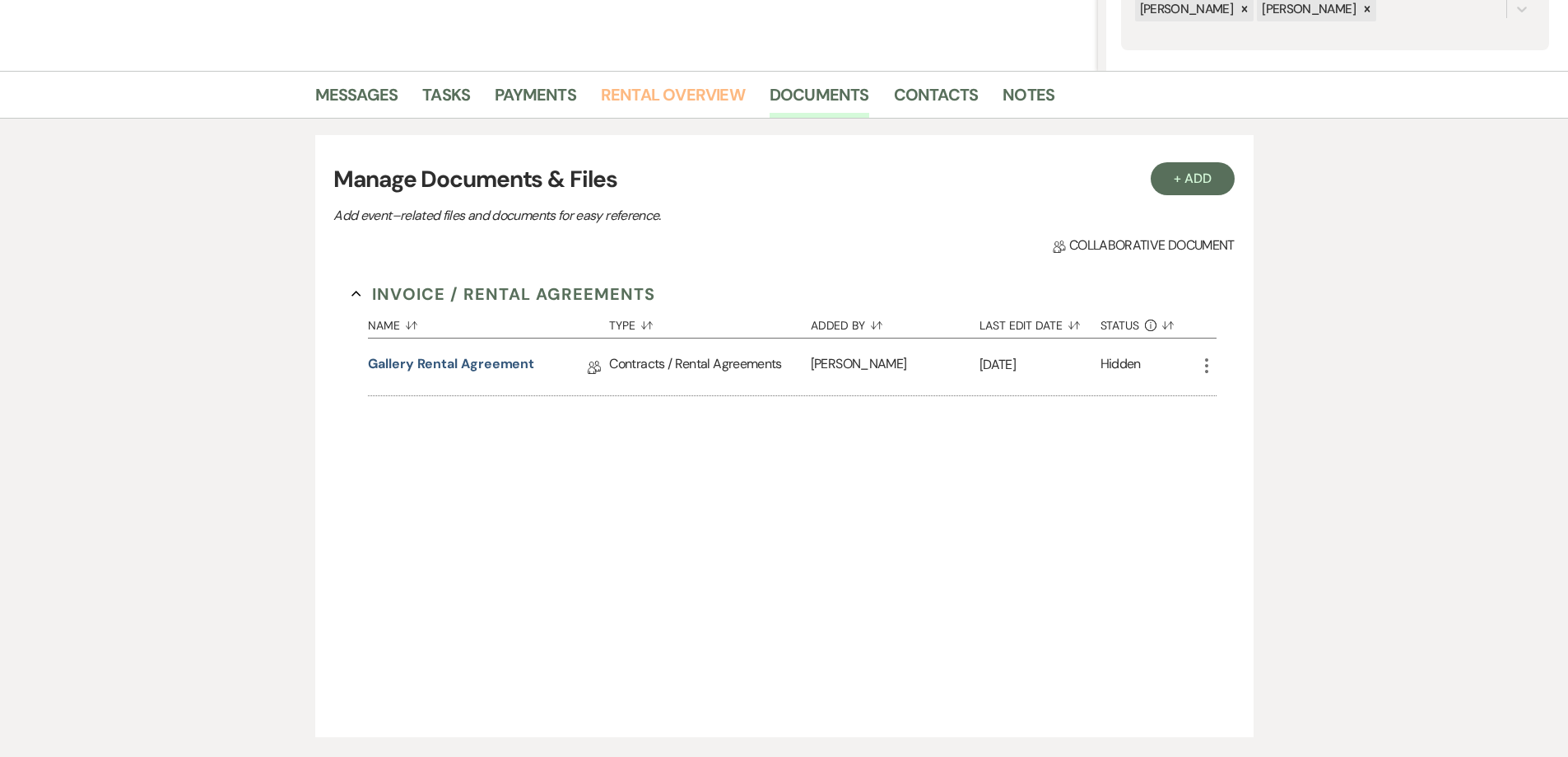
click at [658, 104] on link "Rental Overview" at bounding box center [672, 100] width 144 height 36
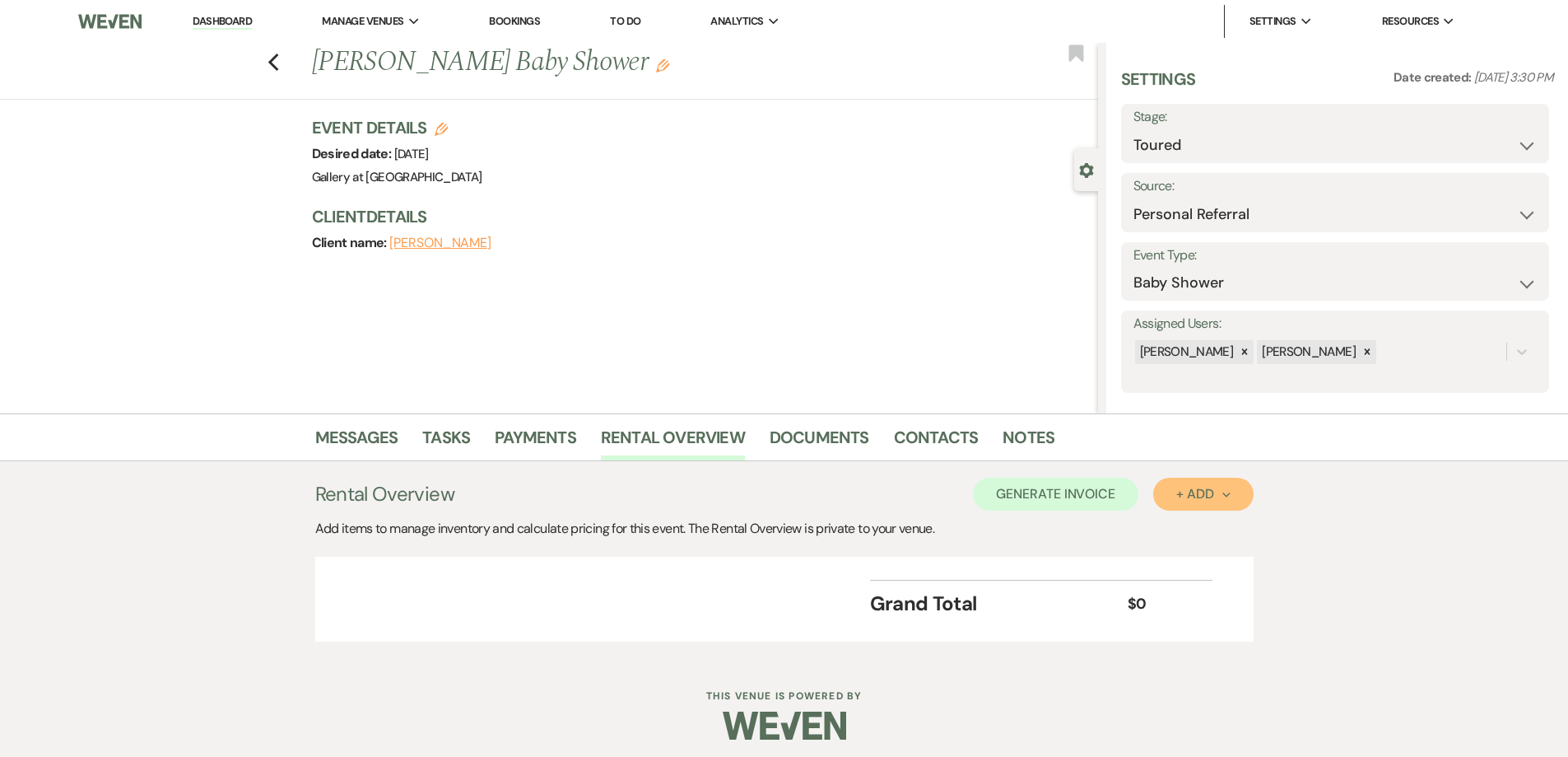
click at [1210, 509] on button "+ Add Next" at bounding box center [1203, 494] width 100 height 33
click at [1205, 565] on button "Category" at bounding box center [1196, 557] width 86 height 25
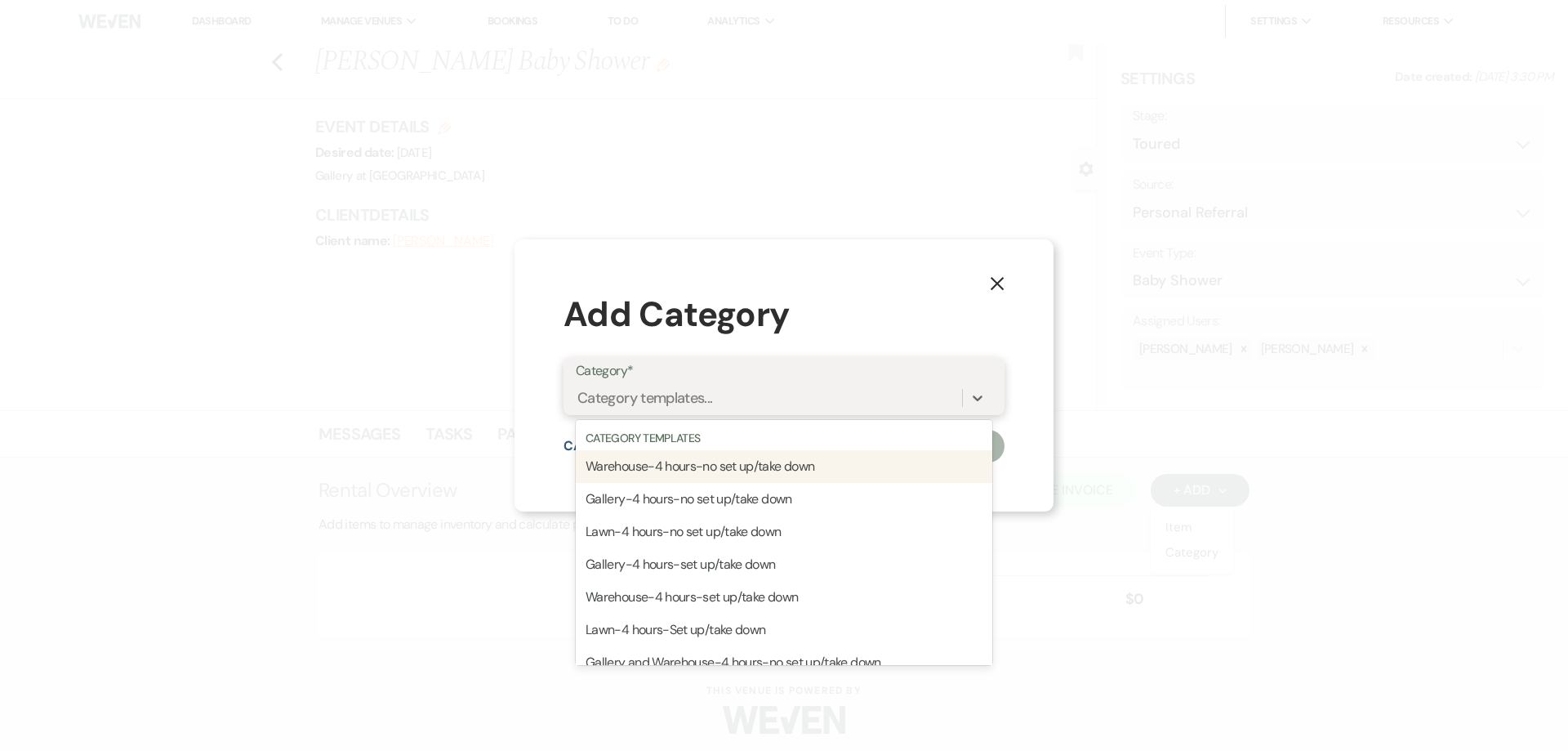
click at [823, 395] on div "Category templates..." at bounding box center [768, 398] width 386 height 29
click at [805, 466] on div "Warehouse-4 hours-no set up/take down" at bounding box center [784, 466] width 417 height 33
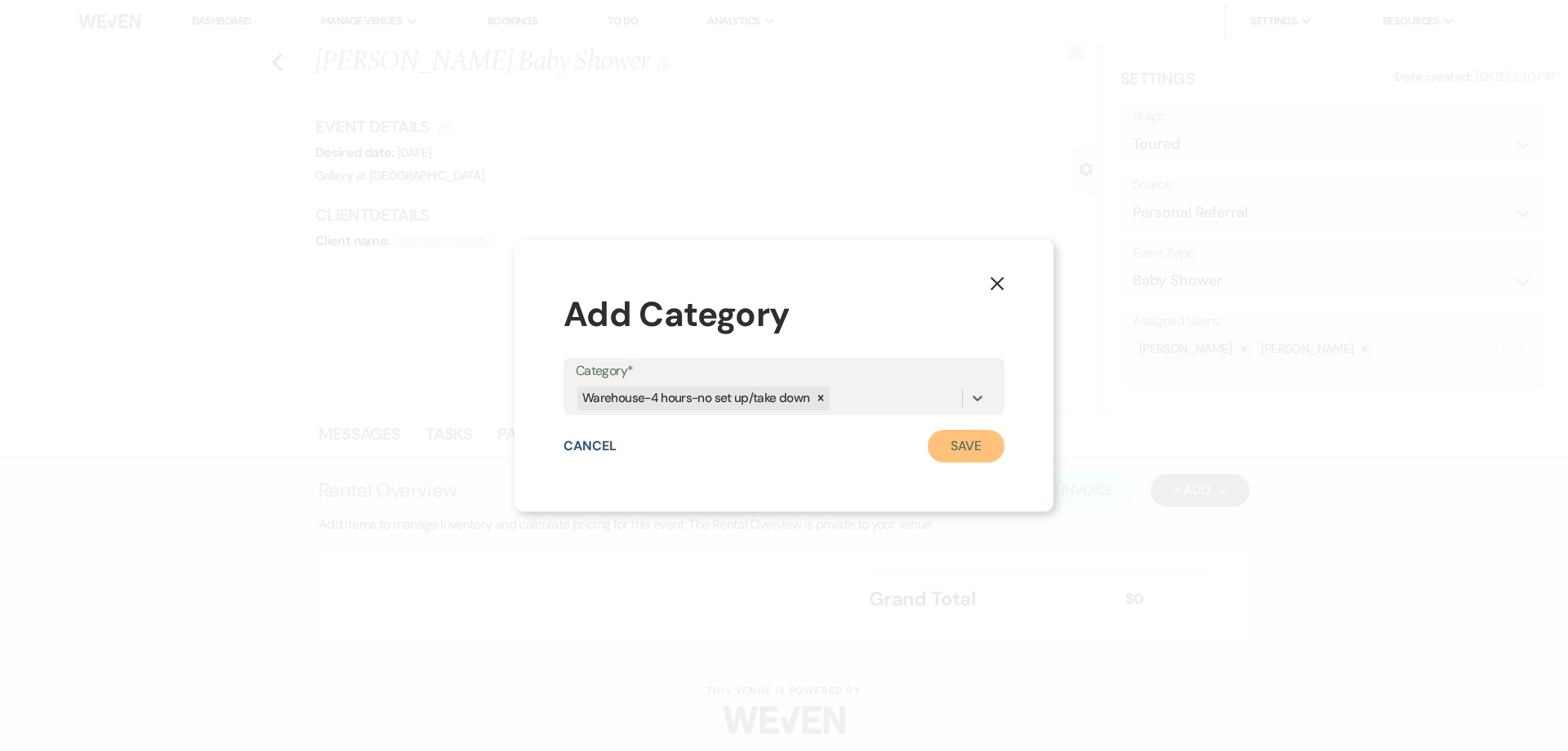
click at [958, 443] on button "Save" at bounding box center [966, 445] width 77 height 33
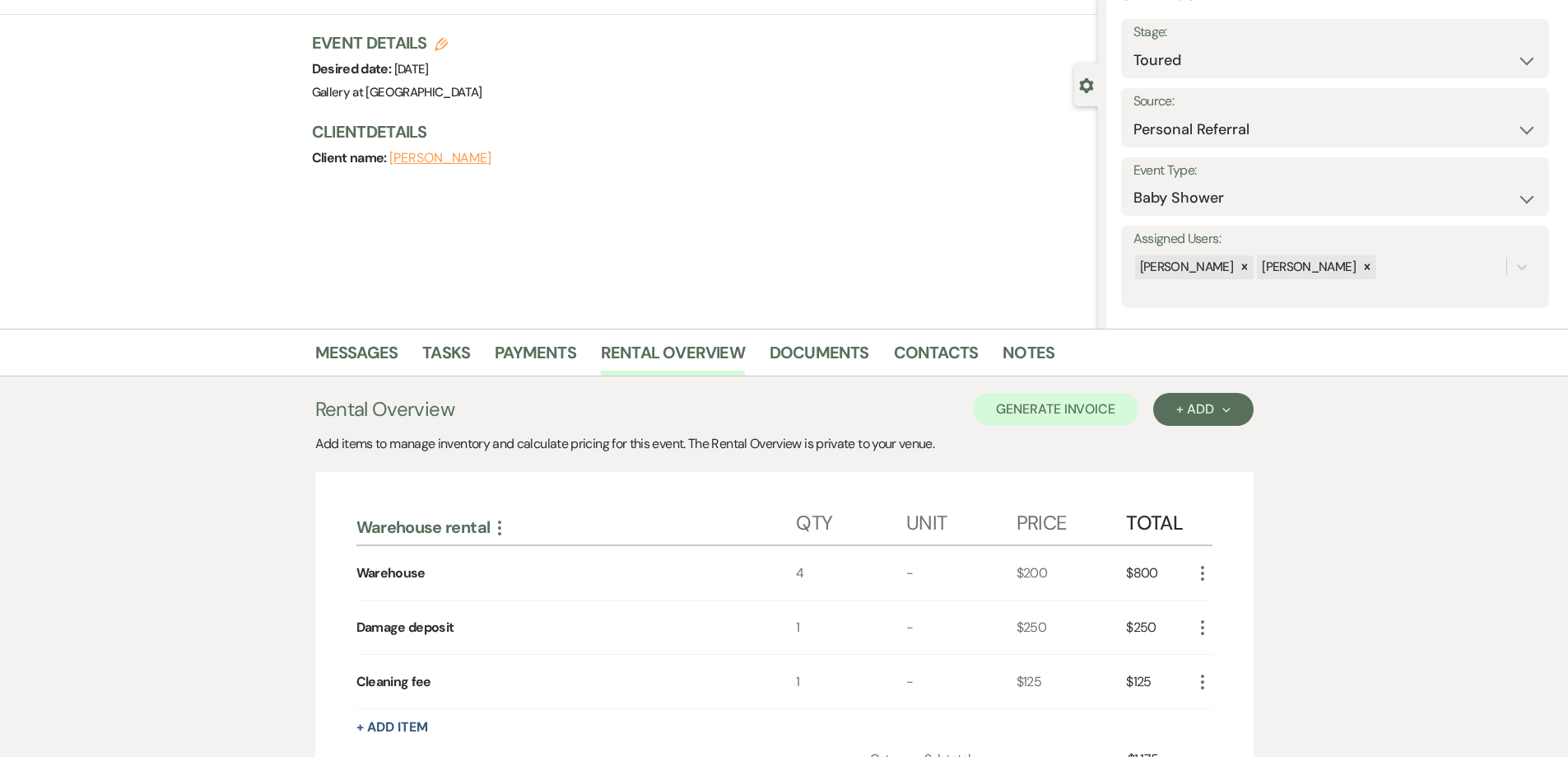
scroll to position [164, 0]
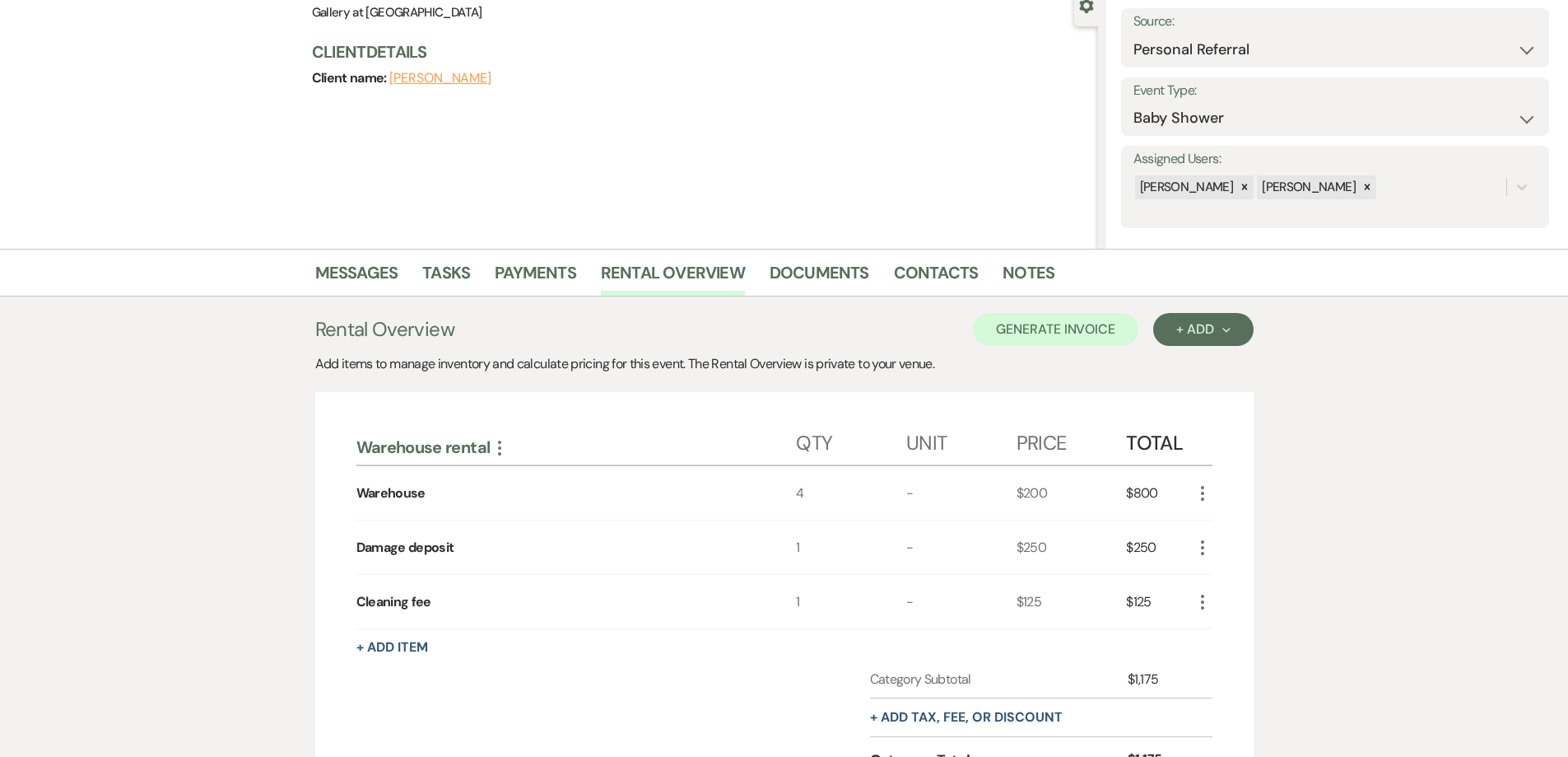
click at [1201, 490] on icon "More" at bounding box center [1203, 493] width 20 height 20
click at [1211, 525] on icon "Pencil" at bounding box center [1215, 526] width 10 height 13
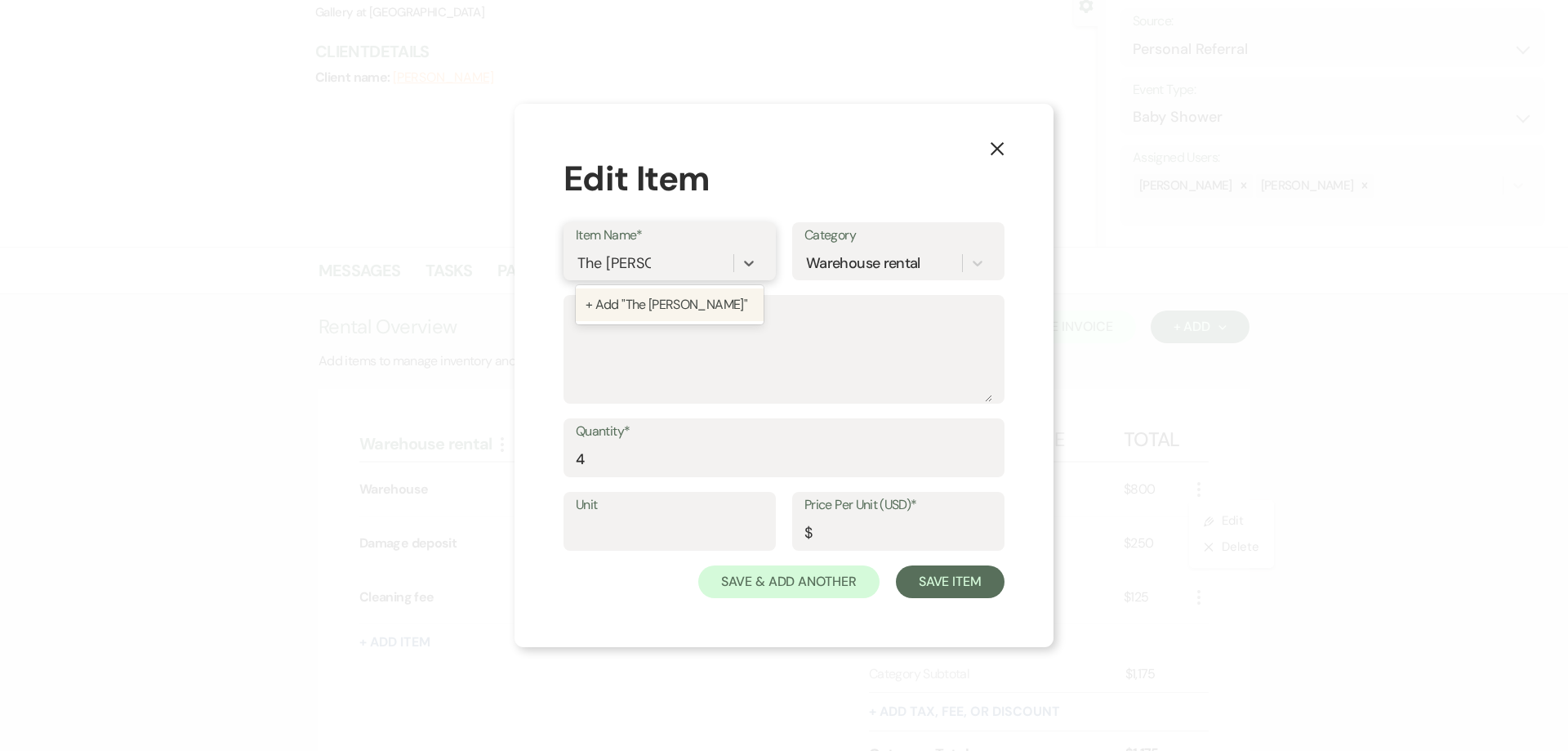
type input "The Sterling"
click at [720, 308] on div "+ Add "The Sterling"" at bounding box center [669, 305] width 188 height 33
drag, startPoint x: 659, startPoint y: 464, endPoint x: 560, endPoint y: 460, distance: 99.1
click at [563, 464] on div "X Edit Item Item Name* The Sterling Category Warehouse rental Description Quant…" at bounding box center [784, 375] width 539 height 543
type input "6"
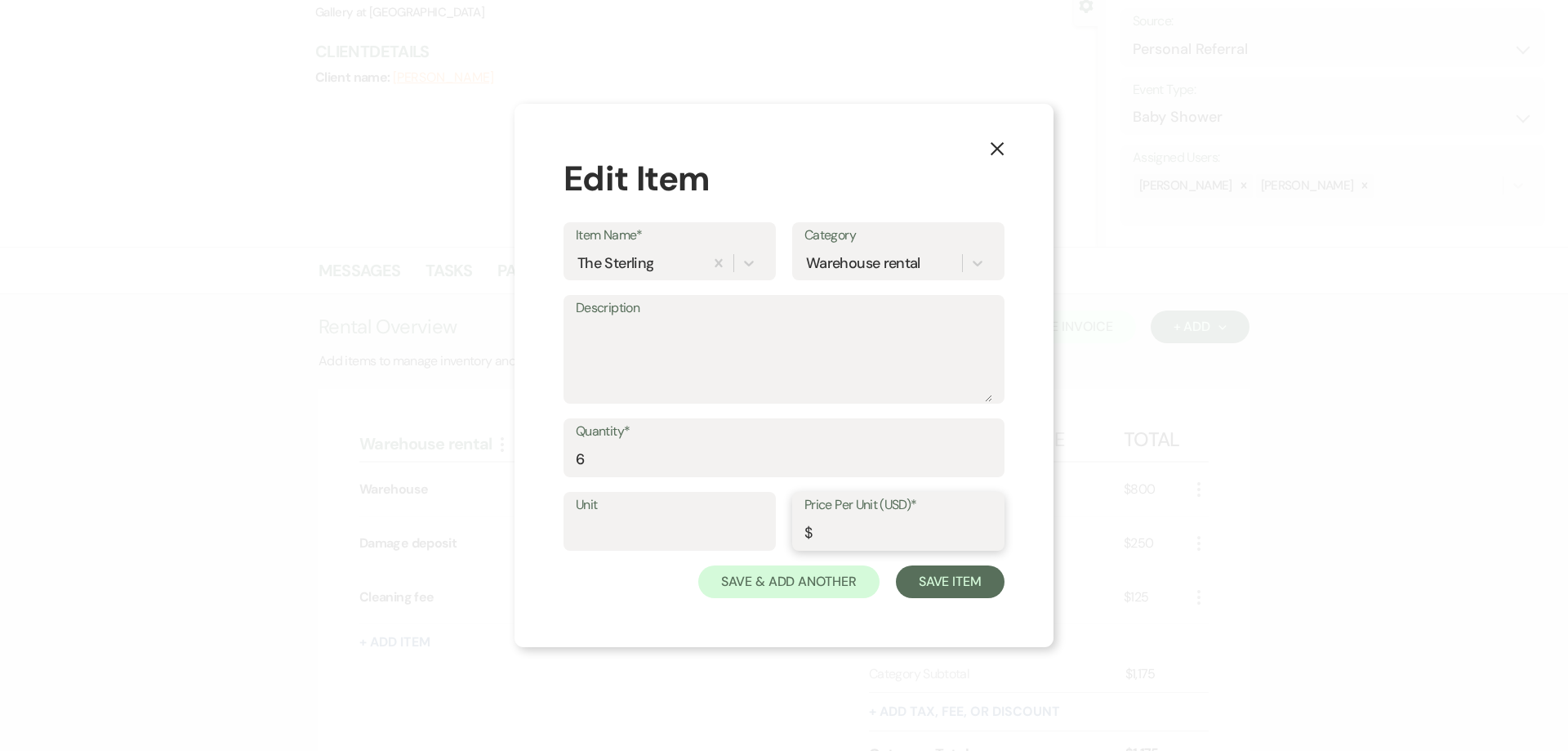
click at [830, 529] on input "Price Per Unit (USD)*" at bounding box center [898, 533] width 188 height 32
type input "365"
click at [946, 577] on button "Save Item" at bounding box center [950, 582] width 109 height 33
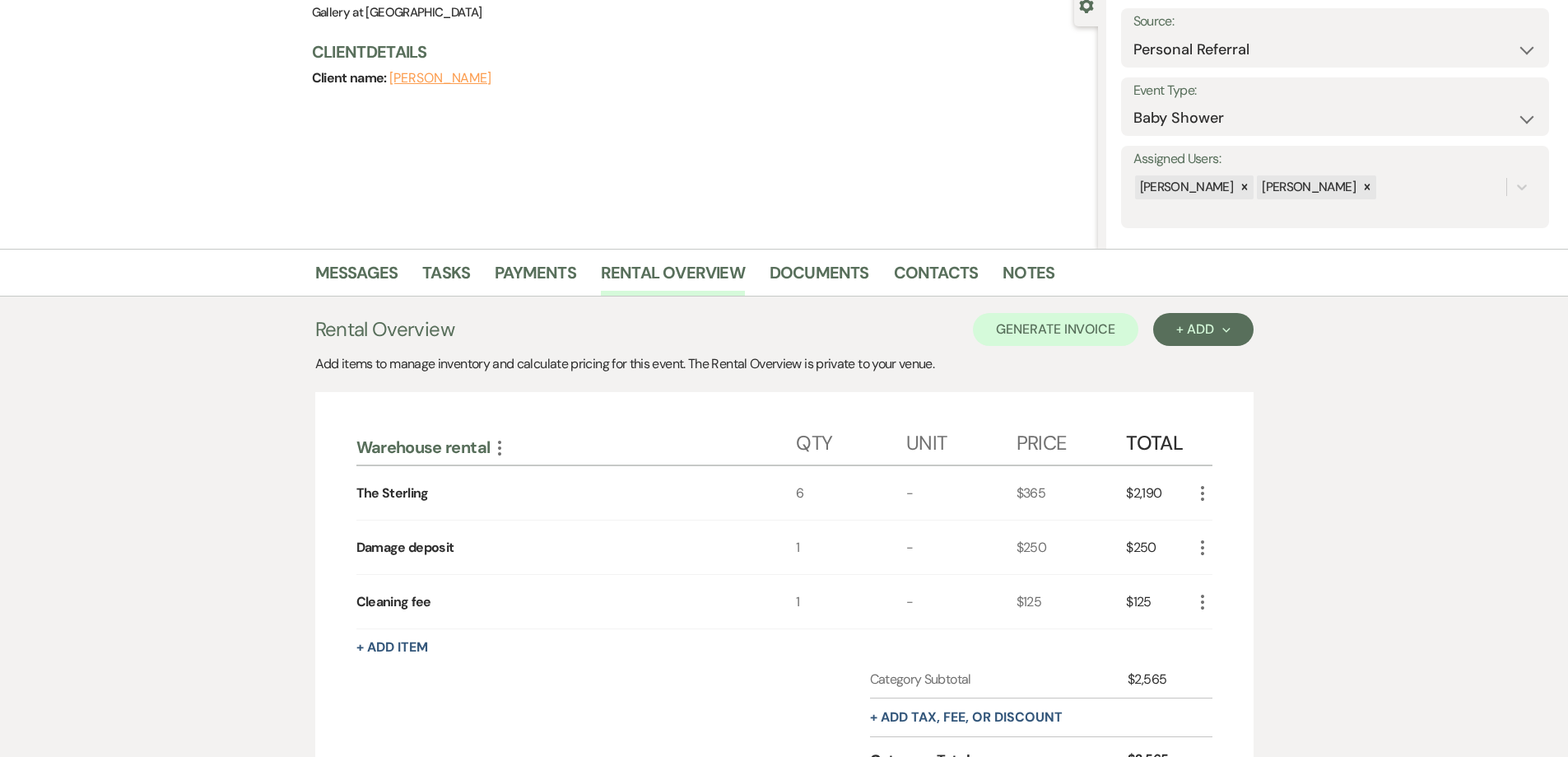
click at [1197, 604] on icon "More" at bounding box center [1203, 602] width 20 height 20
click at [1222, 628] on button "Pencil Edit" at bounding box center [1235, 633] width 85 height 26
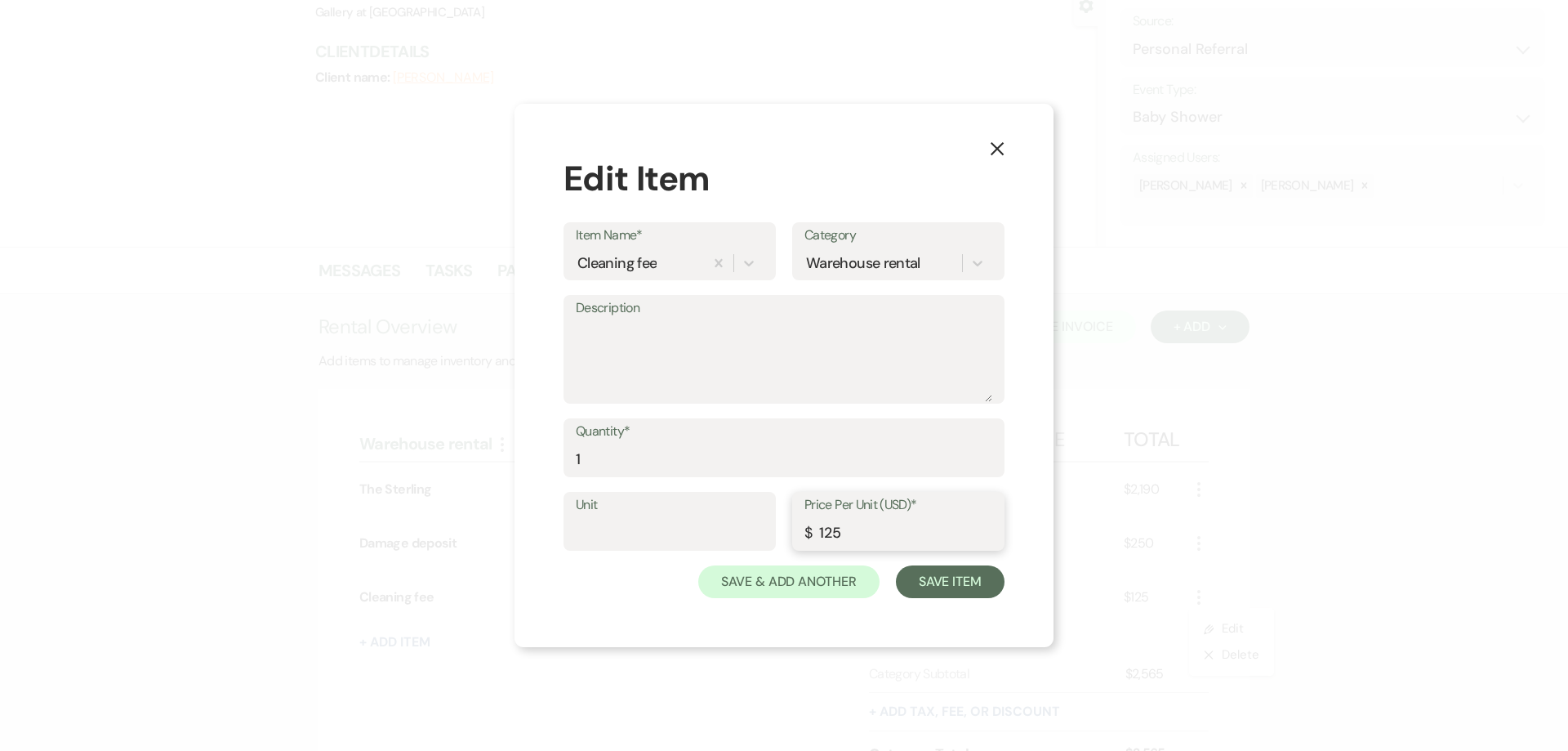
click at [825, 528] on input "125" at bounding box center [898, 533] width 188 height 32
type input "325"
click at [924, 575] on button "Save Item" at bounding box center [950, 582] width 109 height 33
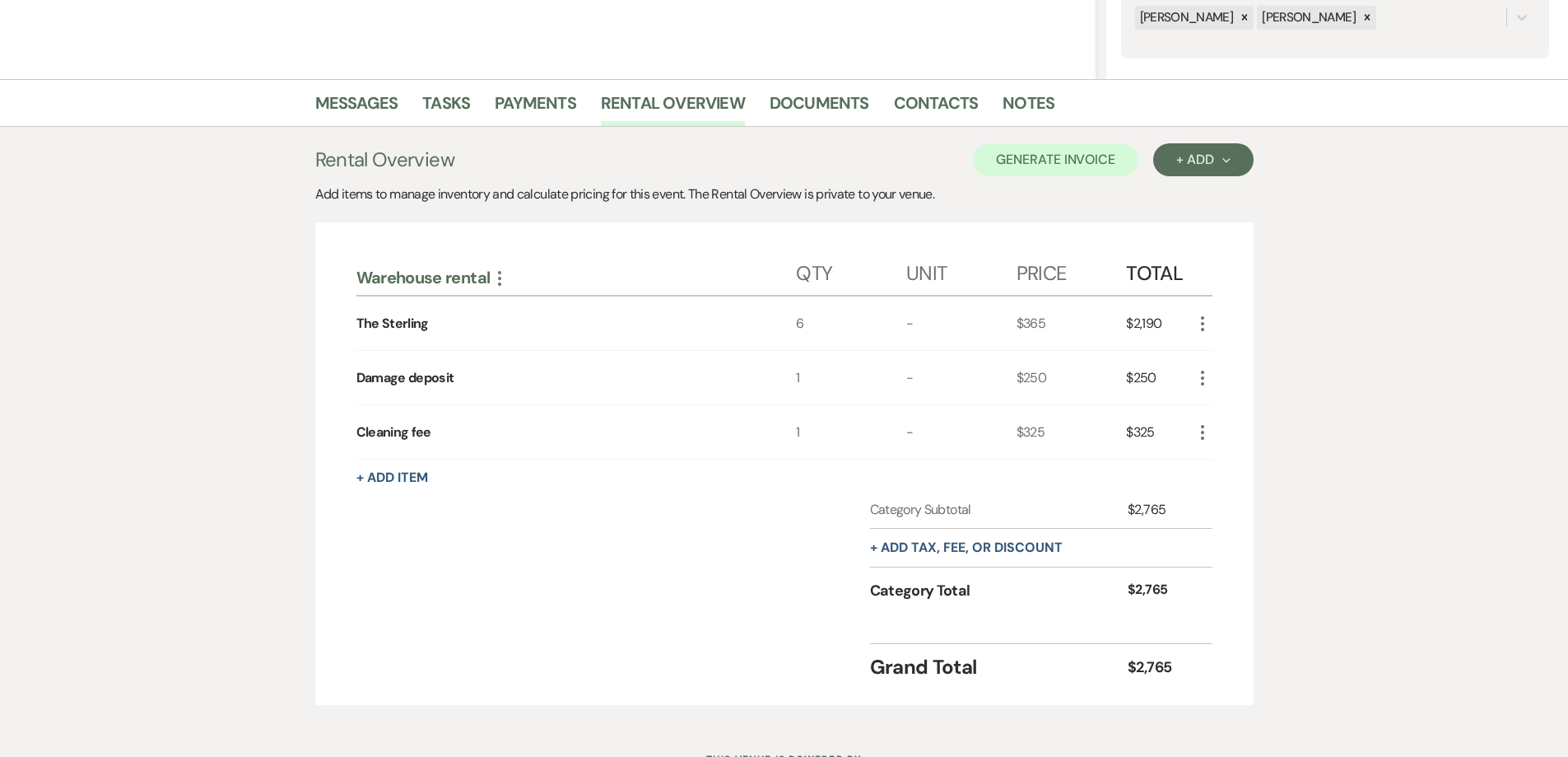
scroll to position [241, 0]
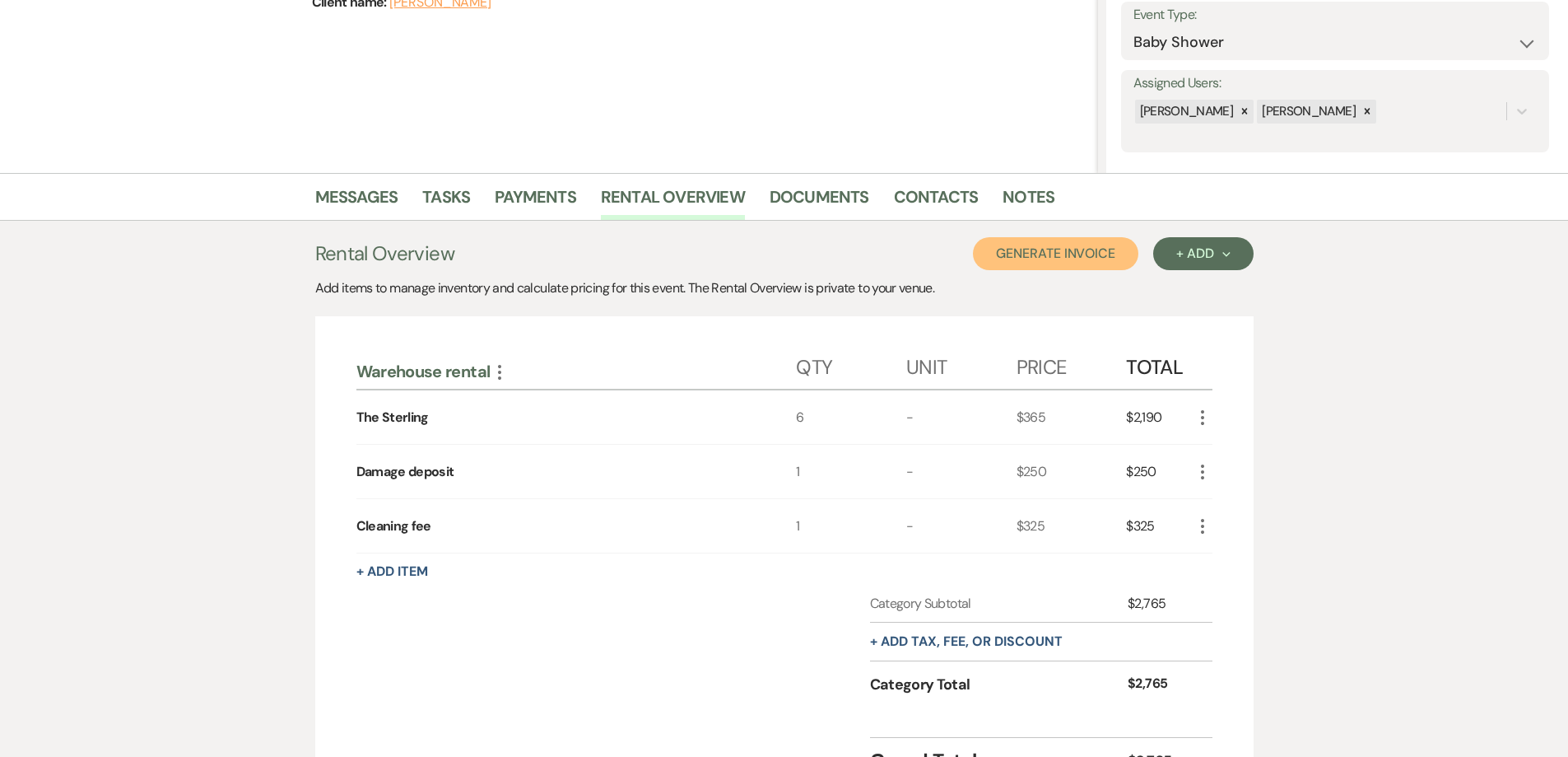
click at [1016, 269] on button "Generate Invoice" at bounding box center [1056, 253] width 165 height 33
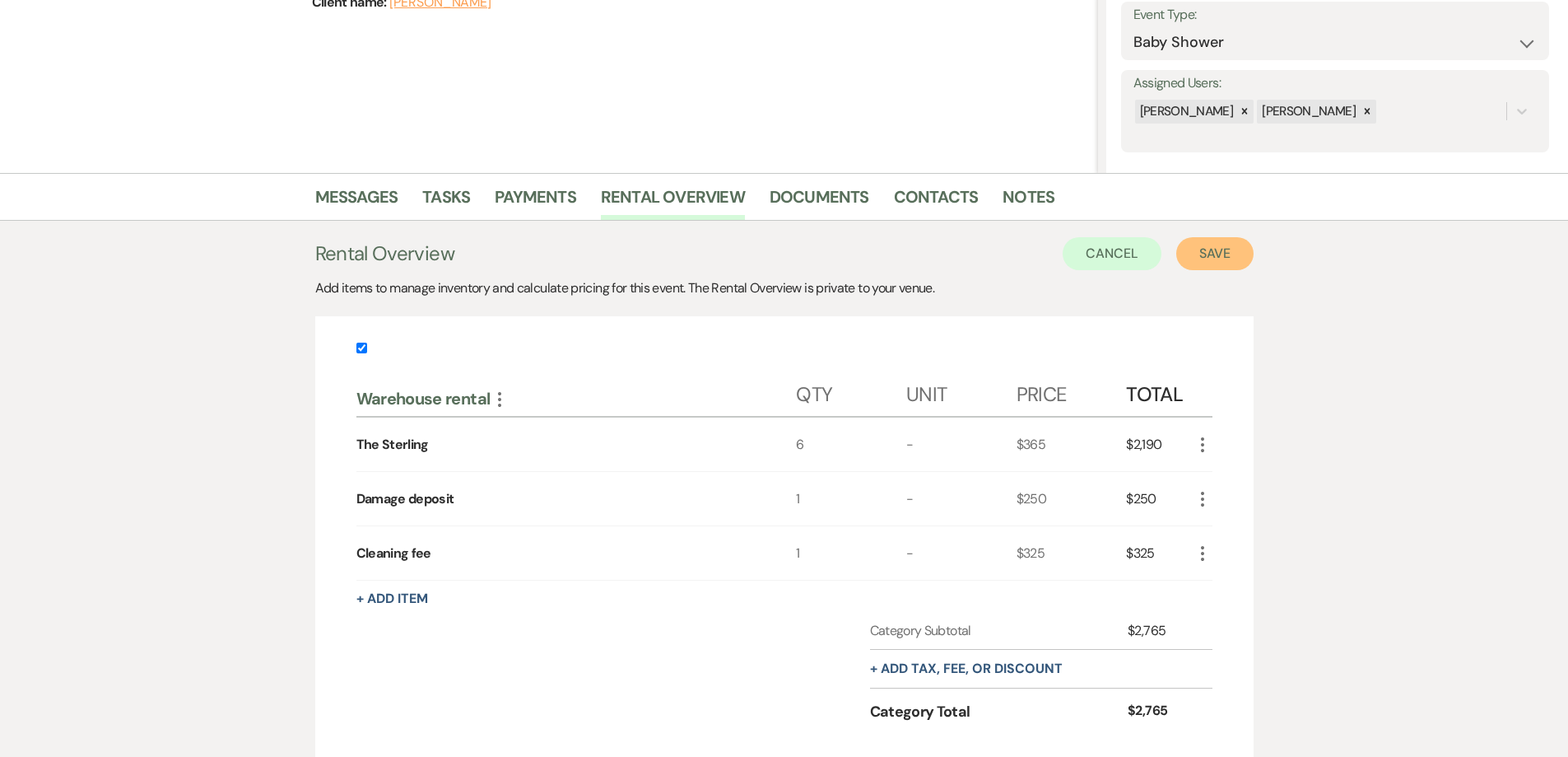
click at [1183, 262] on button "Save" at bounding box center [1214, 253] width 77 height 33
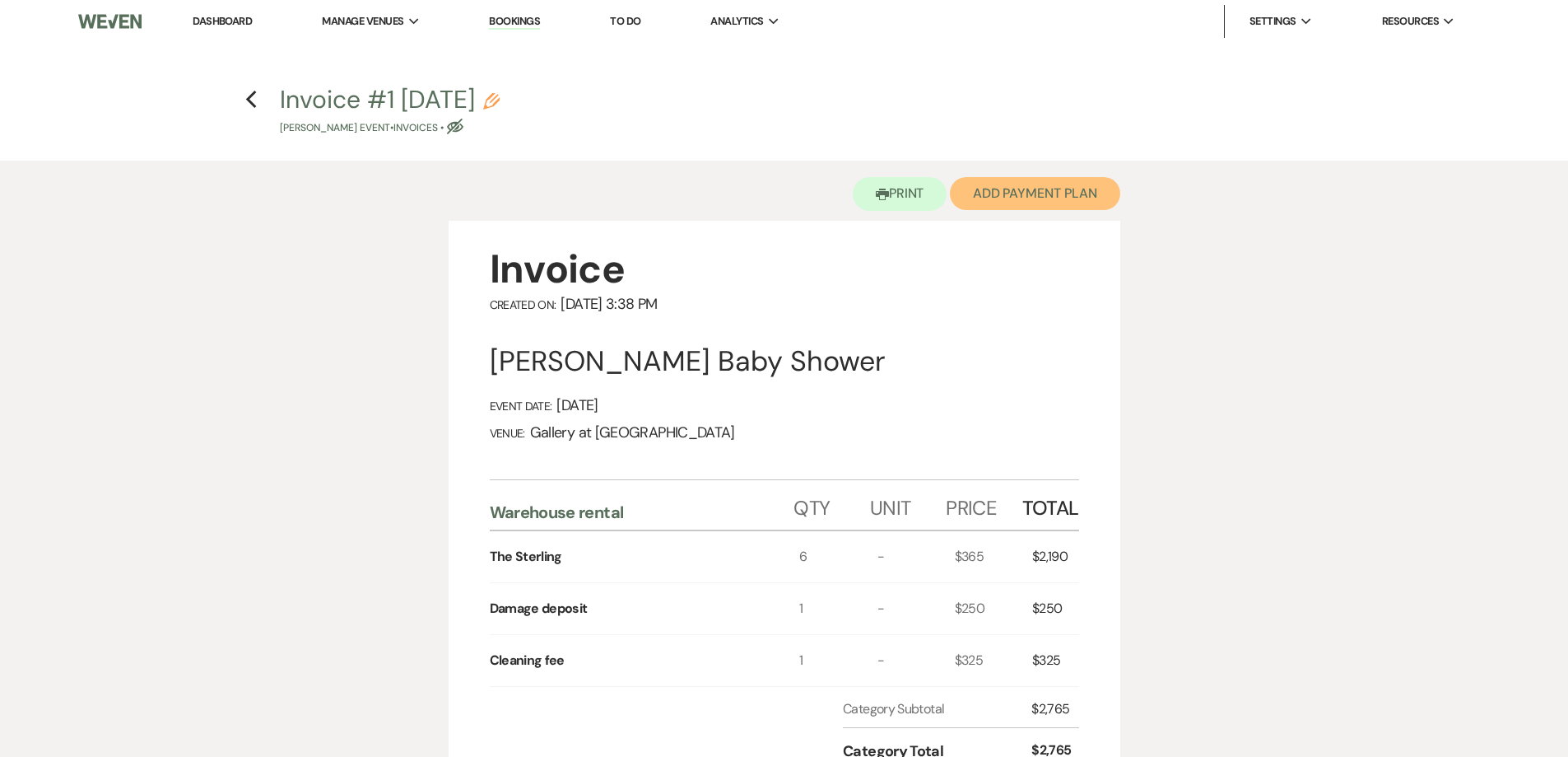
click at [1008, 205] on button "Add Payment Plan" at bounding box center [1035, 193] width 171 height 33
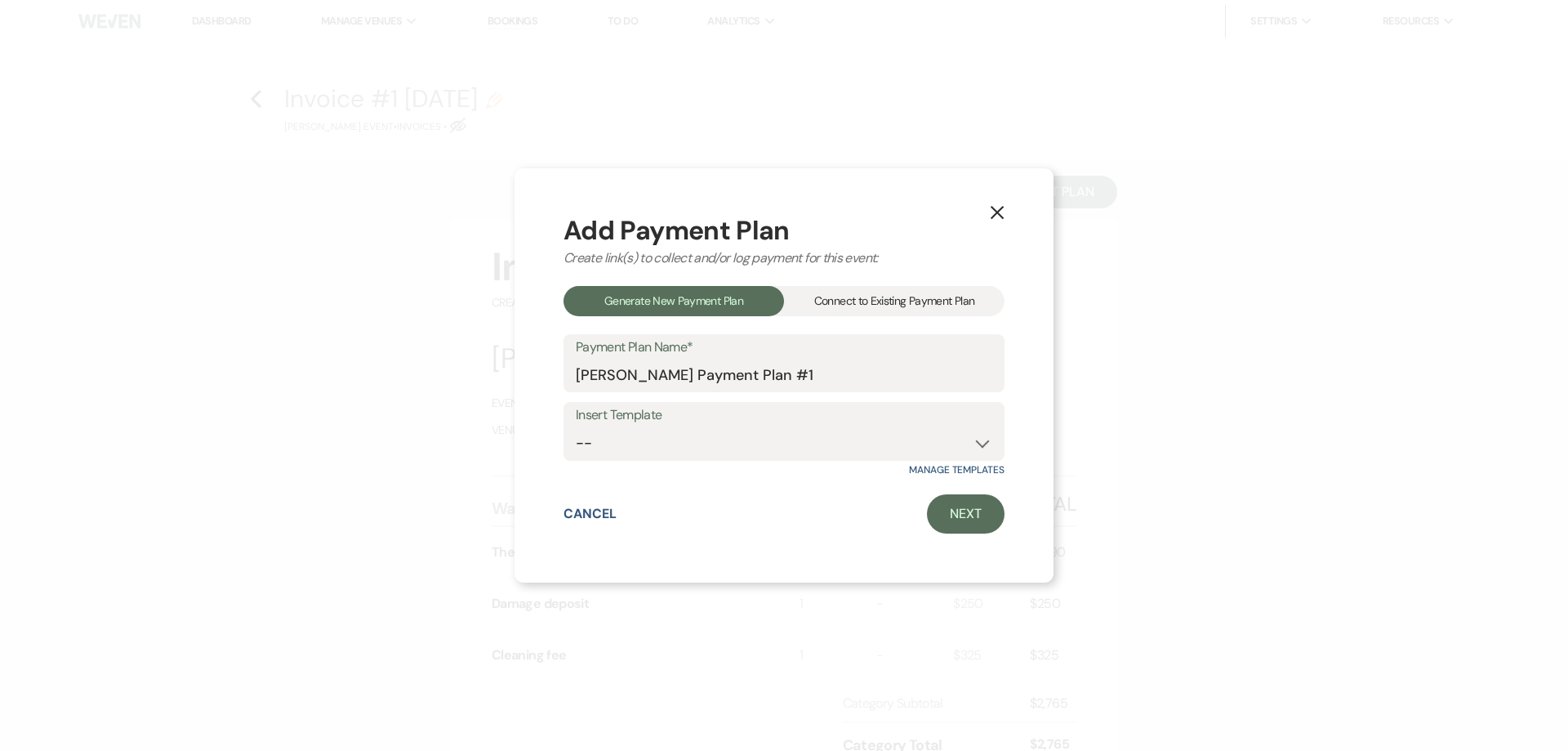
click at [903, 301] on div "Connect to Existing Payment Plan" at bounding box center [894, 301] width 221 height 30
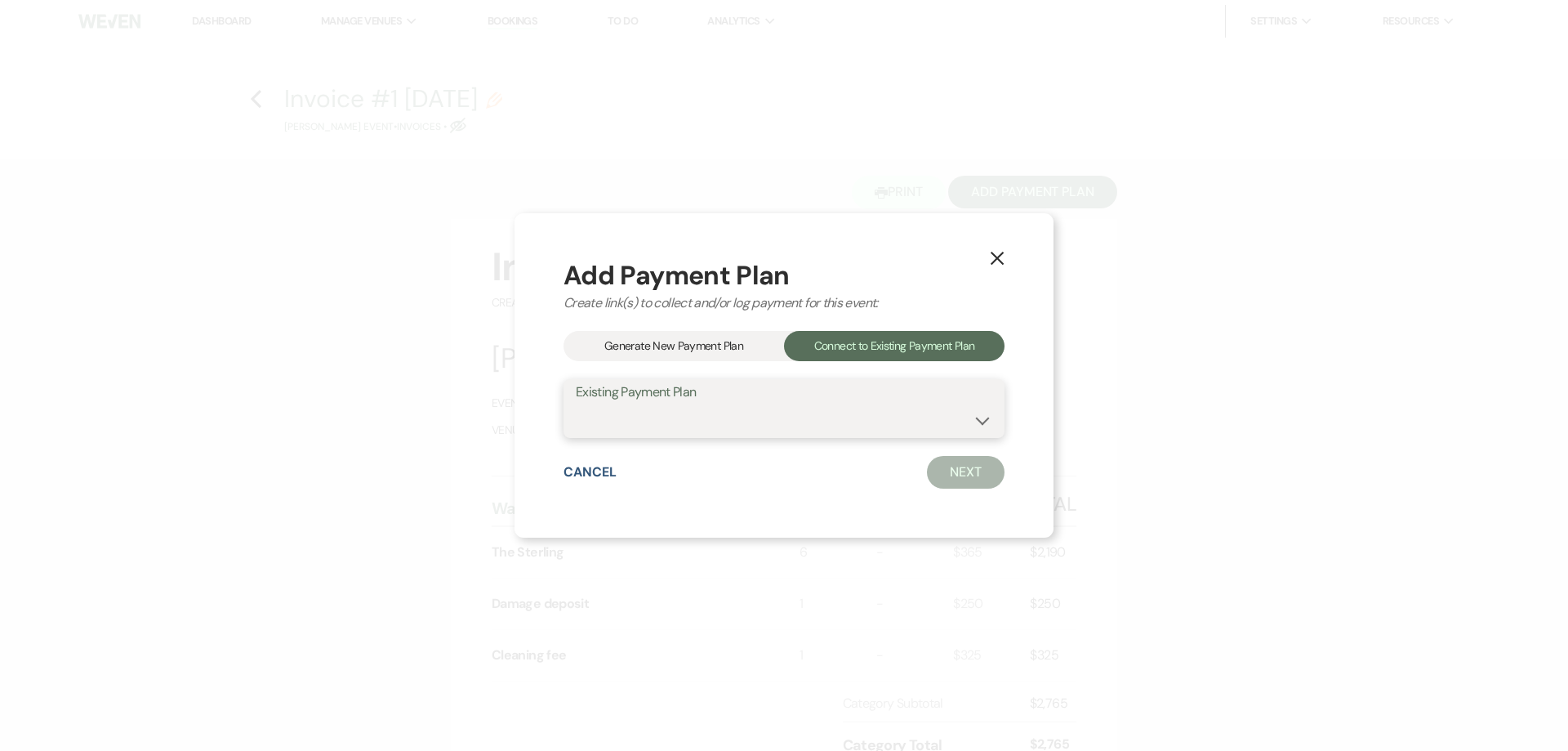
click at [838, 431] on select at bounding box center [784, 420] width 417 height 32
click at [704, 347] on div "Generate New Payment Plan" at bounding box center [674, 346] width 221 height 30
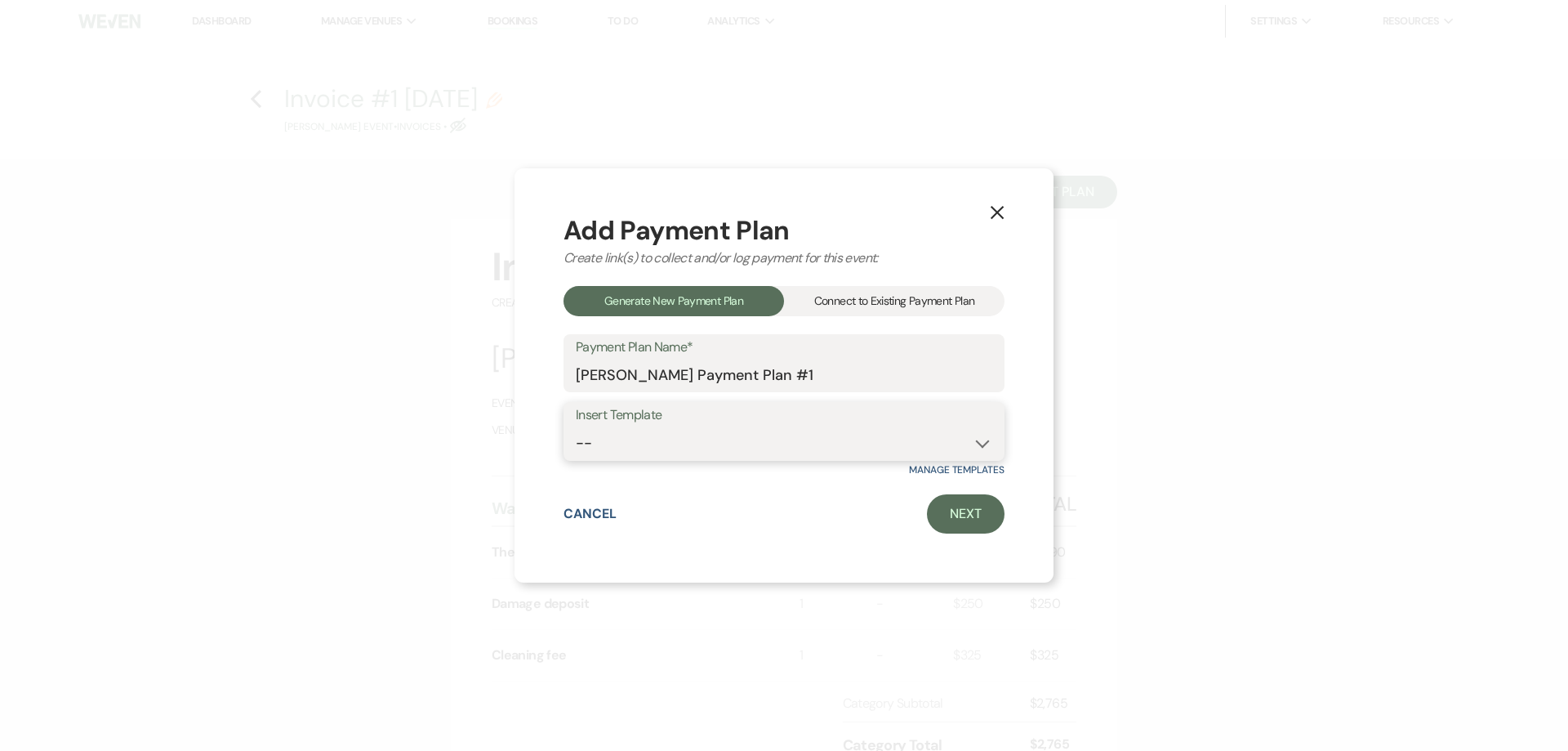
click at [723, 436] on select "-- Warehouse 4 hour rental-no set up/take down Gallery 4 hour rental-no set up/…" at bounding box center [784, 444] width 417 height 32
select select "49"
click at [575, 428] on select "-- Warehouse 4 hour rental-no set up/take down Gallery 4 hour rental-no set up/…" at bounding box center [784, 444] width 417 height 32
click at [960, 513] on link "Next" at bounding box center [965, 514] width 77 height 39
select select "27212"
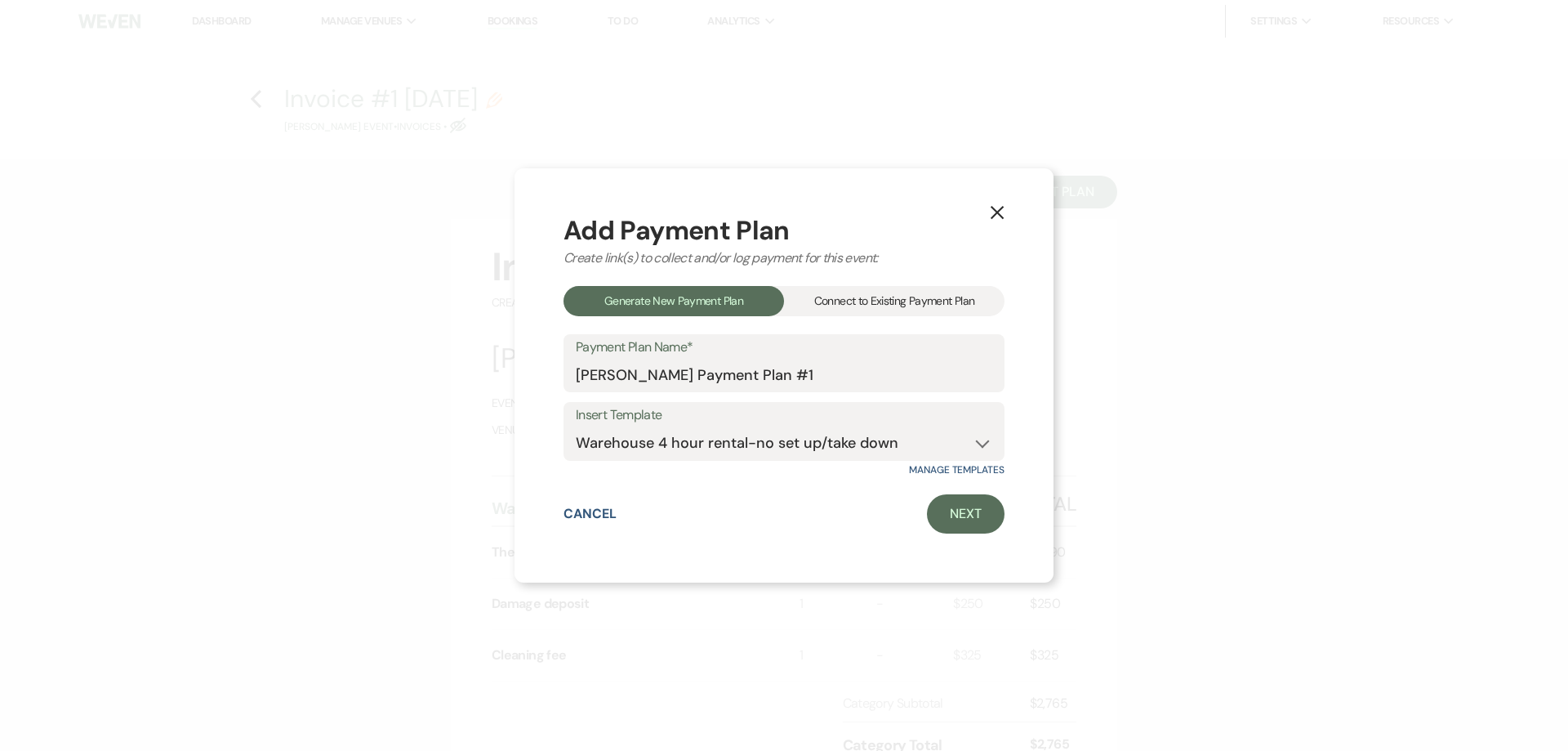
select select "2"
select select "flat"
select select "true"
select select "both"
select select "days"
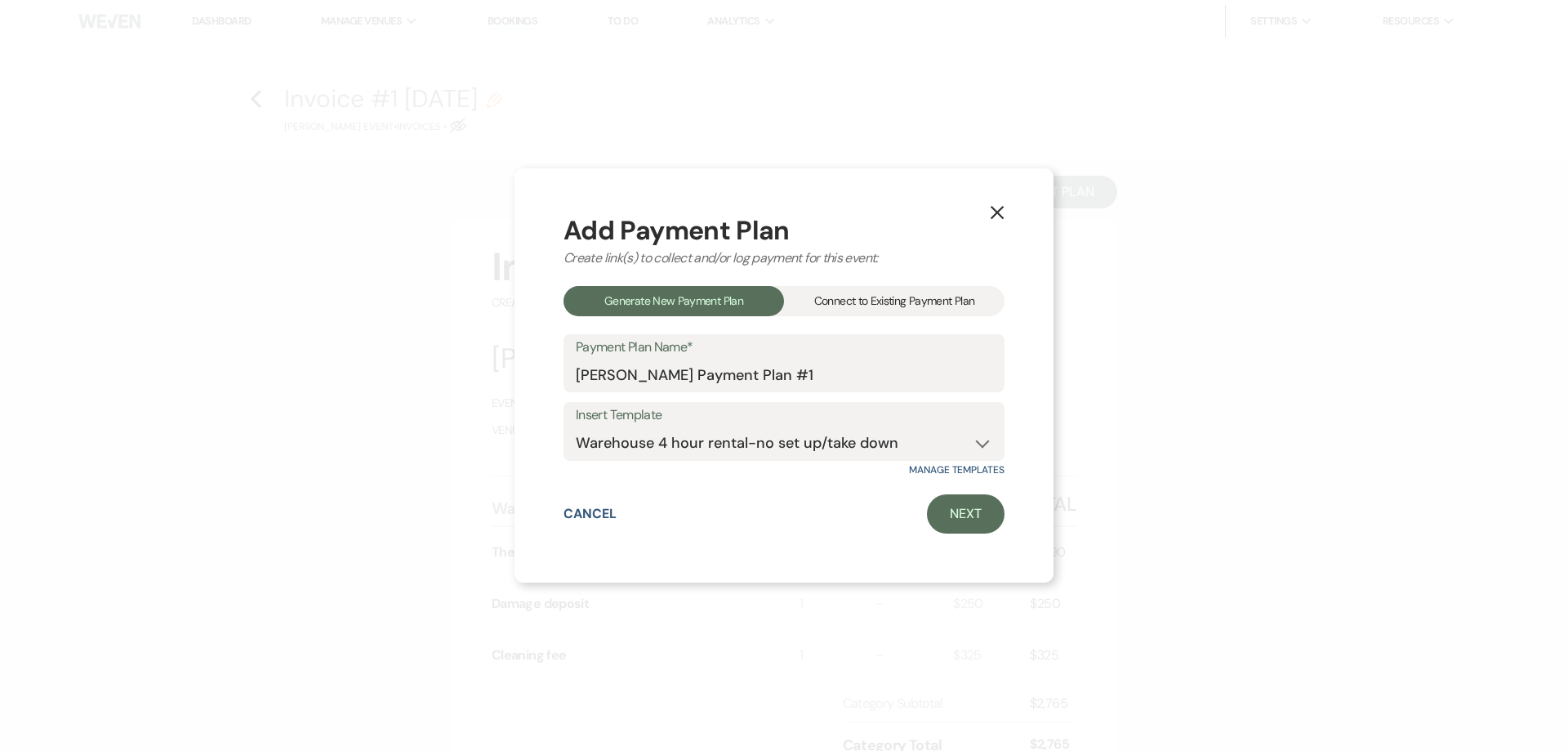
select select "afterDueDate"
select select "2"
select select "flat"
select select "true"
select select "both"
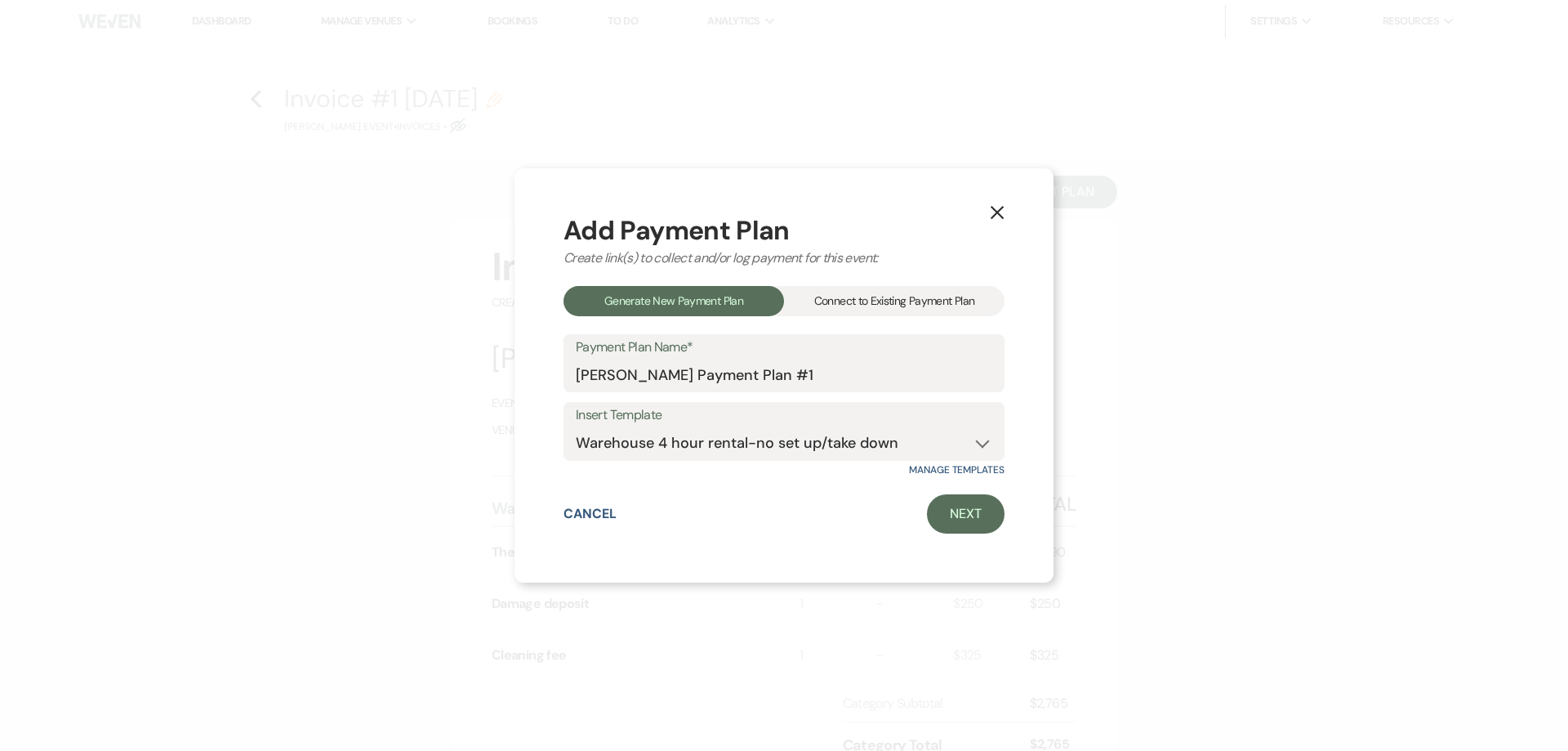
select select "weeks"
select select "both"
select select "weeks"
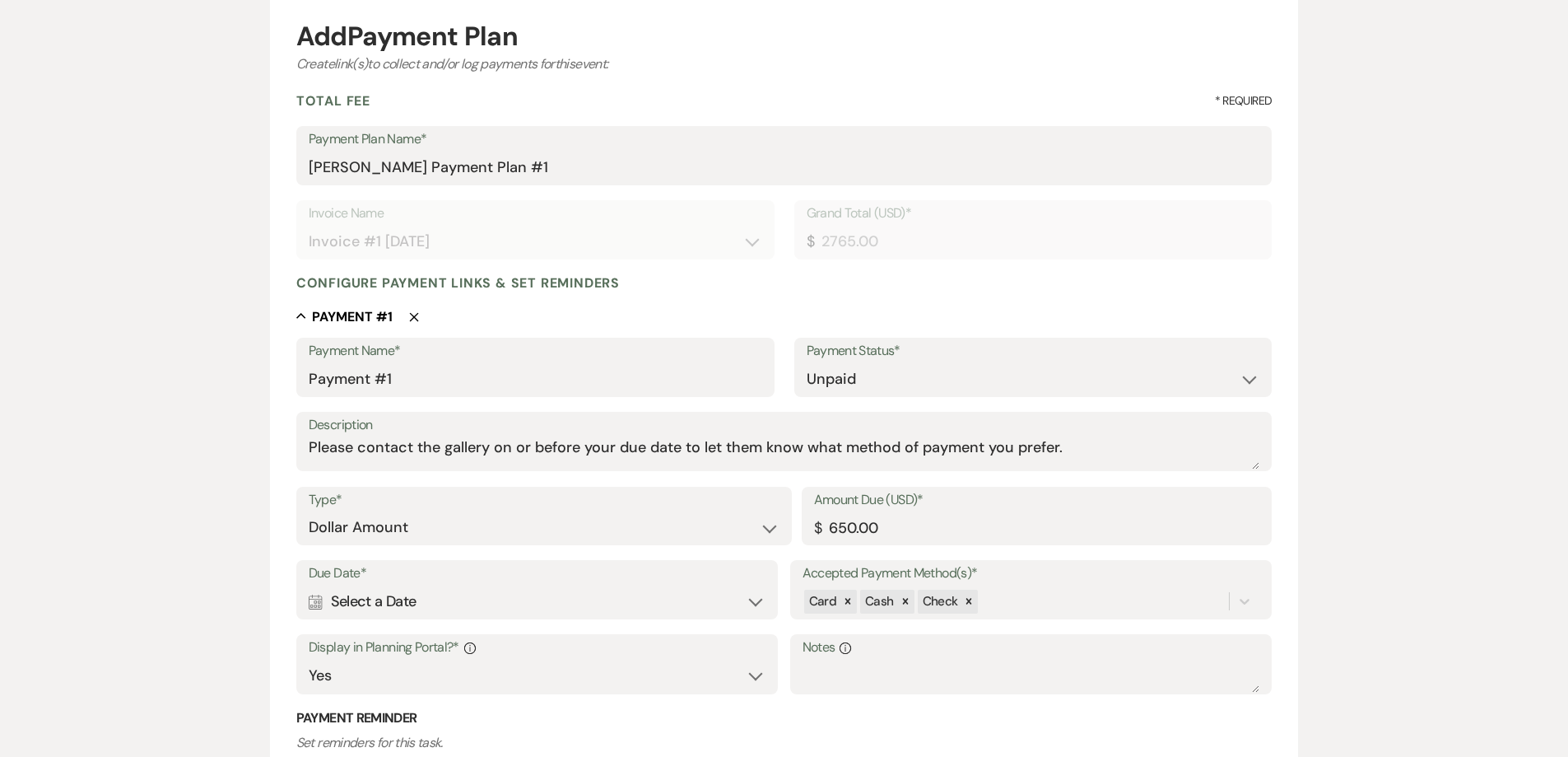
scroll to position [164, 0]
drag, startPoint x: 877, startPoint y: 532, endPoint x: 799, endPoint y: 524, distance: 78.4
click at [799, 524] on div "Type* Dollar Amount Percentage of Grand Total Amount Due (USD)* $ 650.00" at bounding box center [784, 522] width 976 height 75
type input "1345.00"
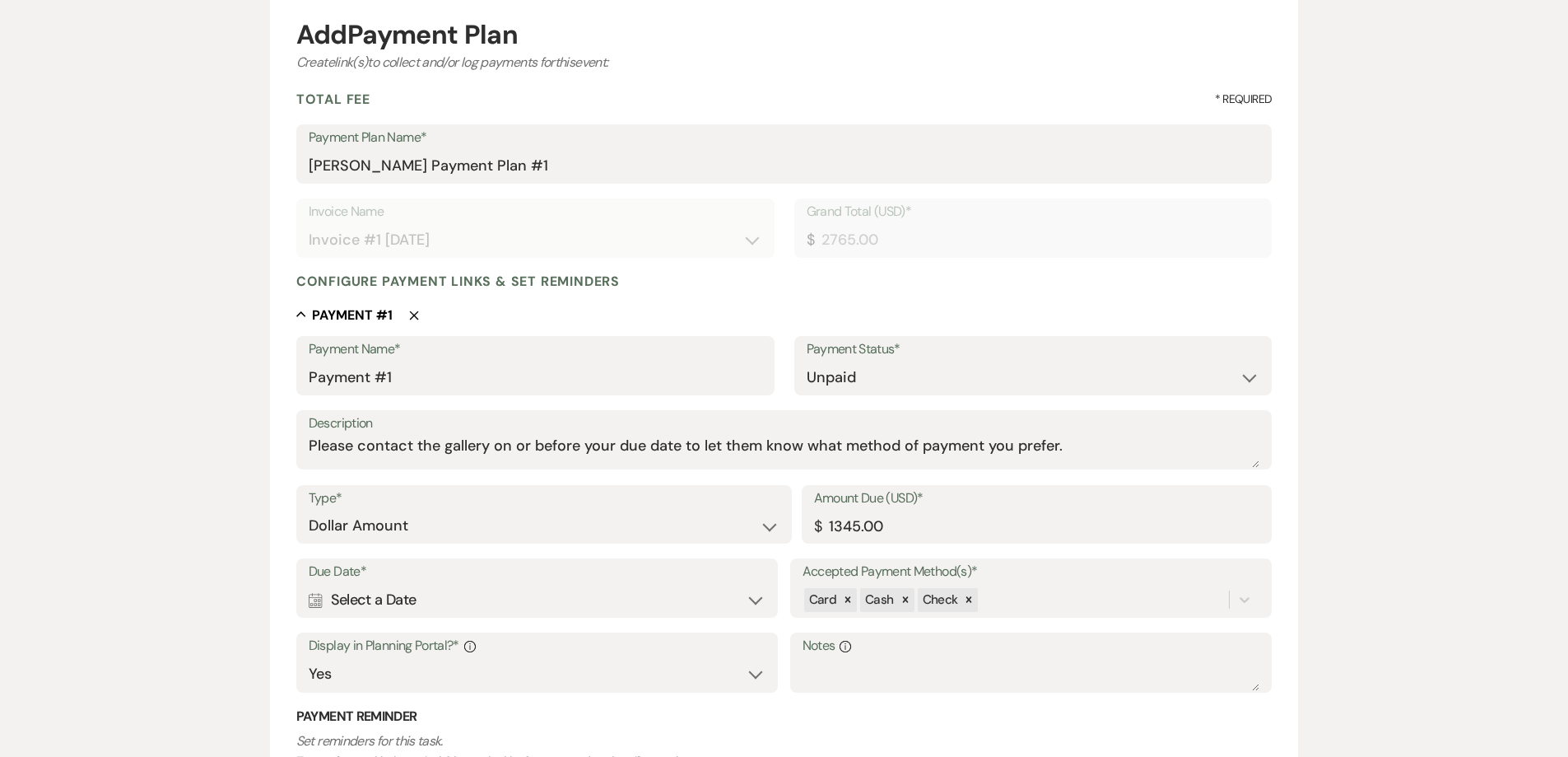
click at [591, 606] on div "Calendar Select a Date Expand" at bounding box center [538, 600] width 458 height 32
select select "day"
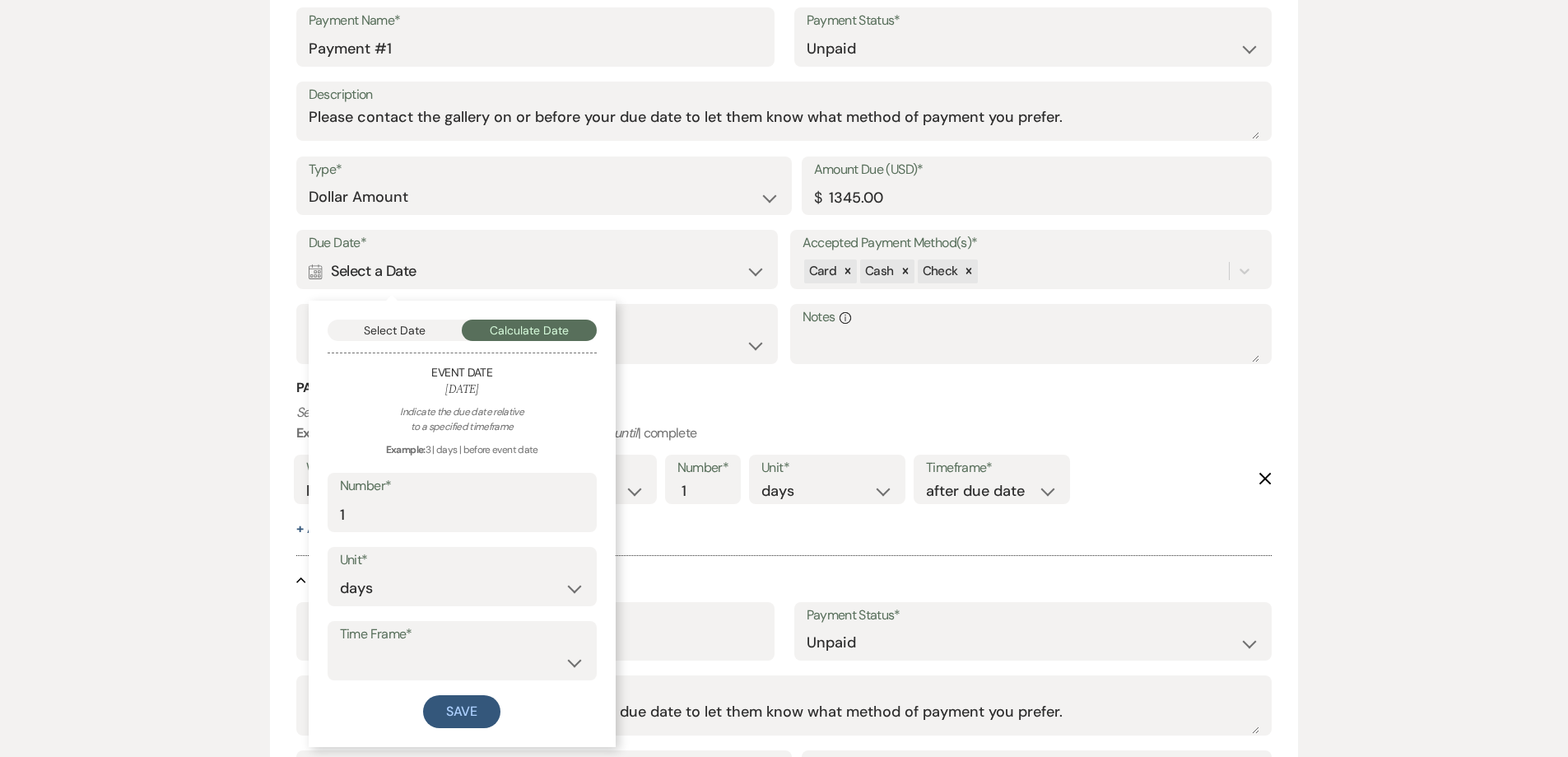
scroll to position [494, 0]
click at [415, 334] on button "Select Date" at bounding box center [395, 330] width 135 height 22
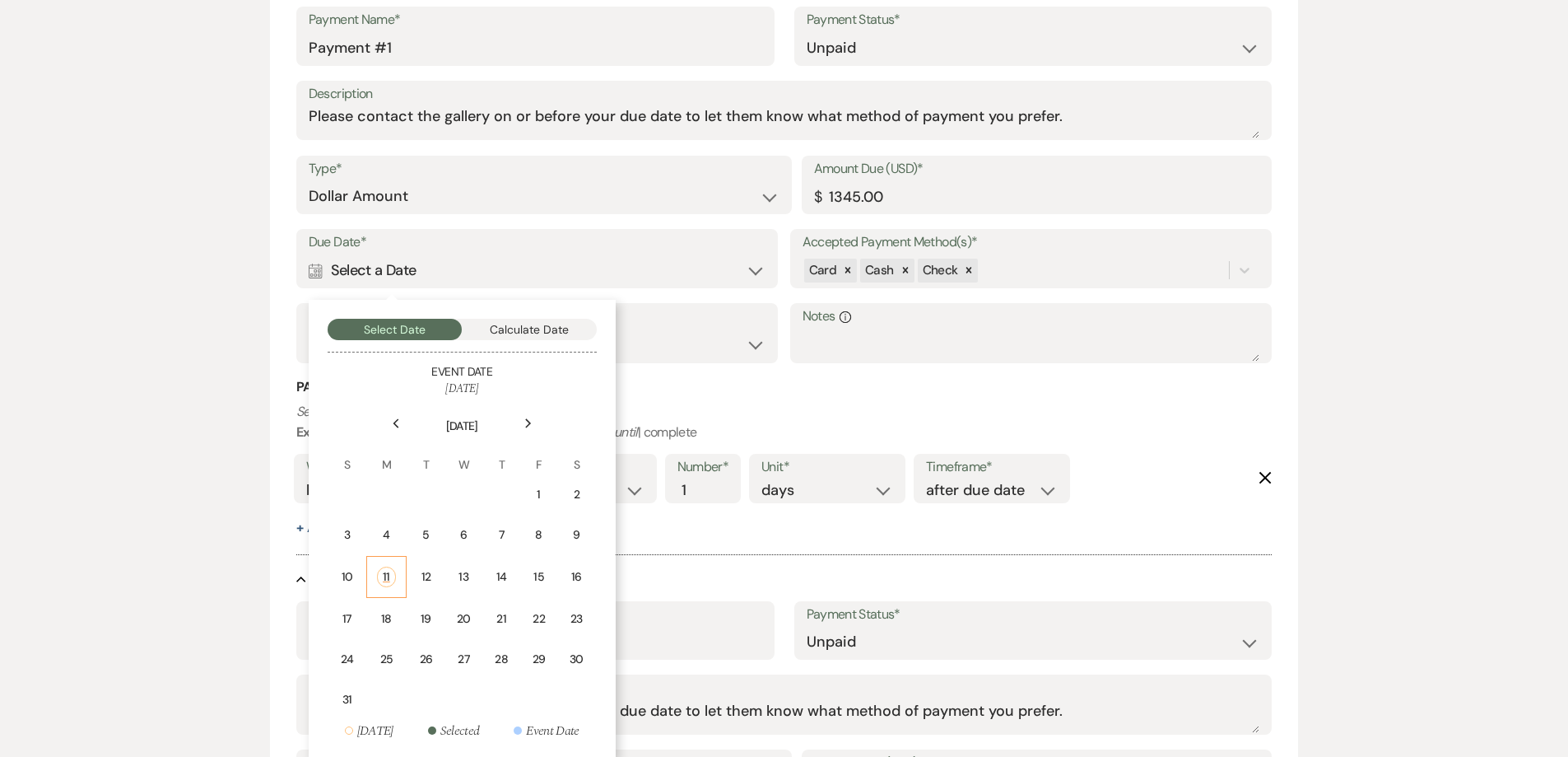
click at [386, 578] on div "11" at bounding box center [386, 577] width 19 height 21
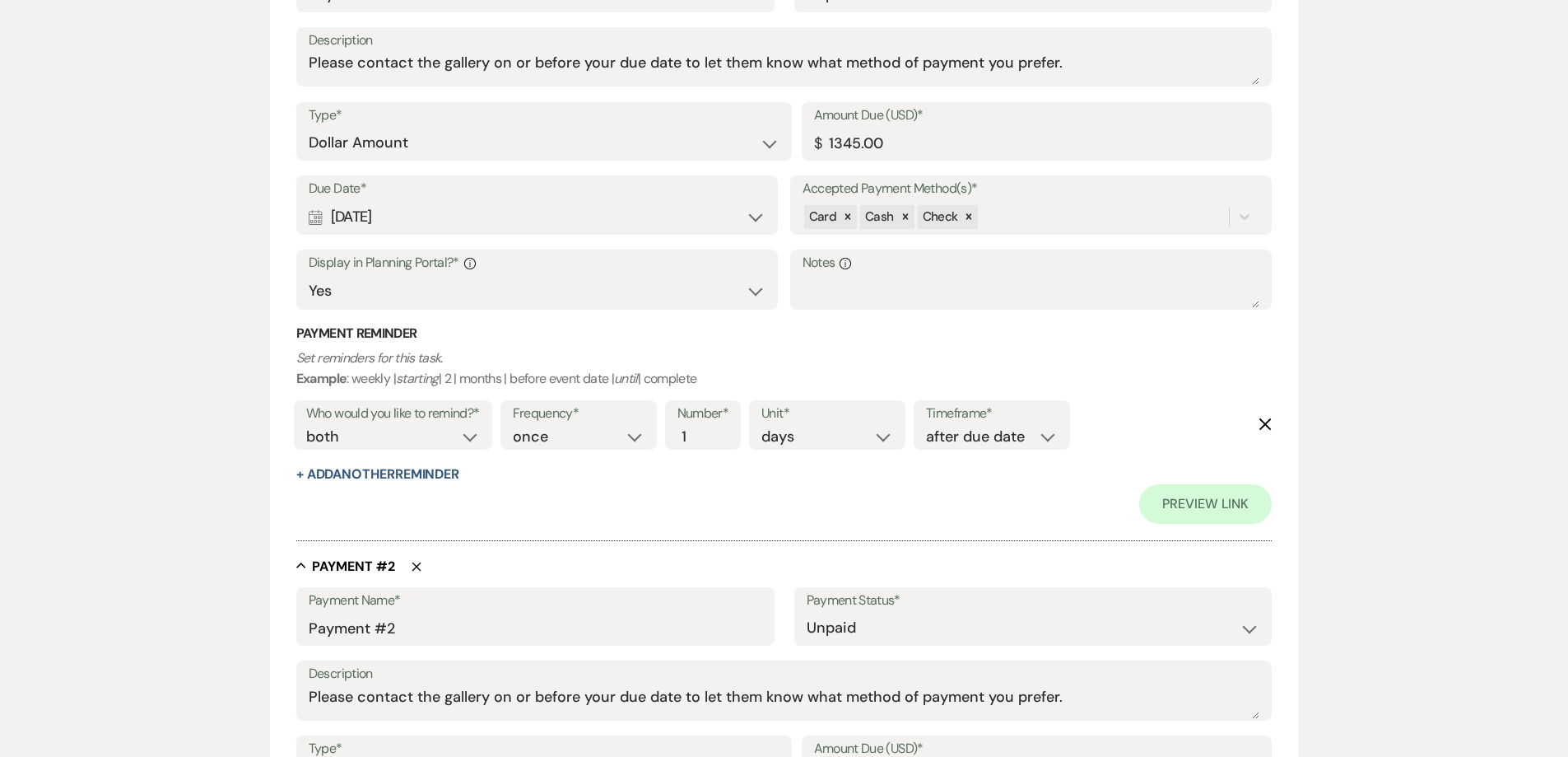
scroll to position [577, 0]
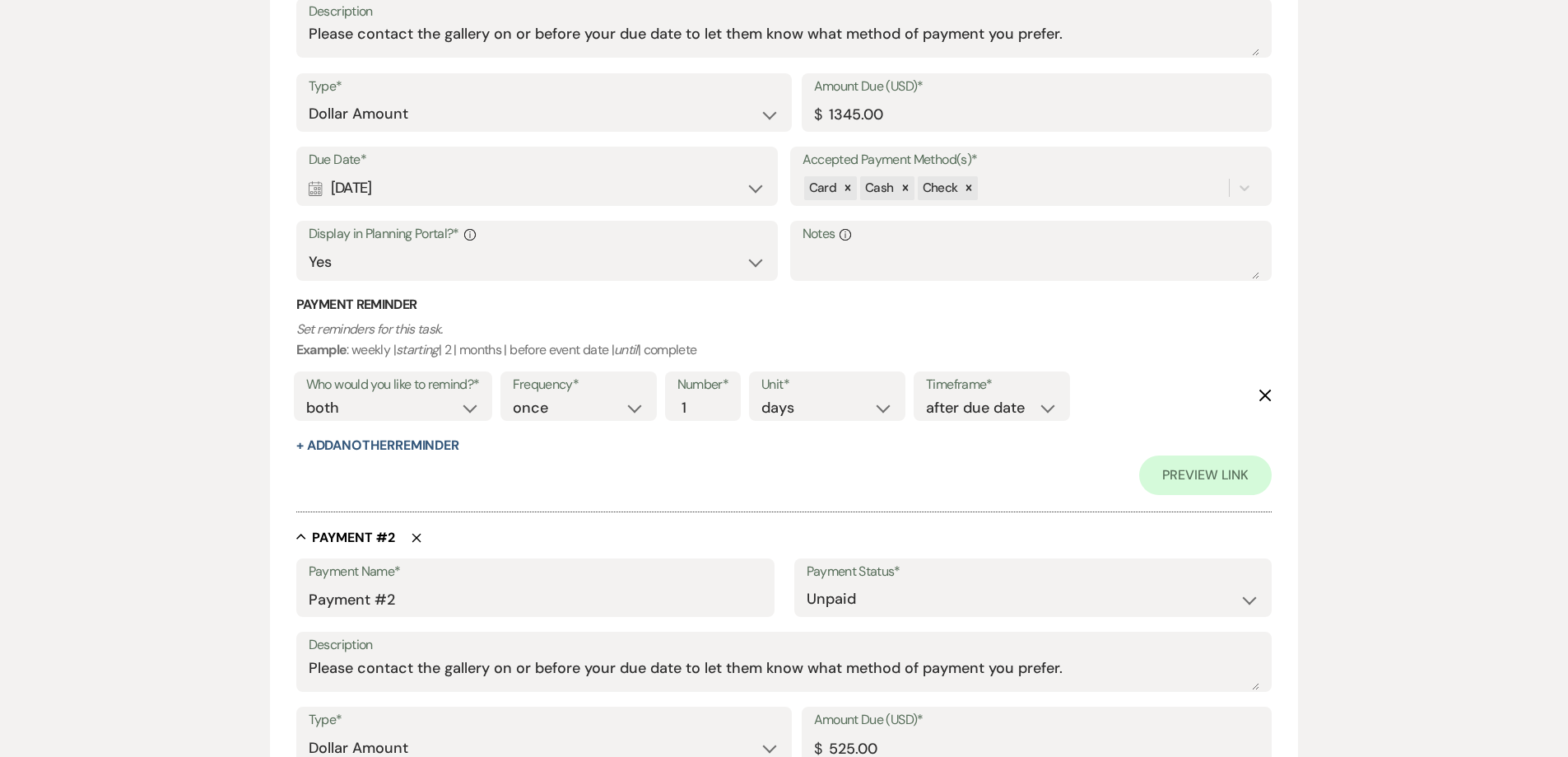
click at [431, 191] on div "Calendar Aug 11, 2025 Expand" at bounding box center [538, 189] width 458 height 32
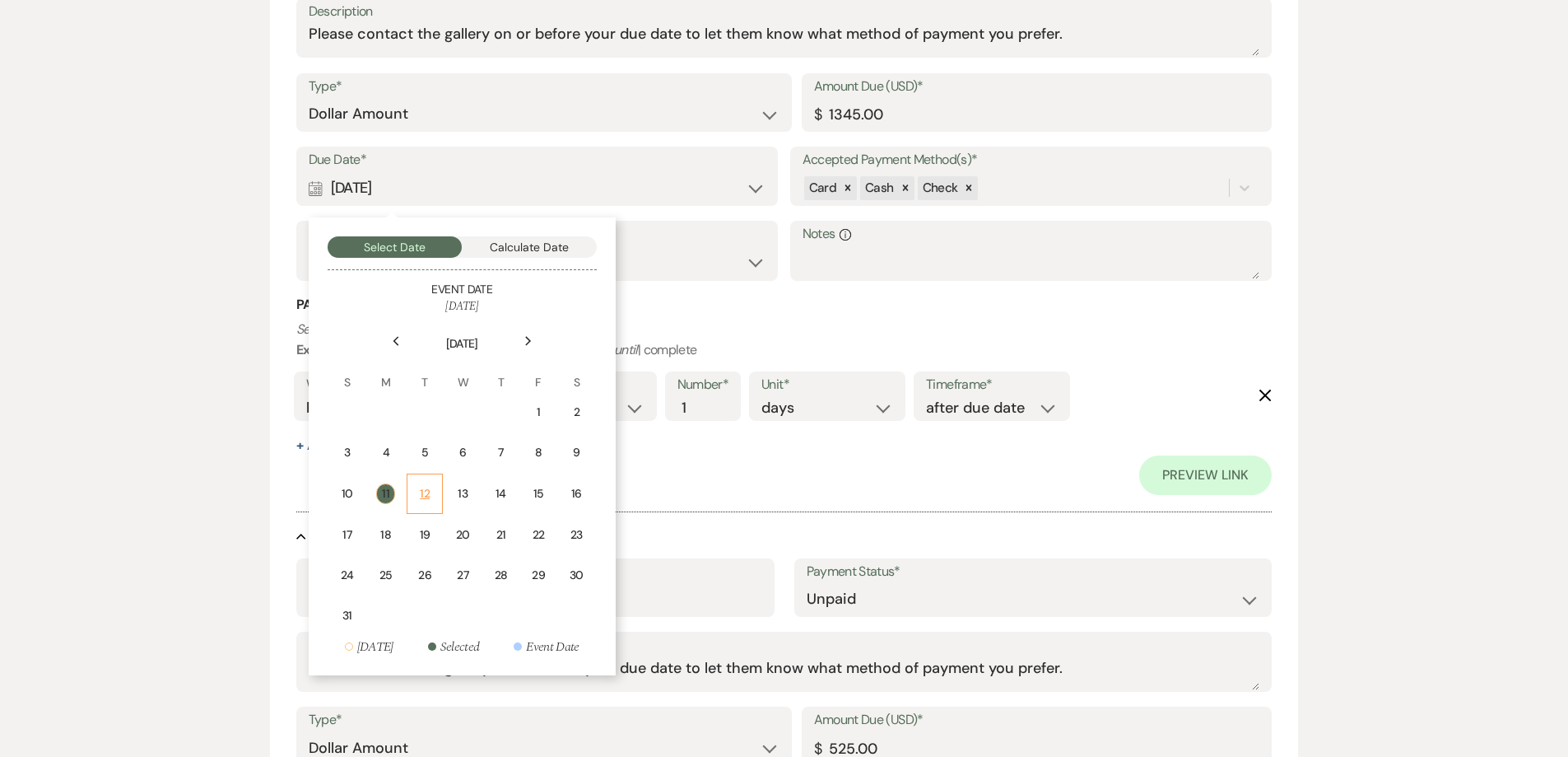
click at [412, 489] on td "12" at bounding box center [425, 493] width 36 height 40
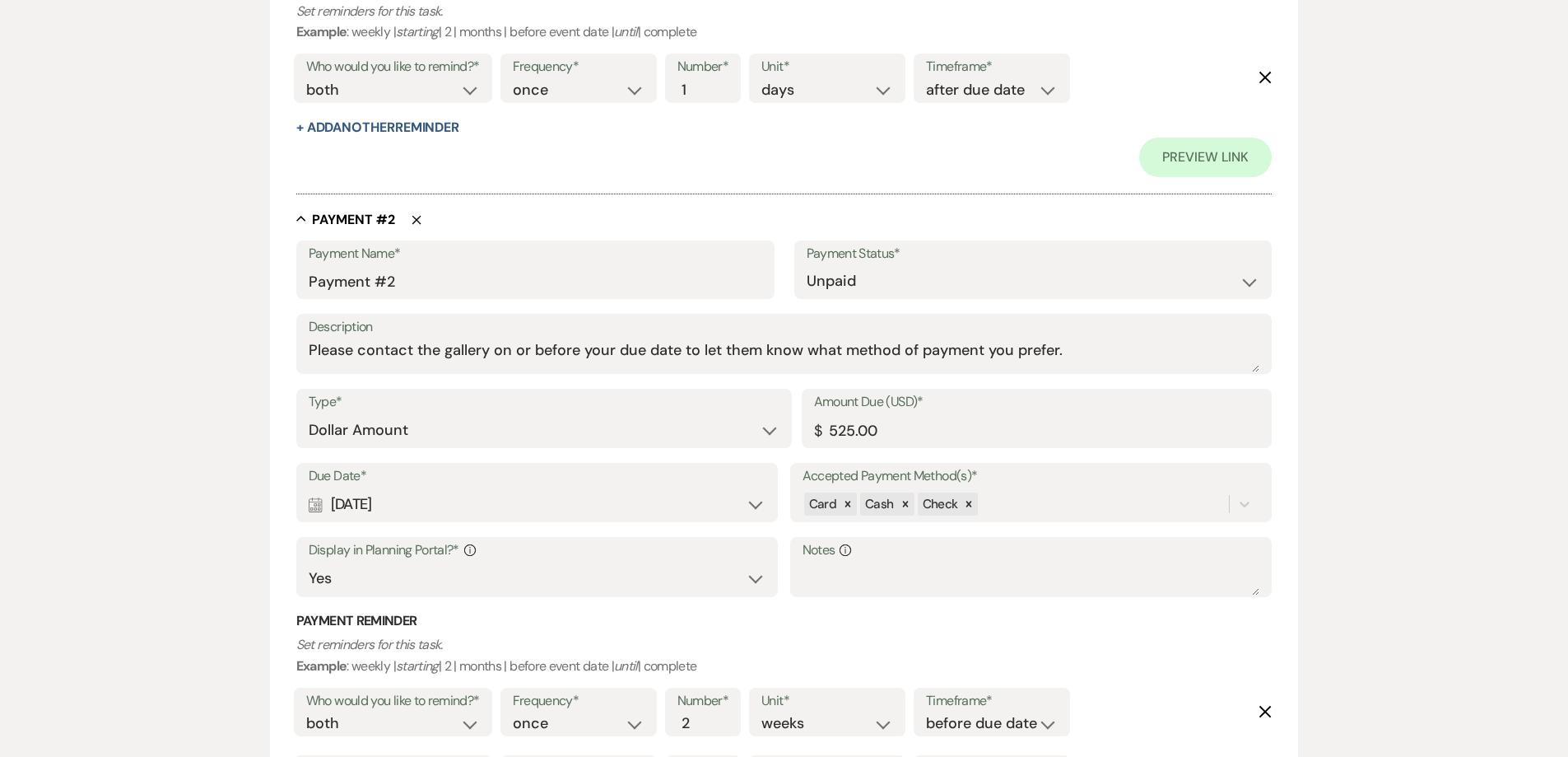
scroll to position [906, 0]
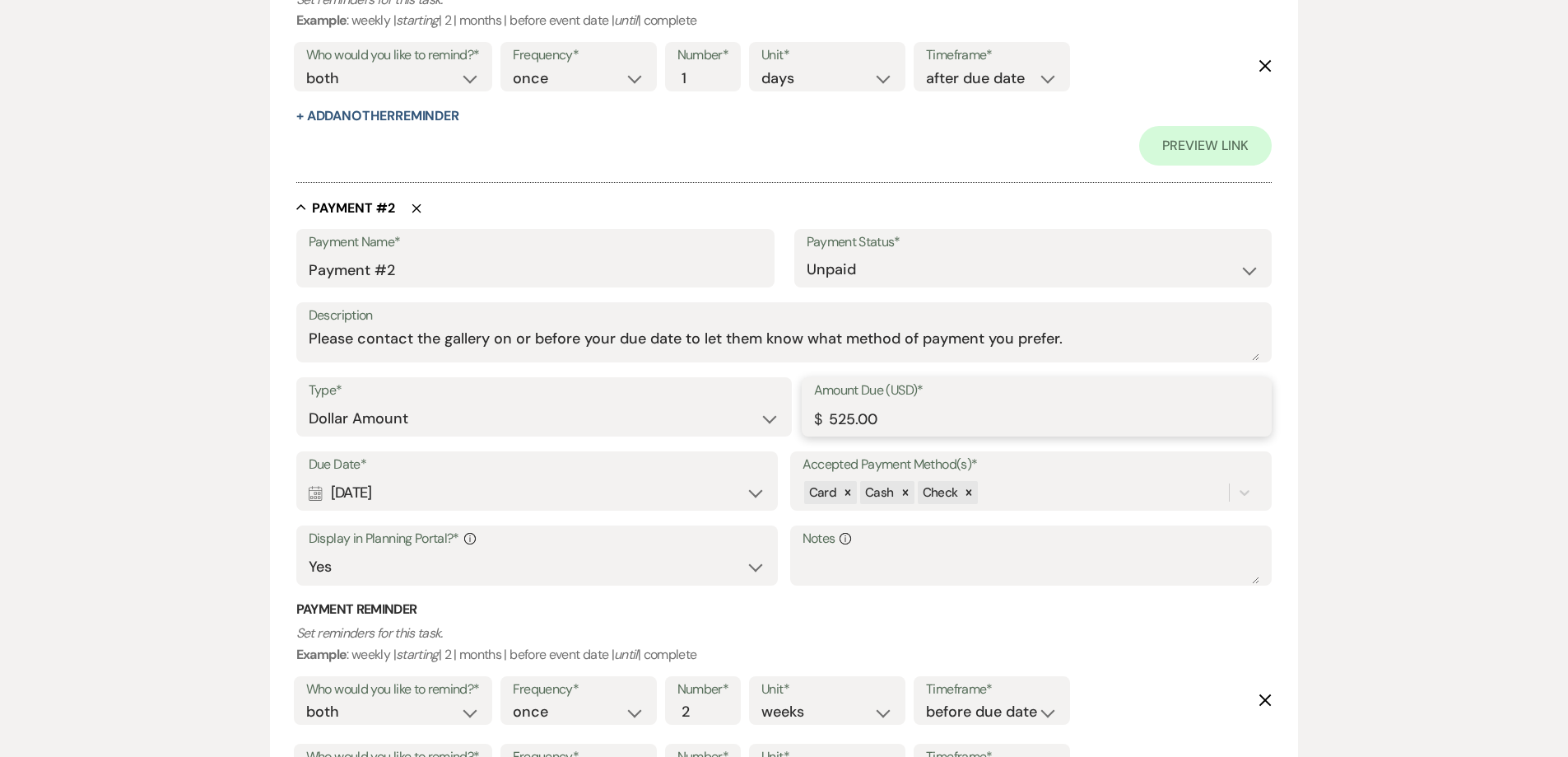
drag, startPoint x: 883, startPoint y: 424, endPoint x: 799, endPoint y: 428, distance: 84.1
click at [799, 428] on div "Type* Dollar Amount Percentage of Grand Total Amount Due (USD)* $ 525.00" at bounding box center [784, 414] width 976 height 75
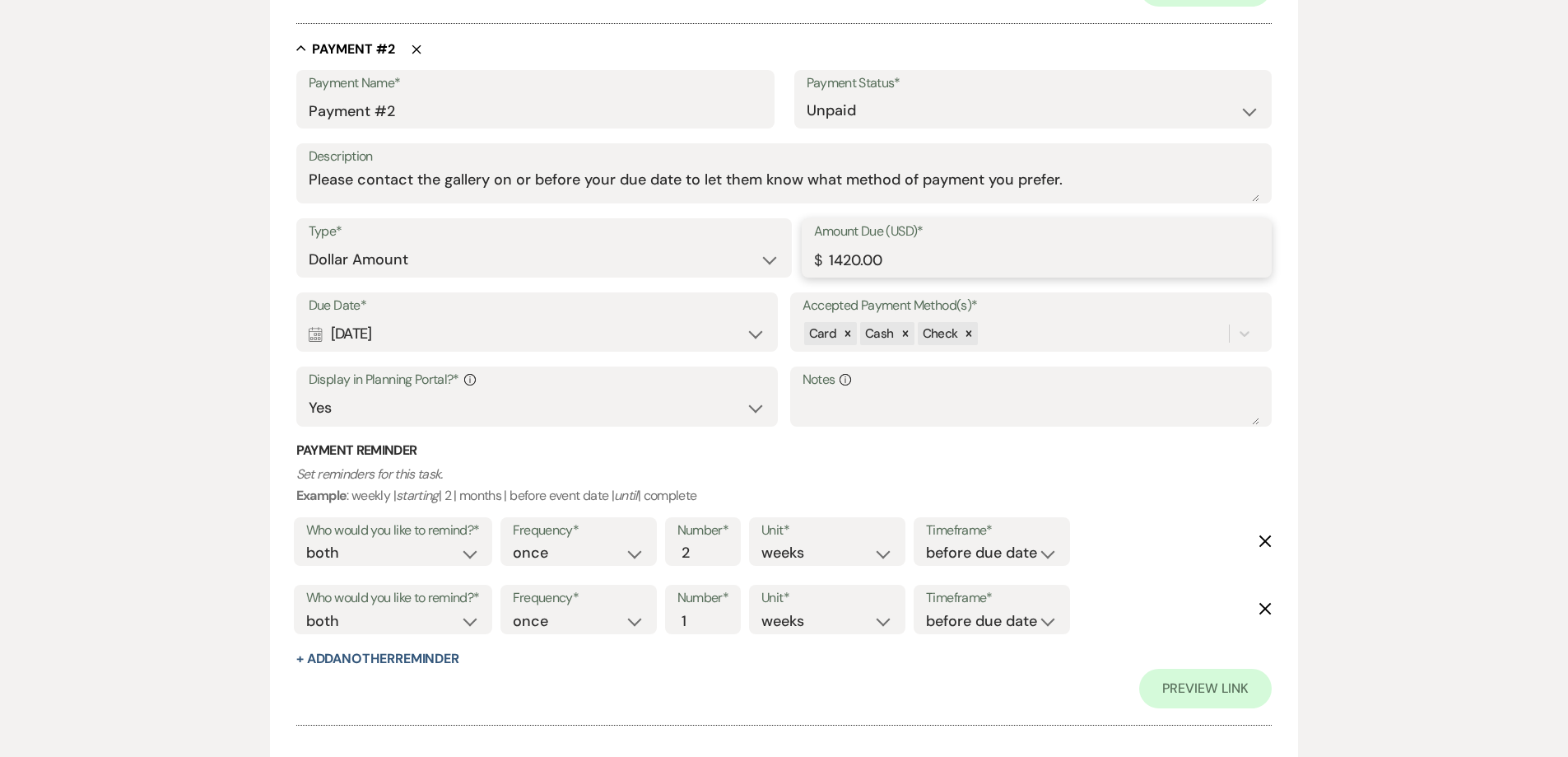
scroll to position [1070, 0]
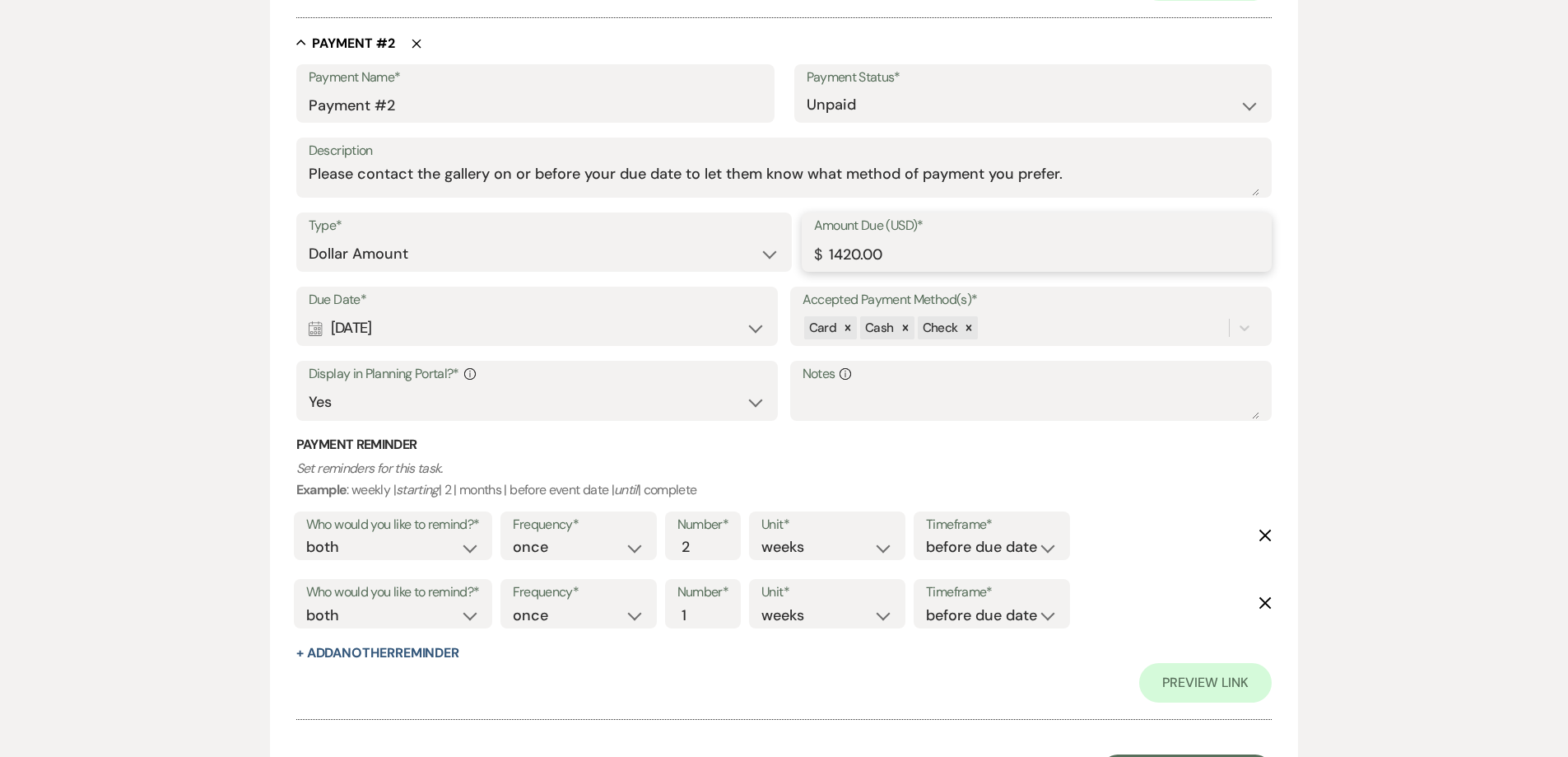
type input "1420.00"
click at [468, 336] on div "Calendar Sep 20, 2025 Expand" at bounding box center [538, 329] width 458 height 32
select select "week"
select select "beforeEventDate"
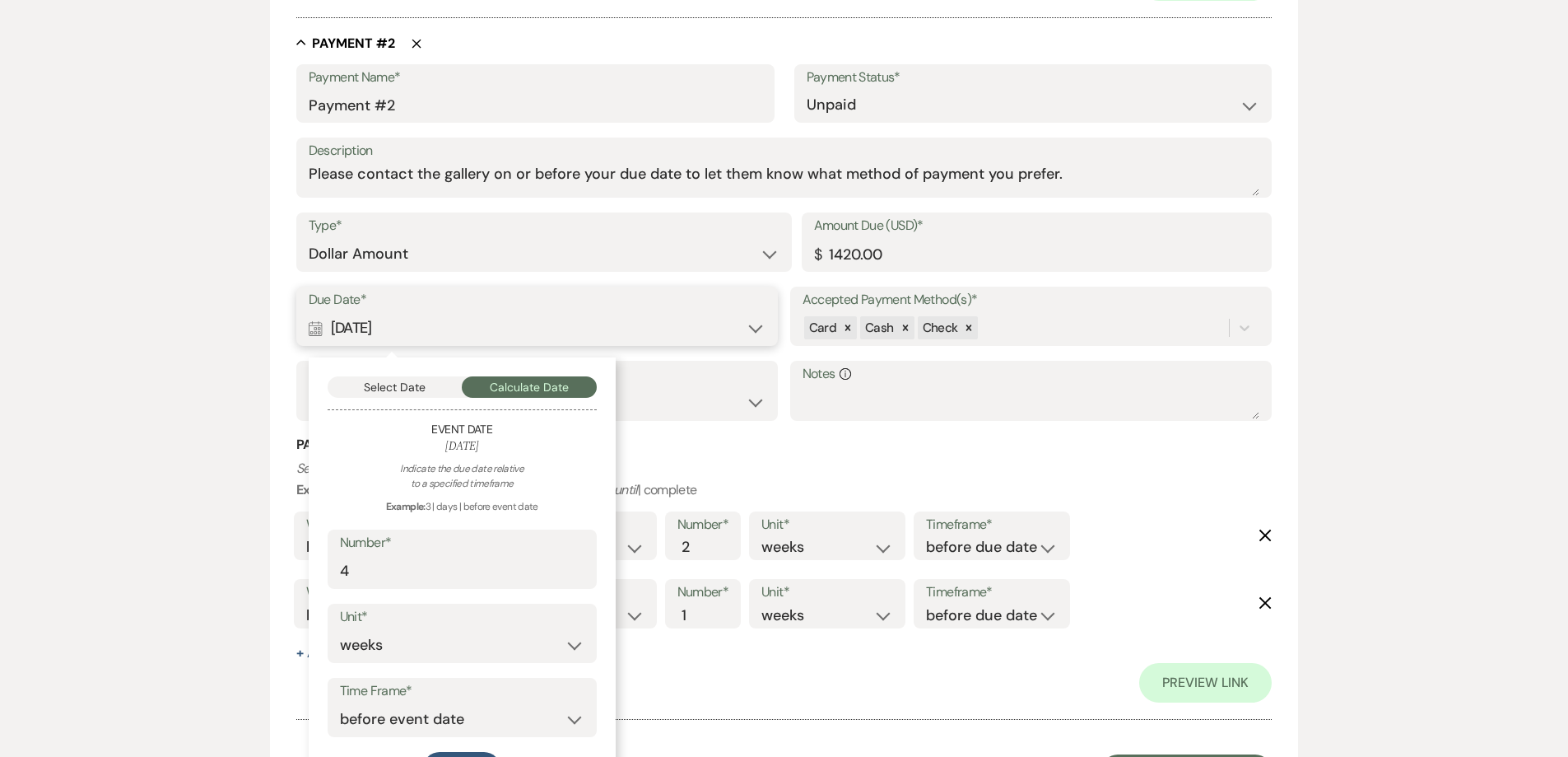
click at [426, 384] on button "Select Date" at bounding box center [395, 387] width 135 height 22
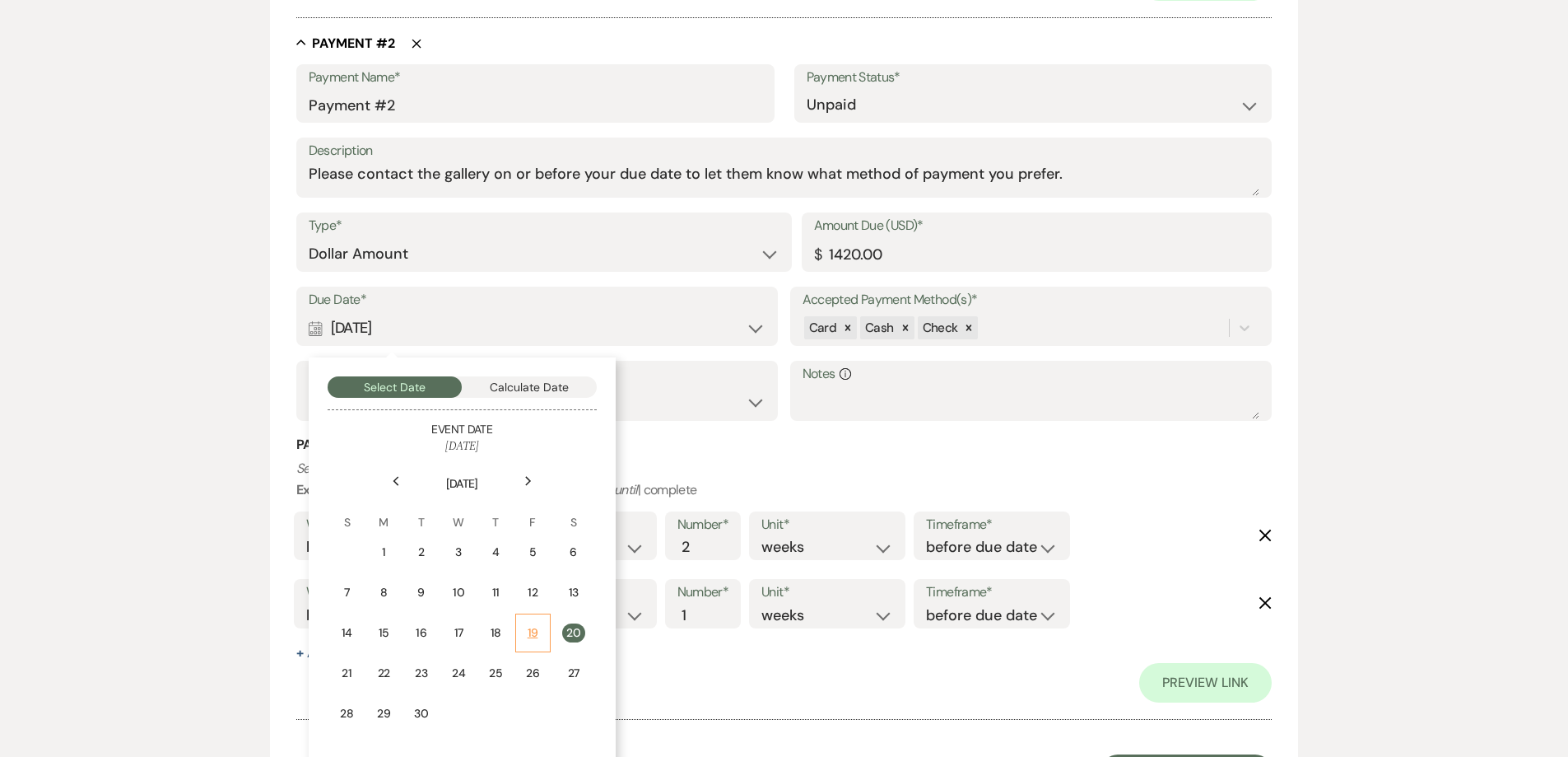
click at [527, 627] on div "19" at bounding box center [533, 632] width 14 height 17
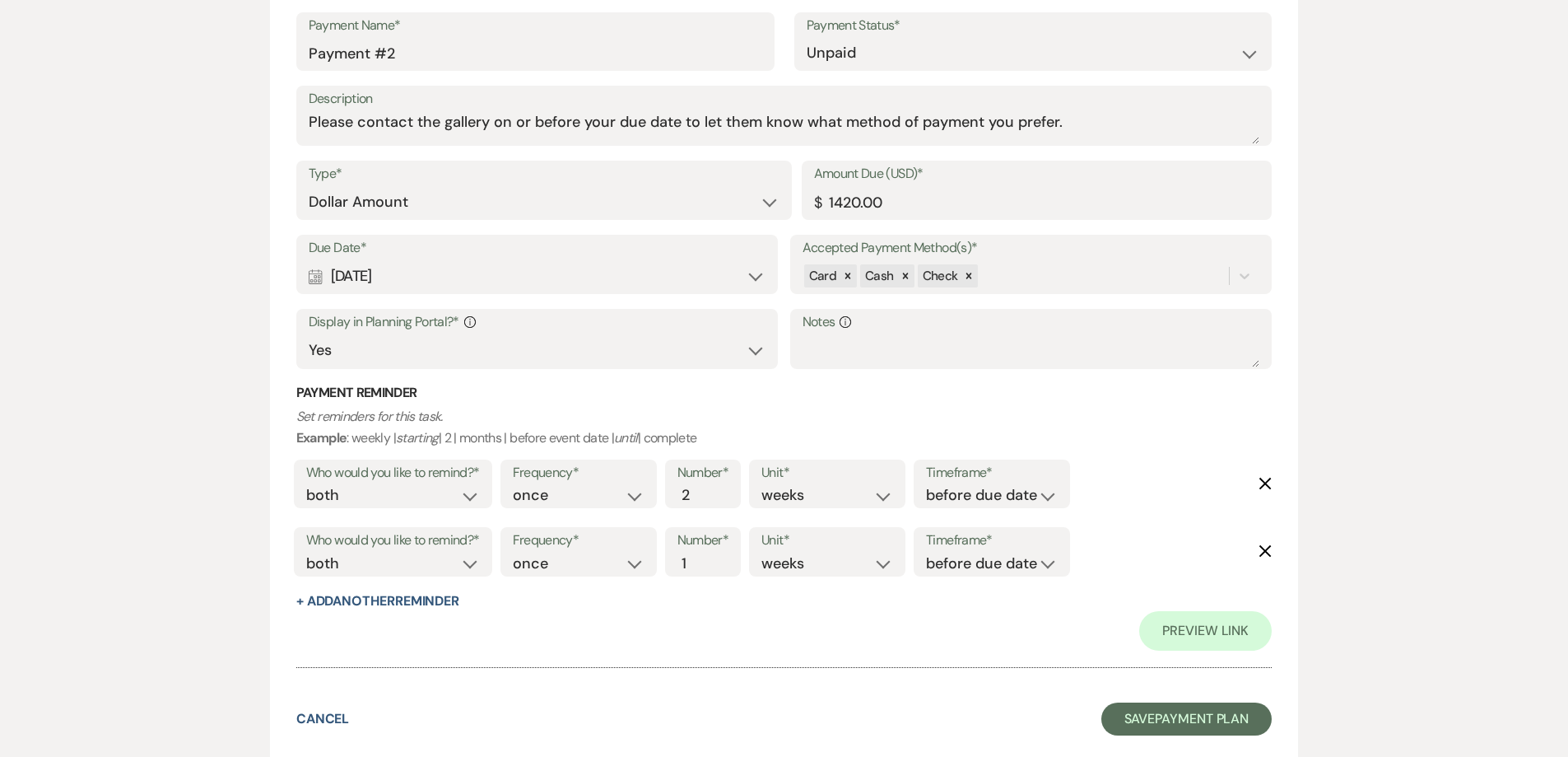
scroll to position [1234, 0]
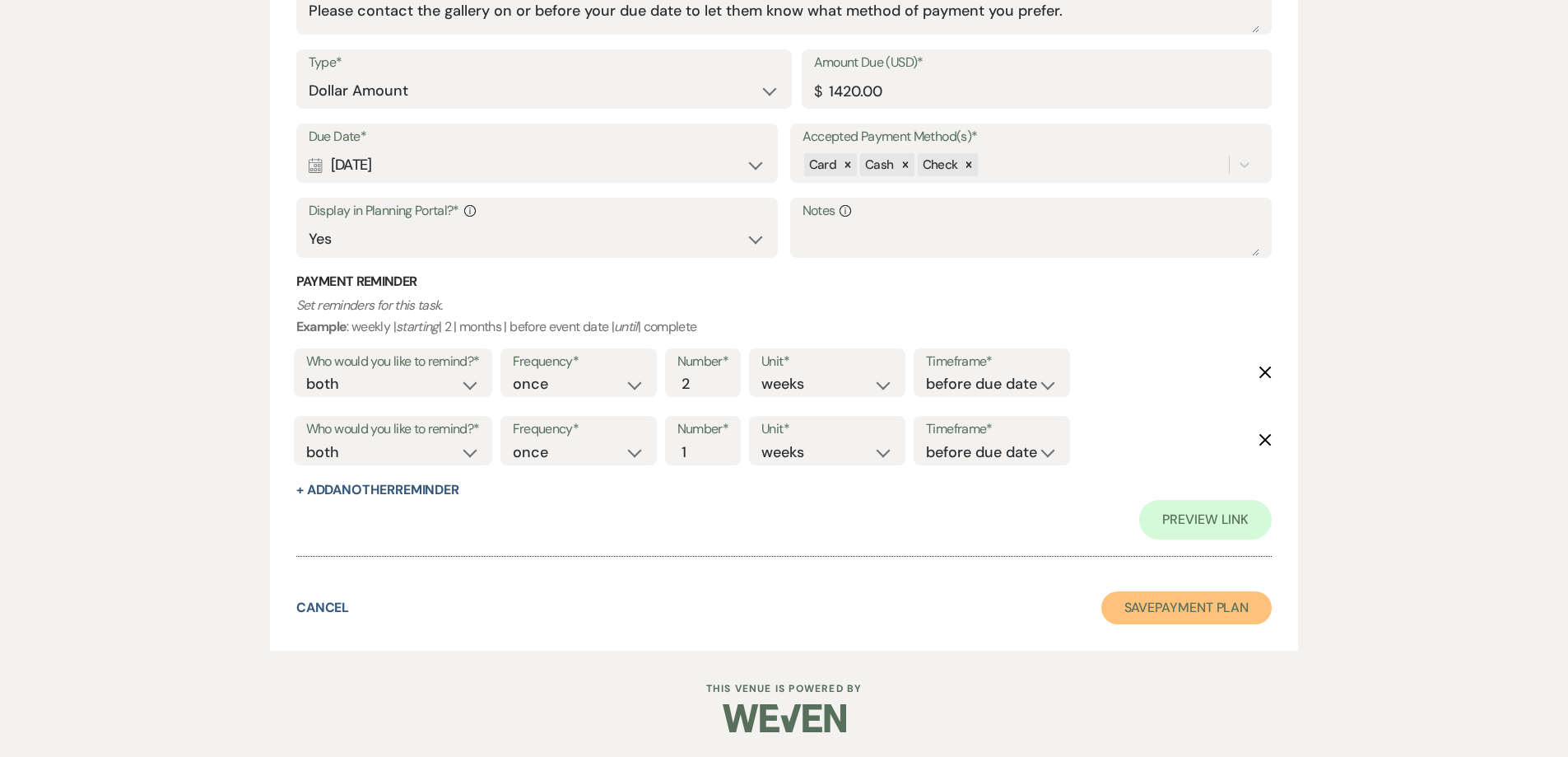
click at [1119, 621] on button "Save Payment Plan" at bounding box center [1187, 607] width 171 height 33
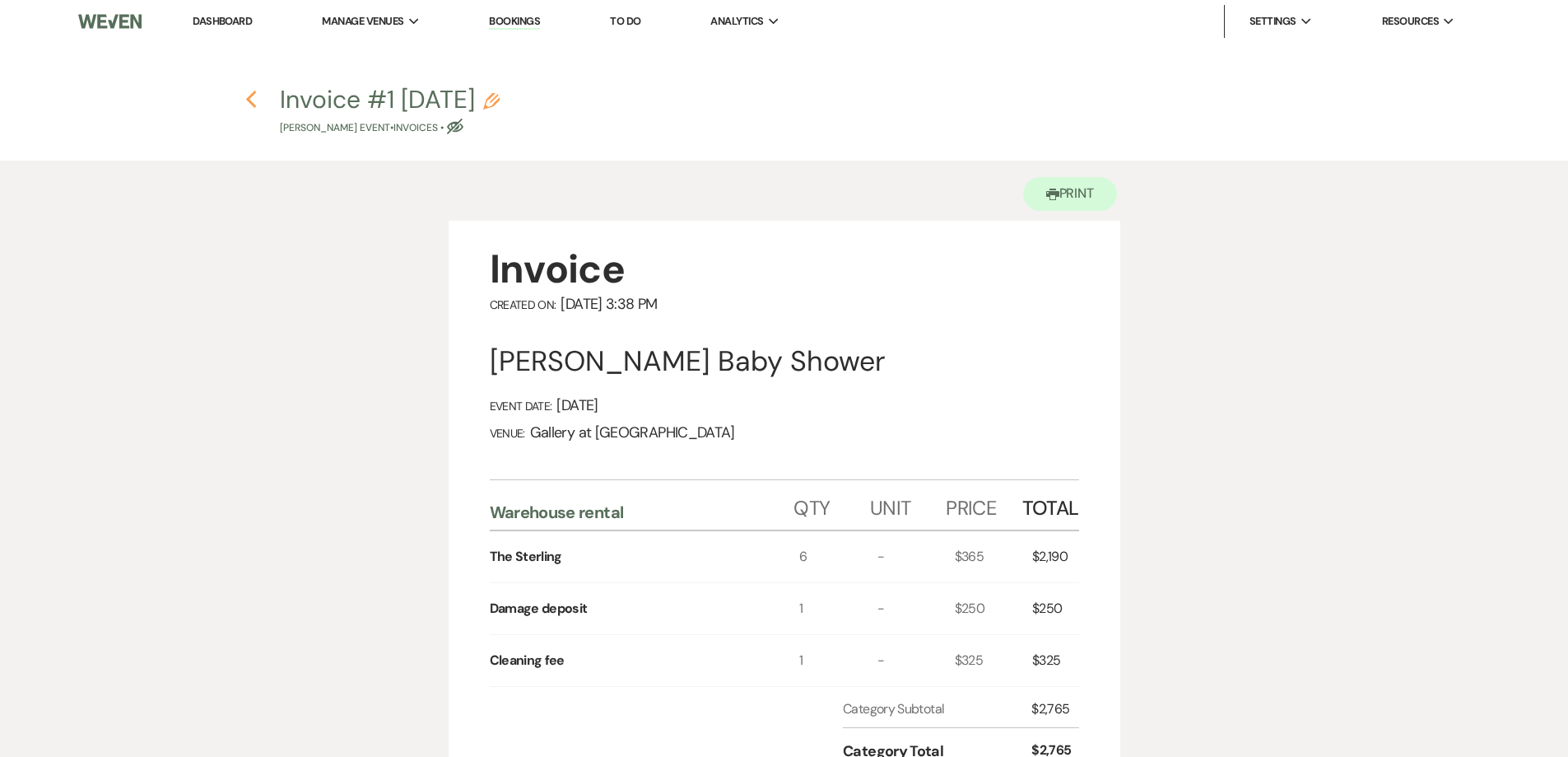
click at [245, 91] on icon "Previous" at bounding box center [251, 100] width 13 height 20
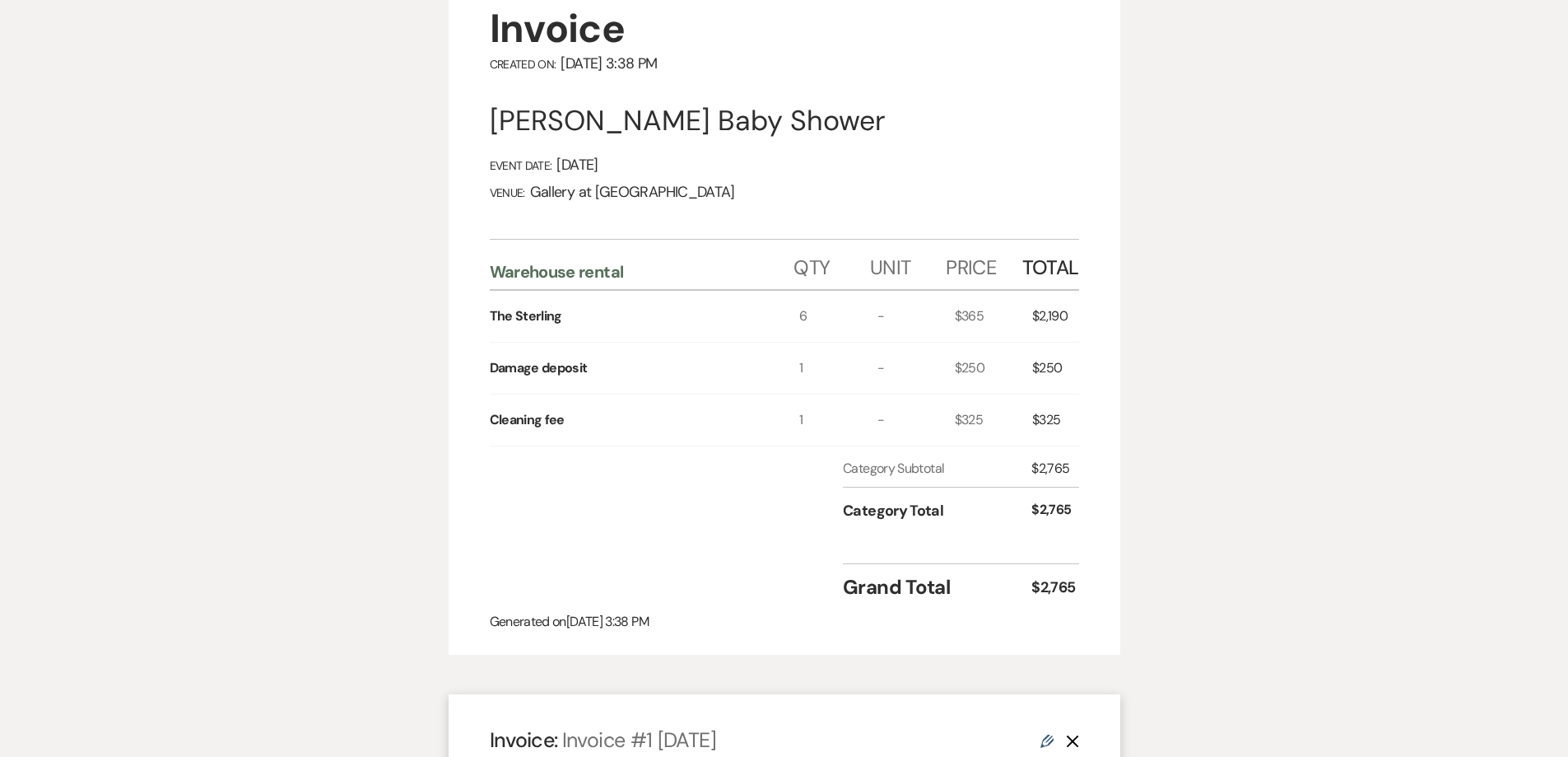
select select "5"
select select "12"
select select "3"
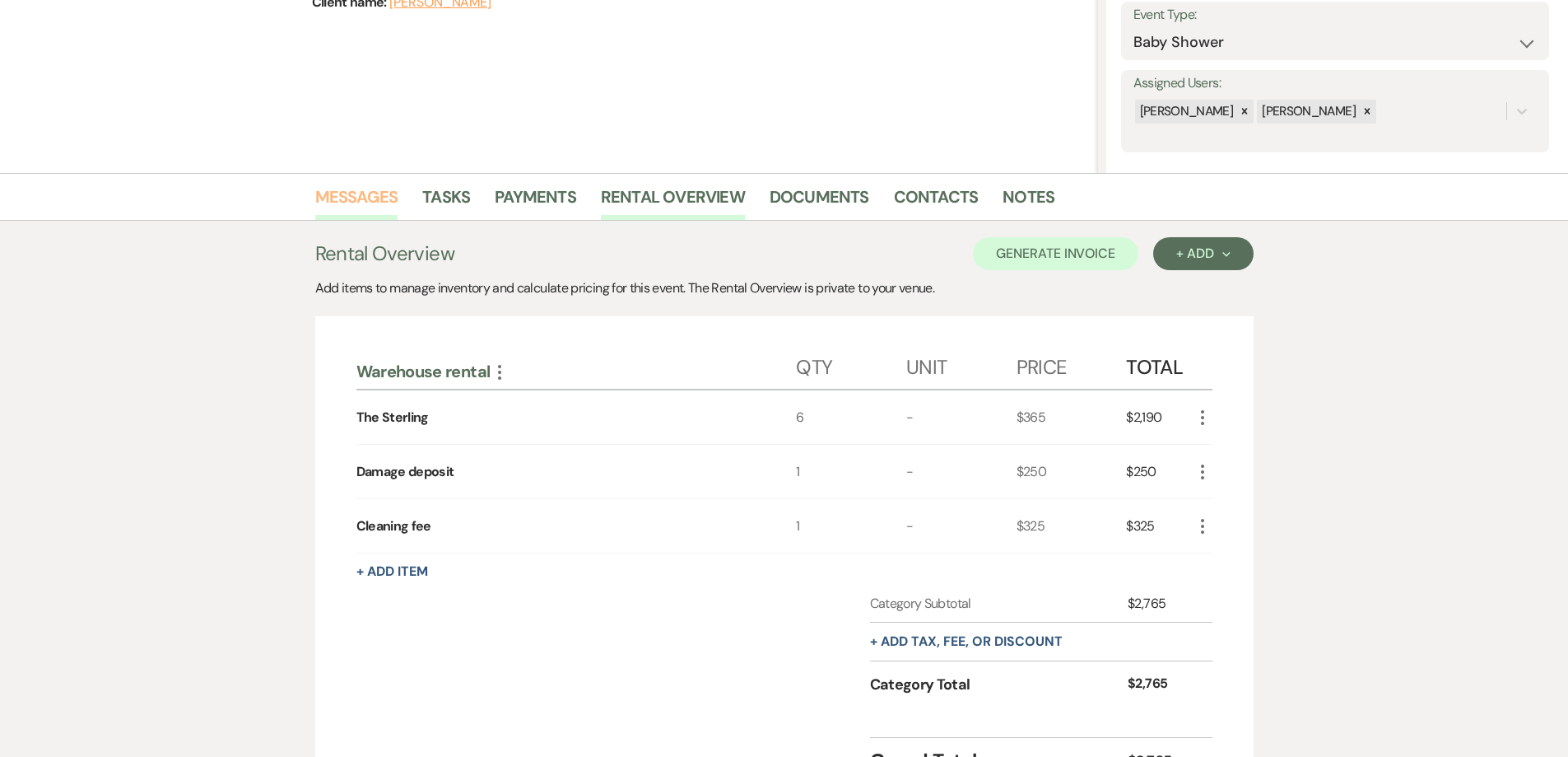
click at [333, 193] on link "Messages" at bounding box center [356, 201] width 83 height 36
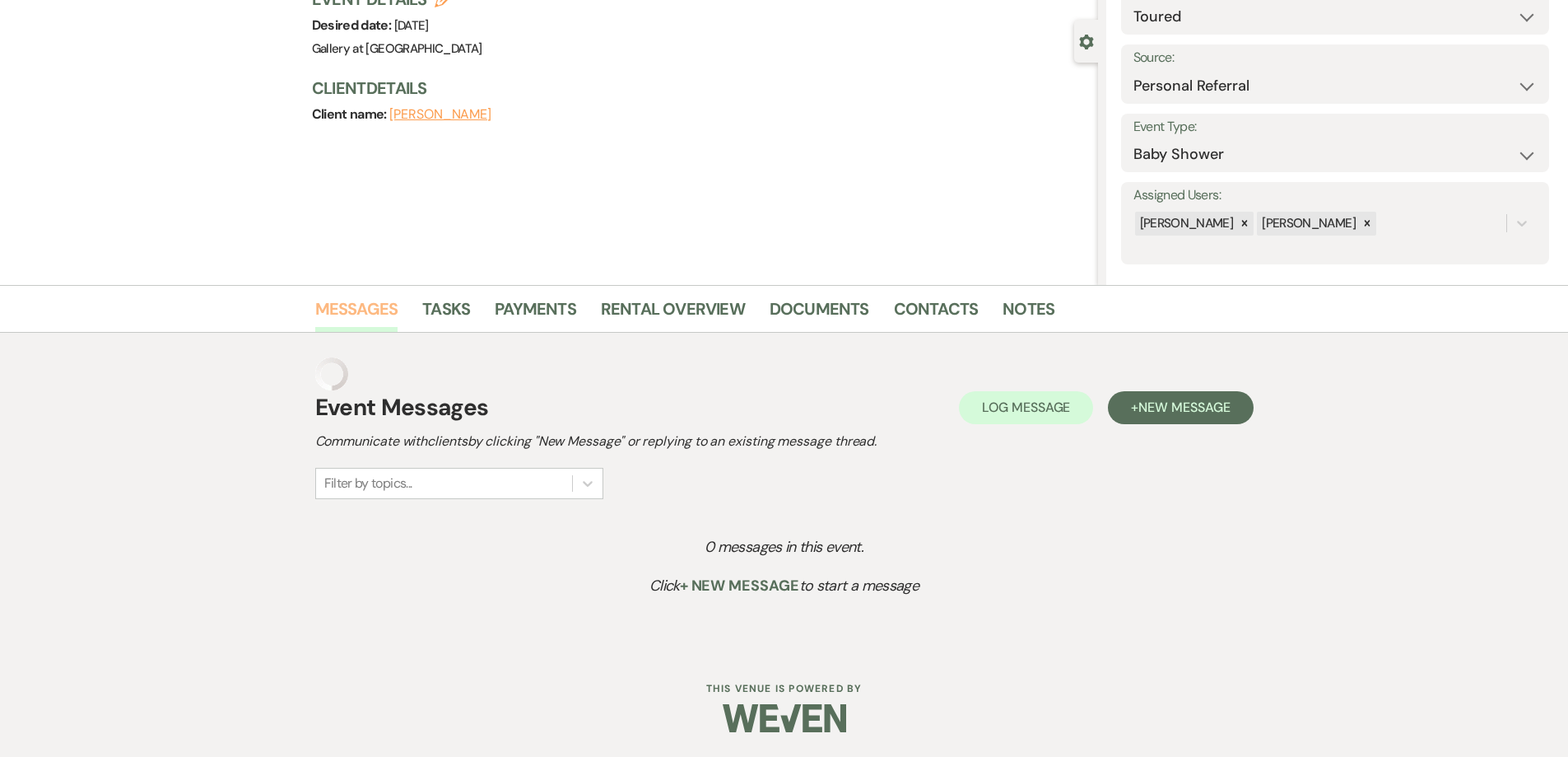
scroll to position [95, 0]
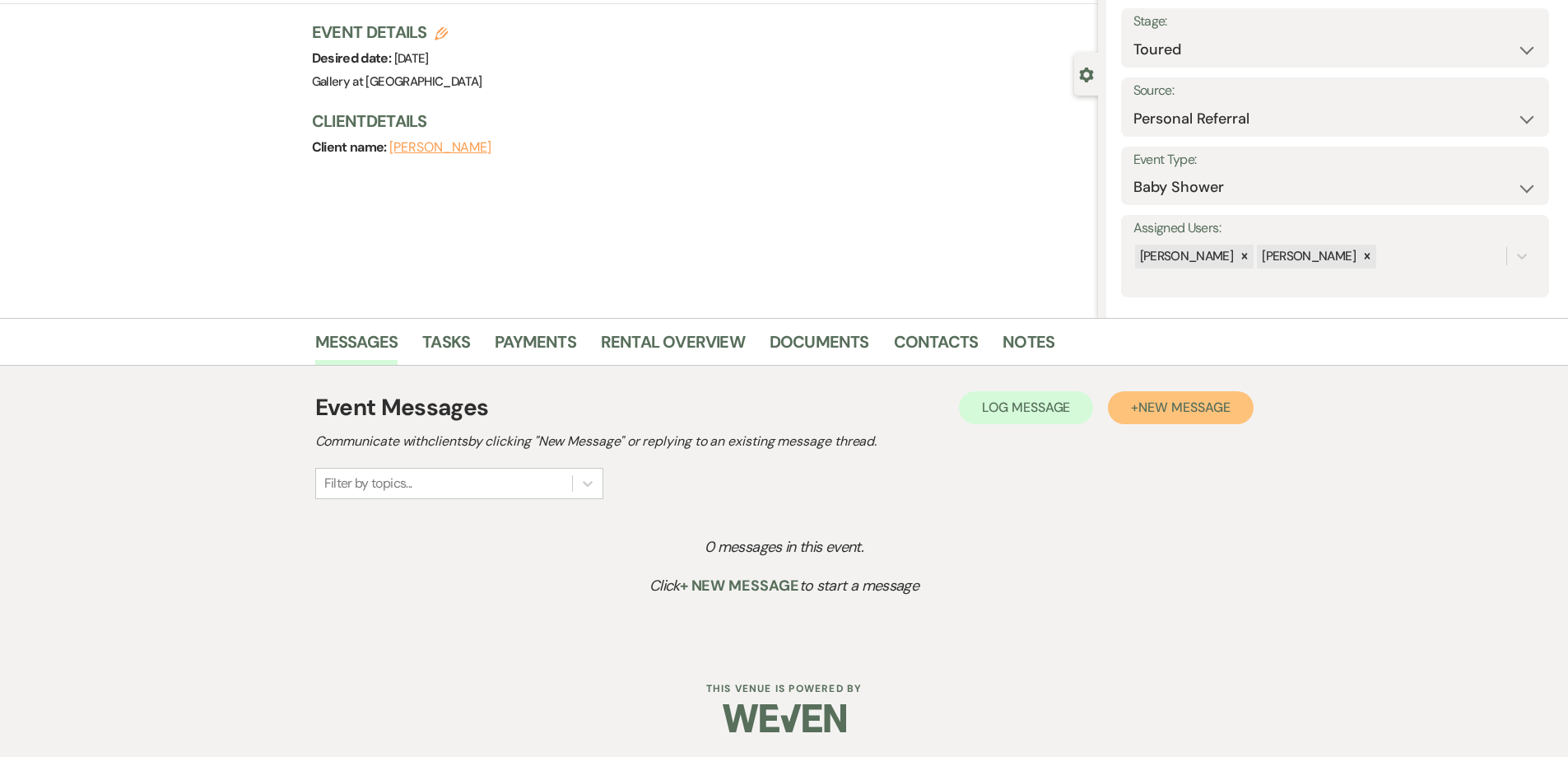
click at [1167, 403] on span "New Message" at bounding box center [1184, 407] width 92 height 17
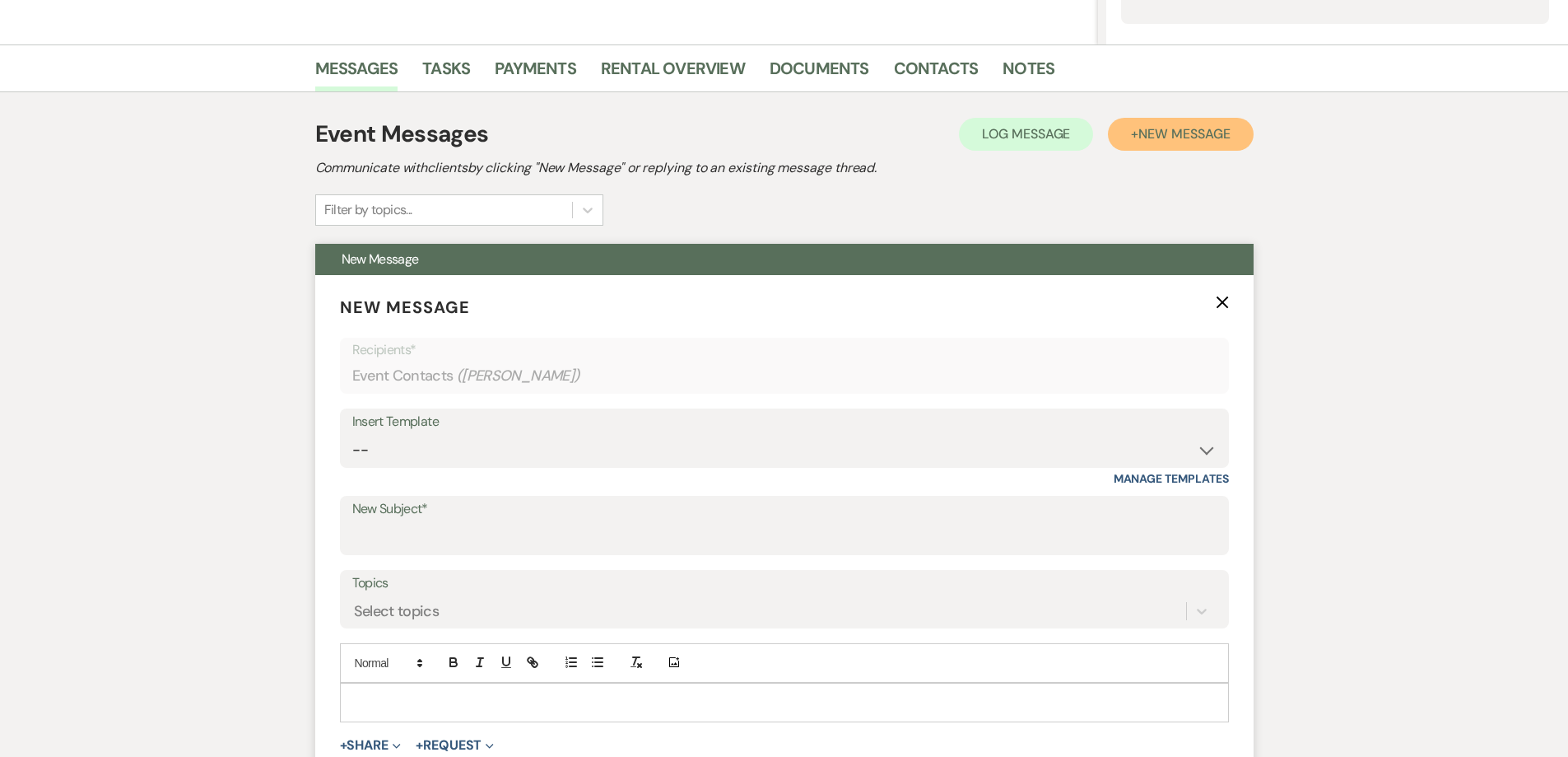
scroll to position [425, 0]
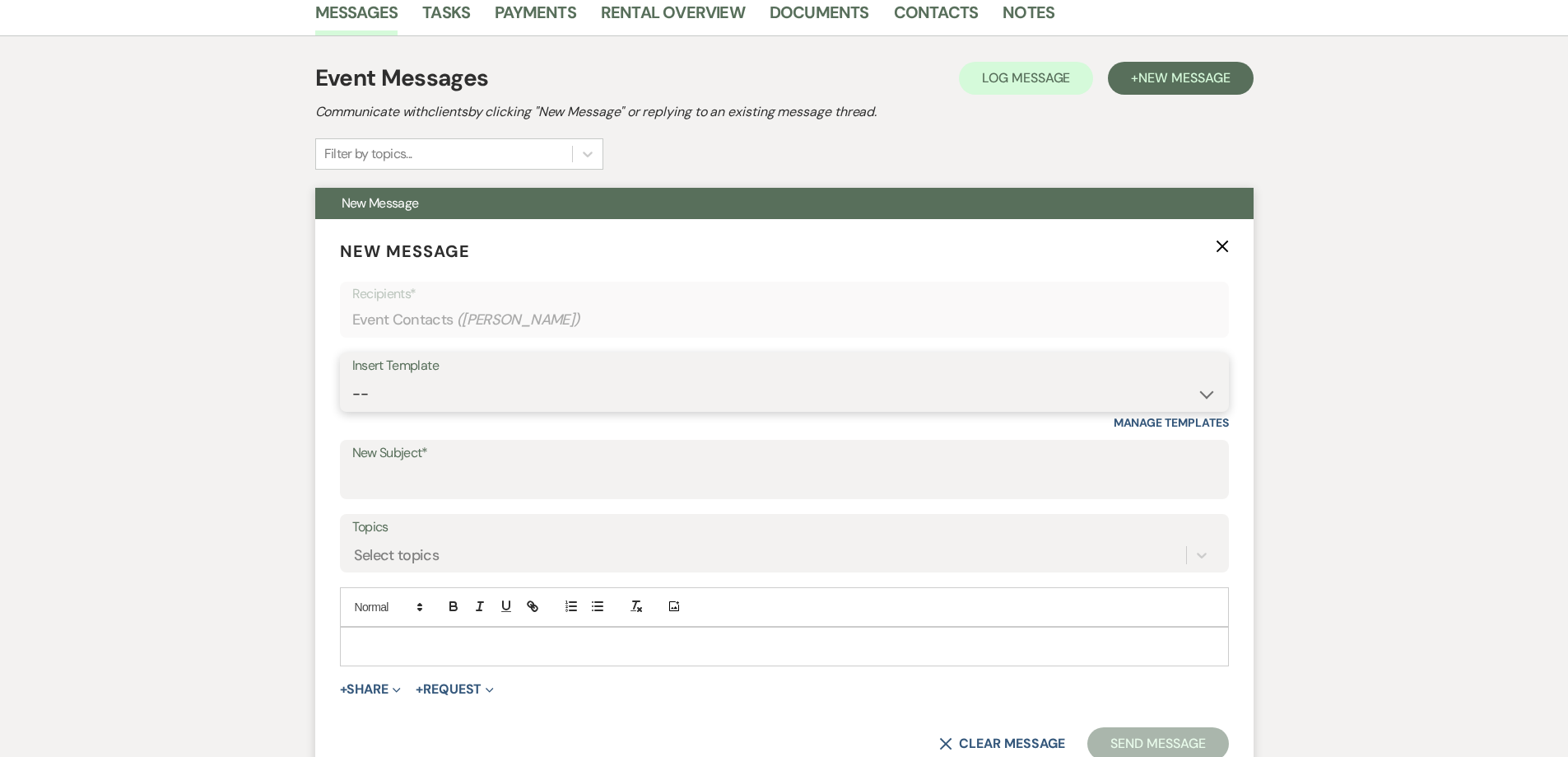
click at [576, 380] on select "-- Initial Inquiry Response-DATE IS AVAILABLE Initial Inquiry Response-DATE NOT…" at bounding box center [784, 394] width 864 height 32
select select "2825"
click at [352, 378] on select "-- Initial Inquiry Response-DATE IS AVAILABLE Initial Inquiry Response-DATE NOT…" at bounding box center [784, 394] width 864 height 32
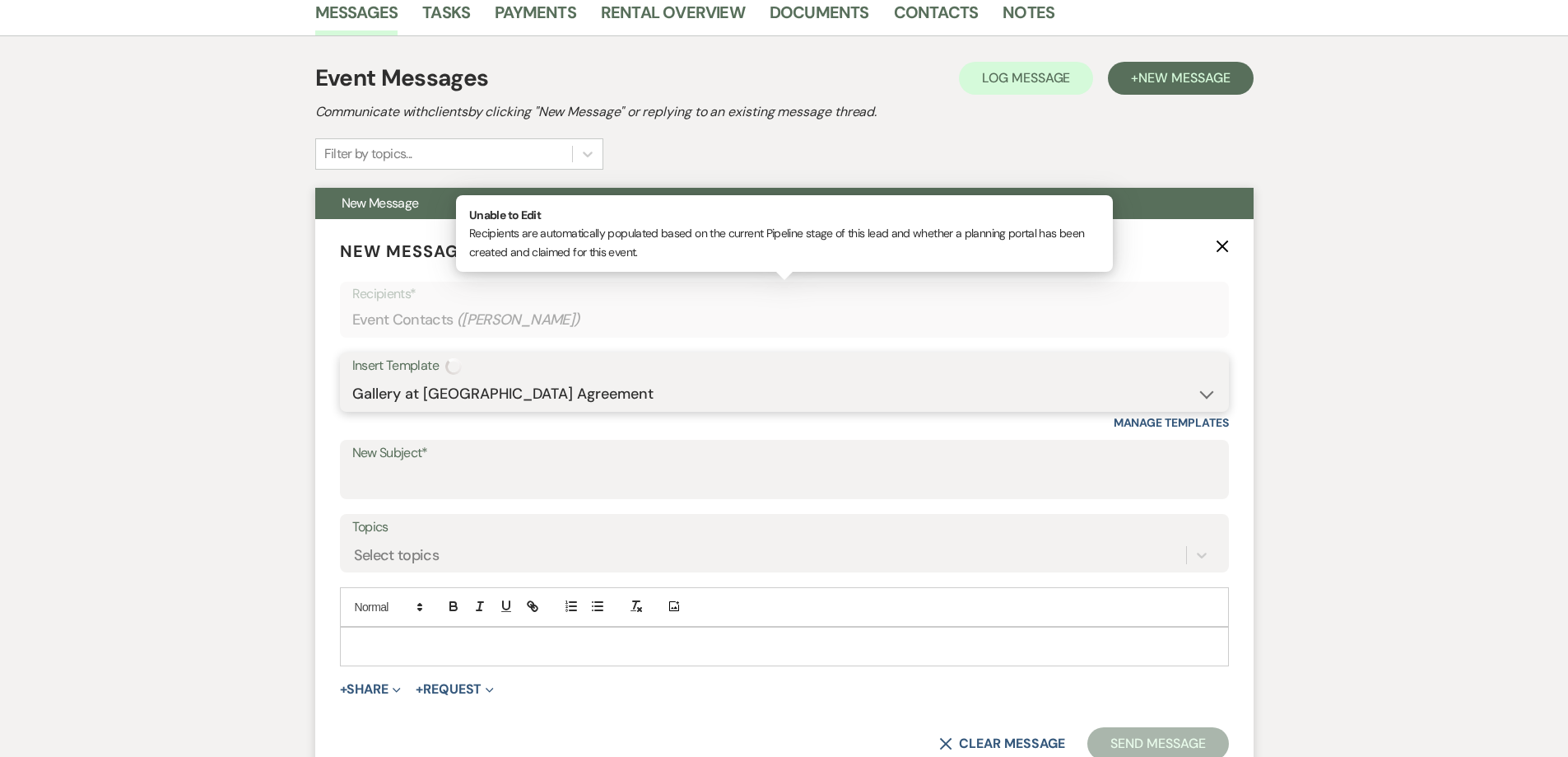
type input "Booking your event!"
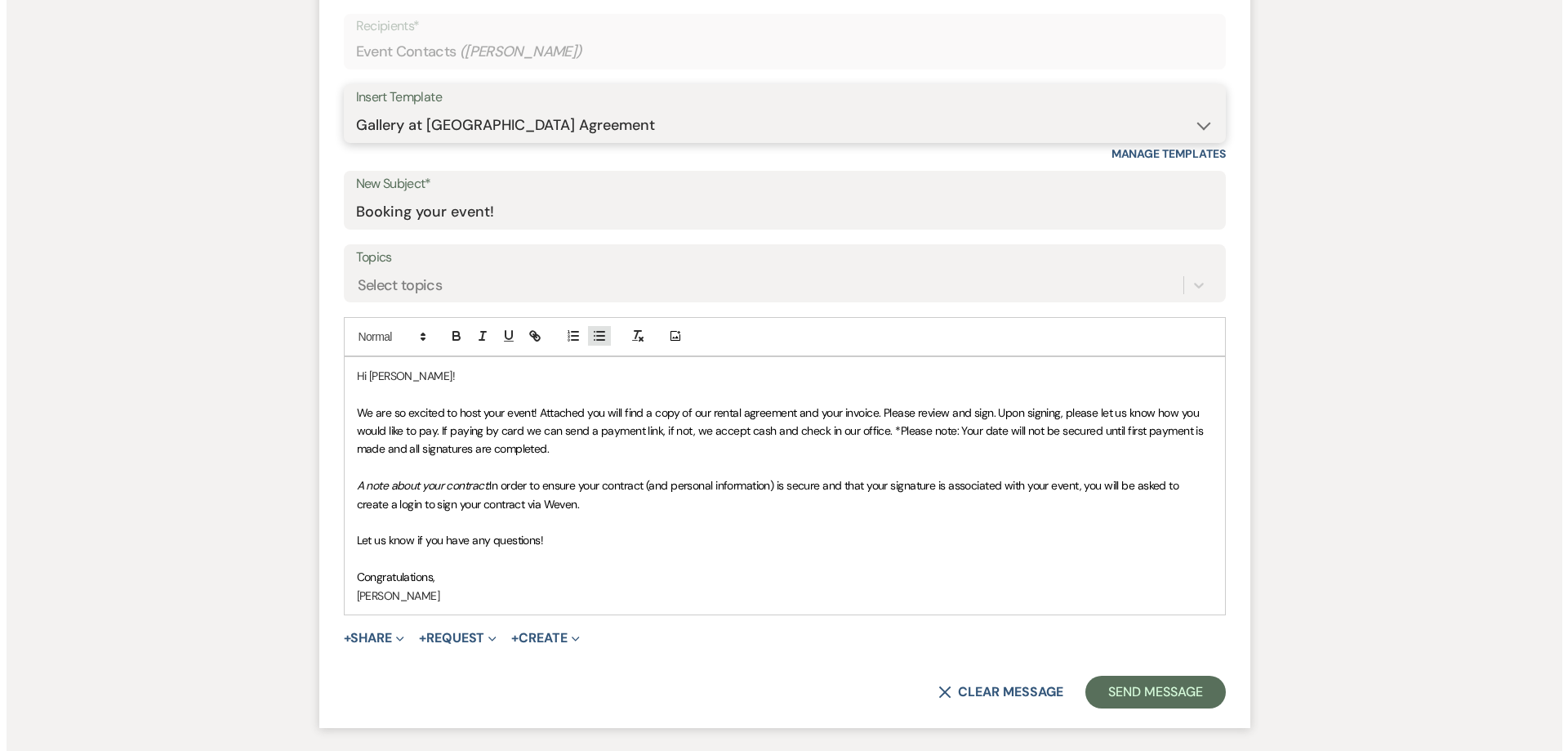
scroll to position [748, 0]
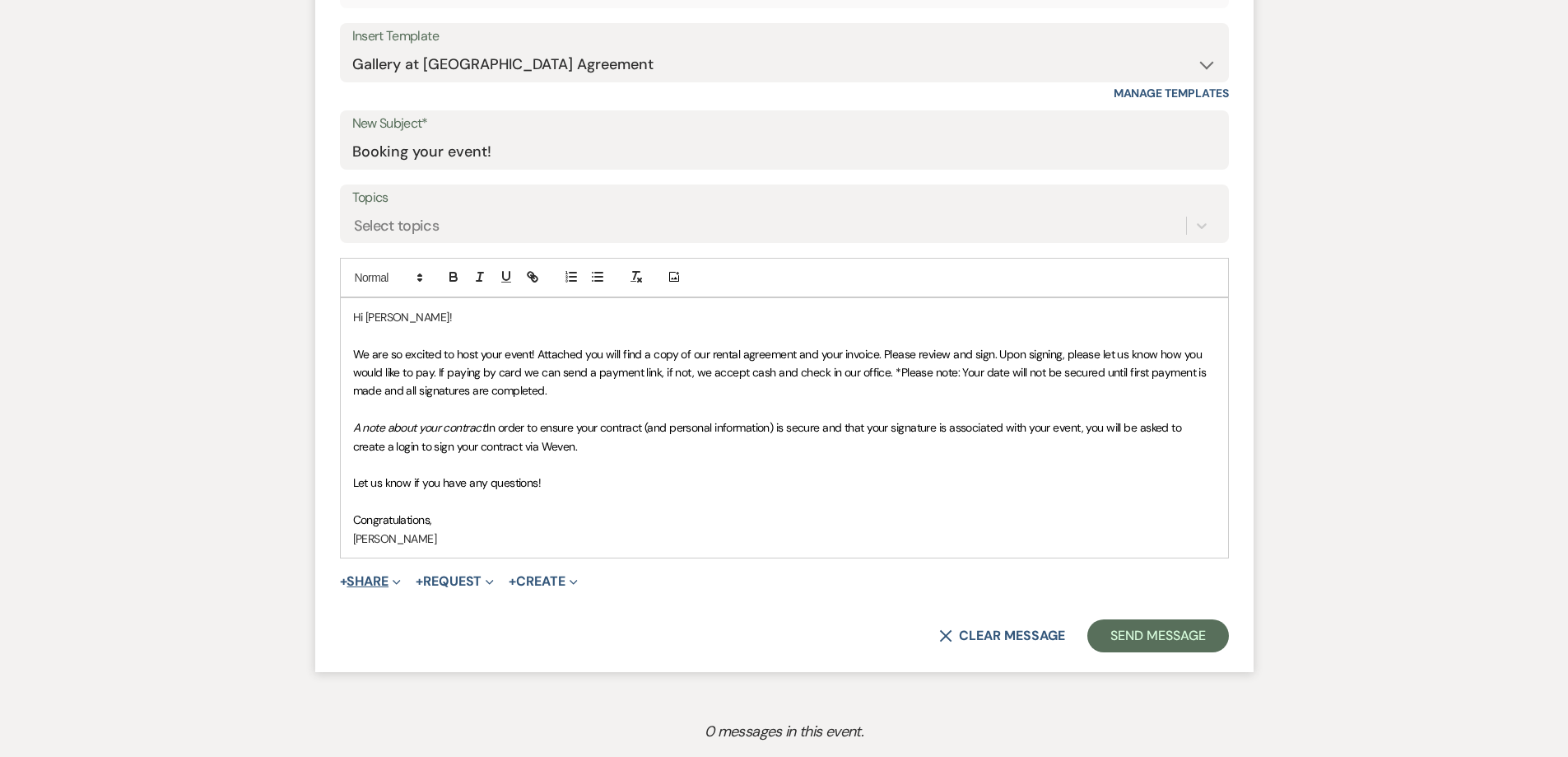
click at [379, 585] on button "+ Share Expand" at bounding box center [371, 581] width 62 height 13
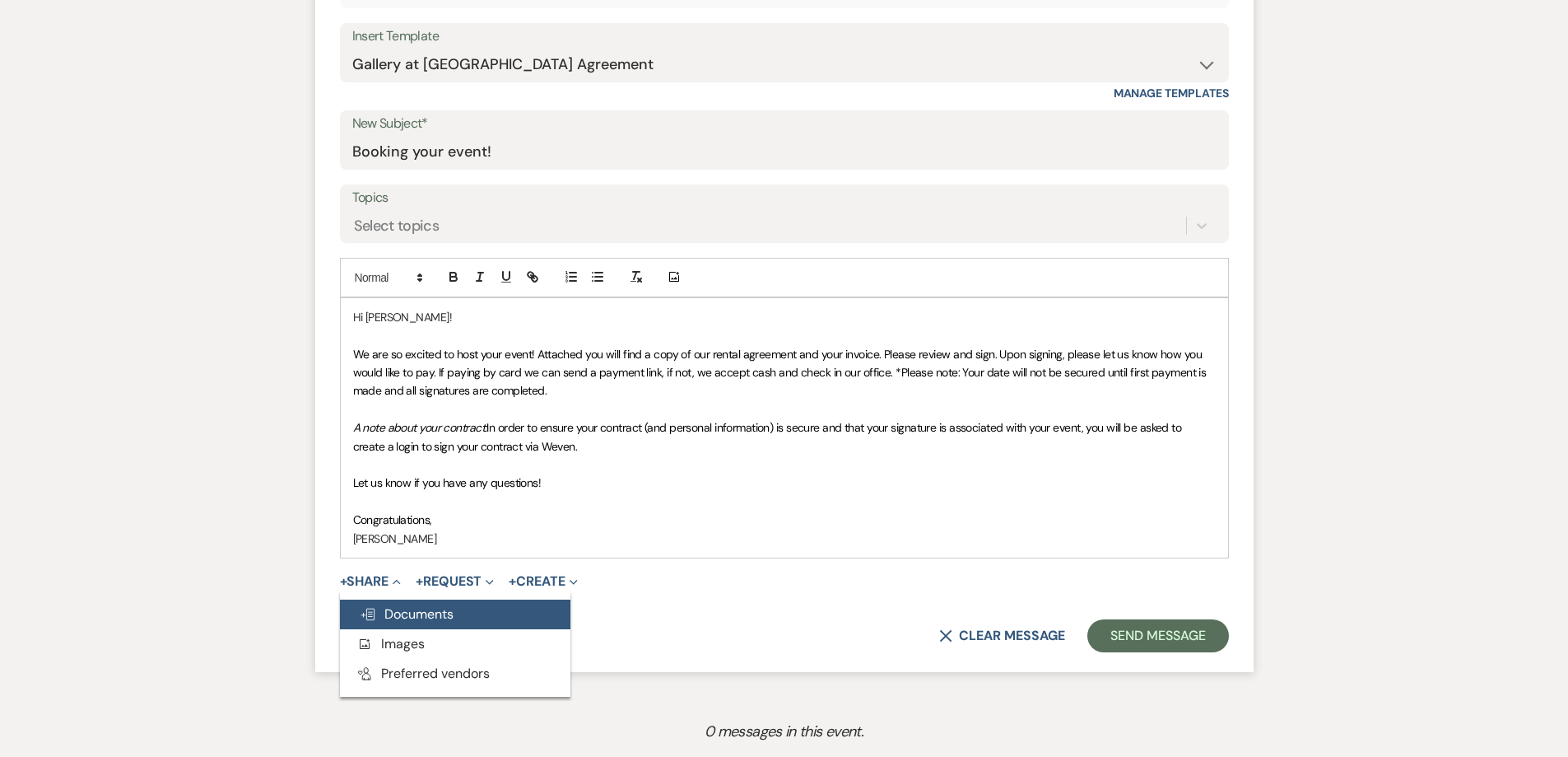
click at [457, 614] on button "Doc Upload Documents" at bounding box center [455, 614] width 231 height 30
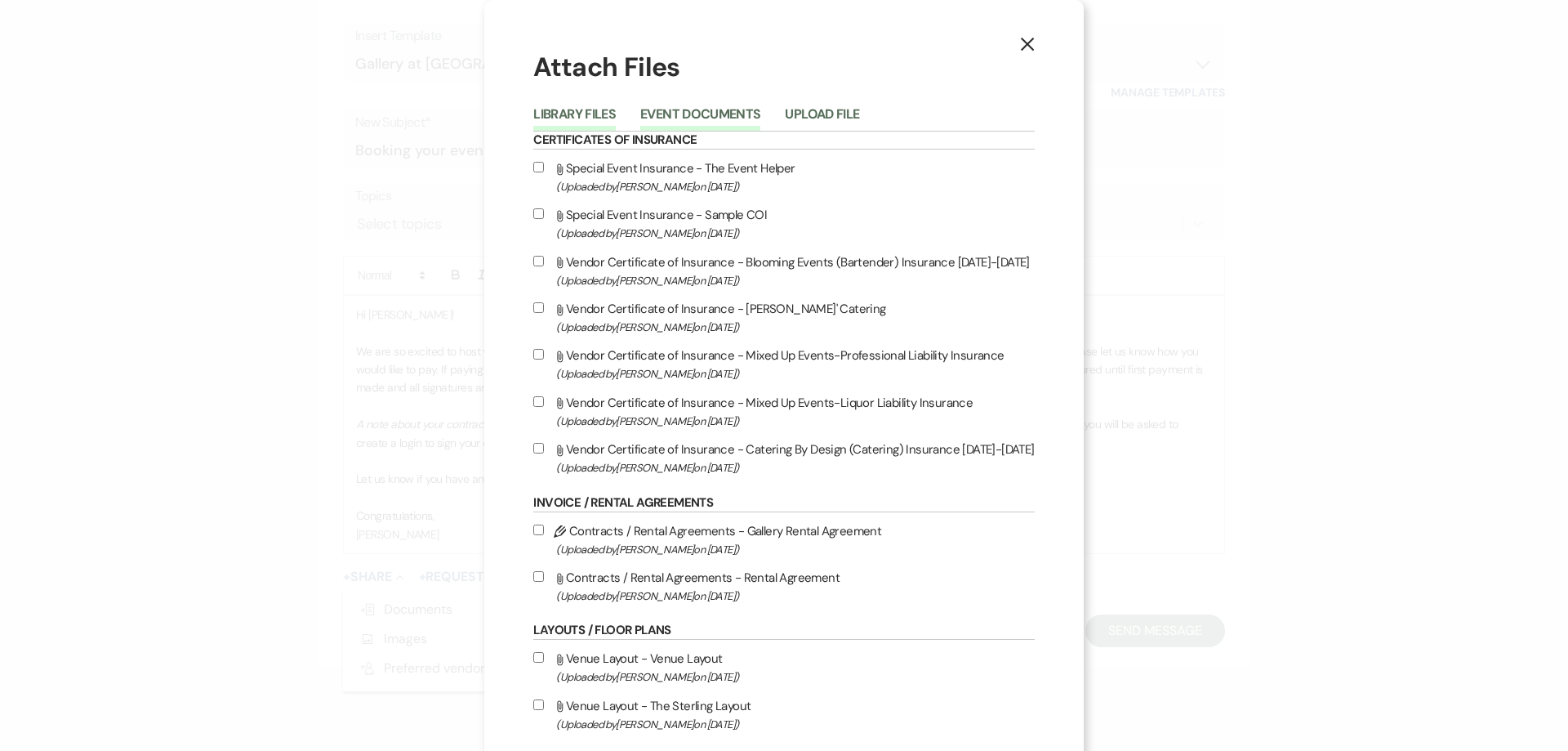
click at [668, 109] on button "Event Documents" at bounding box center [700, 119] width 120 height 23
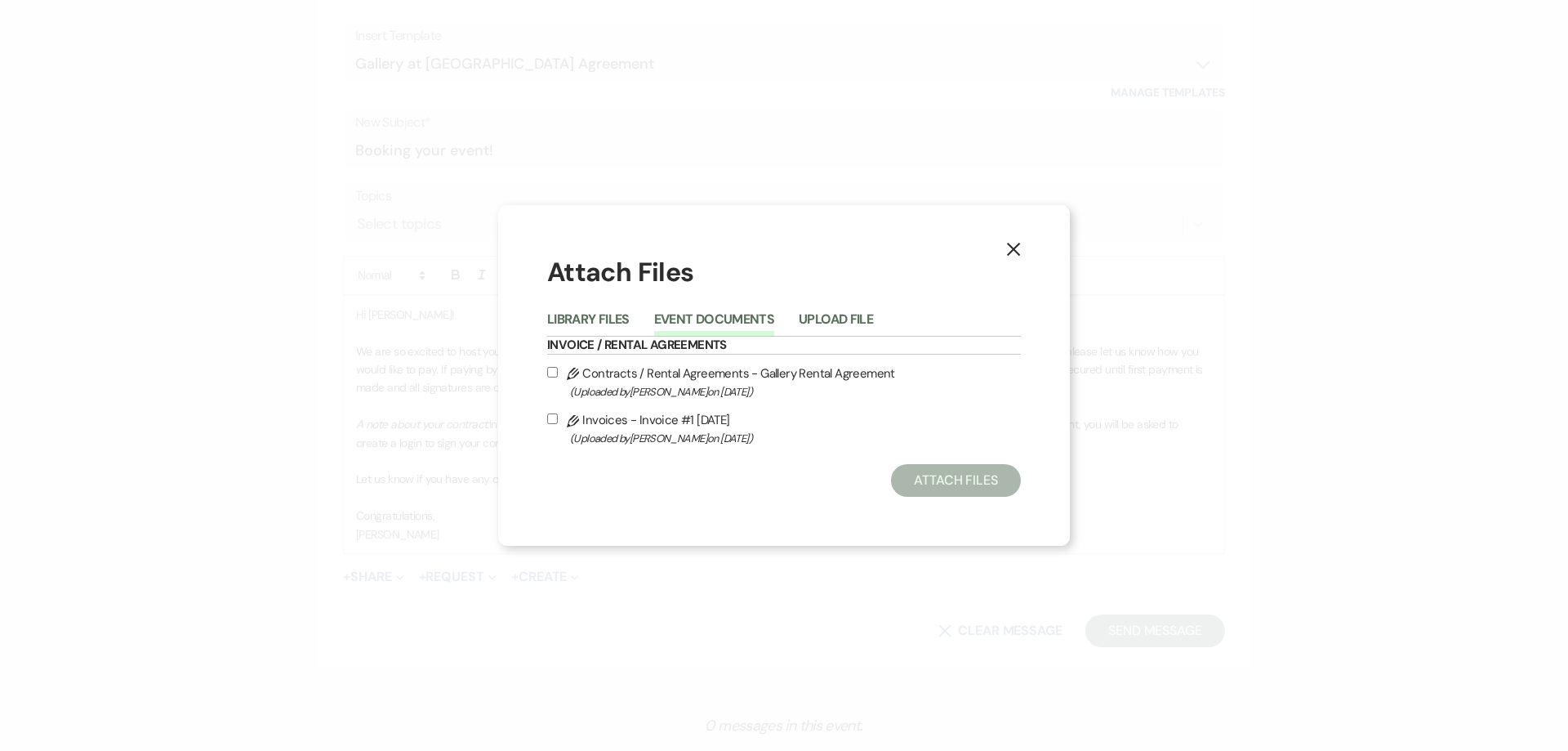
click at [551, 375] on input "Pencil Contracts / Rental Agreements - Gallery Rental Agreement (Uploaded by Sh…" at bounding box center [552, 372] width 11 height 11
checkbox input "true"
drag, startPoint x: 551, startPoint y: 423, endPoint x: 662, endPoint y: 449, distance: 114.0
click at [551, 424] on label "Pencil Invoices - Invoice #1 8-11-2025 (Uploaded by Shelby on Aug 11th, 2025 )" at bounding box center [784, 428] width 474 height 38
click at [551, 424] on input "Pencil Invoices - Invoice #1 8-11-2025 (Uploaded by Shelby on Aug 11th, 2025 )" at bounding box center [552, 419] width 11 height 11
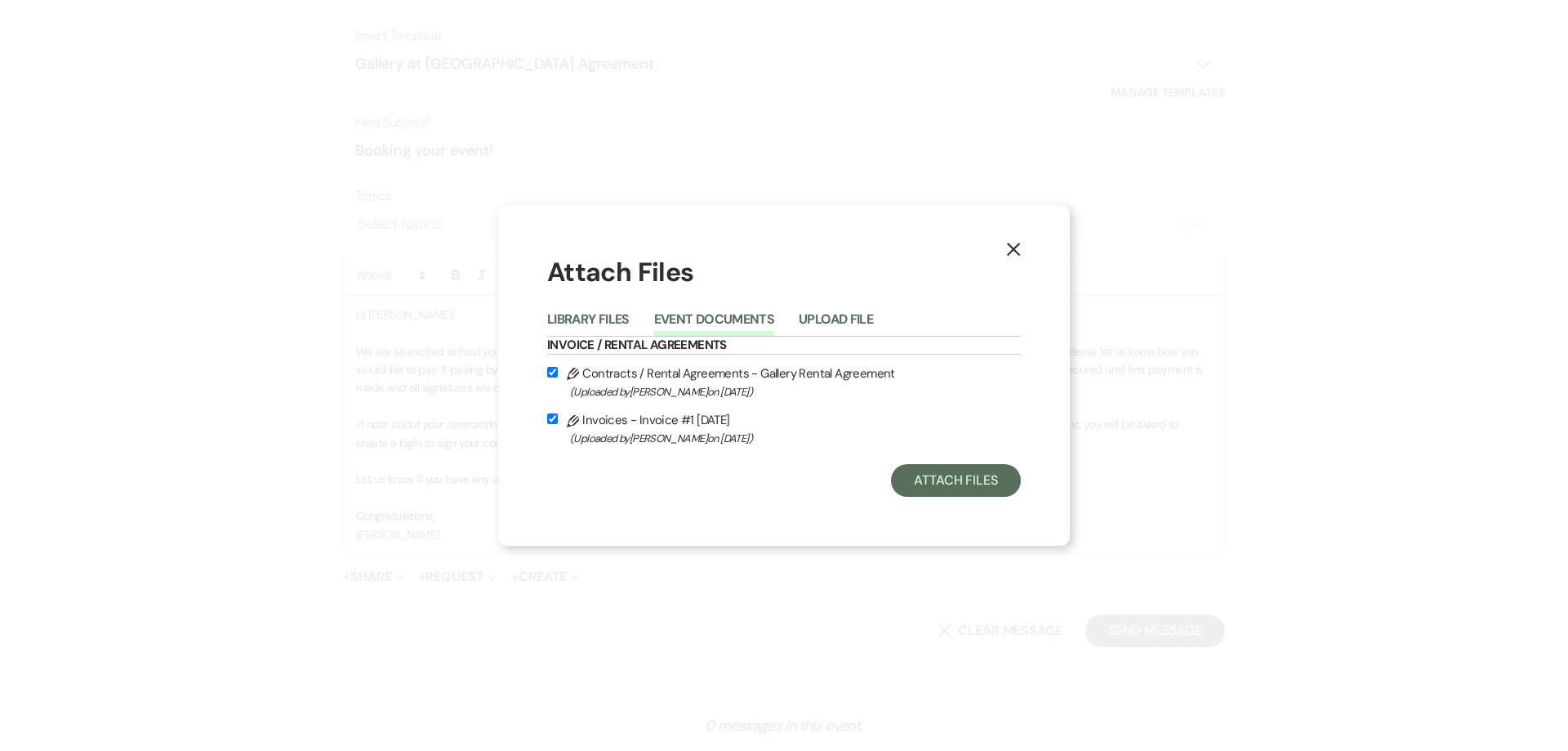
checkbox input "true"
click at [929, 478] on button "Attach Files" at bounding box center [955, 480] width 130 height 33
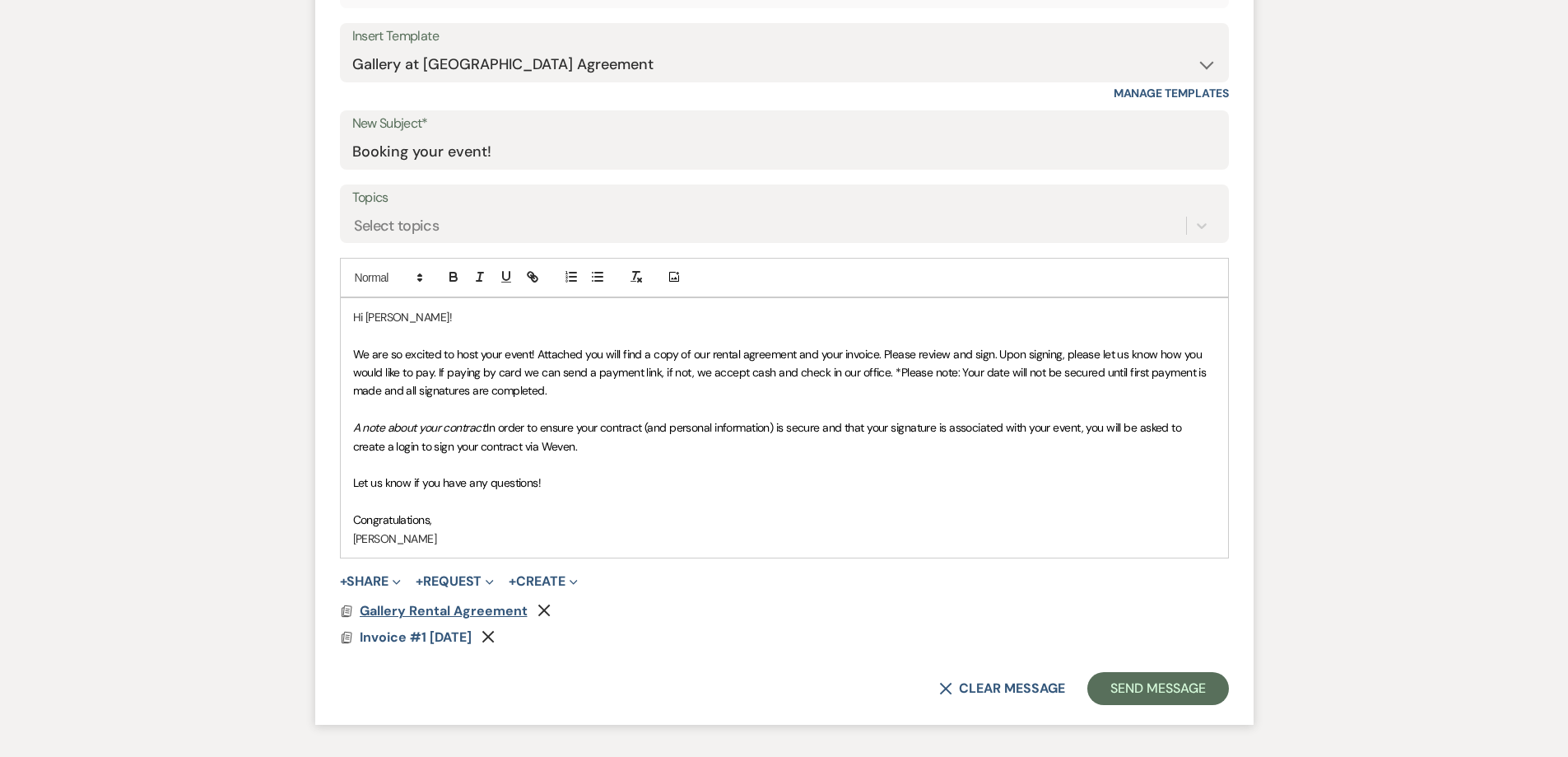
click at [477, 614] on span "Gallery Rental Agreement" at bounding box center [443, 610] width 168 height 17
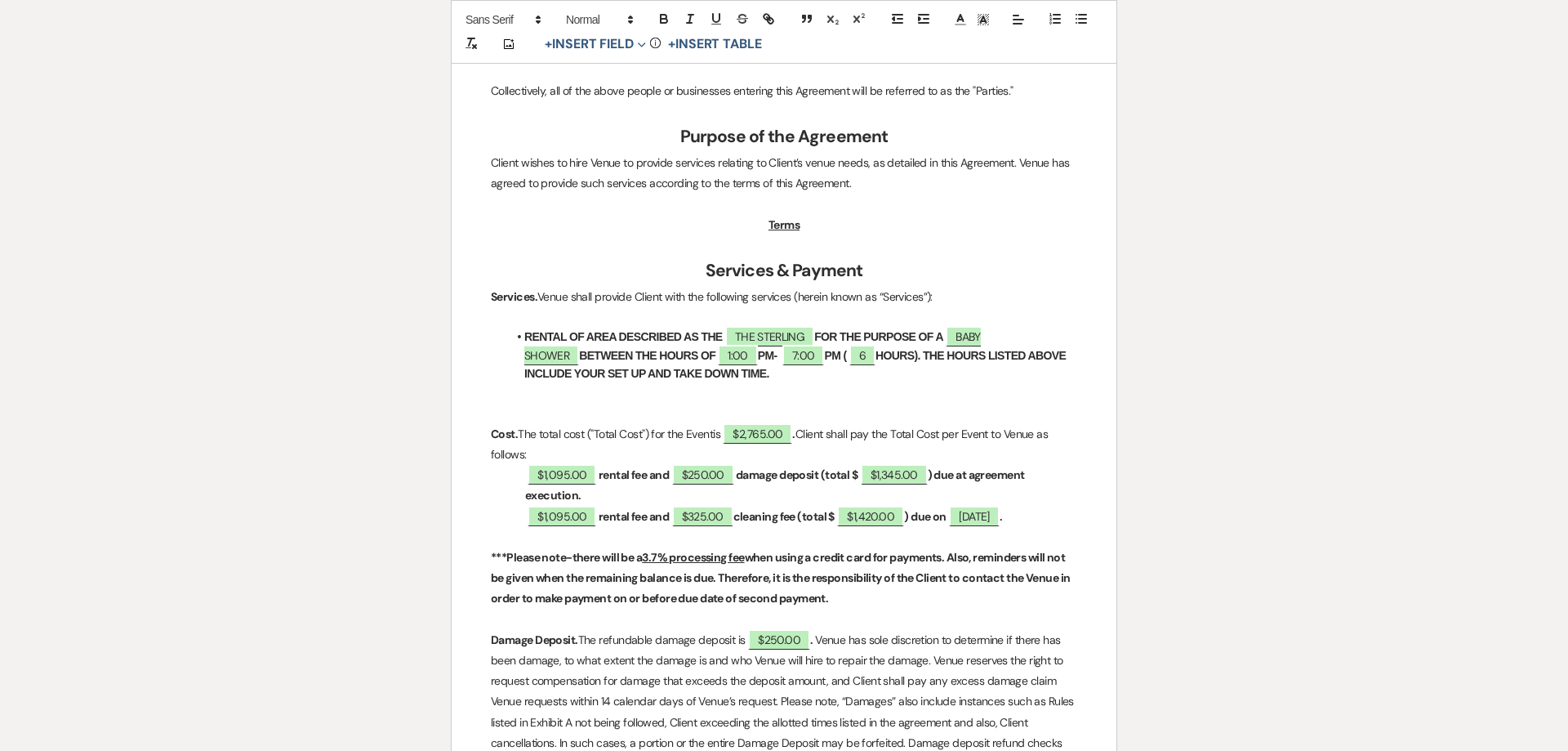
scroll to position [0, 0]
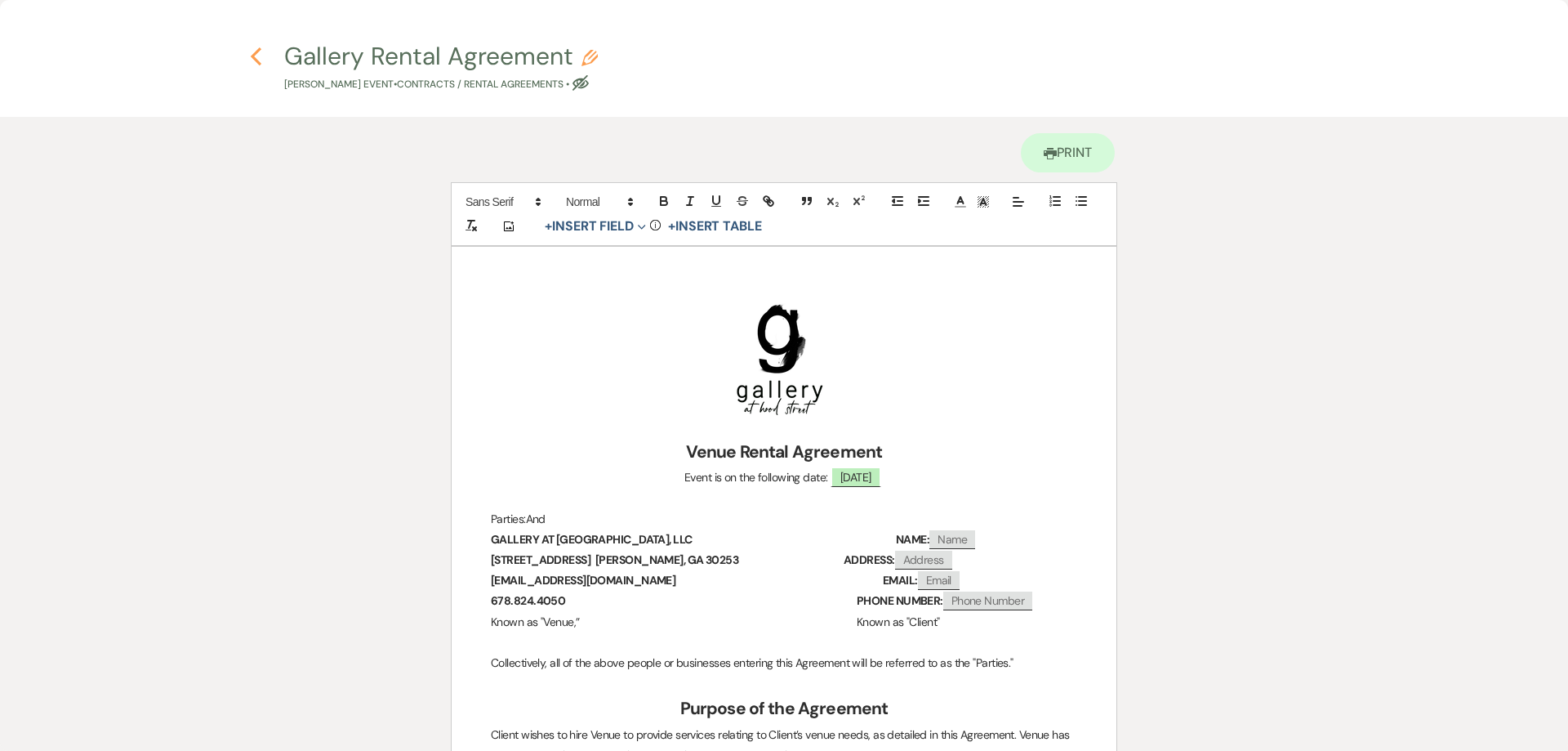
click at [255, 57] on use "button" at bounding box center [256, 56] width 11 height 18
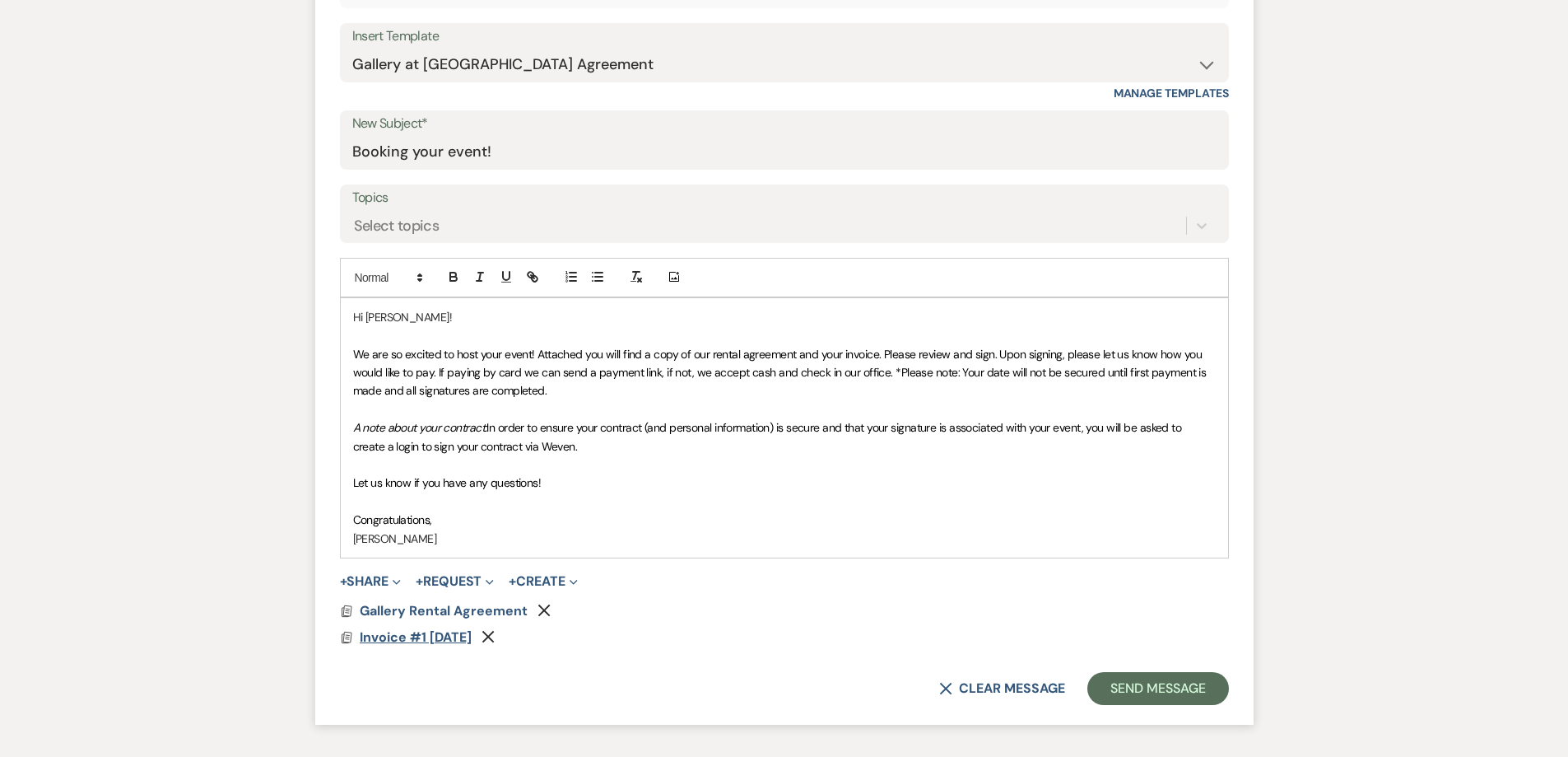
click at [469, 641] on span "Invoice #1 8-11-2025" at bounding box center [416, 637] width 112 height 17
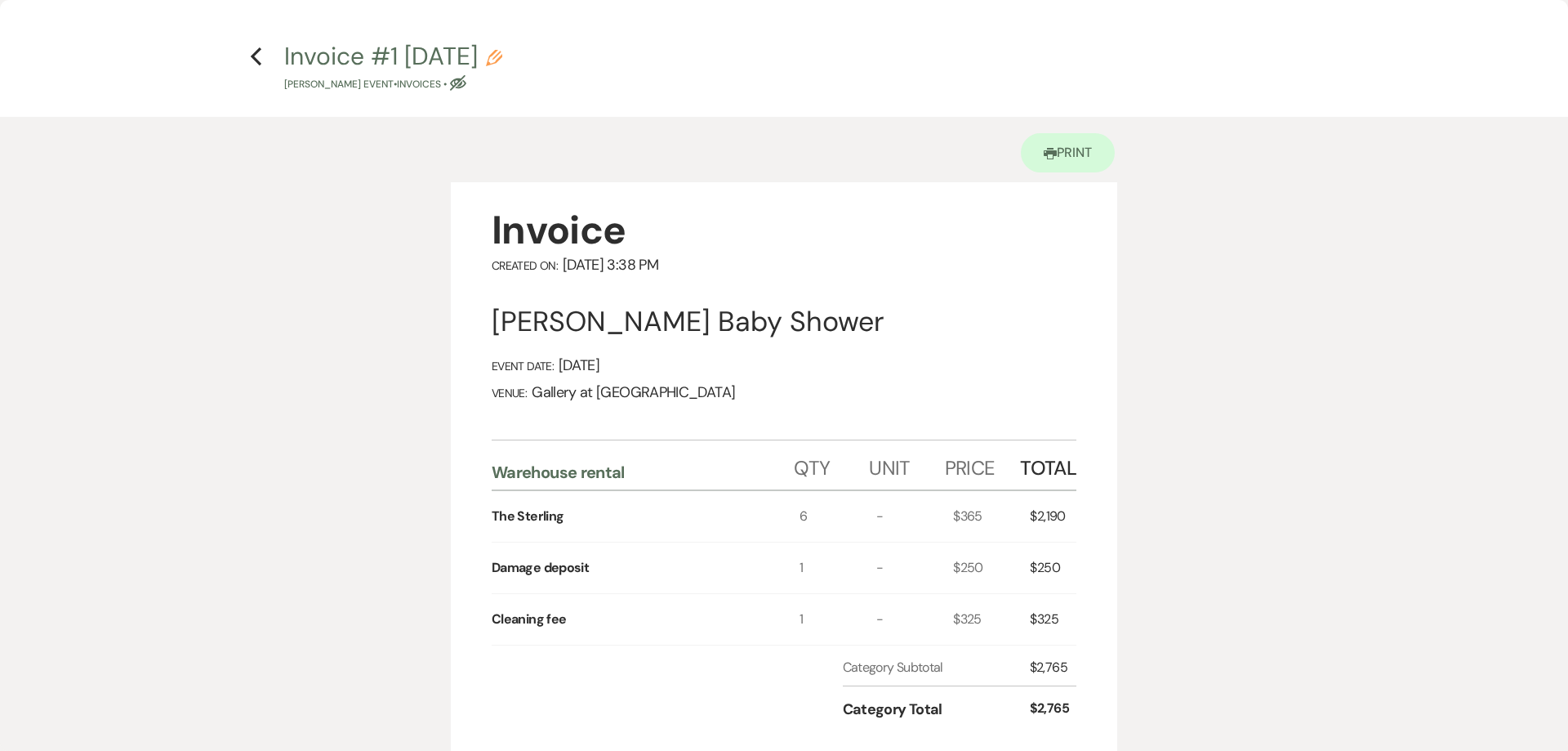
click at [261, 69] on h4 "Previous Invoice #1 8-11-2025 Pencil Keisha Williams's Event • Invoices • Eye B…" at bounding box center [784, 66] width 1175 height 53
click at [257, 62] on use "button" at bounding box center [256, 56] width 11 height 18
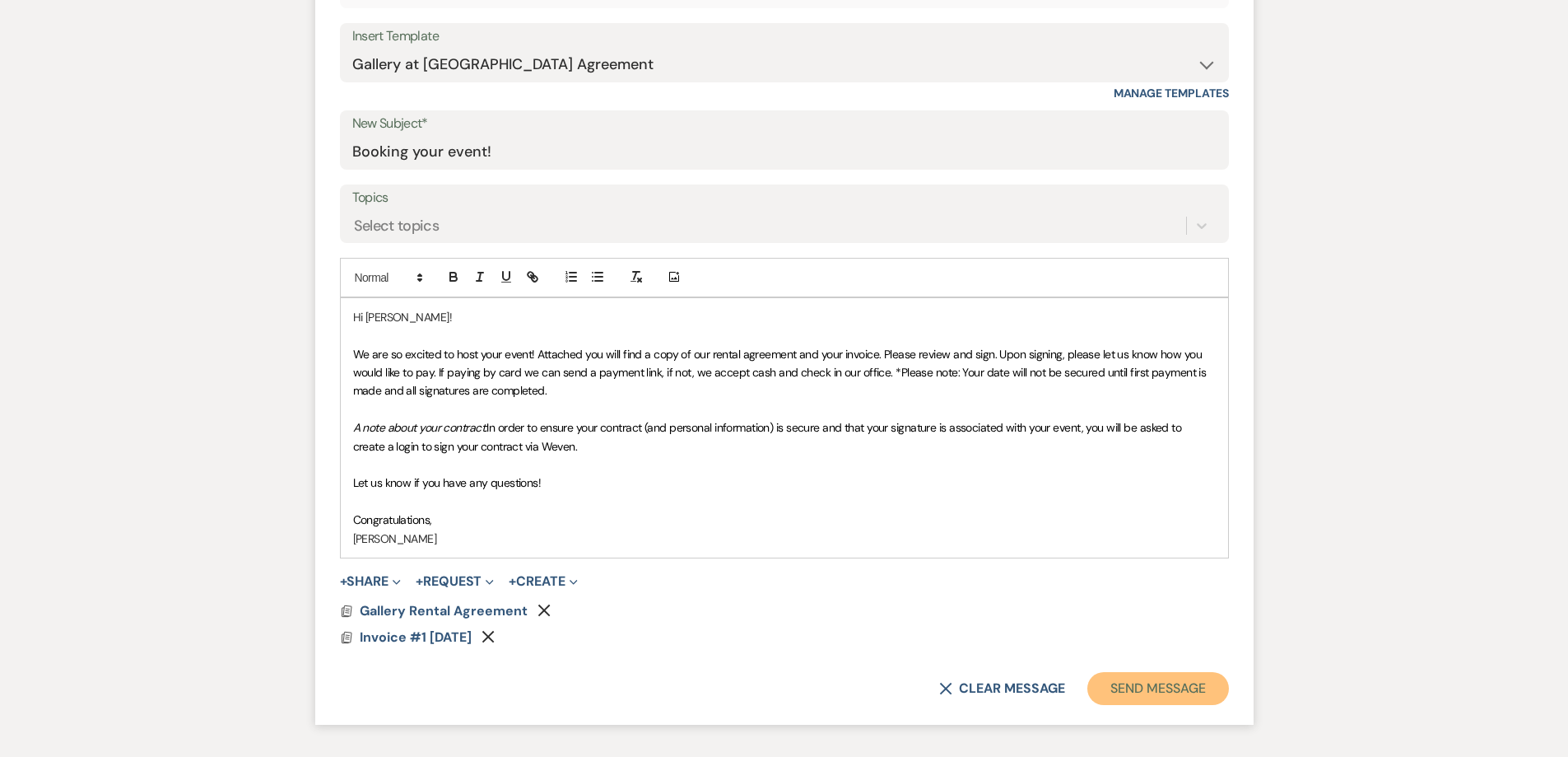
click at [1139, 685] on button "Send Message" at bounding box center [1157, 688] width 141 height 33
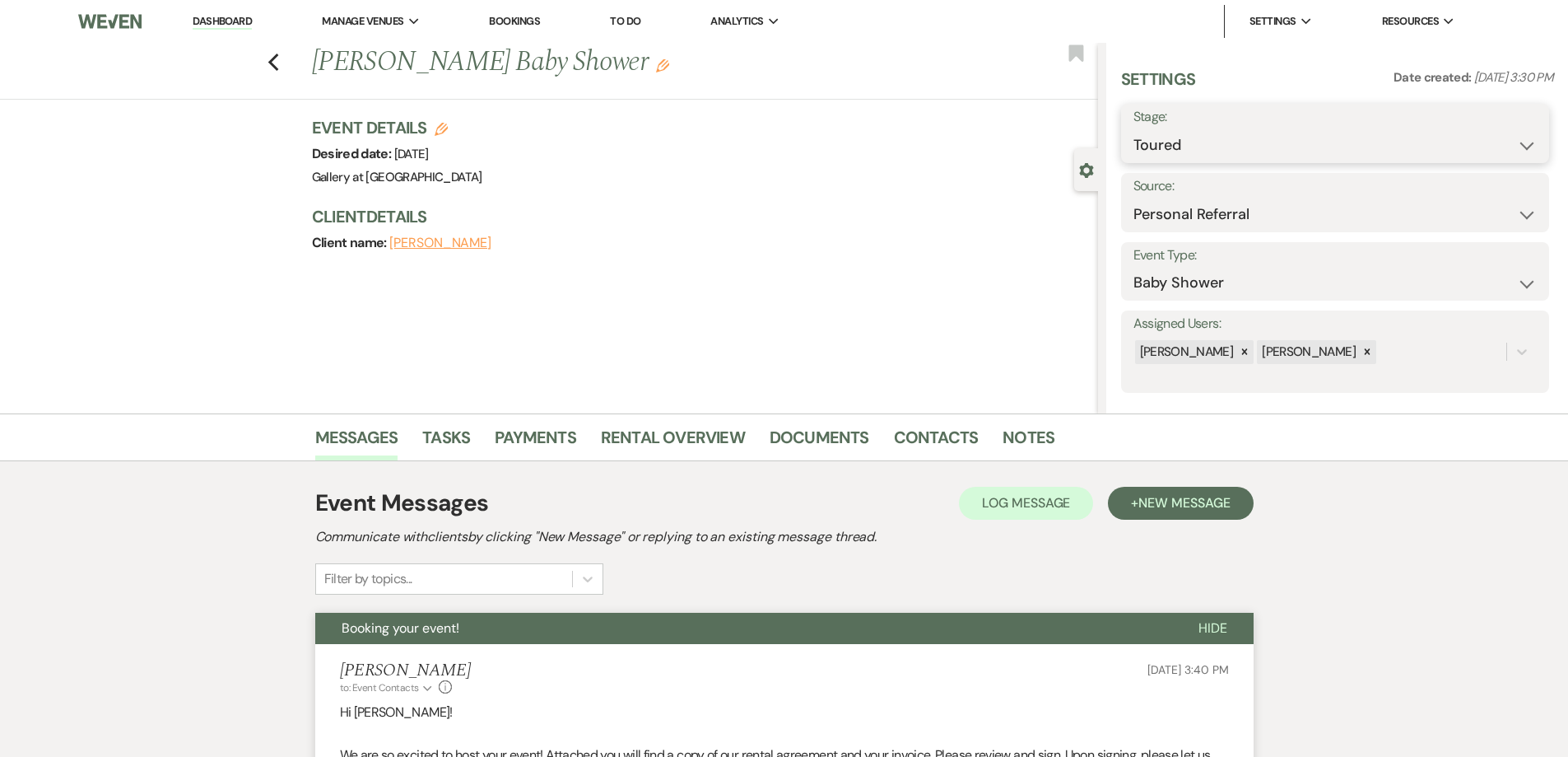
drag, startPoint x: 1171, startPoint y: 141, endPoint x: 1174, endPoint y: 161, distance: 20.2
click at [1172, 141] on select "Inquiry Follow Up Tour Requested Tour Confirmed Toured Proposal Sent Booked Lost" at bounding box center [1335, 145] width 403 height 32
select select "6"
click at [1134, 129] on select "Inquiry Follow Up Tour Requested Tour Confirmed Toured Proposal Sent Booked Lost" at bounding box center [1335, 145] width 403 height 32
click at [1481, 136] on button "Save" at bounding box center [1502, 133] width 93 height 33
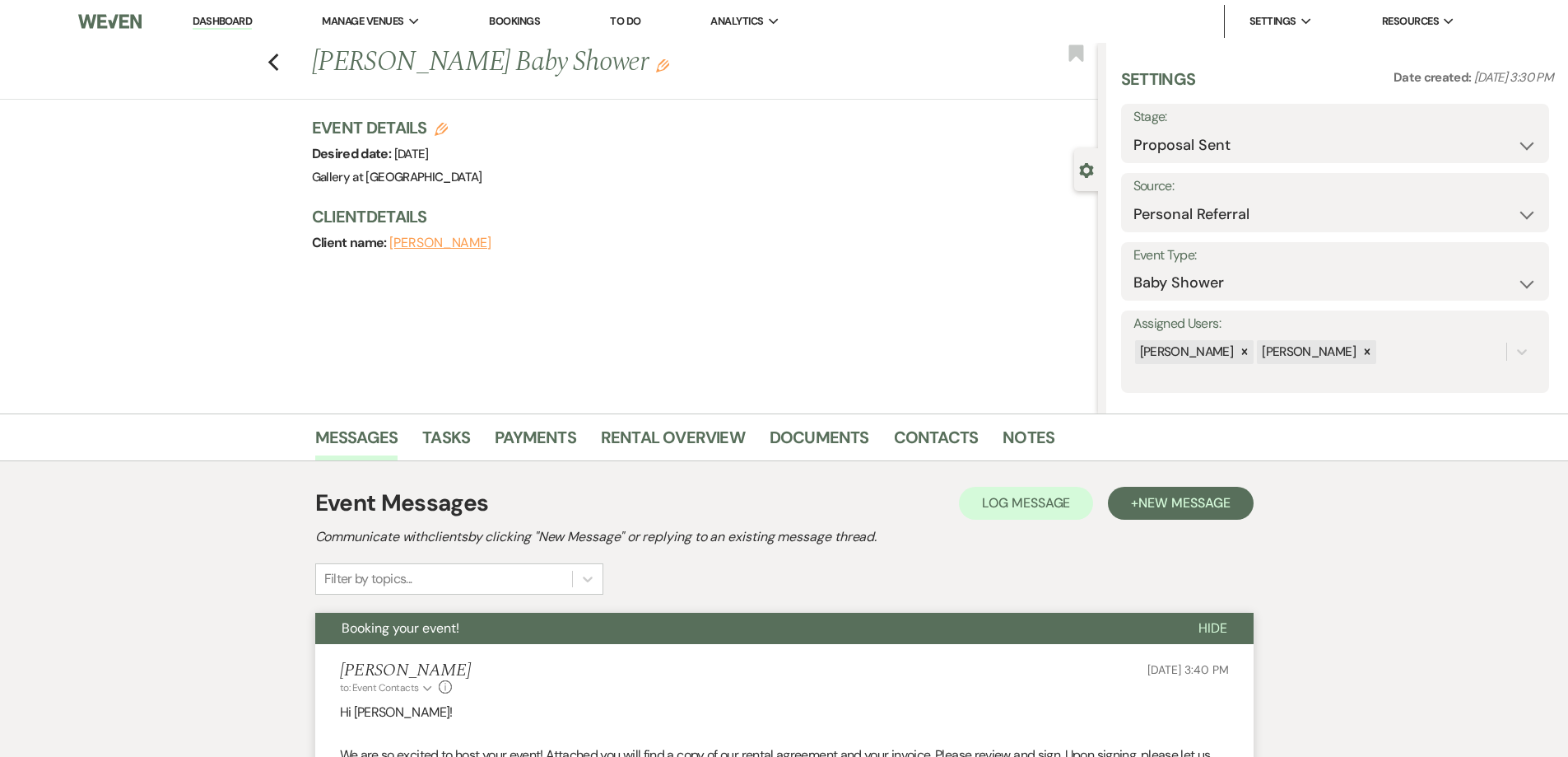
click at [273, 66] on div "Previous Keisha Williams's Baby Shower Edit Bookmark" at bounding box center [545, 71] width 1106 height 57
click at [275, 62] on use "button" at bounding box center [273, 63] width 11 height 18
select select "6"
select select "2"
select select "4"
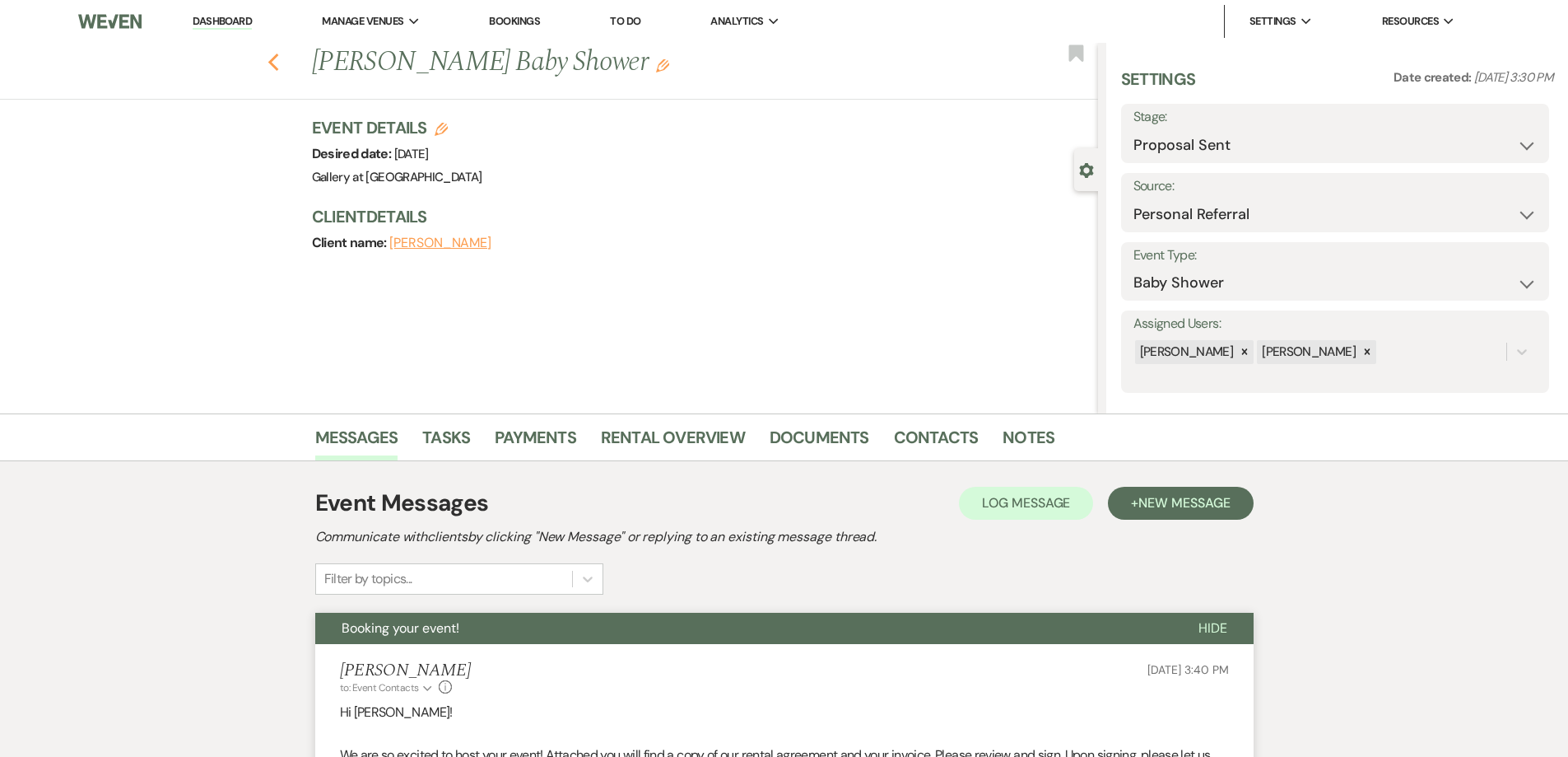
select select "2"
select select "8"
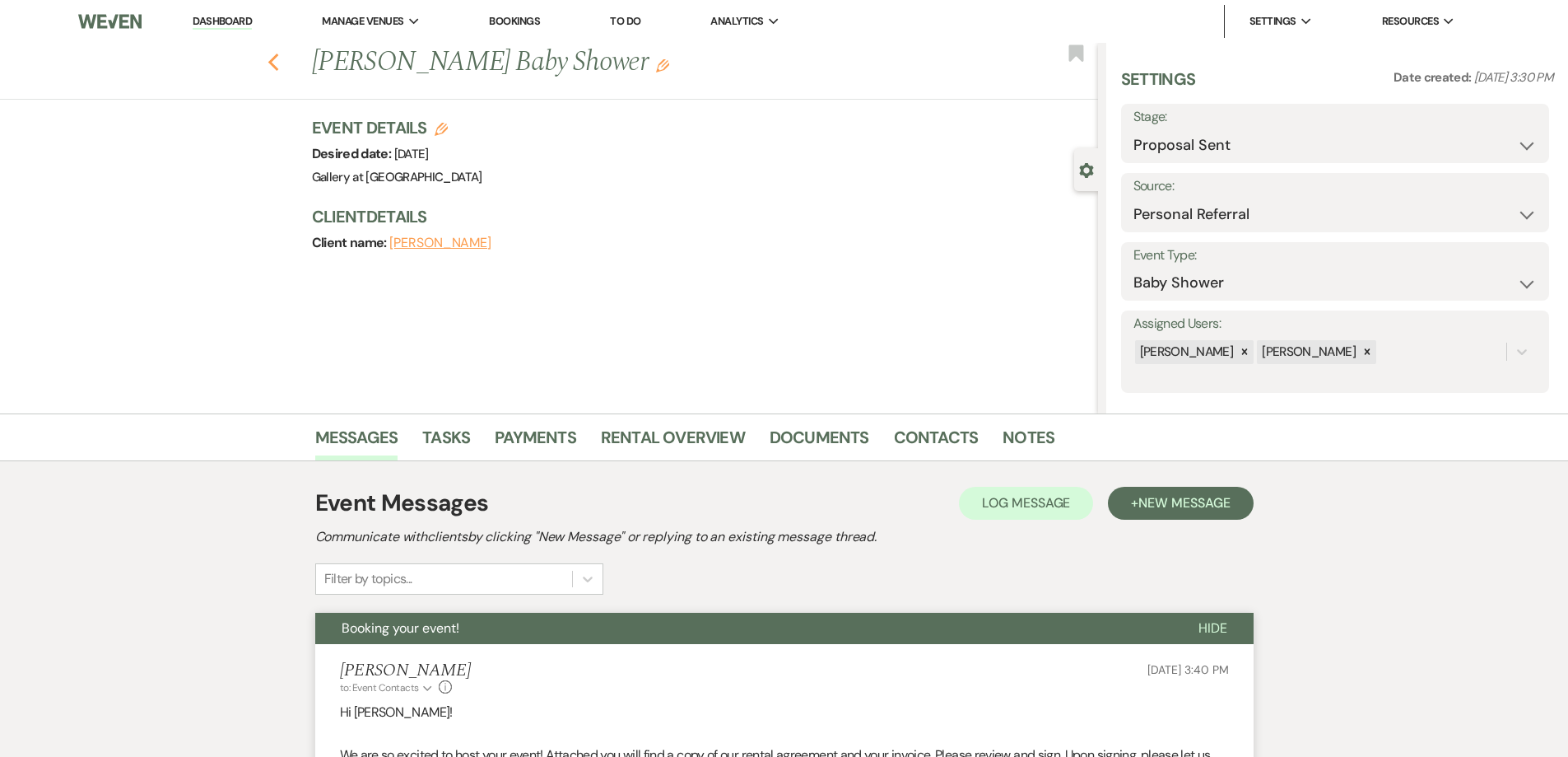
select select "8"
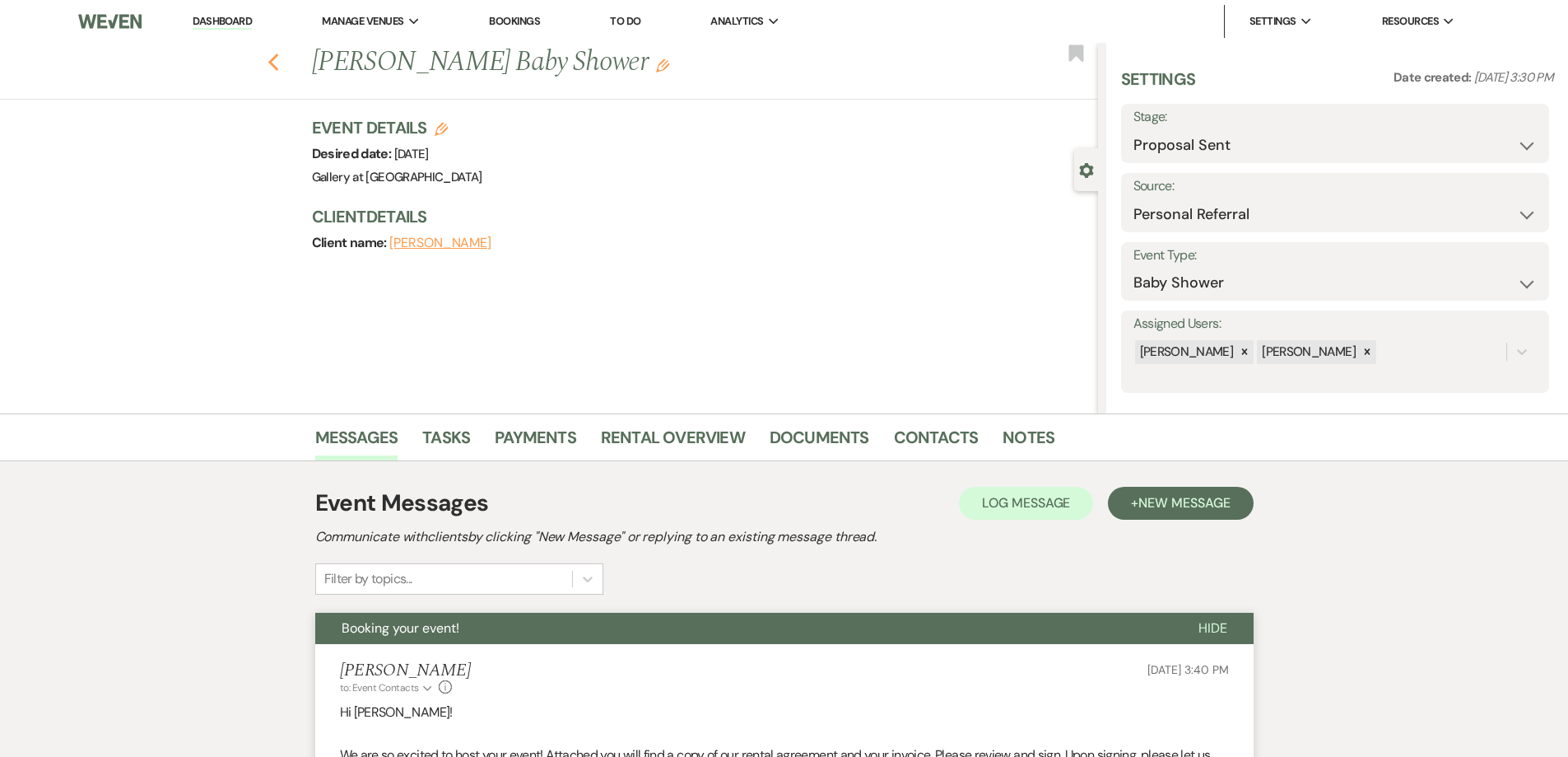
select select "5"
select select "4"
select select "8"
select select "4"
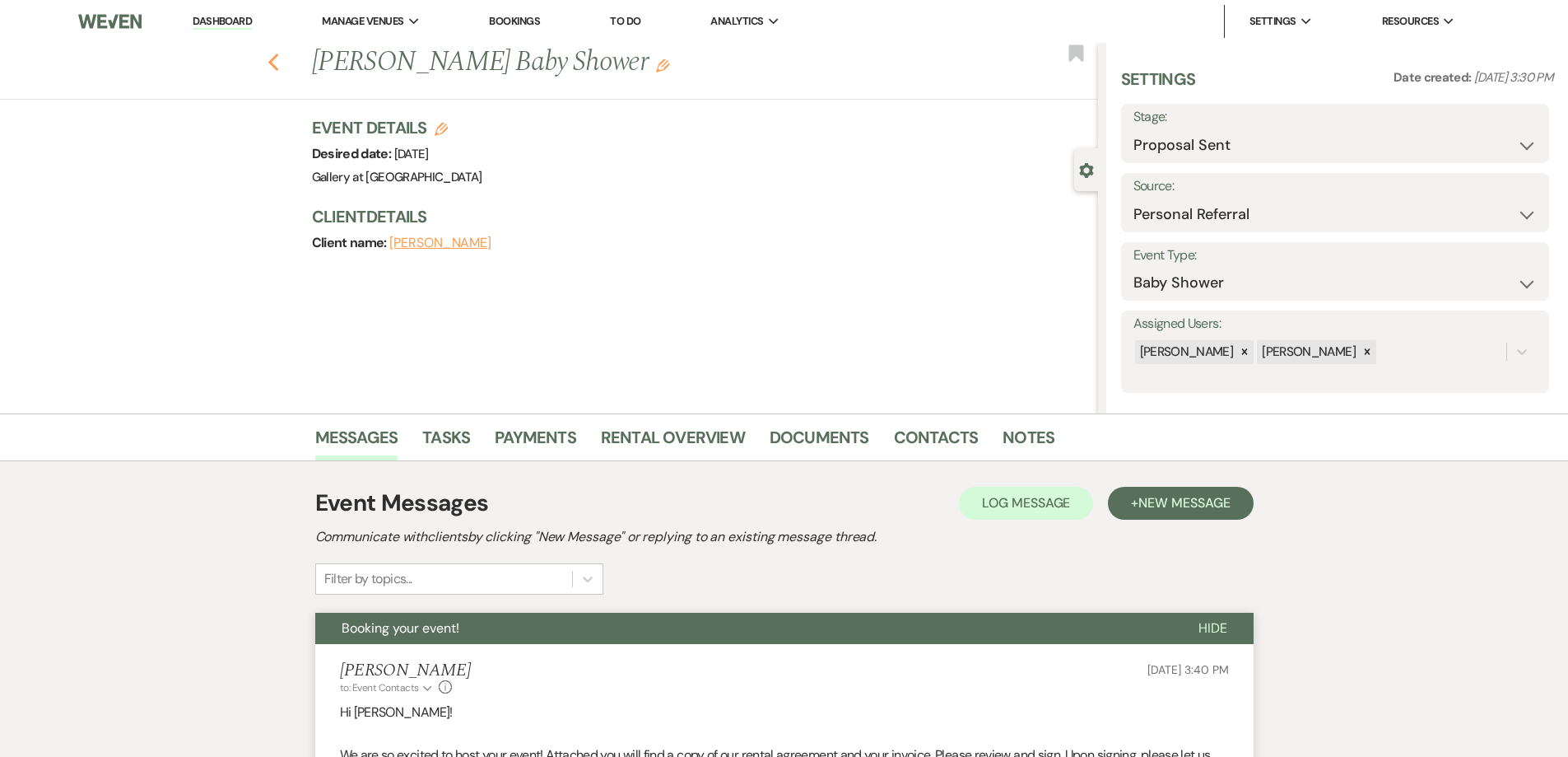
select select "8"
select select "5"
select select "8"
select select "5"
select select "8"
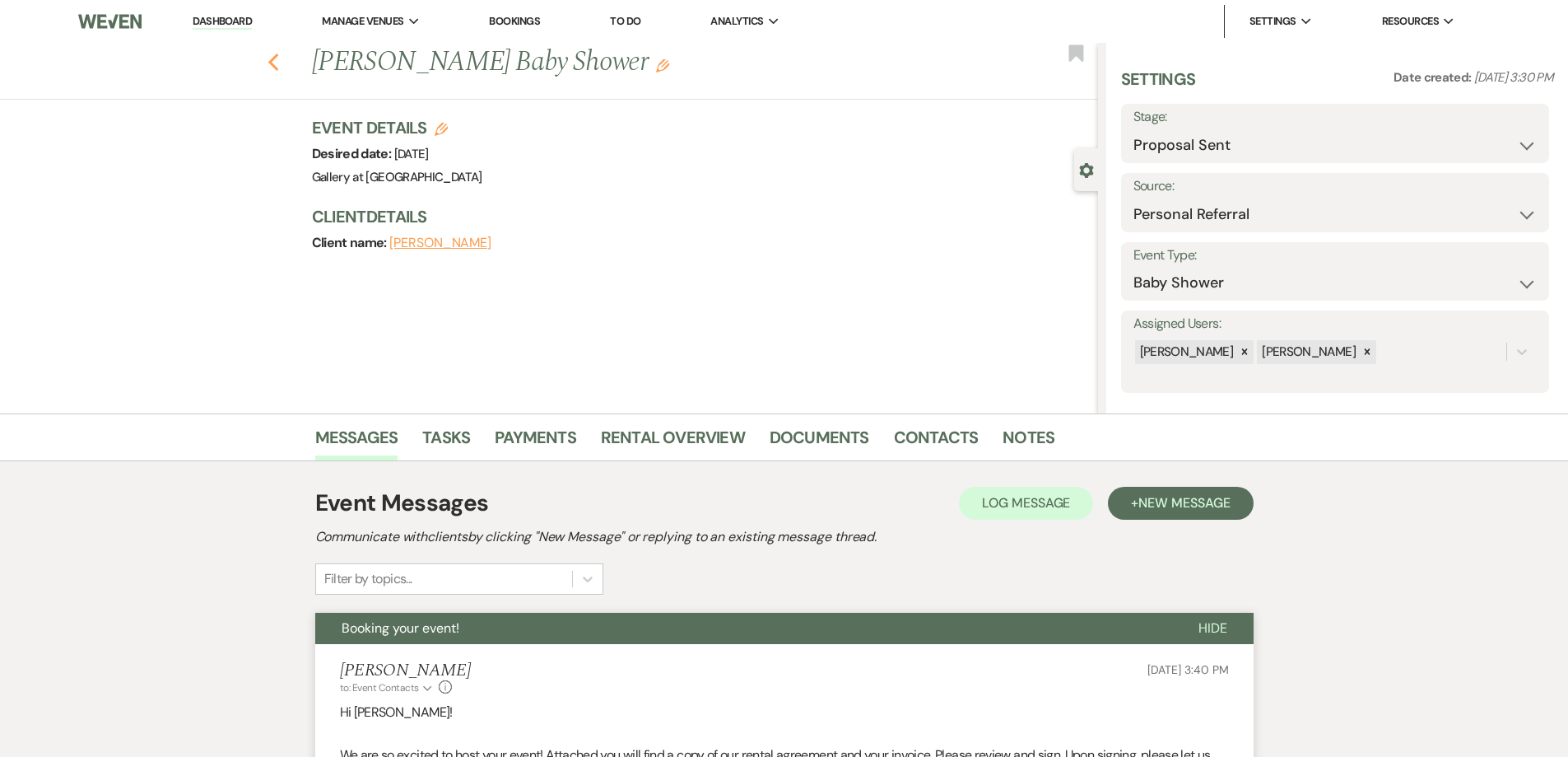
select select "5"
select select "8"
select select "5"
select select "8"
select select "5"
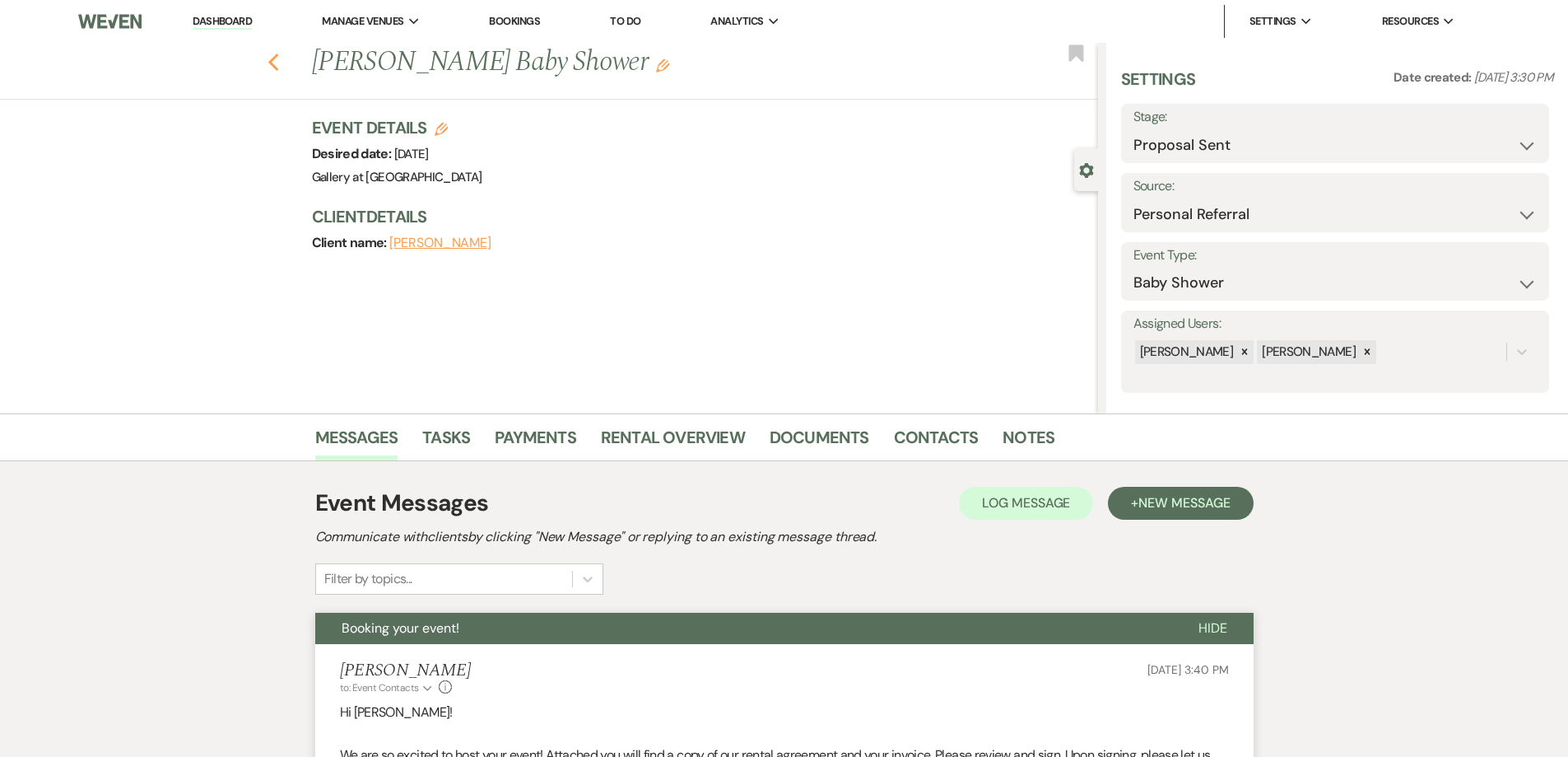
select select "8"
select select "5"
select select "8"
select select "5"
select select "8"
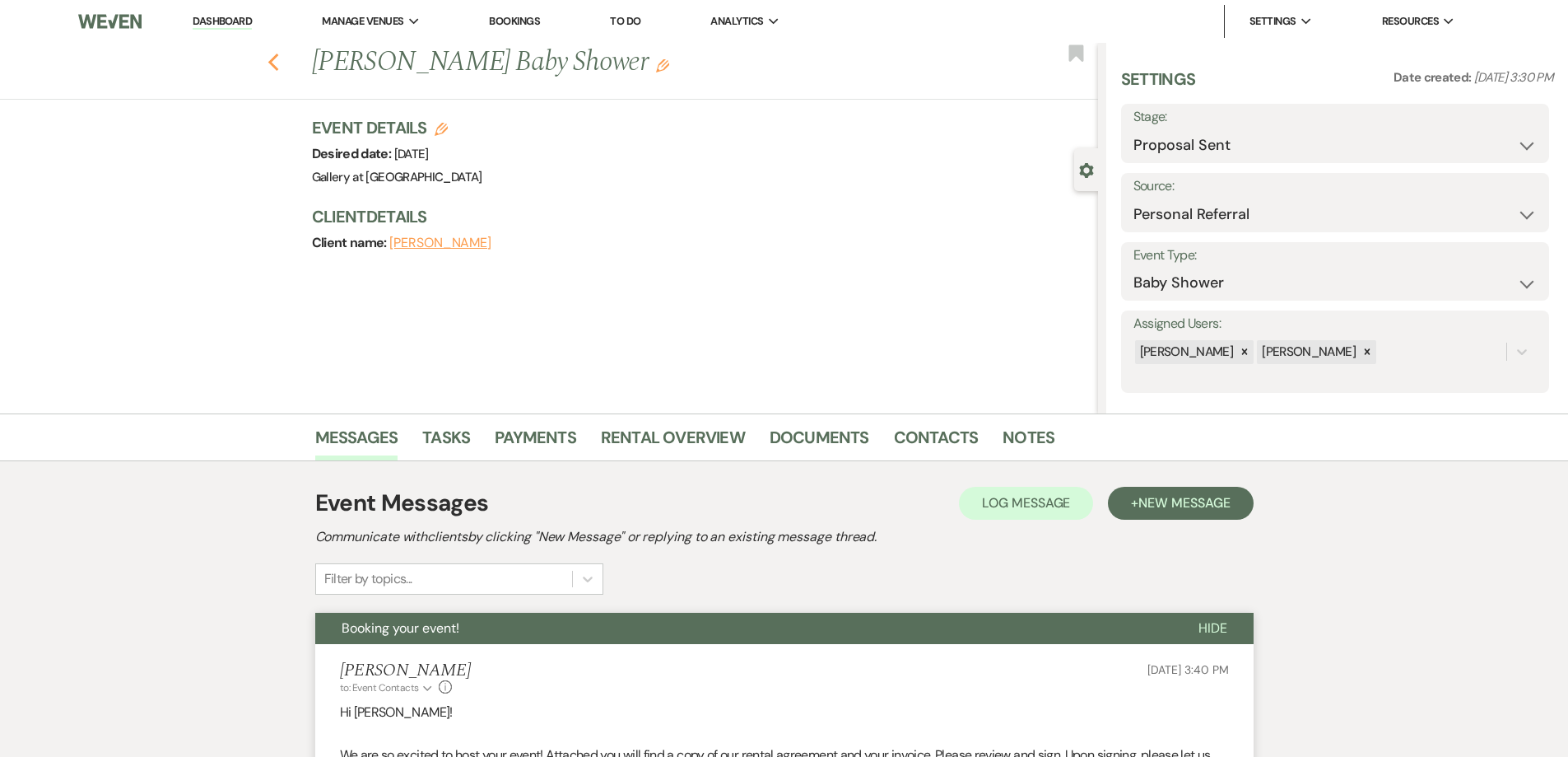
select select "5"
select select "8"
select select "5"
select select "8"
select select "6"
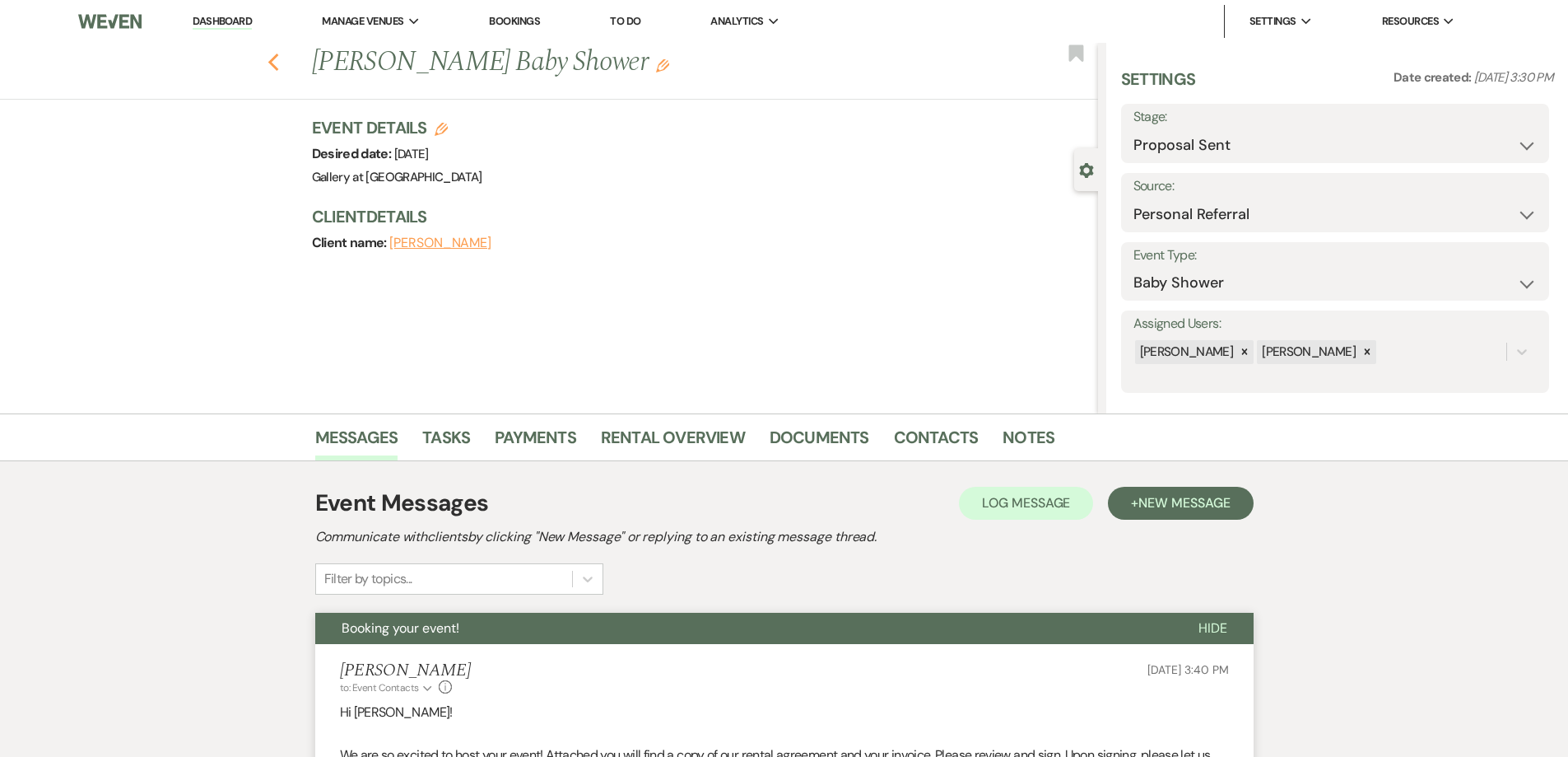
select select "8"
select select "5"
select select "8"
select select "5"
select select "8"
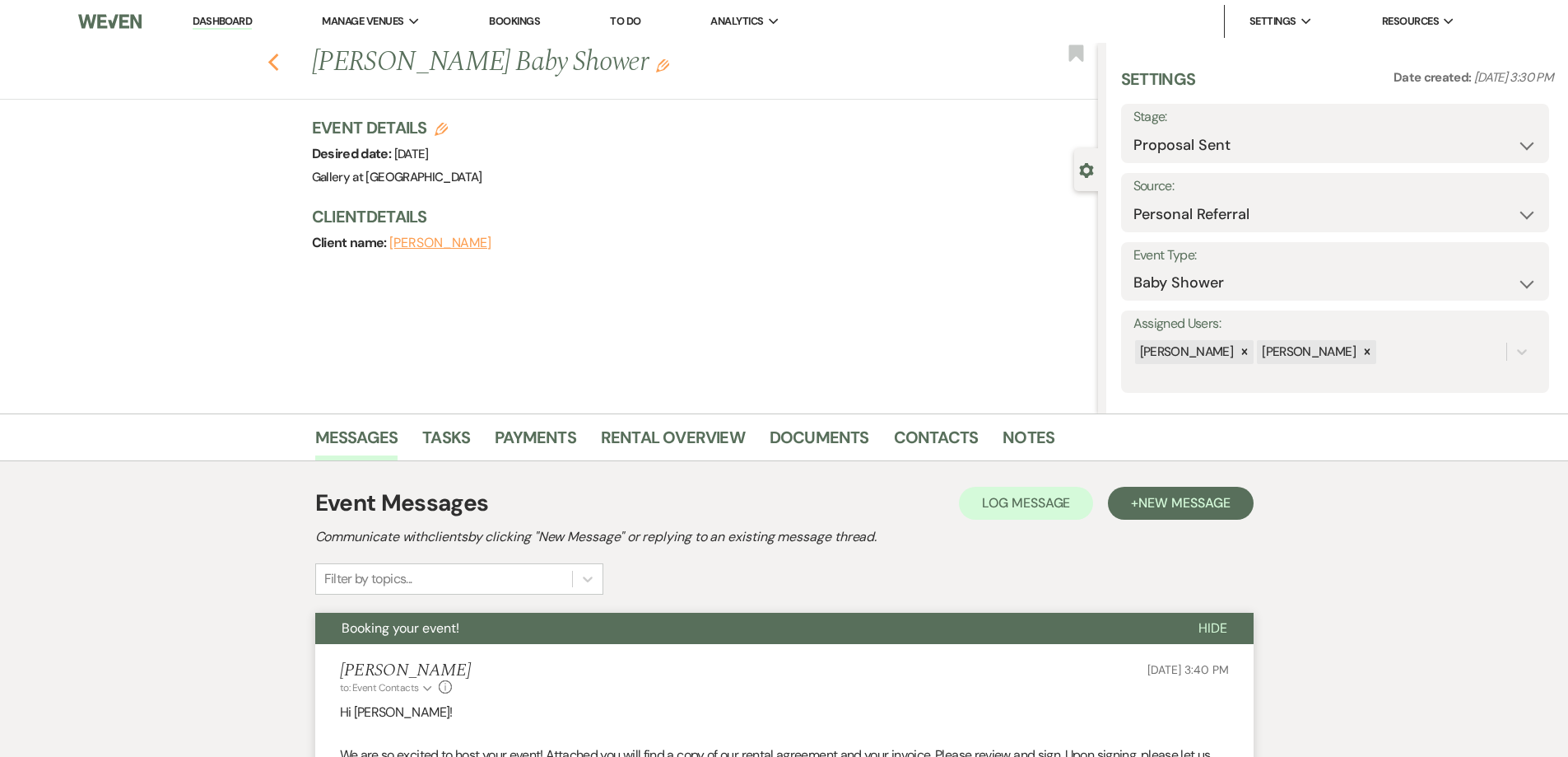
select select "5"
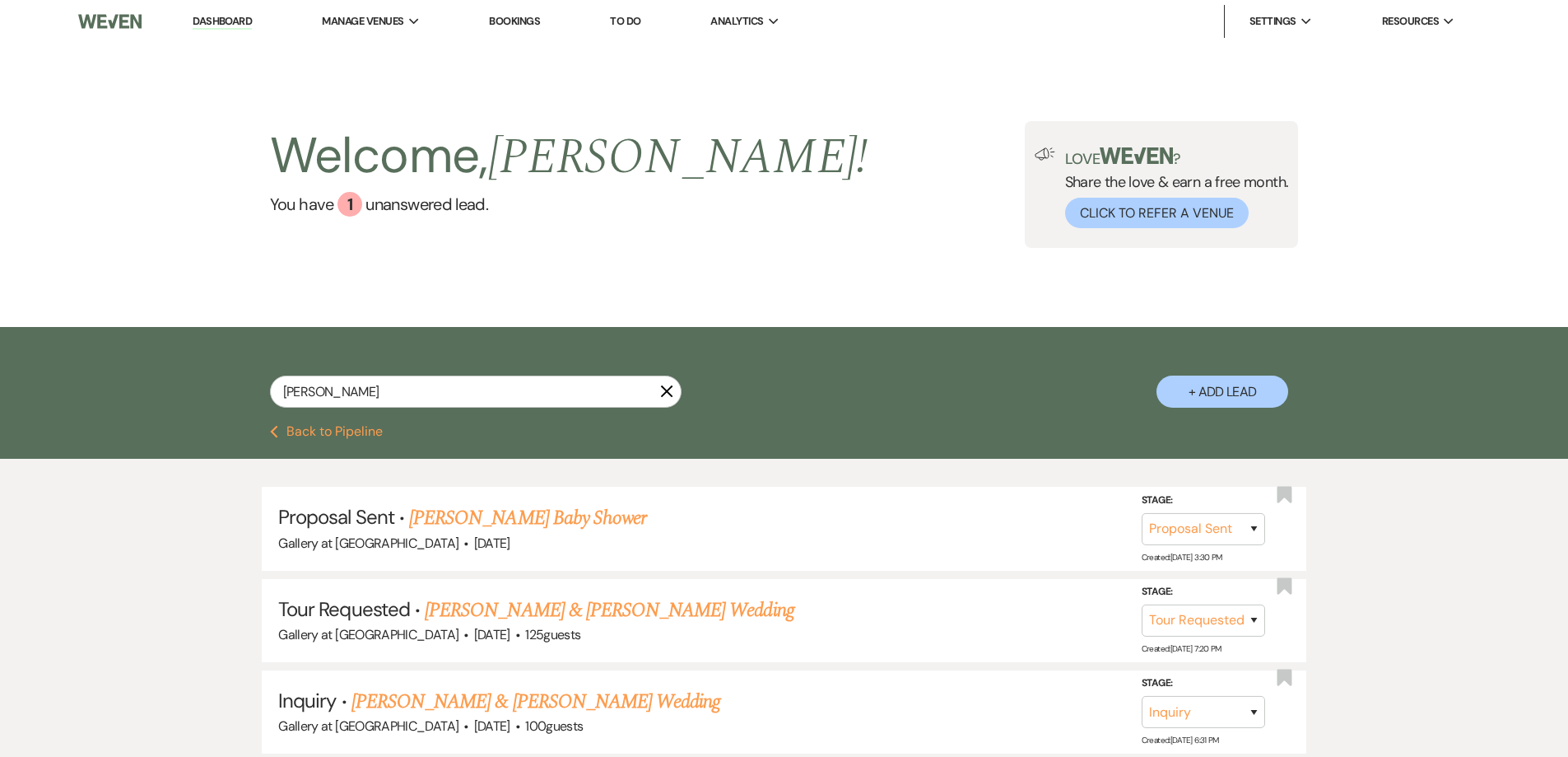
click at [665, 387] on icon "X" at bounding box center [666, 391] width 13 height 13
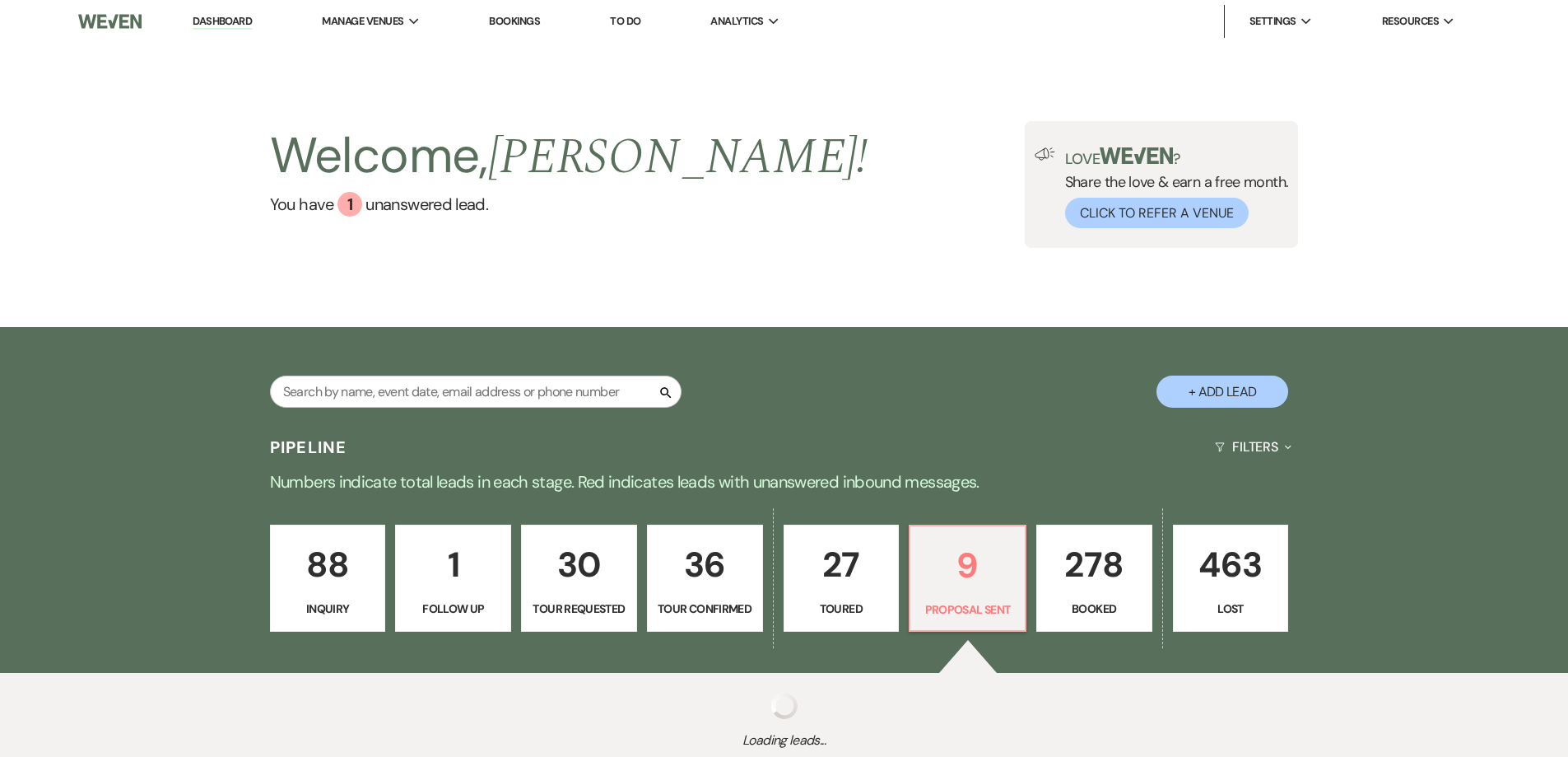
scroll to position [119, 0]
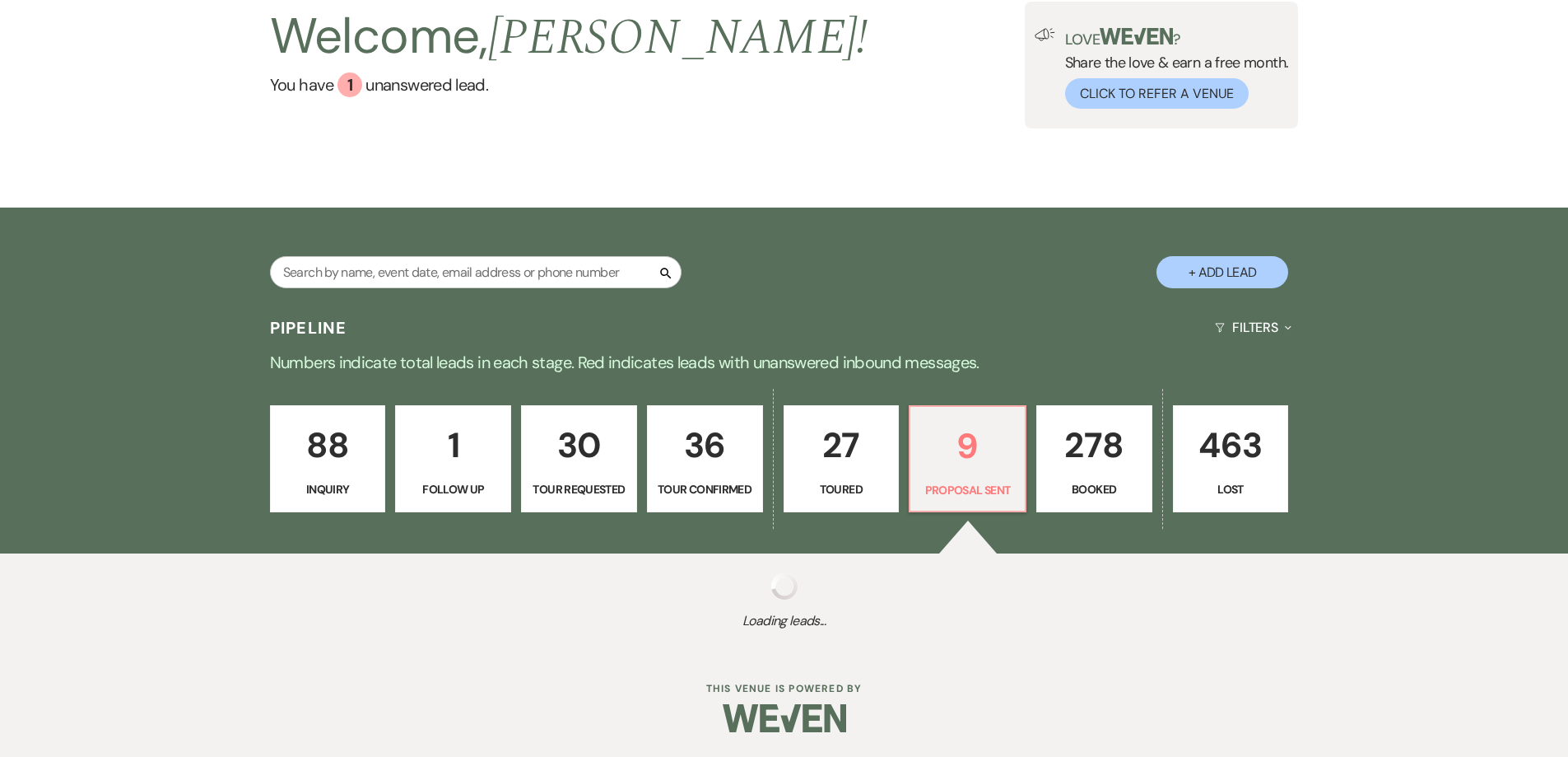
select select "6"
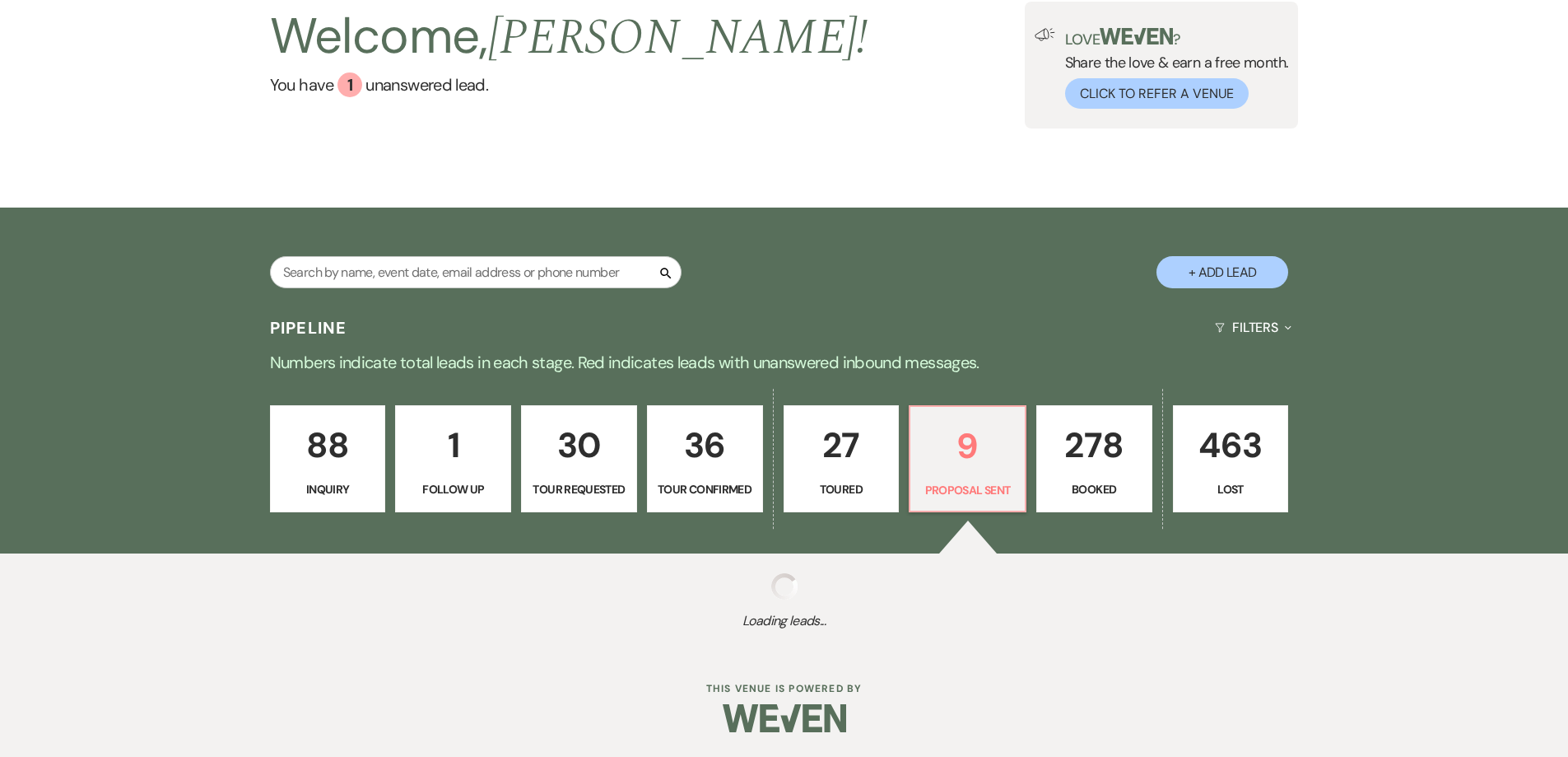
select select "6"
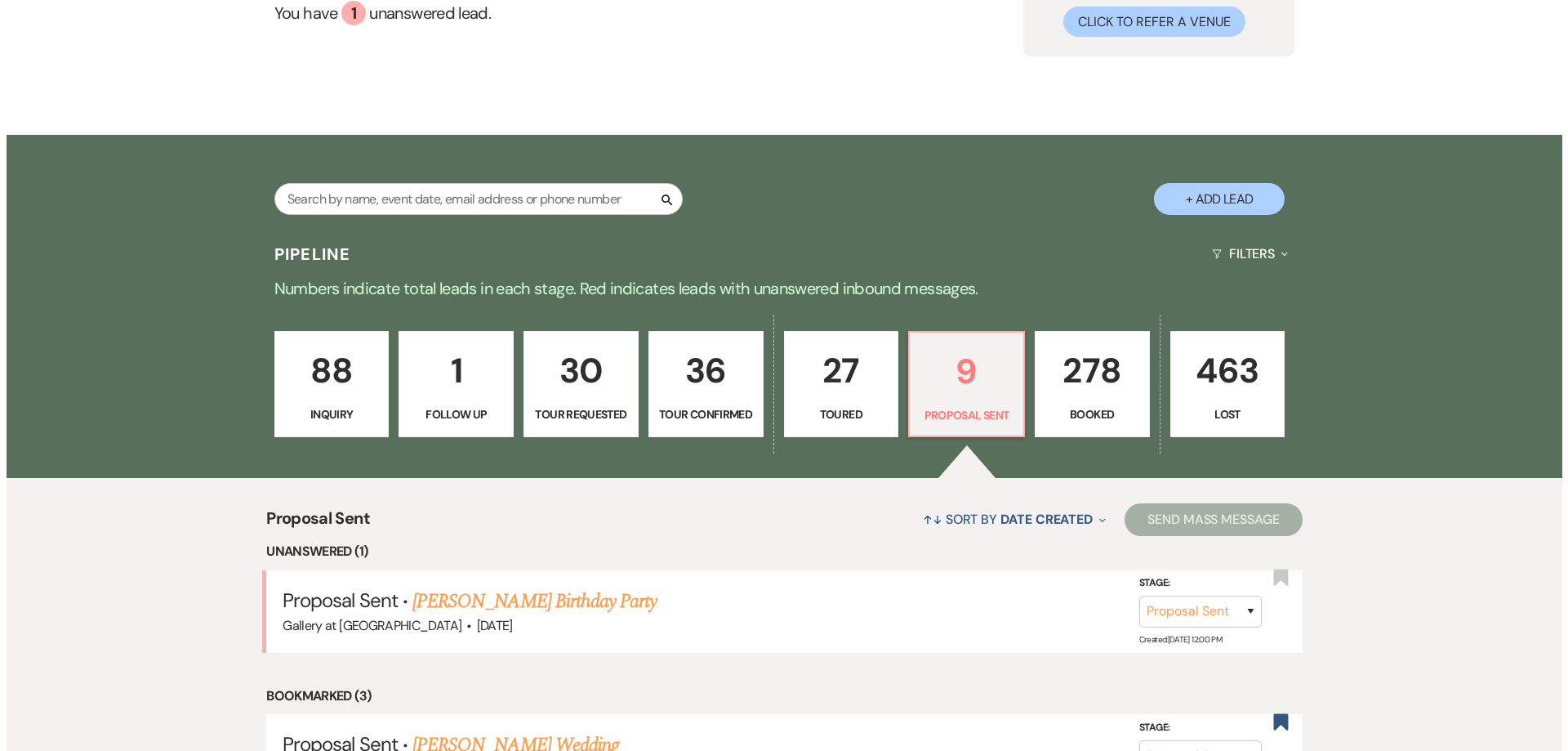
scroll to position [282, 0]
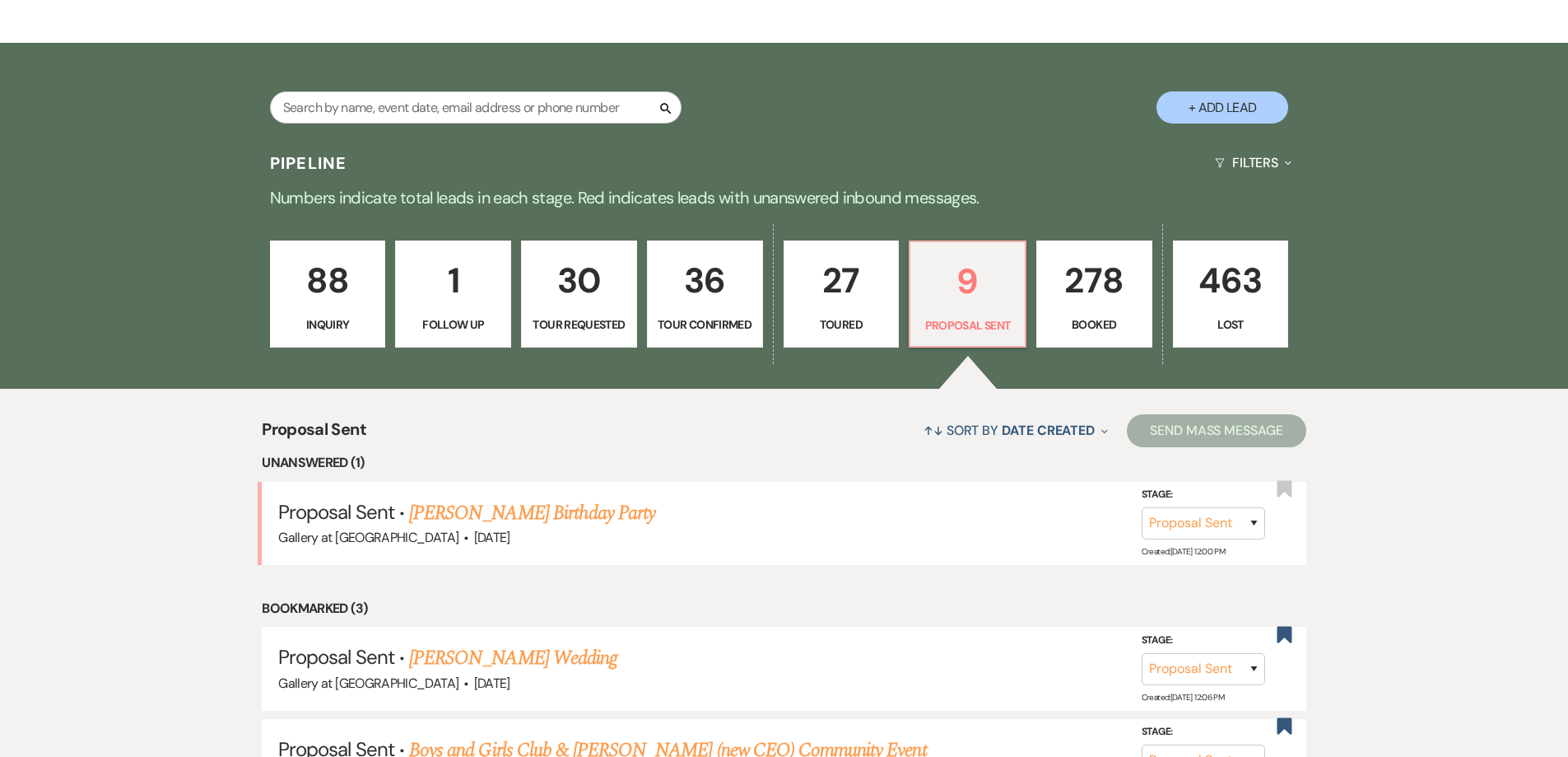
click at [1206, 94] on button "+ Add Lead" at bounding box center [1222, 108] width 132 height 32
select select "733"
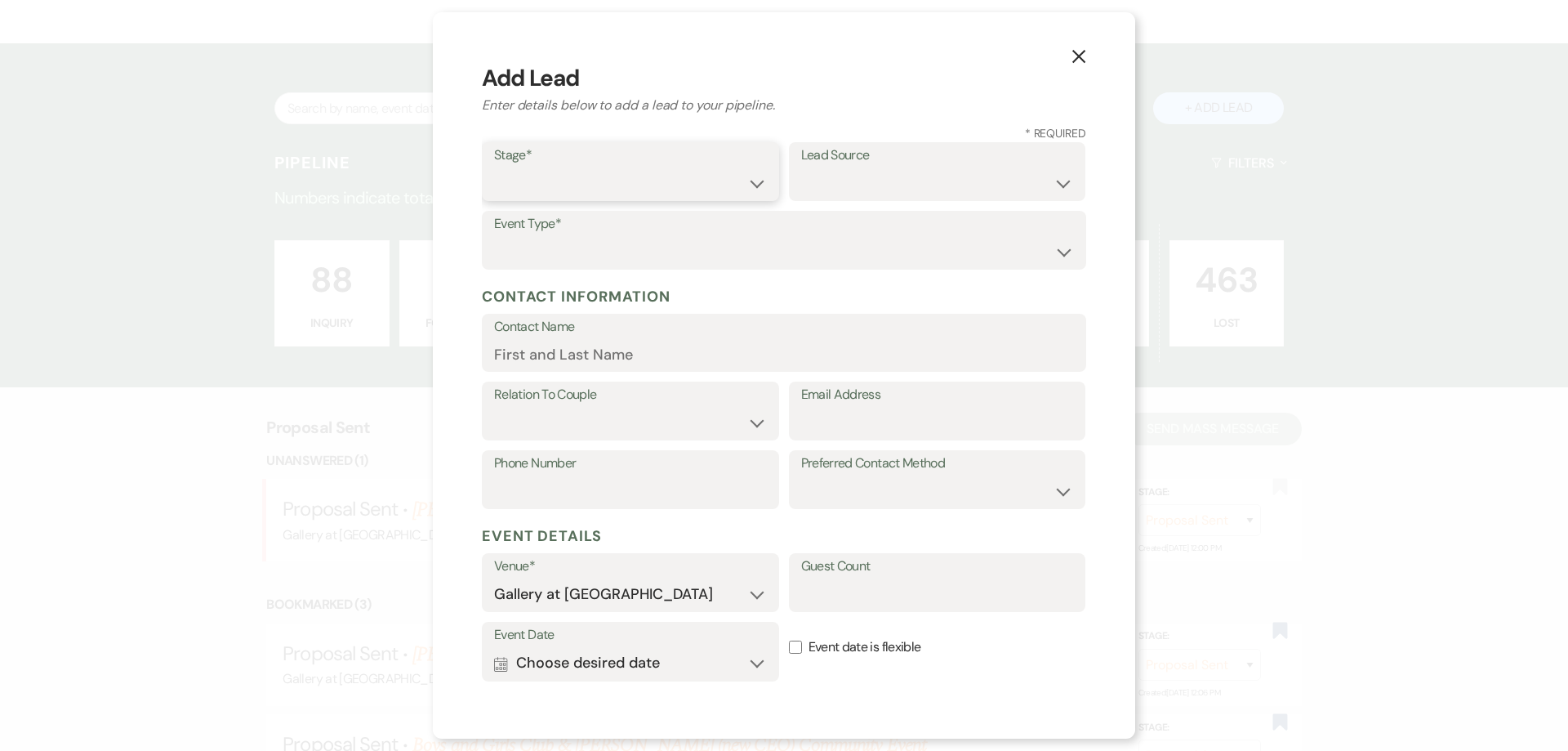
click at [592, 184] on select "Inquiry Follow Up Tour Requested Tour Confirmed Toured Proposal Sent Booked Lost" at bounding box center [630, 184] width 272 height 32
select select "5"
click at [494, 167] on select "Inquiry Follow Up Tour Requested Tour Confirmed Toured Proposal Sent Booked Lost" at bounding box center [630, 184] width 272 height 32
click at [813, 176] on select "Weven Venue Website Instagram Facebook Pinterest Google The Knot Wedding Wire H…" at bounding box center [938, 184] width 272 height 32
select select "22"
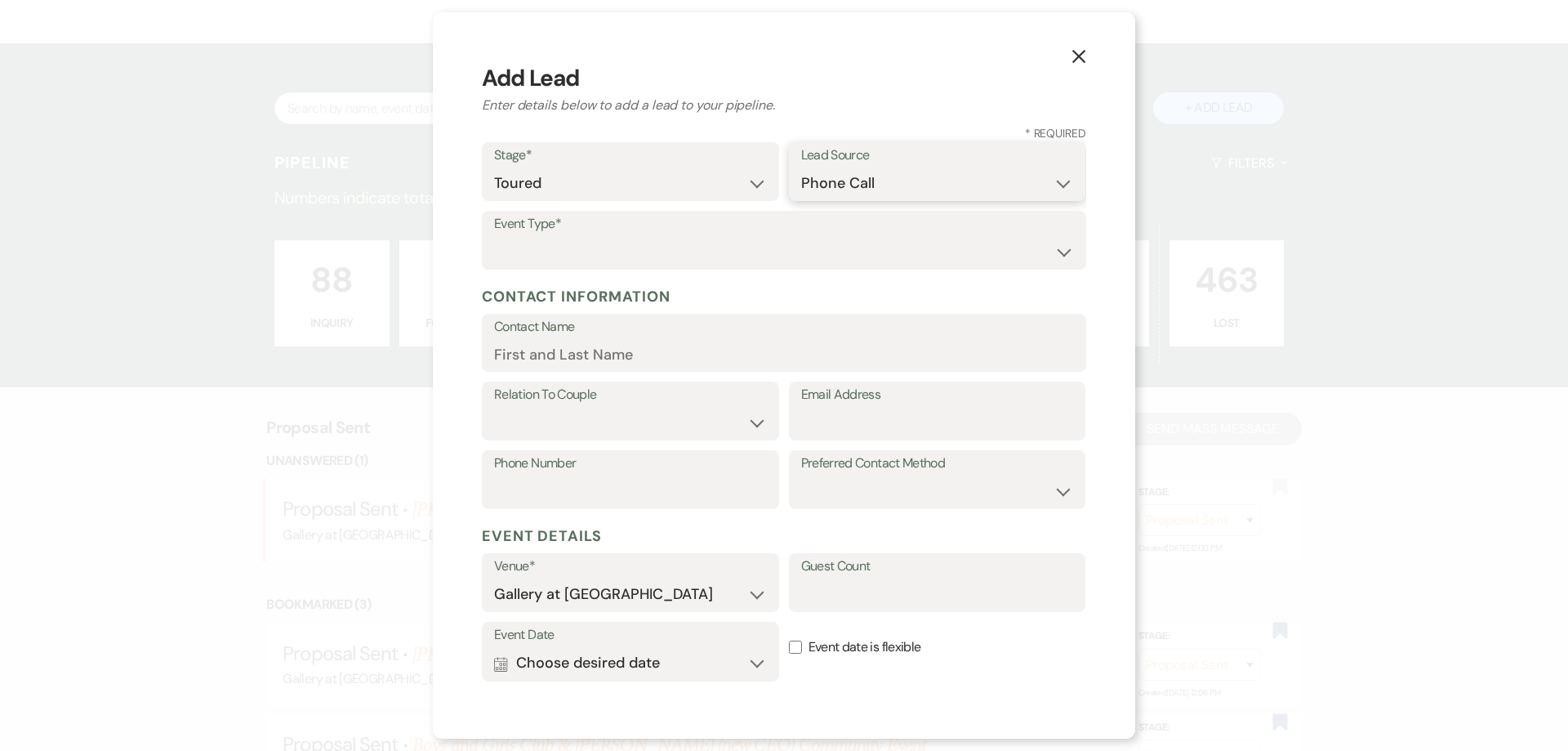
click at [801, 167] on select "Weven Venue Website Instagram Facebook Pinterest Google The Knot Wedding Wire H…" at bounding box center [938, 184] width 272 height 32
click at [633, 249] on select "Wedding Anniversary Party Baby Shower Bachelorette / Bachelor Party Birthday Pa…" at bounding box center [784, 252] width 580 height 32
select select "13"
click at [848, 260] on input "Other Type*" at bounding box center [938, 252] width 272 height 32
type input "Party"
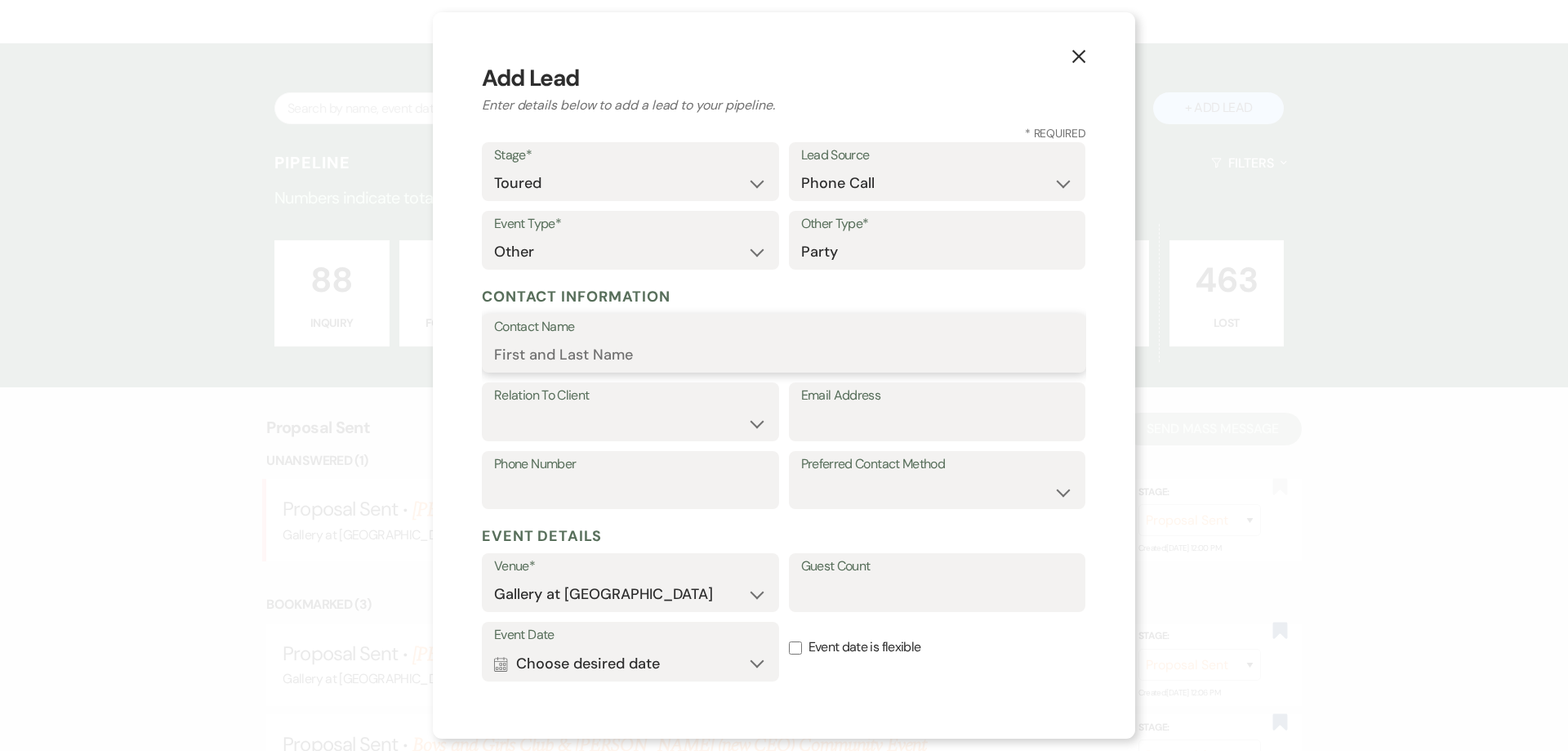
click at [791, 346] on input "Contact Name" at bounding box center [784, 355] width 580 height 32
type input "William Kirkland"
click at [678, 428] on select "Client Event Planner Parent of Client Family Member Friend Other" at bounding box center [630, 424] width 272 height 32
select select "1"
click at [494, 408] on select "Client Event Planner Parent of Client Family Member Friend Other" at bounding box center [630, 424] width 272 height 32
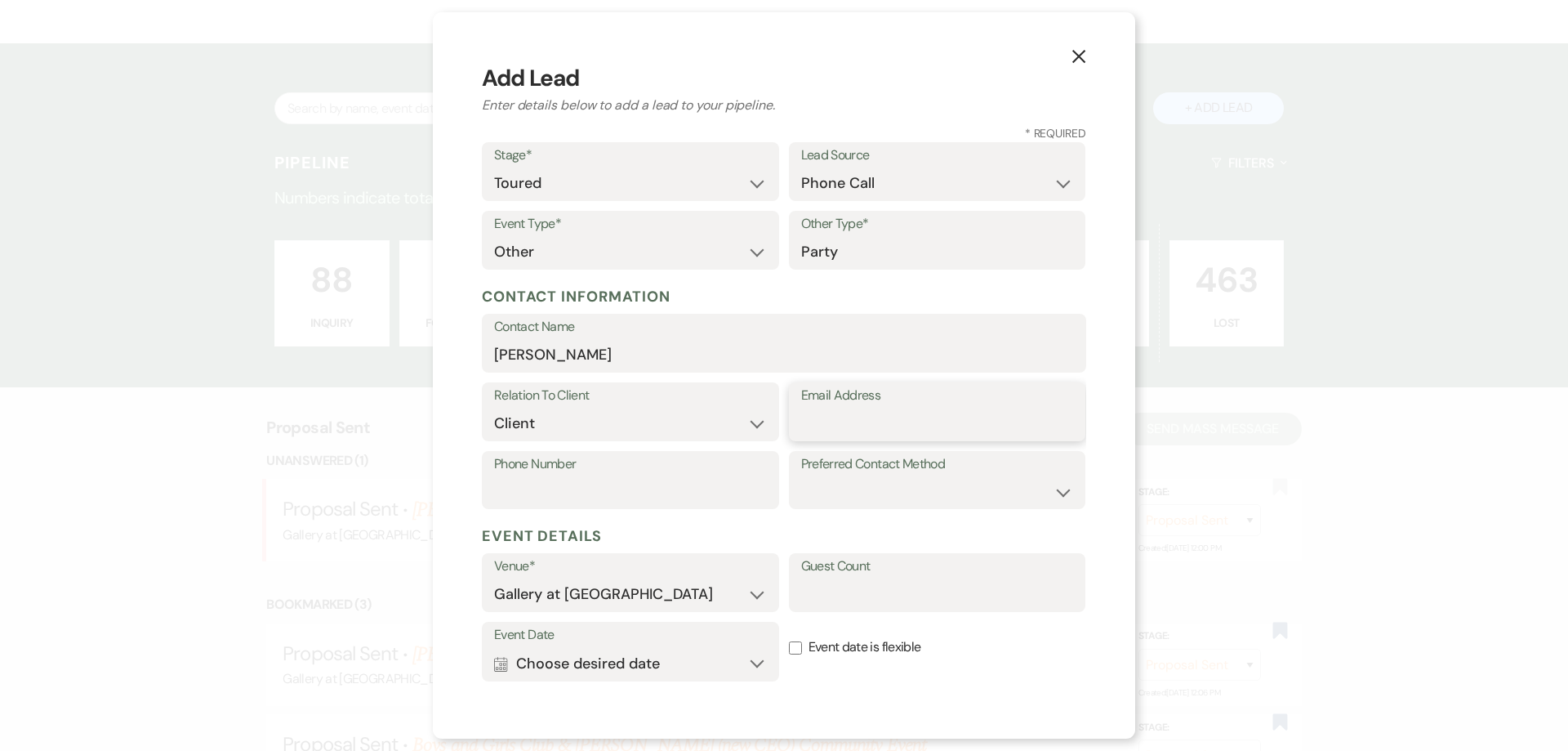
click at [806, 427] on input "Email Address" at bounding box center [938, 424] width 272 height 32
type input "williamkirkland@gmail.com"
click at [572, 484] on input "Phone Number" at bounding box center [630, 492] width 272 height 32
type input "404-447-2518"
click at [851, 496] on select "Email Phone Text" at bounding box center [938, 492] width 272 height 32
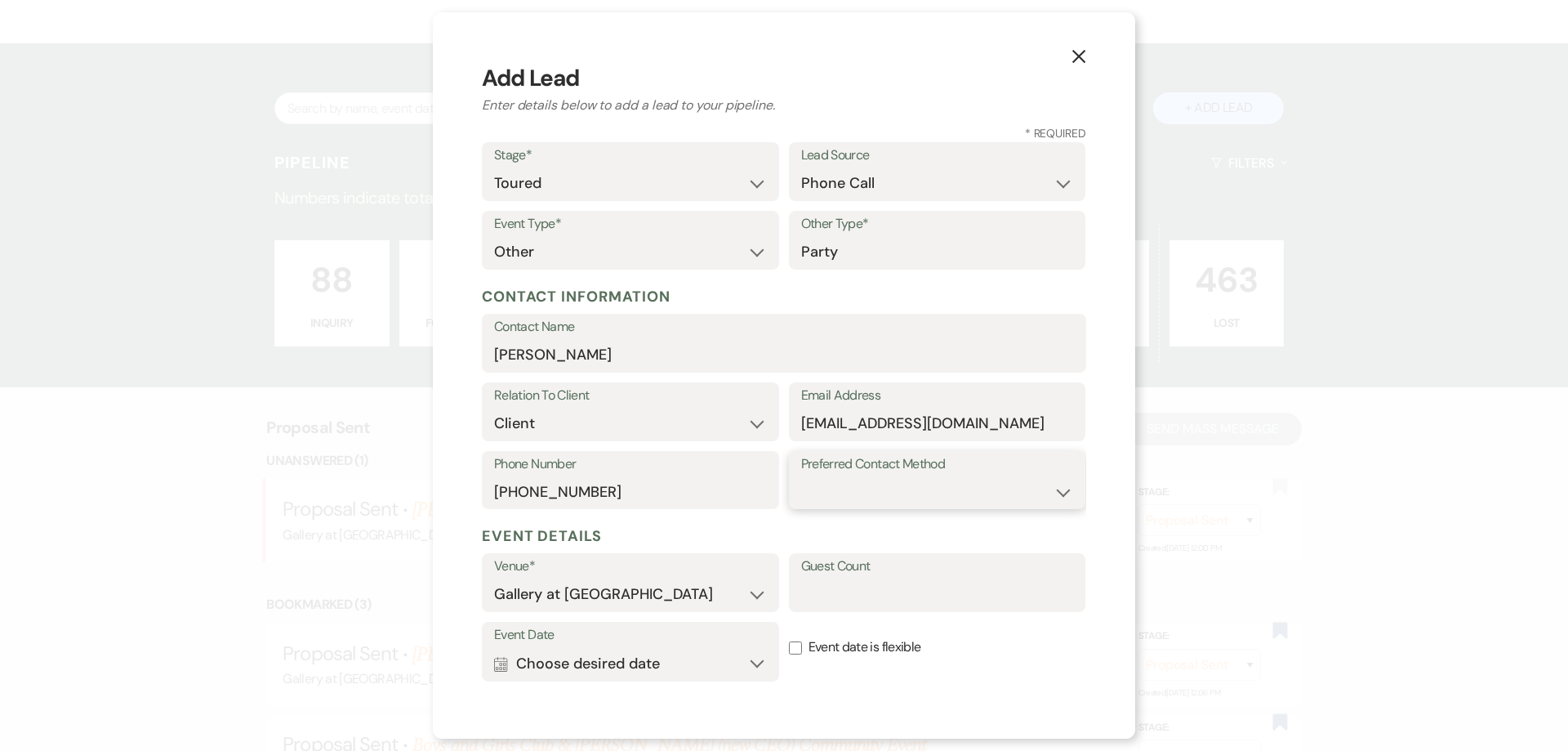
select select "email"
click at [801, 476] on select "Email Phone Text" at bounding box center [938, 492] width 272 height 32
click at [654, 602] on select "Gallery at [GEOGRAPHIC_DATA]" at bounding box center [630, 594] width 272 height 32
click at [654, 604] on select "Gallery at [GEOGRAPHIC_DATA]" at bounding box center [630, 594] width 272 height 32
click at [653, 652] on button "Calendar Choose desired date Expand" at bounding box center [630, 663] width 272 height 33
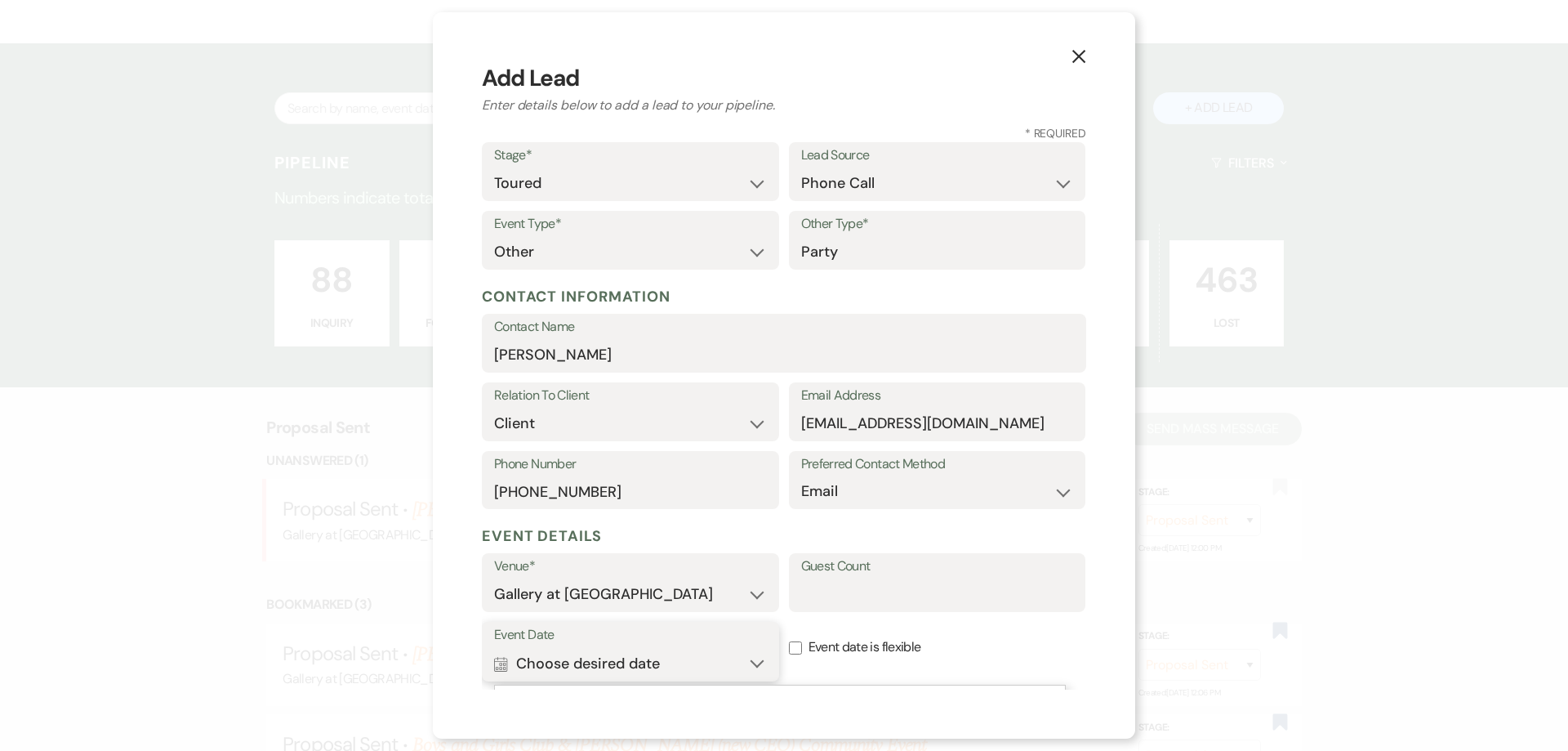
scroll to position [174, 0]
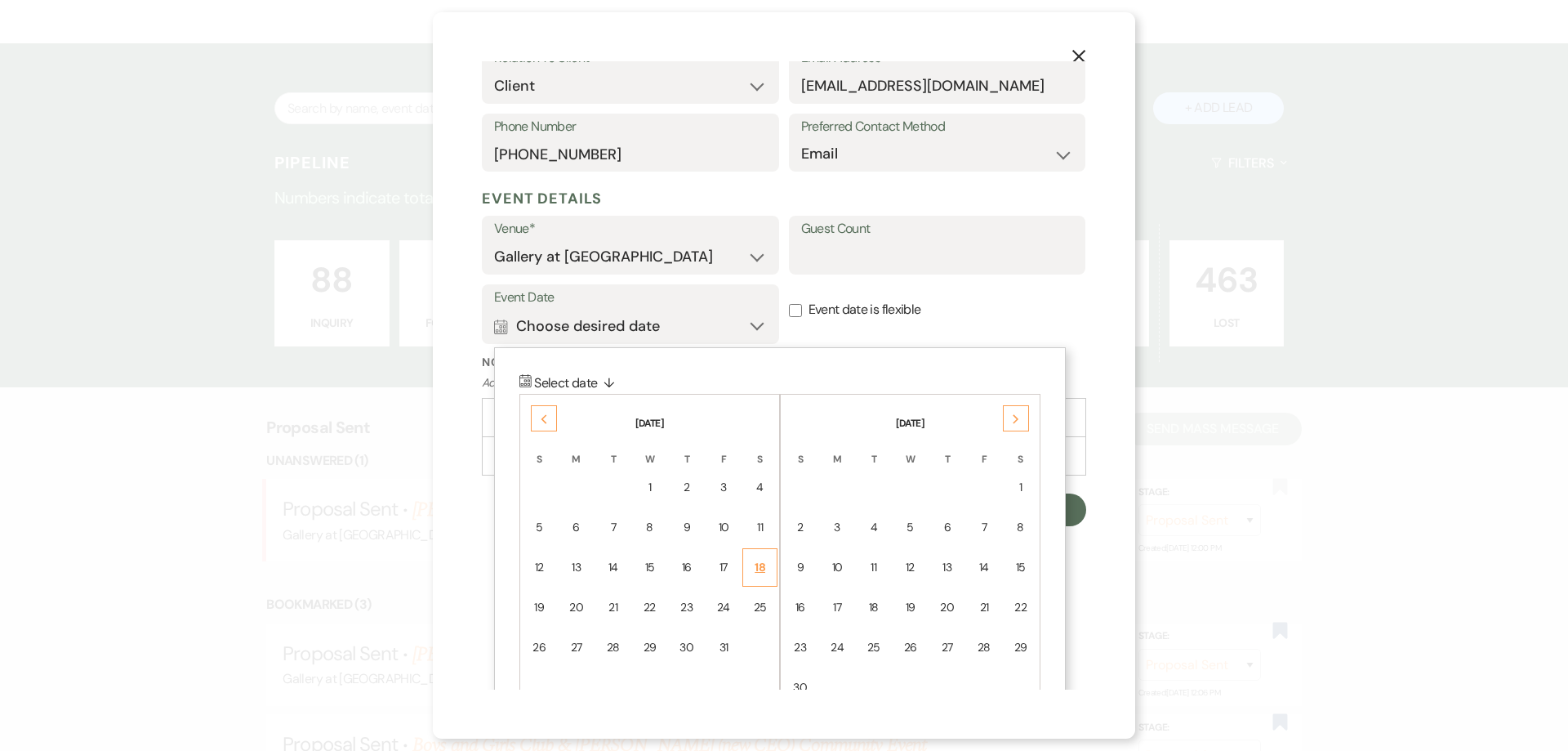
click at [763, 565] on div "18" at bounding box center [760, 567] width 14 height 17
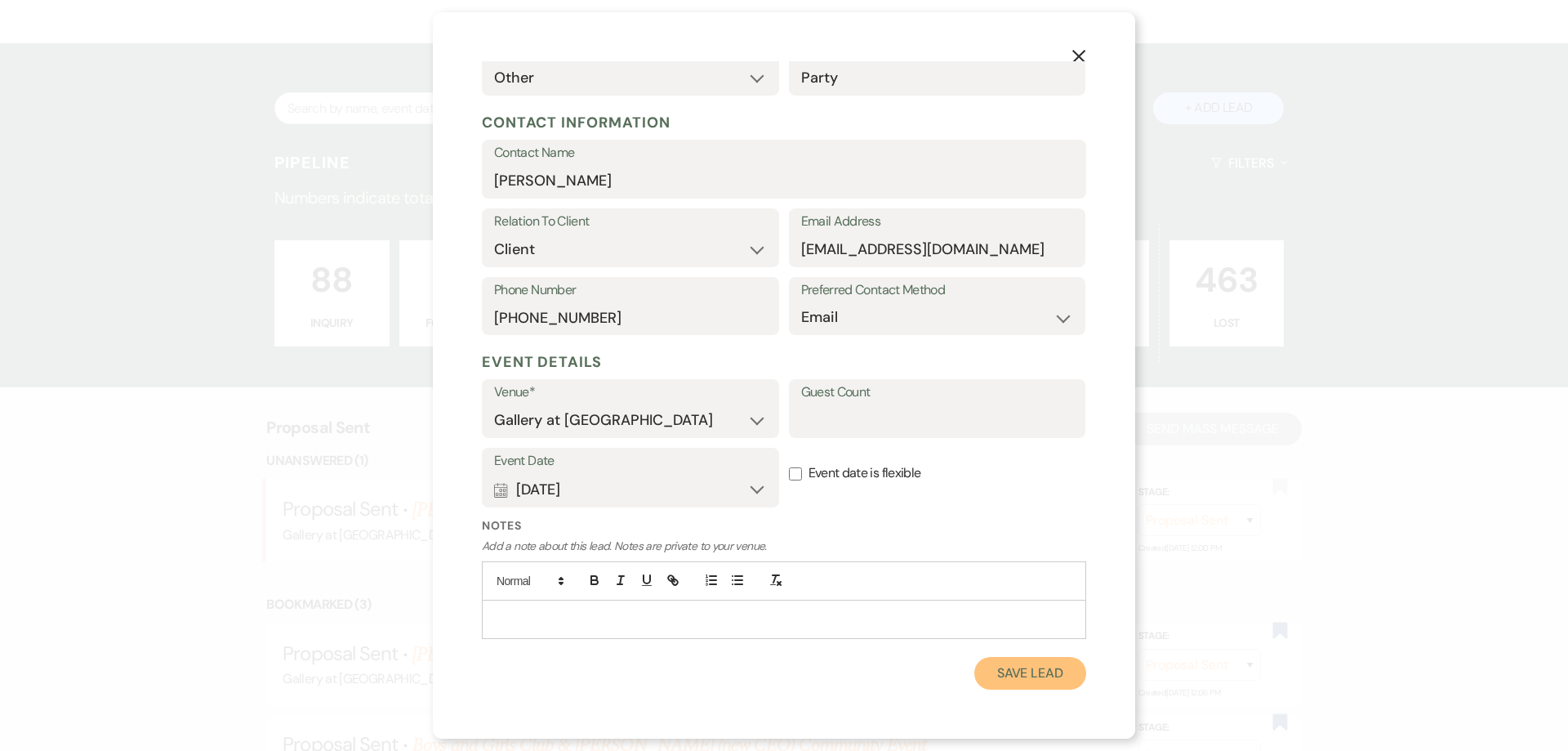
click at [1008, 672] on button "Save Lead" at bounding box center [1030, 673] width 112 height 33
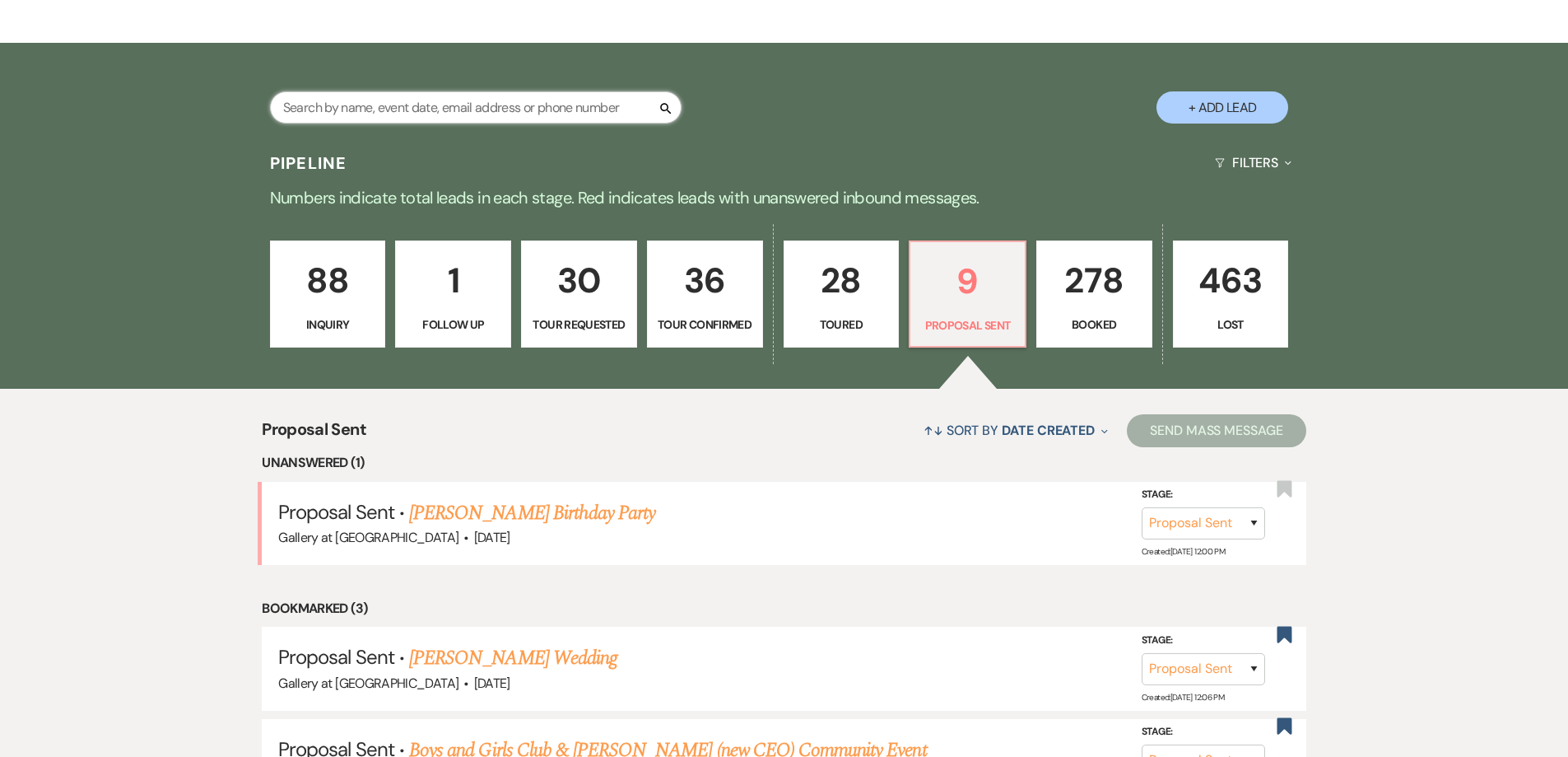
click at [495, 104] on input "text" at bounding box center [476, 108] width 411 height 32
type input "william kir"
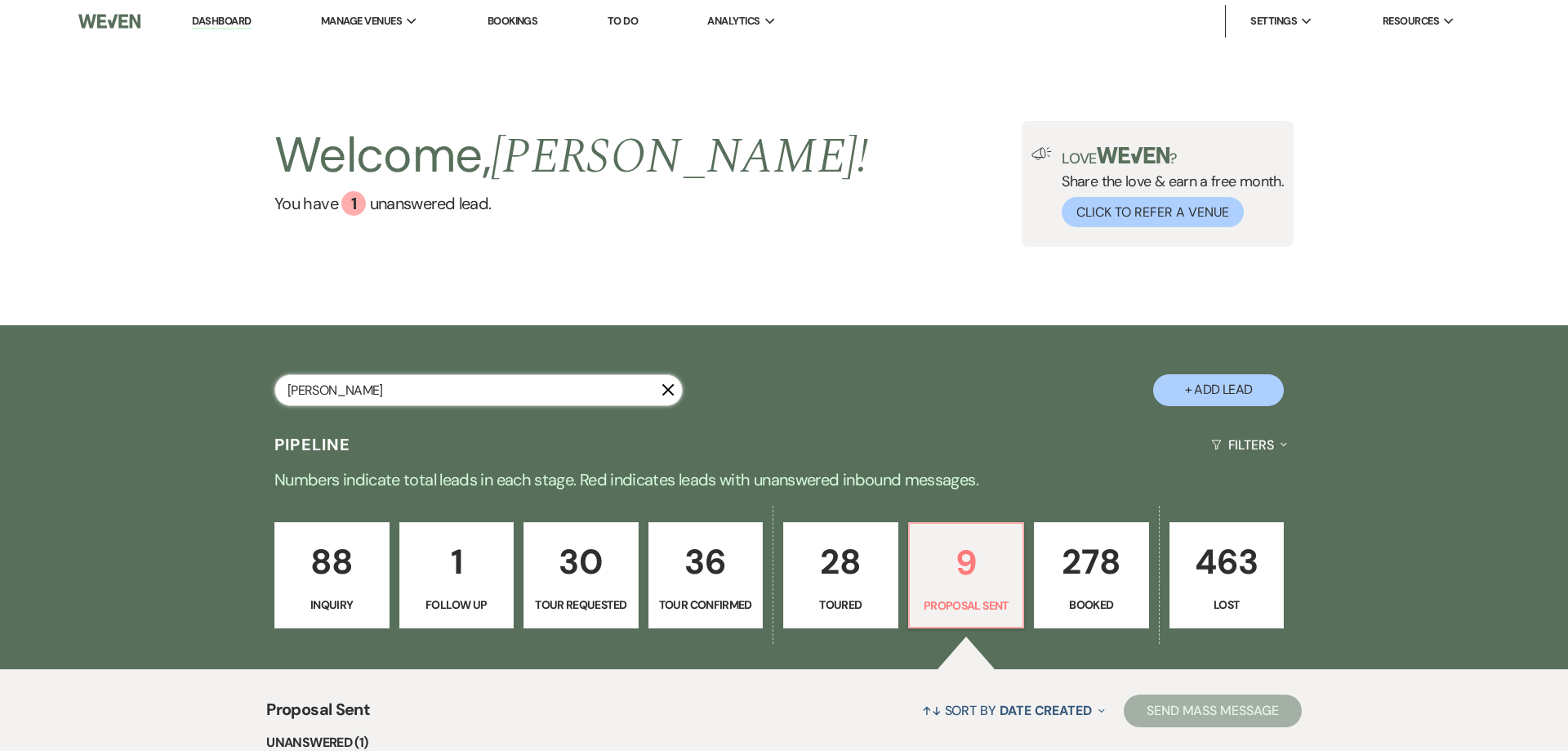
select select "5"
select select "6"
select select "2"
select select "4"
select select "2"
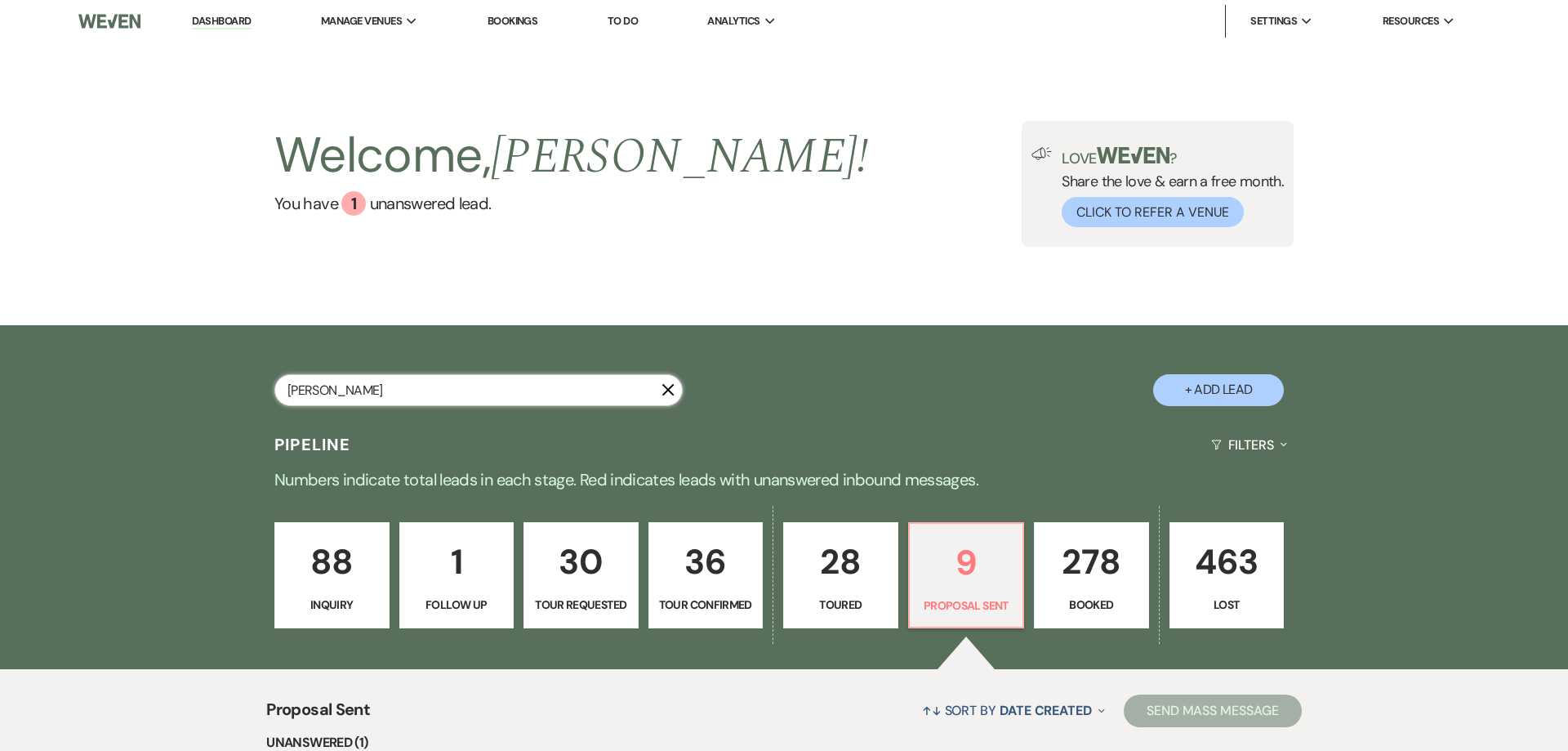
select select "8"
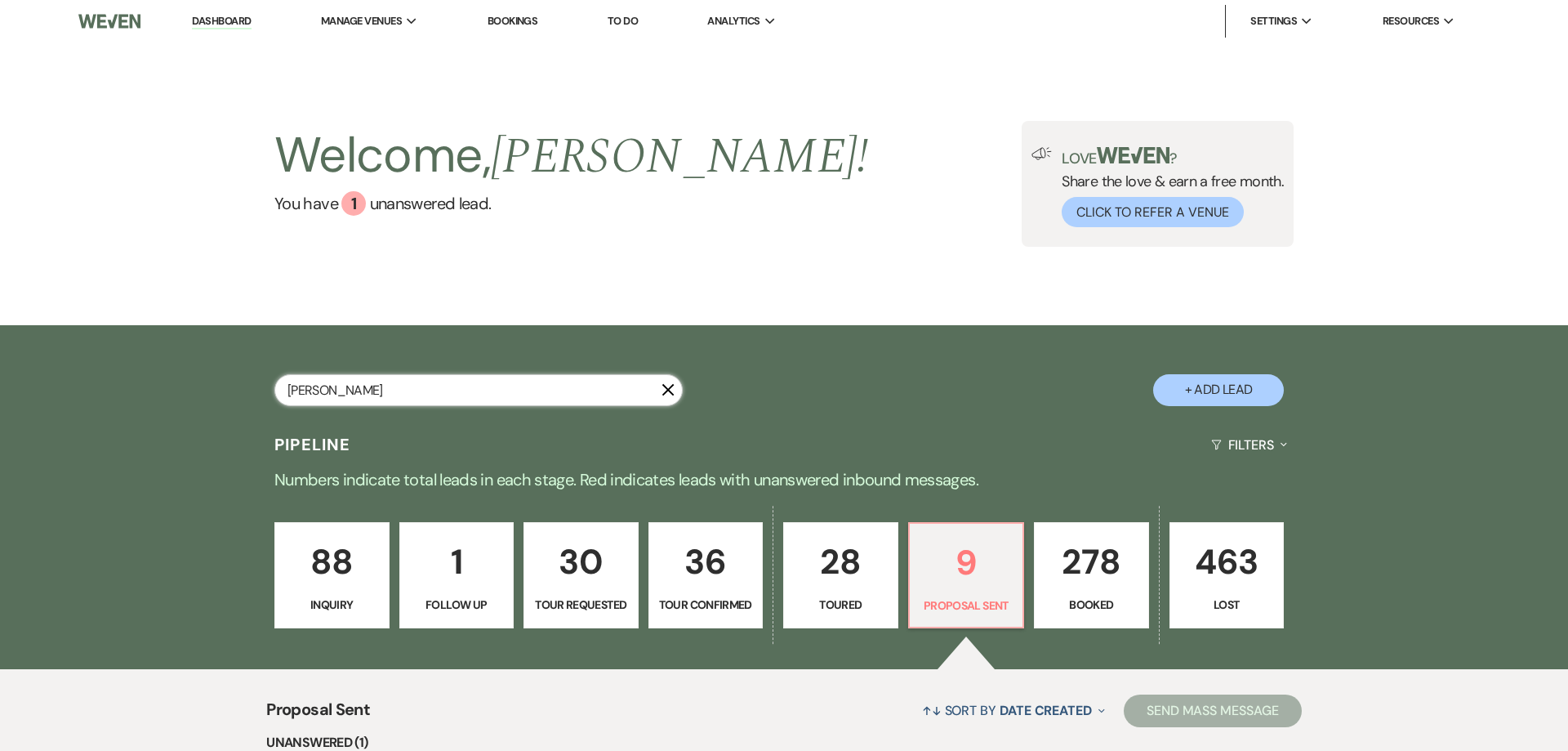
select select "8"
select select "5"
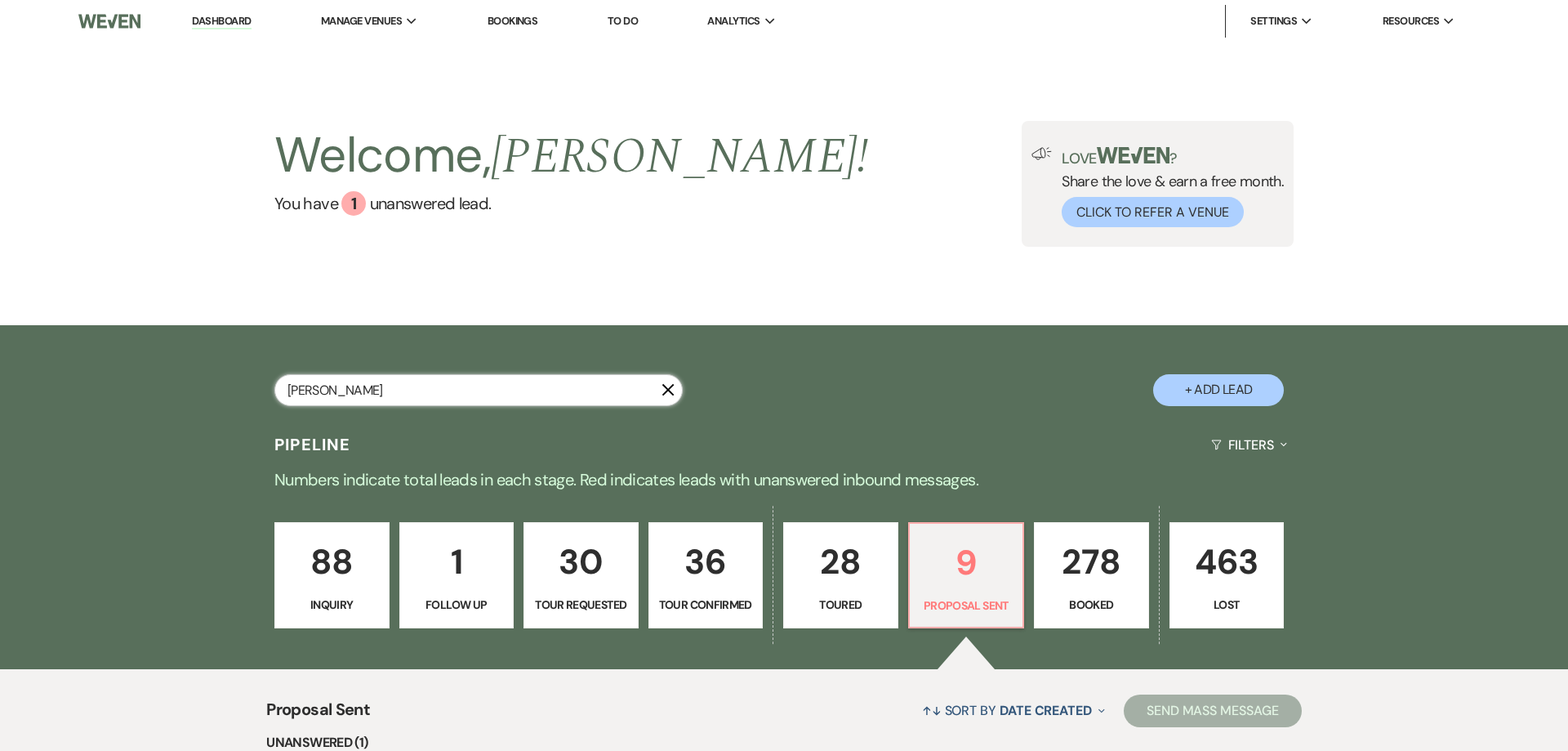
select select "4"
select select "8"
select select "4"
select select "8"
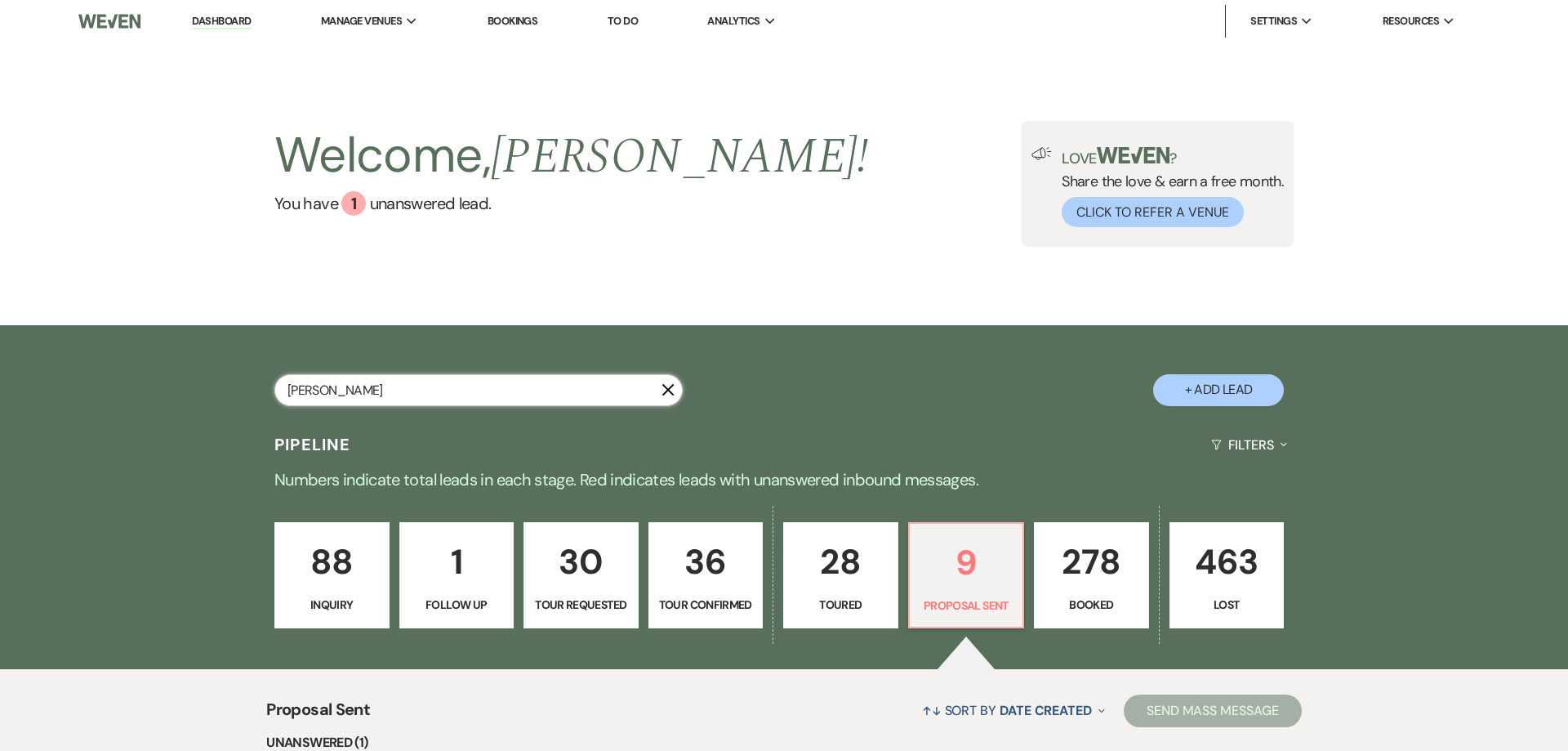
select select "5"
select select "8"
select select "5"
select select "8"
select select "5"
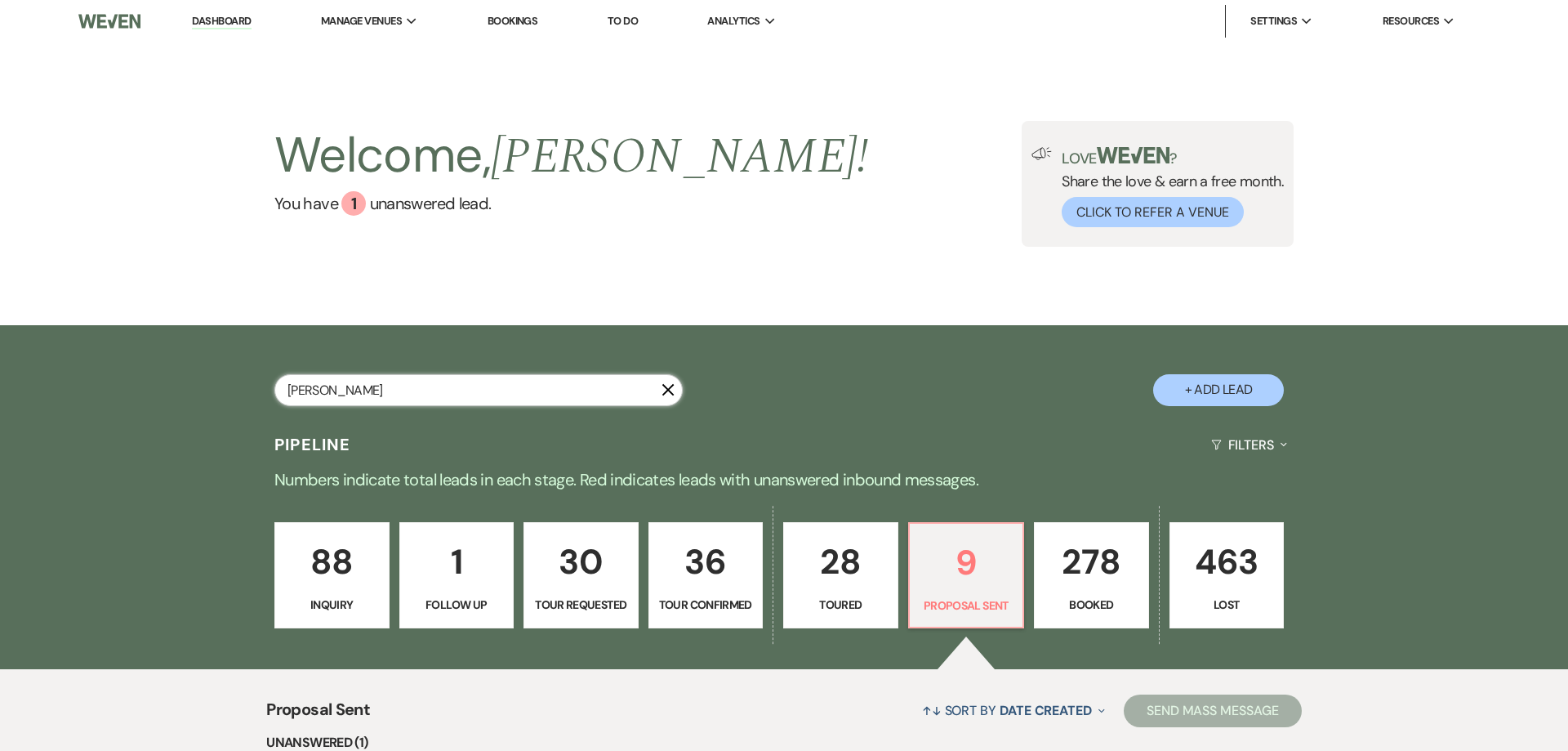
select select "8"
select select "5"
select select "8"
select select "5"
select select "8"
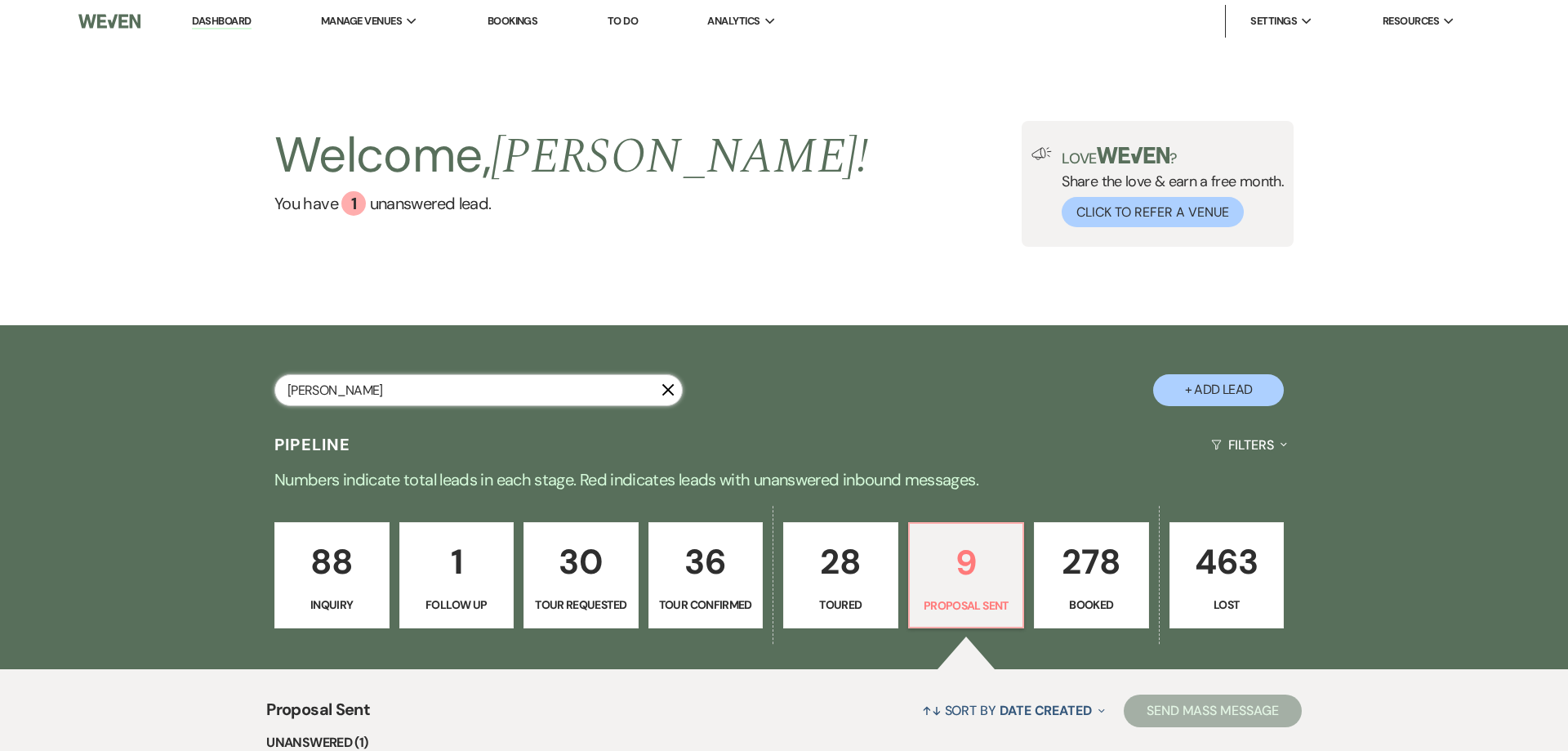
select select "5"
select select "8"
select select "5"
select select "8"
select select "5"
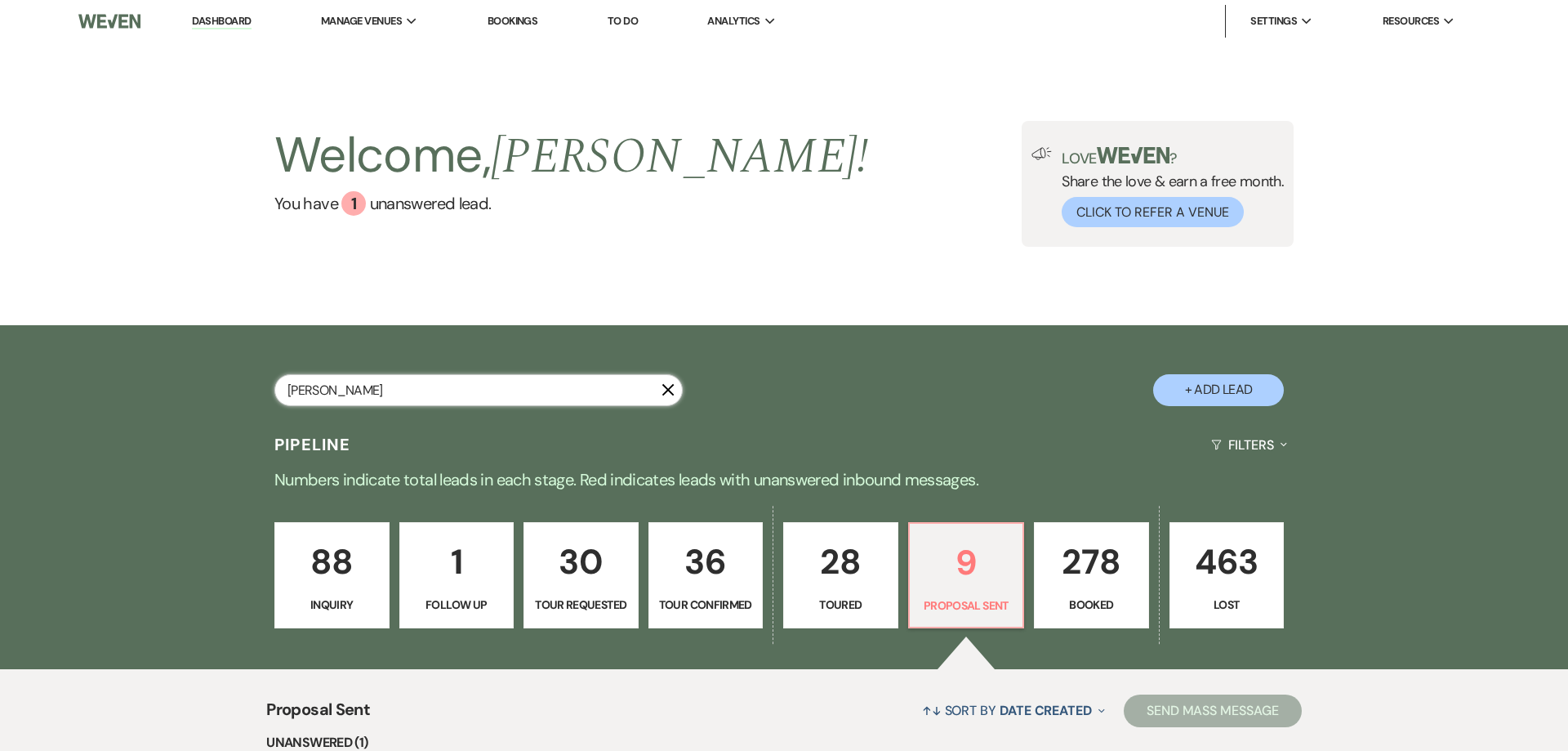
select select "8"
select select "5"
select select "8"
select select "5"
select select "8"
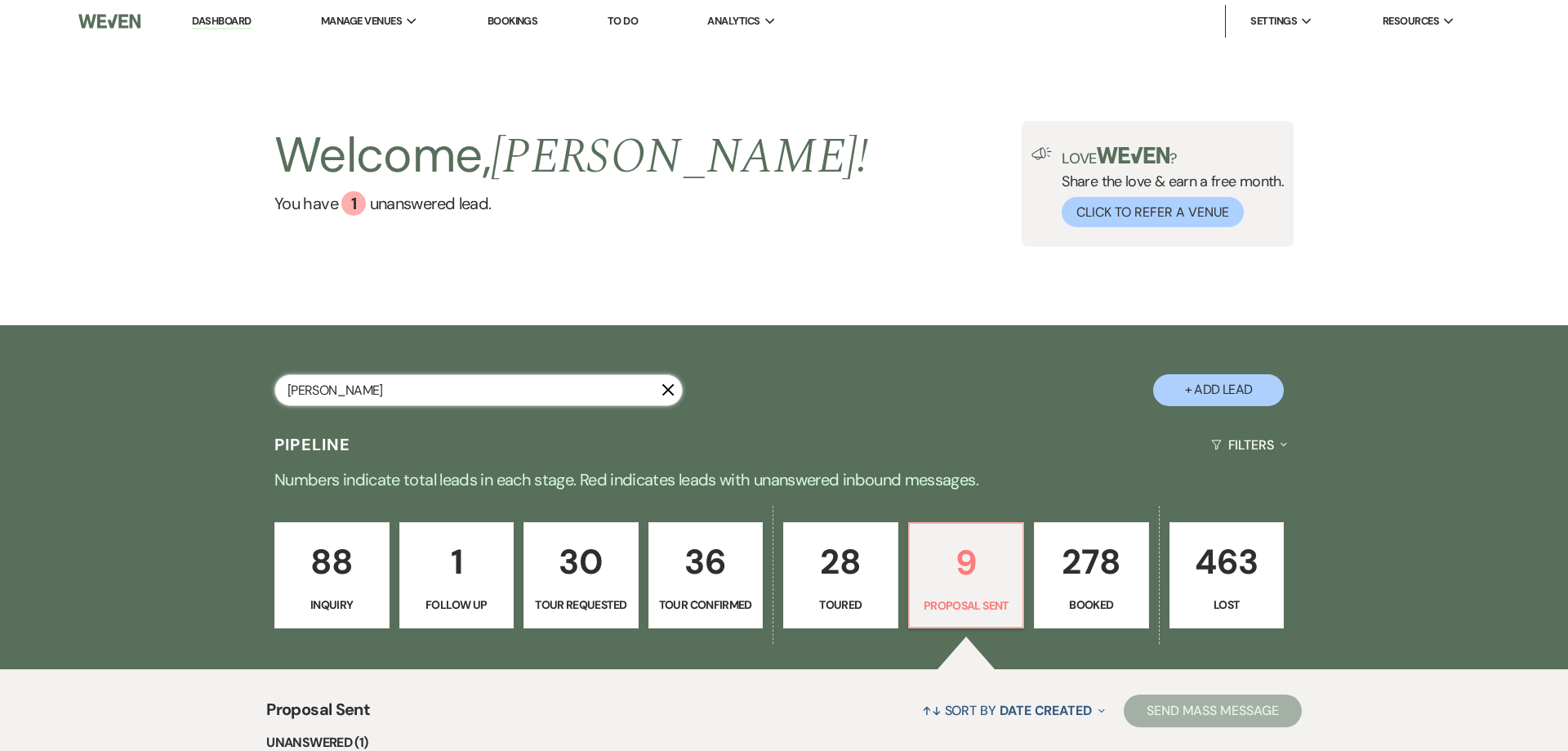
select select "5"
select select "8"
select select "5"
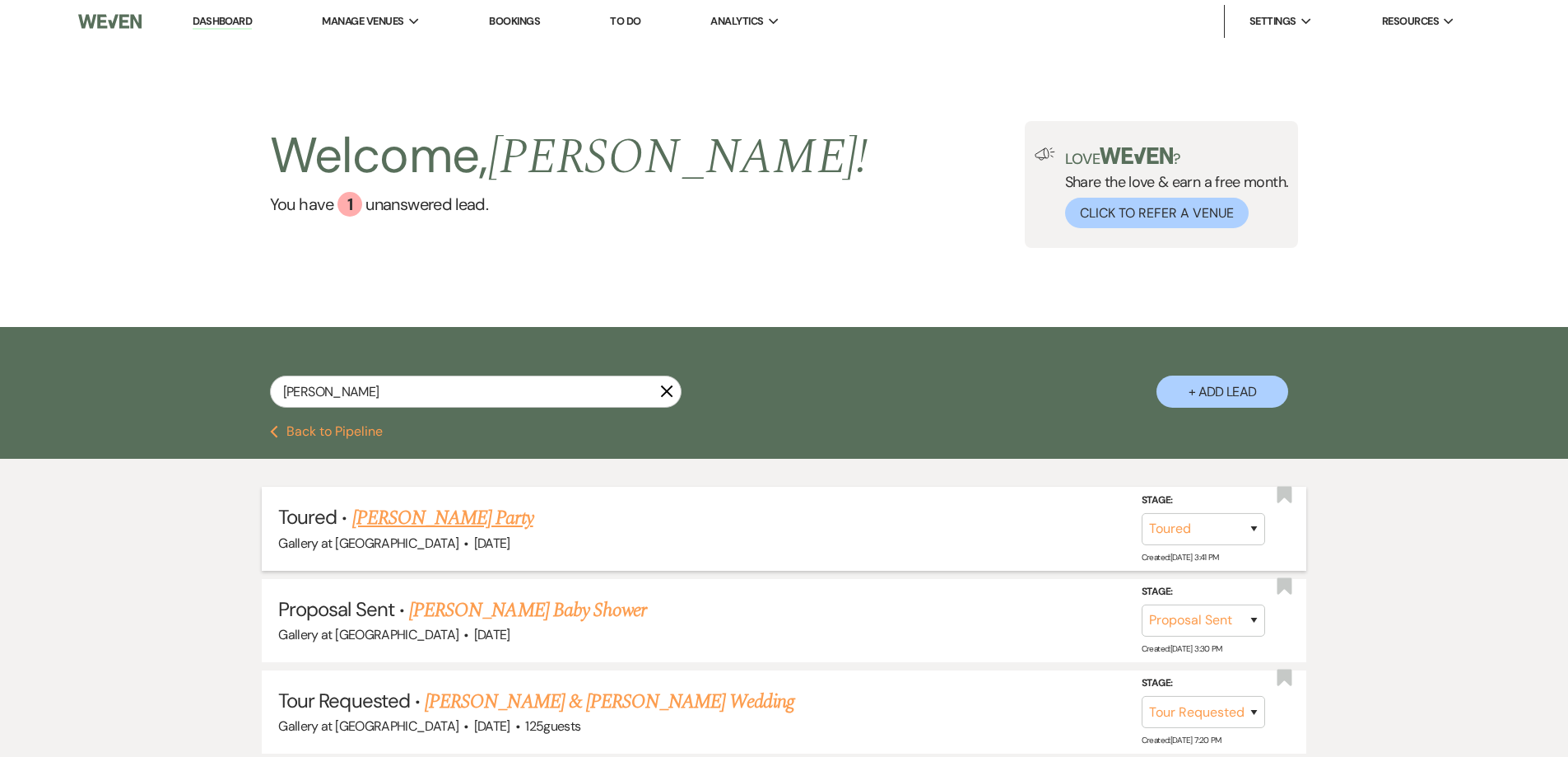
click at [415, 526] on link "William Kirkland's Party" at bounding box center [442, 517] width 181 height 30
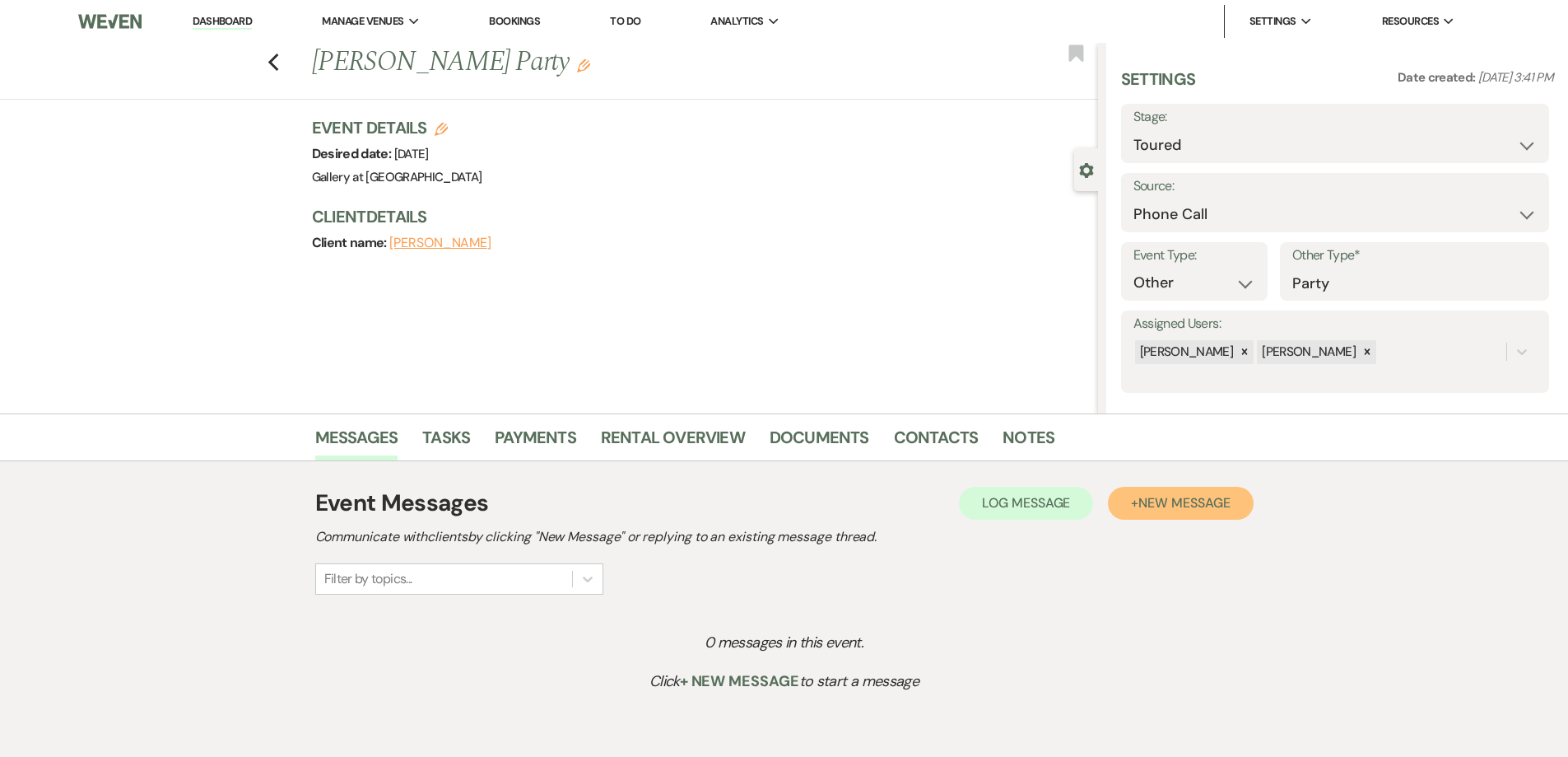
click at [1180, 499] on span "New Message" at bounding box center [1184, 502] width 92 height 17
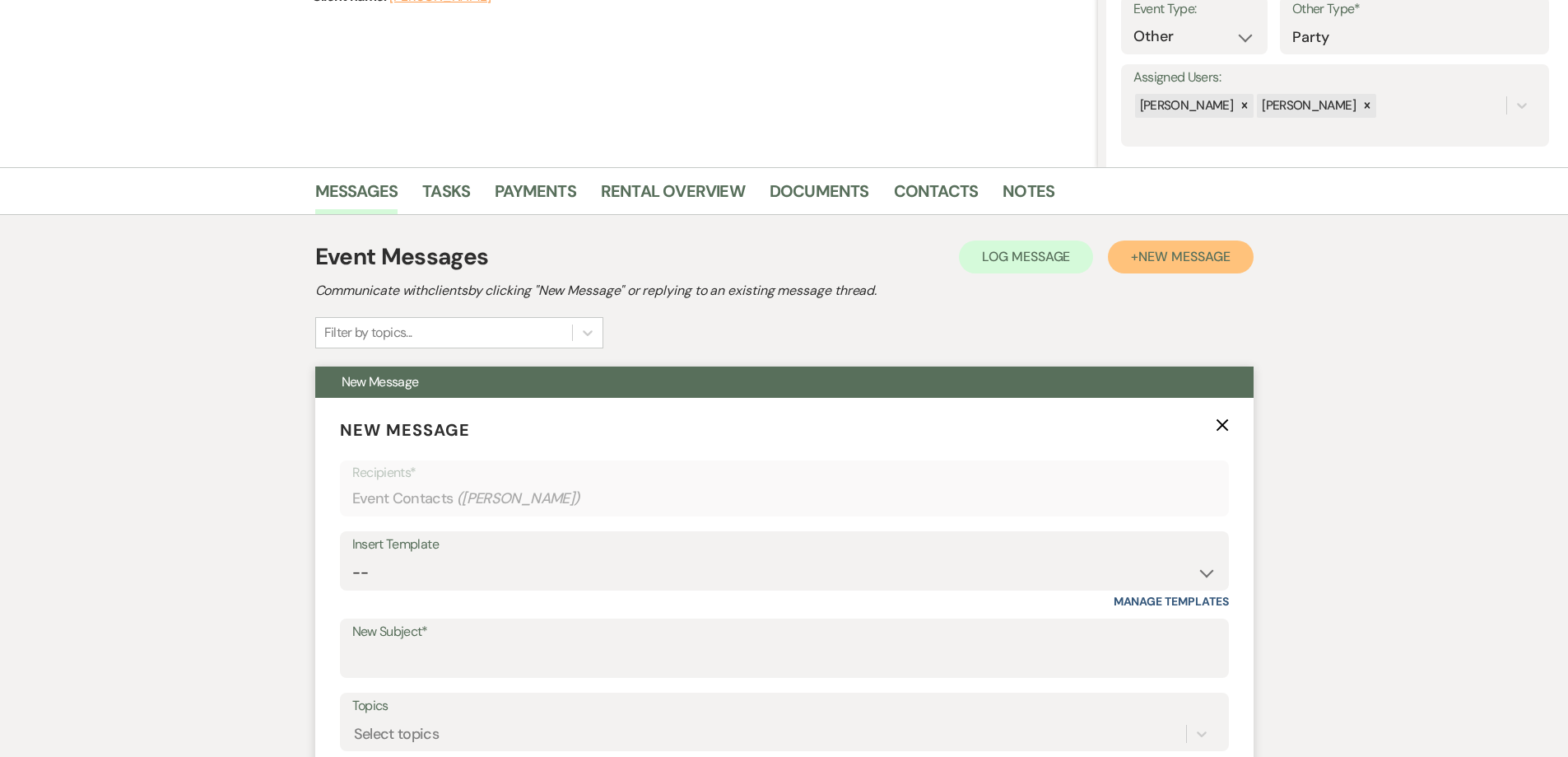
scroll to position [247, 0]
click at [635, 568] on select "-- Initial Inquiry Response-DATE IS AVAILABLE Initial Inquiry Response-DATE NOT…" at bounding box center [784, 572] width 864 height 32
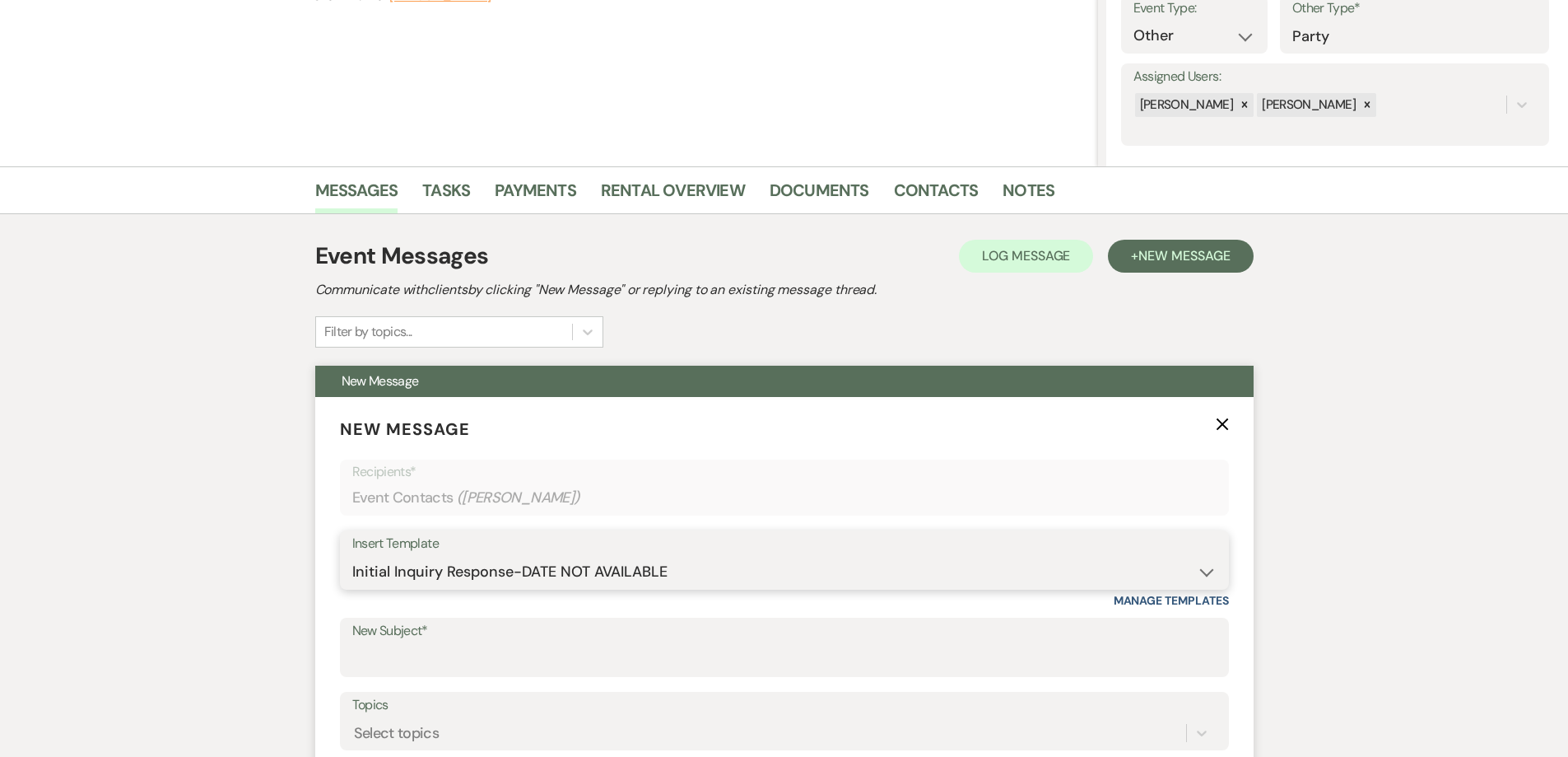
click at [352, 556] on select "-- Initial Inquiry Response-DATE IS AVAILABLE Initial Inquiry Response-DATE NOT…" at bounding box center [784, 572] width 864 height 32
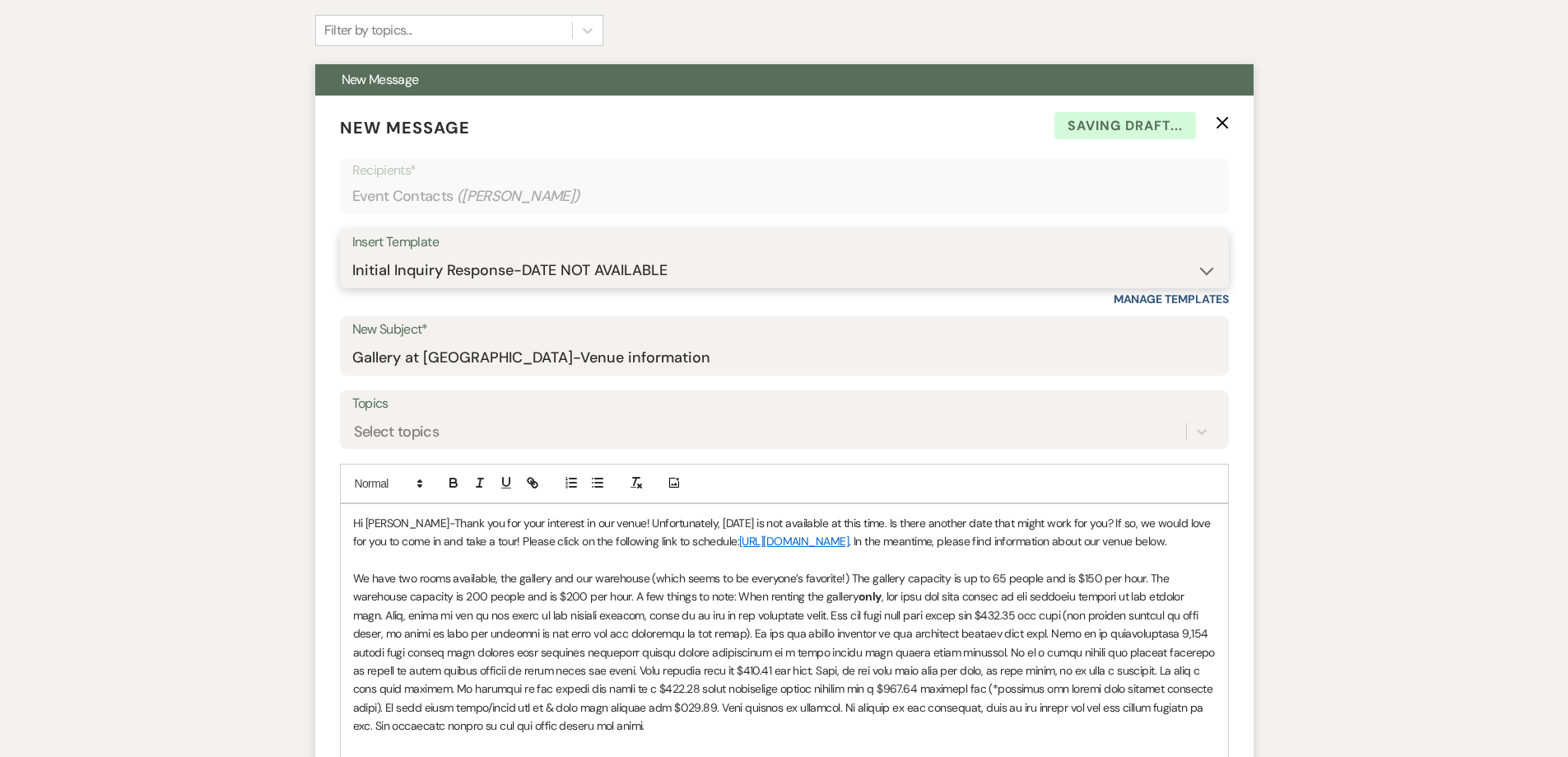
scroll to position [659, 0]
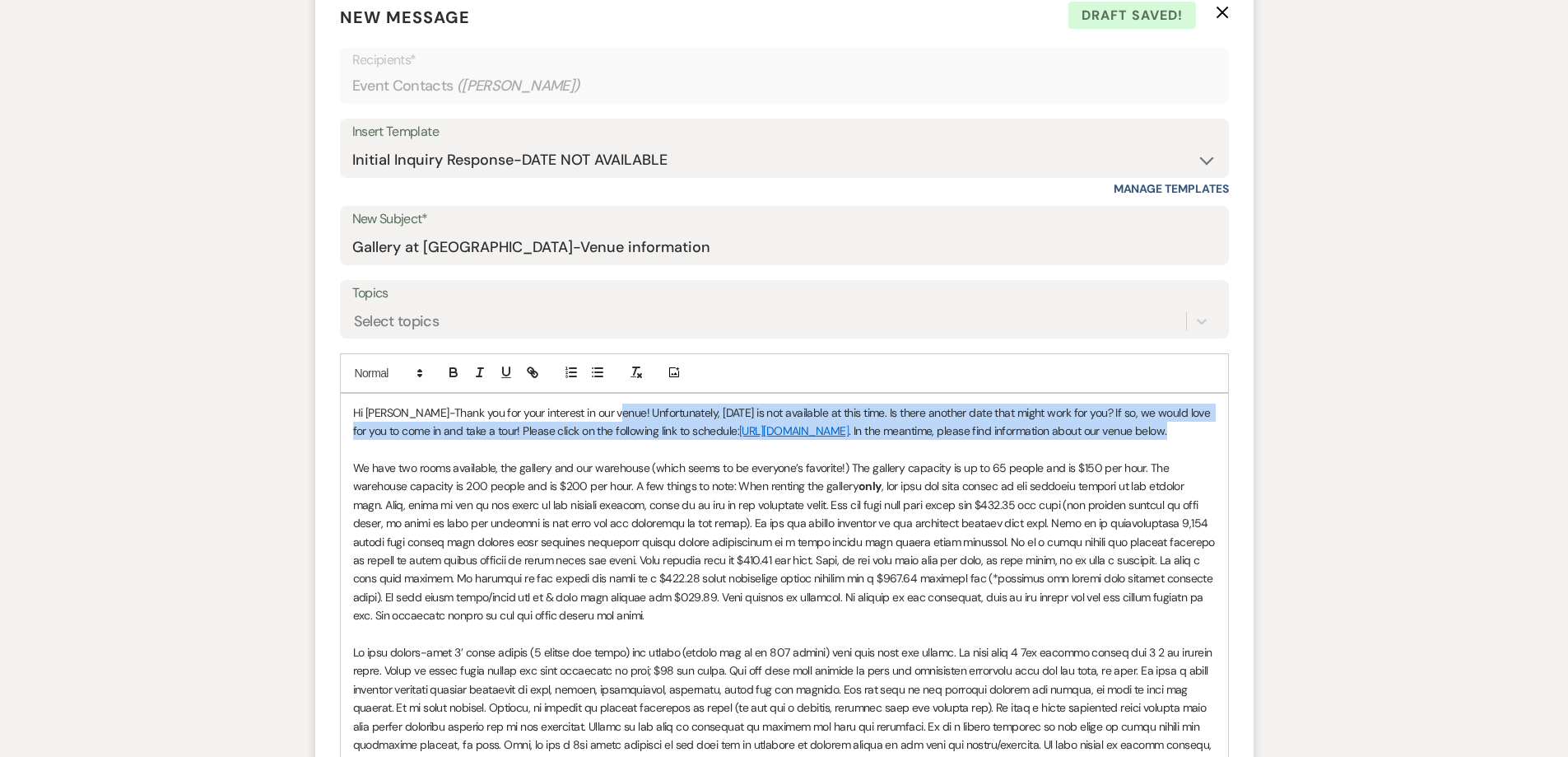
drag, startPoint x: 448, startPoint y: 452, endPoint x: 606, endPoint y: 411, distance: 163.2
click at [606, 411] on p "Hi William-Thank you for your interest in our venue! Unfortunately, 10/18/2025 …" at bounding box center [784, 421] width 863 height 37
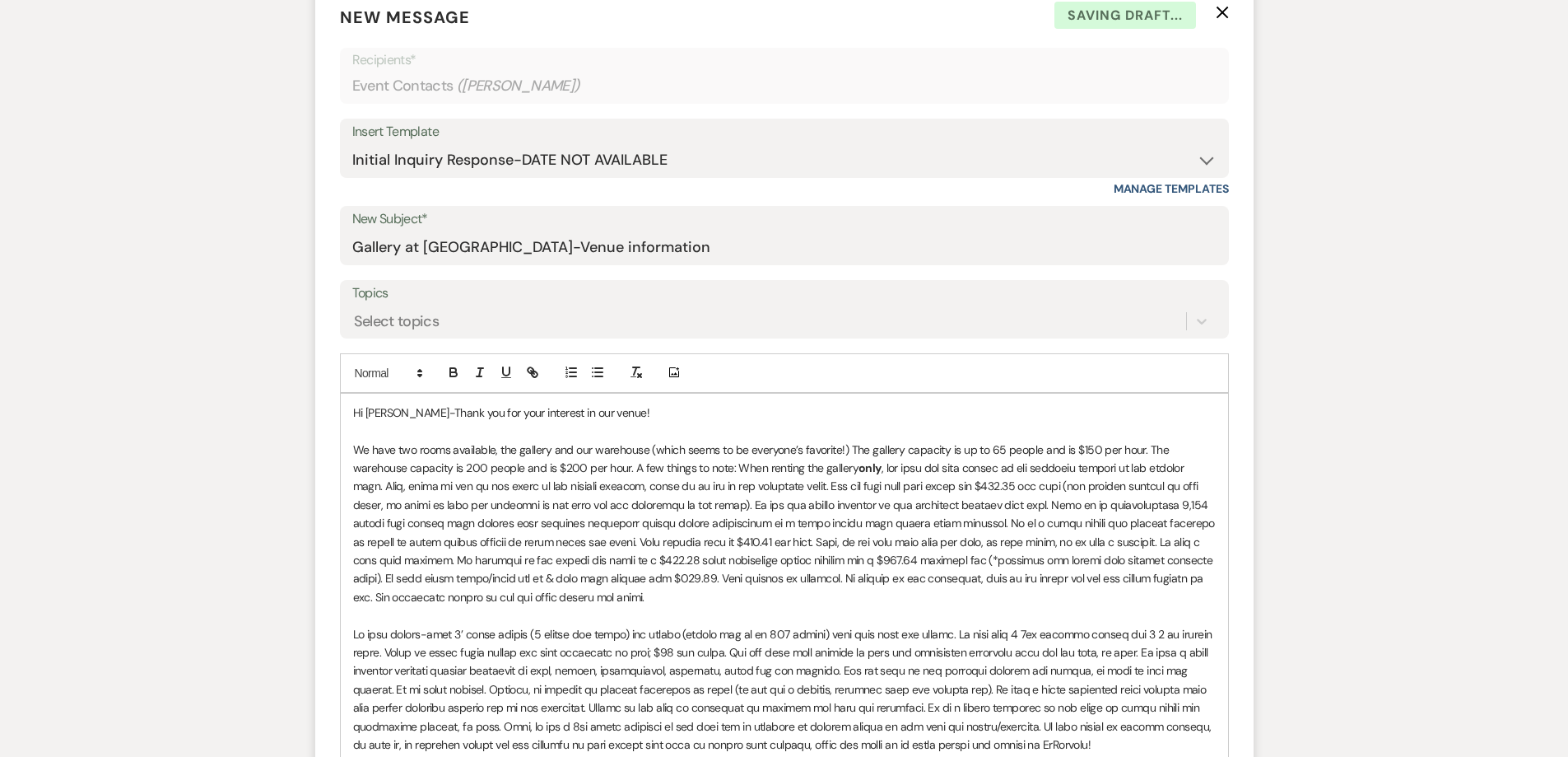
click at [628, 436] on p at bounding box center [784, 430] width 863 height 18
click at [695, 600] on p "We have two rooms available, the gallery and our warehouse (which seems to be e…" at bounding box center [784, 524] width 863 height 166
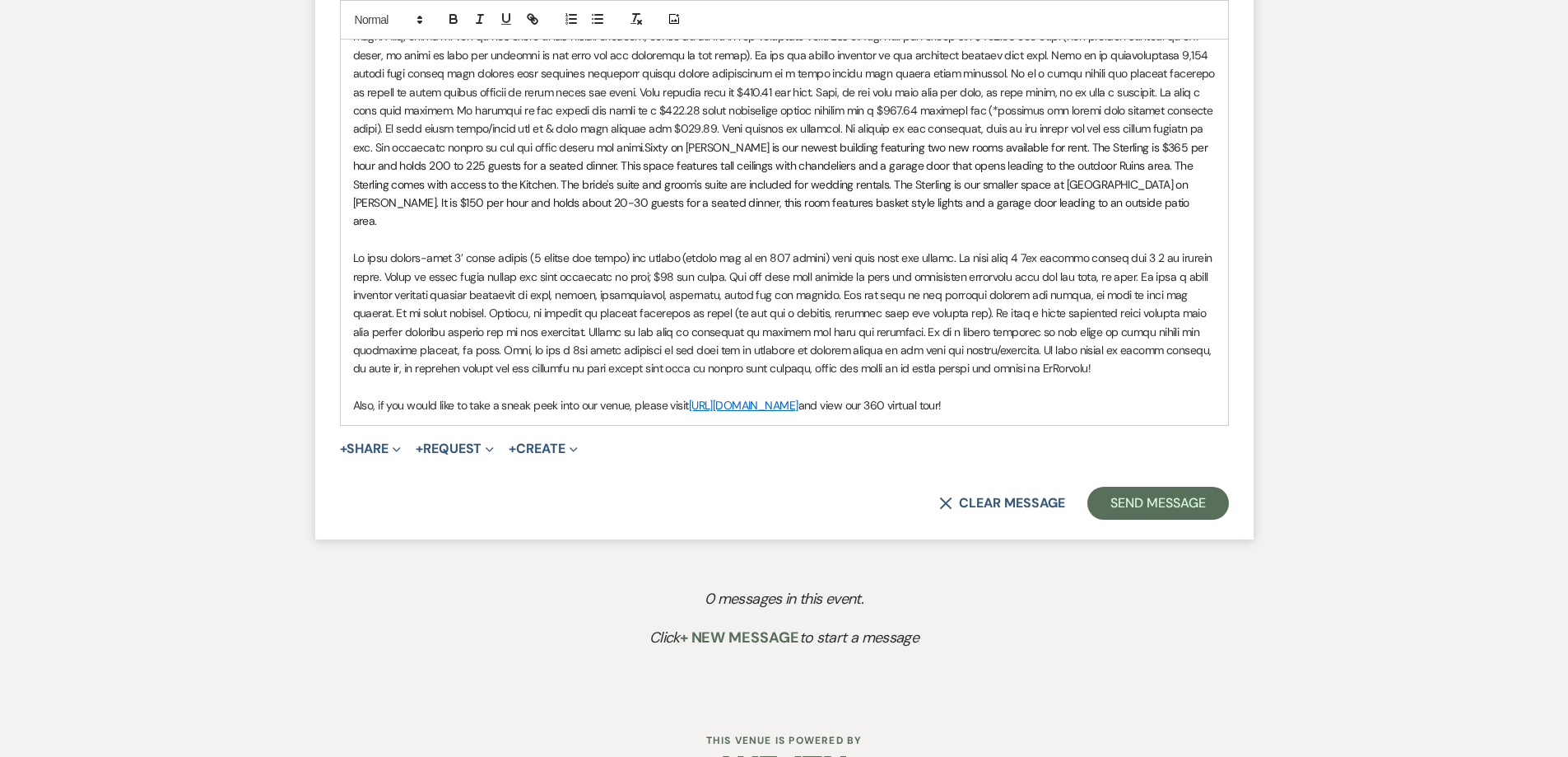
scroll to position [1141, 0]
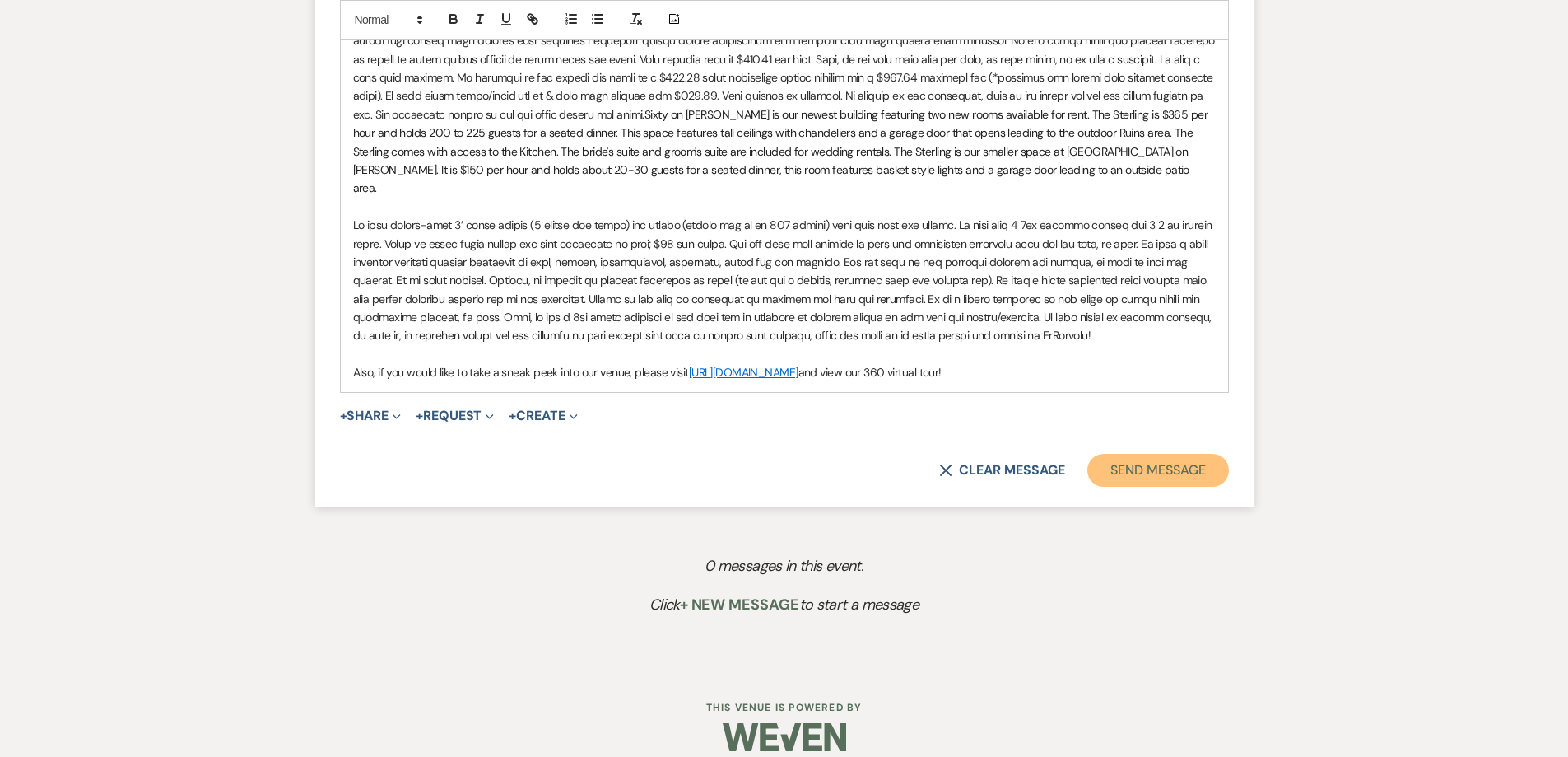
click at [1118, 453] on button "Send Message" at bounding box center [1157, 470] width 141 height 33
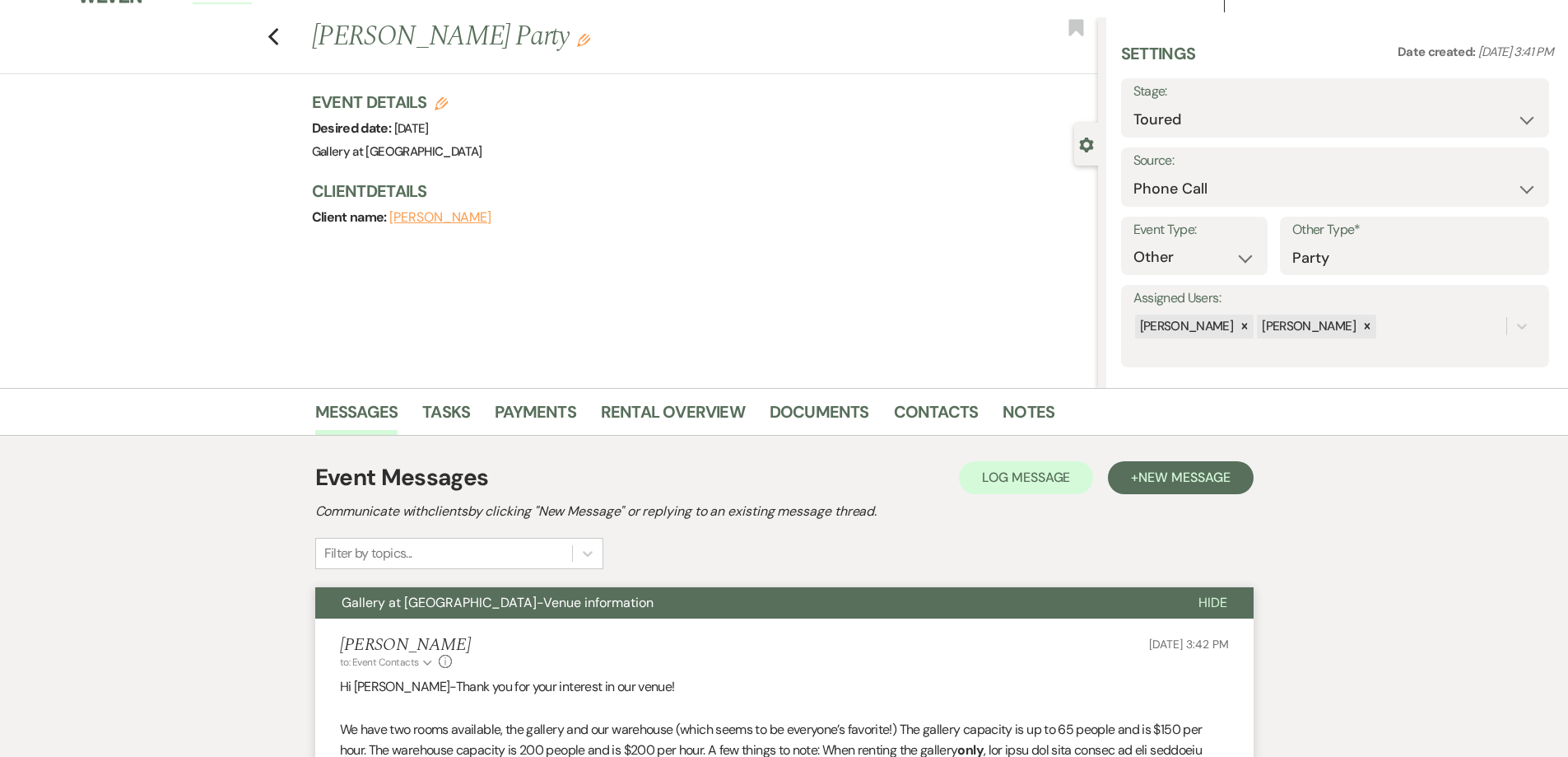
scroll to position [0, 0]
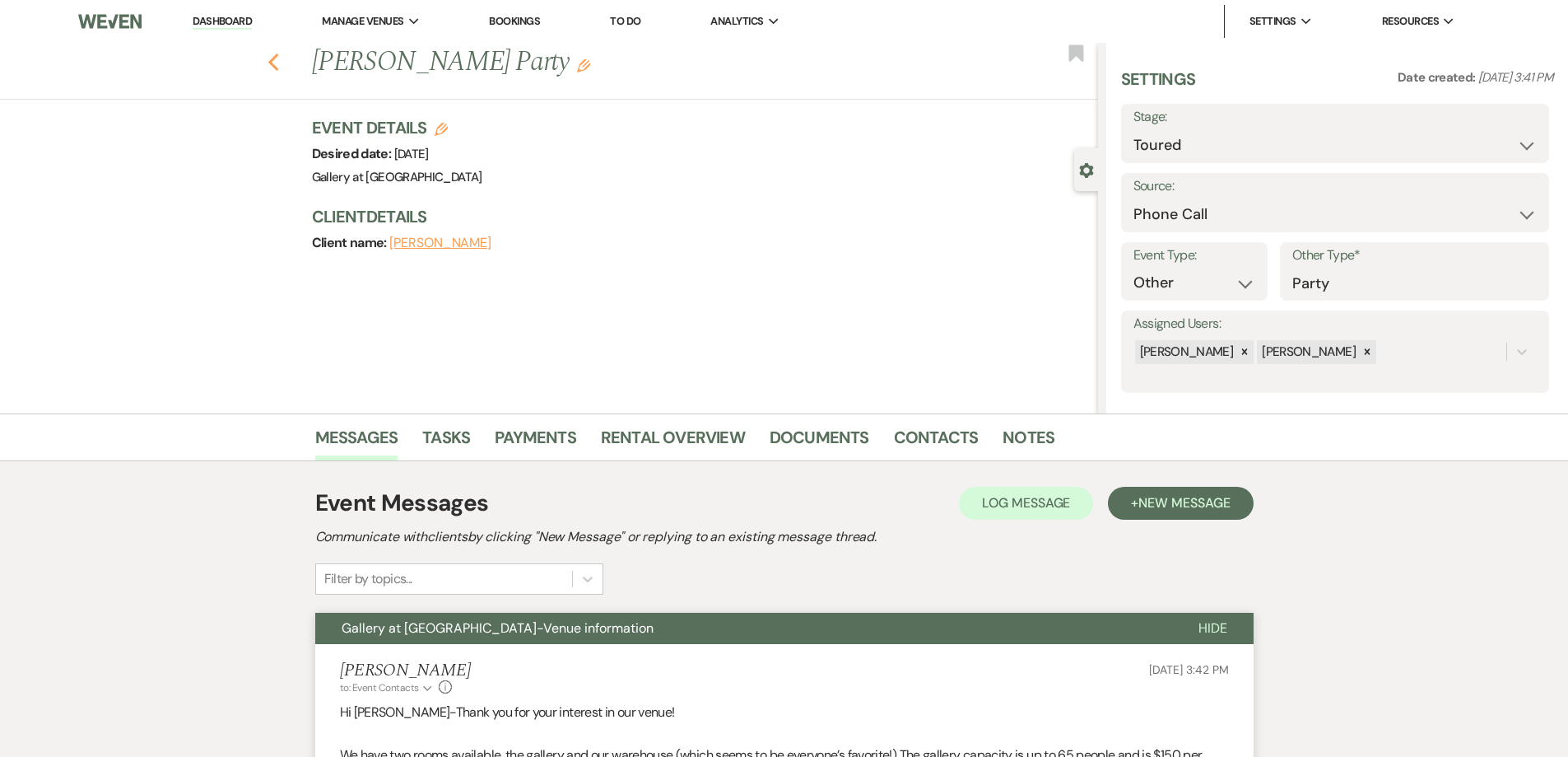
click at [280, 65] on icon "Previous" at bounding box center [274, 63] width 13 height 20
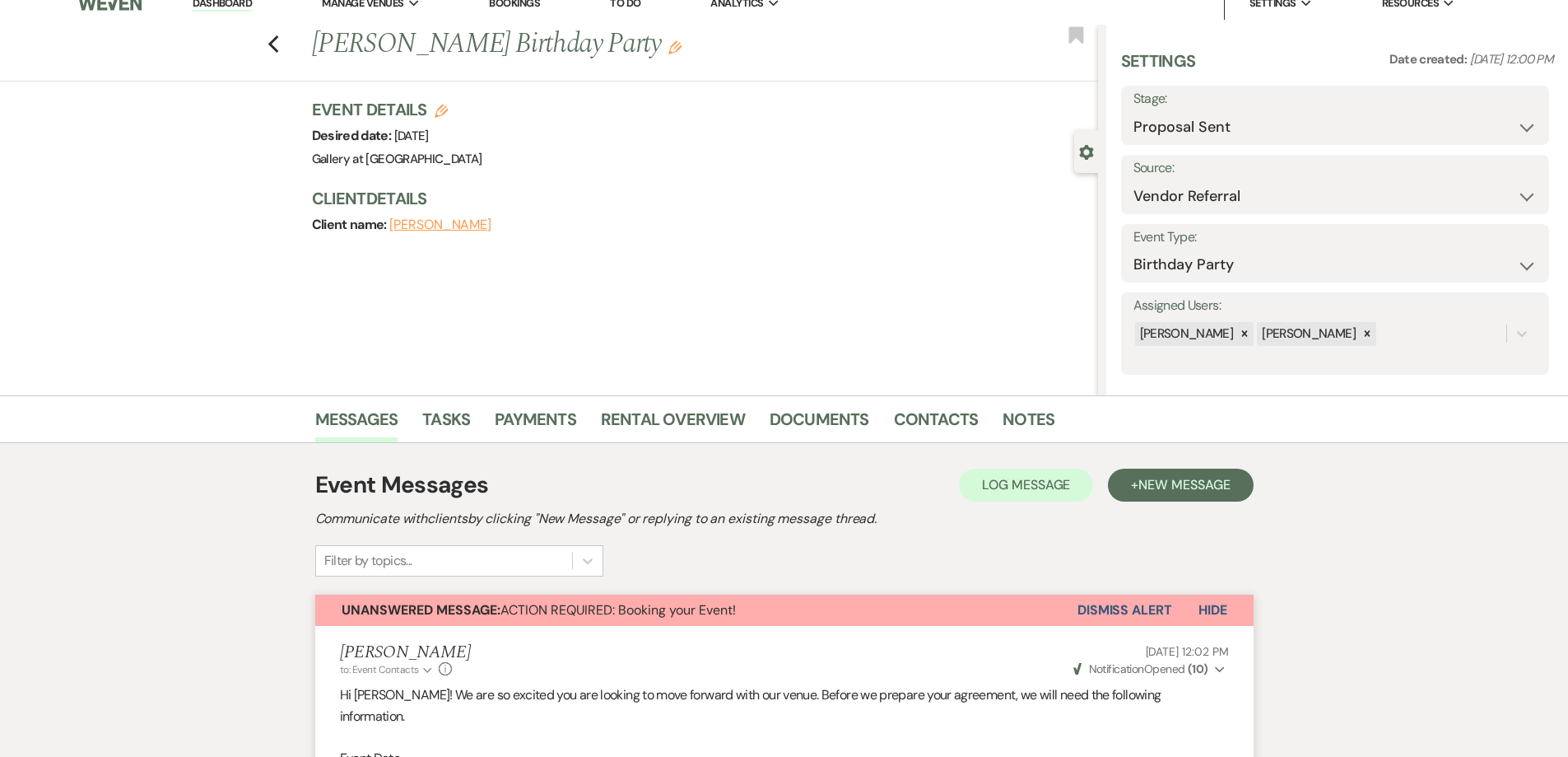
scroll to position [7, 0]
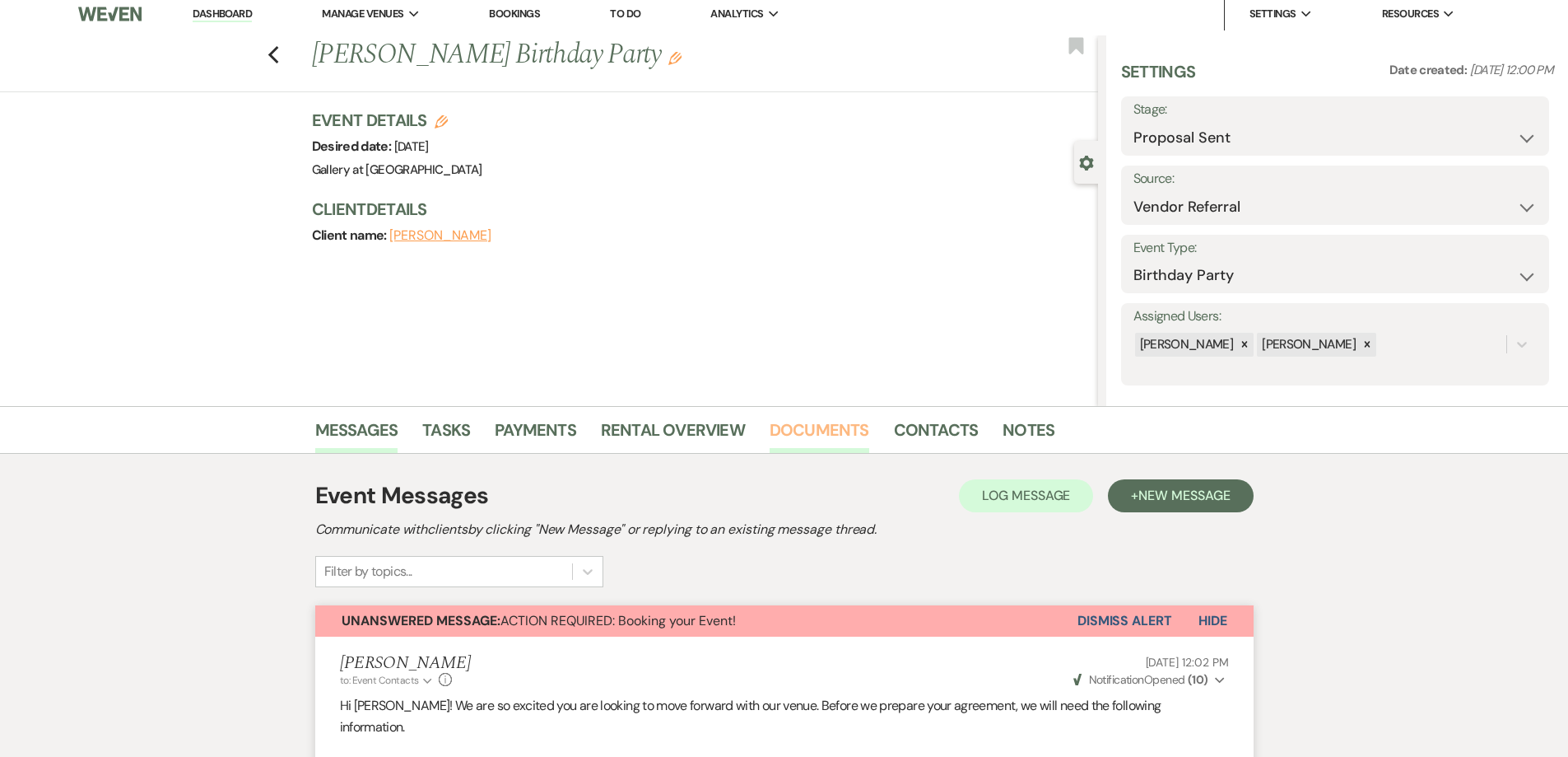
click at [812, 430] on link "Documents" at bounding box center [819, 435] width 100 height 36
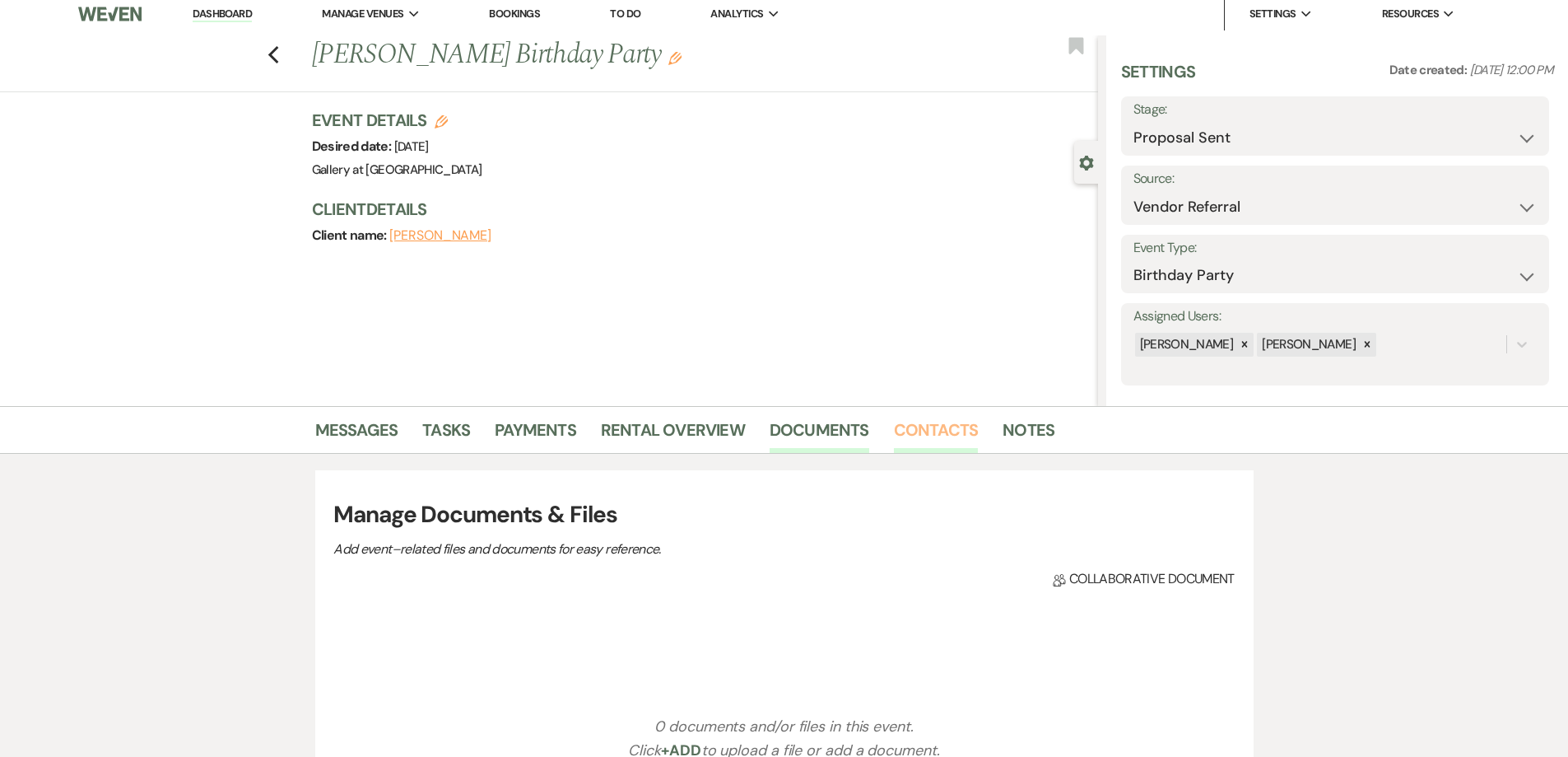
click at [909, 429] on link "Contacts" at bounding box center [936, 435] width 84 height 36
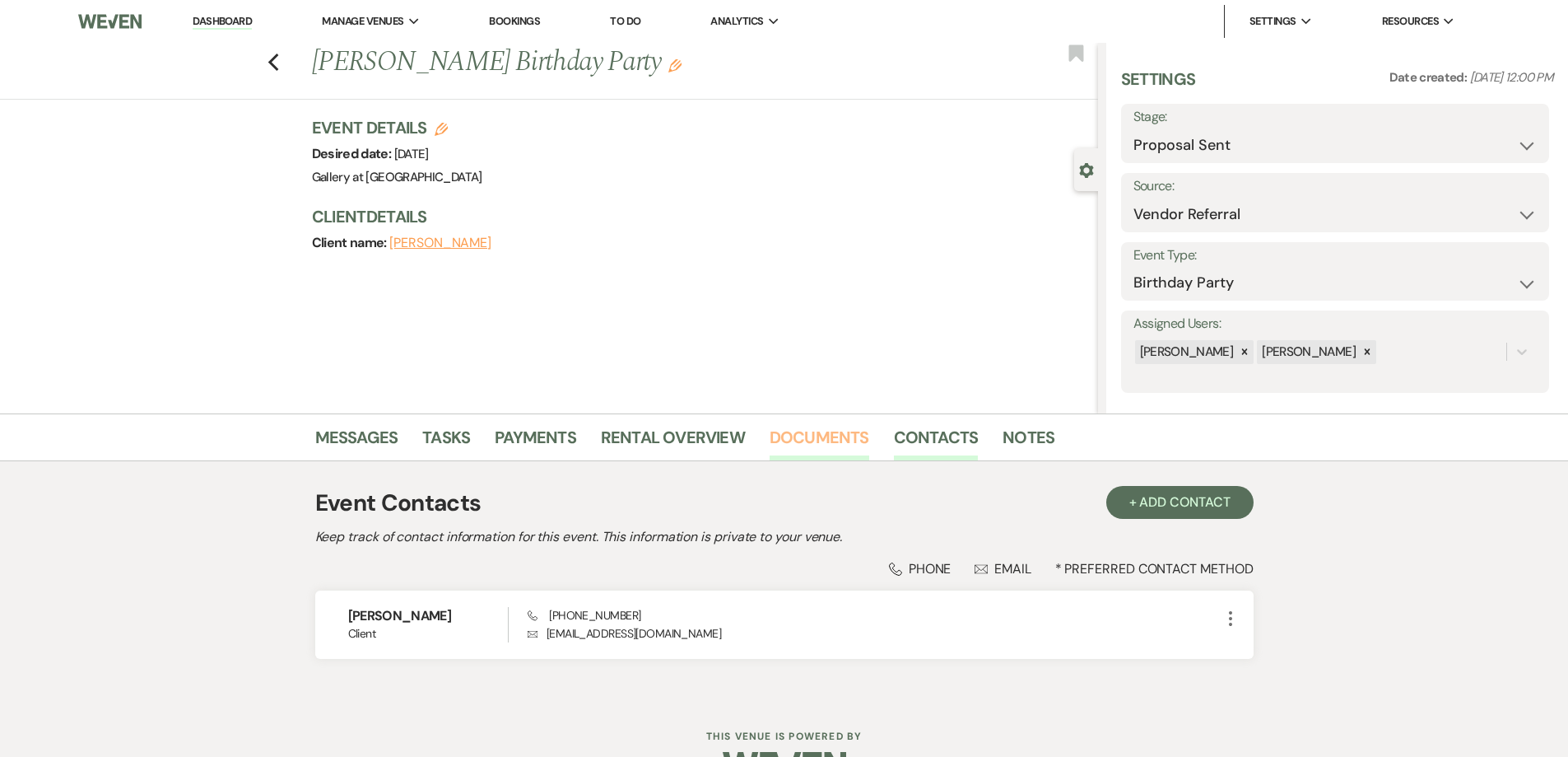
click at [820, 433] on link "Documents" at bounding box center [819, 442] width 100 height 36
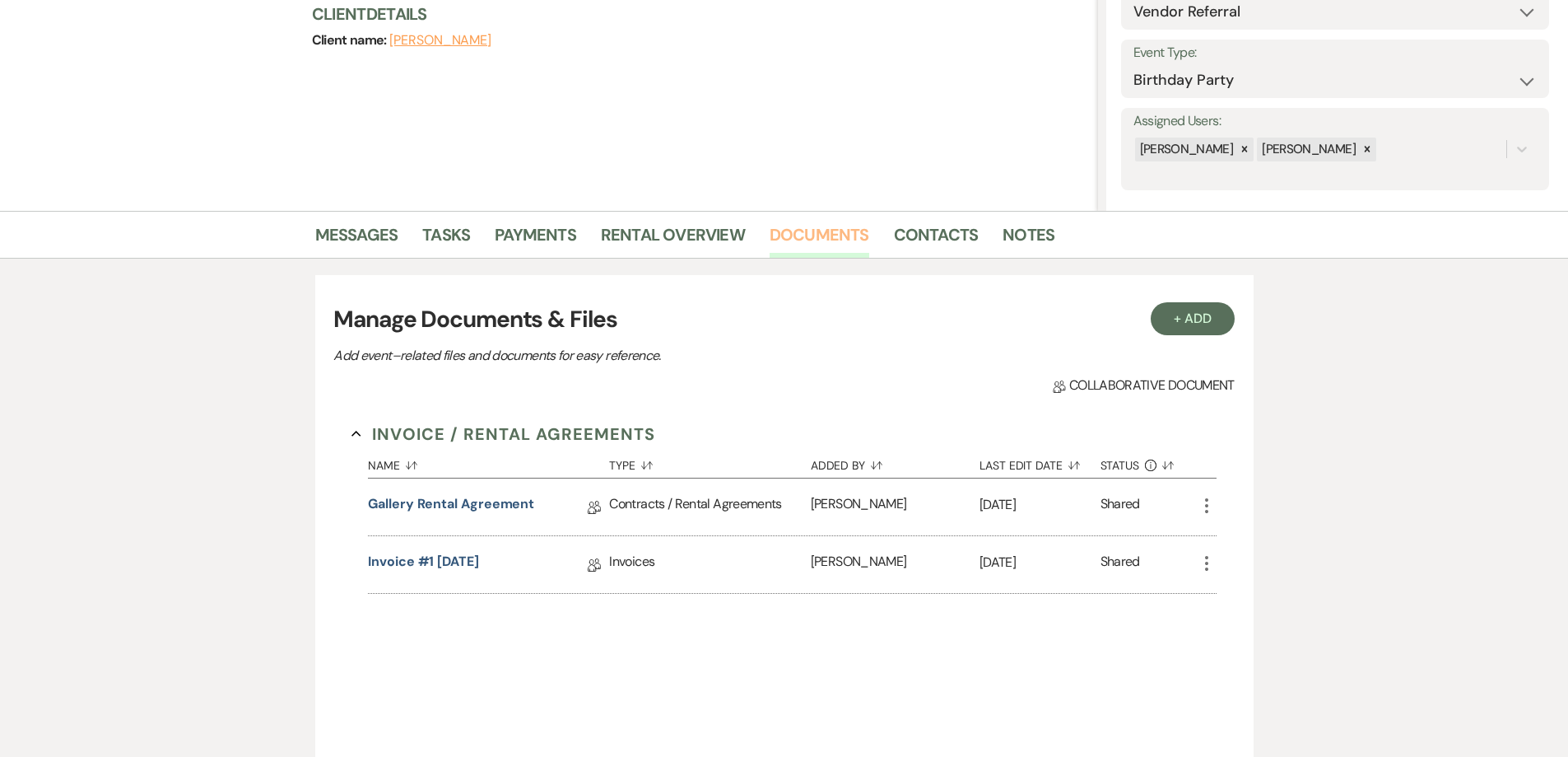
scroll to position [445, 0]
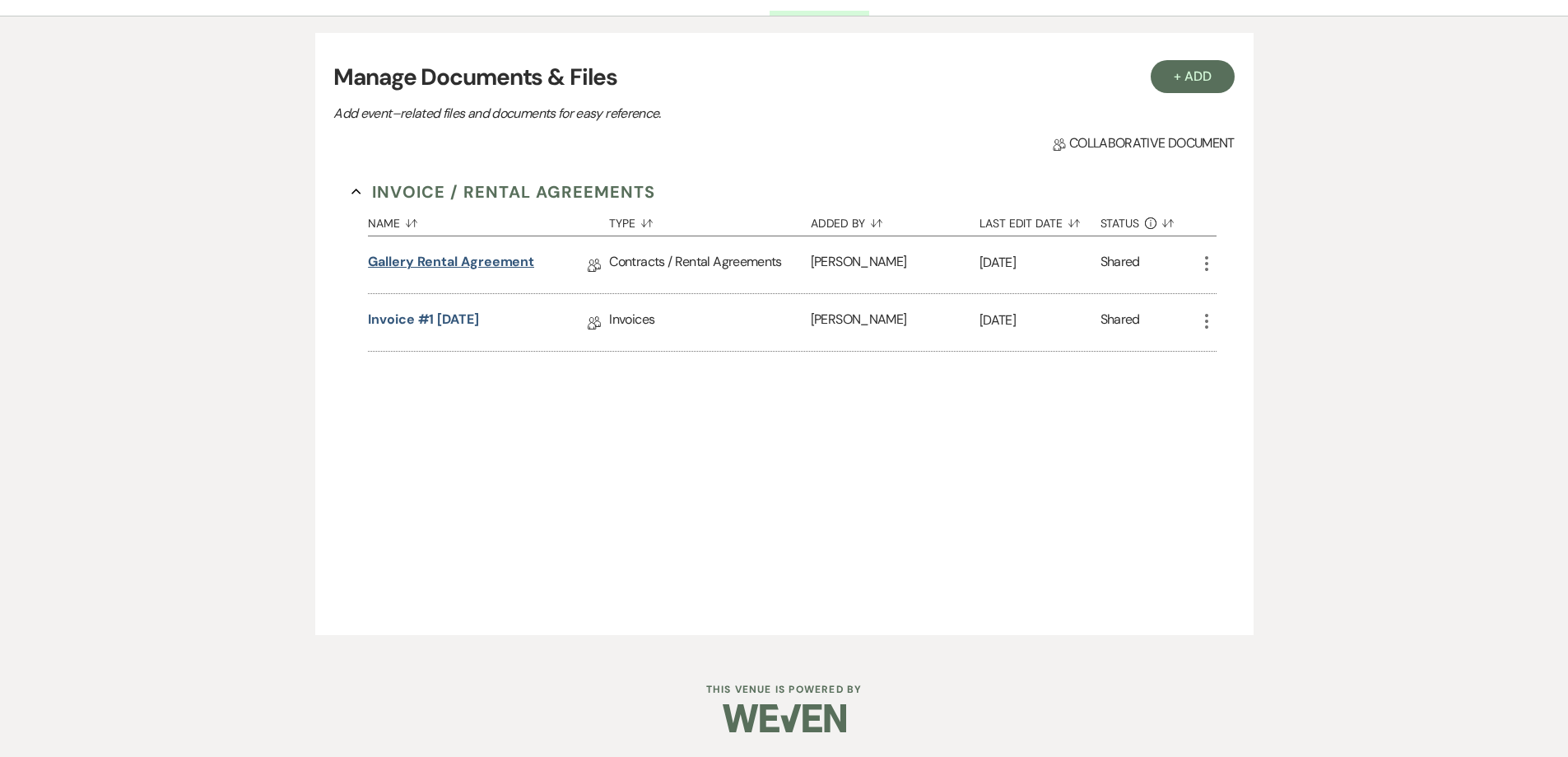
click at [480, 254] on link "Gallery Rental Agreement" at bounding box center [451, 265] width 166 height 25
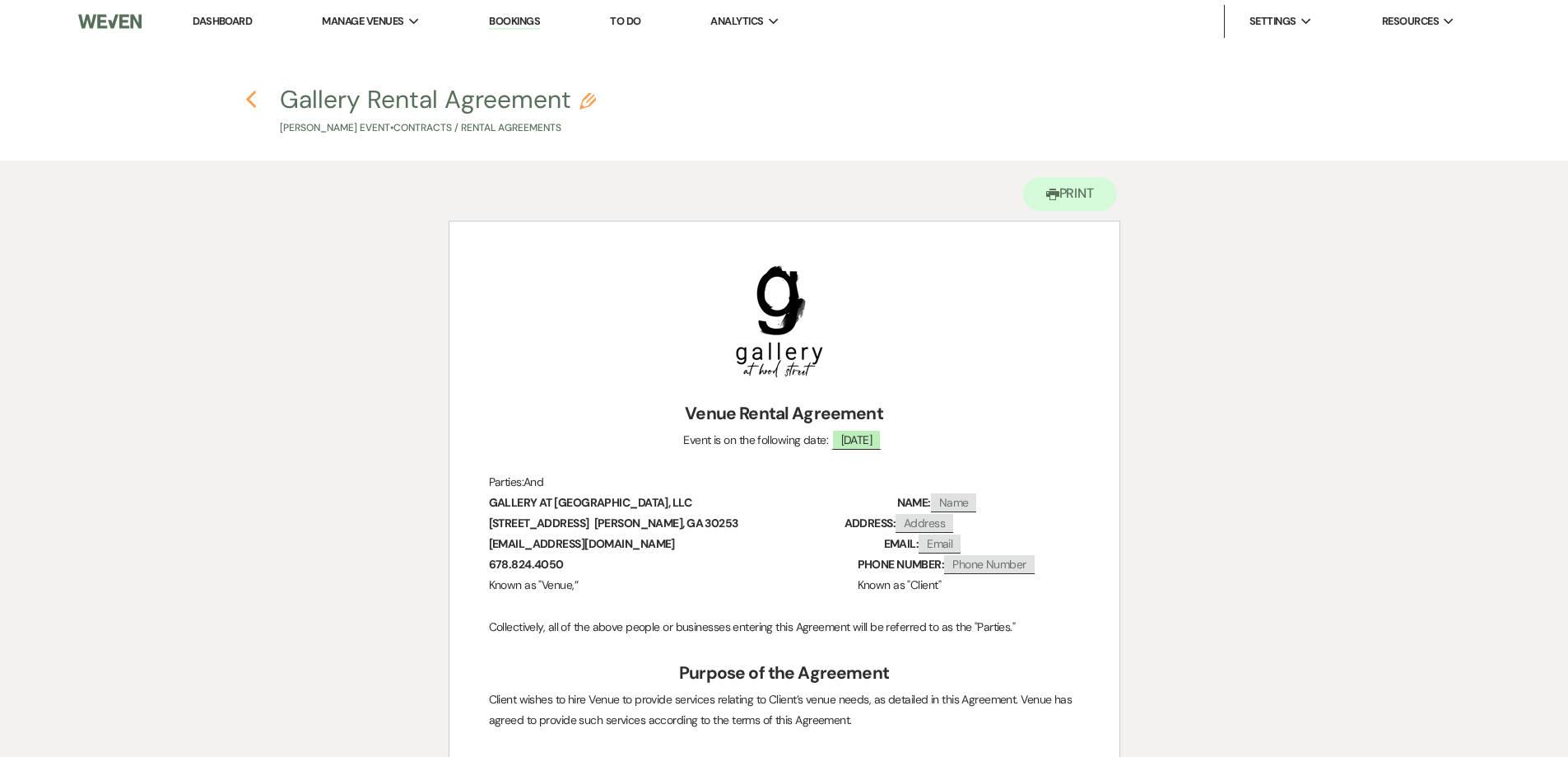
click at [253, 88] on button "Previous" at bounding box center [251, 99] width 13 height 22
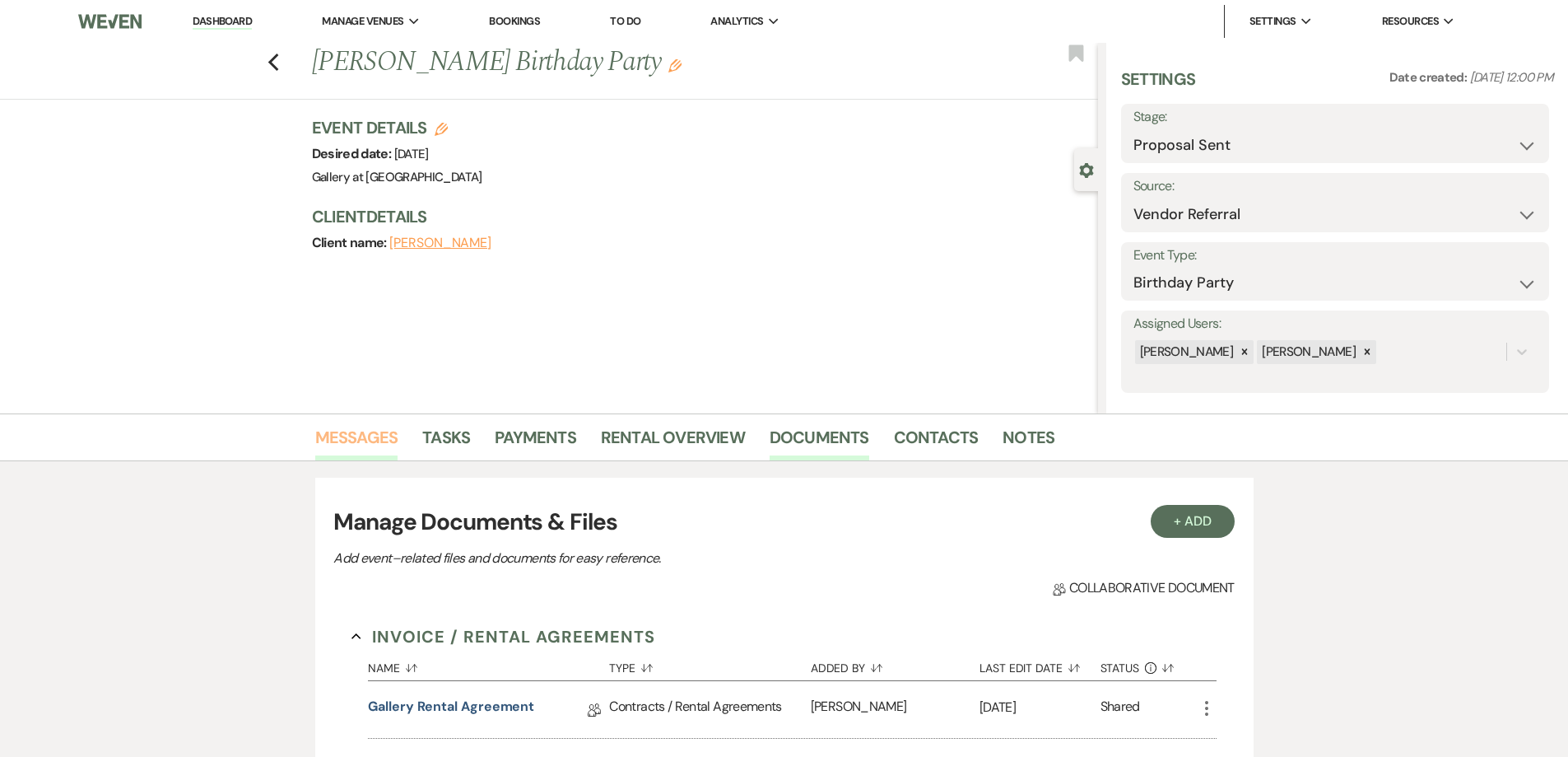
click at [346, 439] on link "Messages" at bounding box center [356, 442] width 83 height 36
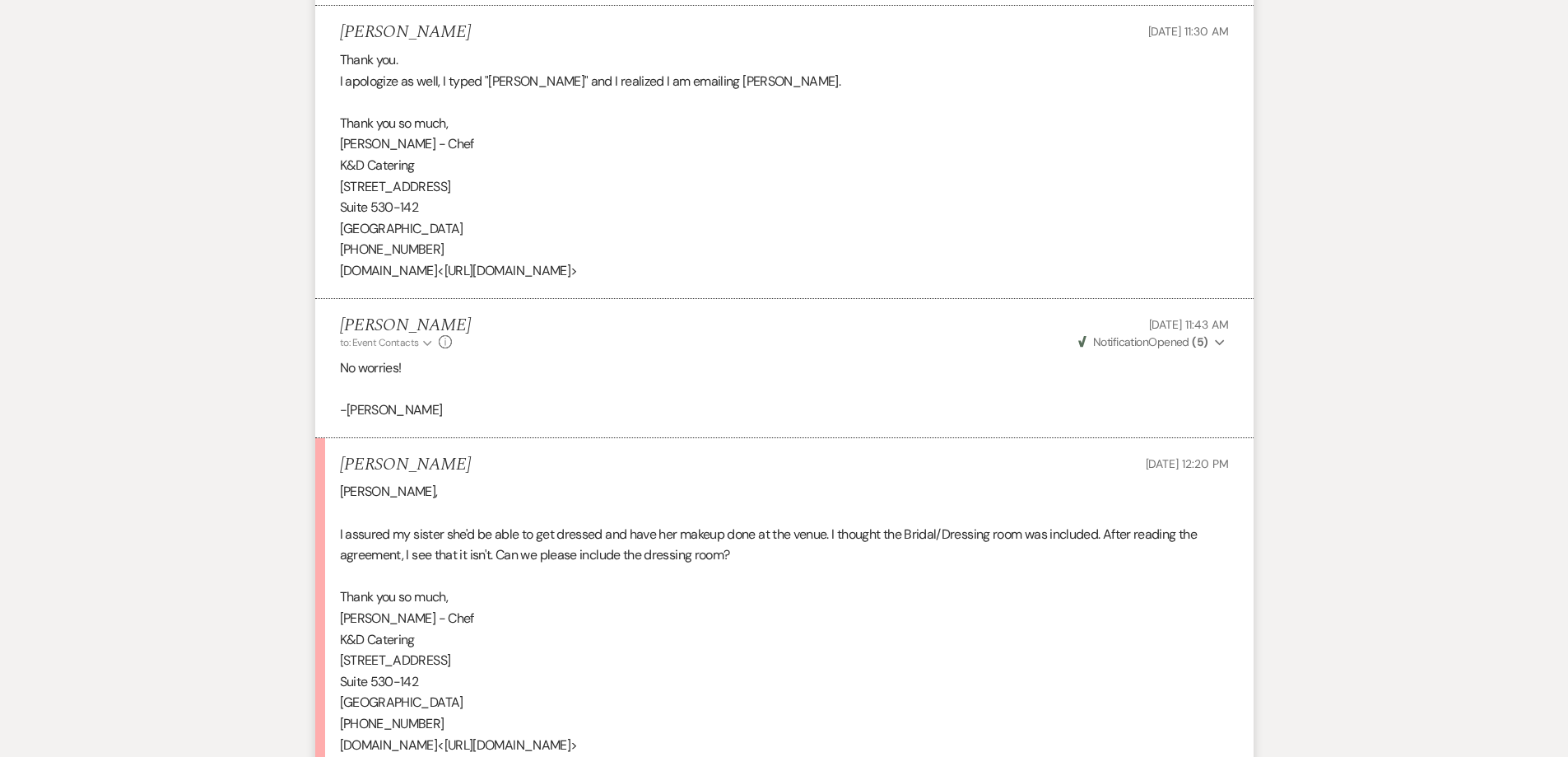
scroll to position [3314, 0]
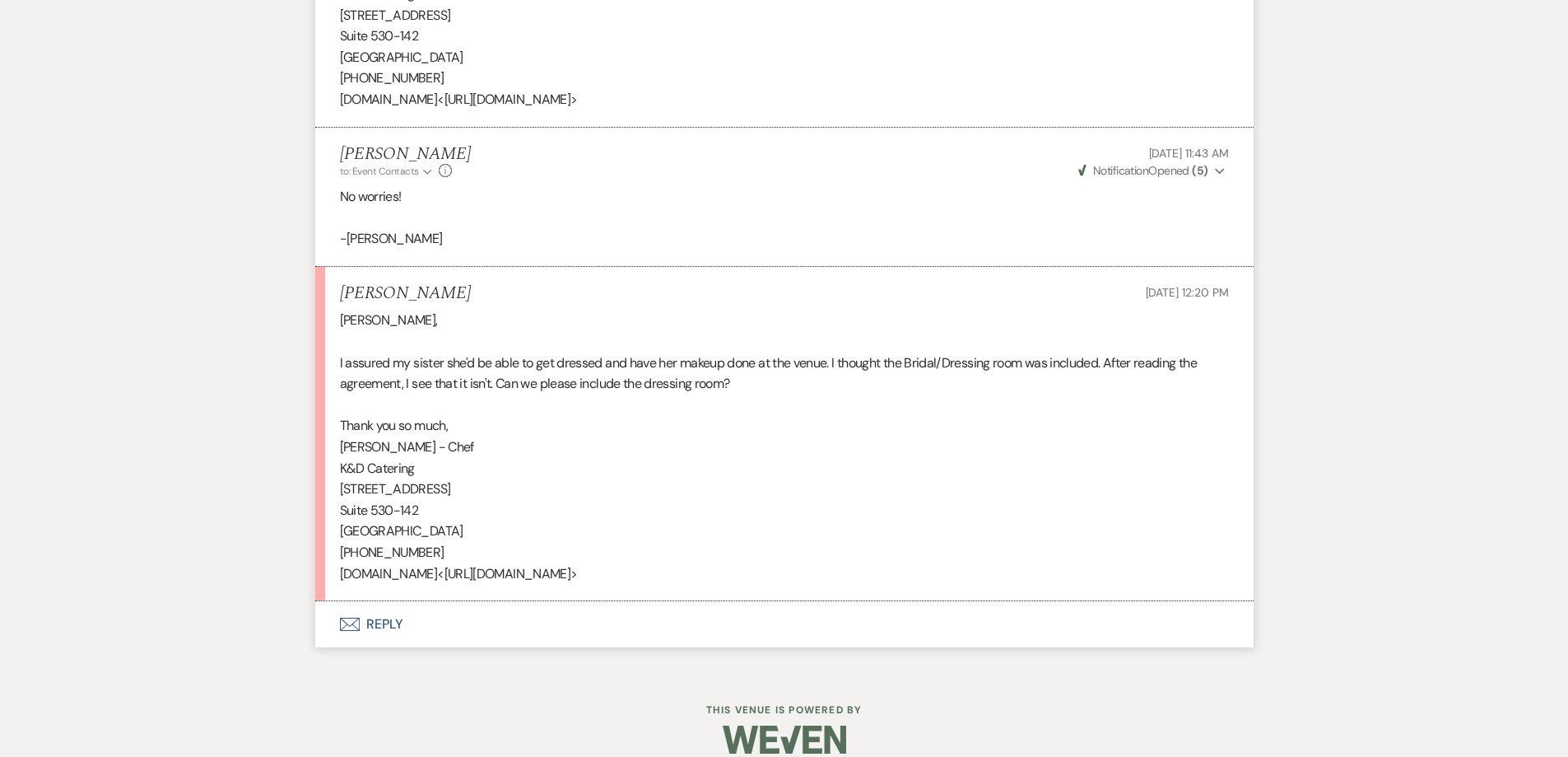
click at [574, 607] on button "Envelope Reply" at bounding box center [784, 623] width 938 height 46
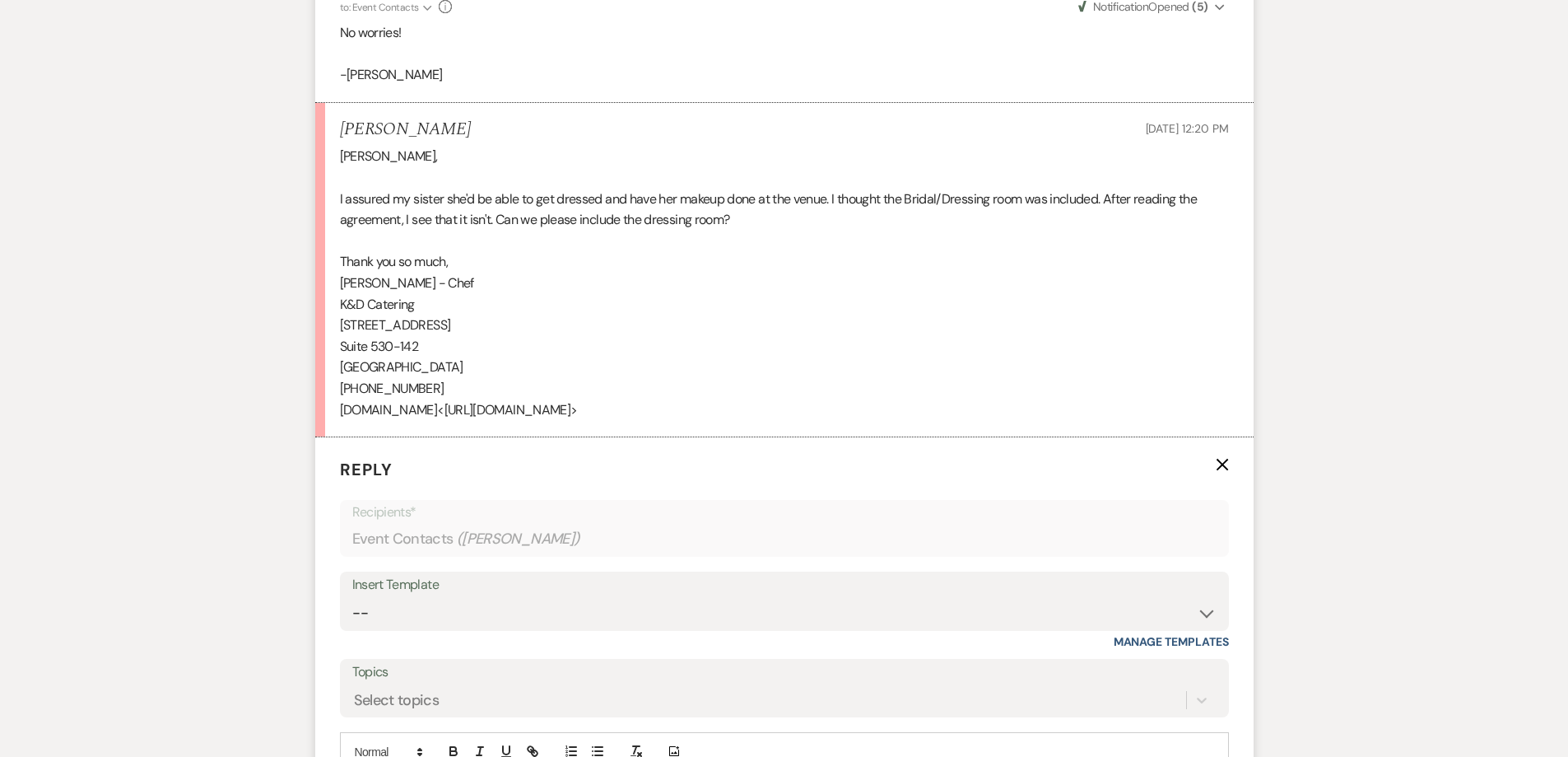
scroll to position [3628, 0]
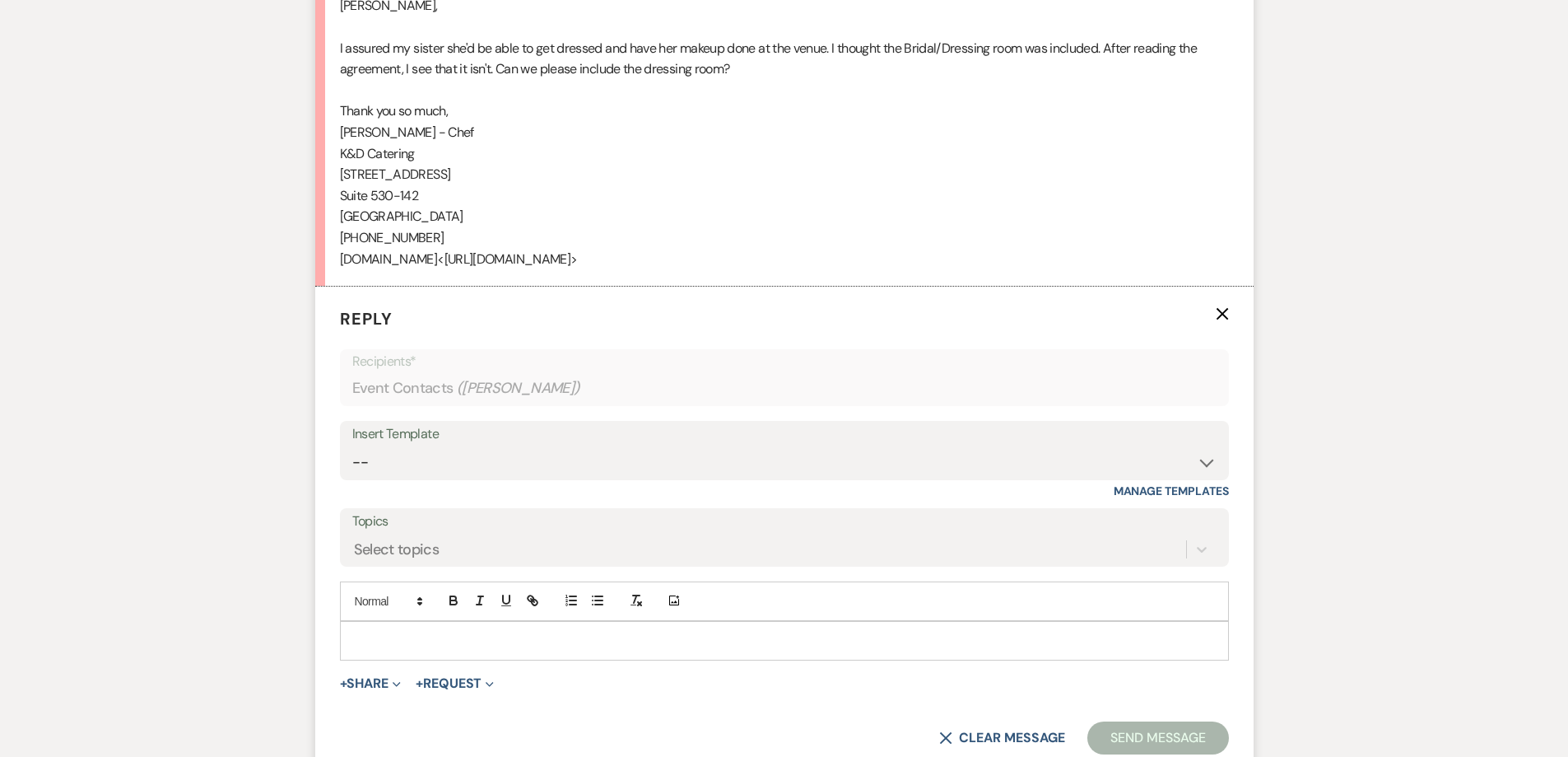
click at [516, 631] on p at bounding box center [784, 640] width 863 height 18
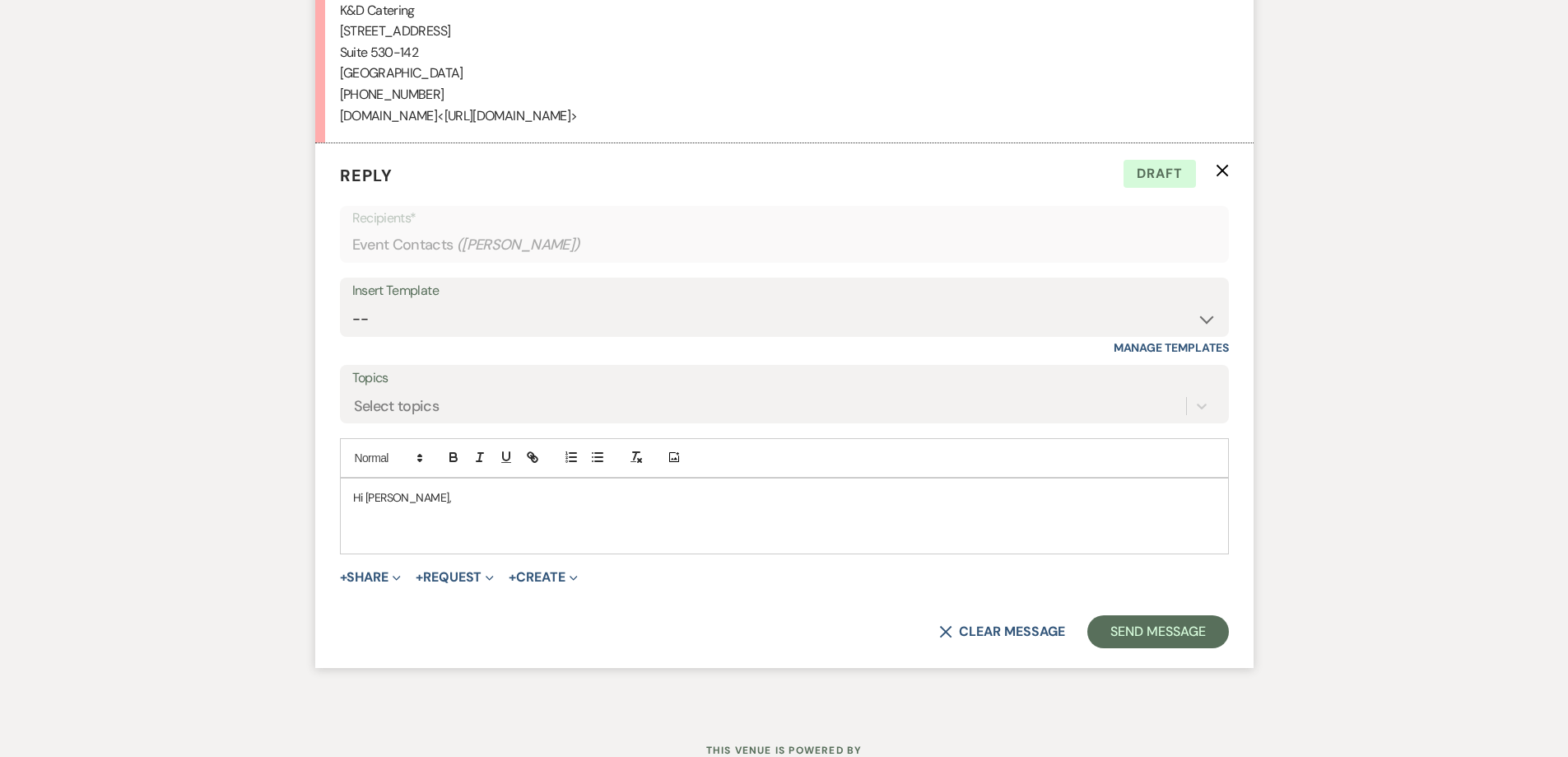
scroll to position [3811, 0]
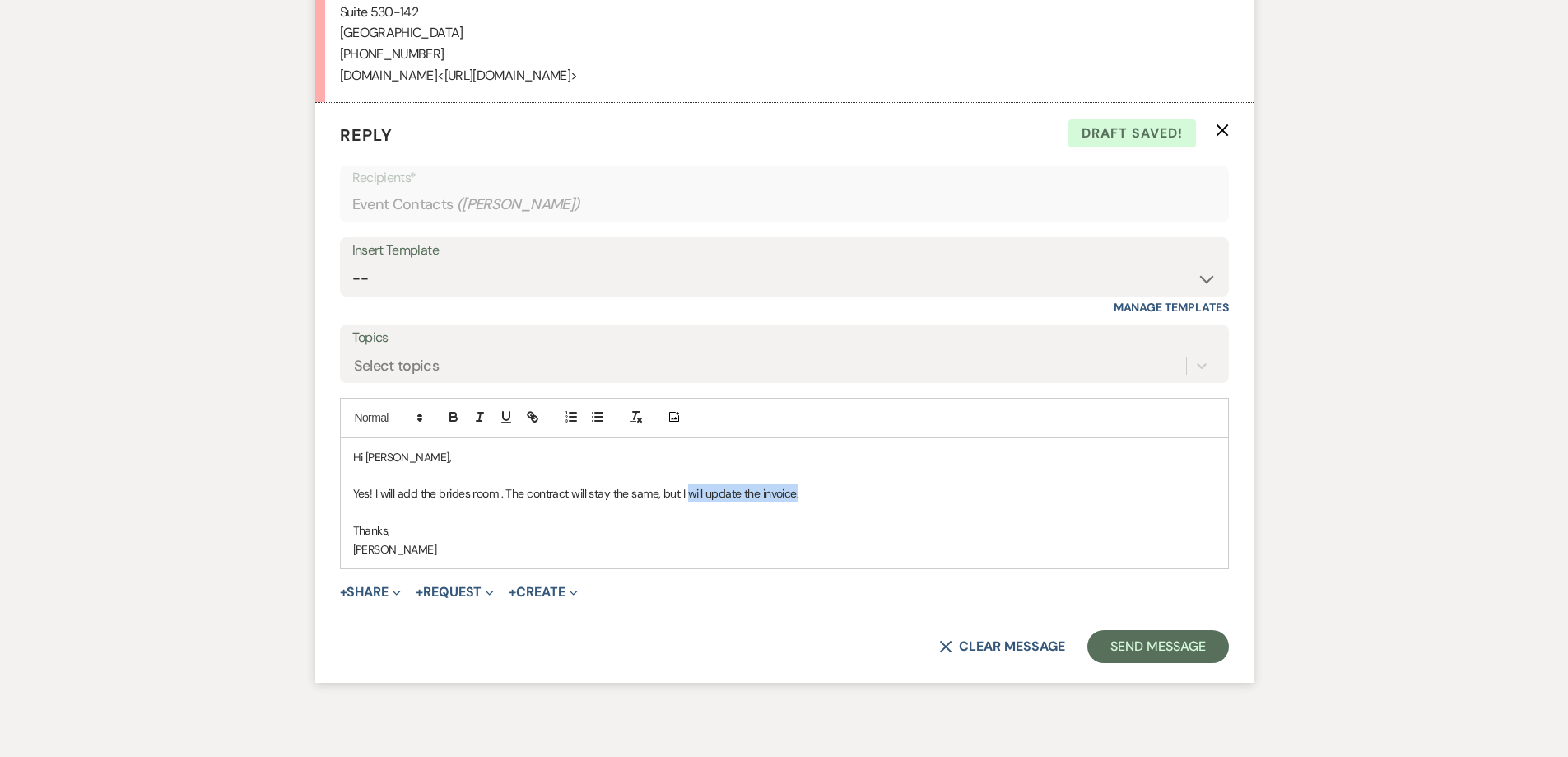
drag, startPoint x: 803, startPoint y: 480, endPoint x: 687, endPoint y: 473, distance: 116.2
click at [687, 484] on p "Yes! I will add the brides room . The contract will stay the same, but I will u…" at bounding box center [784, 493] width 863 height 18
click at [403, 448] on p "Hi [PERSON_NAME]," at bounding box center [784, 457] width 863 height 18
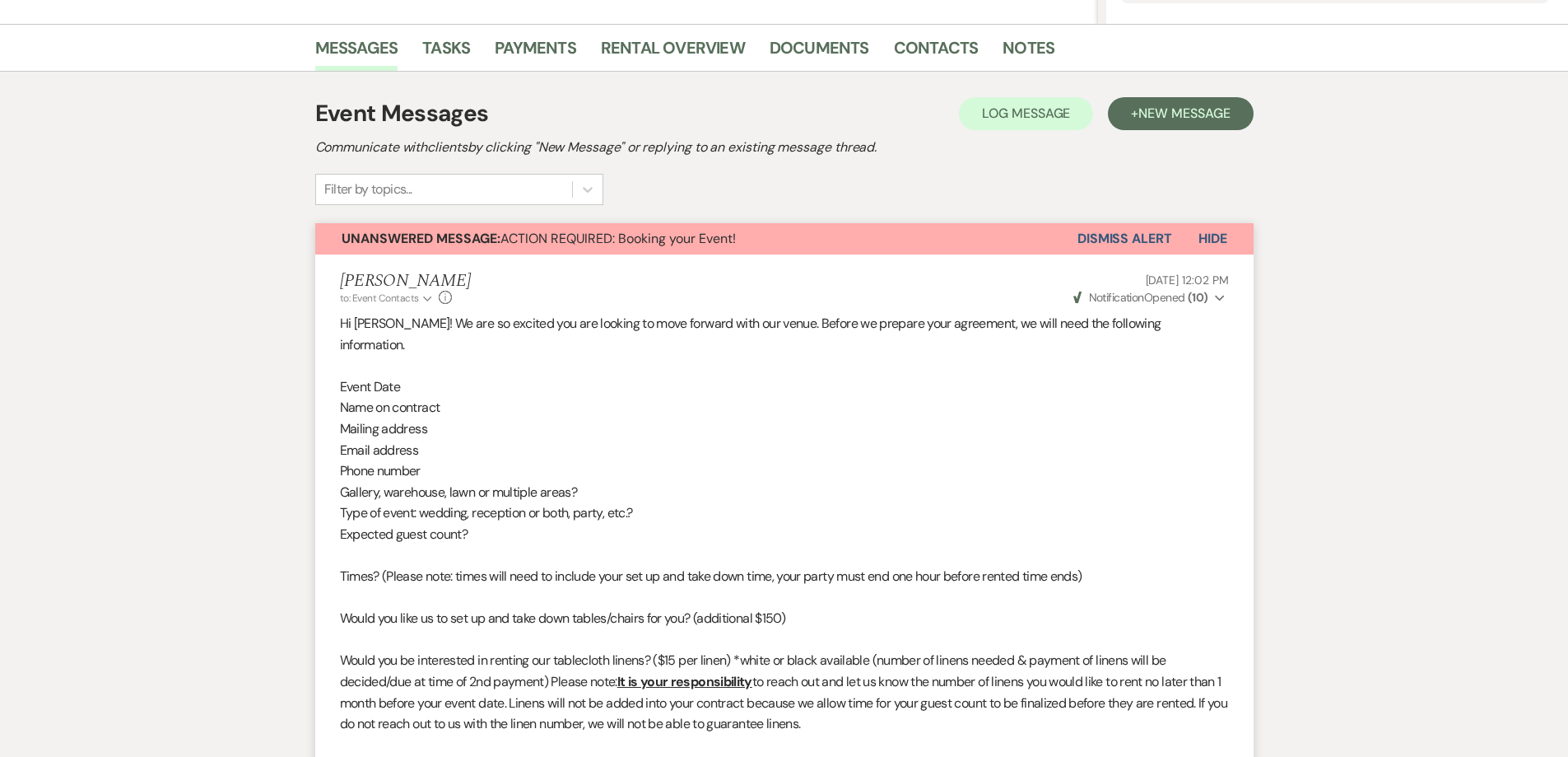
scroll to position [189, 0]
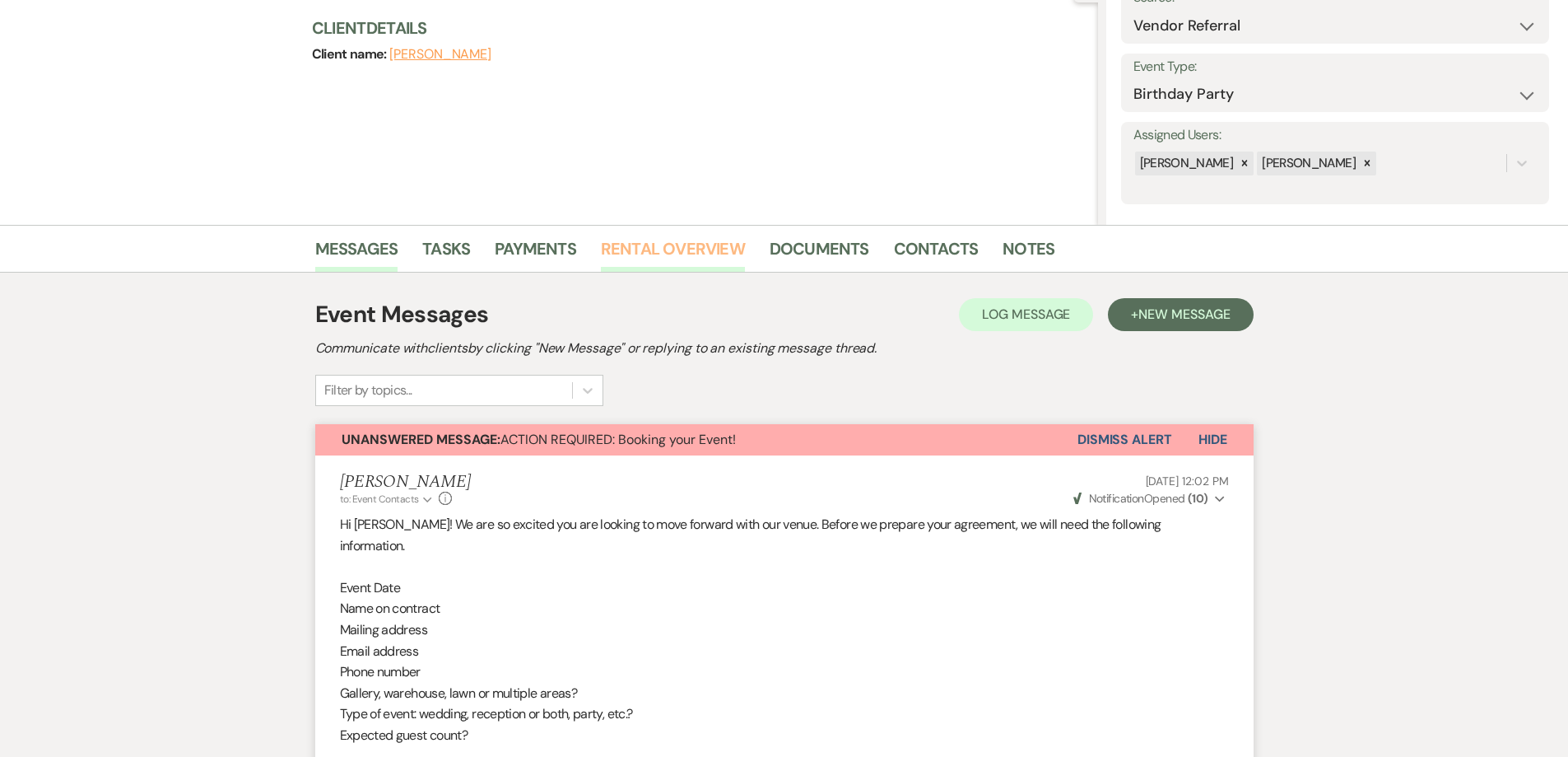
click at [649, 257] on link "Rental Overview" at bounding box center [672, 253] width 144 height 36
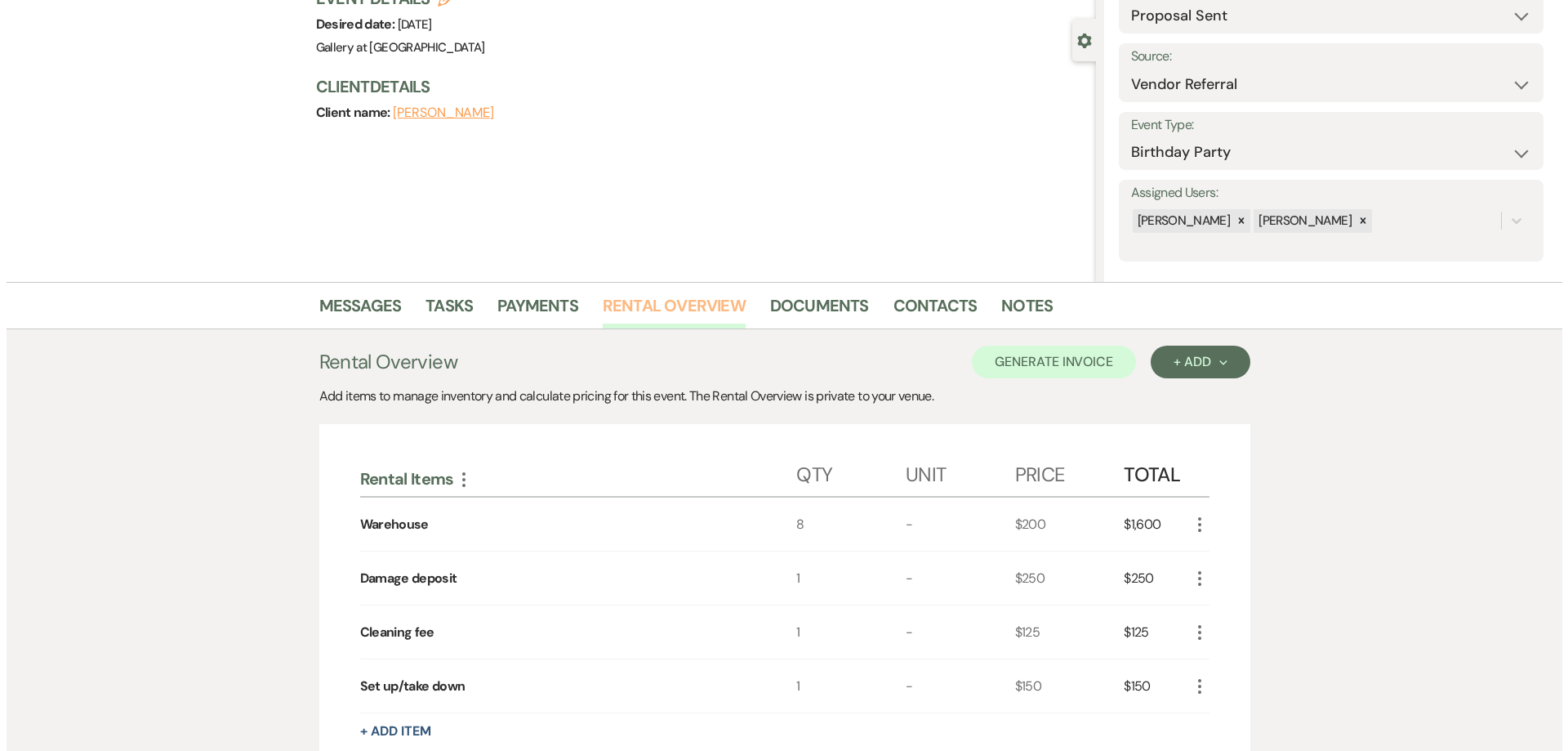
scroll to position [327, 0]
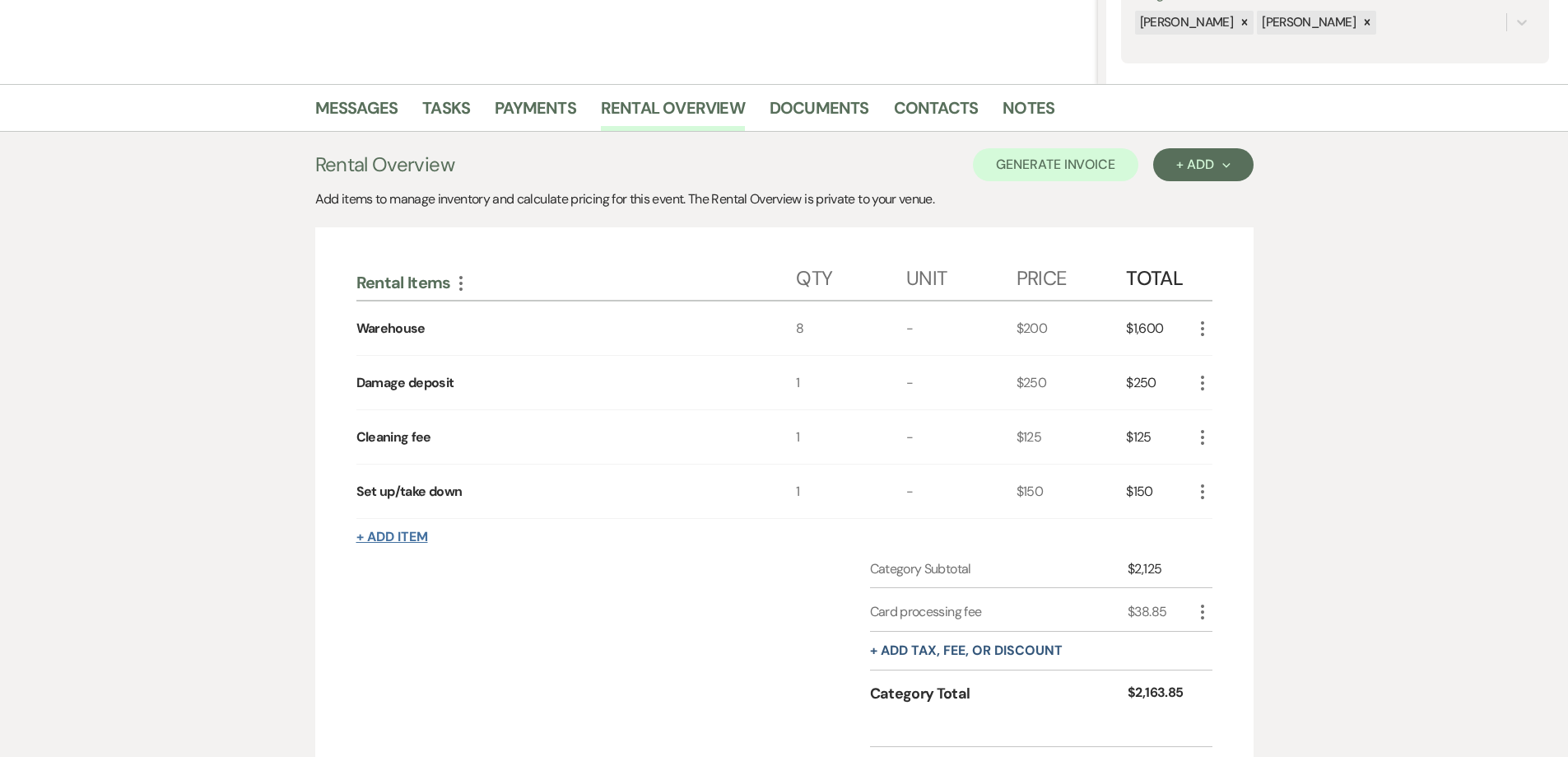
click at [389, 537] on button "+ Add Item" at bounding box center [392, 537] width 72 height 13
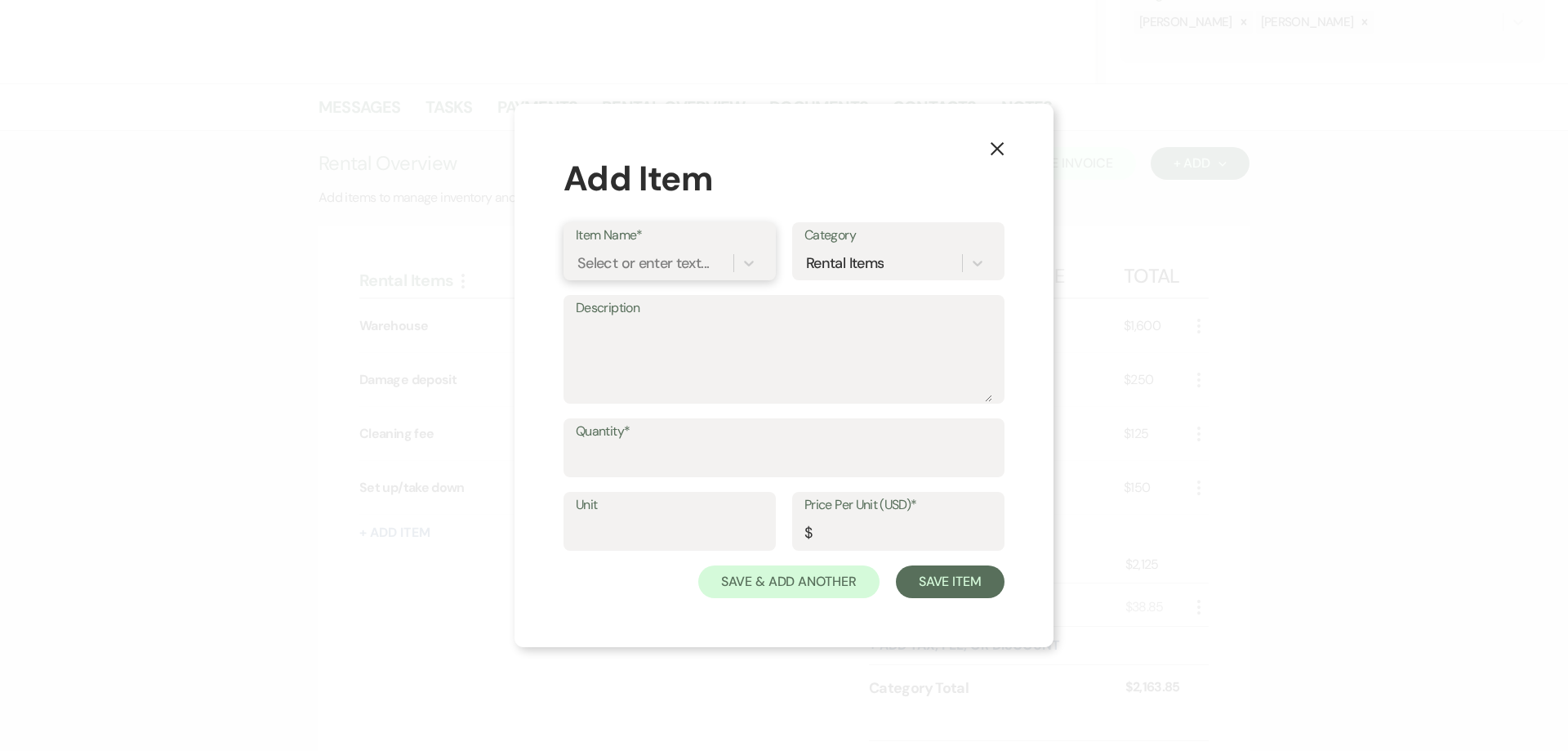
click at [712, 265] on div "Select or enter text..." at bounding box center [654, 264] width 158 height 29
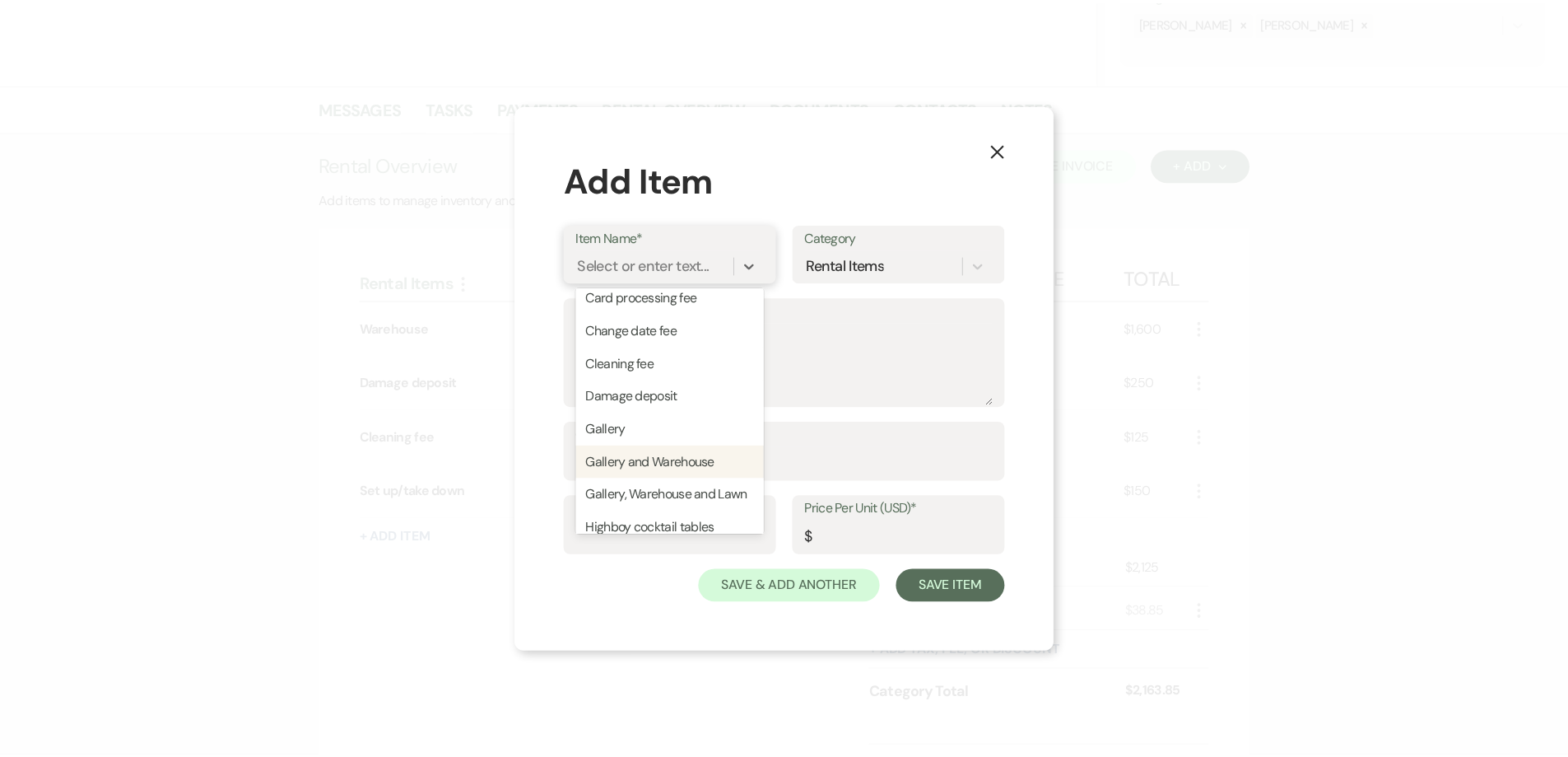
scroll to position [0, 0]
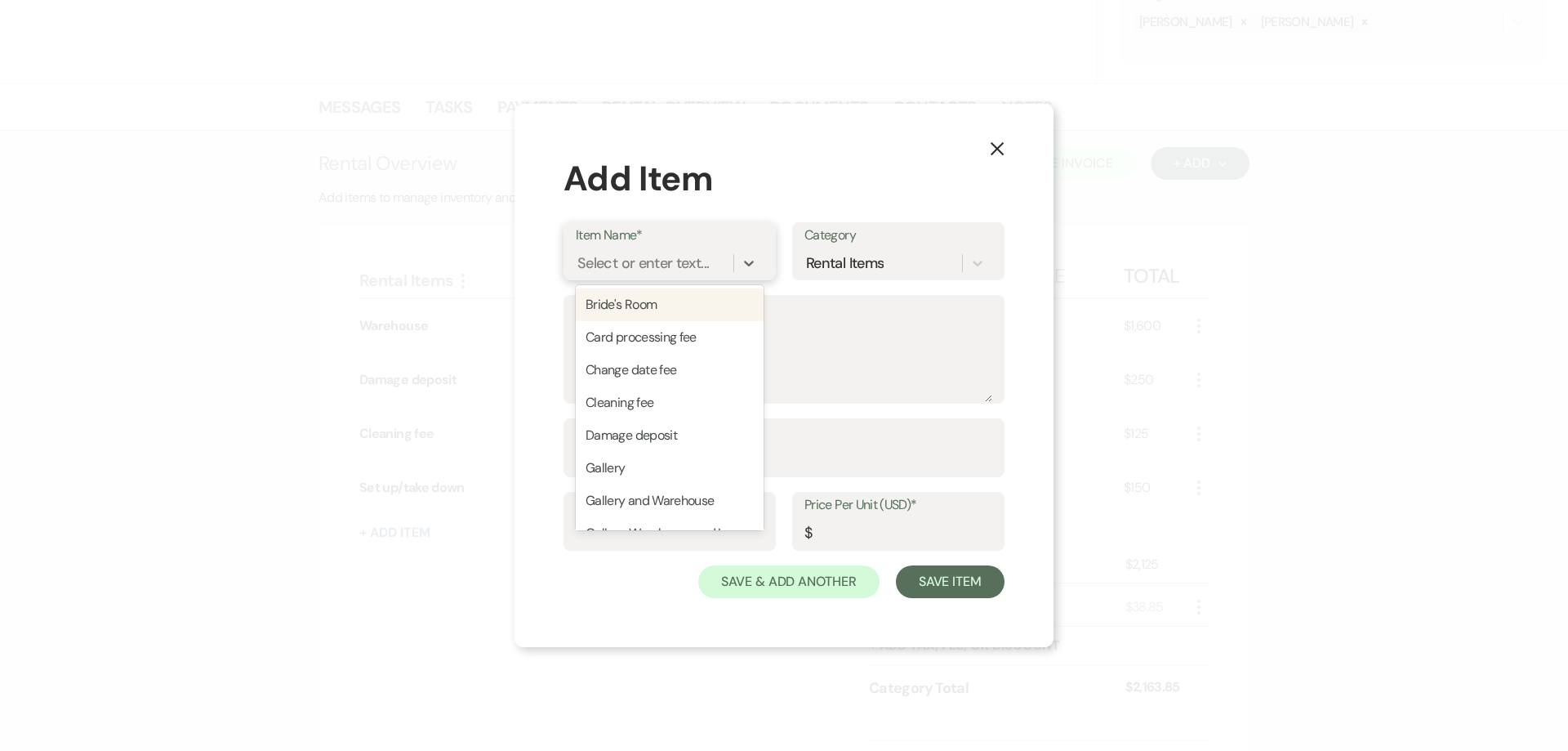
click at [661, 313] on div "Bride's Room" at bounding box center [669, 305] width 188 height 33
type input "125"
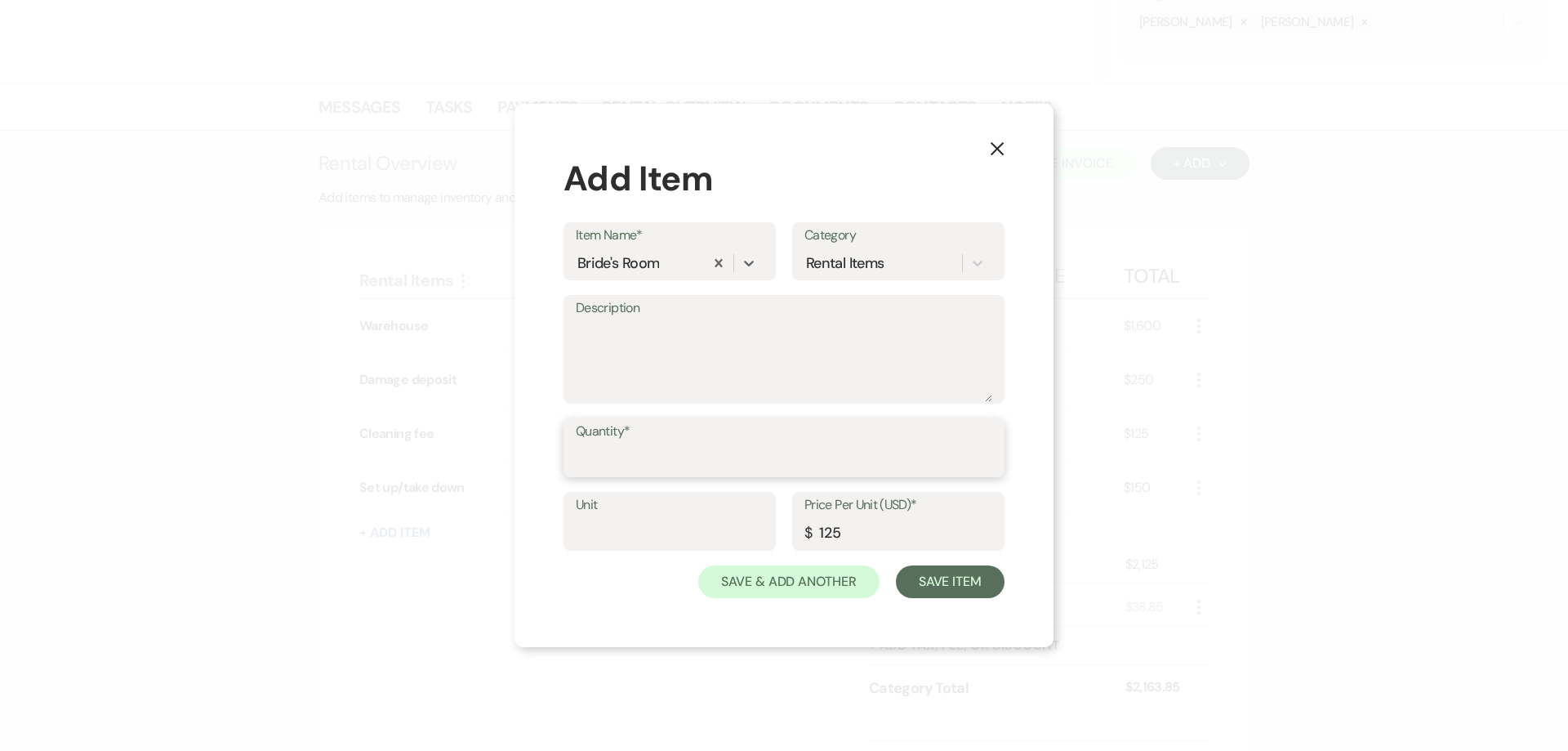
click at [661, 454] on input "Quantity*" at bounding box center [784, 460] width 417 height 32
type input "1"
click at [939, 584] on button "Save Item" at bounding box center [950, 582] width 109 height 33
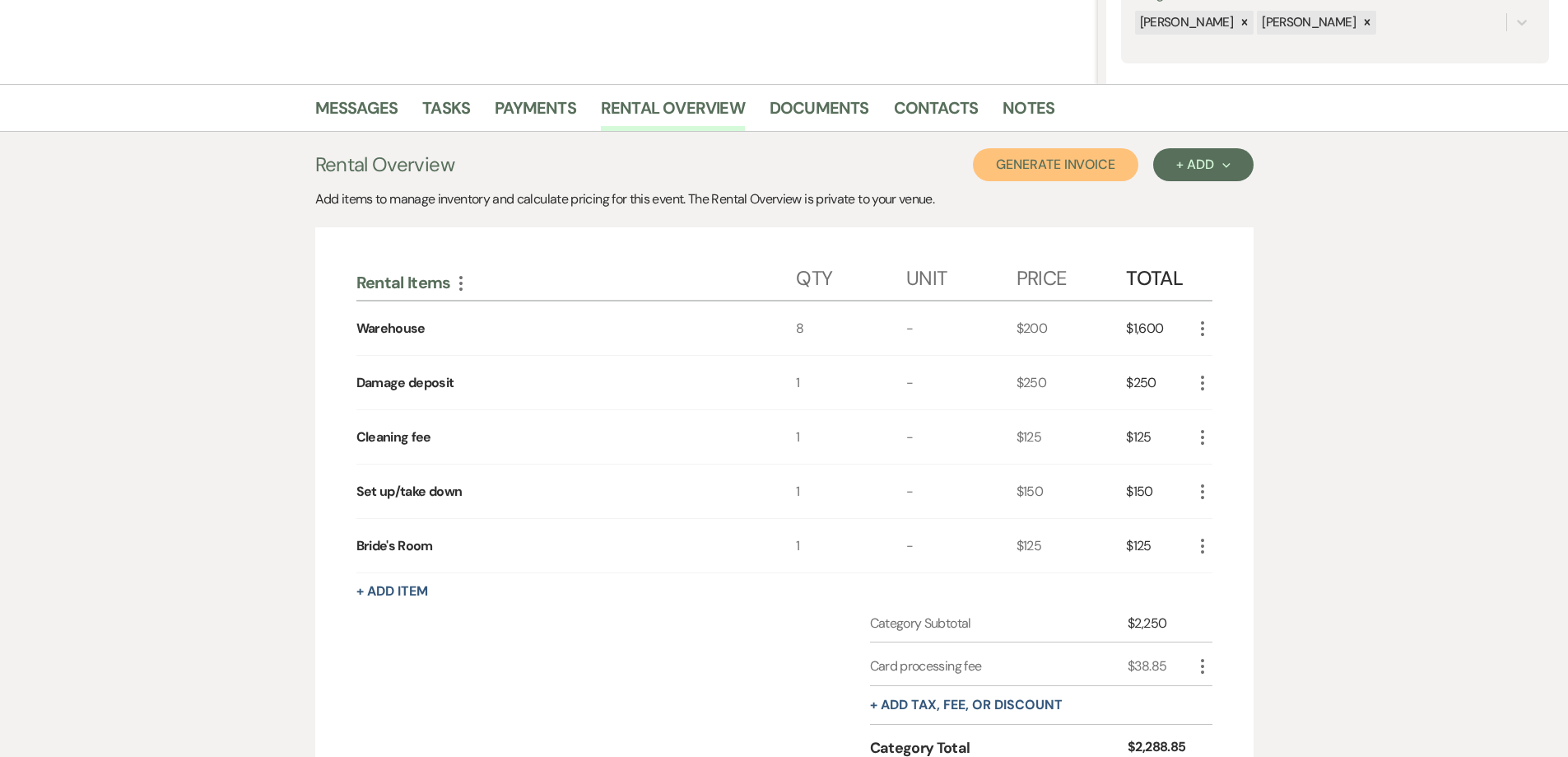
click at [1017, 176] on button "Generate Invoice" at bounding box center [1056, 164] width 165 height 33
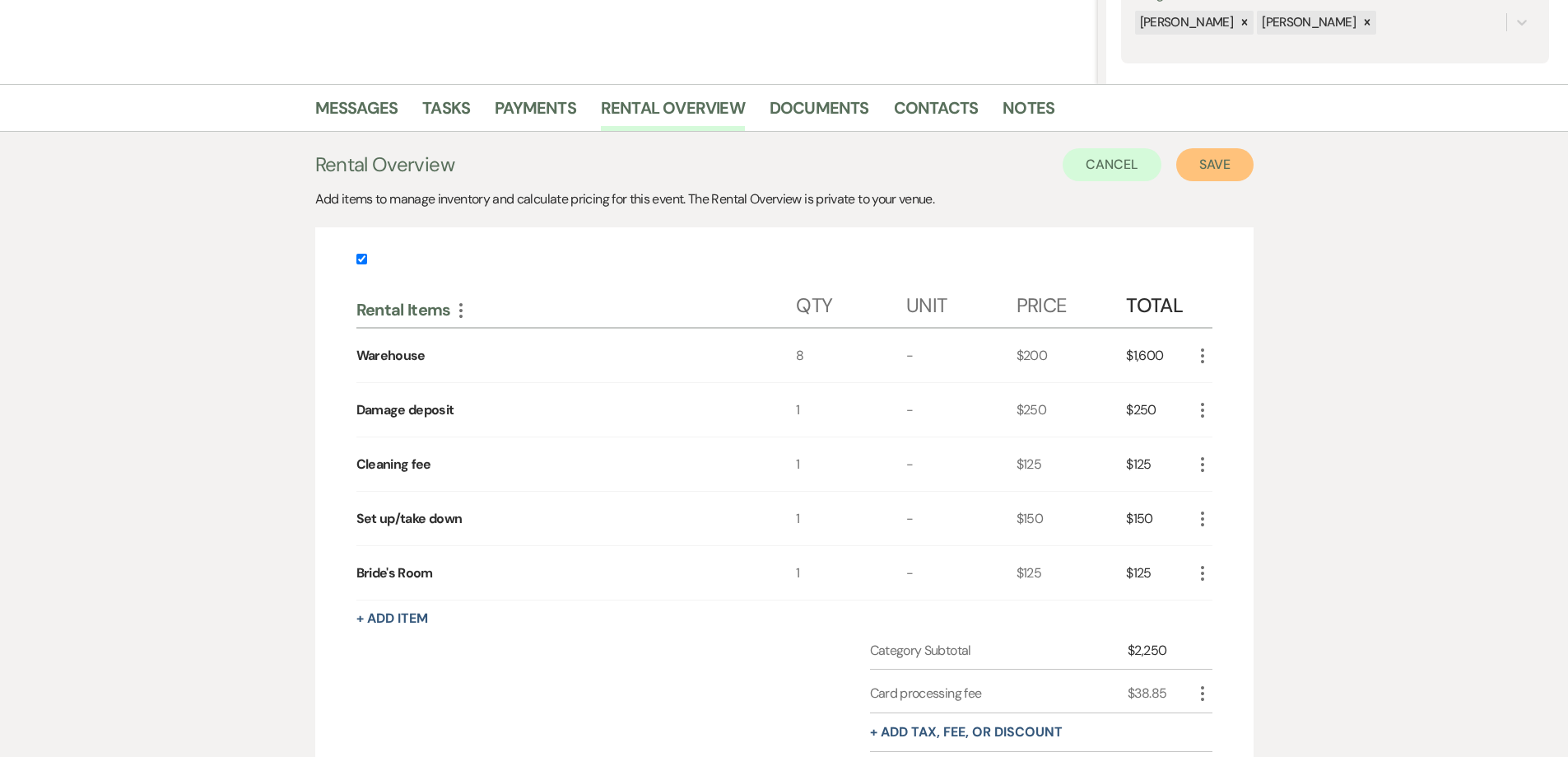
click at [1214, 173] on button "Save" at bounding box center [1214, 164] width 77 height 33
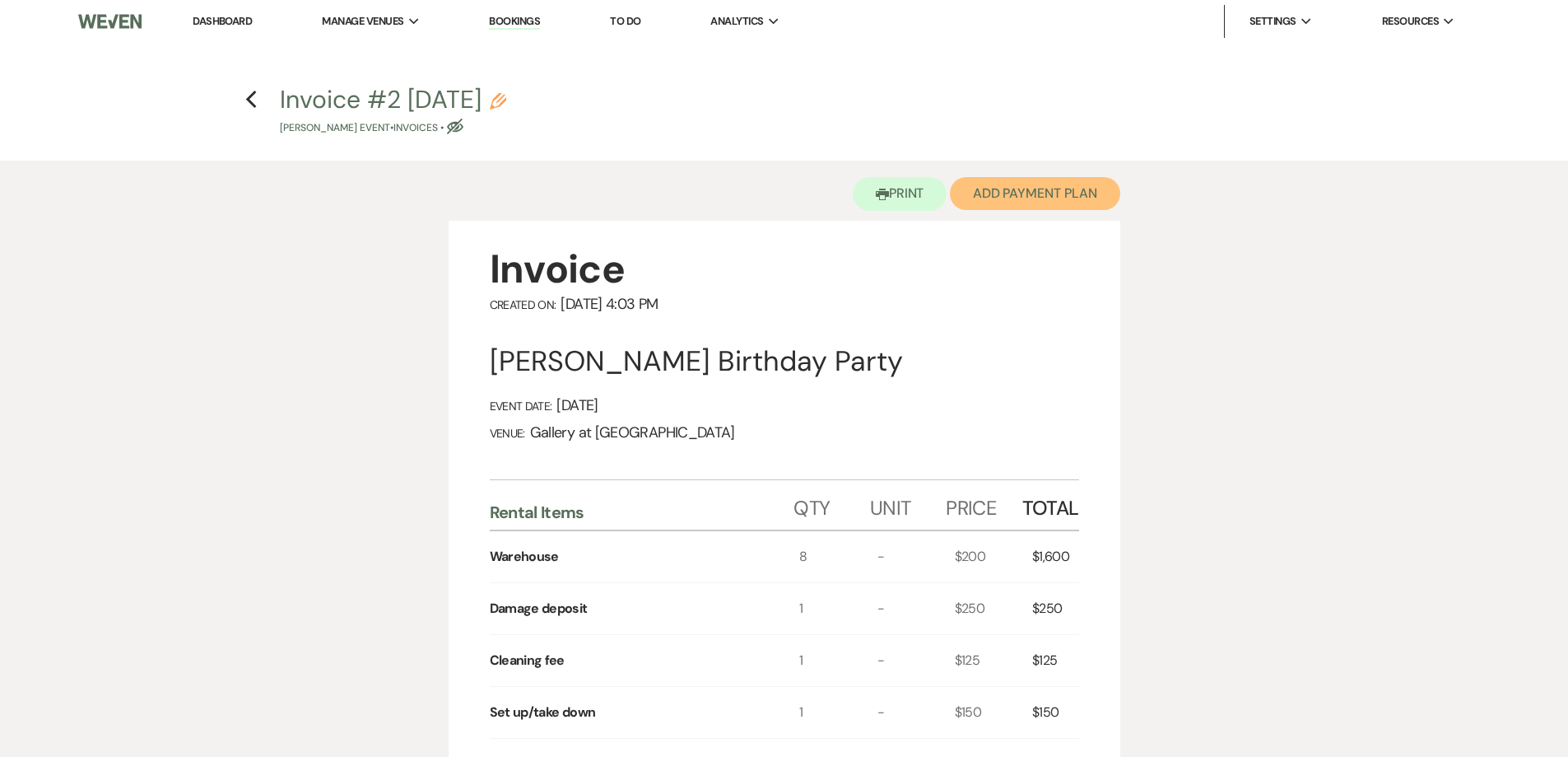
click at [1030, 198] on button "Add Payment Plan" at bounding box center [1035, 193] width 171 height 33
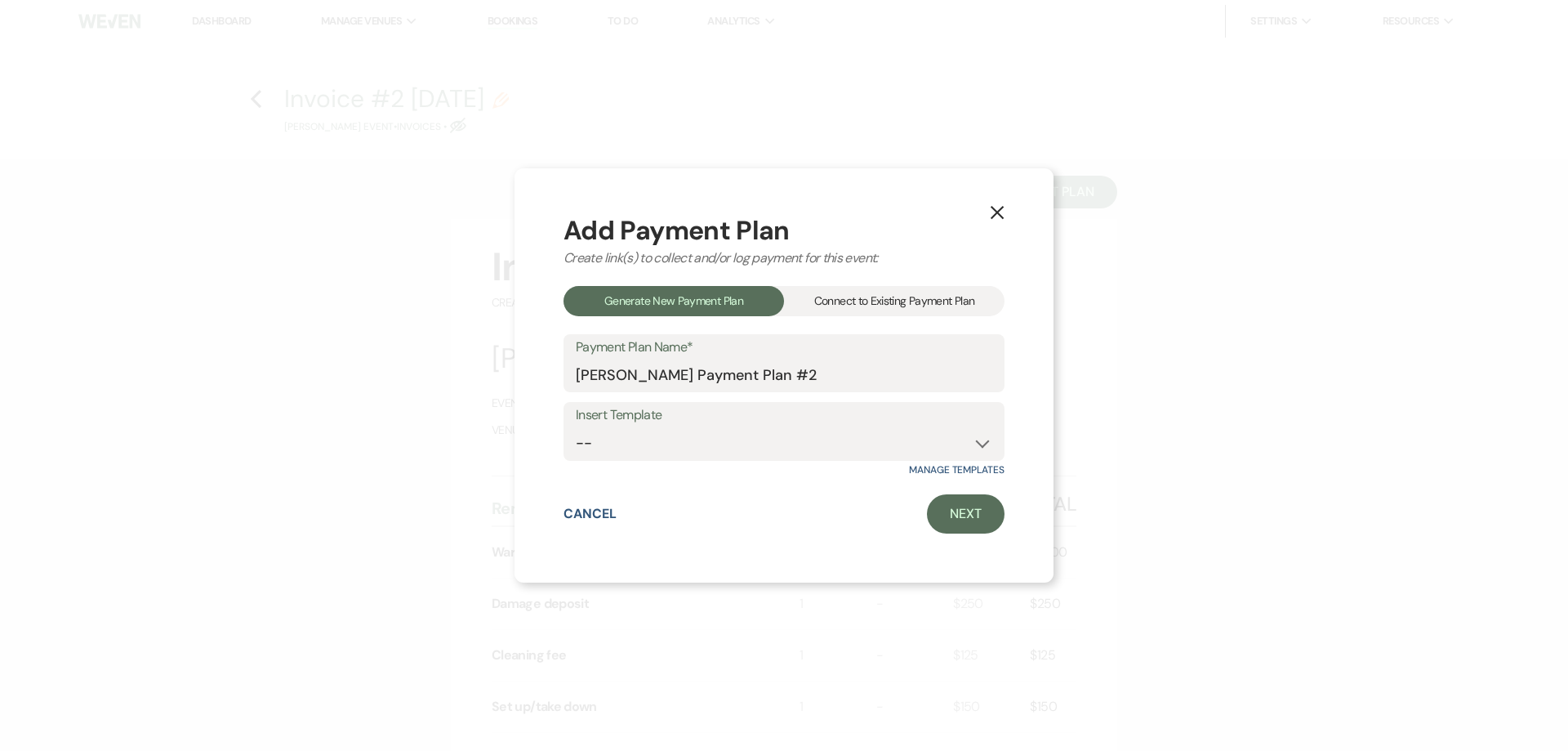
click at [886, 303] on div "Connect to Existing Payment Plan" at bounding box center [894, 301] width 221 height 30
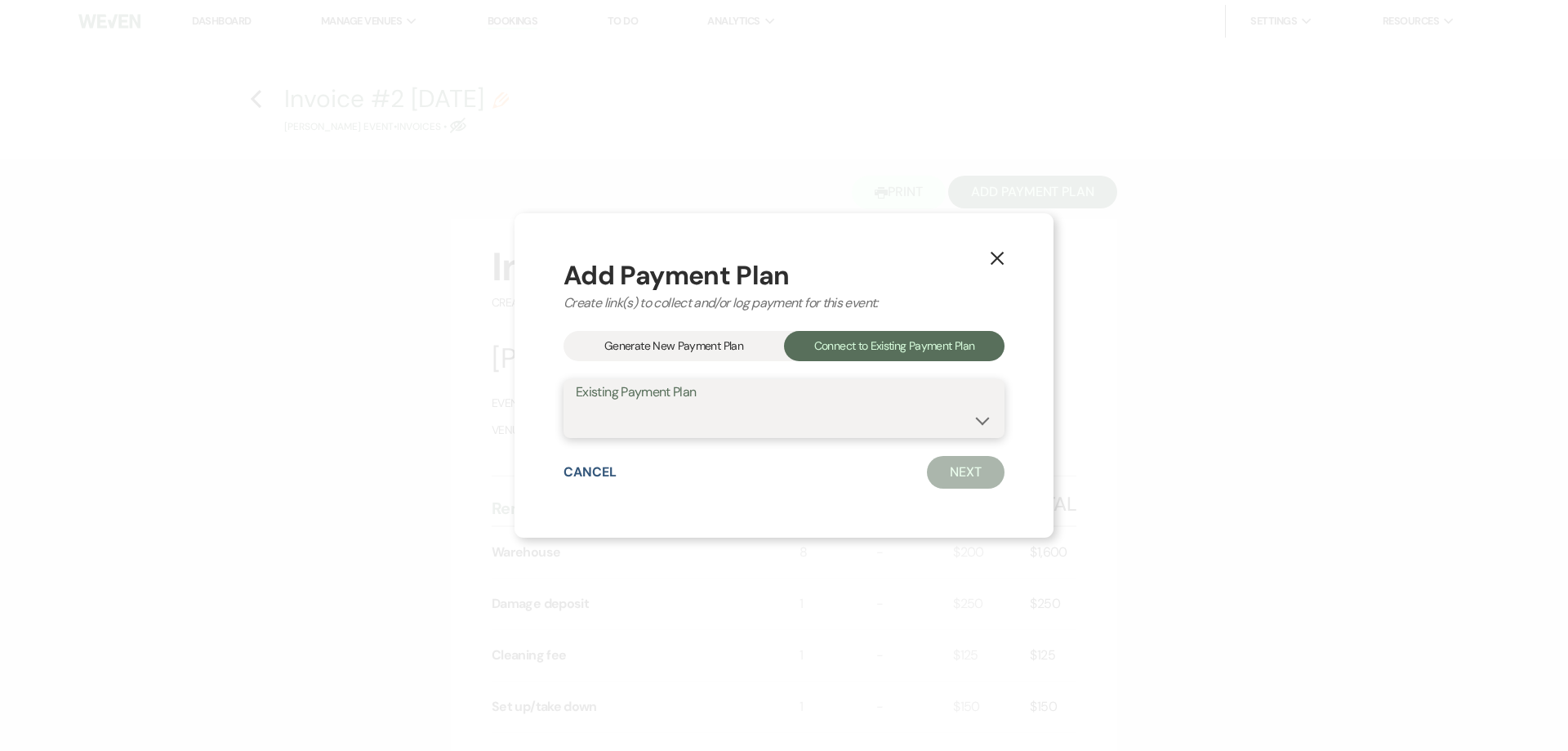
drag, startPoint x: 881, startPoint y: 421, endPoint x: 884, endPoint y: 436, distance: 15.3
click at [881, 421] on select "[PERSON_NAME] Payment Plan #1" at bounding box center [784, 420] width 417 height 32
select select "24574"
click at [575, 404] on select "[PERSON_NAME] Payment Plan #1" at bounding box center [784, 420] width 417 height 32
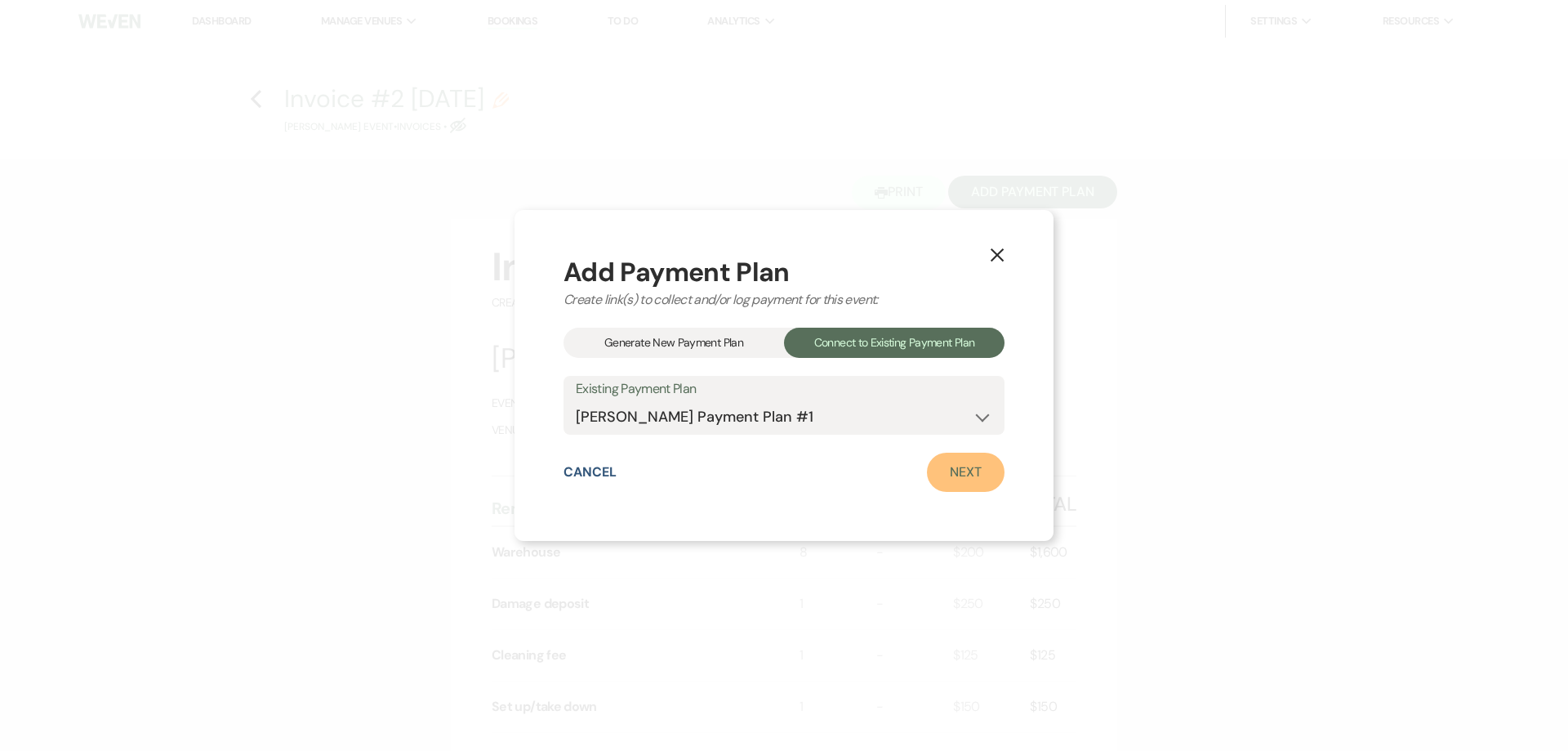
click at [955, 480] on link "Next" at bounding box center [965, 472] width 77 height 39
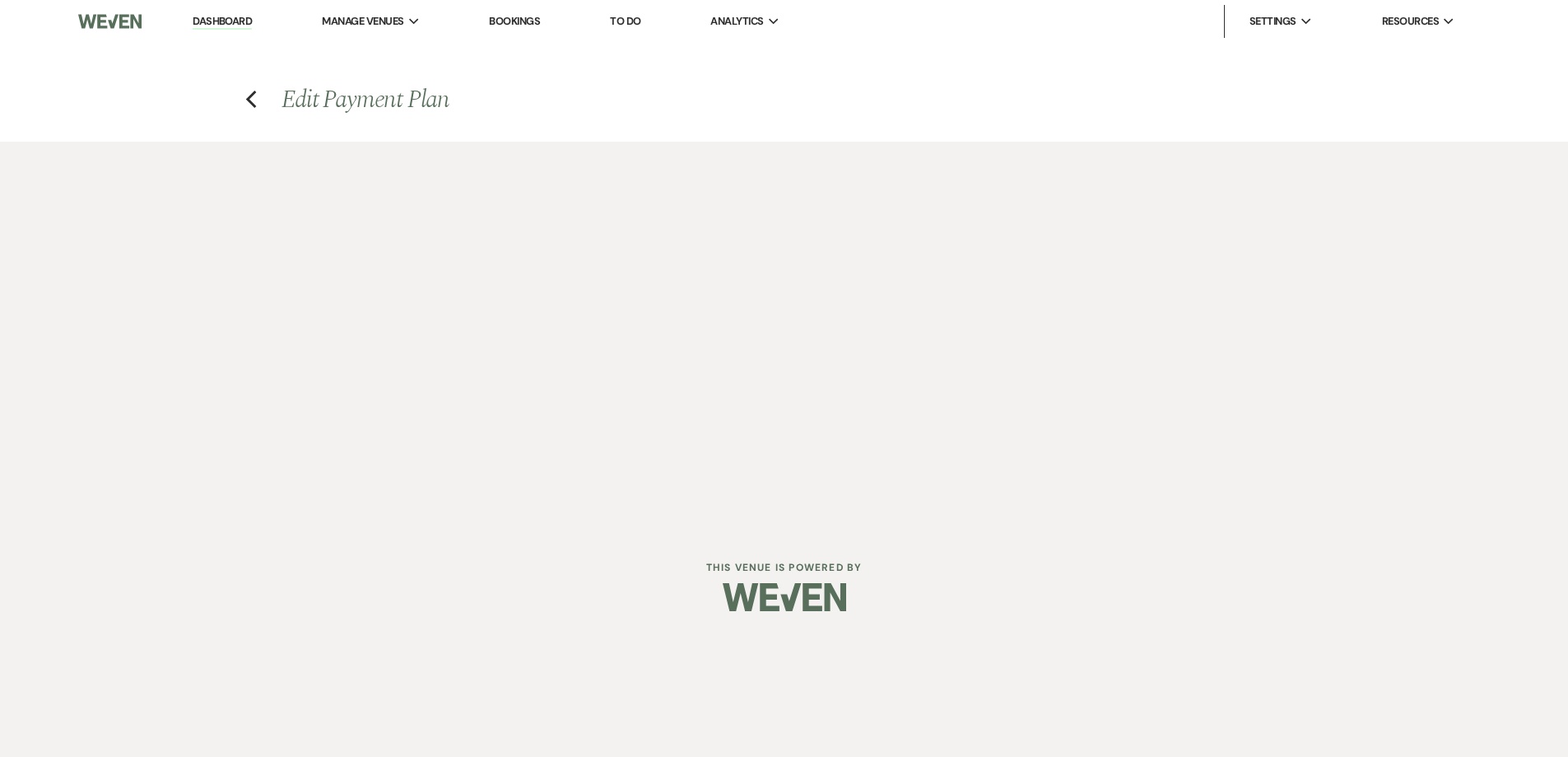
select select "27216"
select select "2"
select select "flat"
select select "true"
select select "both"
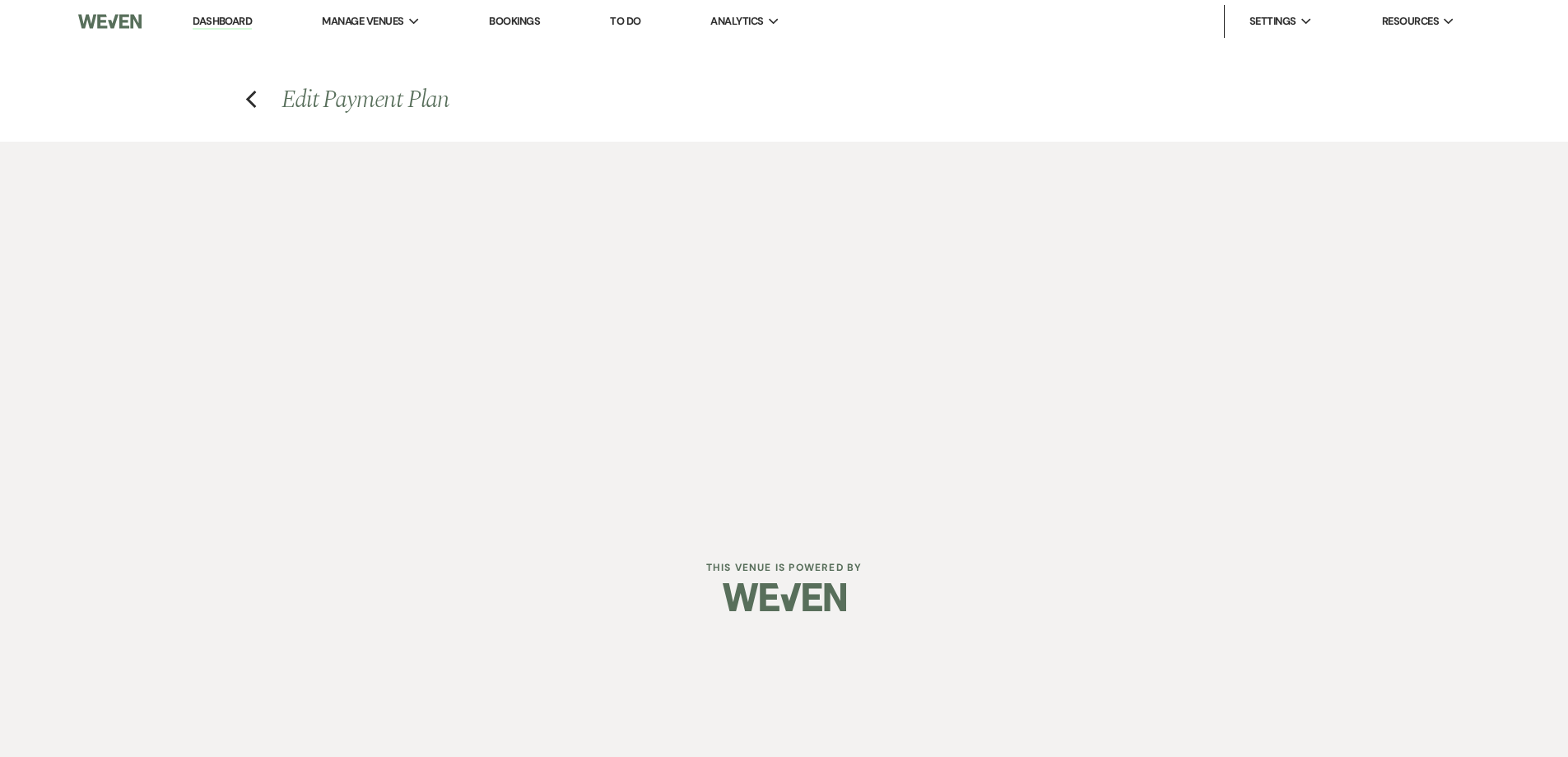
select select "days"
select select "afterDueDate"
select select "2"
select select "flat"
select select "true"
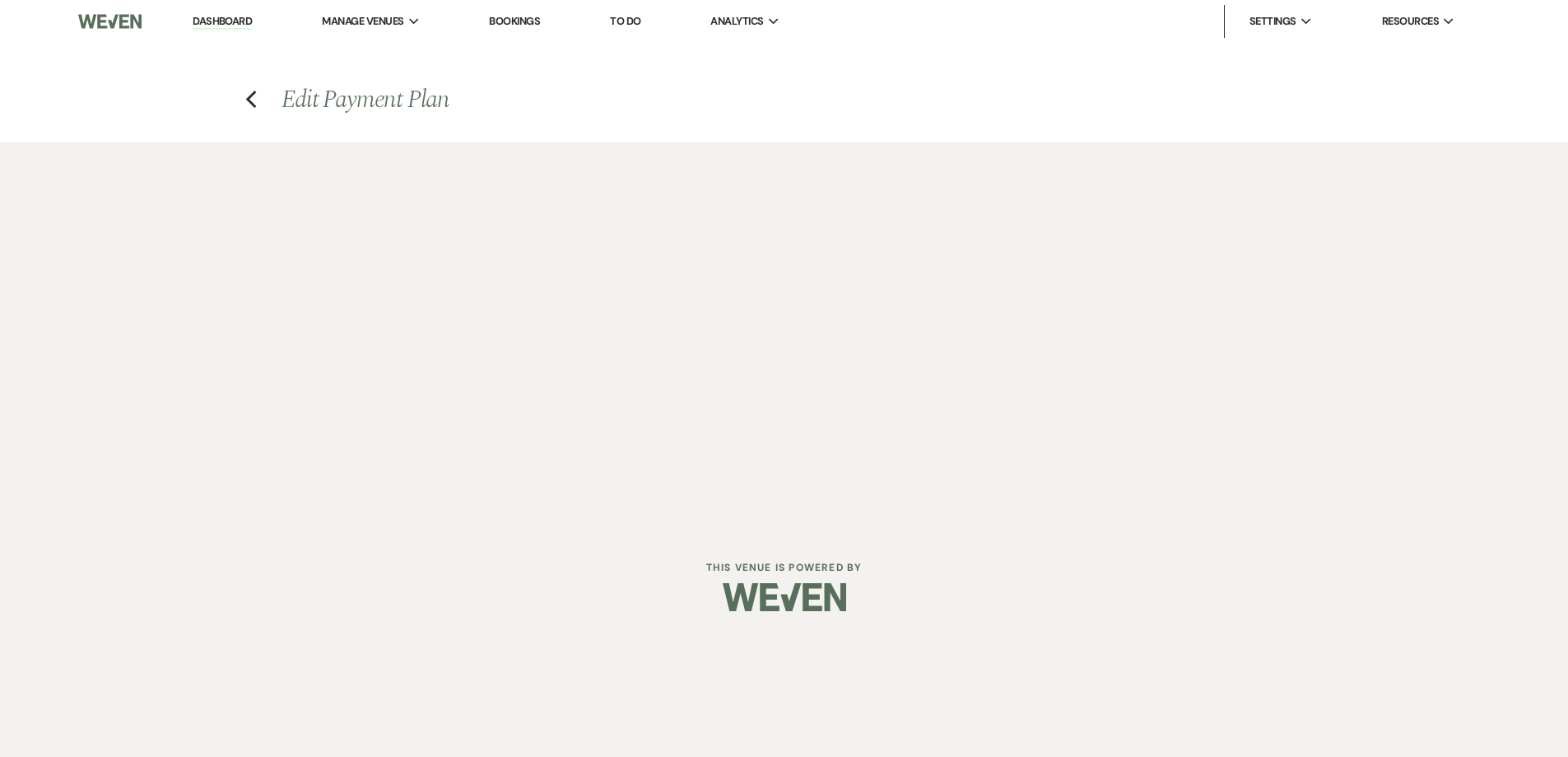
select select "both"
select select "weeks"
select select "both"
select select "weeks"
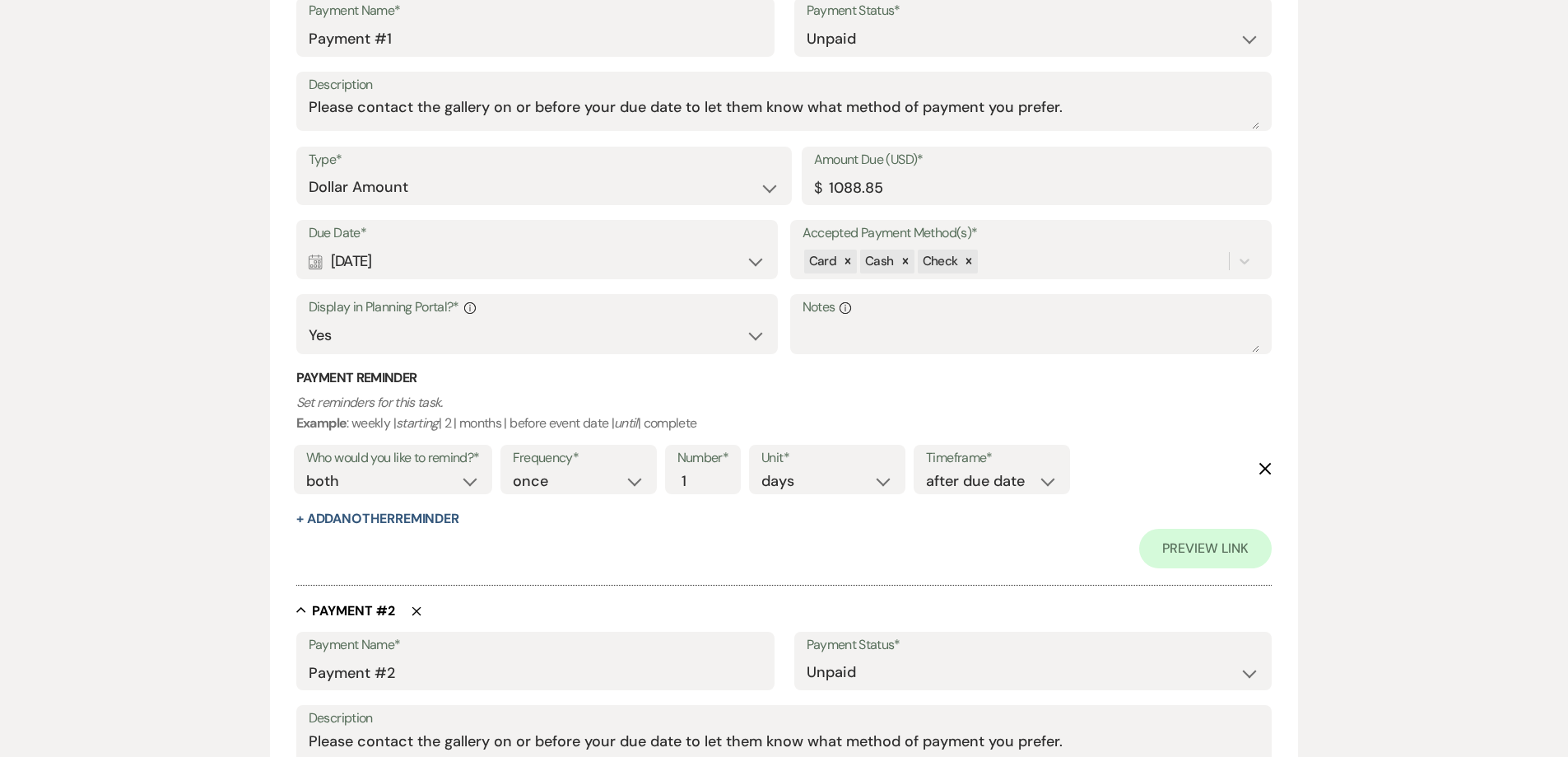
scroll to position [669, 0]
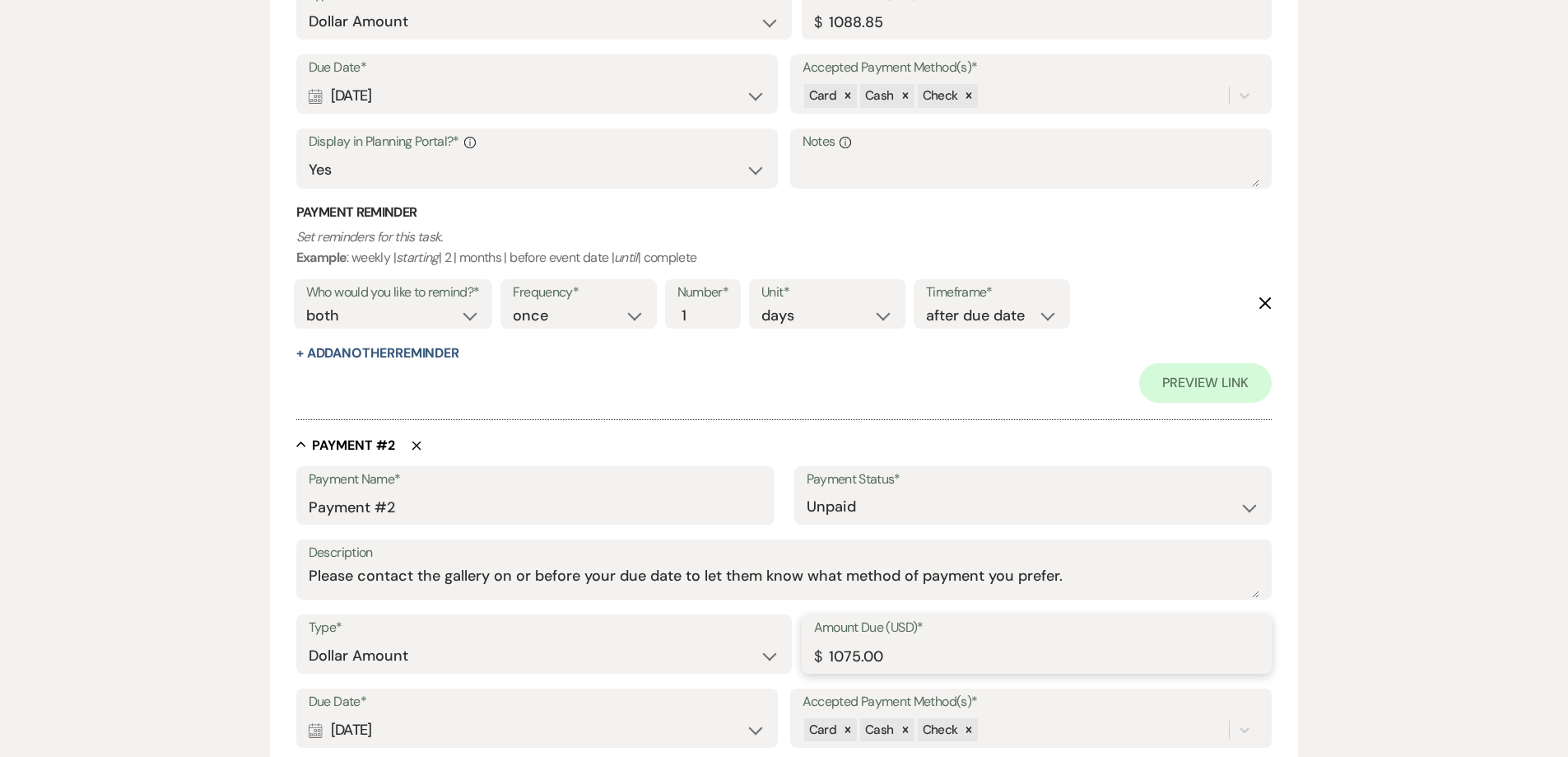
drag, startPoint x: 900, startPoint y: 656, endPoint x: 773, endPoint y: 653, distance: 127.0
click at [773, 653] on div "Type* Dollar Amount Percentage of Grand Total Amount Due (USD)* $ 1075.00" at bounding box center [784, 651] width 976 height 75
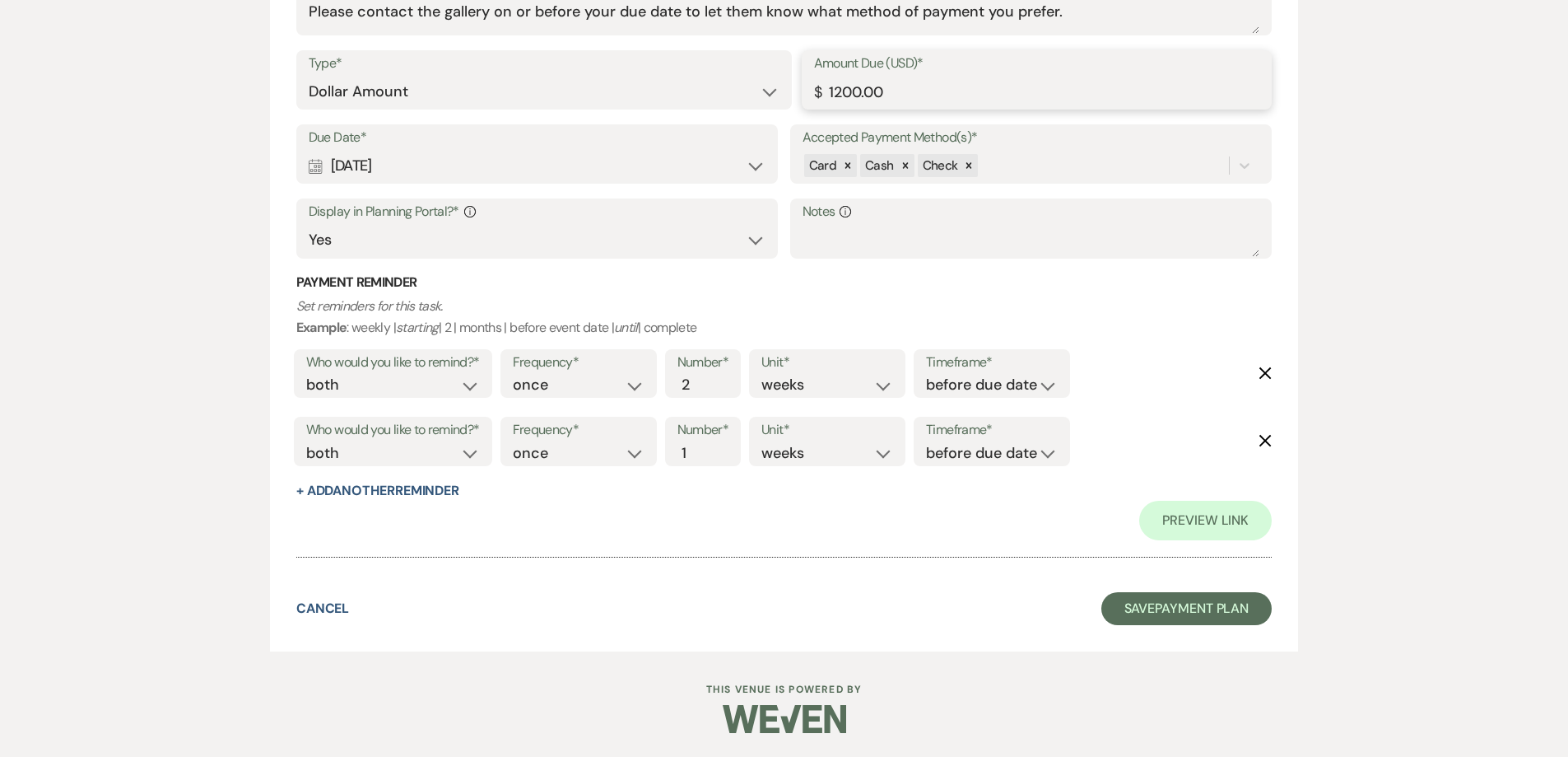
scroll to position [1234, 0]
type input "1200.00"
click at [1154, 612] on button "Save Payment Plan" at bounding box center [1187, 607] width 171 height 33
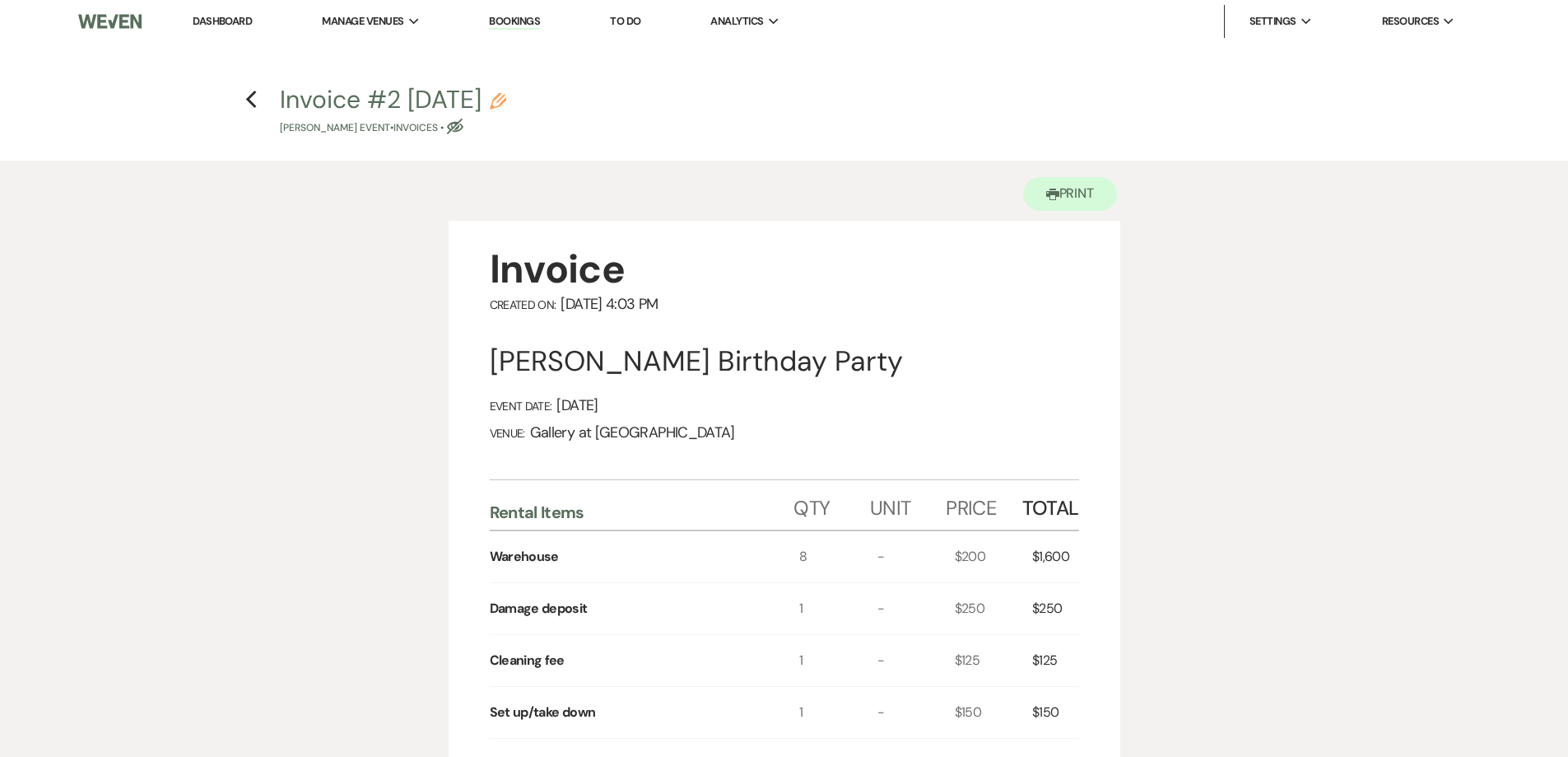
drag, startPoint x: 247, startPoint y: 99, endPoint x: 301, endPoint y: 380, distance: 286.1
click at [249, 97] on use "button" at bounding box center [251, 100] width 11 height 18
select select "6"
select select "24"
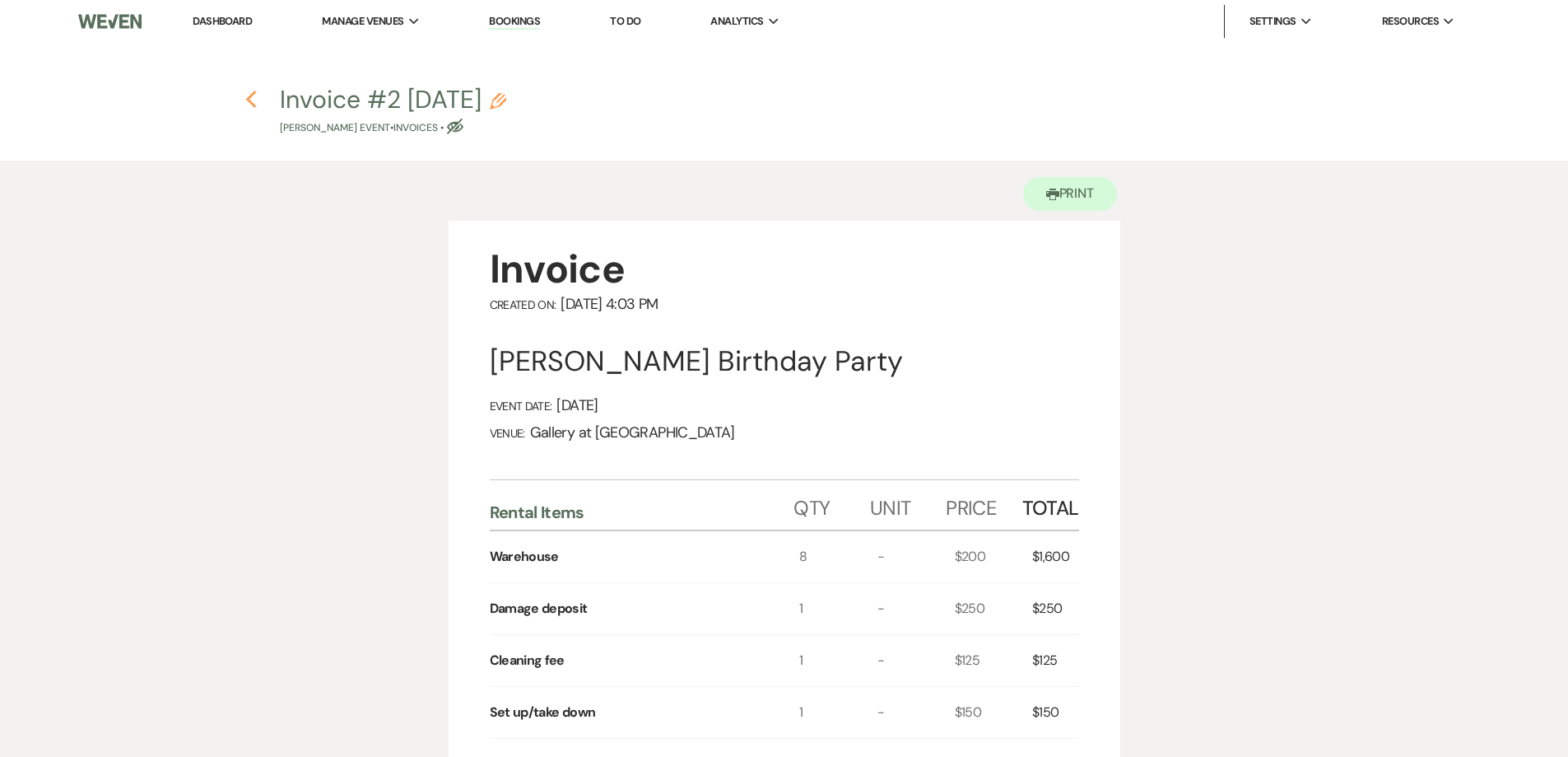
select select "4"
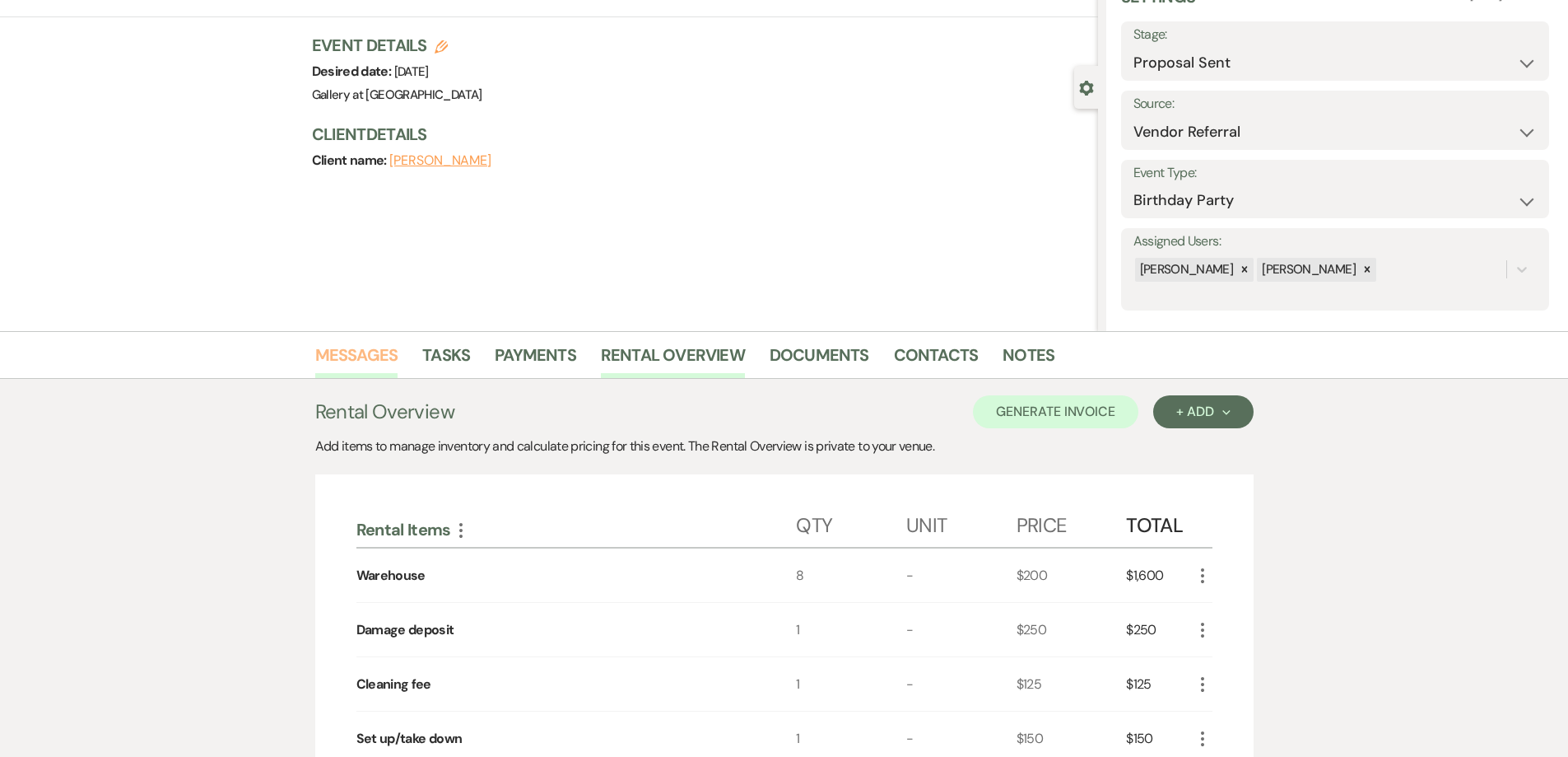
click at [391, 362] on link "Messages" at bounding box center [356, 360] width 83 height 36
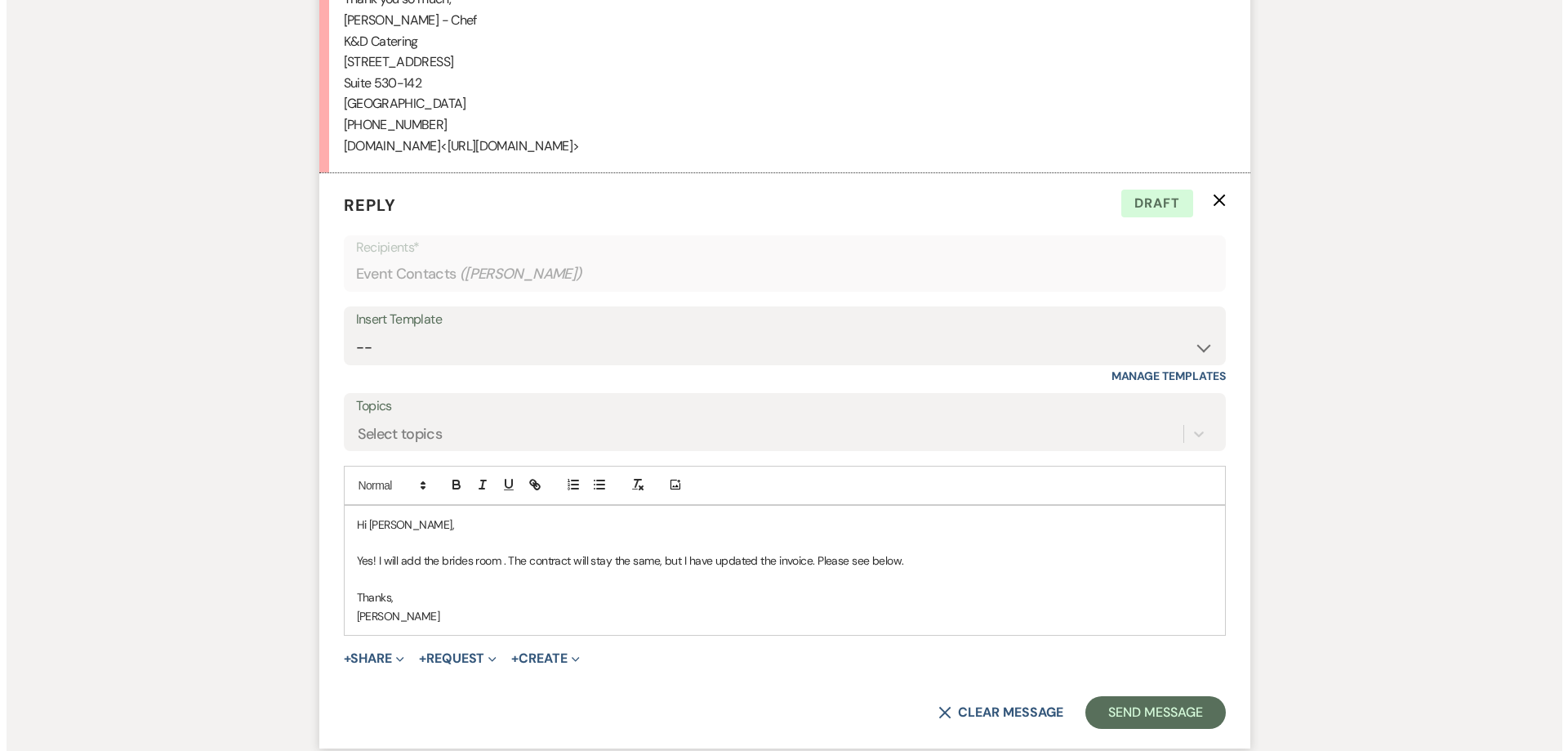
scroll to position [3773, 0]
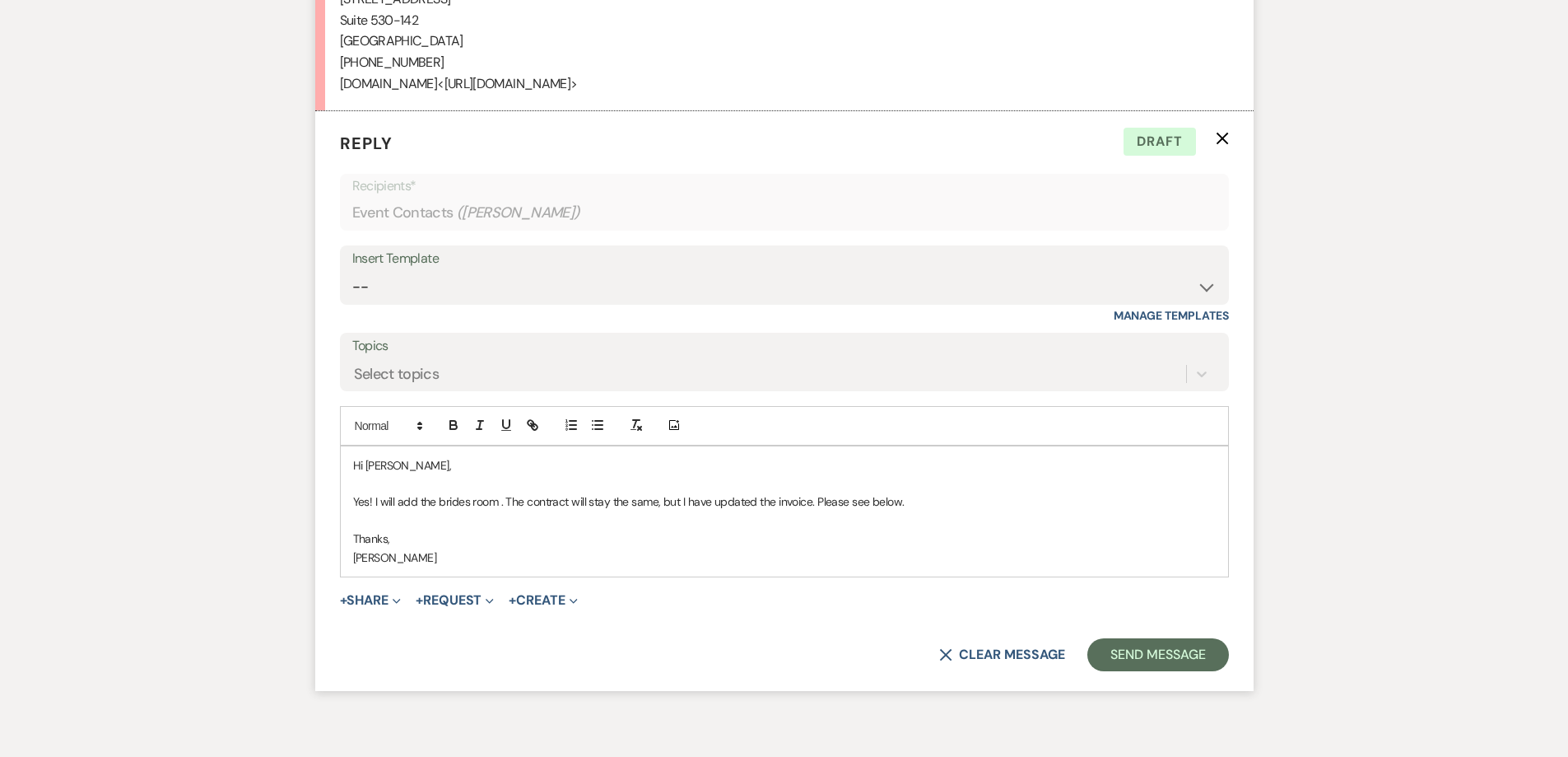
click at [500, 492] on p "Yes! I will add the brides room . The contract will stay the same, but I have u…" at bounding box center [784, 501] width 863 height 18
click at [398, 599] on use "button" at bounding box center [396, 602] width 7 height 5
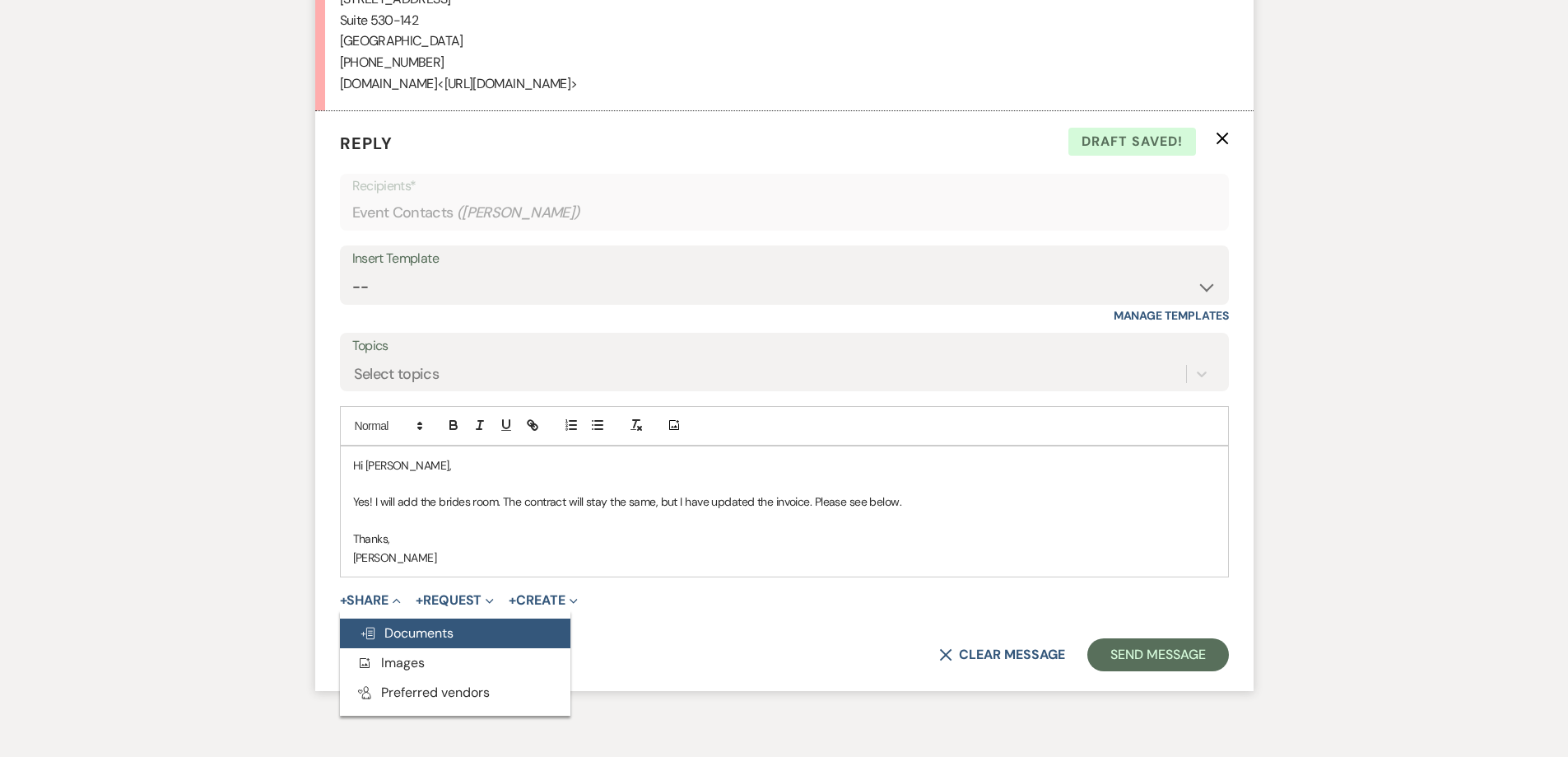
click at [419, 624] on span "Doc Upload Documents" at bounding box center [407, 632] width 94 height 17
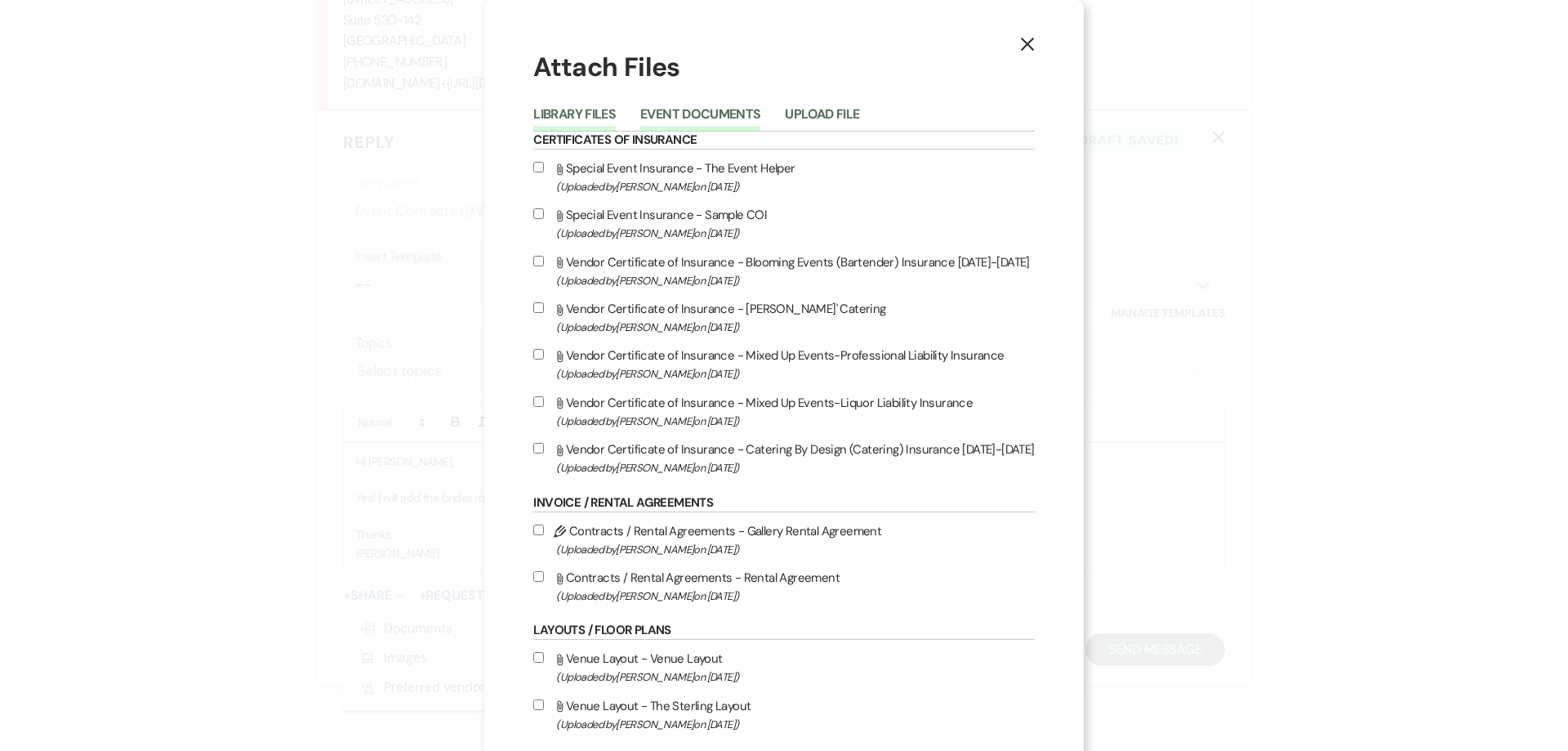
click at [677, 109] on button "Event Documents" at bounding box center [700, 119] width 120 height 23
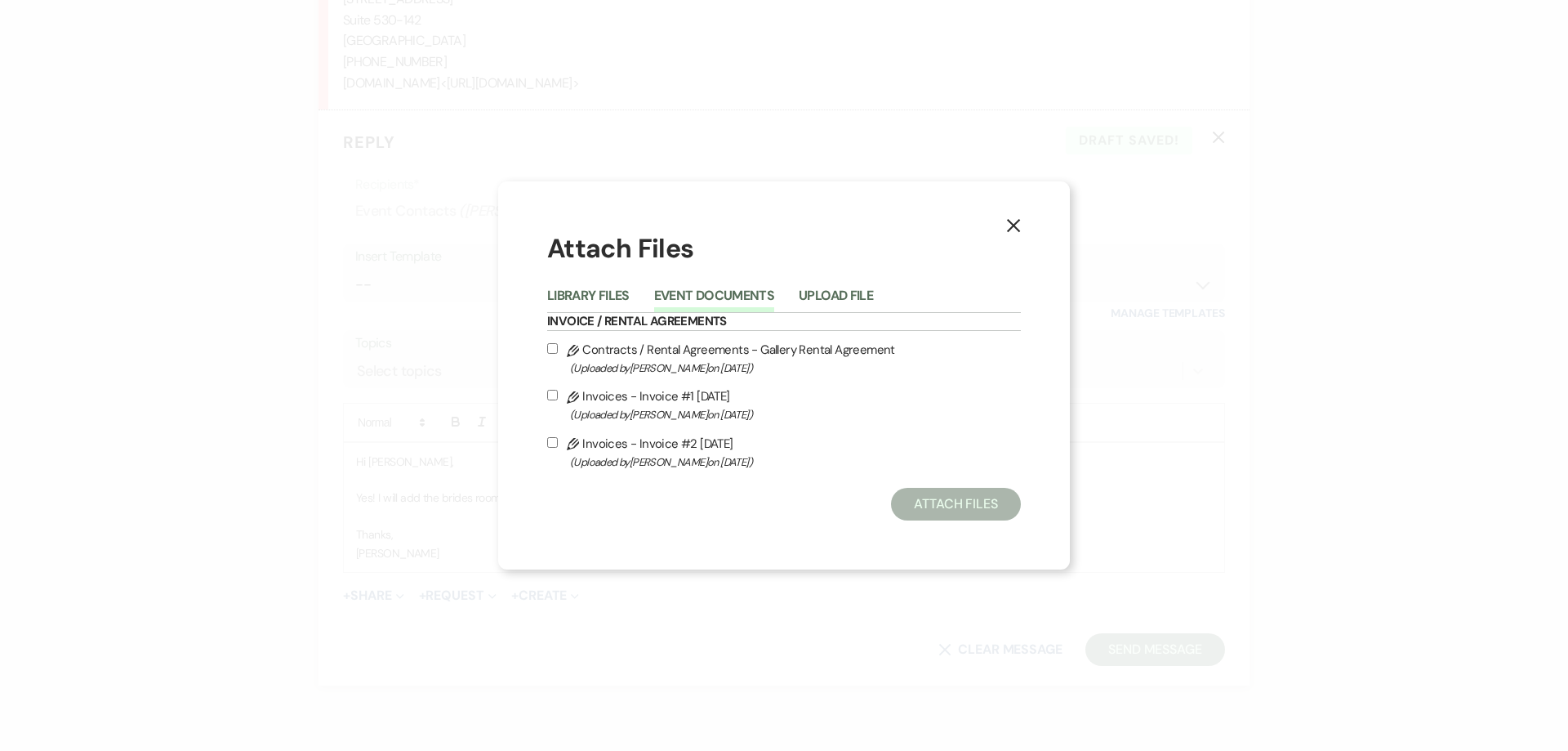
click at [545, 445] on div "X Attach Files Library Files Event Documents Upload File Invoice / Rental Agree…" at bounding box center [784, 376] width 572 height 388
click at [548, 445] on input "Pencil Invoices - Invoice #2 8-11-2025 (Uploaded by Shelby on Aug 11th, 2025 )" at bounding box center [552, 443] width 11 height 11
checkbox input "true"
click at [908, 502] on button "Attach Files" at bounding box center [955, 503] width 130 height 33
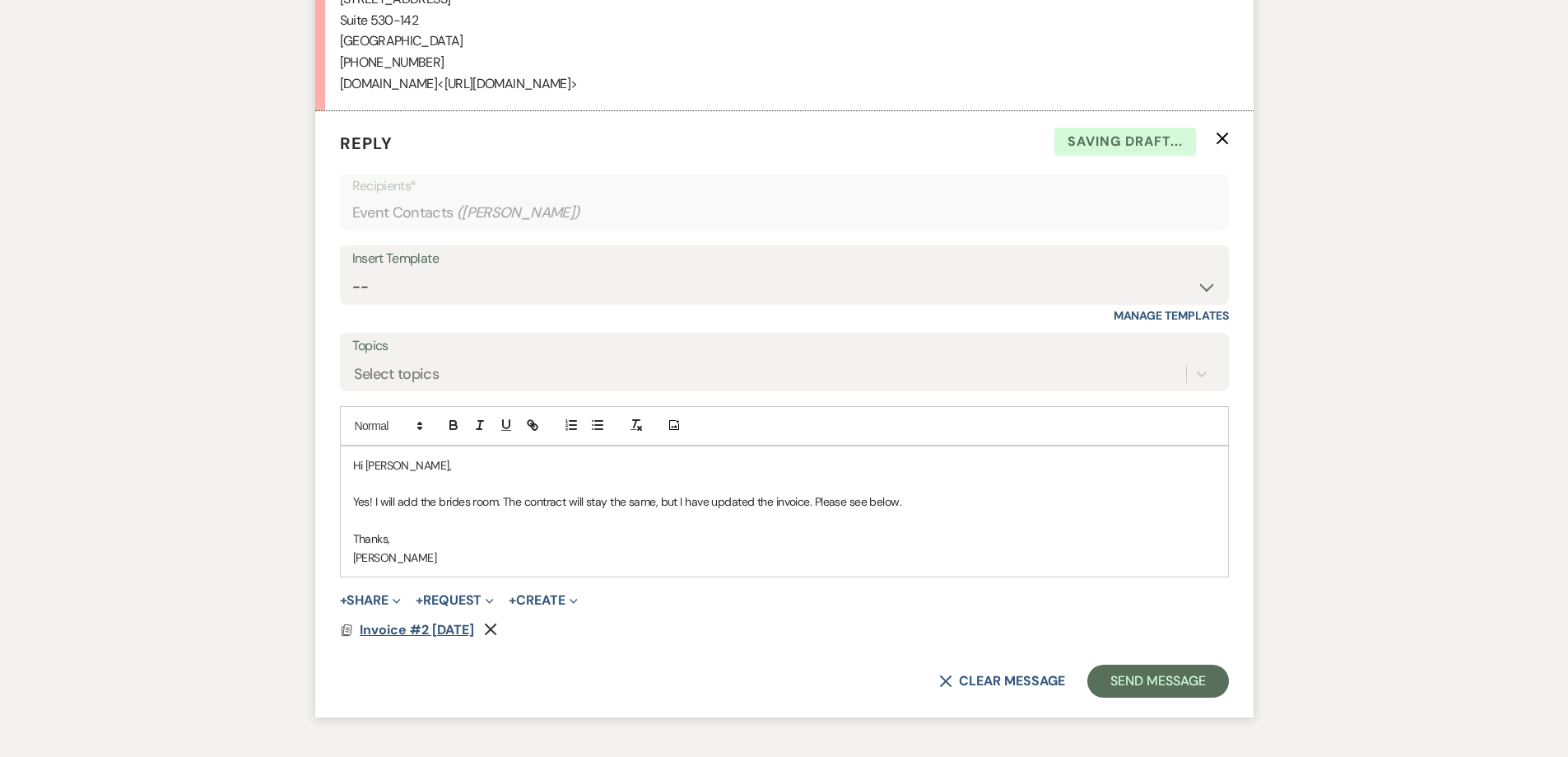
click at [464, 621] on span "Invoice #2 8-11-2025" at bounding box center [416, 629] width 114 height 17
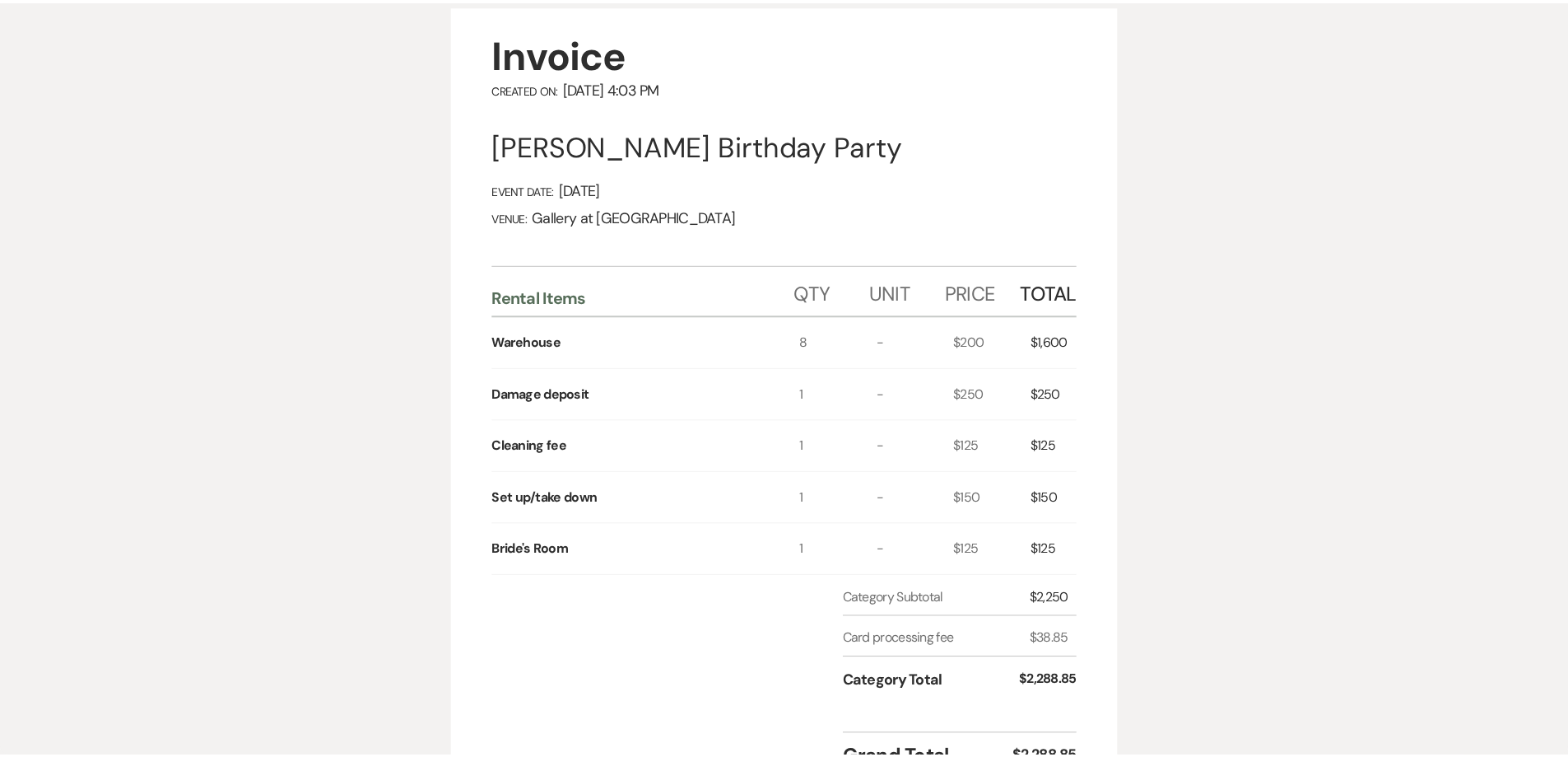
scroll to position [0, 0]
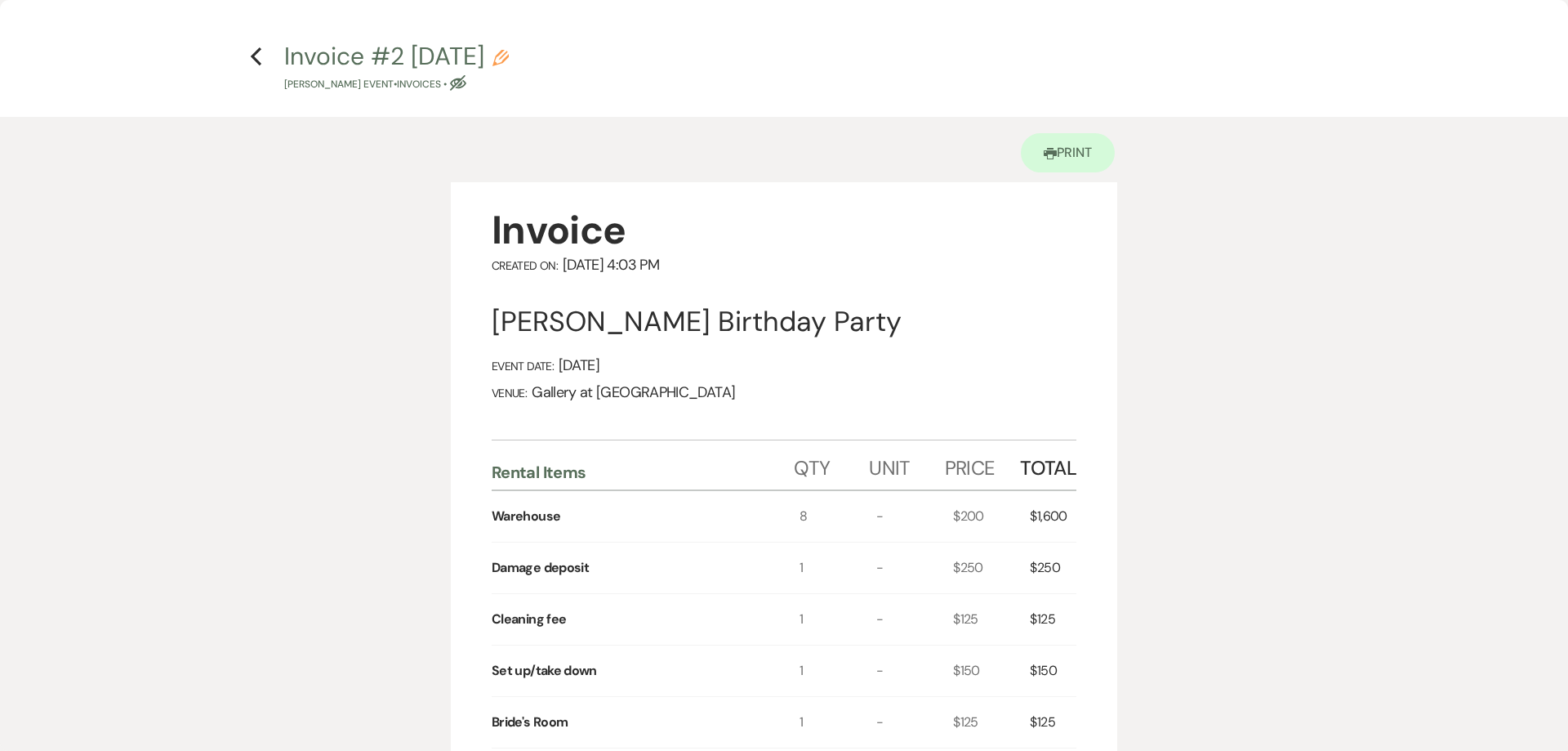
click at [264, 61] on h4 "Previous Invoice #2 8-11-2025 Pencil Jerine M. Campbell's Event • Invoices • Ey…" at bounding box center [784, 66] width 1175 height 53
click at [258, 55] on icon "Previous" at bounding box center [256, 56] width 12 height 20
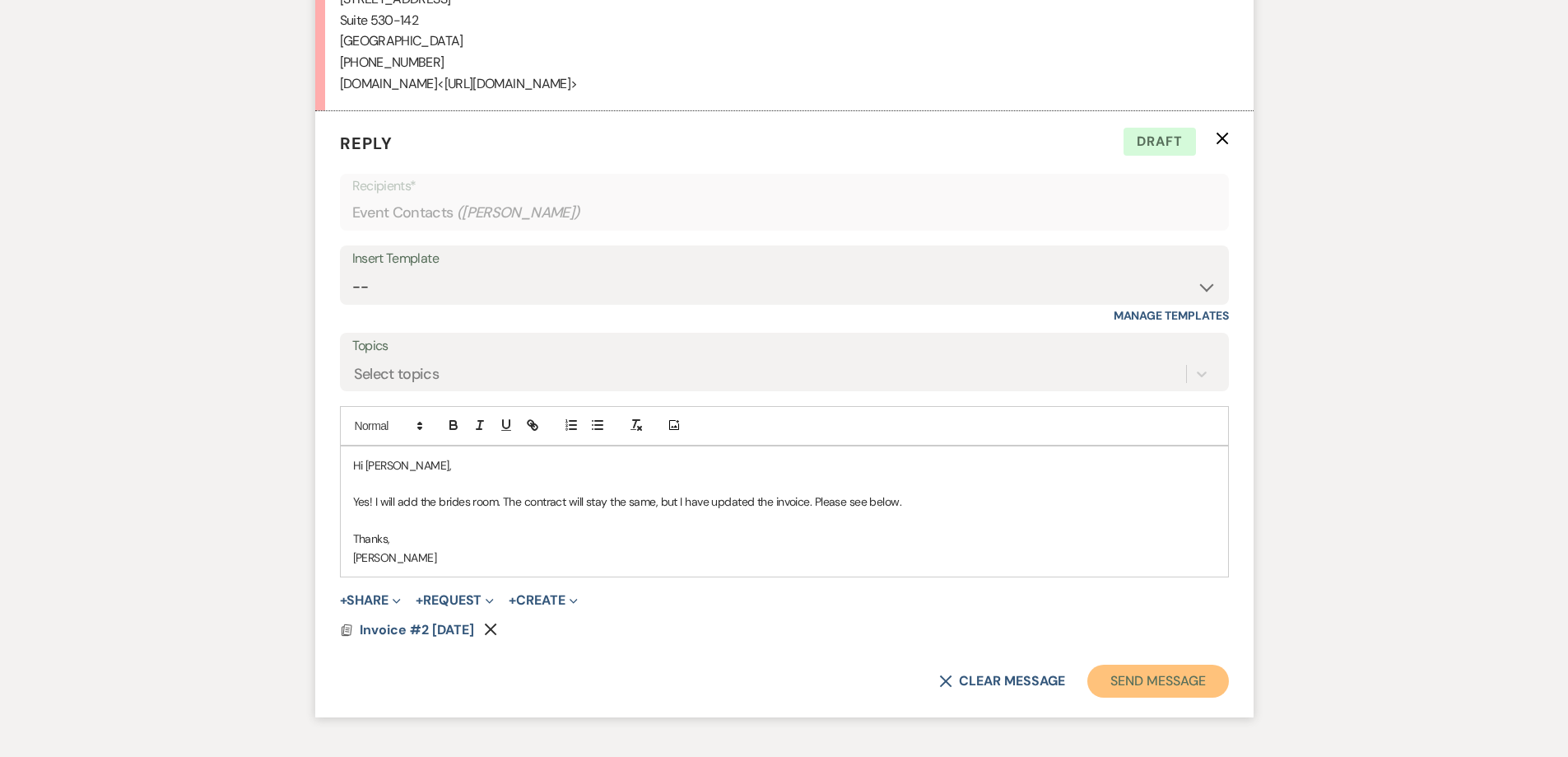
click at [1118, 668] on button "Send Message" at bounding box center [1157, 681] width 141 height 33
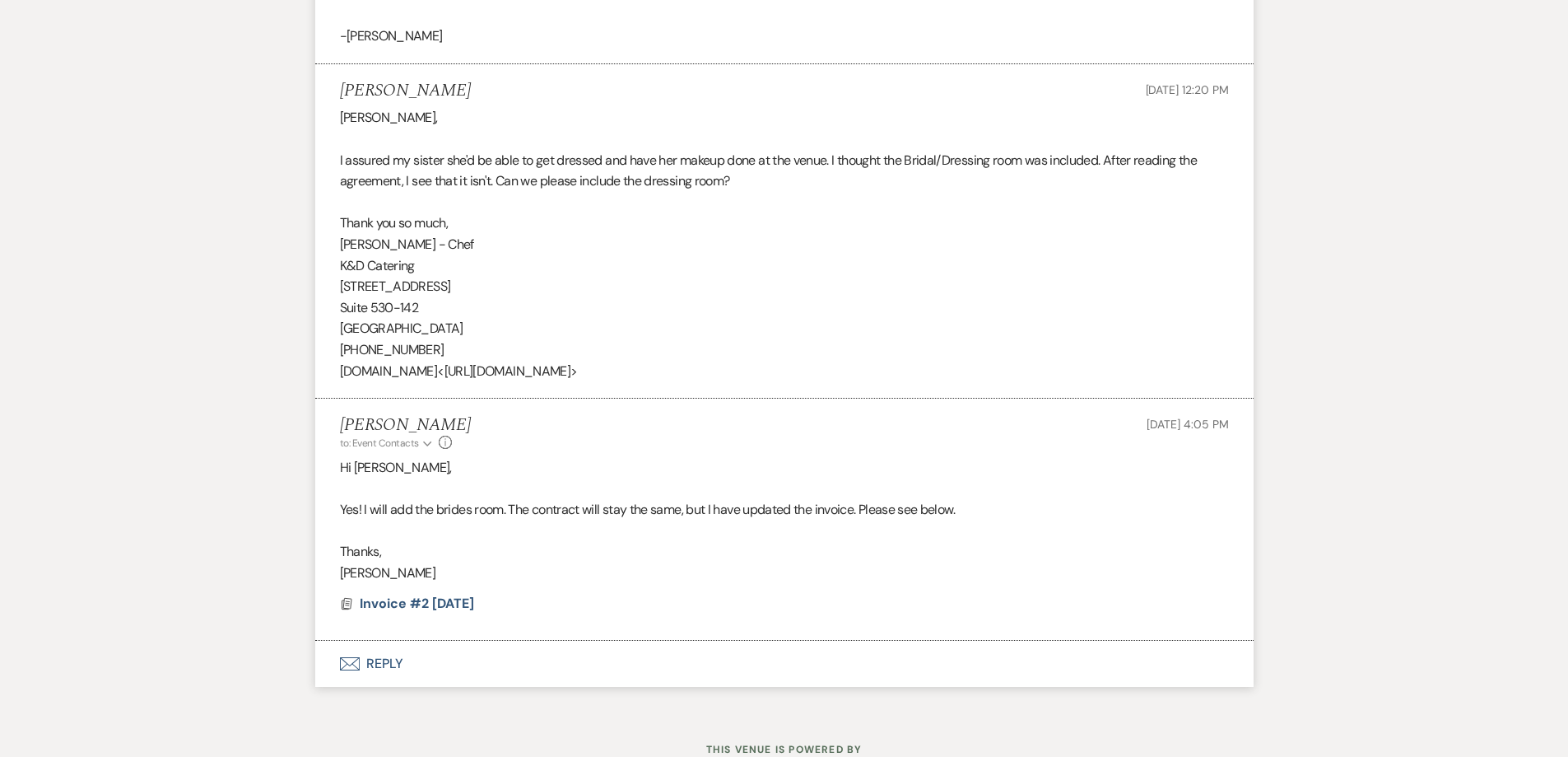
scroll to position [3555, 0]
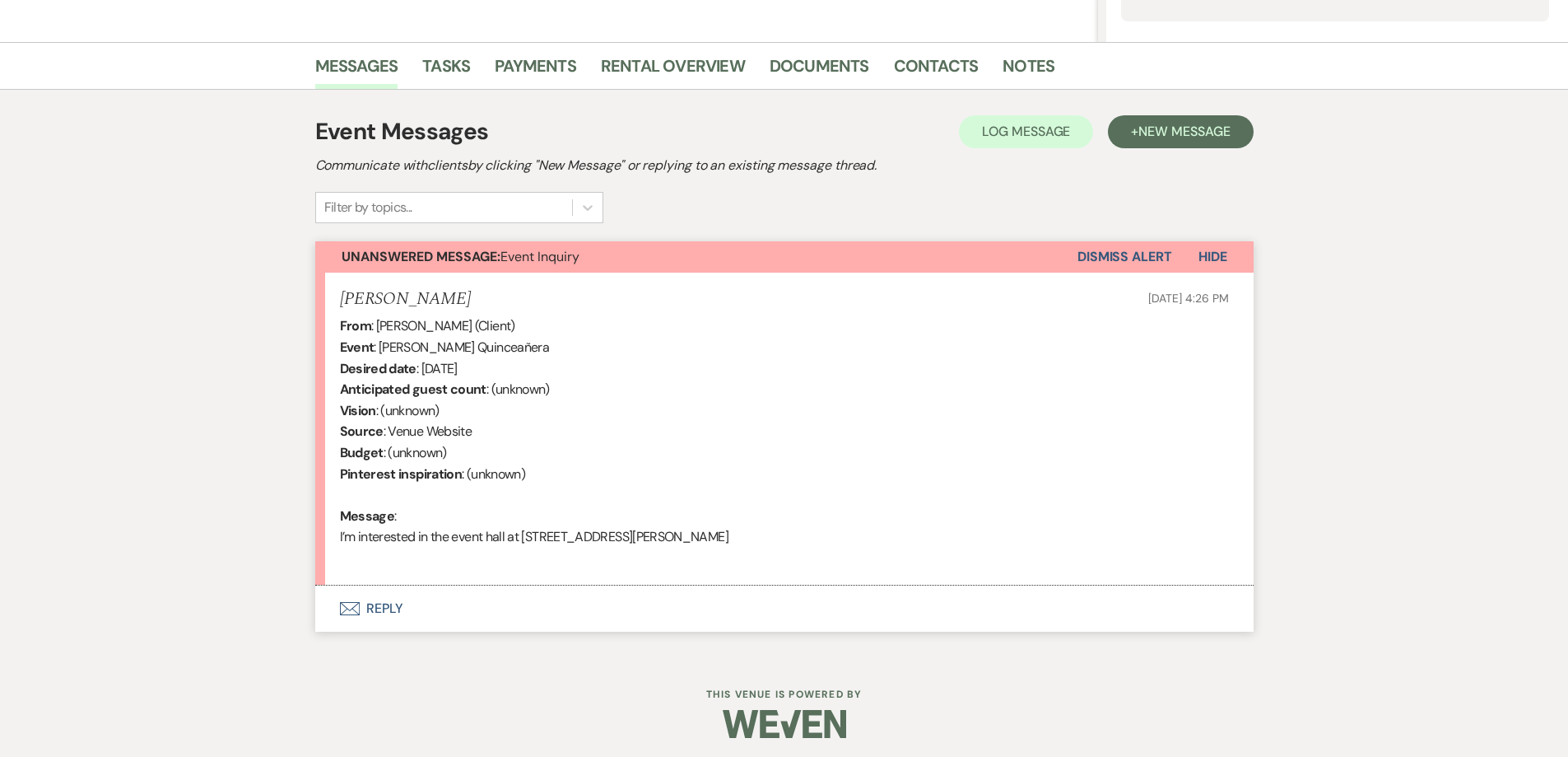
scroll to position [377, 0]
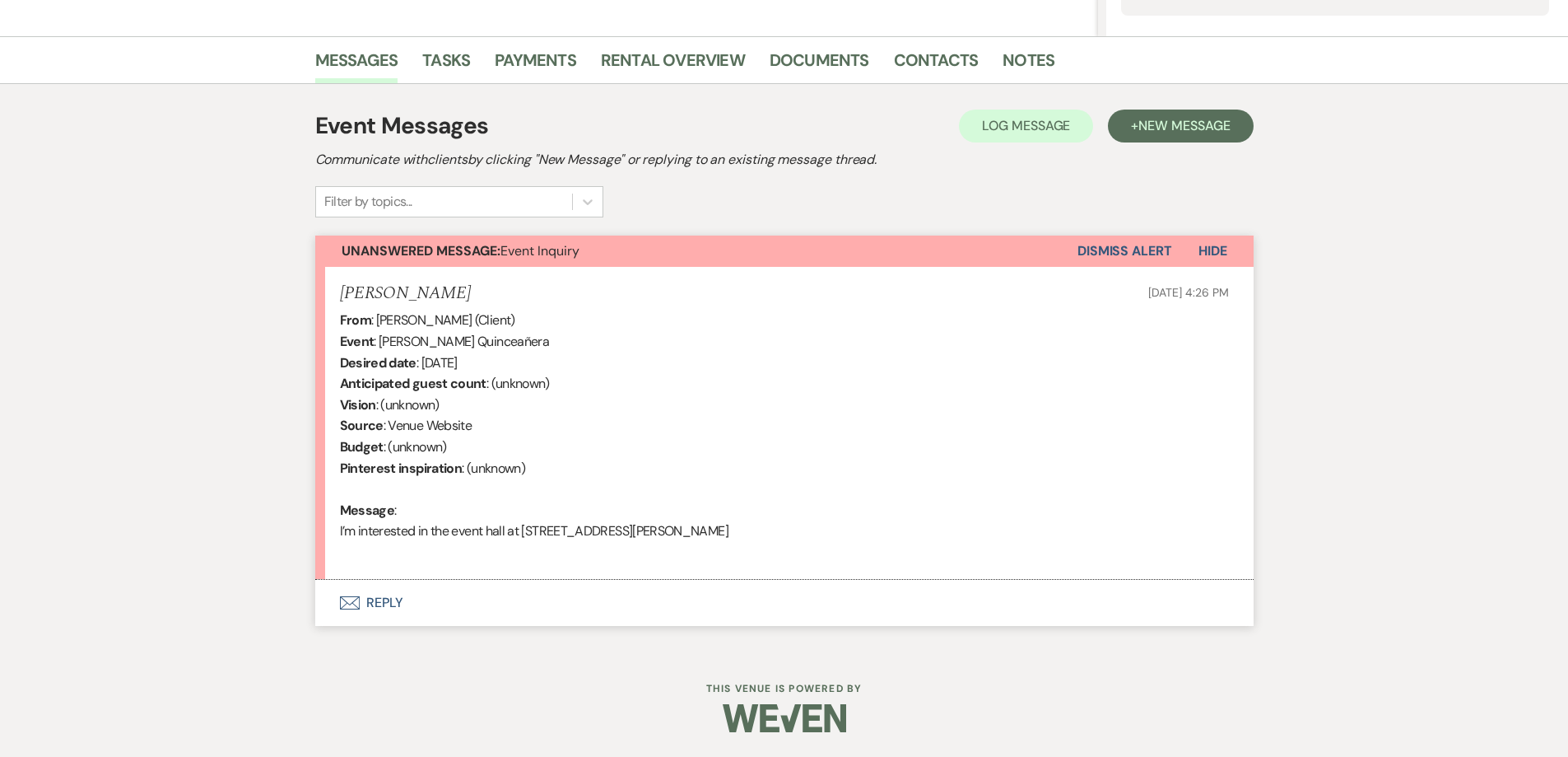
click at [557, 617] on button "Envelope Reply" at bounding box center [784, 603] width 938 height 46
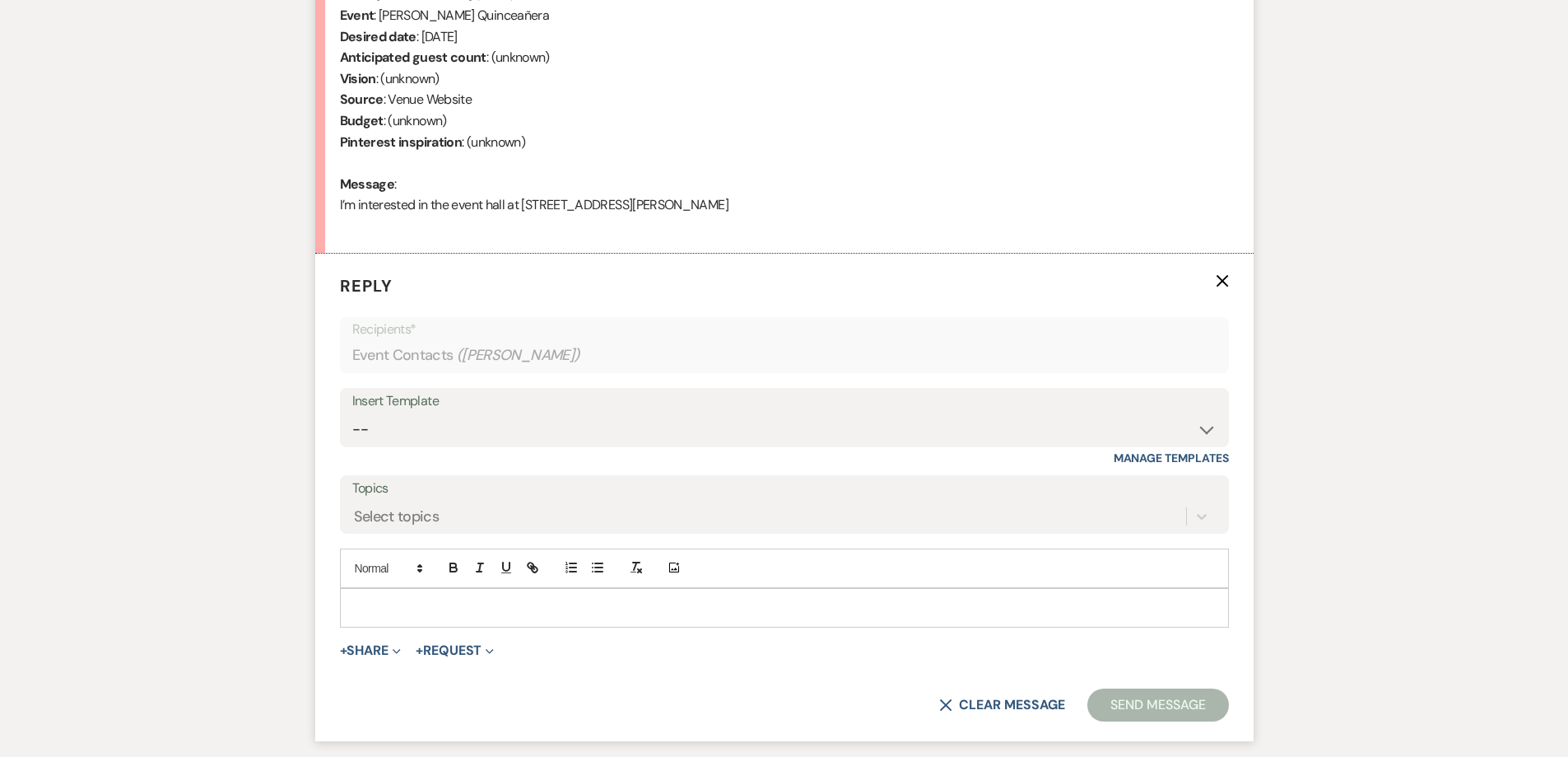
scroll to position [707, 0]
click at [491, 420] on select "-- Initial Inquiry Response-DATE IS AVAILABLE Initial Inquiry Response-DATE NOT…" at bounding box center [784, 427] width 864 height 32
select select "2560"
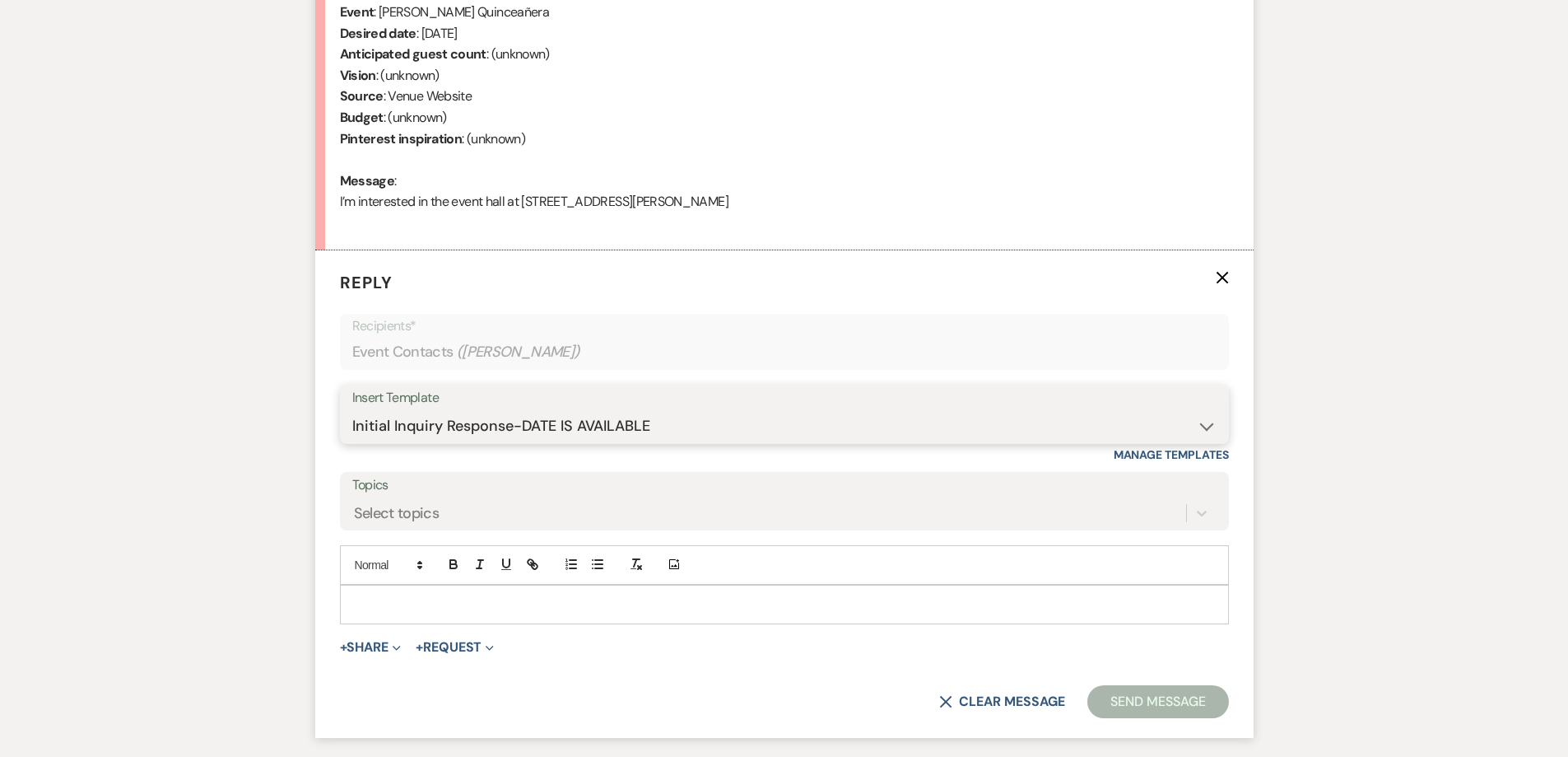
click at [352, 410] on select "-- Initial Inquiry Response-DATE IS AVAILABLE Initial Inquiry Response-DATE NOT…" at bounding box center [784, 427] width 864 height 32
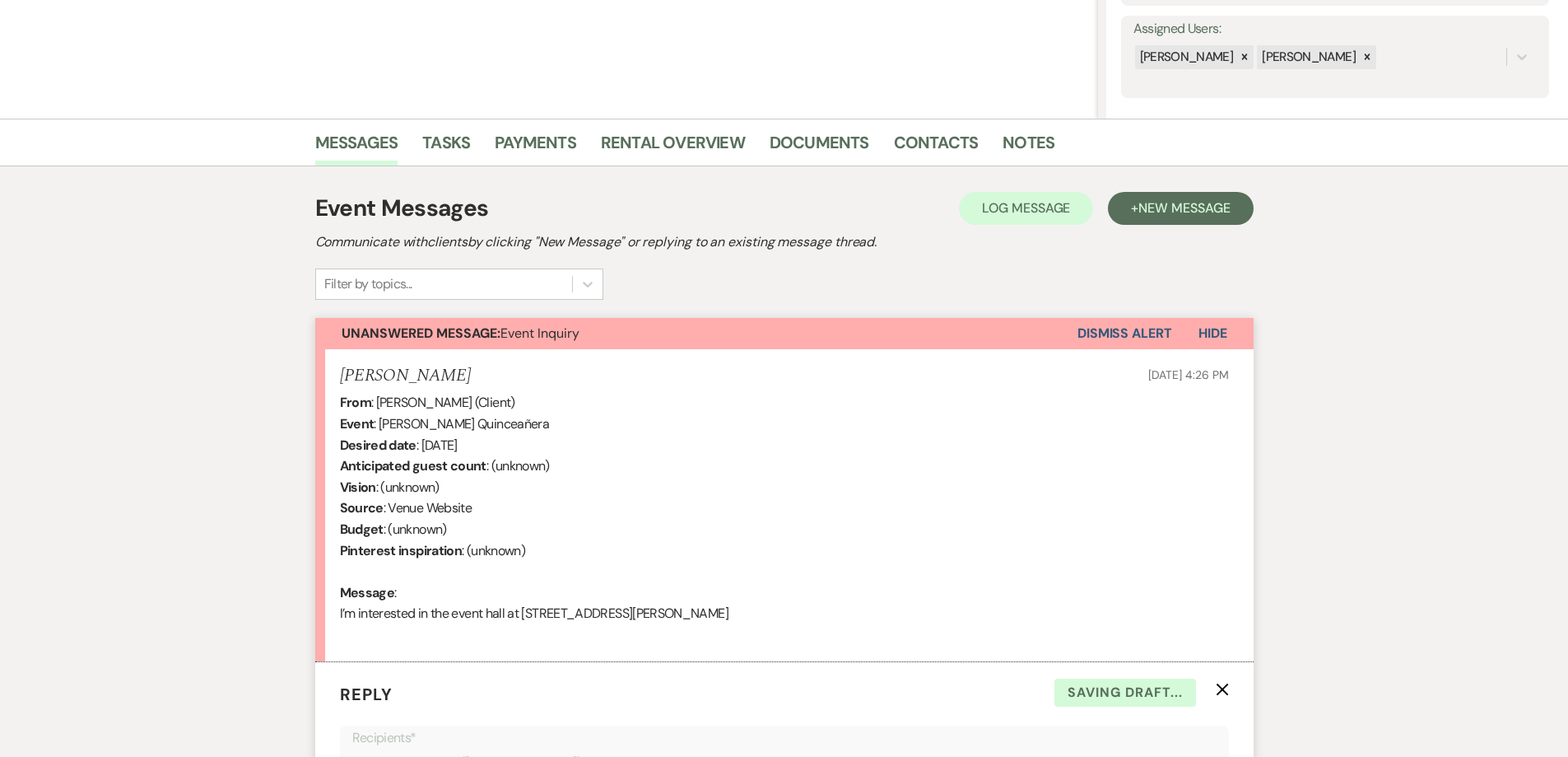
scroll to position [954, 0]
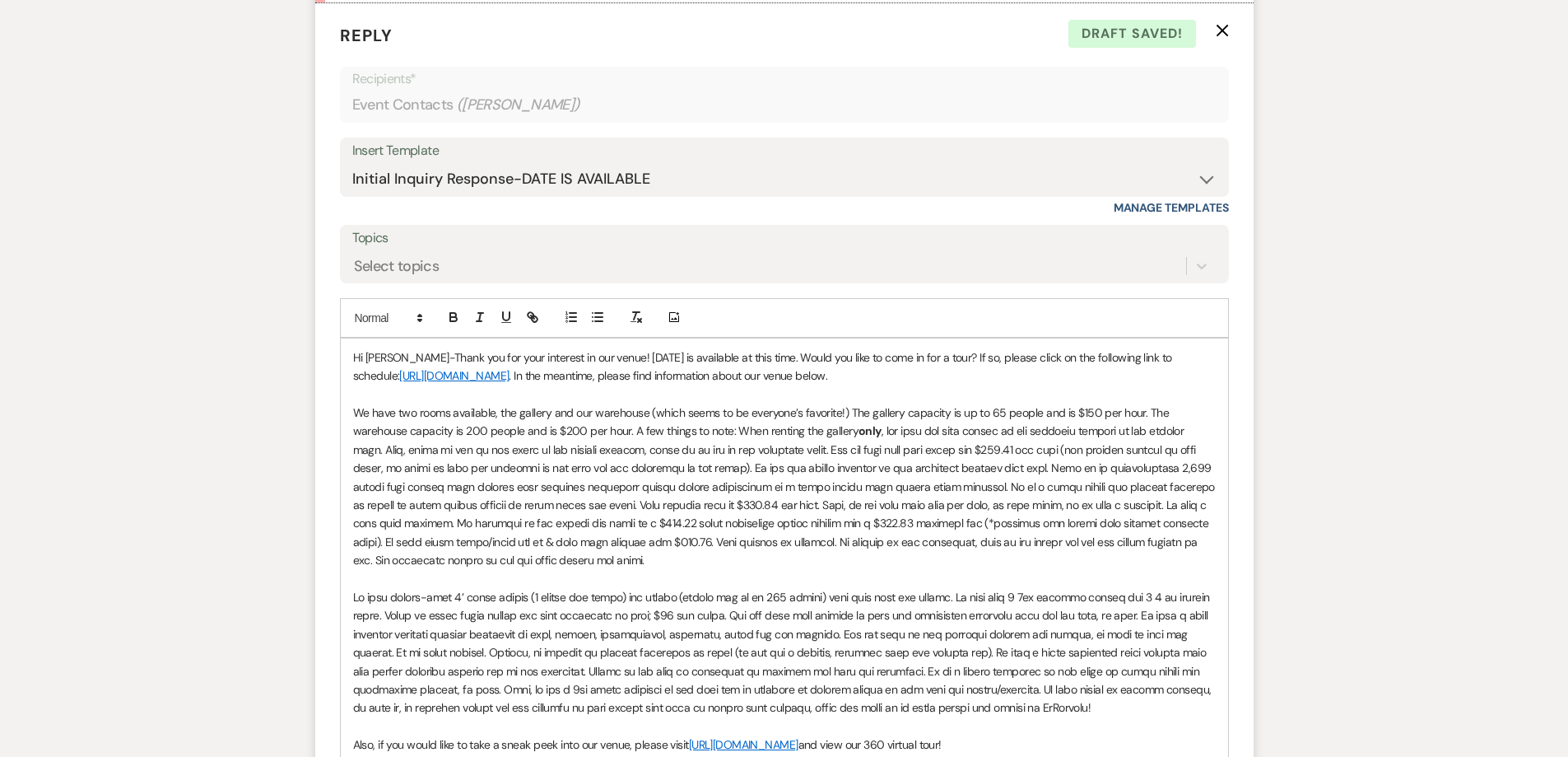
click at [704, 560] on p "We have two rooms available, the gallery and our warehouse (which seems to be e…" at bounding box center [784, 486] width 863 height 166
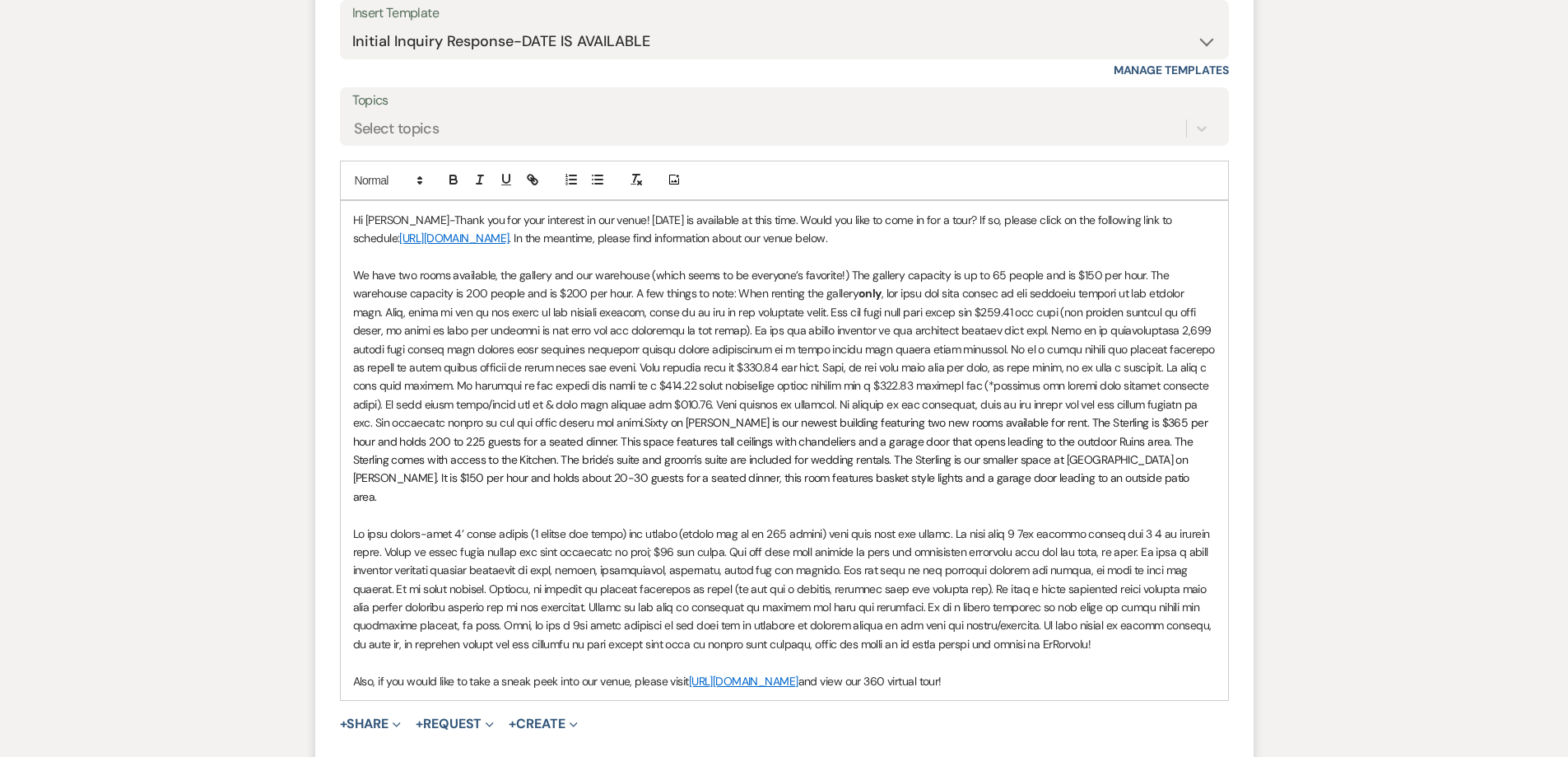
scroll to position [1199, 0]
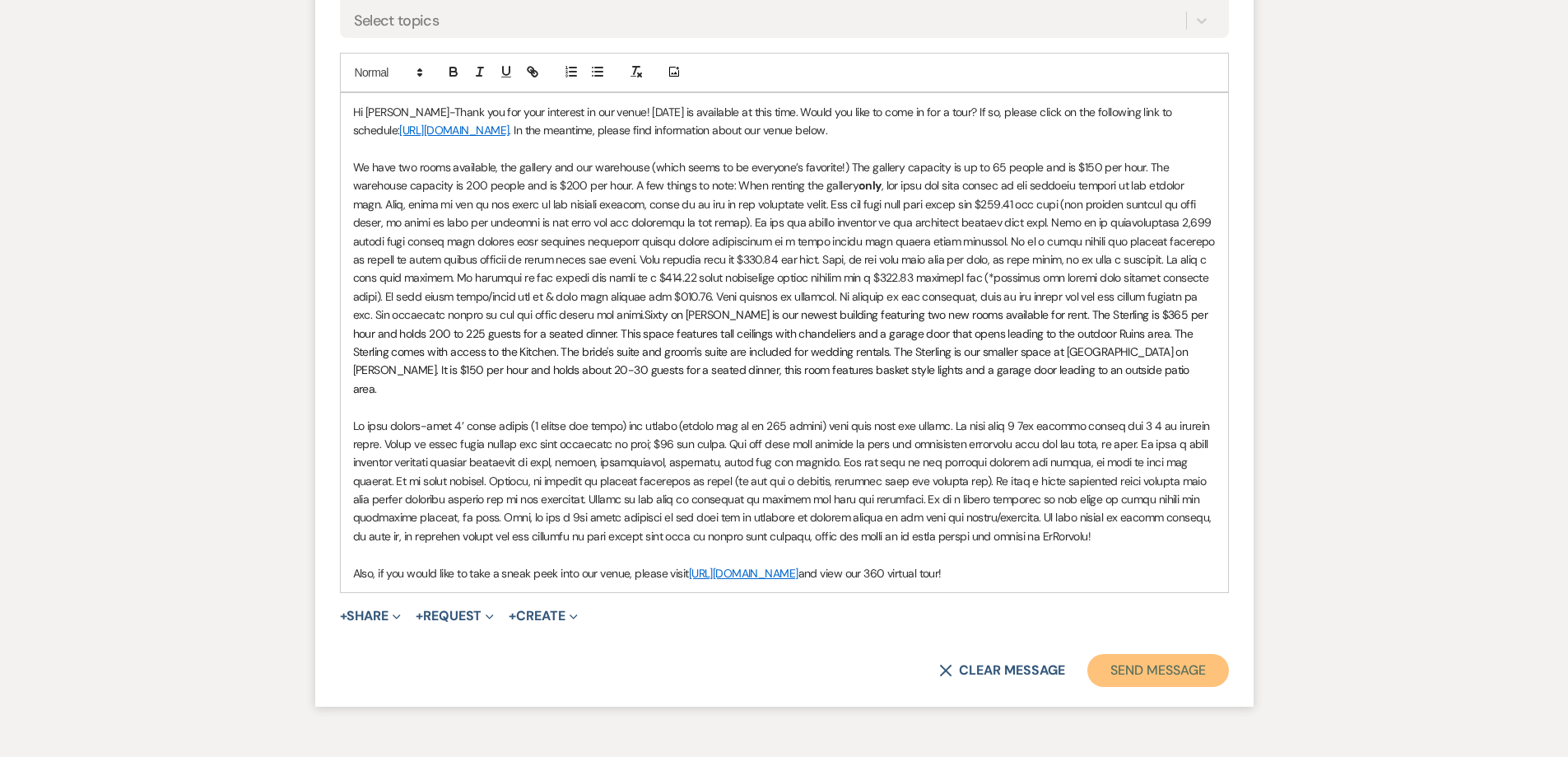
click at [1115, 654] on button "Send Message" at bounding box center [1157, 670] width 141 height 33
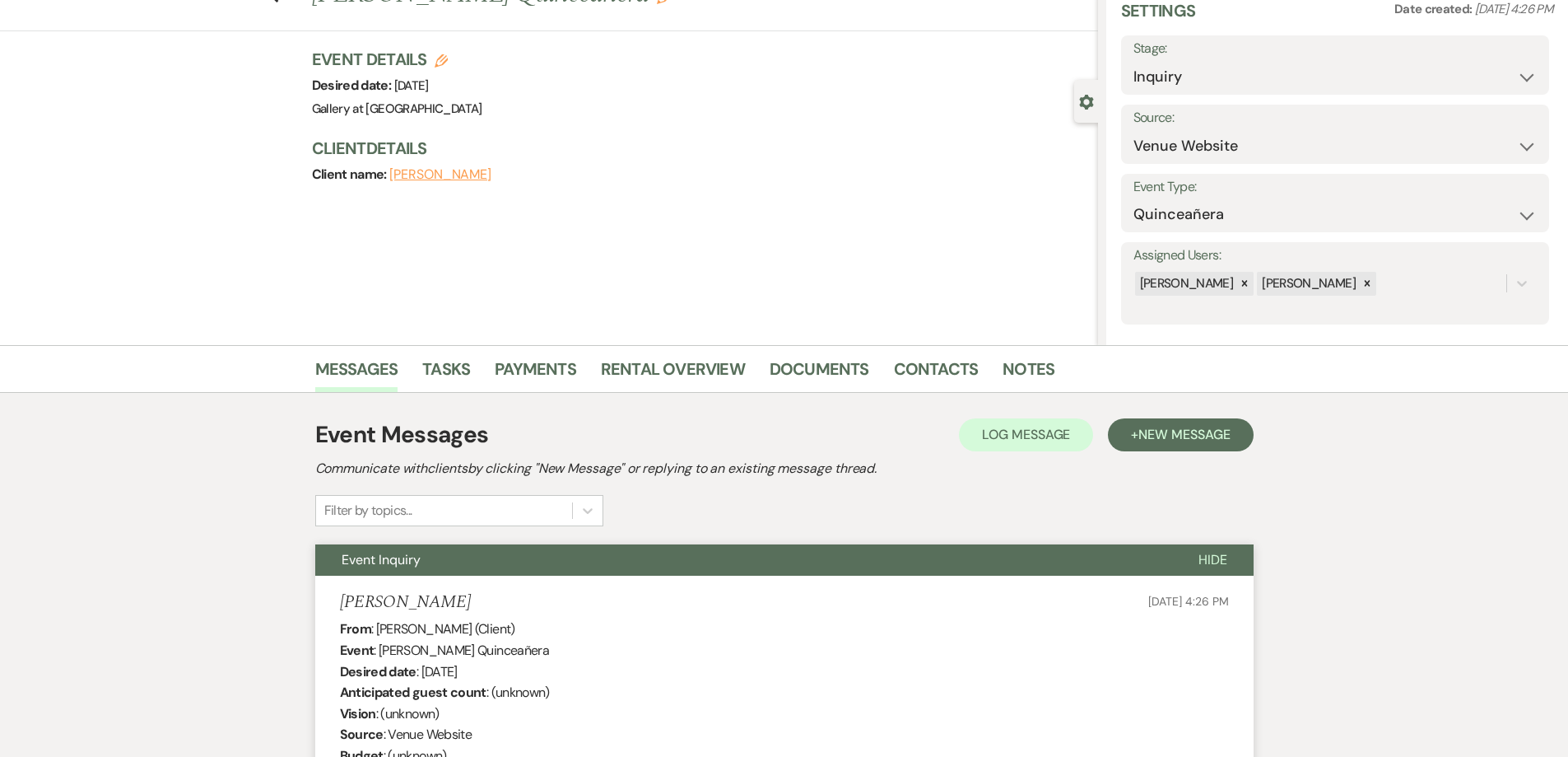
scroll to position [0, 0]
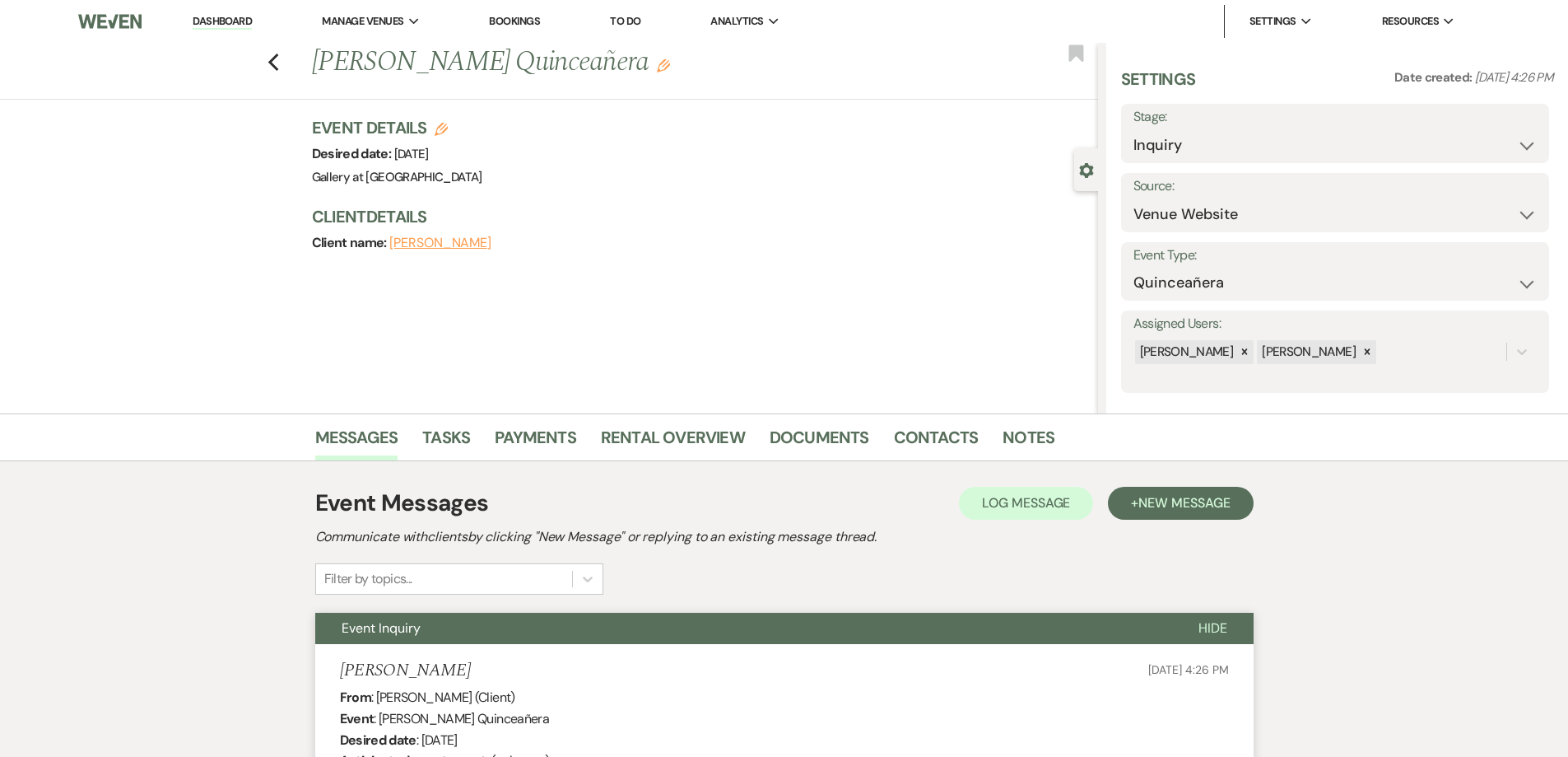
click at [231, 23] on link "Dashboard" at bounding box center [223, 22] width 59 height 15
